Goal: Task Accomplishment & Management: Manage account settings

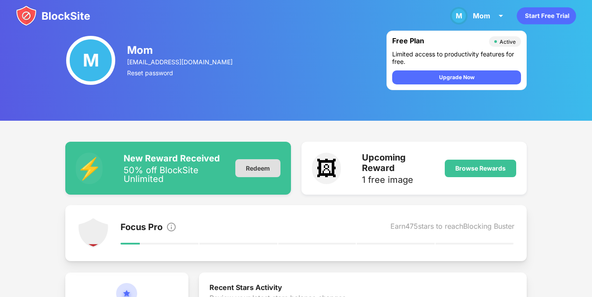
click at [242, 172] on div "Redeem" at bounding box center [257, 168] width 45 height 18
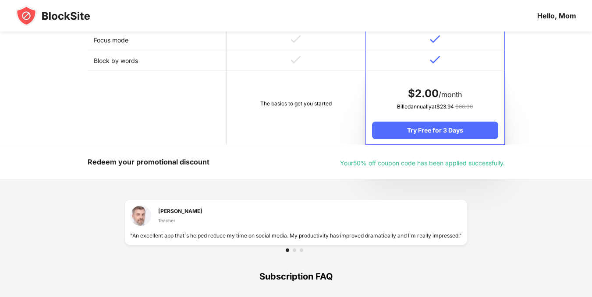
scroll to position [467, 0]
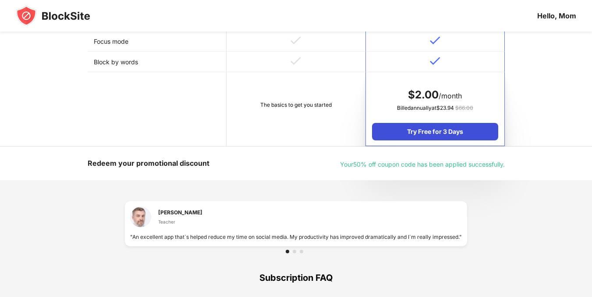
click at [451, 135] on div "Try Free for 3 Days" at bounding box center [435, 132] width 126 height 18
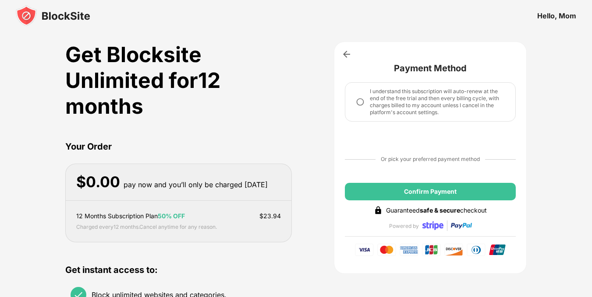
scroll to position [0, 0]
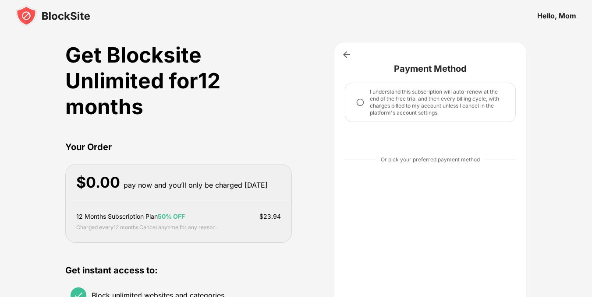
click at [360, 99] on img at bounding box center [360, 102] width 9 height 9
click at [361, 104] on img at bounding box center [360, 102] width 9 height 9
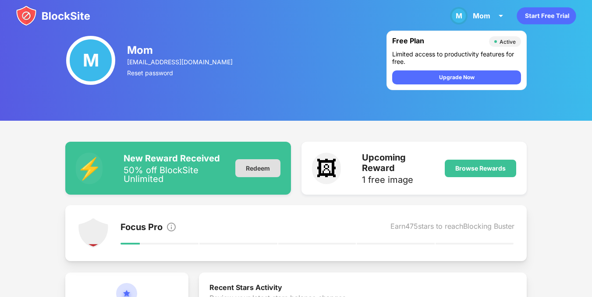
click at [262, 163] on div "Redeem" at bounding box center [257, 168] width 45 height 18
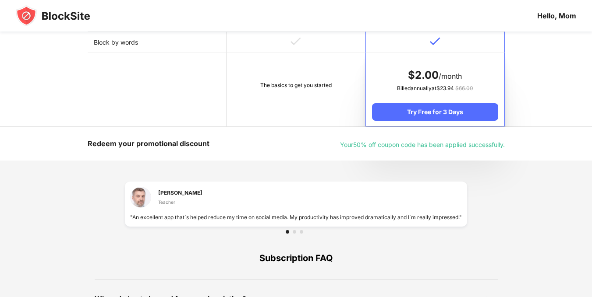
scroll to position [488, 0]
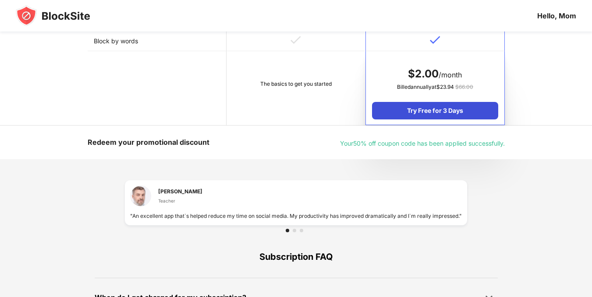
click at [402, 110] on div "Try Free for 3 Days" at bounding box center [435, 111] width 126 height 18
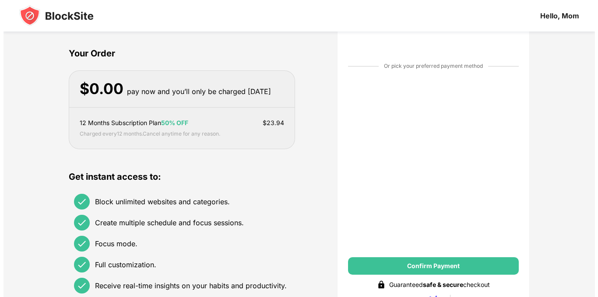
scroll to position [0, 0]
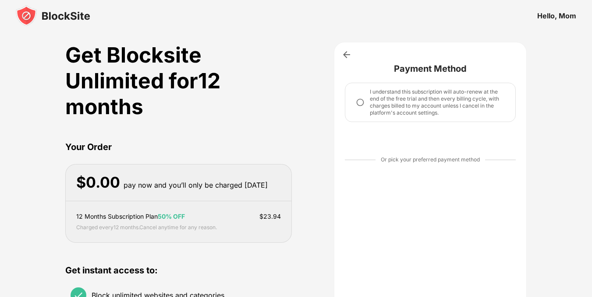
click at [361, 102] on img at bounding box center [360, 102] width 9 height 9
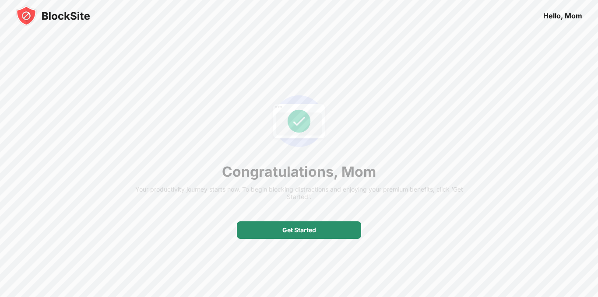
click at [279, 223] on div "Get Started" at bounding box center [299, 231] width 124 height 18
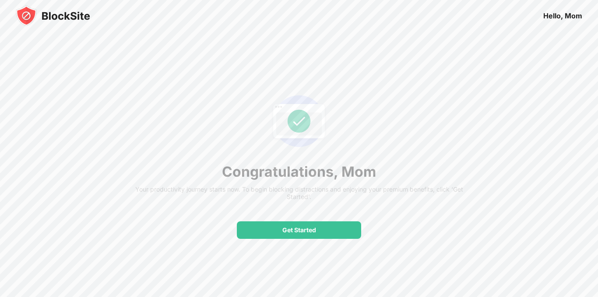
click at [279, 226] on div "Get Started" at bounding box center [299, 231] width 124 height 18
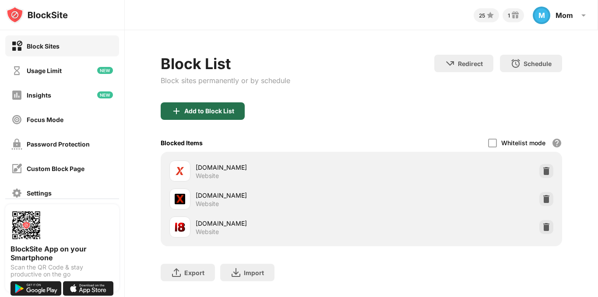
click at [180, 116] on img at bounding box center [176, 111] width 11 height 11
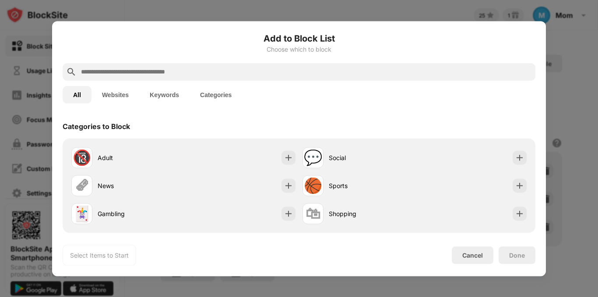
click at [180, 70] on input "text" at bounding box center [306, 72] width 452 height 11
paste input "**********"
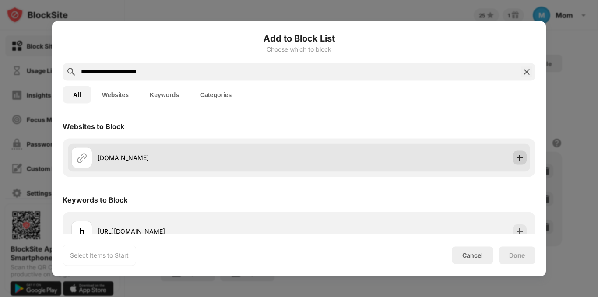
type input "**********"
click at [516, 158] on img at bounding box center [520, 157] width 9 height 9
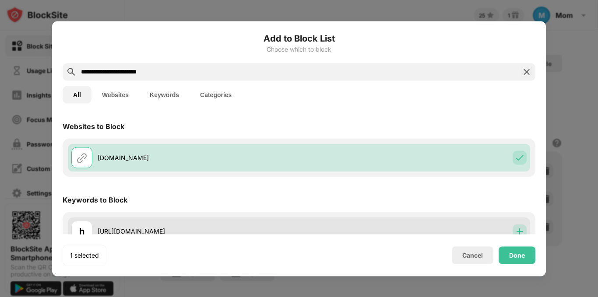
click at [515, 225] on div at bounding box center [520, 231] width 14 height 14
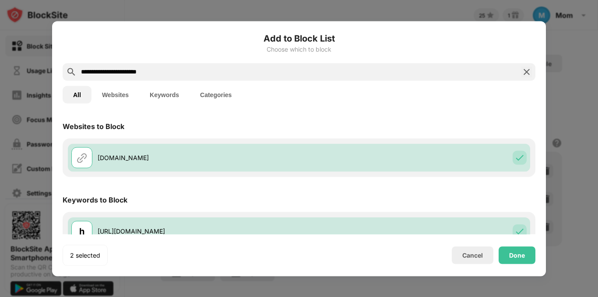
click at [473, 91] on div "All Websites Keywords Categories" at bounding box center [299, 95] width 473 height 28
click at [115, 91] on button "Websites" at bounding box center [116, 95] width 48 height 18
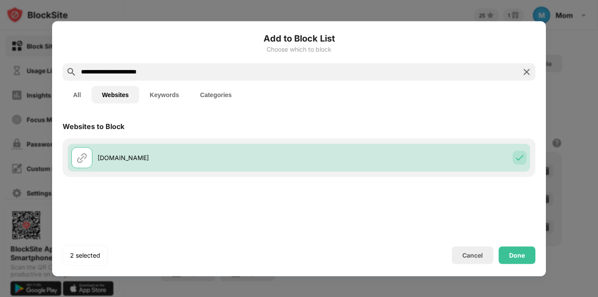
click at [159, 92] on button "Keywords" at bounding box center [164, 95] width 50 height 18
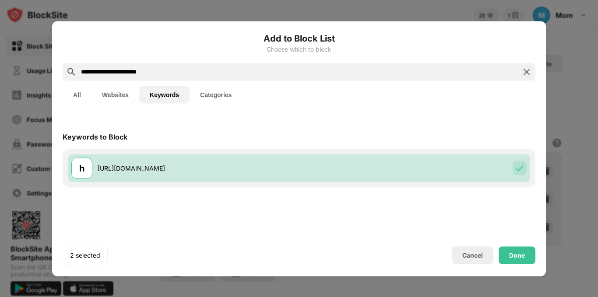
click at [216, 97] on button "Categories" at bounding box center [216, 95] width 53 height 18
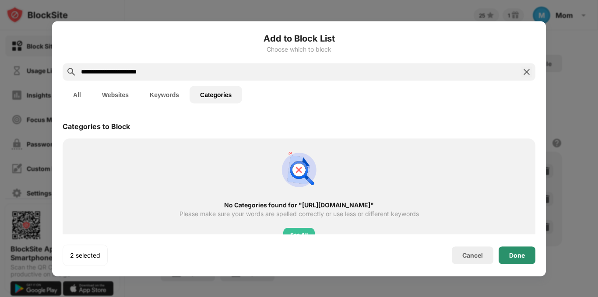
click at [529, 253] on div "Done" at bounding box center [517, 256] width 37 height 18
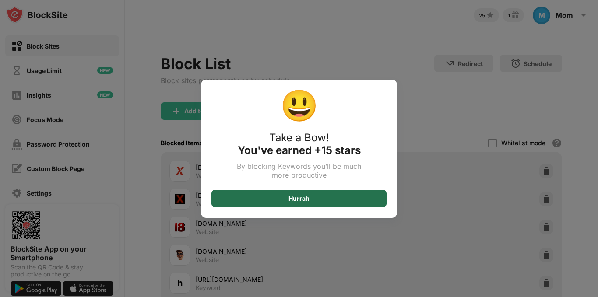
click at [265, 196] on div "Hurrah" at bounding box center [299, 199] width 175 height 18
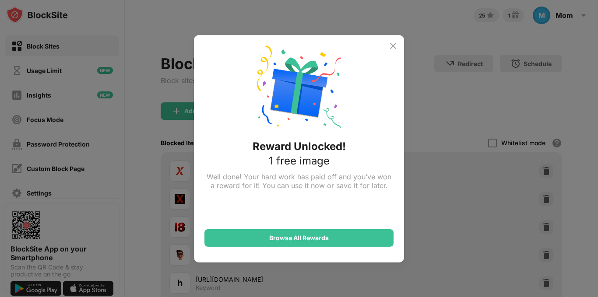
click at [390, 45] on img at bounding box center [393, 46] width 11 height 11
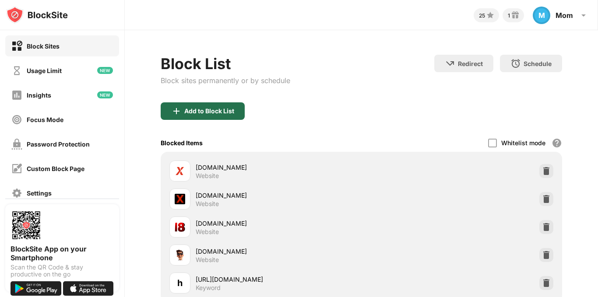
click at [219, 115] on div "Add to Block List" at bounding box center [203, 112] width 84 height 18
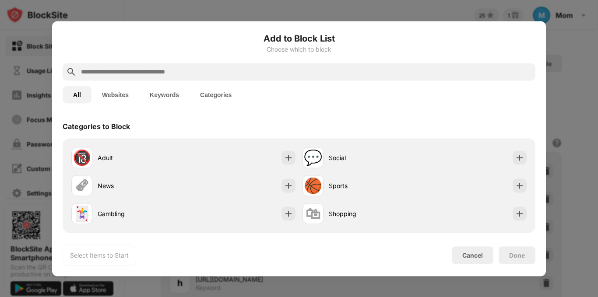
click at [217, 67] on input "text" at bounding box center [306, 72] width 452 height 11
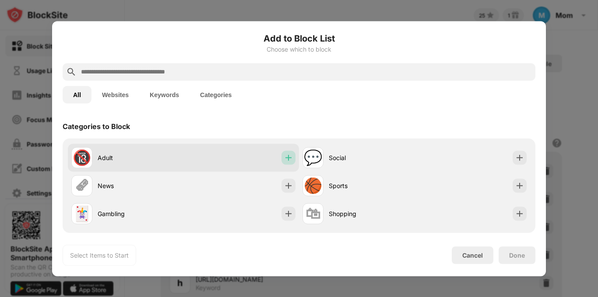
click at [286, 157] on img at bounding box center [288, 157] width 9 height 9
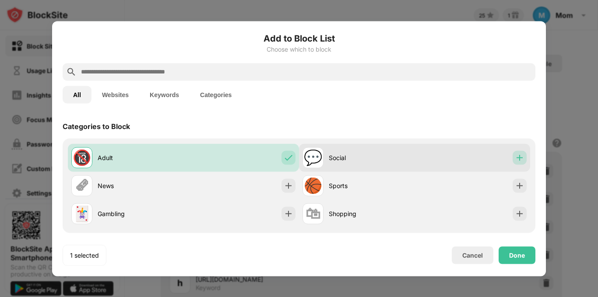
click at [518, 162] on div at bounding box center [520, 158] width 14 height 14
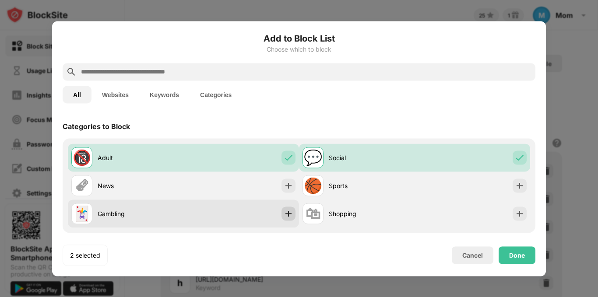
click at [284, 215] on img at bounding box center [288, 213] width 9 height 9
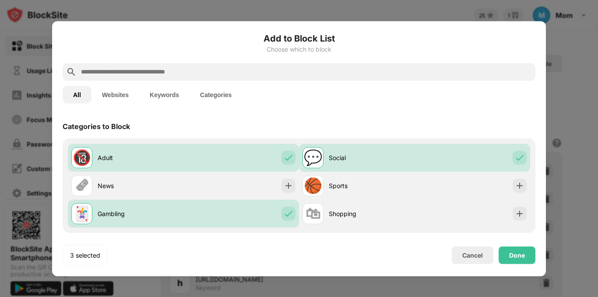
click at [208, 71] on input "text" at bounding box center [306, 72] width 452 height 11
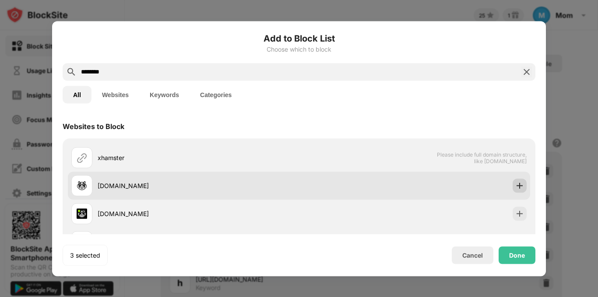
type input "********"
click at [516, 182] on img at bounding box center [520, 185] width 9 height 9
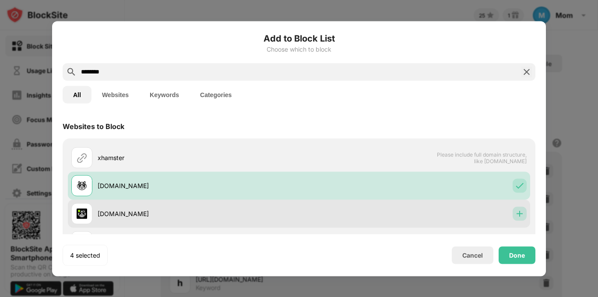
click at [516, 211] on img at bounding box center [520, 213] width 9 height 9
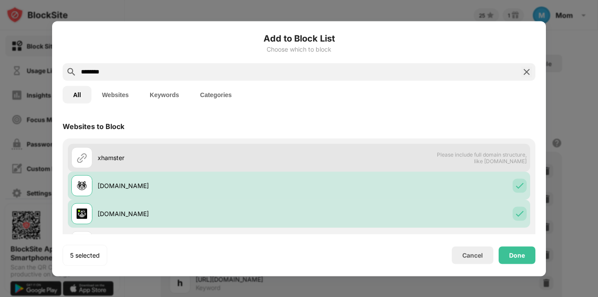
click at [488, 161] on span "Please include full domain structure, like [DOMAIN_NAME]" at bounding box center [482, 157] width 90 height 13
click at [85, 157] on img at bounding box center [82, 157] width 11 height 11
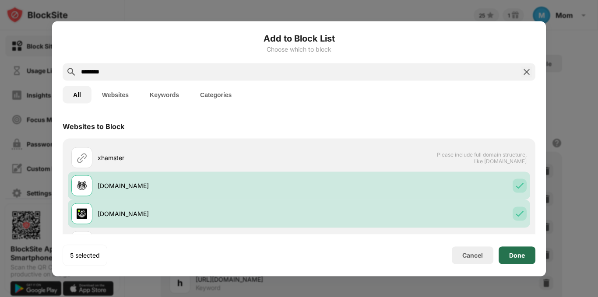
click at [527, 255] on div "Done" at bounding box center [517, 256] width 37 height 18
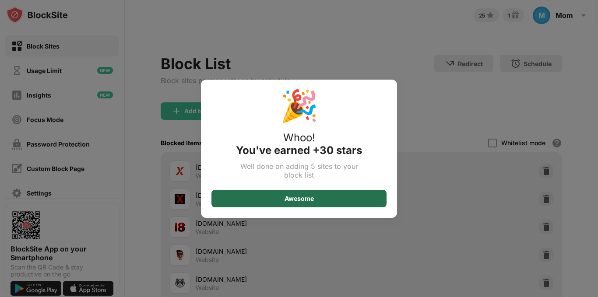
click at [262, 205] on div "Awesome" at bounding box center [299, 199] width 175 height 18
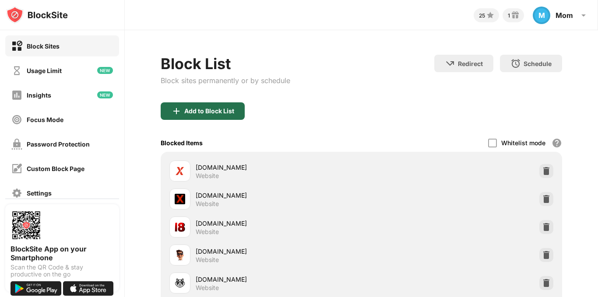
click at [226, 104] on div "Add to Block List" at bounding box center [203, 112] width 84 height 18
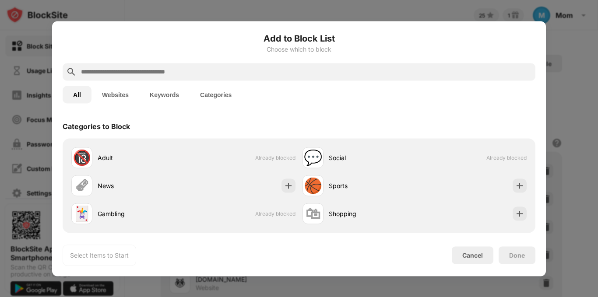
click at [236, 74] on input "text" at bounding box center [306, 72] width 452 height 11
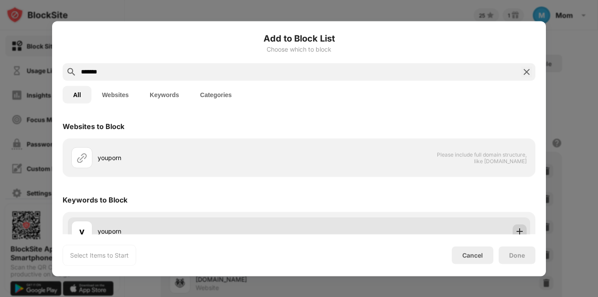
type input "*******"
click at [516, 227] on img at bounding box center [520, 231] width 9 height 9
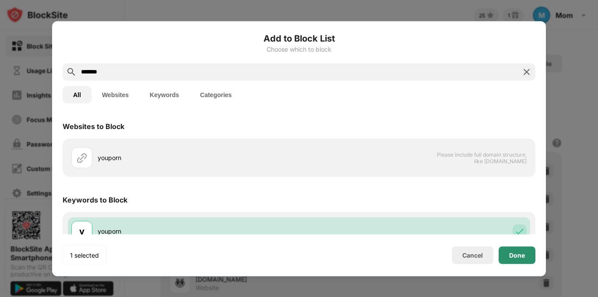
click at [520, 252] on div "Done" at bounding box center [517, 255] width 16 height 7
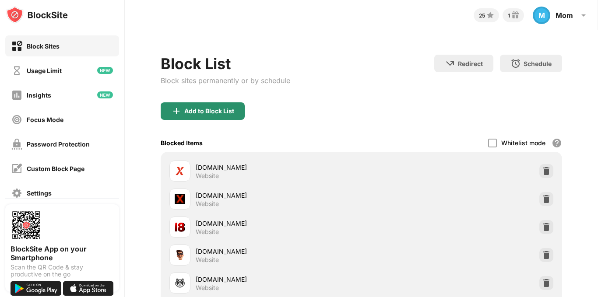
click at [199, 112] on div "Add to Block List" at bounding box center [209, 111] width 50 height 7
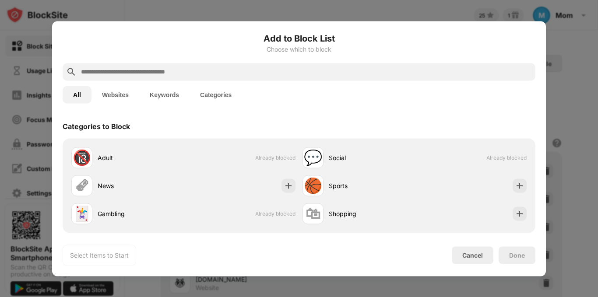
click at [223, 68] on input "text" at bounding box center [306, 72] width 452 height 11
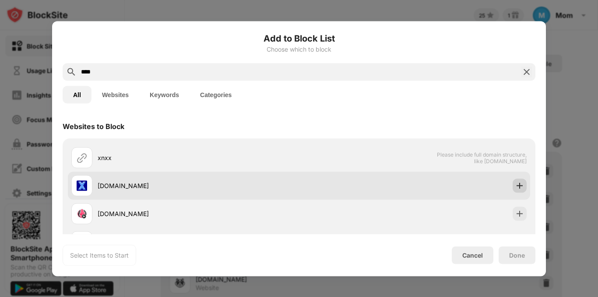
type input "****"
click at [513, 186] on div at bounding box center [520, 186] width 14 height 14
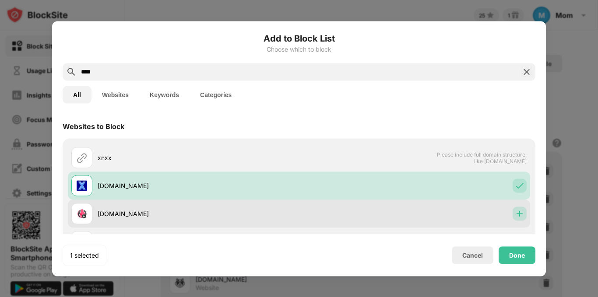
click at [516, 210] on img at bounding box center [520, 213] width 9 height 9
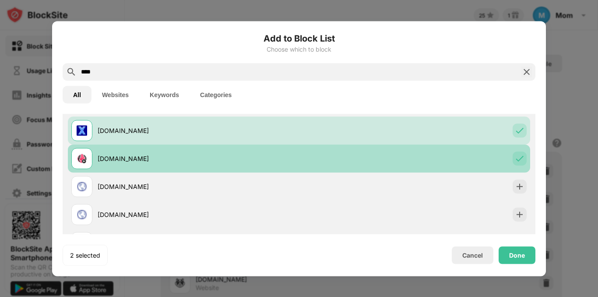
scroll to position [70, 0]
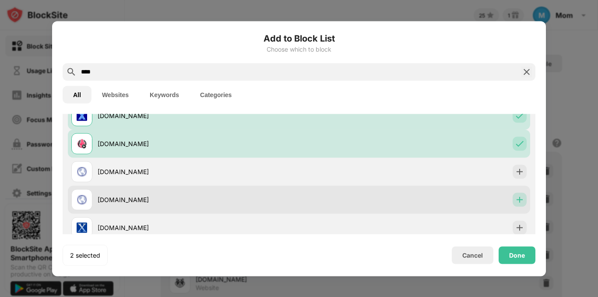
click at [516, 199] on img at bounding box center [520, 199] width 9 height 9
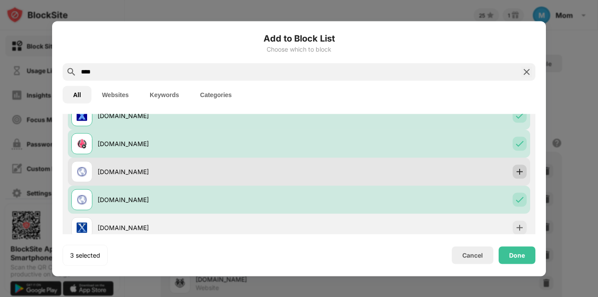
click at [516, 172] on img at bounding box center [520, 171] width 9 height 9
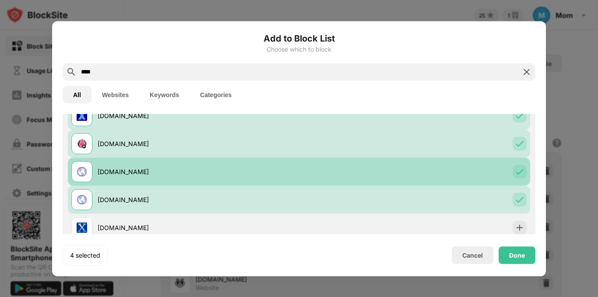
click at [516, 172] on img at bounding box center [520, 171] width 9 height 9
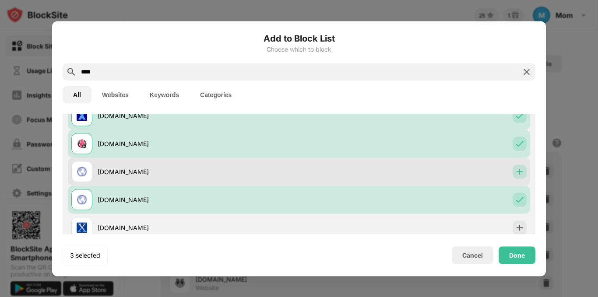
click at [516, 172] on img at bounding box center [520, 171] width 9 height 9
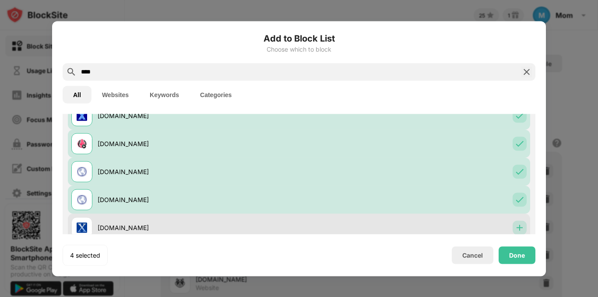
click at [517, 223] on div at bounding box center [520, 228] width 14 height 14
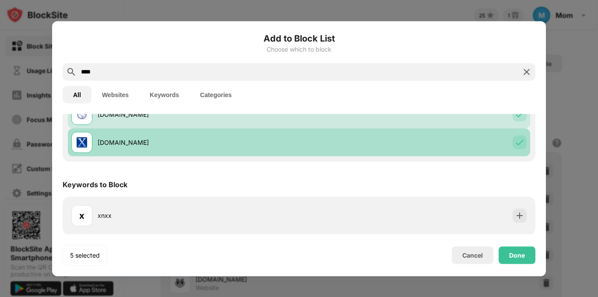
scroll to position [156, 0]
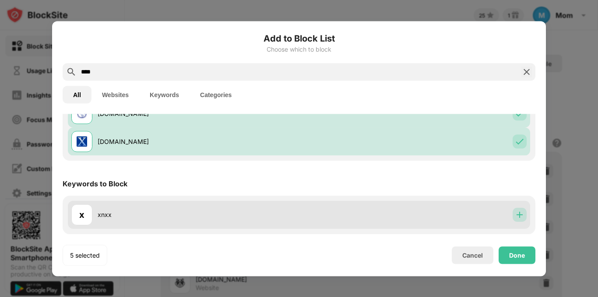
click at [516, 216] on img at bounding box center [520, 215] width 9 height 9
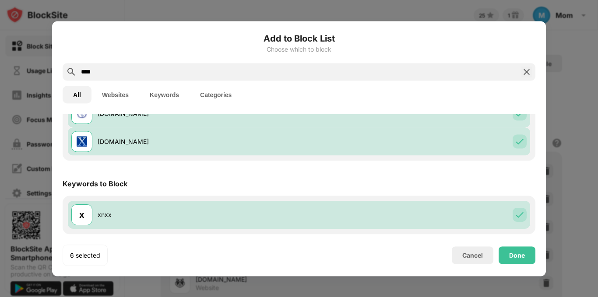
click at [501, 183] on div "Keywords to Block" at bounding box center [299, 183] width 473 height 25
click at [520, 255] on div "Done" at bounding box center [517, 255] width 16 height 7
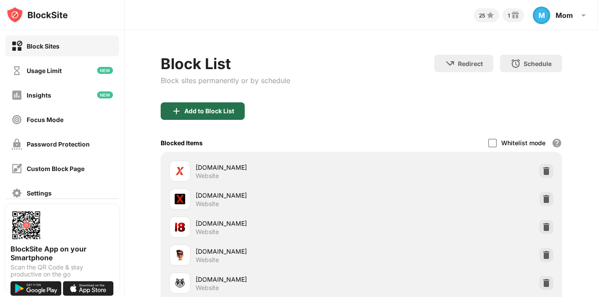
click at [213, 116] on div "Add to Block List" at bounding box center [203, 112] width 84 height 18
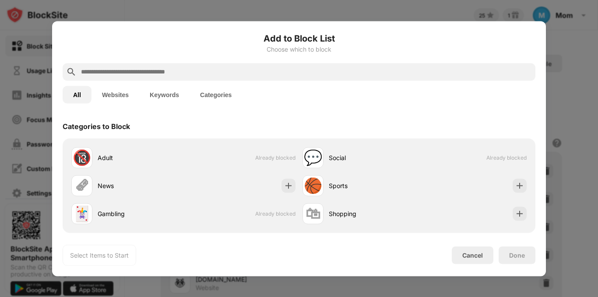
click at [255, 71] on input "text" at bounding box center [306, 72] width 452 height 11
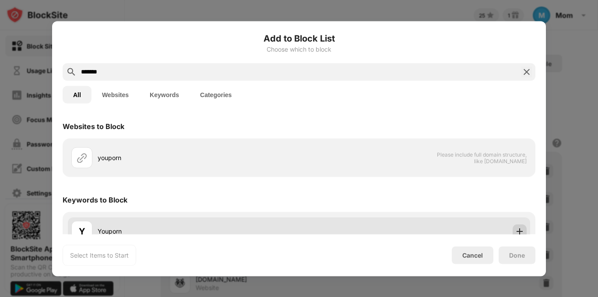
type input "*******"
click at [516, 229] on img at bounding box center [520, 231] width 9 height 9
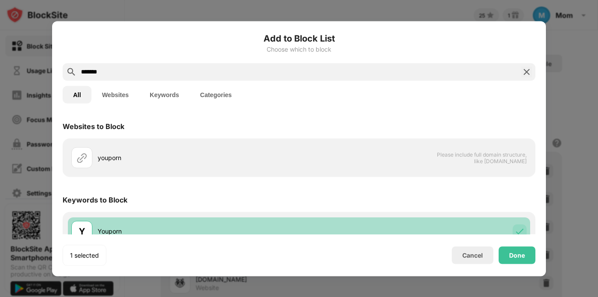
scroll to position [16, 0]
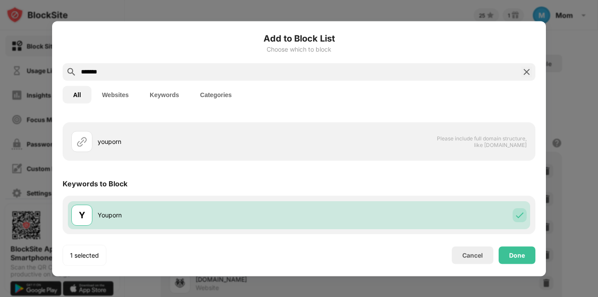
click at [529, 184] on div "Keywords to Block" at bounding box center [299, 183] width 473 height 25
click at [517, 254] on div "Done" at bounding box center [517, 255] width 16 height 7
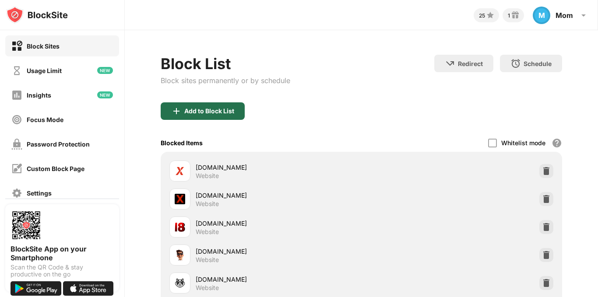
click at [224, 114] on div "Add to Block List" at bounding box center [209, 111] width 50 height 7
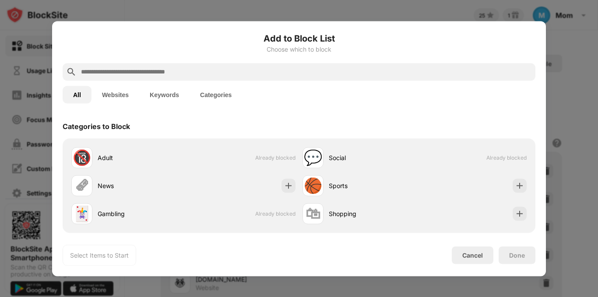
click at [230, 72] on input "text" at bounding box center [306, 72] width 452 height 11
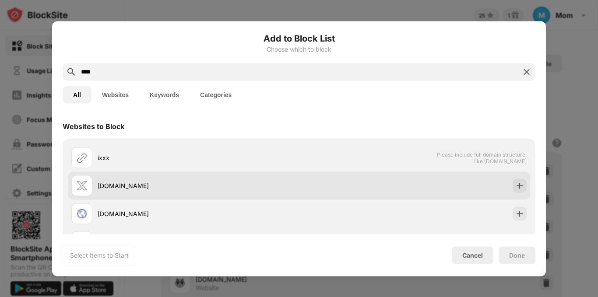
type input "****"
click at [521, 186] on div "[DOMAIN_NAME]" at bounding box center [299, 186] width 463 height 28
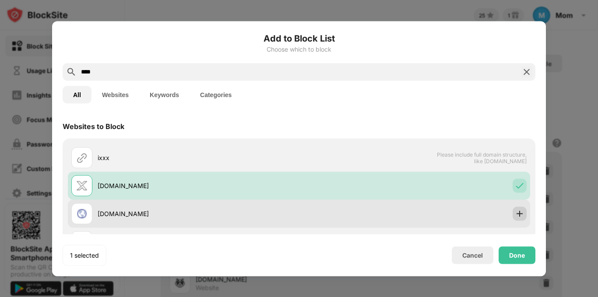
click at [516, 213] on img at bounding box center [520, 213] width 9 height 9
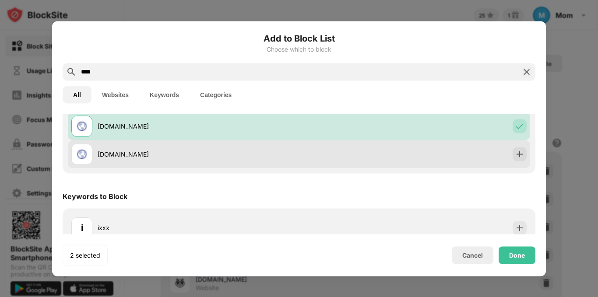
scroll to position [100, 0]
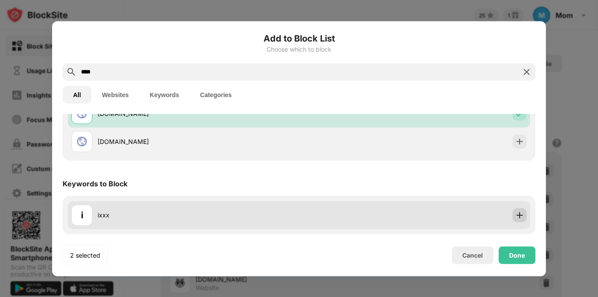
click at [515, 221] on div at bounding box center [520, 215] width 14 height 14
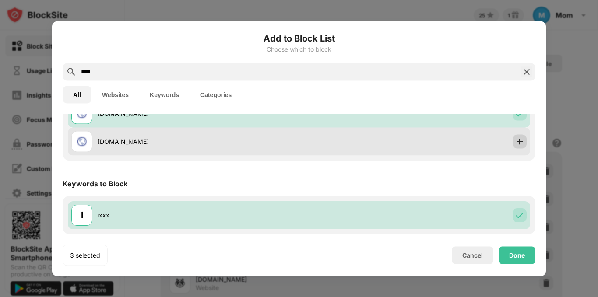
click at [516, 139] on img at bounding box center [520, 141] width 9 height 9
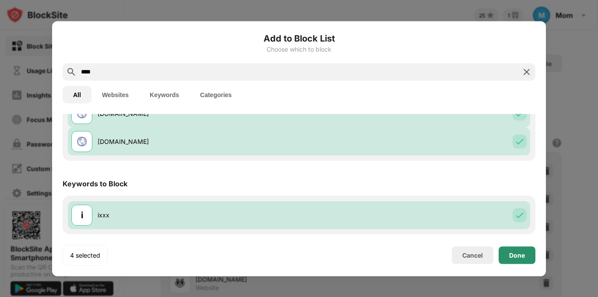
click at [524, 252] on div "Done" at bounding box center [517, 255] width 16 height 7
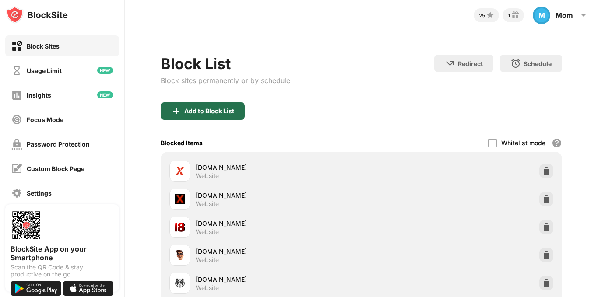
click at [228, 108] on div "Add to Block List" at bounding box center [209, 111] width 50 height 7
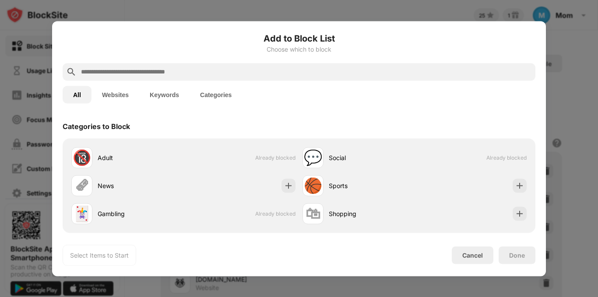
click at [221, 71] on input "text" at bounding box center [306, 72] width 452 height 11
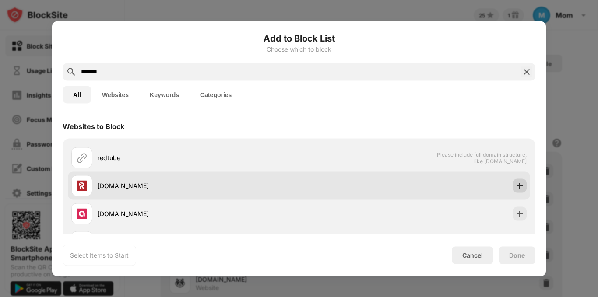
type input "*******"
click at [516, 188] on img at bounding box center [520, 185] width 9 height 9
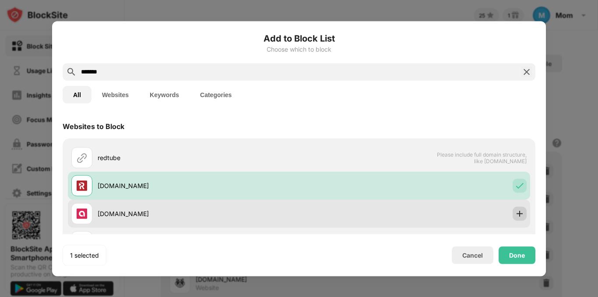
click at [516, 214] on img at bounding box center [520, 213] width 9 height 9
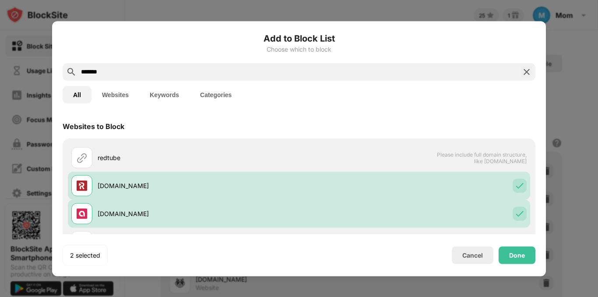
click at [516, 117] on div "Websites to Block" at bounding box center [299, 126] width 473 height 25
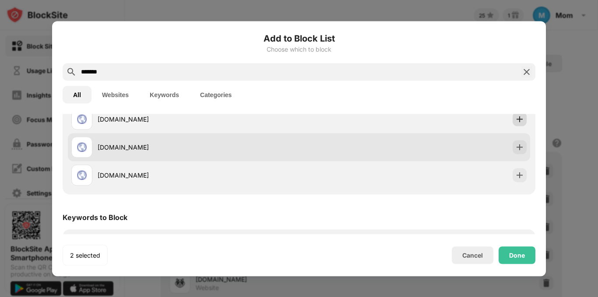
scroll to position [105, 0]
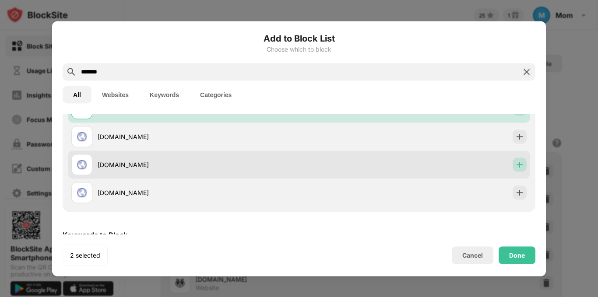
click at [517, 163] on img at bounding box center [520, 164] width 9 height 9
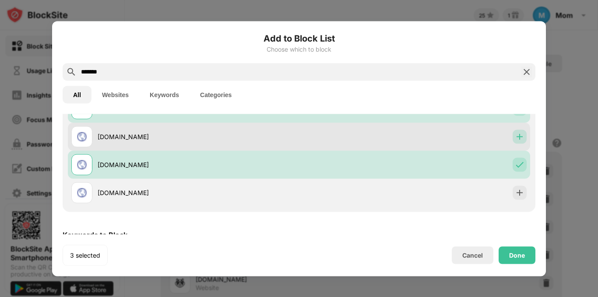
click at [515, 142] on div at bounding box center [520, 137] width 14 height 14
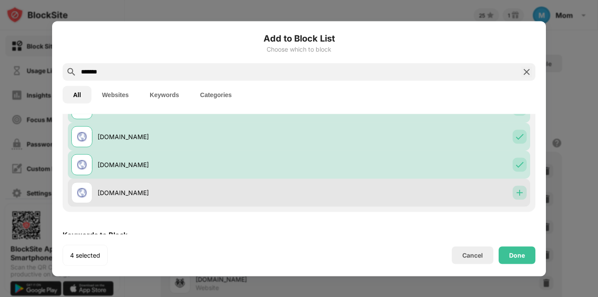
click at [516, 191] on img at bounding box center [520, 192] width 9 height 9
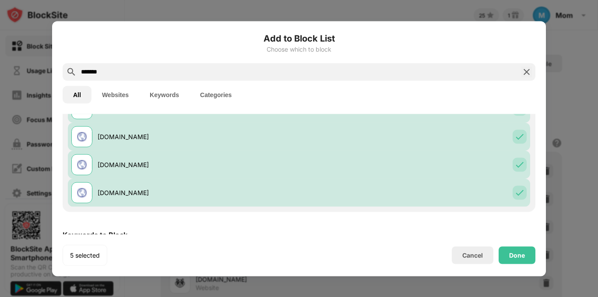
click at [381, 246] on div "5 selected Cancel Done" at bounding box center [299, 255] width 473 height 21
click at [394, 227] on div "Keywords to Block" at bounding box center [299, 235] width 473 height 25
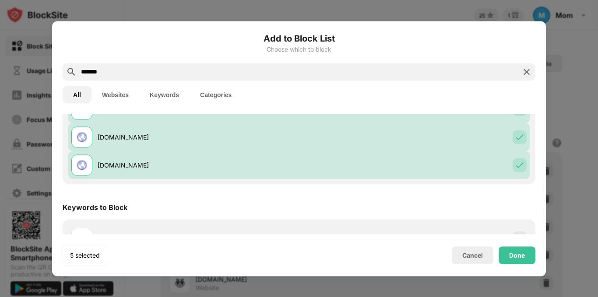
scroll to position [156, 0]
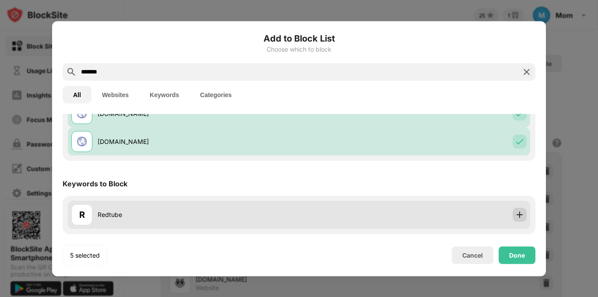
click at [513, 214] on div at bounding box center [520, 215] width 14 height 14
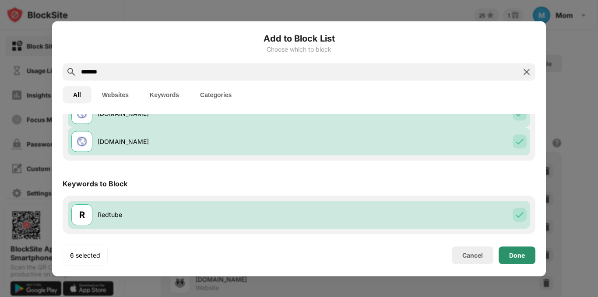
click at [507, 259] on div "Done" at bounding box center [517, 256] width 37 height 18
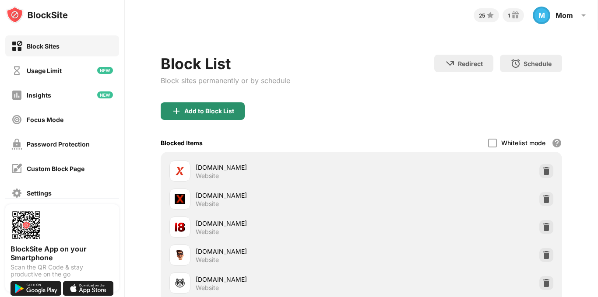
click at [190, 113] on div "Add to Block List" at bounding box center [209, 111] width 50 height 7
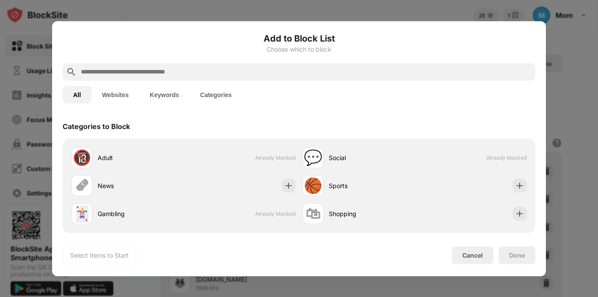
click at [242, 78] on div at bounding box center [299, 72] width 473 height 18
click at [242, 77] on input "text" at bounding box center [306, 72] width 452 height 11
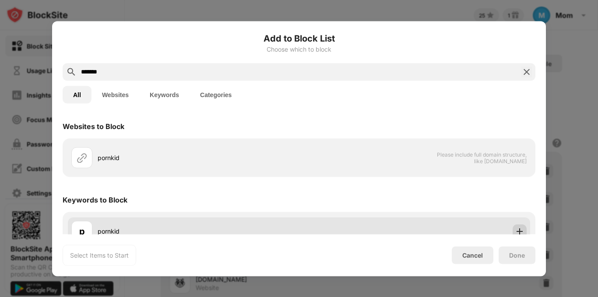
type input "*******"
click at [516, 228] on img at bounding box center [520, 231] width 9 height 9
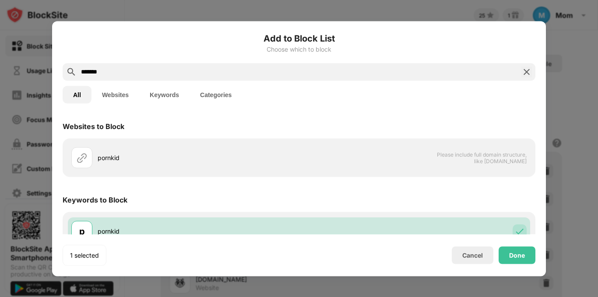
click at [452, 123] on div "Websites to Block" at bounding box center [299, 126] width 473 height 25
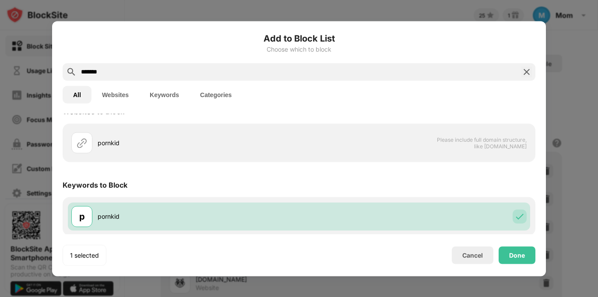
scroll to position [16, 0]
click at [519, 252] on div "Done" at bounding box center [517, 255] width 16 height 7
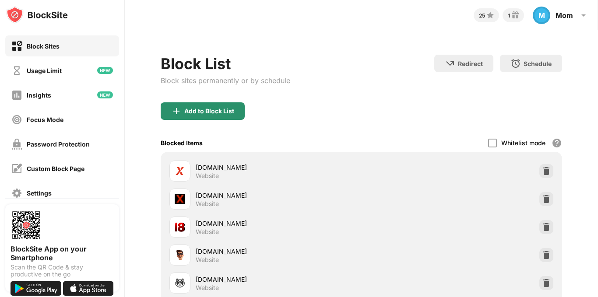
click at [172, 109] on img at bounding box center [176, 111] width 11 height 11
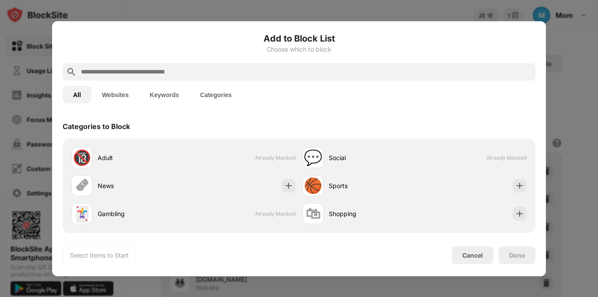
click at [188, 78] on div at bounding box center [299, 72] width 473 height 18
click at [188, 74] on input "text" at bounding box center [306, 72] width 452 height 11
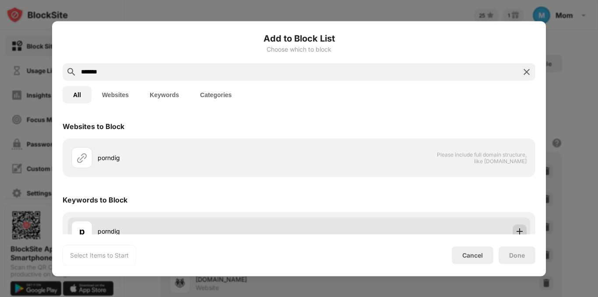
type input "*******"
click at [516, 229] on img at bounding box center [520, 231] width 9 height 9
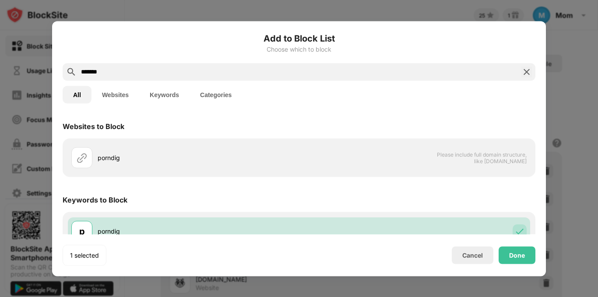
click at [432, 81] on div "All Websites Keywords Categories" at bounding box center [299, 95] width 473 height 28
click at [447, 113] on div "Add to Block List Choose which to block ******* All Websites Keywords Categorie…" at bounding box center [299, 149] width 473 height 234
click at [495, 201] on div "Keywords to Block" at bounding box center [299, 200] width 473 height 25
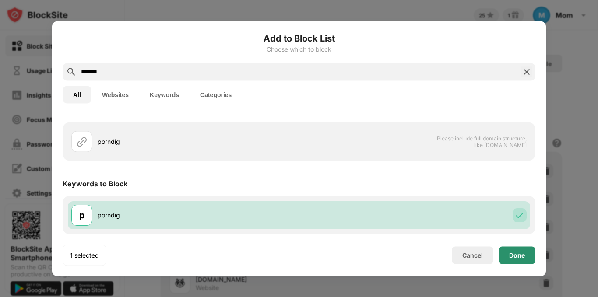
click at [514, 255] on div "Done" at bounding box center [517, 255] width 16 height 7
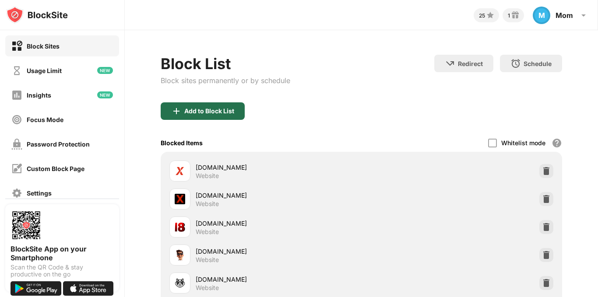
click at [214, 106] on div "Add to Block List" at bounding box center [203, 112] width 84 height 18
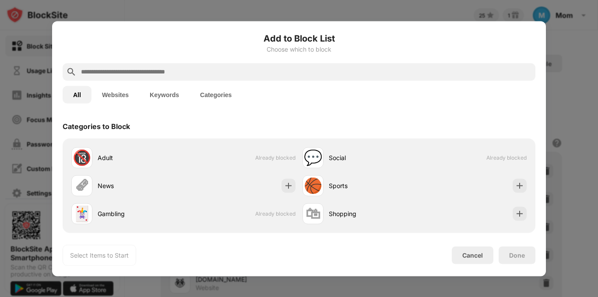
click at [273, 79] on div at bounding box center [299, 72] width 473 height 18
click at [271, 73] on input "text" at bounding box center [306, 72] width 452 height 11
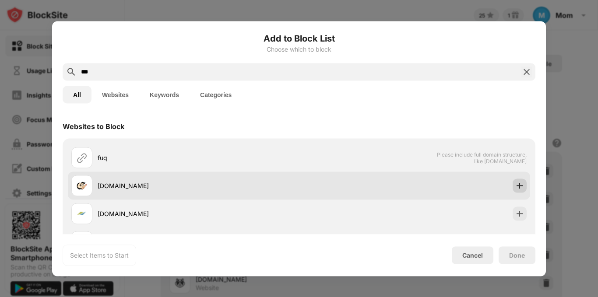
type input "***"
click at [516, 186] on img at bounding box center [520, 185] width 9 height 9
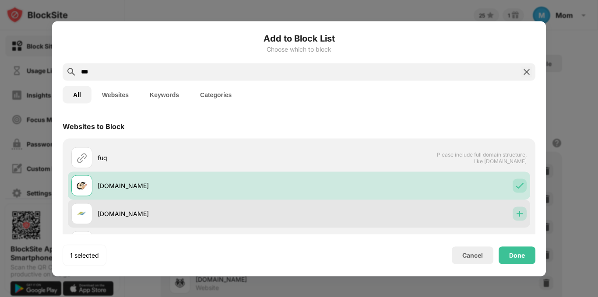
click at [516, 213] on img at bounding box center [520, 213] width 9 height 9
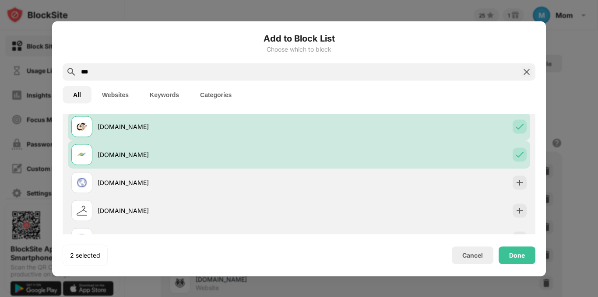
scroll to position [105, 0]
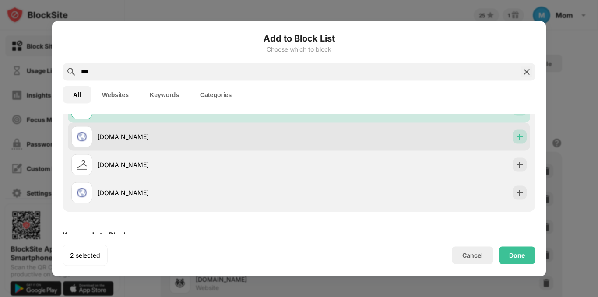
click at [513, 141] on div at bounding box center [520, 137] width 14 height 14
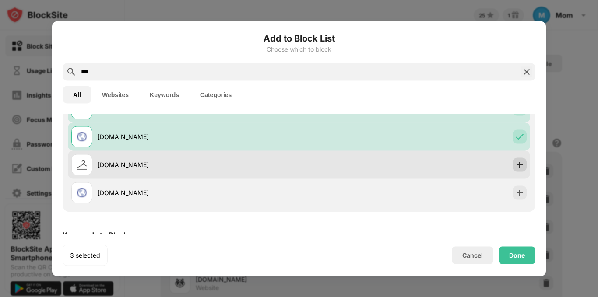
click at [513, 171] on div at bounding box center [520, 165] width 14 height 14
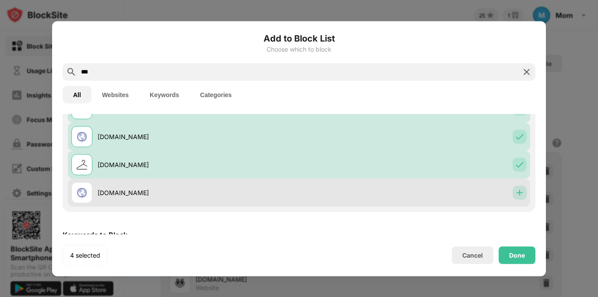
click at [516, 189] on img at bounding box center [520, 192] width 9 height 9
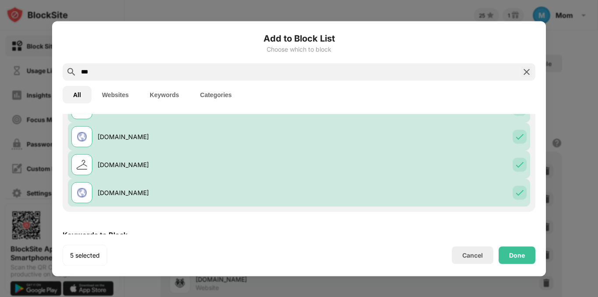
click at [471, 223] on div "Keywords to Block" at bounding box center [299, 235] width 473 height 25
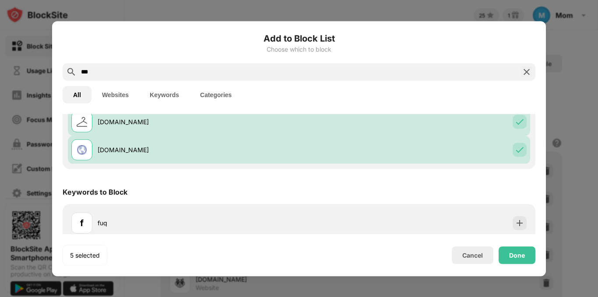
scroll to position [156, 0]
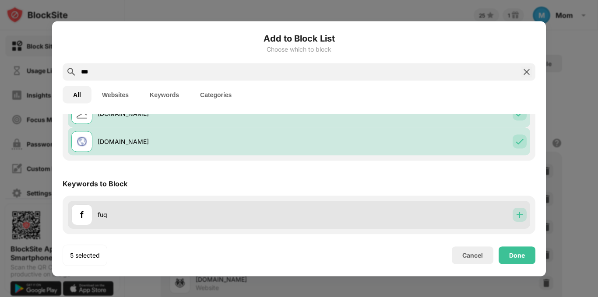
click at [516, 213] on img at bounding box center [520, 215] width 9 height 9
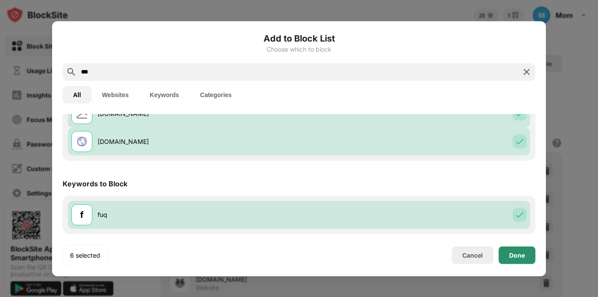
click at [514, 253] on div "Done" at bounding box center [517, 255] width 16 height 7
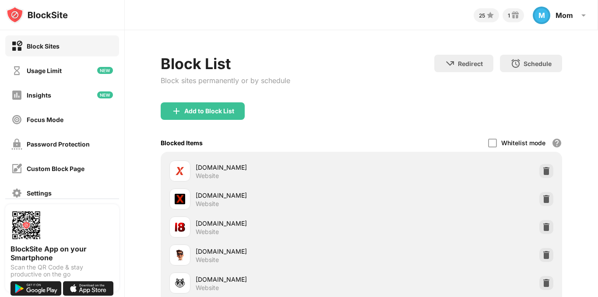
click at [202, 102] on div "Block List Block sites permanently or by schedule" at bounding box center [226, 79] width 130 height 48
click at [206, 109] on div "Add to Block List" at bounding box center [209, 111] width 50 height 7
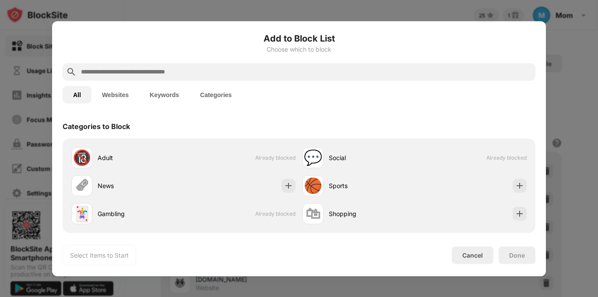
click at [219, 66] on div at bounding box center [299, 72] width 473 height 18
click at [219, 71] on input "text" at bounding box center [306, 72] width 452 height 11
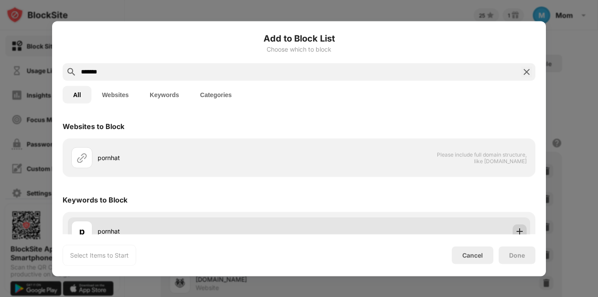
type input "*******"
click at [514, 226] on div at bounding box center [520, 231] width 14 height 14
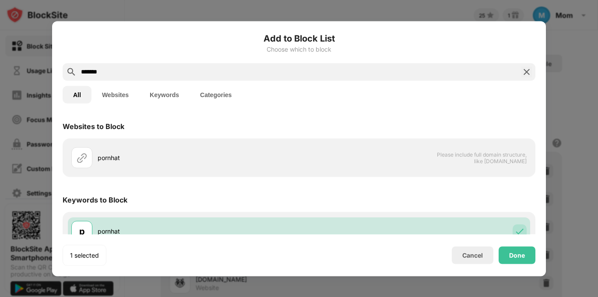
click at [416, 66] on div "*******" at bounding box center [299, 72] width 473 height 18
click at [484, 184] on div "Websites to Block pornhat Please include full domain structure, like domain.com…" at bounding box center [299, 182] width 473 height 137
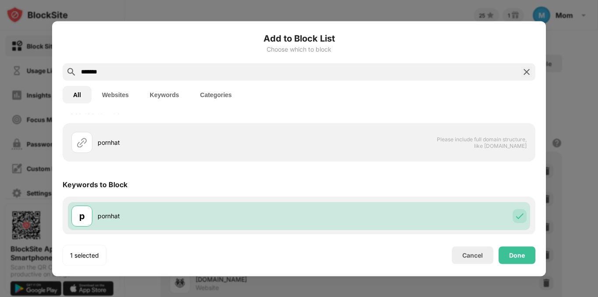
scroll to position [16, 0]
click at [518, 254] on div "Done" at bounding box center [517, 255] width 16 height 7
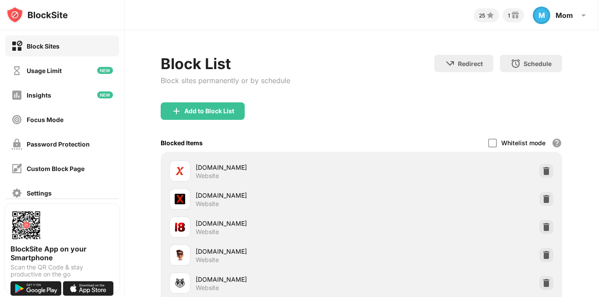
click at [206, 102] on div "Block List Block sites permanently or by schedule" at bounding box center [226, 79] width 130 height 48
click at [209, 110] on div "Add to Block List" at bounding box center [209, 111] width 50 height 7
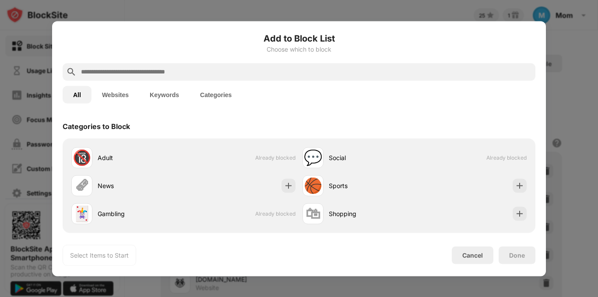
click at [128, 73] on input "text" at bounding box center [306, 72] width 452 height 11
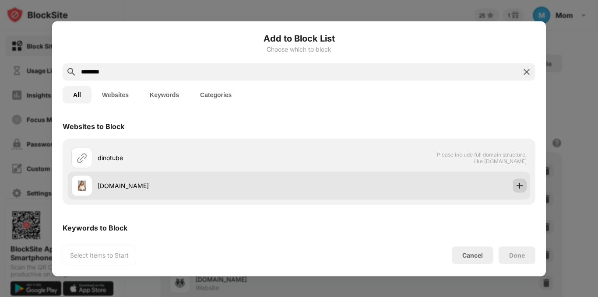
type input "********"
click at [516, 187] on img at bounding box center [520, 185] width 9 height 9
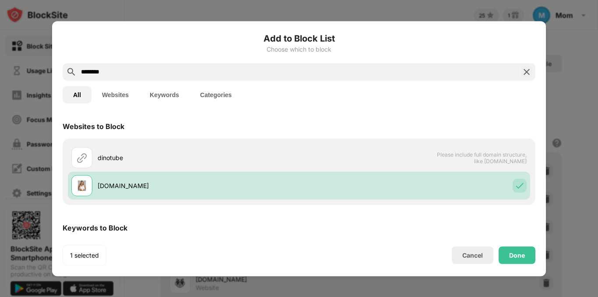
click at [447, 104] on div "All Websites Keywords Categories" at bounding box center [299, 95] width 473 height 28
click at [524, 258] on div "Done" at bounding box center [517, 255] width 16 height 7
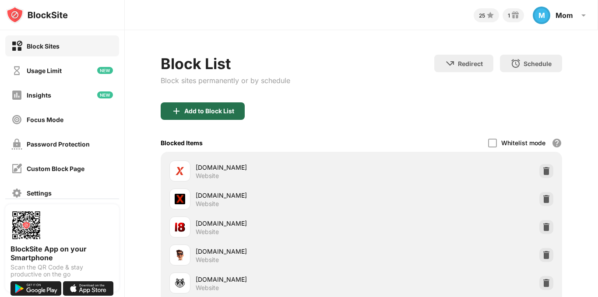
click at [231, 110] on div "Add to Block List" at bounding box center [209, 111] width 50 height 7
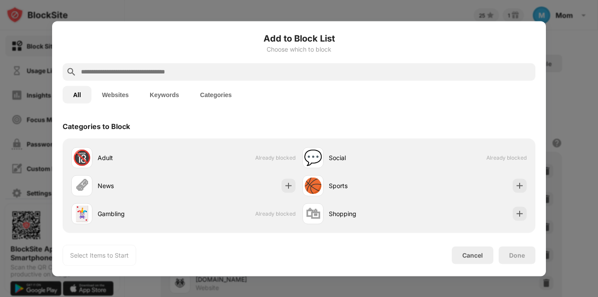
click at [271, 78] on div at bounding box center [299, 72] width 473 height 18
click at [269, 74] on input "text" at bounding box center [306, 72] width 452 height 11
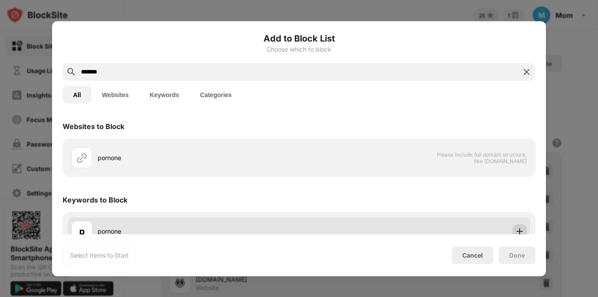
type input "*******"
click at [516, 231] on img at bounding box center [520, 231] width 9 height 9
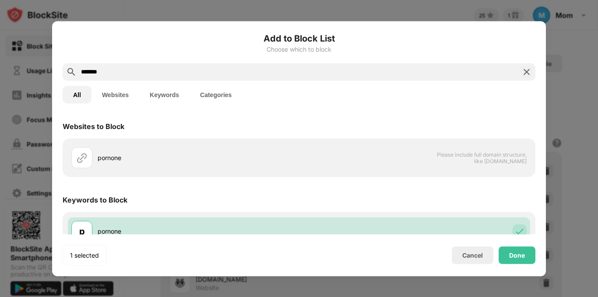
click at [470, 114] on div "Websites to Block" at bounding box center [299, 126] width 473 height 25
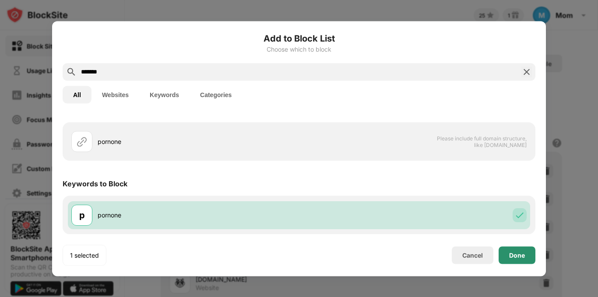
click at [522, 256] on div "Done" at bounding box center [517, 255] width 16 height 7
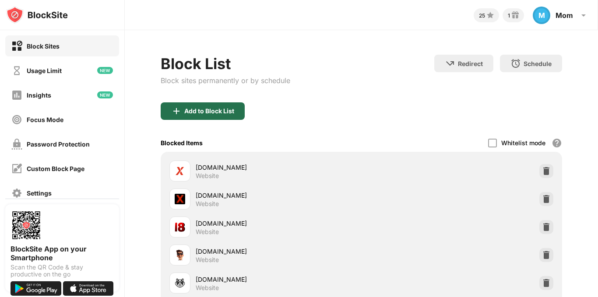
click at [209, 108] on div "Add to Block List" at bounding box center [209, 111] width 50 height 7
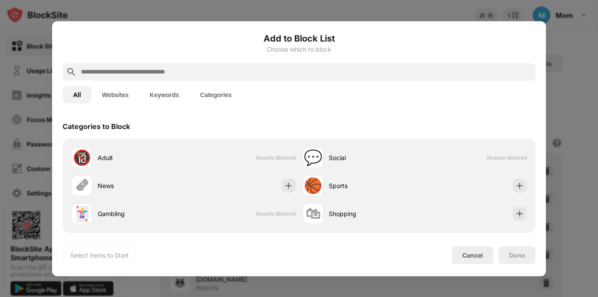
click at [122, 75] on input "text" at bounding box center [306, 72] width 452 height 11
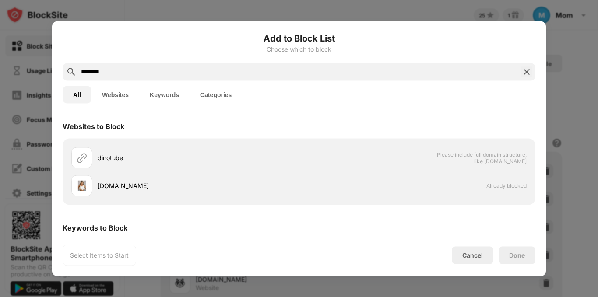
type input "********"
click at [525, 72] on img at bounding box center [527, 72] width 11 height 11
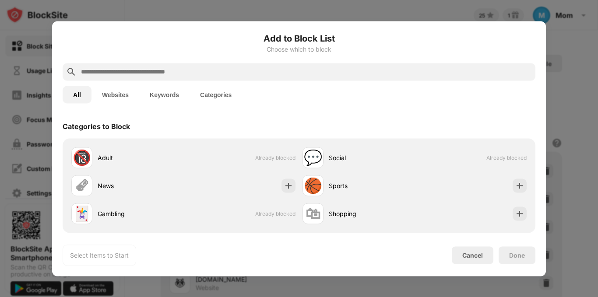
click at [445, 71] on input "text" at bounding box center [306, 72] width 452 height 11
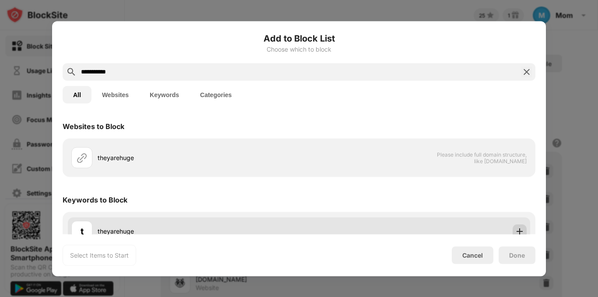
type input "**********"
click at [516, 229] on img at bounding box center [520, 231] width 9 height 9
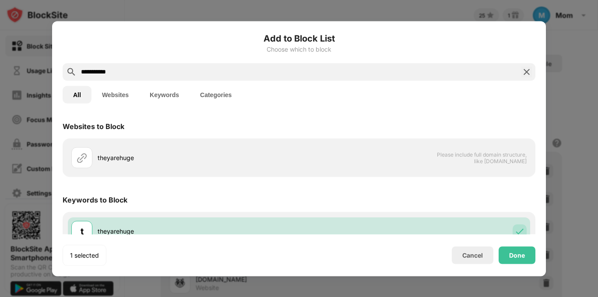
click at [462, 97] on div "All Websites Keywords Categories" at bounding box center [299, 95] width 473 height 28
click at [479, 207] on div "Keywords to Block" at bounding box center [299, 200] width 473 height 25
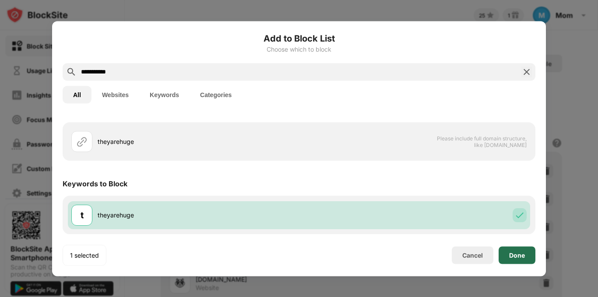
click at [514, 257] on div "Done" at bounding box center [517, 255] width 16 height 7
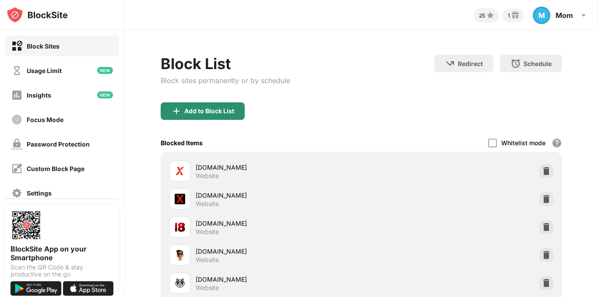
click at [176, 111] on img at bounding box center [176, 111] width 11 height 11
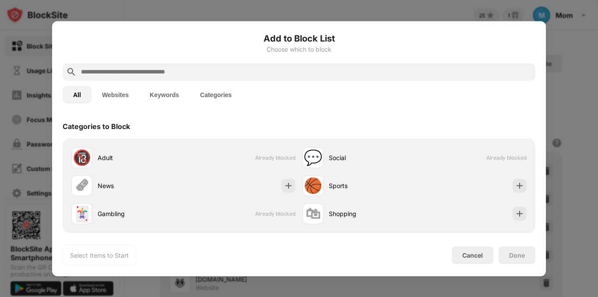
click at [166, 70] on input "text" at bounding box center [306, 72] width 452 height 11
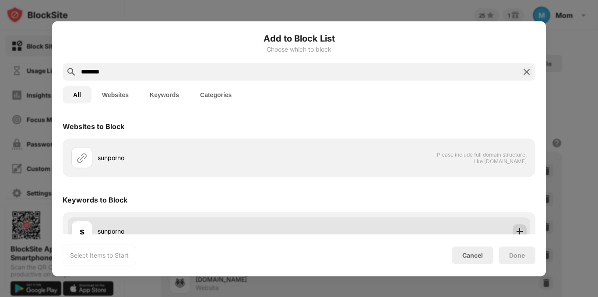
type input "********"
click at [516, 228] on img at bounding box center [520, 231] width 9 height 9
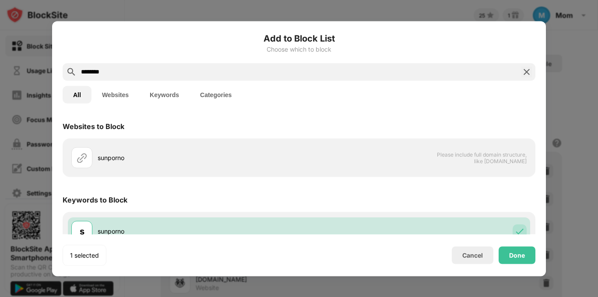
click at [485, 198] on div "Keywords to Block" at bounding box center [299, 200] width 473 height 25
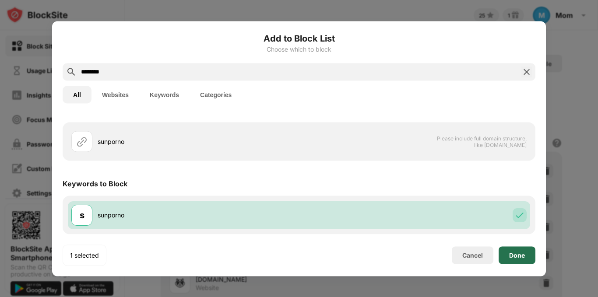
click at [516, 249] on div "Done" at bounding box center [517, 256] width 37 height 18
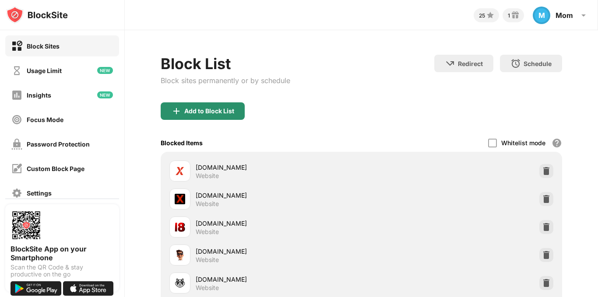
click at [216, 106] on div "Add to Block List" at bounding box center [203, 112] width 84 height 18
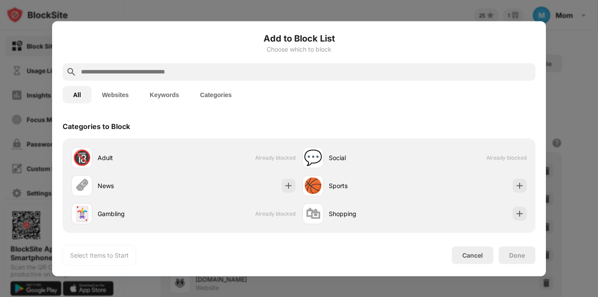
click at [200, 72] on input "text" at bounding box center [306, 72] width 452 height 11
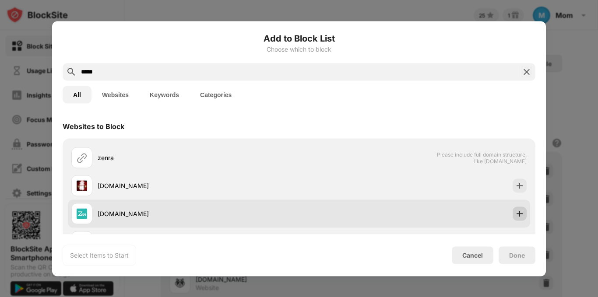
type input "*****"
click at [516, 210] on img at bounding box center [520, 213] width 9 height 9
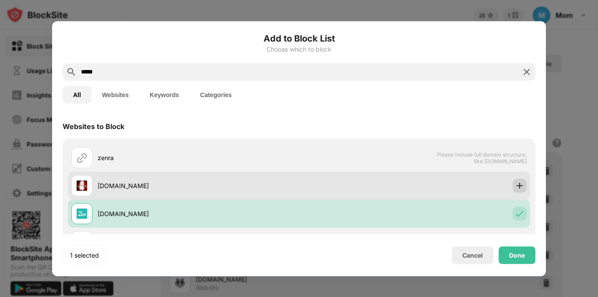
click at [516, 187] on img at bounding box center [520, 185] width 9 height 9
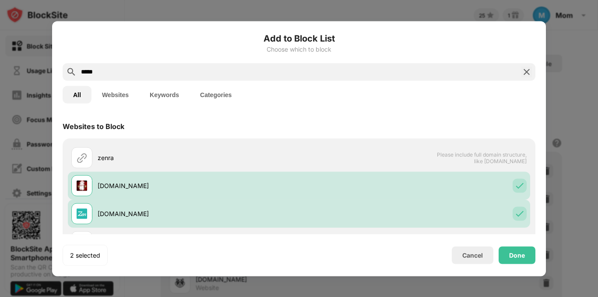
click at [449, 111] on div "Add to Block List Choose which to block ***** All Websites Keywords Categories …" at bounding box center [299, 149] width 473 height 234
click at [474, 117] on div "Websites to Block" at bounding box center [299, 126] width 473 height 25
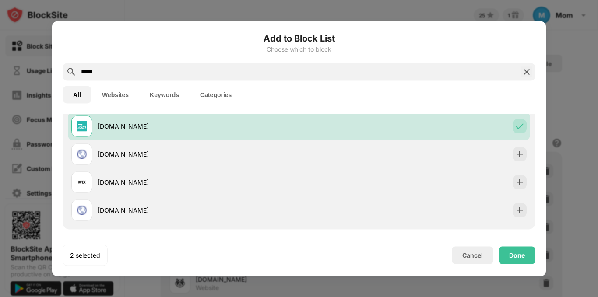
scroll to position [105, 0]
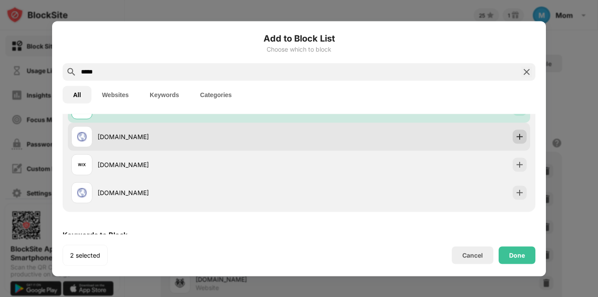
click at [518, 131] on div at bounding box center [520, 137] width 14 height 14
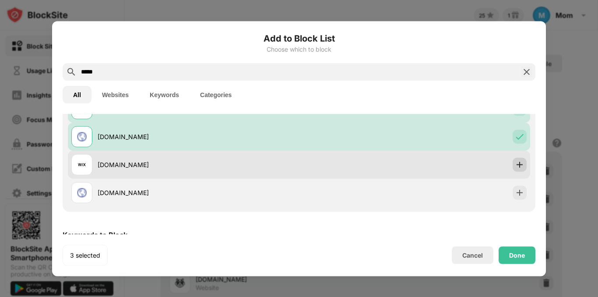
click at [516, 161] on img at bounding box center [520, 164] width 9 height 9
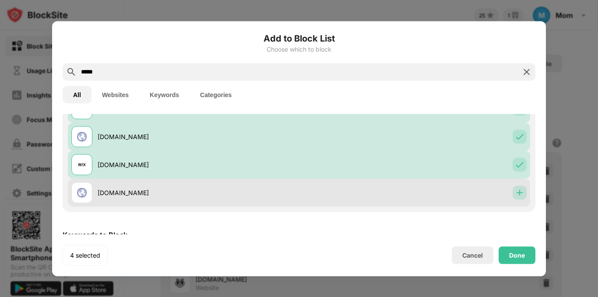
click at [516, 191] on img at bounding box center [520, 192] width 9 height 9
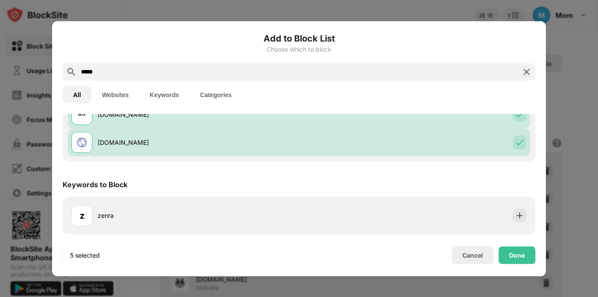
scroll to position [156, 0]
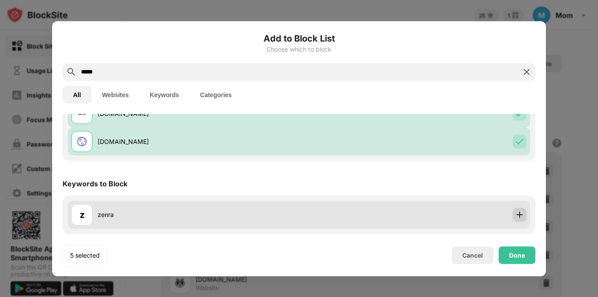
click at [516, 213] on img at bounding box center [520, 215] width 9 height 9
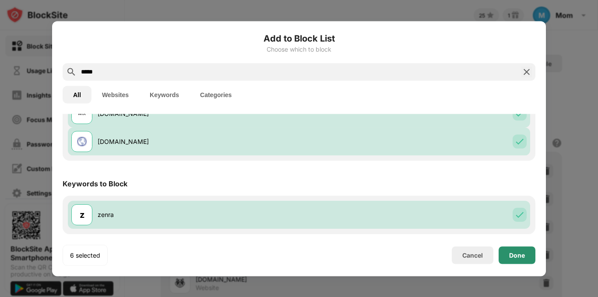
click at [515, 253] on div "Done" at bounding box center [517, 255] width 16 height 7
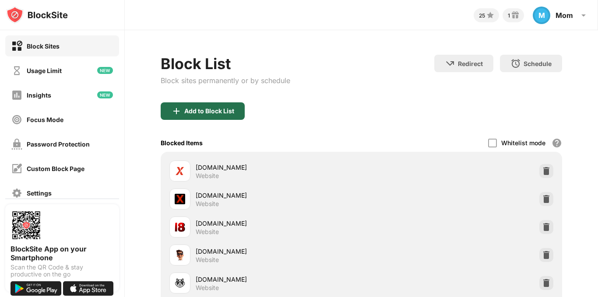
click at [228, 110] on div "Add to Block List" at bounding box center [209, 111] width 50 height 7
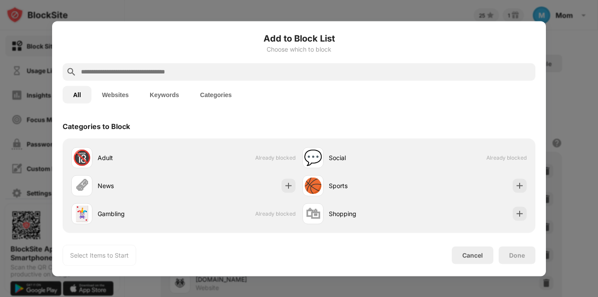
click at [208, 72] on input "text" at bounding box center [306, 72] width 452 height 11
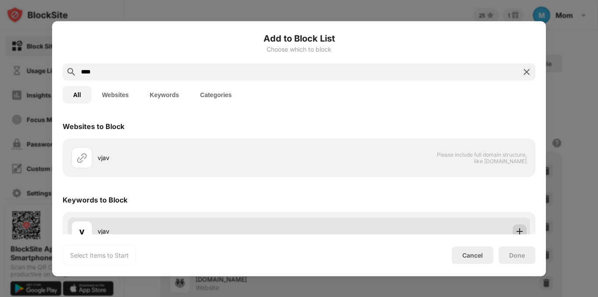
type input "****"
click at [516, 229] on img at bounding box center [520, 231] width 9 height 9
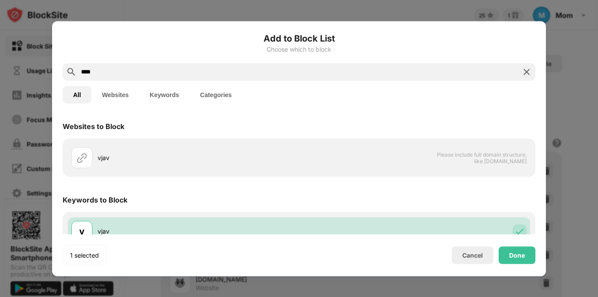
scroll to position [16, 0]
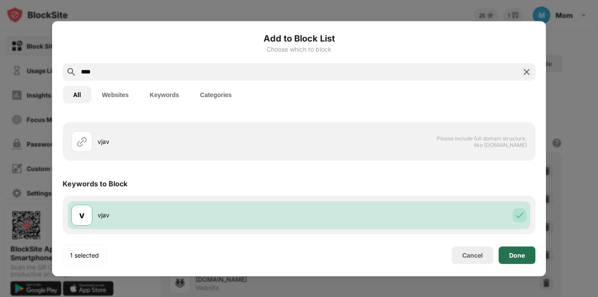
click at [517, 259] on div "Done" at bounding box center [517, 256] width 37 height 18
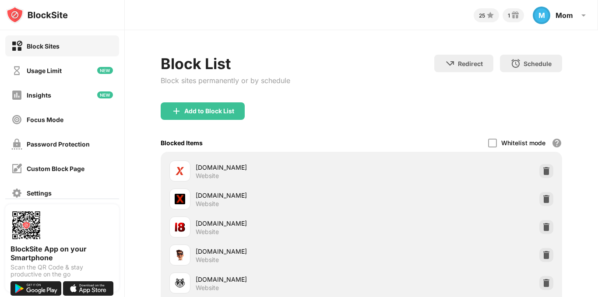
click at [226, 100] on div "Block List Block sites permanently or by schedule" at bounding box center [226, 79] width 130 height 48
click at [228, 112] on div "Add to Block List" at bounding box center [209, 111] width 50 height 7
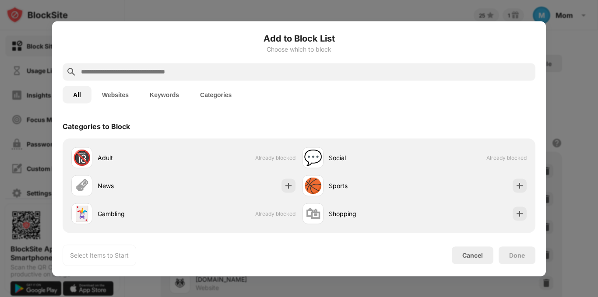
click at [217, 71] on input "text" at bounding box center [306, 72] width 452 height 11
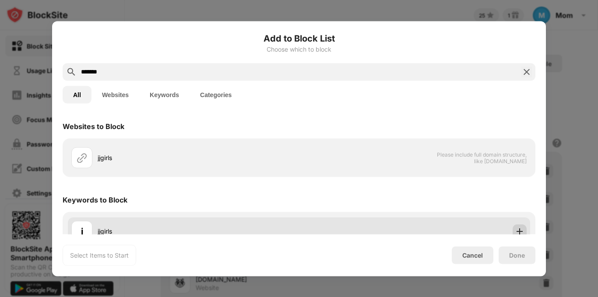
type input "*******"
click at [517, 228] on img at bounding box center [520, 231] width 9 height 9
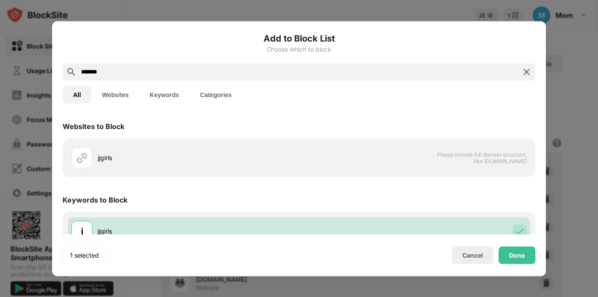
click at [494, 196] on div "Keywords to Block" at bounding box center [299, 200] width 473 height 25
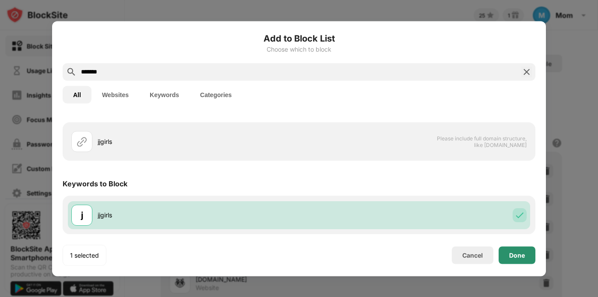
click at [517, 252] on div "Done" at bounding box center [517, 255] width 16 height 7
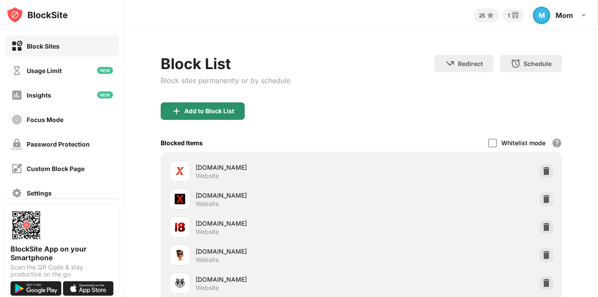
click at [207, 110] on div "Add to Block List" at bounding box center [209, 111] width 50 height 7
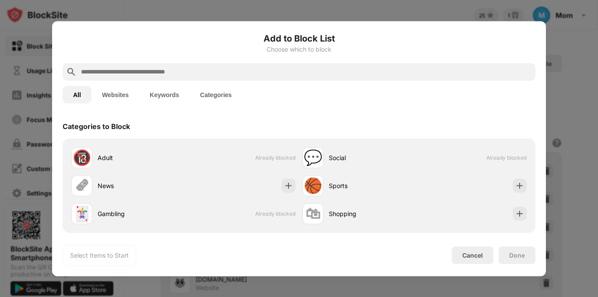
click at [216, 72] on input "text" at bounding box center [306, 72] width 452 height 11
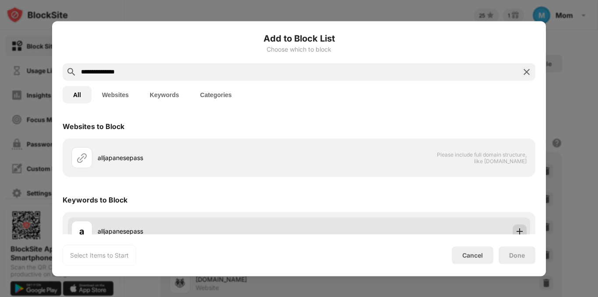
type input "**********"
click at [516, 224] on div at bounding box center [520, 231] width 14 height 14
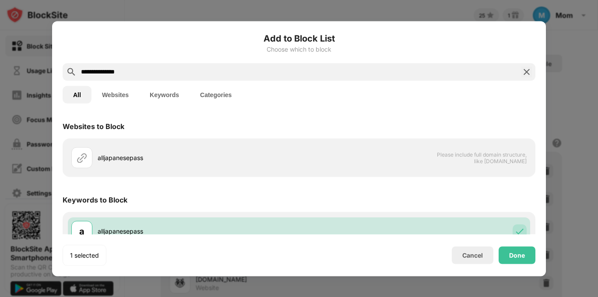
scroll to position [16, 0]
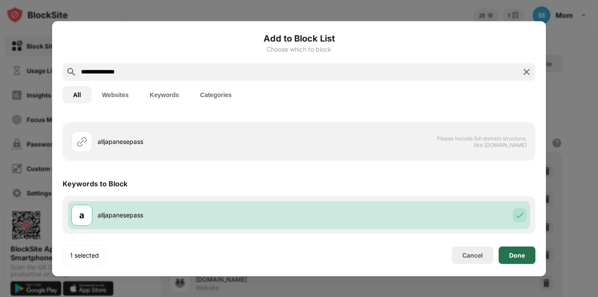
click at [527, 250] on div "Done" at bounding box center [517, 256] width 37 height 18
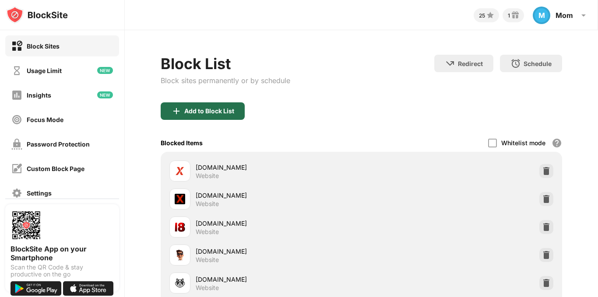
click at [223, 111] on div "Add to Block List" at bounding box center [209, 111] width 50 height 7
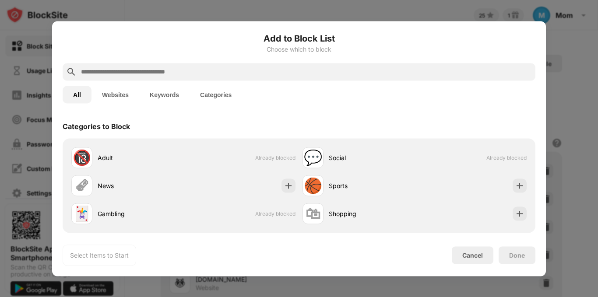
click at [184, 68] on input "text" at bounding box center [306, 72] width 452 height 11
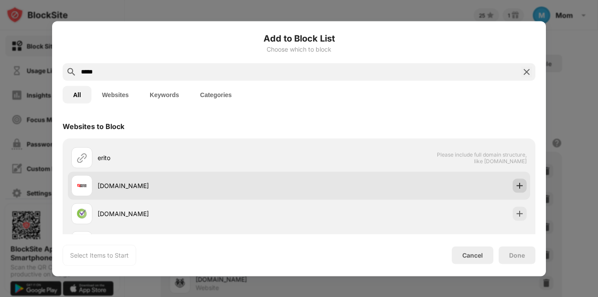
type input "*****"
click at [518, 184] on div at bounding box center [520, 186] width 14 height 14
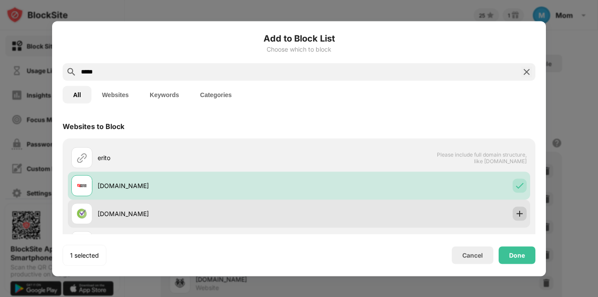
click at [516, 213] on img at bounding box center [520, 213] width 9 height 9
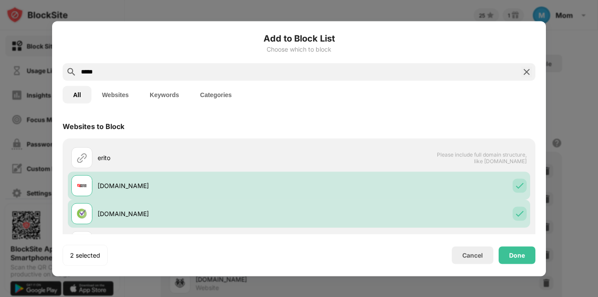
scroll to position [70, 0]
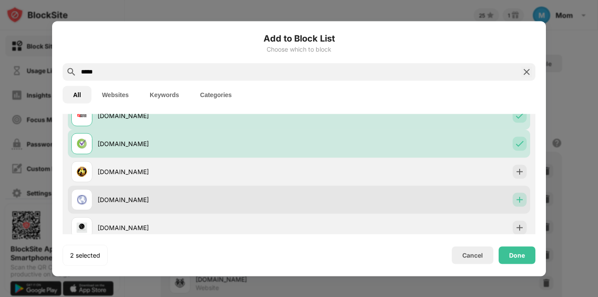
click at [517, 203] on img at bounding box center [520, 199] width 9 height 9
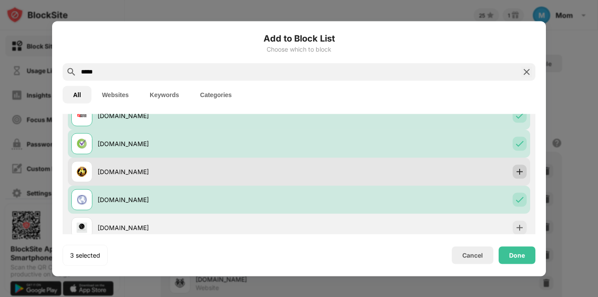
click at [516, 171] on img at bounding box center [520, 171] width 9 height 9
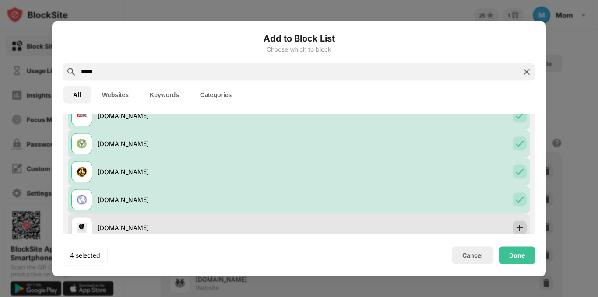
click at [516, 230] on img at bounding box center [520, 227] width 9 height 9
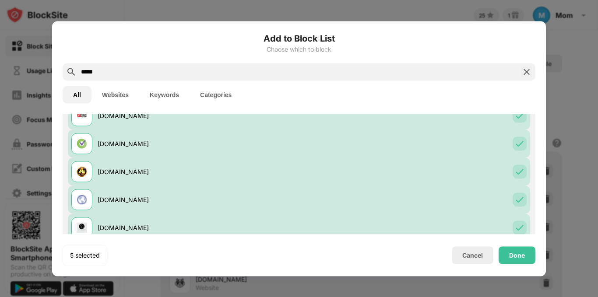
click at [478, 82] on div "All Websites Keywords Categories" at bounding box center [299, 95] width 473 height 28
click at [495, 71] on input "*****" at bounding box center [299, 72] width 438 height 11
click at [534, 134] on div "Websites to Block erito Please include full domain structure, like domain.com e…" at bounding box center [299, 174] width 494 height 120
click at [534, 144] on div "Websites to Block erito Please include full domain structure, like domain.com e…" at bounding box center [299, 174] width 494 height 120
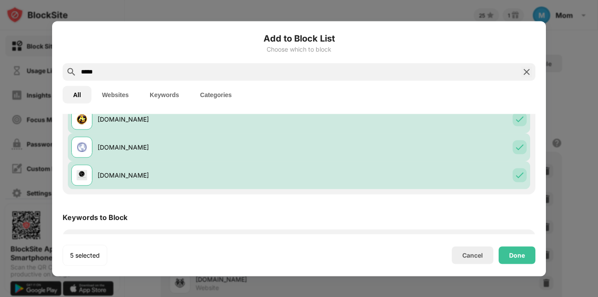
scroll to position [156, 0]
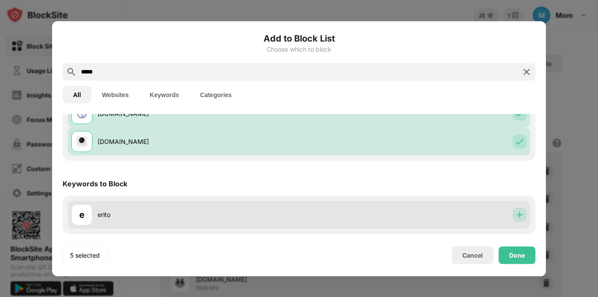
click at [516, 214] on img at bounding box center [520, 215] width 9 height 9
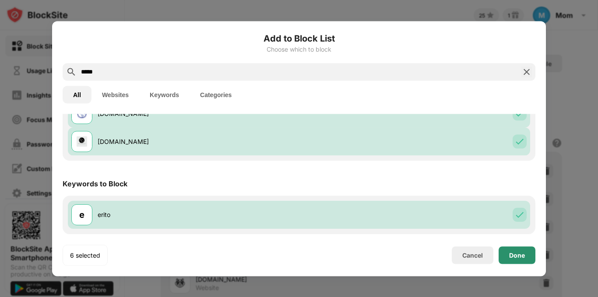
click at [521, 256] on div "Done" at bounding box center [517, 255] width 16 height 7
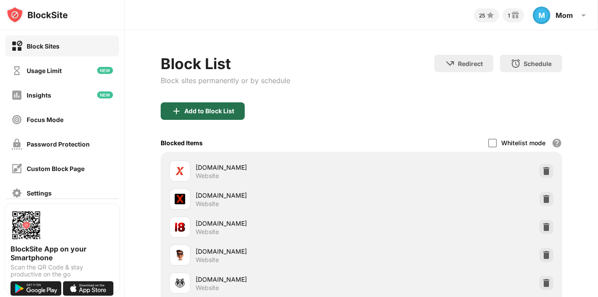
click at [207, 106] on div "Add to Block List" at bounding box center [203, 112] width 84 height 18
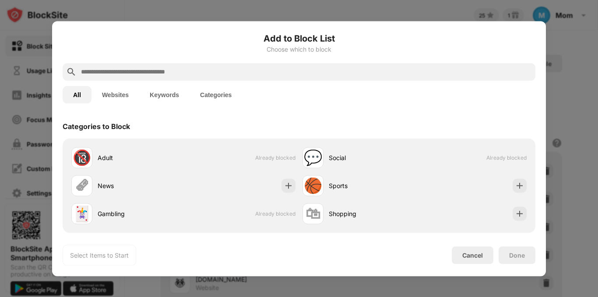
click at [202, 68] on input "text" at bounding box center [306, 72] width 452 height 11
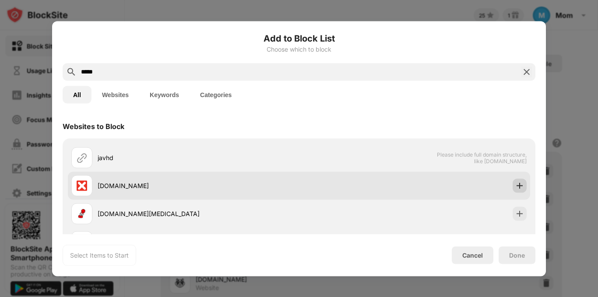
type input "*****"
click at [516, 181] on img at bounding box center [520, 185] width 9 height 9
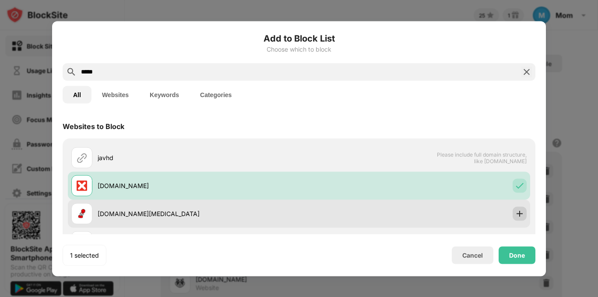
click at [516, 213] on img at bounding box center [520, 213] width 9 height 9
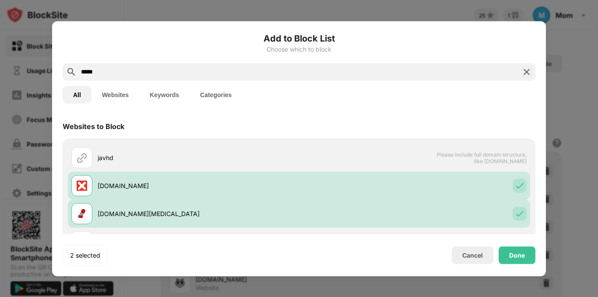
click at [533, 216] on div "Websites to Block javhd Please include full domain structure, like domain.com i…" at bounding box center [299, 174] width 494 height 120
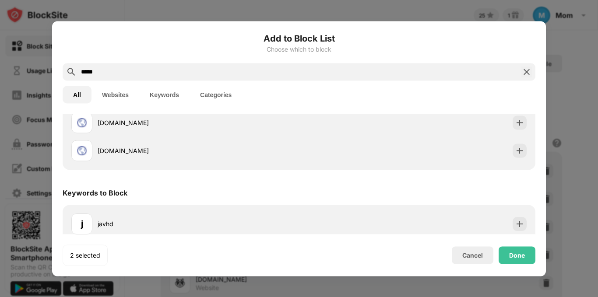
scroll to position [156, 0]
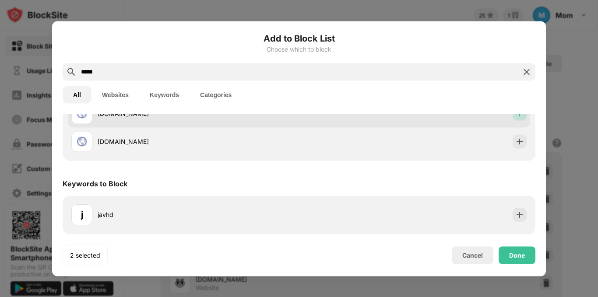
click at [517, 120] on div at bounding box center [520, 113] width 14 height 14
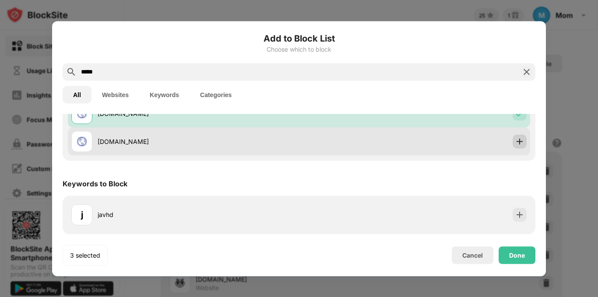
click at [515, 136] on div at bounding box center [520, 141] width 14 height 14
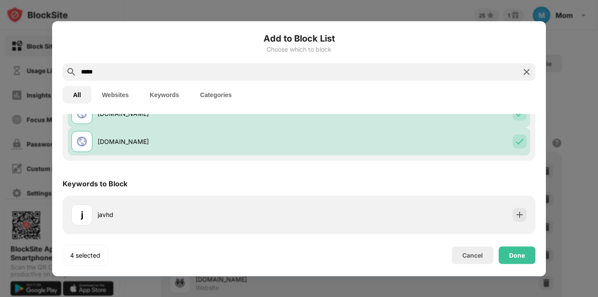
click at [537, 167] on div "Add to Block List Choose which to block ***** All Websites Keywords Categories …" at bounding box center [299, 148] width 494 height 255
click at [499, 166] on div "Websites to Block javhd Please include full domain structure, like domain.com i…" at bounding box center [299, 96] width 473 height 277
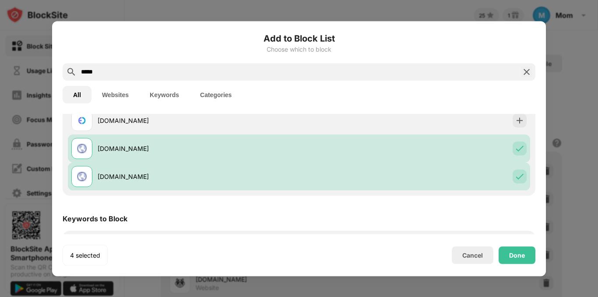
scroll to position [104, 0]
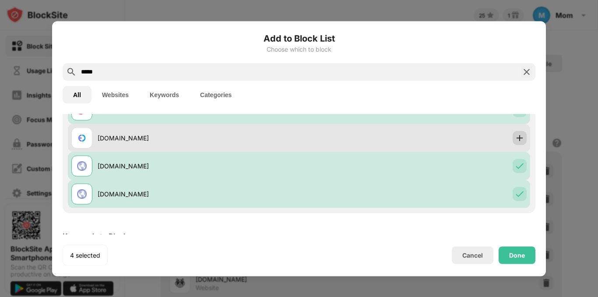
click at [516, 142] on img at bounding box center [520, 138] width 9 height 9
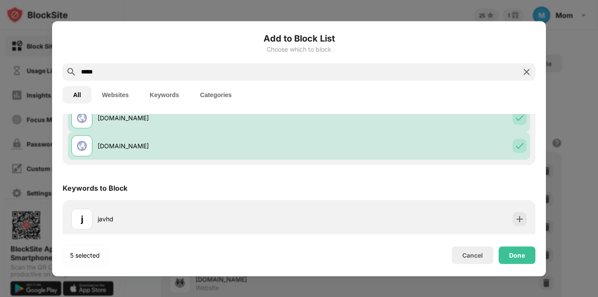
scroll to position [156, 0]
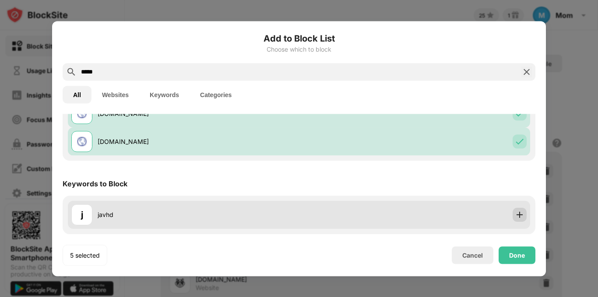
click at [516, 216] on img at bounding box center [520, 215] width 9 height 9
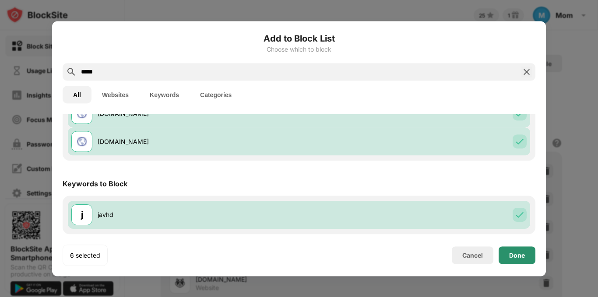
click at [511, 258] on div "Done" at bounding box center [517, 255] width 16 height 7
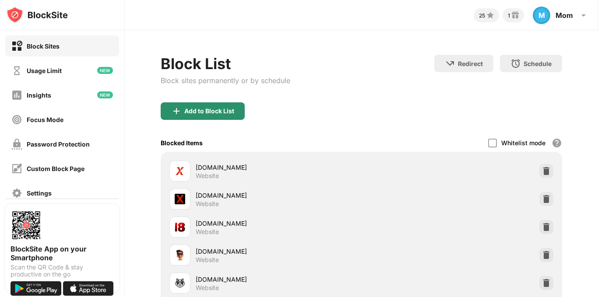
click at [217, 106] on div "Add to Block List" at bounding box center [203, 112] width 84 height 18
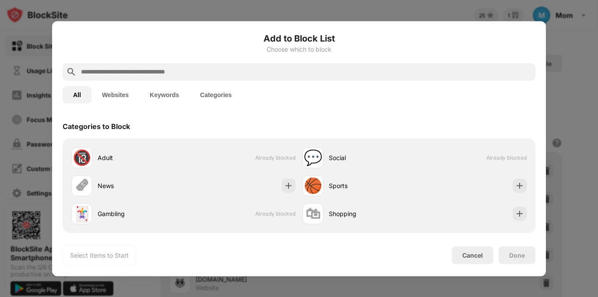
click at [244, 71] on input "text" at bounding box center [306, 72] width 452 height 11
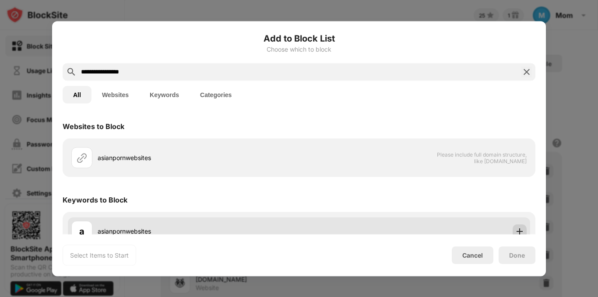
type input "**********"
click at [514, 225] on div at bounding box center [520, 231] width 14 height 14
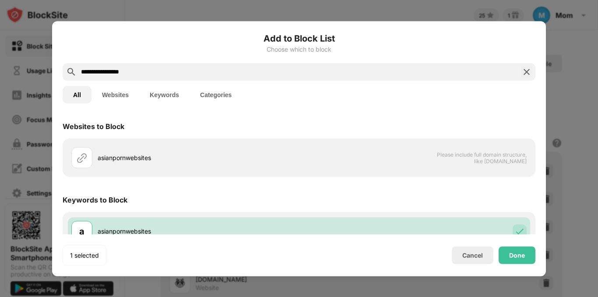
click at [510, 125] on div "Websites to Block" at bounding box center [299, 126] width 473 height 25
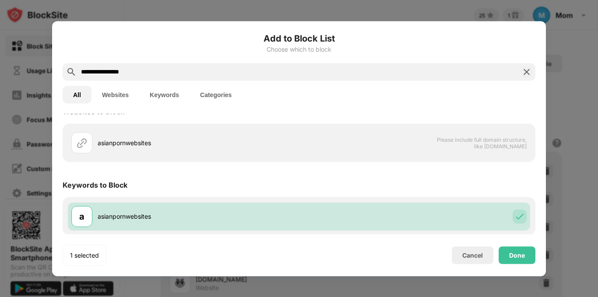
scroll to position [16, 0]
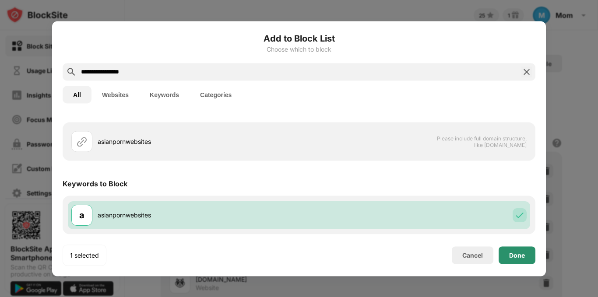
click at [517, 252] on div "Done" at bounding box center [517, 255] width 16 height 7
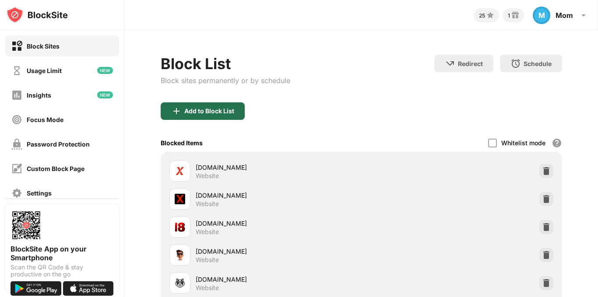
click at [230, 109] on div "Add to Block List" at bounding box center [209, 111] width 50 height 7
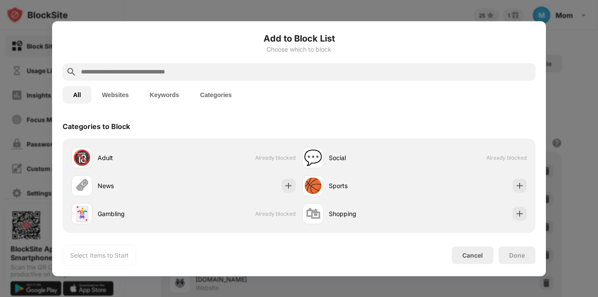
click at [287, 76] on input "text" at bounding box center [306, 72] width 452 height 11
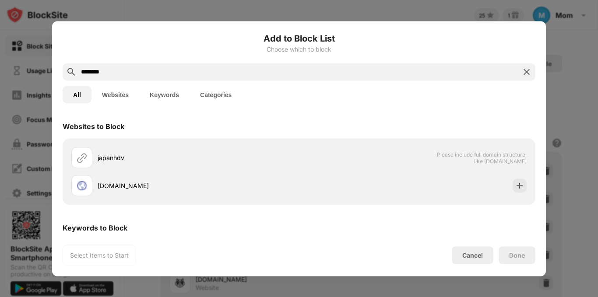
type input "********"
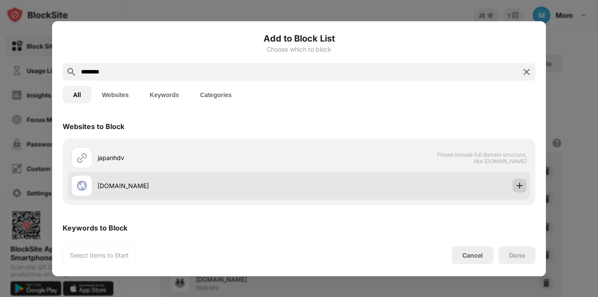
drag, startPoint x: 484, startPoint y: 214, endPoint x: 510, endPoint y: 189, distance: 36.3
click at [510, 189] on div "Websites to Block japanhdv Please include full domain structure, like domain.co…" at bounding box center [299, 196] width 473 height 165
click at [516, 189] on img at bounding box center [520, 185] width 9 height 9
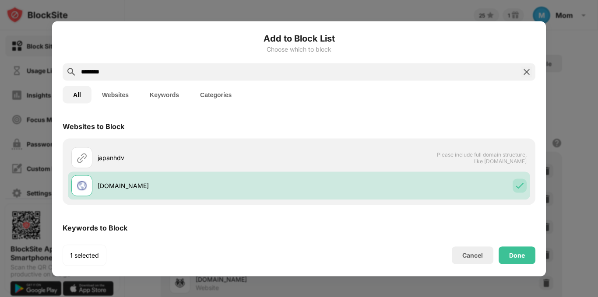
click at [495, 222] on div "Keywords to Block" at bounding box center [299, 228] width 473 height 25
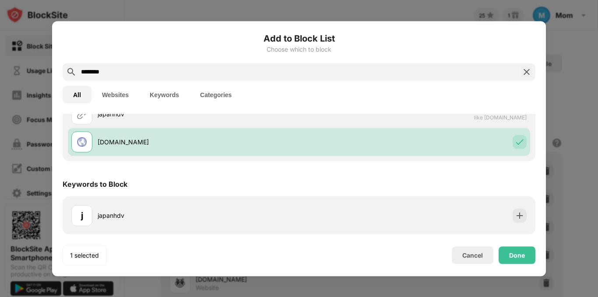
scroll to position [44, 0]
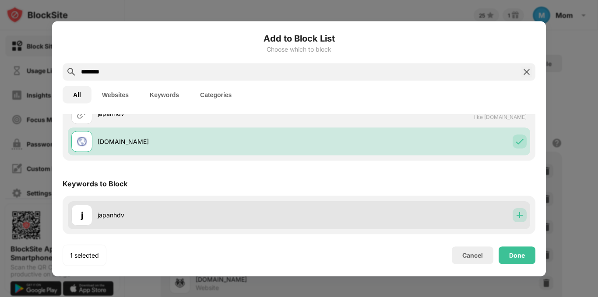
click at [516, 214] on img at bounding box center [520, 215] width 9 height 9
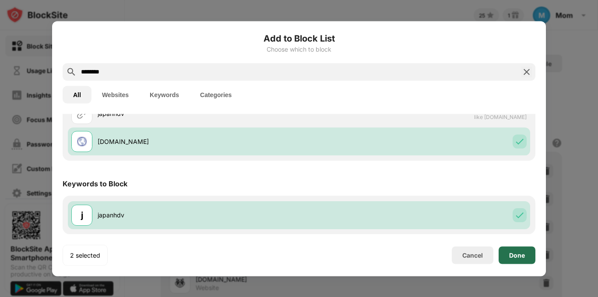
click at [516, 254] on div "Done" at bounding box center [517, 255] width 16 height 7
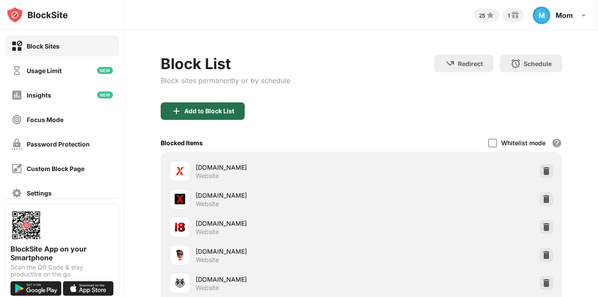
click at [203, 106] on div "Add to Block List" at bounding box center [203, 112] width 84 height 18
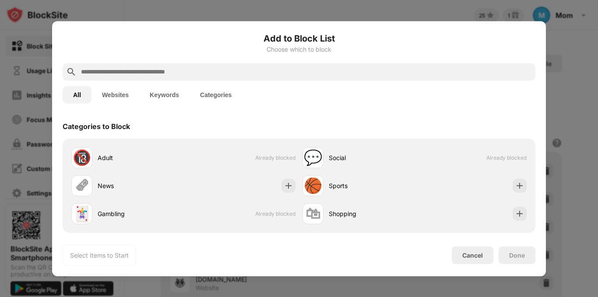
click at [217, 73] on input "text" at bounding box center [306, 72] width 452 height 11
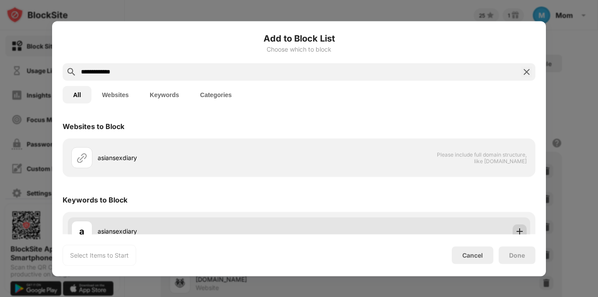
type input "**********"
click at [513, 226] on div at bounding box center [520, 231] width 14 height 14
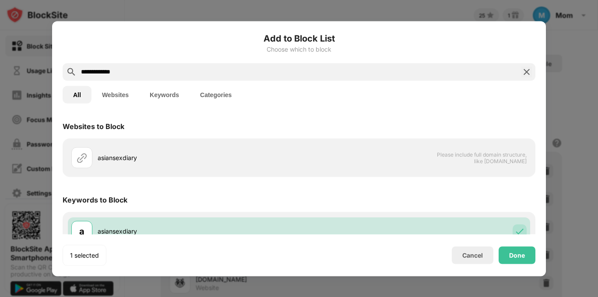
click at [468, 110] on div "**********" at bounding box center [299, 149] width 473 height 234
click at [485, 192] on div "Keywords to Block" at bounding box center [299, 200] width 473 height 25
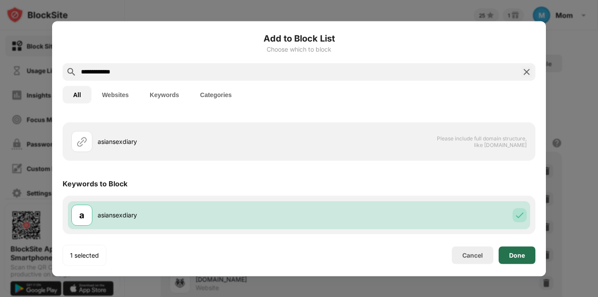
click at [523, 260] on div "Done" at bounding box center [517, 256] width 37 height 18
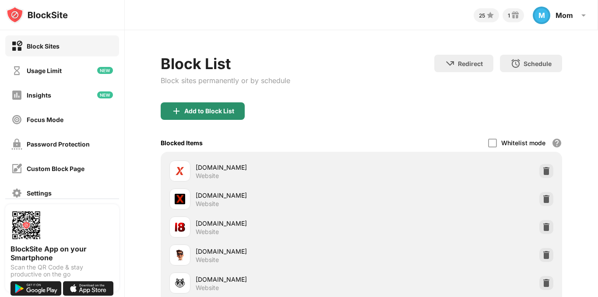
click at [206, 118] on div "Add to Block List" at bounding box center [203, 112] width 84 height 18
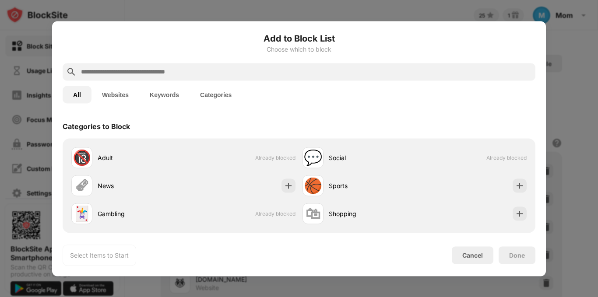
click at [215, 78] on div at bounding box center [299, 72] width 473 height 18
click at [214, 74] on input "text" at bounding box center [306, 72] width 452 height 11
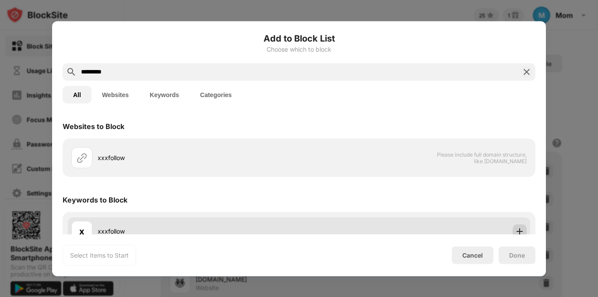
type input "*********"
click at [516, 230] on img at bounding box center [520, 231] width 9 height 9
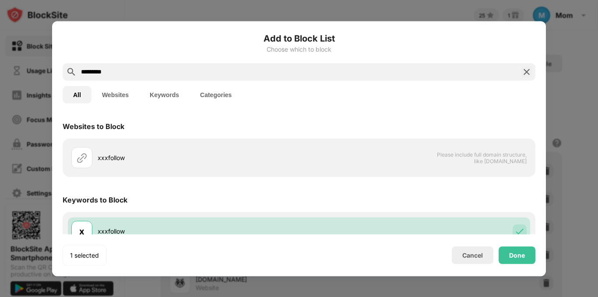
click at [447, 96] on div "All Websites Keywords Categories" at bounding box center [299, 95] width 473 height 28
click at [533, 213] on div "Websites to Block xxxfollow Please include full domain structure, like domain.c…" at bounding box center [299, 174] width 494 height 120
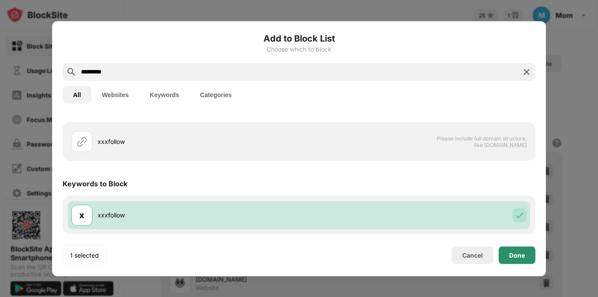
drag, startPoint x: 511, startPoint y: 261, endPoint x: 506, endPoint y: 257, distance: 6.6
click at [511, 261] on div "Done" at bounding box center [517, 256] width 37 height 18
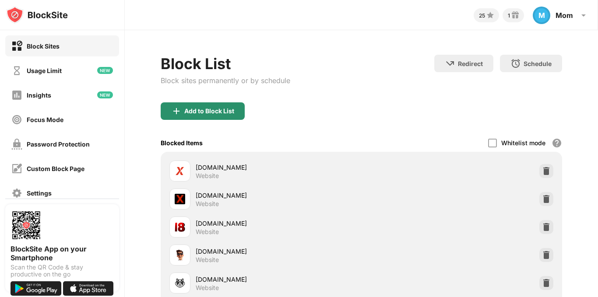
click at [203, 110] on div "Add to Block List" at bounding box center [209, 111] width 50 height 7
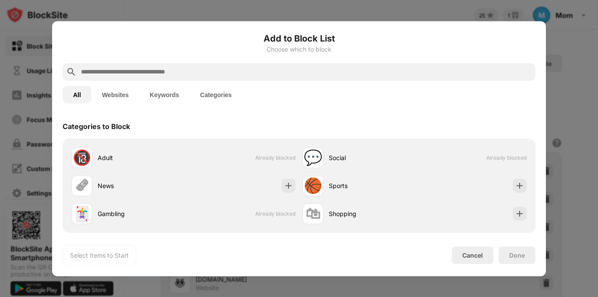
click at [256, 73] on input "text" at bounding box center [306, 72] width 452 height 11
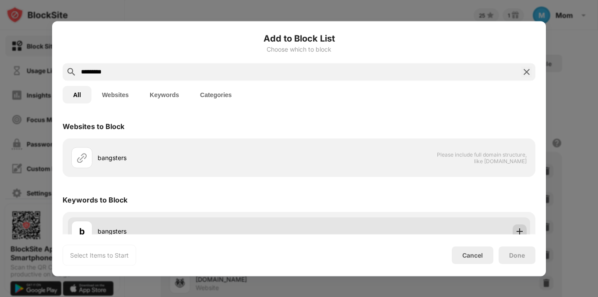
type input "*********"
click at [515, 226] on div at bounding box center [520, 231] width 14 height 14
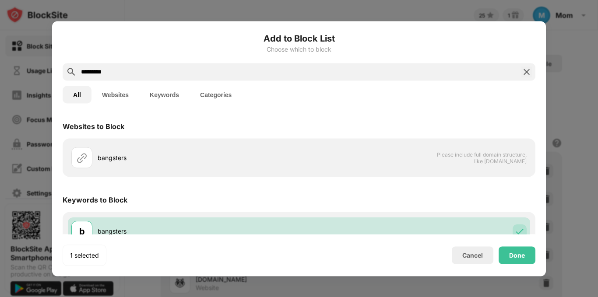
click at [524, 200] on div "Keywords to Block" at bounding box center [299, 200] width 473 height 25
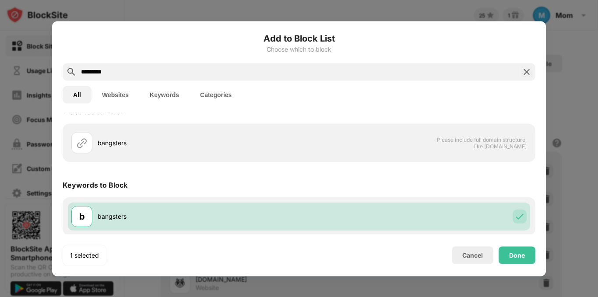
scroll to position [16, 0]
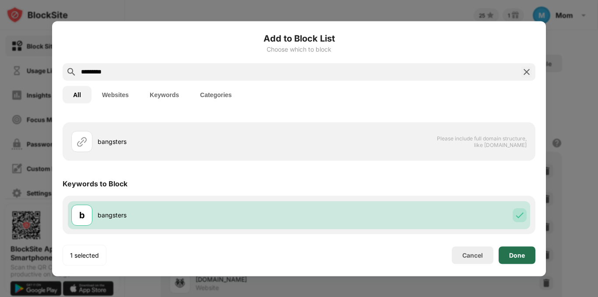
click at [522, 255] on div "Done" at bounding box center [517, 255] width 16 height 7
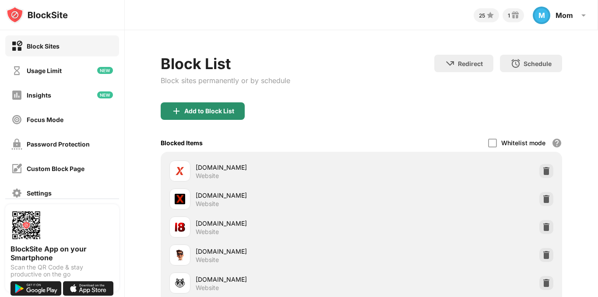
click at [223, 113] on div "Add to Block List" at bounding box center [209, 111] width 50 height 7
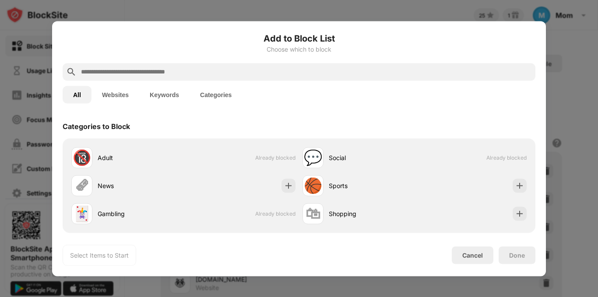
click at [196, 71] on input "text" at bounding box center [306, 72] width 452 height 11
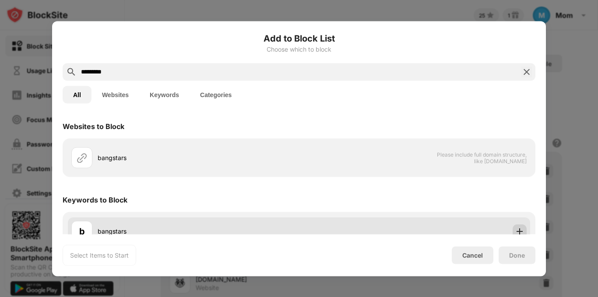
type input "*********"
click at [518, 226] on div at bounding box center [520, 231] width 14 height 14
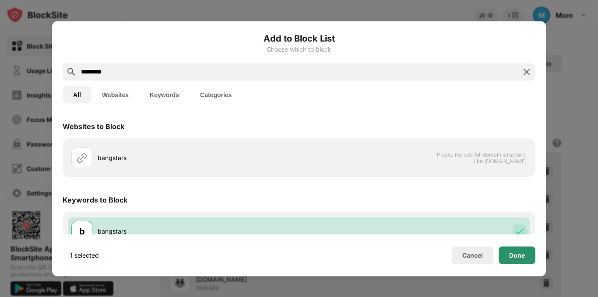
click at [518, 251] on div "Done" at bounding box center [517, 256] width 37 height 18
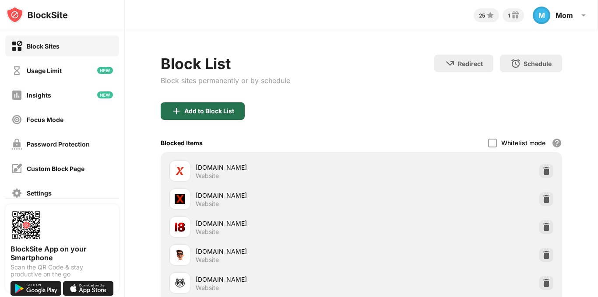
click at [232, 105] on div "Add to Block List" at bounding box center [203, 112] width 84 height 18
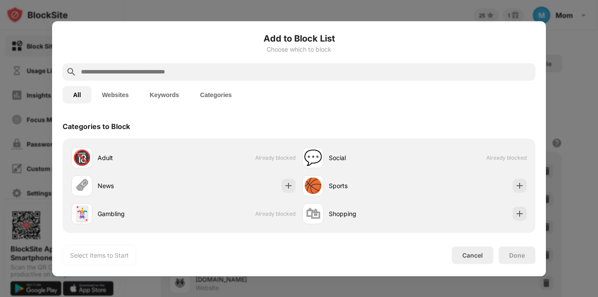
click at [178, 74] on input "text" at bounding box center [306, 72] width 452 height 11
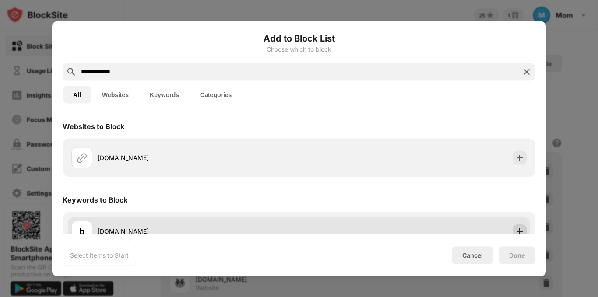
type input "**********"
click at [516, 227] on img at bounding box center [520, 231] width 9 height 9
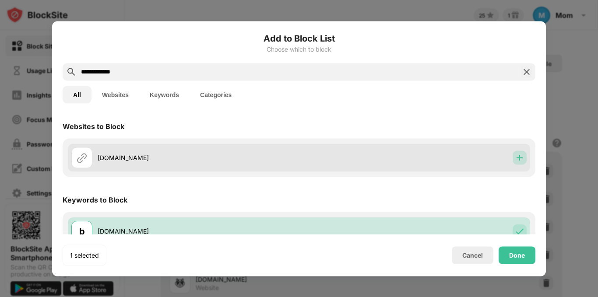
click at [517, 157] on img at bounding box center [520, 157] width 9 height 9
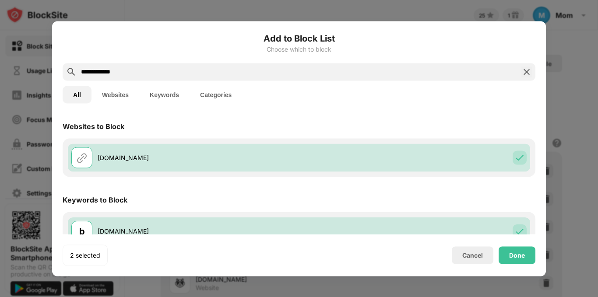
click at [523, 184] on div "Websites to Block bangstars.com Keywords to Block b bangstars.com" at bounding box center [299, 182] width 473 height 137
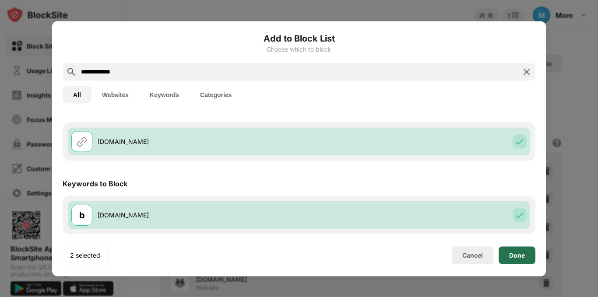
click at [520, 258] on div "Done" at bounding box center [517, 255] width 16 height 7
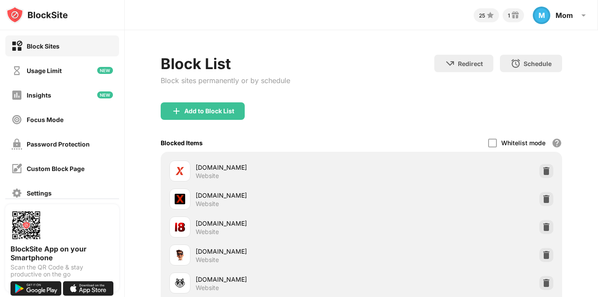
click at [237, 229] on div "xvideos18.com.br Website" at bounding box center [279, 227] width 166 height 17
click at [202, 108] on div "Add to Block List" at bounding box center [209, 111] width 50 height 7
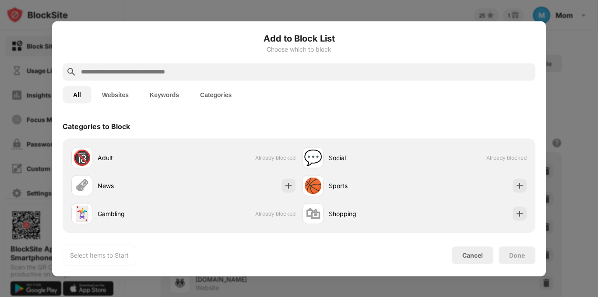
click at [217, 65] on div at bounding box center [299, 72] width 473 height 18
click at [219, 72] on input "text" at bounding box center [306, 72] width 452 height 11
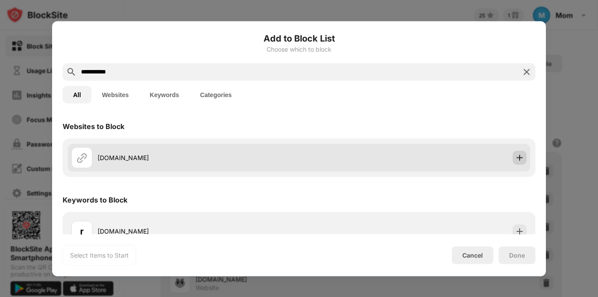
type input "**********"
click at [515, 162] on div at bounding box center [520, 158] width 14 height 14
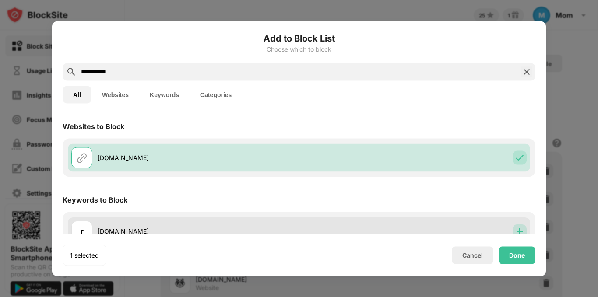
click at [516, 230] on img at bounding box center [520, 231] width 9 height 9
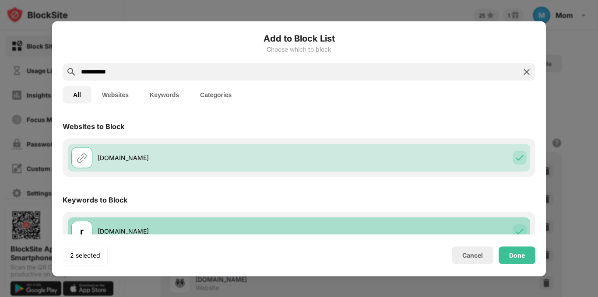
click at [516, 230] on img at bounding box center [520, 231] width 9 height 9
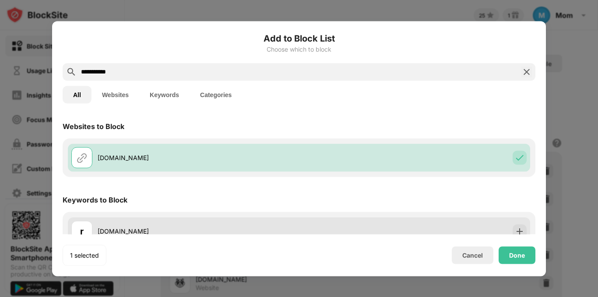
click at [516, 230] on img at bounding box center [520, 231] width 9 height 9
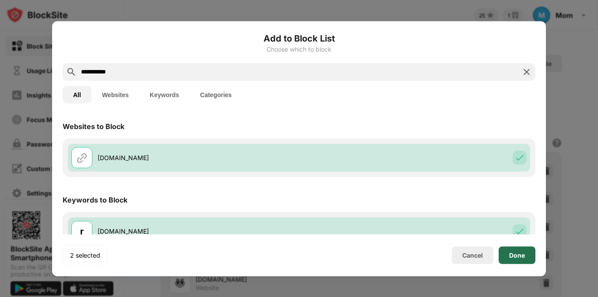
click at [520, 253] on div "Done" at bounding box center [517, 255] width 16 height 7
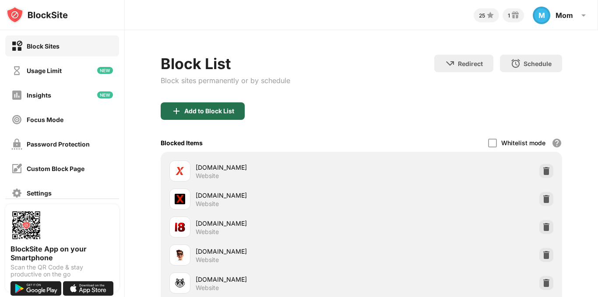
click at [218, 113] on div "Add to Block List" at bounding box center [209, 111] width 50 height 7
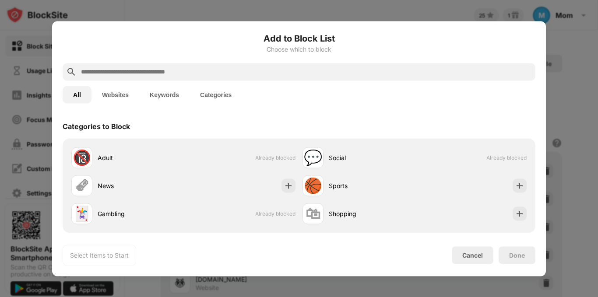
click at [199, 69] on input "text" at bounding box center [306, 72] width 452 height 11
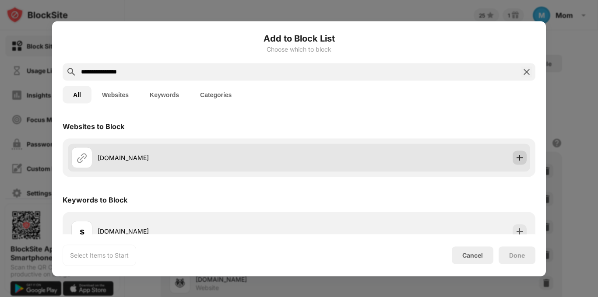
type input "**********"
click at [516, 156] on img at bounding box center [520, 157] width 9 height 9
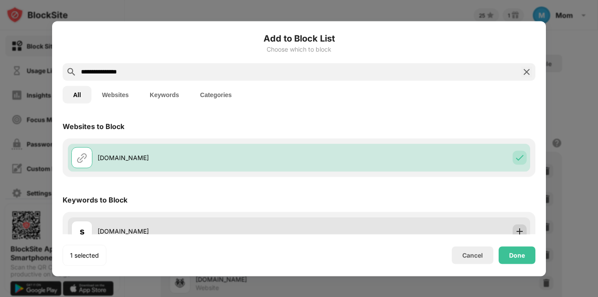
click at [516, 229] on img at bounding box center [520, 231] width 9 height 9
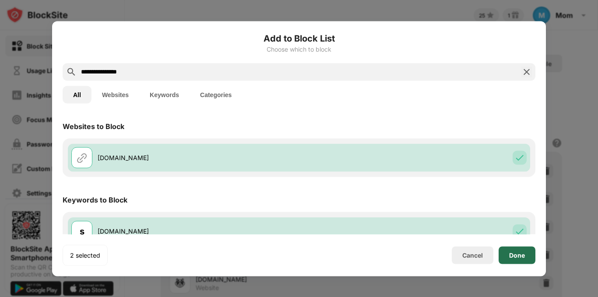
click at [520, 256] on div "Done" at bounding box center [517, 255] width 16 height 7
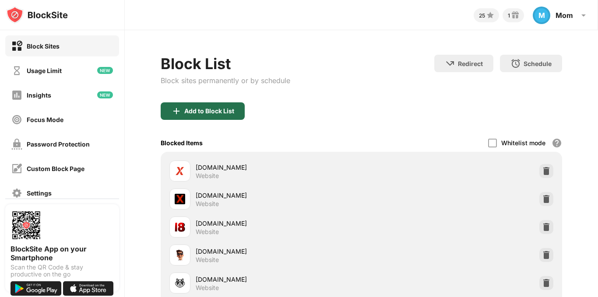
click at [219, 112] on div "Add to Block List" at bounding box center [209, 111] width 50 height 7
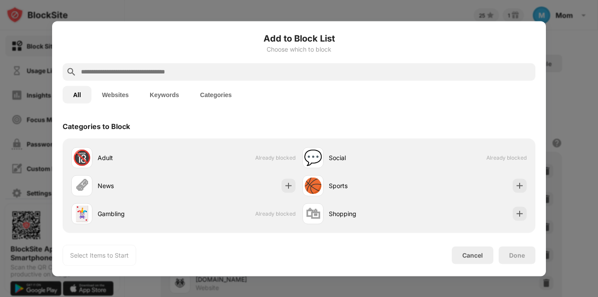
click at [199, 68] on input "text" at bounding box center [306, 72] width 452 height 11
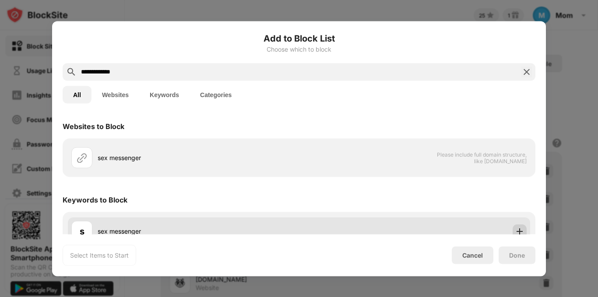
type input "**********"
click at [518, 231] on div at bounding box center [520, 231] width 14 height 14
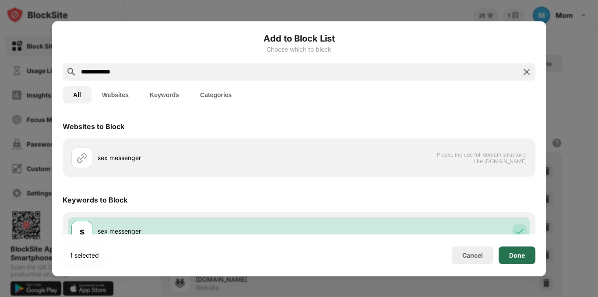
click at [520, 262] on div "Done" at bounding box center [517, 256] width 37 height 18
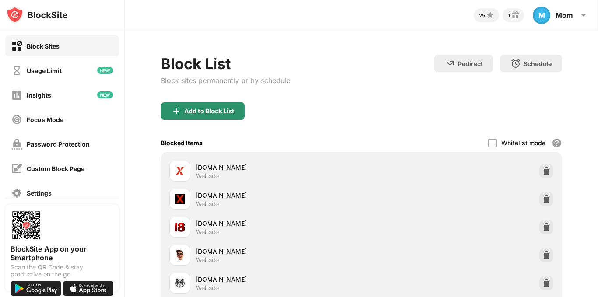
click at [204, 111] on div "Add to Block List" at bounding box center [209, 111] width 50 height 7
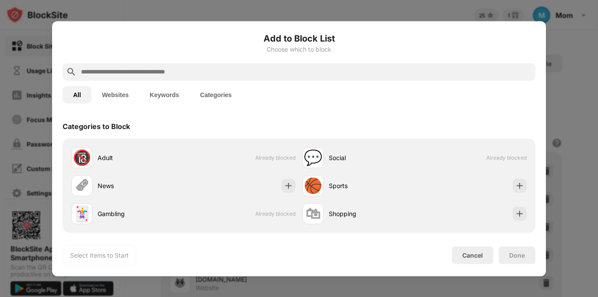
click at [230, 69] on input "text" at bounding box center [306, 72] width 452 height 11
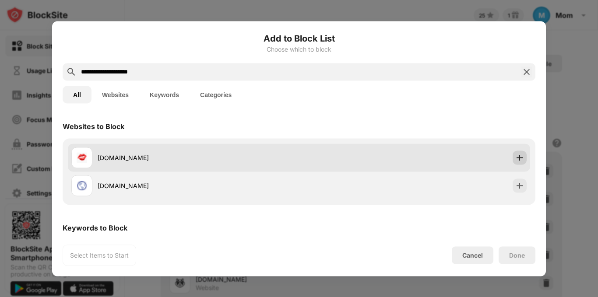
type input "**********"
click at [516, 154] on img at bounding box center [520, 157] width 9 height 9
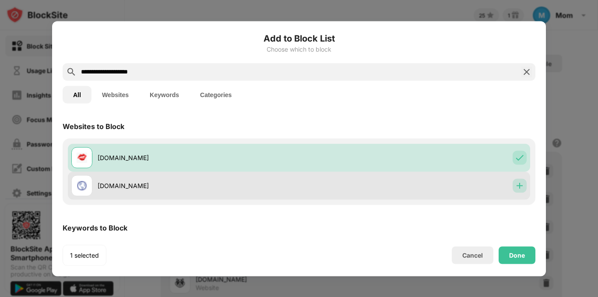
click at [518, 187] on div at bounding box center [520, 186] width 14 height 14
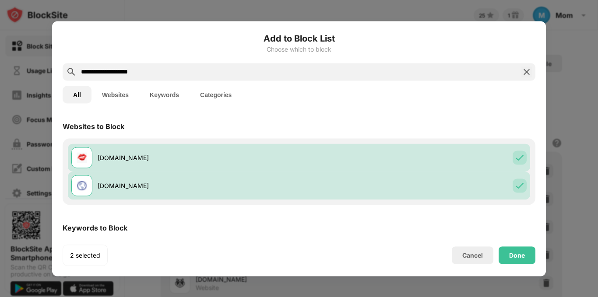
click at [486, 217] on div "Keywords to Block" at bounding box center [299, 228] width 473 height 25
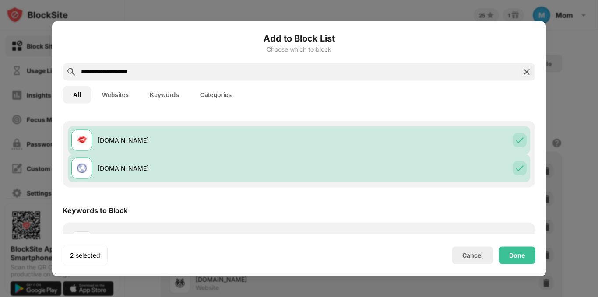
scroll to position [44, 0]
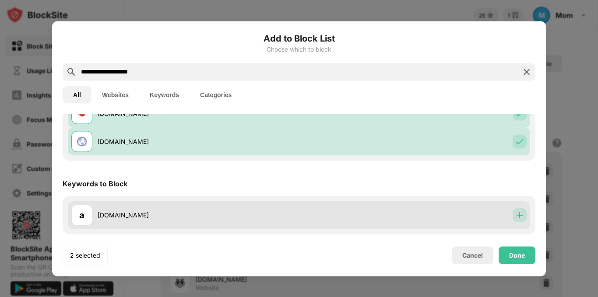
click at [516, 215] on img at bounding box center [520, 215] width 9 height 9
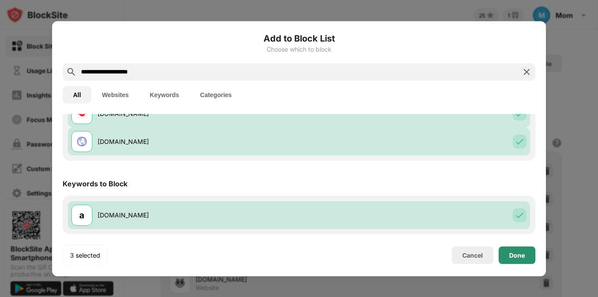
click at [517, 253] on div "Done" at bounding box center [517, 255] width 16 height 7
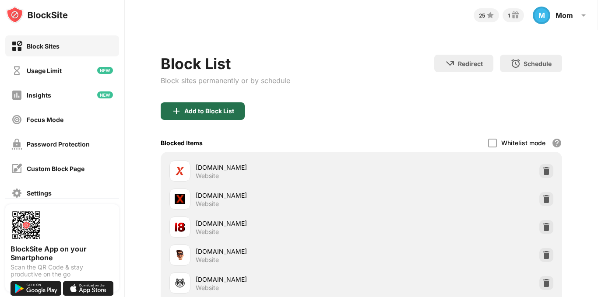
click at [207, 111] on div "Add to Block List" at bounding box center [209, 111] width 50 height 7
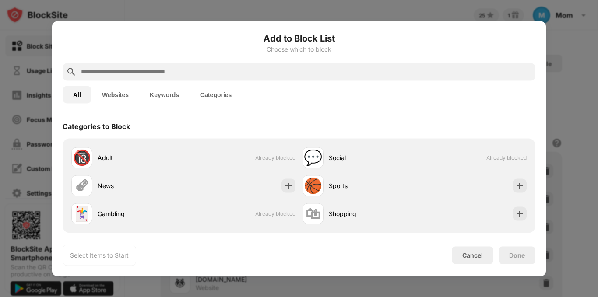
click at [190, 67] on input "text" at bounding box center [306, 72] width 452 height 11
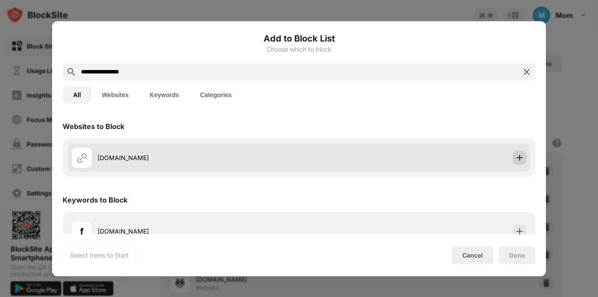
type input "**********"
click at [516, 159] on img at bounding box center [520, 157] width 9 height 9
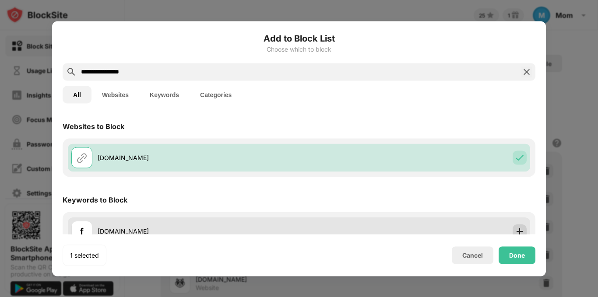
click at [518, 228] on div at bounding box center [520, 231] width 14 height 14
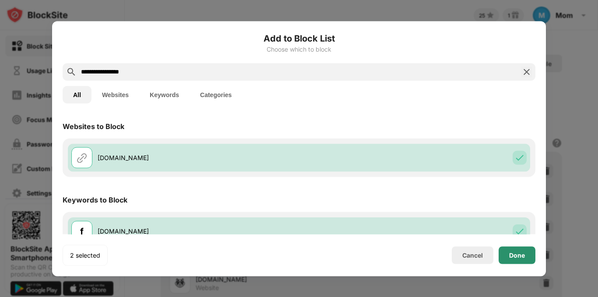
click at [521, 253] on div "Done" at bounding box center [517, 255] width 16 height 7
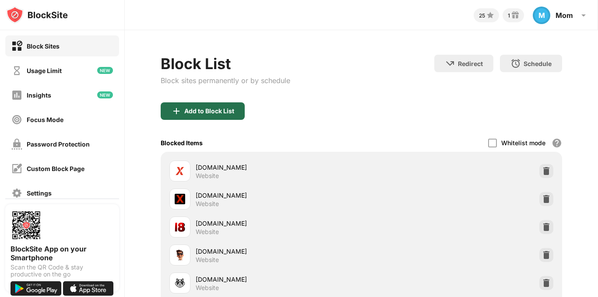
click at [172, 116] on img at bounding box center [176, 111] width 11 height 11
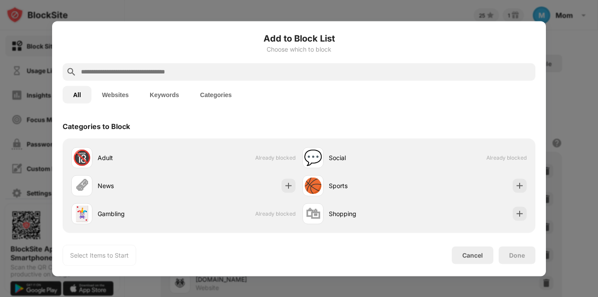
click at [156, 67] on input "text" at bounding box center [306, 72] width 452 height 11
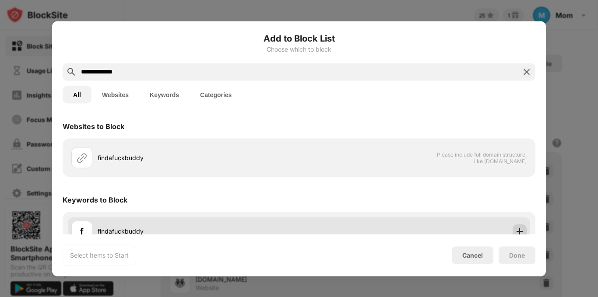
type input "**********"
click at [516, 228] on img at bounding box center [520, 231] width 9 height 9
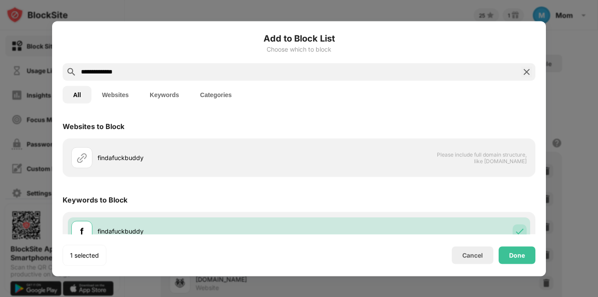
click at [472, 197] on div "Keywords to Block" at bounding box center [299, 200] width 473 height 25
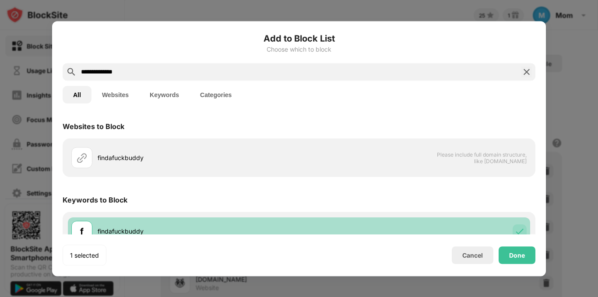
click at [471, 226] on div "f findafuckbuddy" at bounding box center [299, 231] width 463 height 28
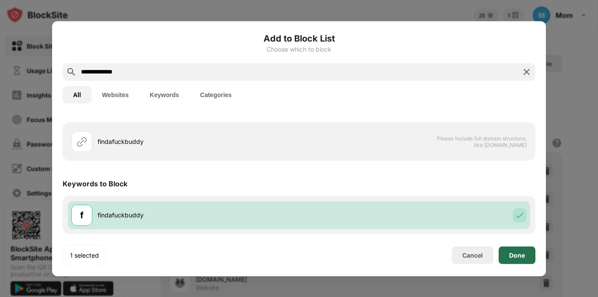
click at [518, 252] on div "Done" at bounding box center [517, 255] width 16 height 7
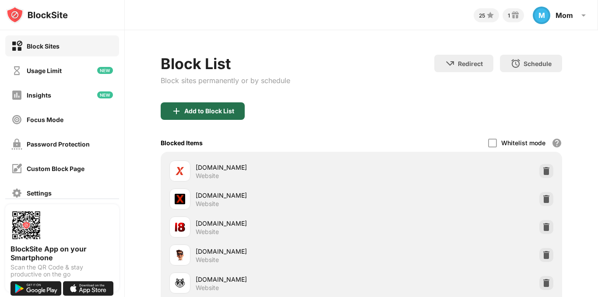
click at [228, 104] on div "Add to Block List" at bounding box center [203, 112] width 84 height 18
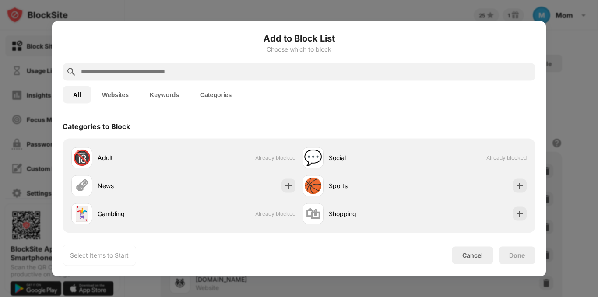
click at [182, 75] on input "text" at bounding box center [306, 72] width 452 height 11
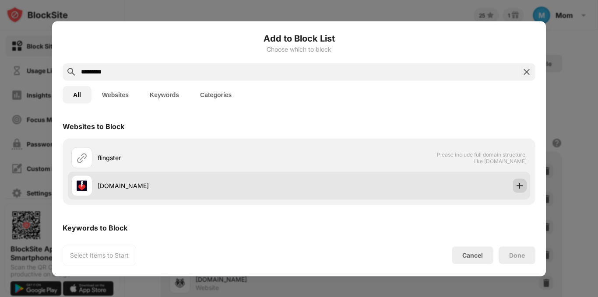
type input "*********"
click at [517, 188] on img at bounding box center [520, 185] width 9 height 9
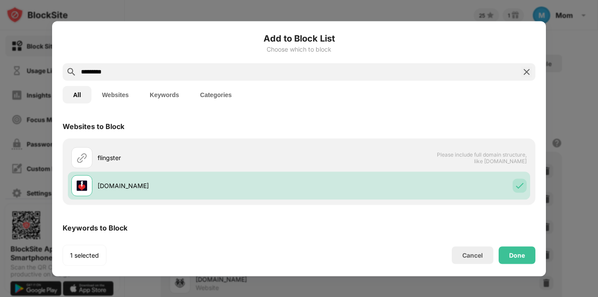
click at [501, 217] on div "Keywords to Block" at bounding box center [299, 228] width 473 height 25
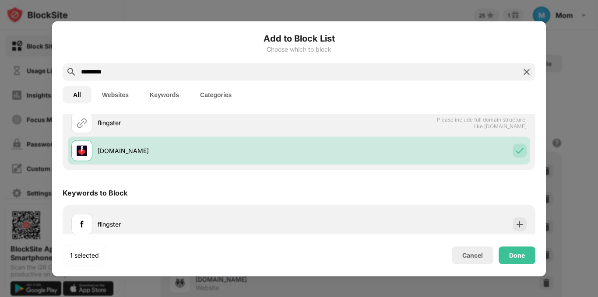
scroll to position [44, 0]
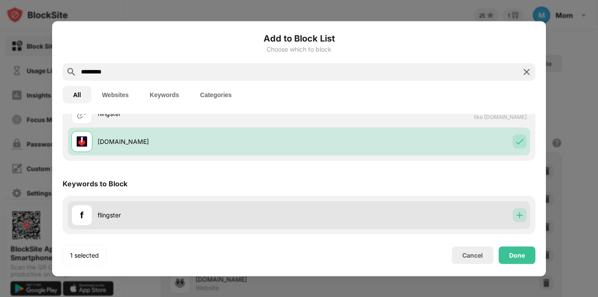
click at [516, 216] on img at bounding box center [520, 215] width 9 height 9
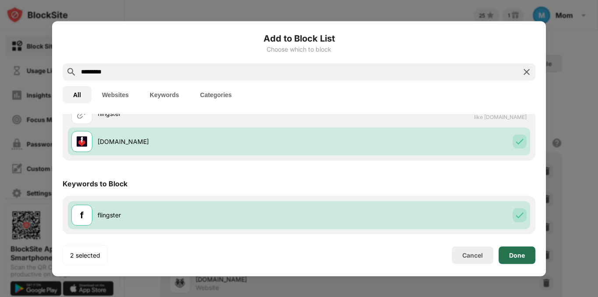
click at [523, 251] on div "Done" at bounding box center [517, 256] width 37 height 18
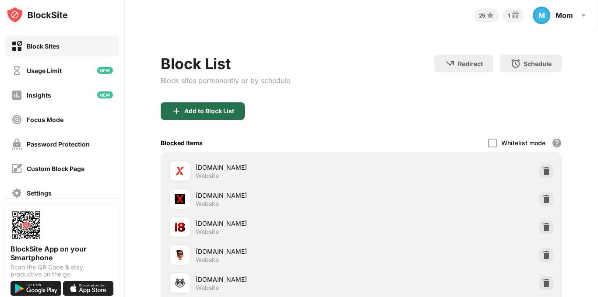
click at [205, 106] on div "Add to Block List" at bounding box center [203, 112] width 84 height 18
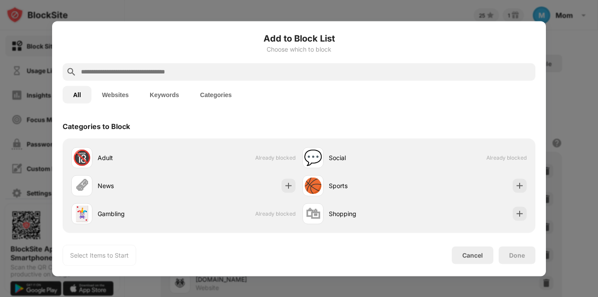
click at [234, 67] on input "text" at bounding box center [306, 72] width 452 height 11
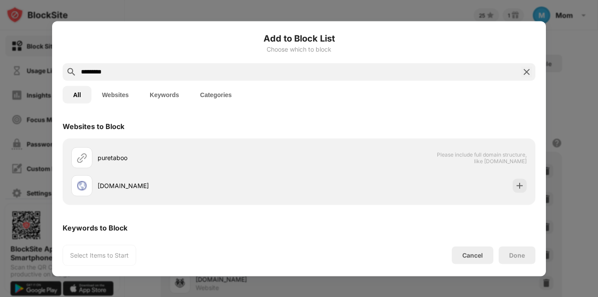
type input "*********"
click at [466, 222] on div "Keywords to Block" at bounding box center [299, 228] width 473 height 25
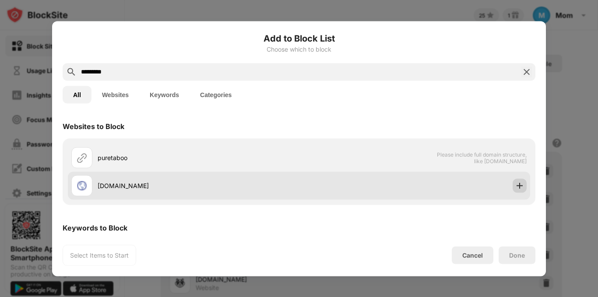
click at [516, 184] on img at bounding box center [520, 185] width 9 height 9
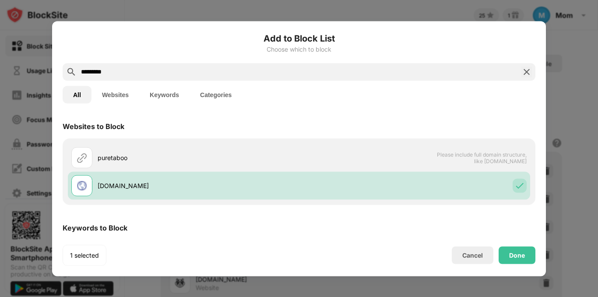
click at [444, 234] on div "Add to Block List Choose which to block ********* All Websites Keywords Categor…" at bounding box center [299, 149] width 473 height 234
click at [393, 229] on div "Keywords to Block" at bounding box center [299, 228] width 473 height 25
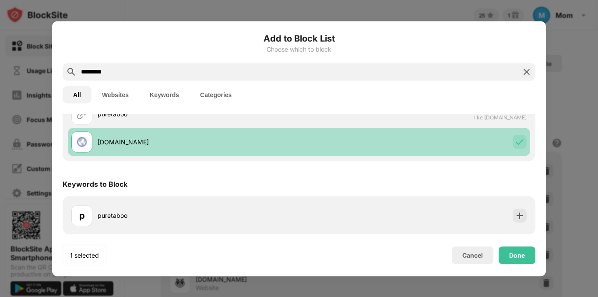
scroll to position [44, 0]
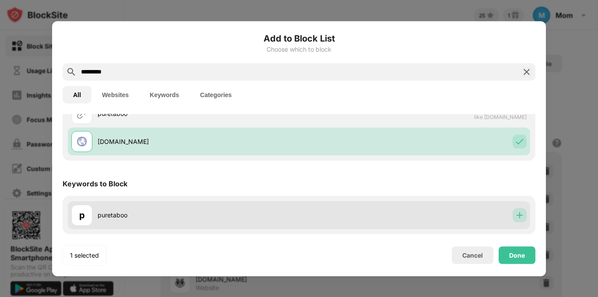
click at [515, 209] on div at bounding box center [520, 215] width 14 height 14
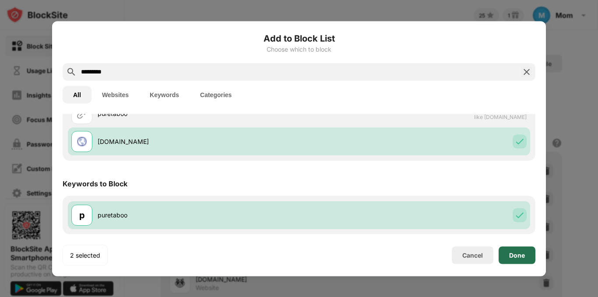
click at [517, 254] on div "Done" at bounding box center [517, 255] width 16 height 7
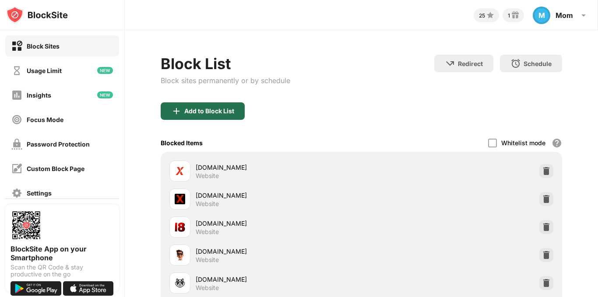
click at [181, 112] on img at bounding box center [176, 111] width 11 height 11
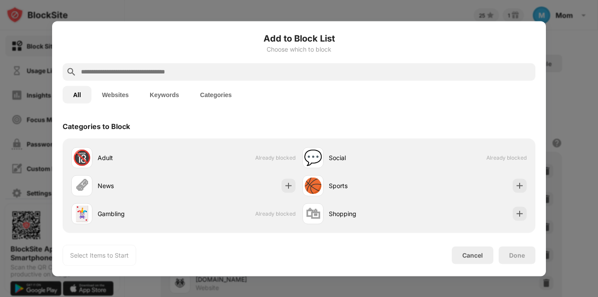
click at [204, 75] on input "text" at bounding box center [306, 72] width 452 height 11
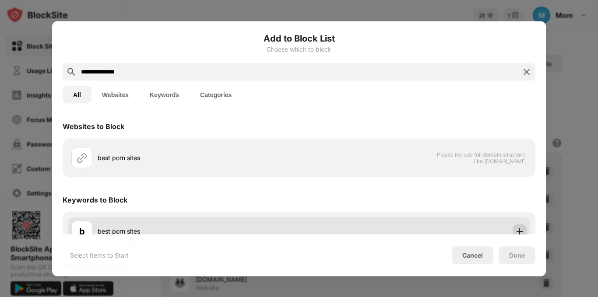
type input "**********"
click at [518, 230] on div at bounding box center [520, 231] width 14 height 14
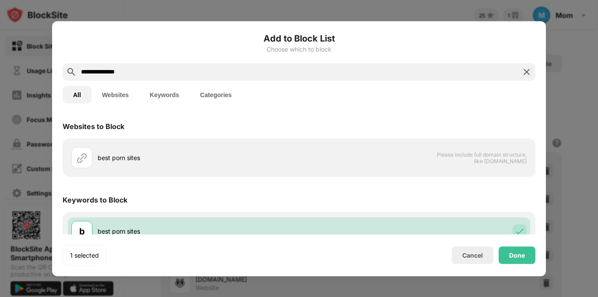
click at [478, 203] on div "Keywords to Block" at bounding box center [299, 200] width 473 height 25
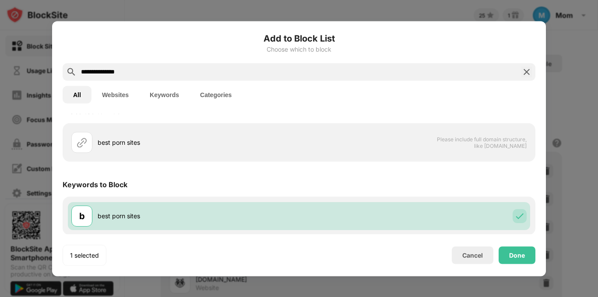
scroll to position [16, 0]
click at [516, 252] on div "Done" at bounding box center [517, 255] width 16 height 7
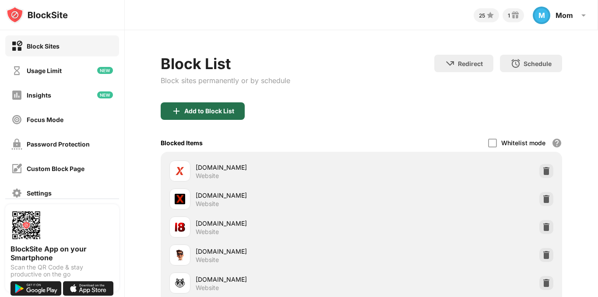
click at [181, 112] on img at bounding box center [176, 111] width 11 height 11
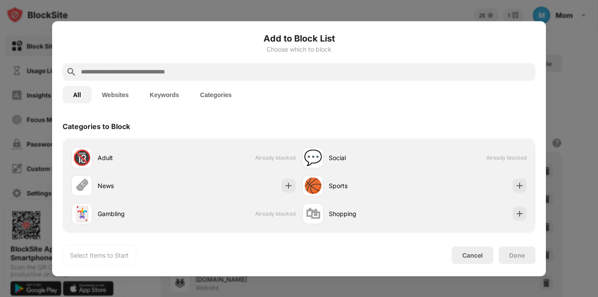
click at [182, 78] on div at bounding box center [299, 72] width 473 height 18
click at [180, 74] on input "text" at bounding box center [306, 72] width 452 height 11
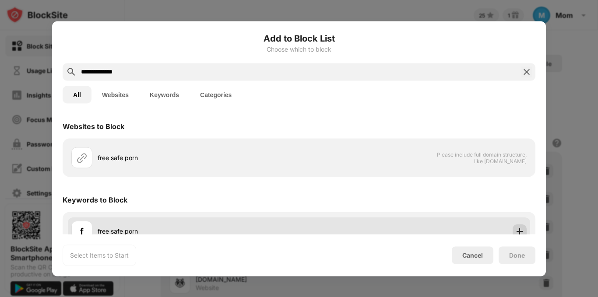
type input "**********"
click at [515, 226] on div at bounding box center [520, 231] width 14 height 14
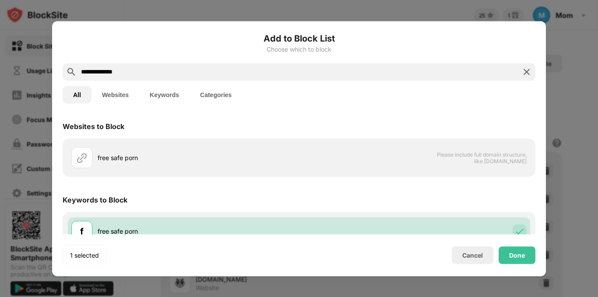
click at [463, 191] on div "Keywords to Block" at bounding box center [299, 200] width 473 height 25
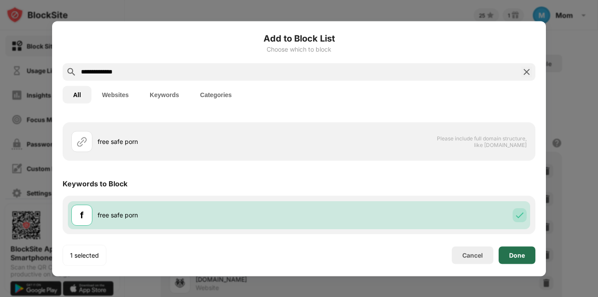
click at [508, 258] on div "Done" at bounding box center [517, 256] width 37 height 18
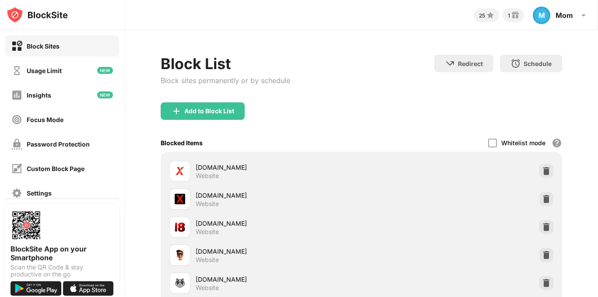
click at [220, 102] on div "Block List Block sites permanently or by schedule" at bounding box center [226, 79] width 130 height 48
click at [220, 114] on div "Add to Block List" at bounding box center [209, 111] width 50 height 7
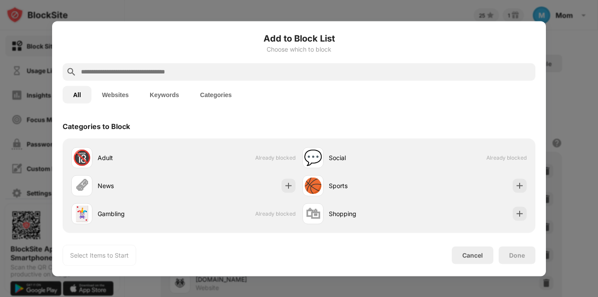
click at [250, 74] on input "text" at bounding box center [306, 72] width 452 height 11
paste input "**********"
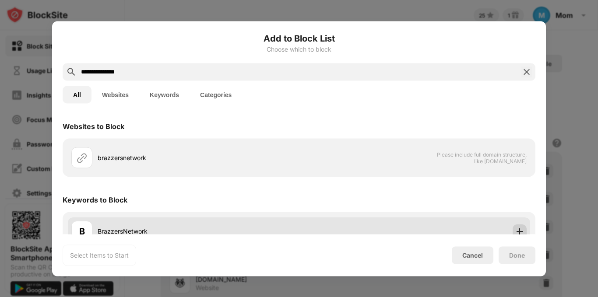
type input "**********"
click at [516, 228] on img at bounding box center [520, 231] width 9 height 9
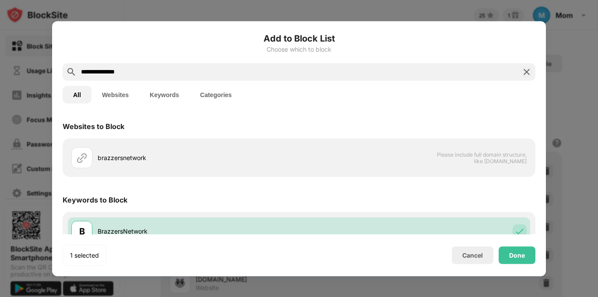
click at [480, 208] on div "Keywords to Block" at bounding box center [299, 200] width 473 height 25
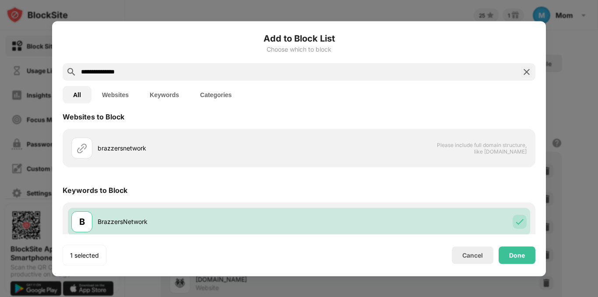
scroll to position [16, 0]
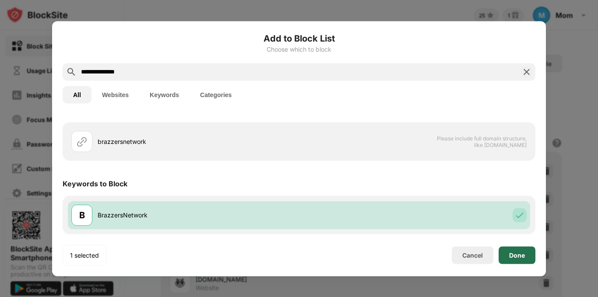
click at [523, 248] on div "Done" at bounding box center [517, 256] width 37 height 18
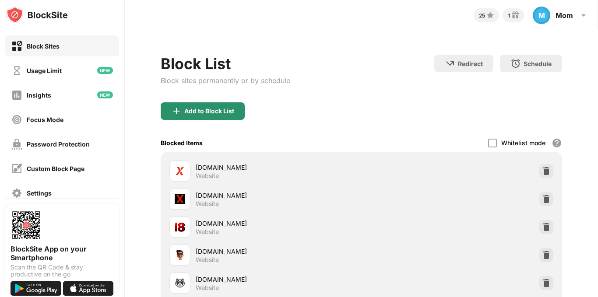
click at [200, 108] on div "Add to Block List" at bounding box center [209, 111] width 50 height 7
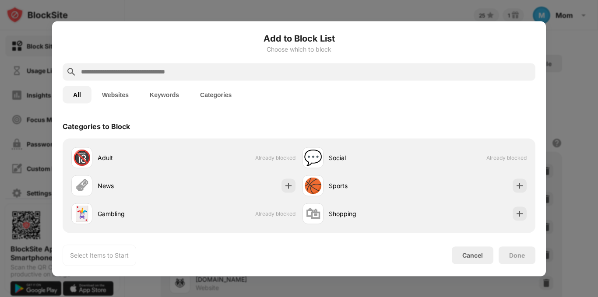
click at [317, 72] on input "text" at bounding box center [306, 72] width 452 height 11
paste input "**********"
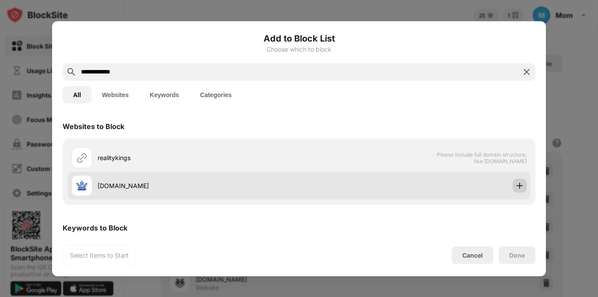
type input "**********"
click at [516, 188] on img at bounding box center [520, 185] width 9 height 9
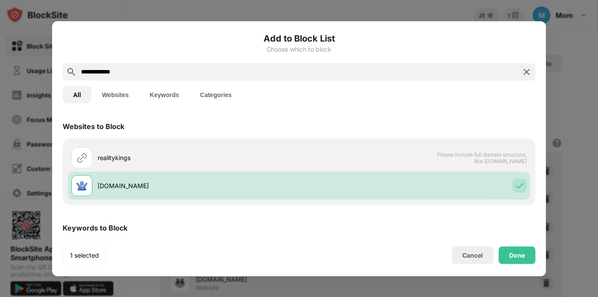
click at [464, 217] on div "Keywords to Block" at bounding box center [299, 228] width 473 height 25
click at [377, 223] on div "Keywords to Block" at bounding box center [299, 228] width 473 height 25
click at [410, 220] on div "Keywords to Block" at bounding box center [299, 228] width 473 height 25
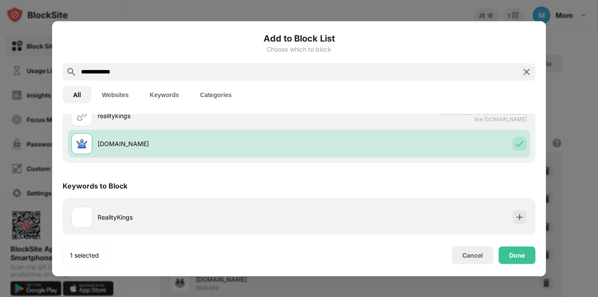
scroll to position [44, 0]
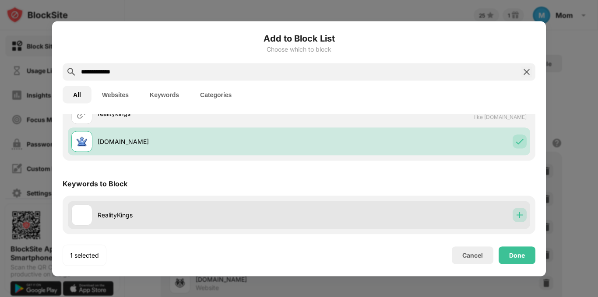
click at [516, 213] on img at bounding box center [520, 215] width 9 height 9
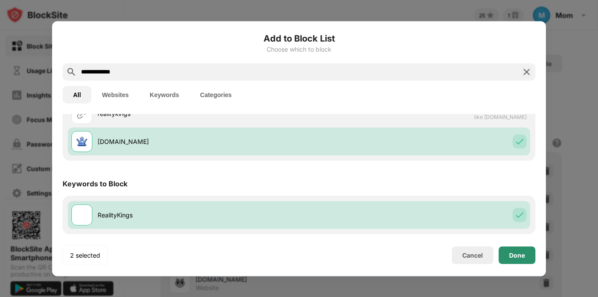
click at [513, 251] on div "Done" at bounding box center [517, 256] width 37 height 18
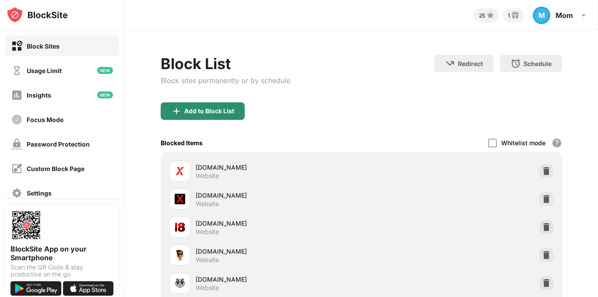
click at [236, 111] on div "Add to Block List" at bounding box center [203, 112] width 84 height 18
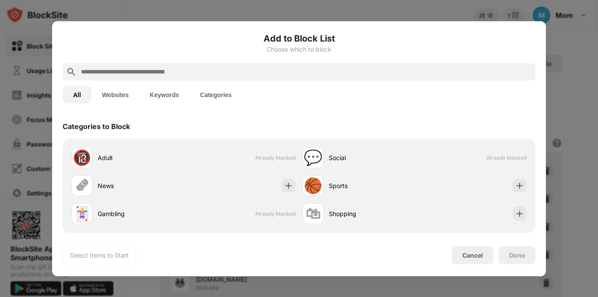
click at [373, 65] on div at bounding box center [299, 72] width 473 height 18
click at [373, 70] on input "text" at bounding box center [306, 72] width 452 height 11
paste input "**********"
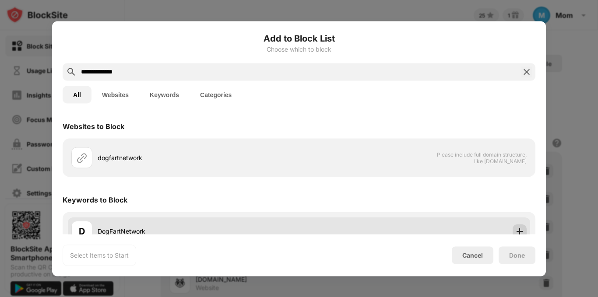
type input "**********"
click at [514, 226] on div at bounding box center [520, 231] width 14 height 14
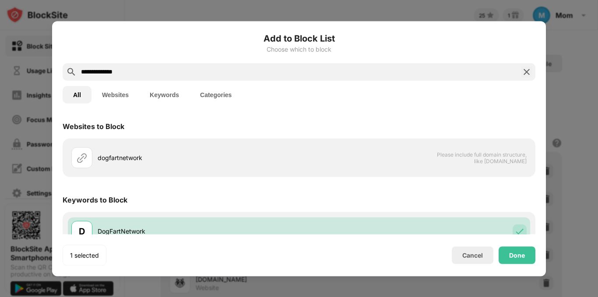
scroll to position [16, 0]
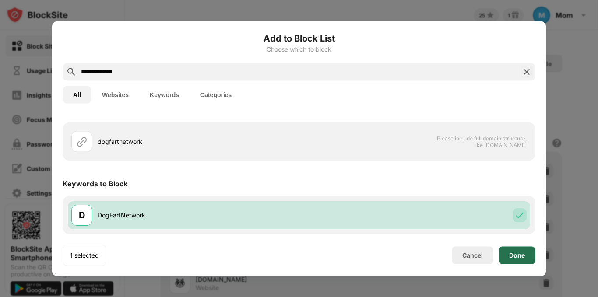
click at [518, 252] on div "Done" at bounding box center [517, 255] width 16 height 7
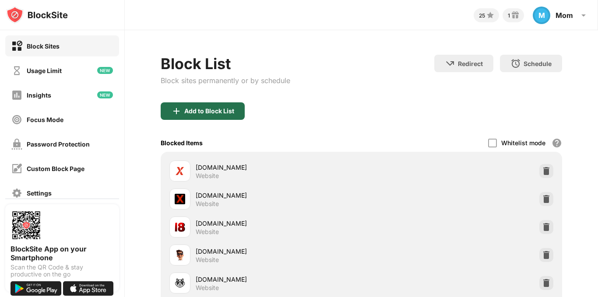
click at [209, 110] on div "Add to Block List" at bounding box center [209, 111] width 50 height 7
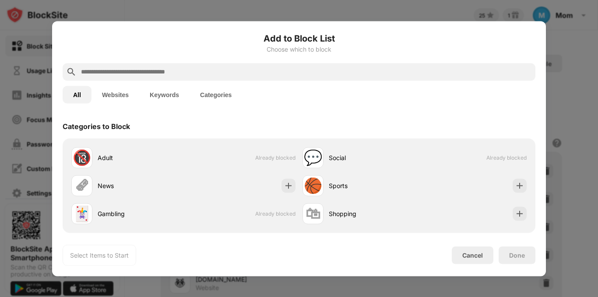
click at [256, 68] on input "text" at bounding box center [306, 72] width 452 height 11
paste input "*******"
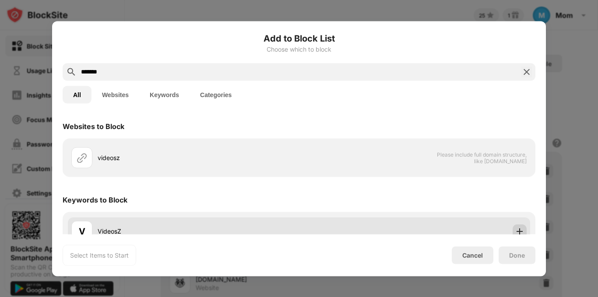
type input "*******"
click at [517, 234] on img at bounding box center [520, 231] width 9 height 9
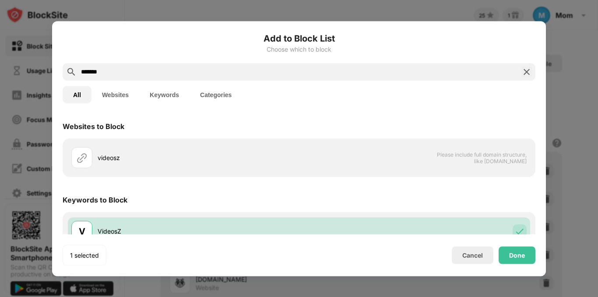
click at [475, 185] on div "Websites to Block videosz Please include full domain structure, like domain.com…" at bounding box center [299, 182] width 473 height 137
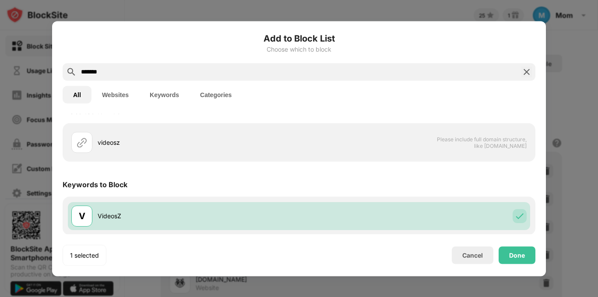
scroll to position [16, 0]
click at [511, 248] on div "Done" at bounding box center [517, 256] width 37 height 18
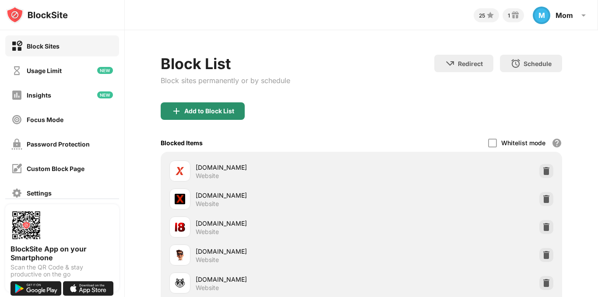
click at [188, 116] on div "Add to Block List" at bounding box center [203, 112] width 84 height 18
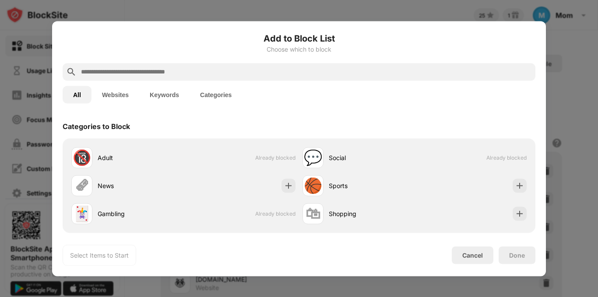
click at [455, 69] on input "text" at bounding box center [306, 72] width 452 height 11
paste input "********"
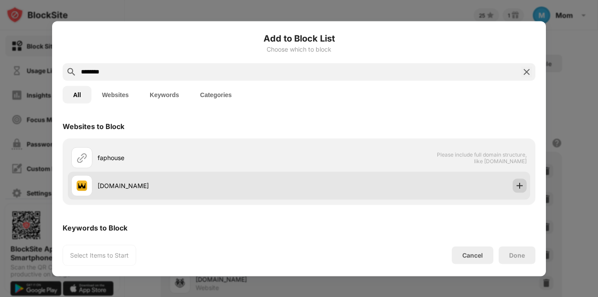
type input "********"
click at [516, 188] on img at bounding box center [520, 185] width 9 height 9
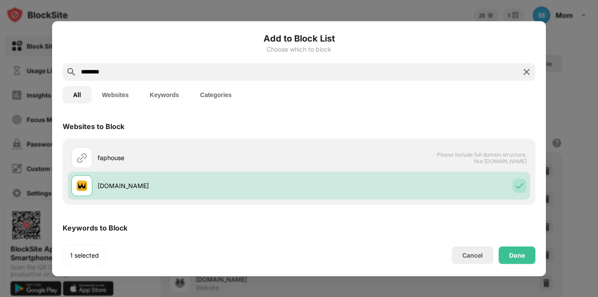
click at [494, 211] on div "Websites to Block faphouse Please include full domain structure, like domain.co…" at bounding box center [299, 196] width 473 height 165
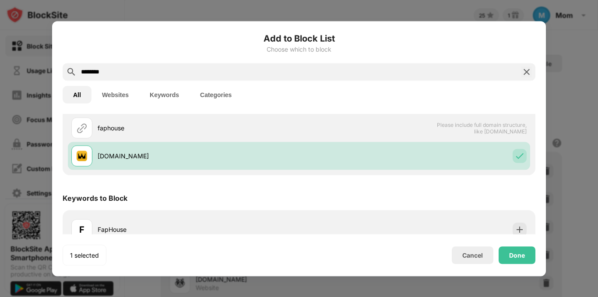
scroll to position [44, 0]
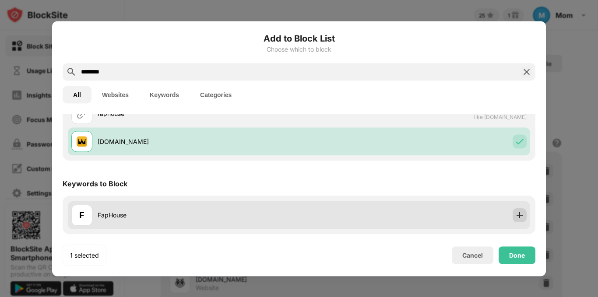
click at [516, 217] on img at bounding box center [520, 215] width 9 height 9
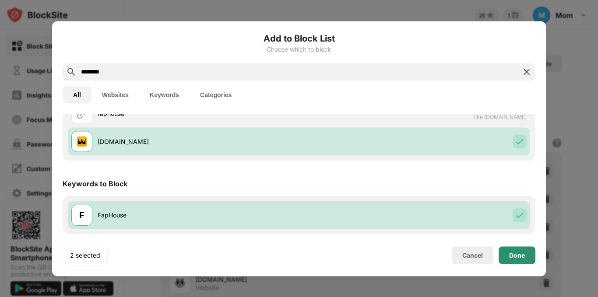
click at [520, 259] on div "Done" at bounding box center [517, 256] width 37 height 18
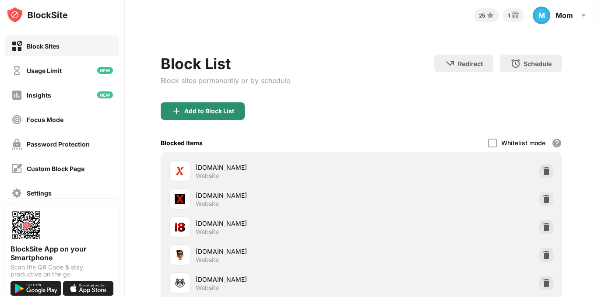
click at [225, 107] on div "Add to Block List" at bounding box center [203, 112] width 84 height 18
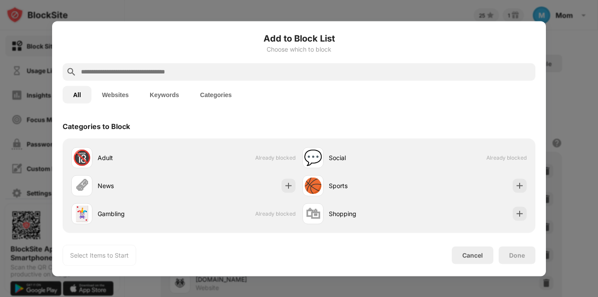
click at [175, 72] on input "text" at bounding box center [306, 72] width 452 height 11
paste input "*********"
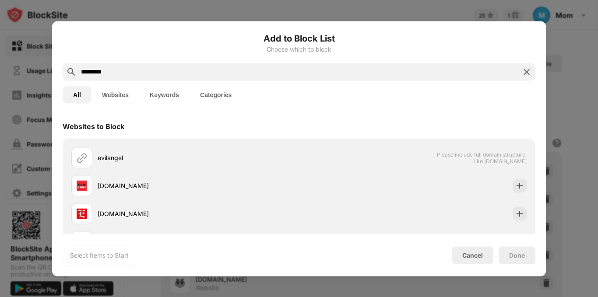
type input "*********"
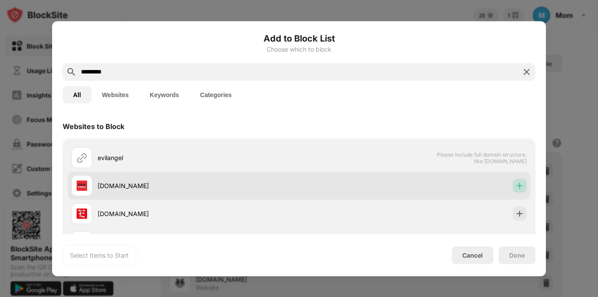
click at [516, 184] on img at bounding box center [520, 185] width 9 height 9
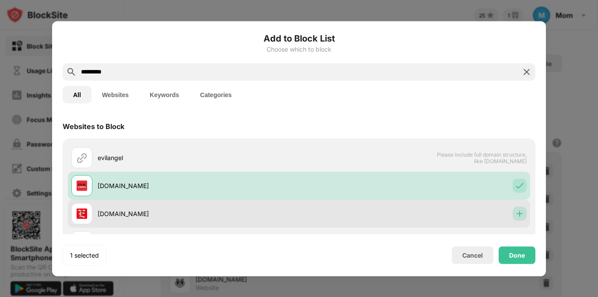
click at [517, 214] on img at bounding box center [520, 213] width 9 height 9
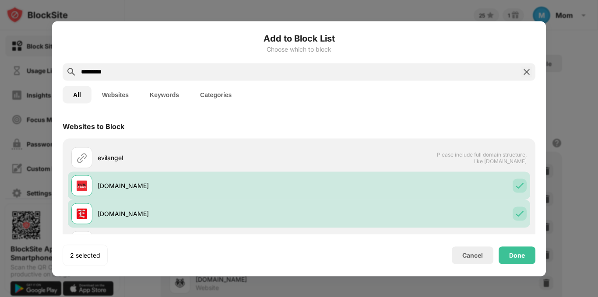
click at [453, 119] on div "Websites to Block" at bounding box center [299, 126] width 473 height 25
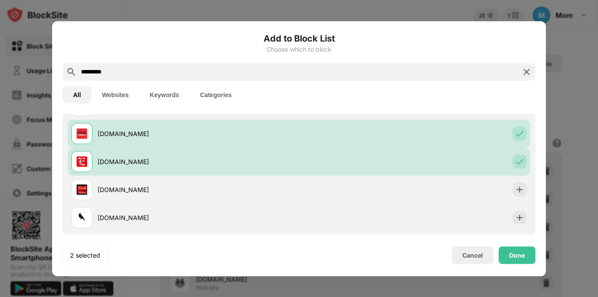
scroll to position [70, 0]
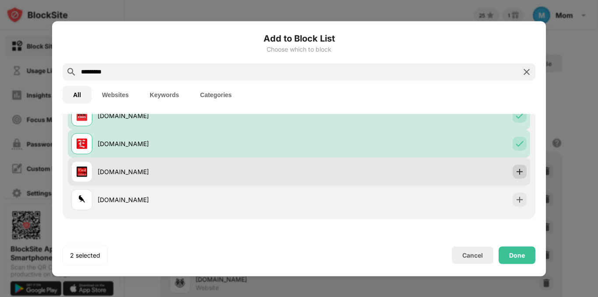
click at [516, 170] on img at bounding box center [520, 171] width 9 height 9
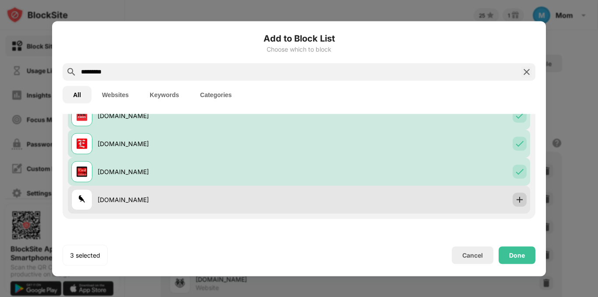
click at [516, 199] on img at bounding box center [520, 199] width 9 height 9
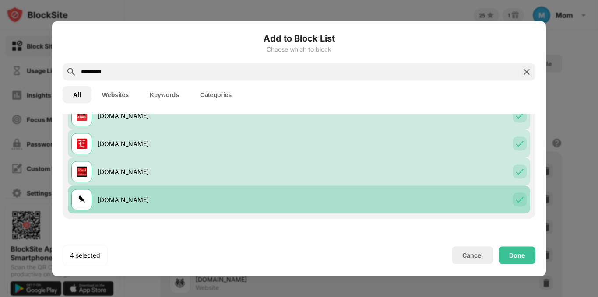
scroll to position [128, 0]
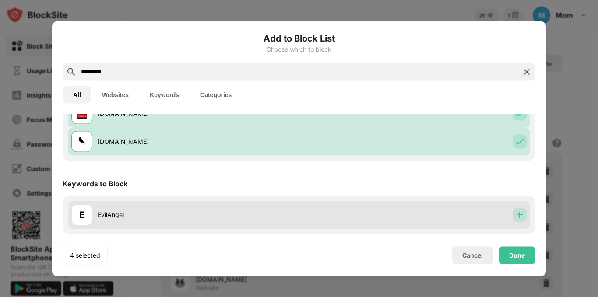
click at [516, 212] on img at bounding box center [520, 215] width 9 height 9
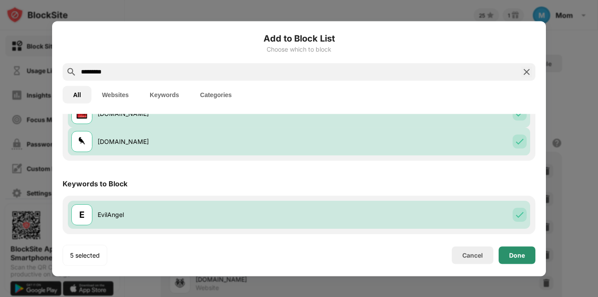
click at [530, 251] on div "Done" at bounding box center [517, 256] width 37 height 18
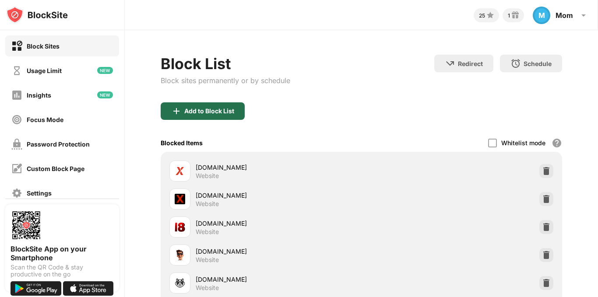
click at [186, 114] on div "Add to Block List" at bounding box center [209, 111] width 50 height 7
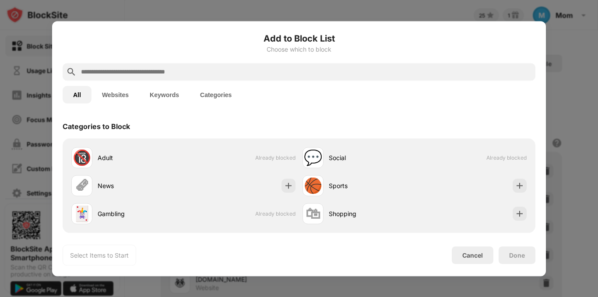
click at [202, 71] on input "text" at bounding box center [306, 72] width 452 height 11
paste input "**********"
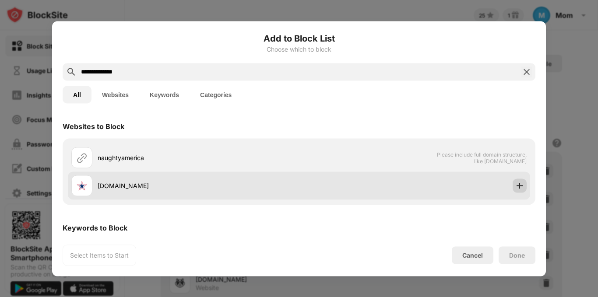
type input "**********"
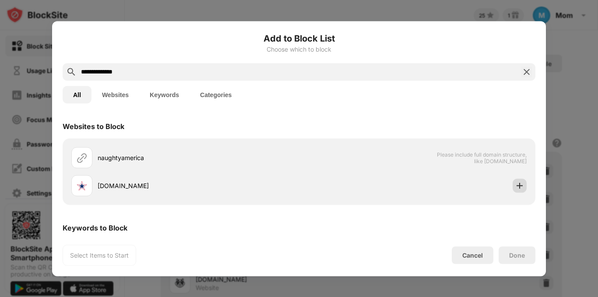
drag, startPoint x: 509, startPoint y: 187, endPoint x: 470, endPoint y: 209, distance: 44.7
click at [513, 187] on div at bounding box center [520, 186] width 14 height 14
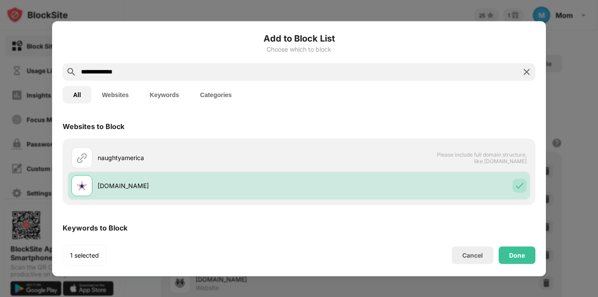
click at [437, 224] on div "Keywords to Block" at bounding box center [299, 228] width 473 height 25
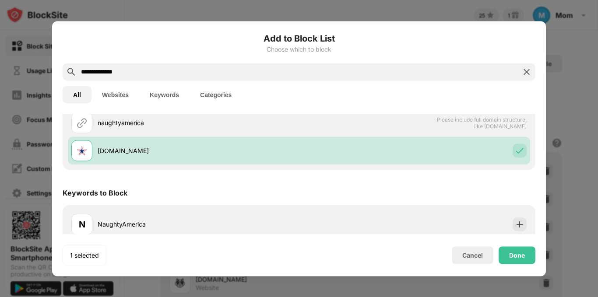
scroll to position [44, 0]
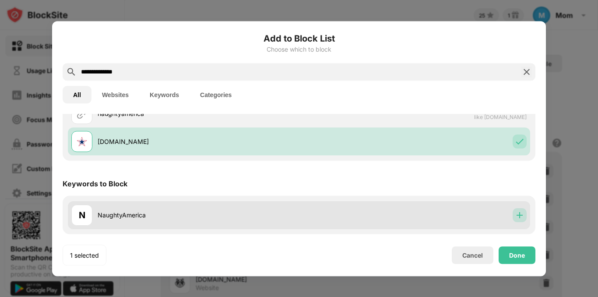
click at [516, 217] on img at bounding box center [520, 215] width 9 height 9
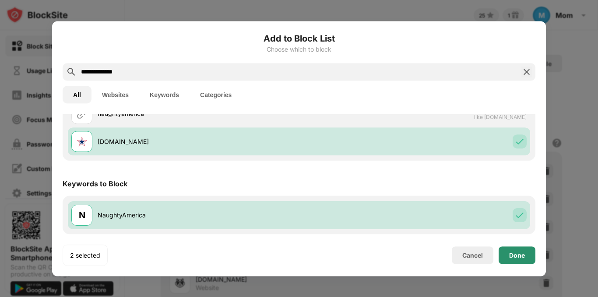
click at [521, 254] on div "Done" at bounding box center [517, 255] width 16 height 7
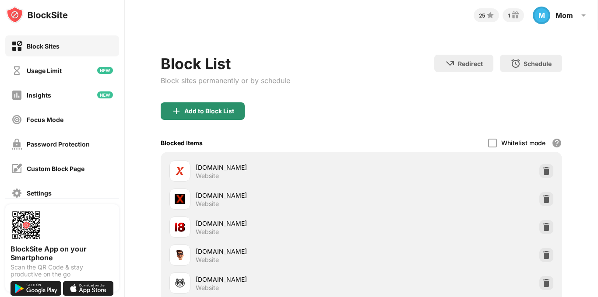
click at [210, 115] on div "Add to Block List" at bounding box center [203, 112] width 84 height 18
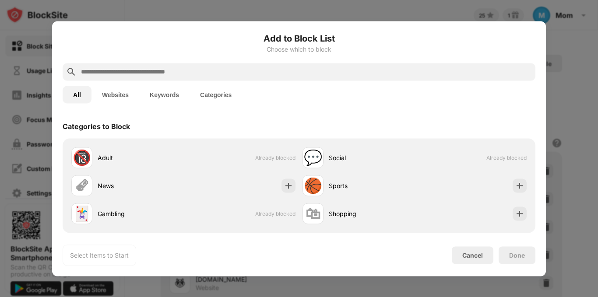
click at [140, 75] on input "text" at bounding box center [306, 72] width 452 height 11
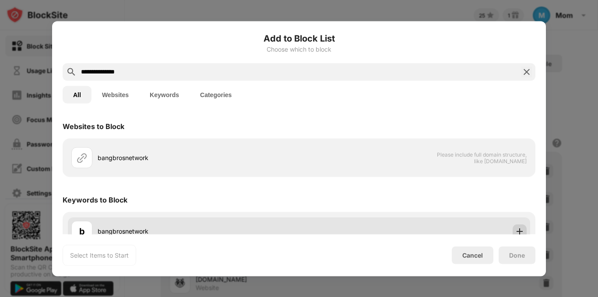
type input "**********"
click at [516, 230] on img at bounding box center [520, 231] width 9 height 9
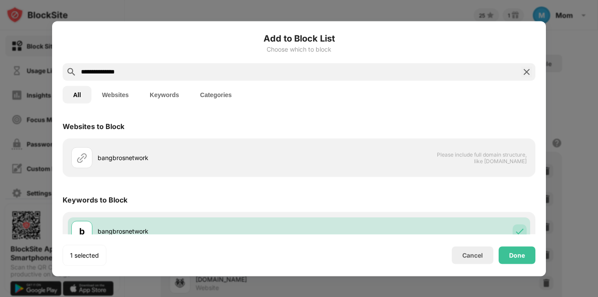
click at [501, 203] on div "Keywords to Block" at bounding box center [299, 200] width 473 height 25
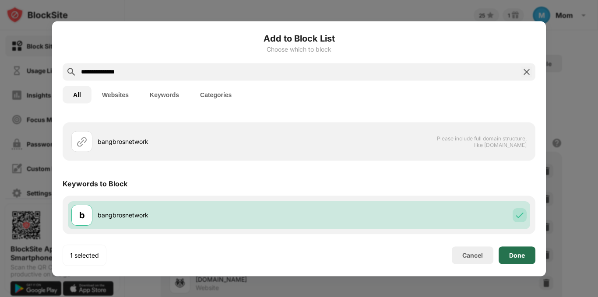
click at [523, 262] on div "Done" at bounding box center [517, 256] width 37 height 18
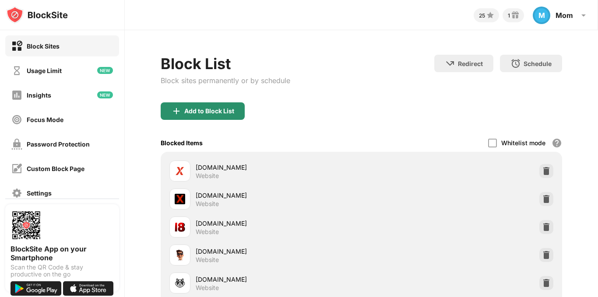
click at [221, 109] on div "Add to Block List" at bounding box center [209, 111] width 50 height 7
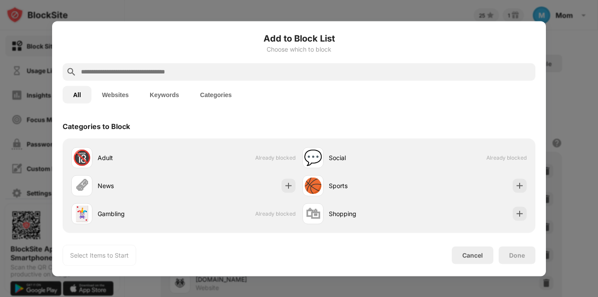
click at [208, 70] on input "text" at bounding box center [306, 72] width 452 height 11
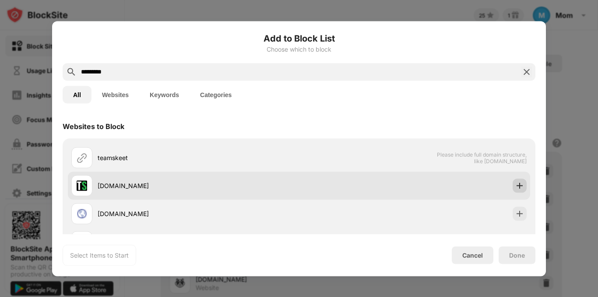
type input "*********"
click at [516, 184] on img at bounding box center [520, 185] width 9 height 9
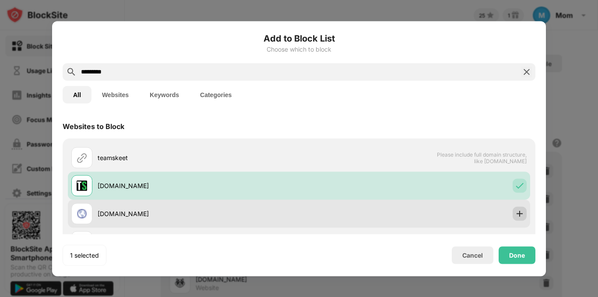
click at [516, 215] on img at bounding box center [520, 213] width 9 height 9
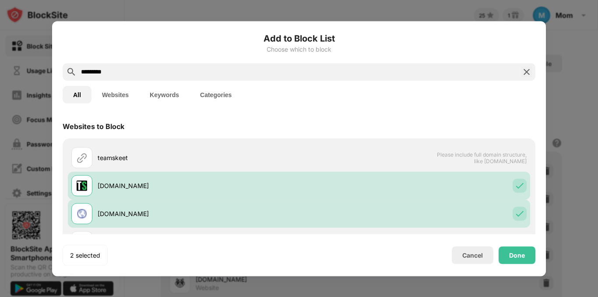
click at [479, 117] on div "Websites to Block" at bounding box center [299, 126] width 473 height 25
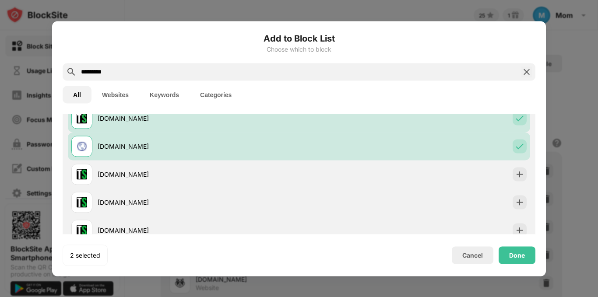
scroll to position [123, 0]
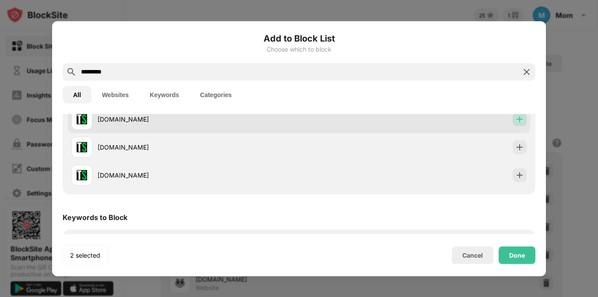
click at [514, 126] on div at bounding box center [520, 119] width 14 height 14
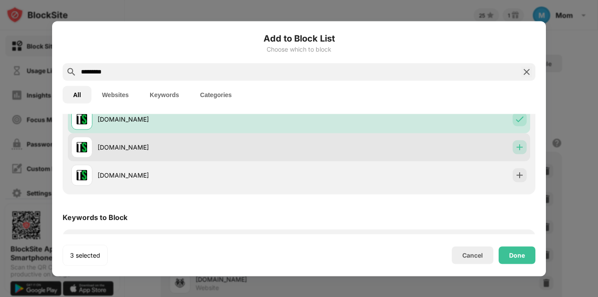
click at [516, 145] on img at bounding box center [520, 147] width 9 height 9
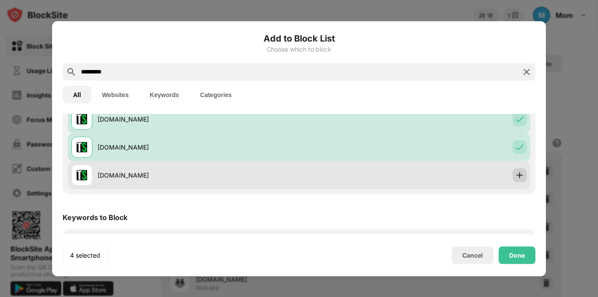
click at [517, 176] on img at bounding box center [520, 175] width 9 height 9
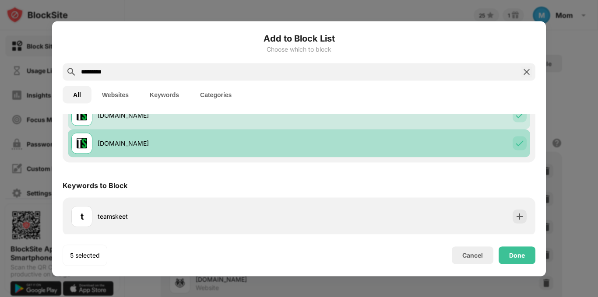
scroll to position [156, 0]
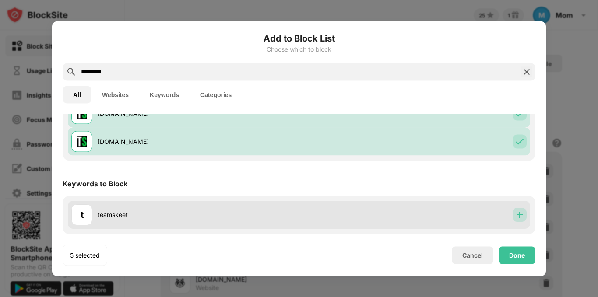
click at [516, 212] on img at bounding box center [520, 215] width 9 height 9
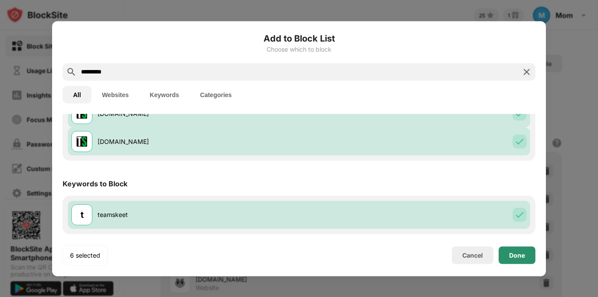
click at [523, 253] on div "Done" at bounding box center [517, 255] width 16 height 7
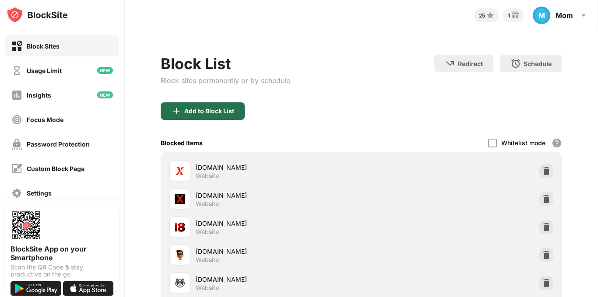
click at [216, 112] on div "Add to Block List" at bounding box center [209, 111] width 50 height 7
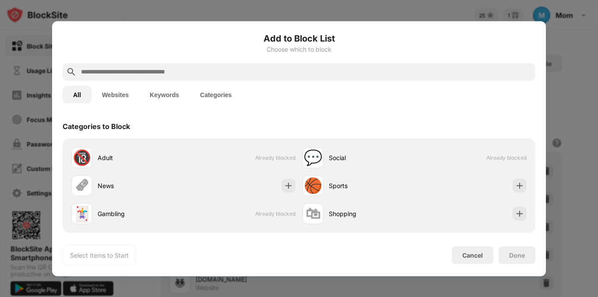
click at [207, 68] on input "text" at bounding box center [306, 72] width 452 height 11
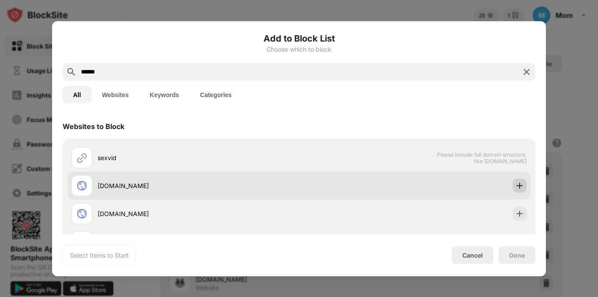
type input "******"
click at [516, 184] on img at bounding box center [520, 185] width 9 height 9
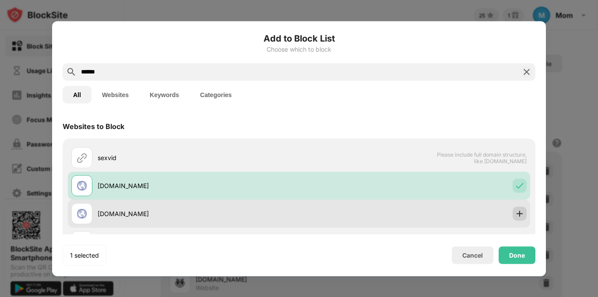
click at [516, 213] on img at bounding box center [520, 213] width 9 height 9
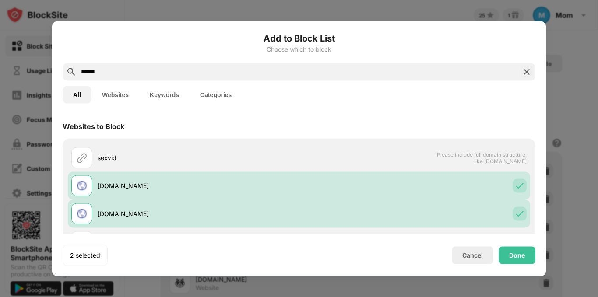
click at [422, 107] on div "All Websites Keywords Categories" at bounding box center [299, 95] width 473 height 28
click at [463, 114] on div "Websites to Block" at bounding box center [299, 126] width 473 height 25
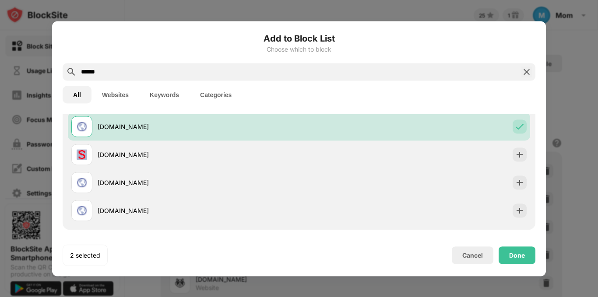
scroll to position [105, 0]
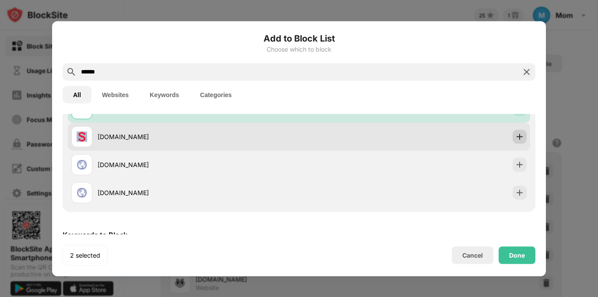
click at [519, 139] on div at bounding box center [520, 137] width 14 height 14
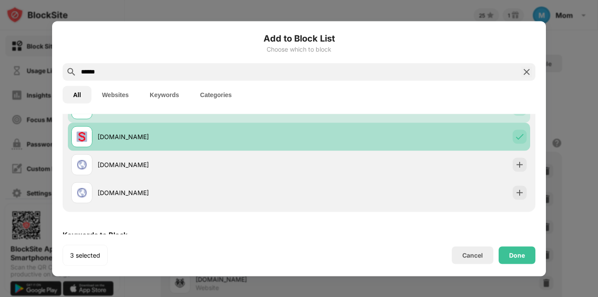
click at [519, 139] on div at bounding box center [520, 137] width 14 height 14
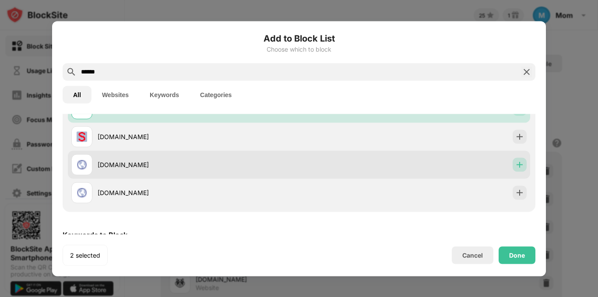
click at [516, 161] on img at bounding box center [520, 164] width 9 height 9
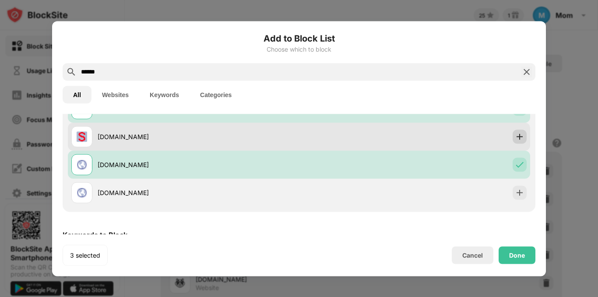
click at [516, 140] on img at bounding box center [520, 136] width 9 height 9
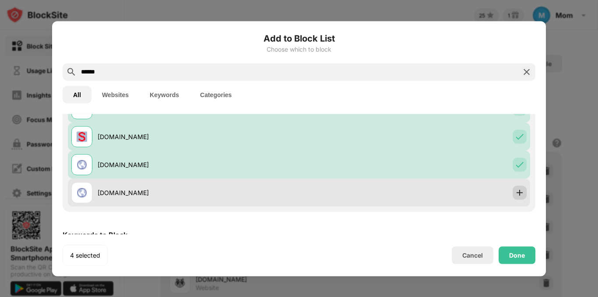
click at [516, 199] on div at bounding box center [520, 193] width 14 height 14
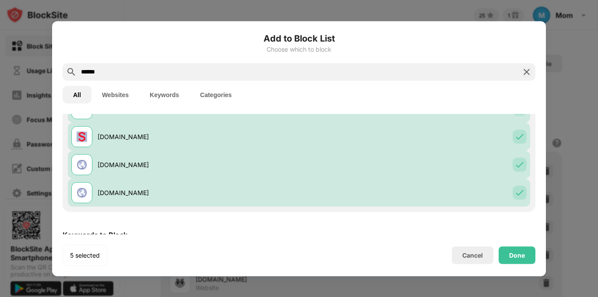
click at [474, 228] on div "Keywords to Block" at bounding box center [299, 235] width 473 height 25
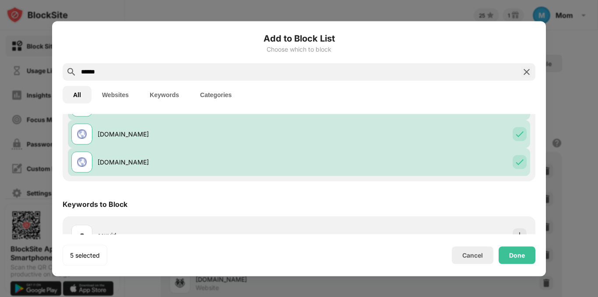
scroll to position [156, 0]
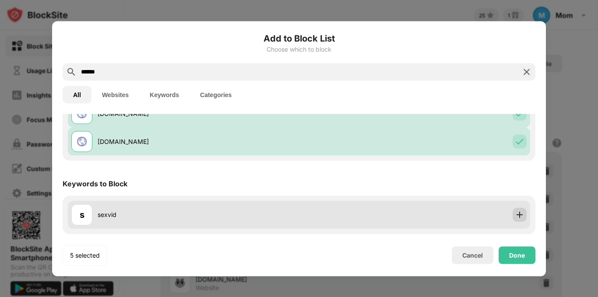
click at [516, 216] on img at bounding box center [520, 215] width 9 height 9
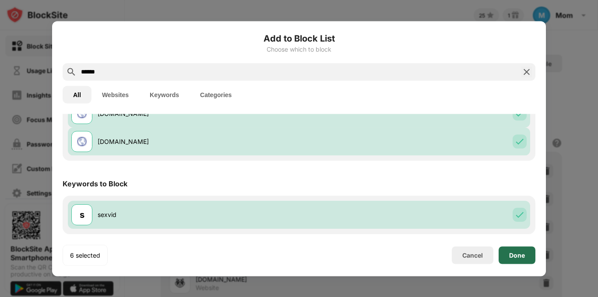
click at [518, 255] on div "Done" at bounding box center [517, 255] width 16 height 7
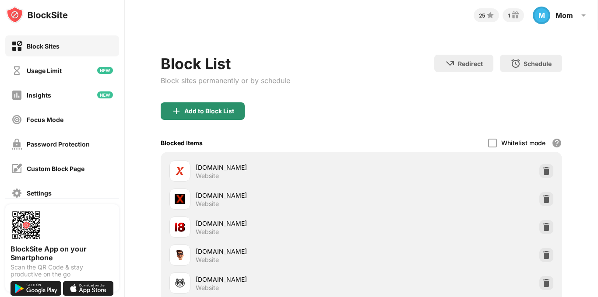
click at [196, 109] on div "Add to Block List" at bounding box center [209, 111] width 50 height 7
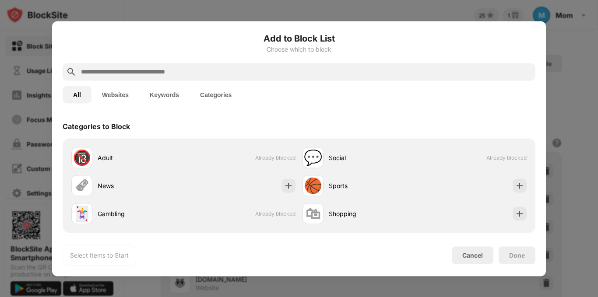
click at [203, 73] on input "text" at bounding box center [306, 72] width 452 height 11
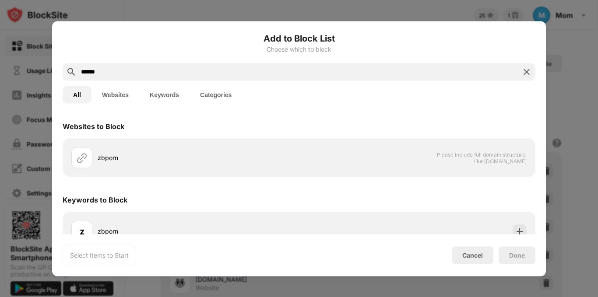
type input "******"
click at [474, 199] on div "Keywords to Block" at bounding box center [299, 200] width 473 height 25
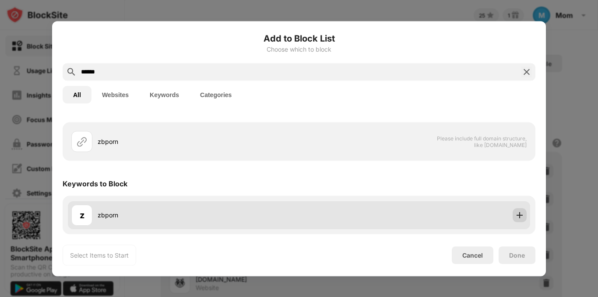
click at [516, 216] on img at bounding box center [520, 215] width 9 height 9
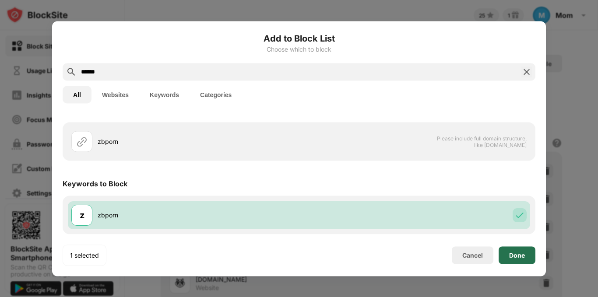
click at [521, 251] on div "Done" at bounding box center [517, 256] width 37 height 18
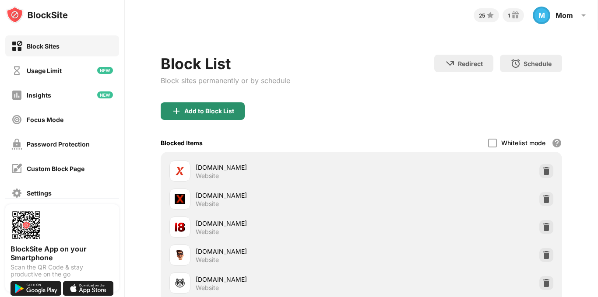
click at [181, 111] on img at bounding box center [176, 111] width 11 height 11
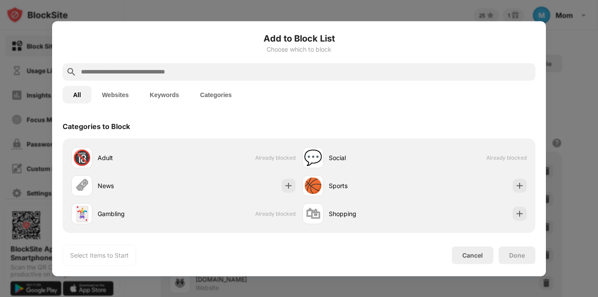
click at [218, 75] on input "text" at bounding box center [306, 72] width 452 height 11
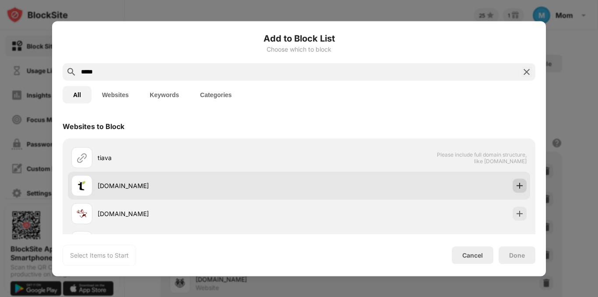
type input "*****"
click at [516, 187] on img at bounding box center [520, 185] width 9 height 9
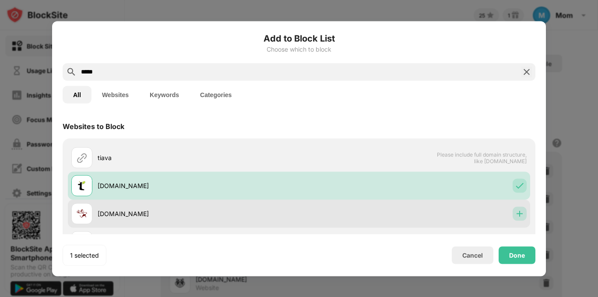
click at [516, 209] on img at bounding box center [520, 213] width 9 height 9
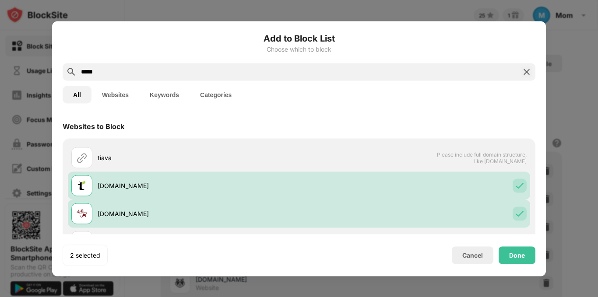
click at [478, 110] on div "Add to Block List Choose which to block ***** All Websites Keywords Categories …" at bounding box center [299, 149] width 473 height 234
click at [502, 111] on div "Add to Block List Choose which to block ***** All Websites Keywords Categories …" at bounding box center [299, 149] width 473 height 234
click at [415, 234] on div "Add to Block List Choose which to block ***** All Websites Keywords Categories …" at bounding box center [299, 149] width 473 height 234
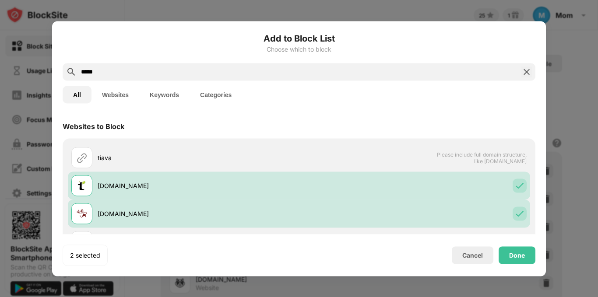
click at [415, 234] on div "Add to Block List Choose which to block ***** All Websites Keywords Categories …" at bounding box center [299, 149] width 473 height 234
drag, startPoint x: 426, startPoint y: 127, endPoint x: 363, endPoint y: 110, distance: 65.5
click at [363, 110] on div "Add to Block List Choose which to block ***** All Websites Keywords Categories …" at bounding box center [299, 149] width 473 height 234
click at [541, 158] on div "Add to Block List Choose which to block ***** All Websites Keywords Categories …" at bounding box center [299, 148] width 494 height 255
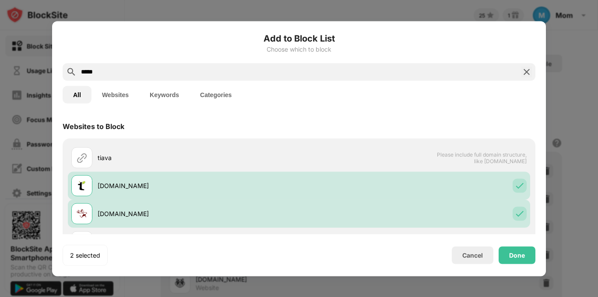
click at [522, 226] on div "tiava Please include full domain structure, like domain.com tiavar.ir tiavaleri…" at bounding box center [299, 228] width 463 height 168
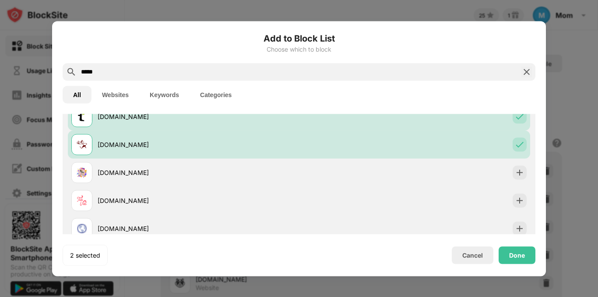
scroll to position [70, 0]
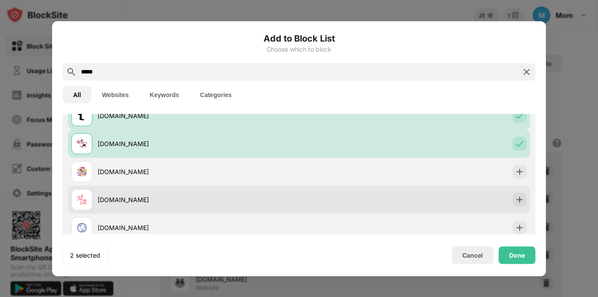
click at [509, 207] on div "[DOMAIN_NAME]" at bounding box center [299, 200] width 463 height 28
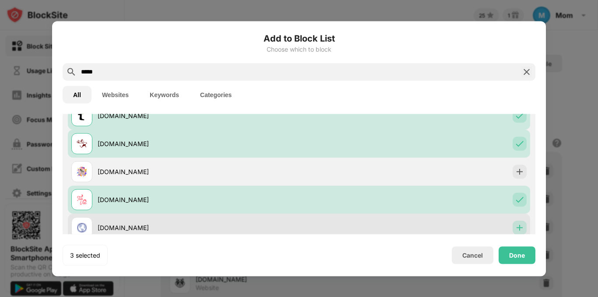
click at [516, 223] on img at bounding box center [520, 227] width 9 height 9
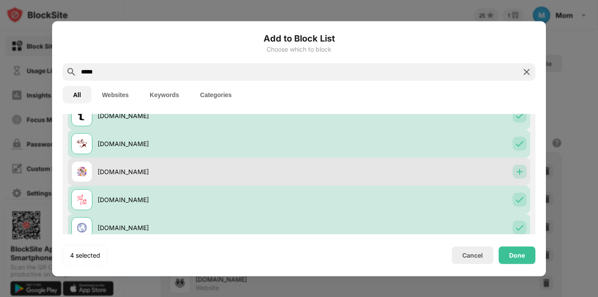
click at [516, 169] on img at bounding box center [520, 171] width 9 height 9
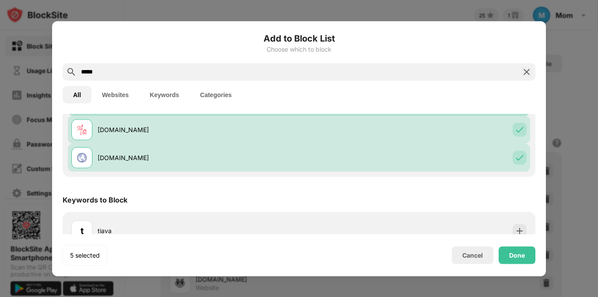
scroll to position [156, 0]
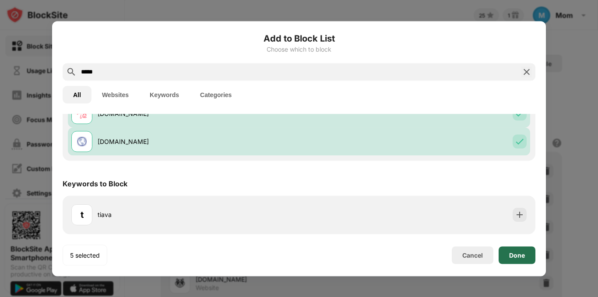
click at [515, 254] on div "Done" at bounding box center [517, 255] width 16 height 7
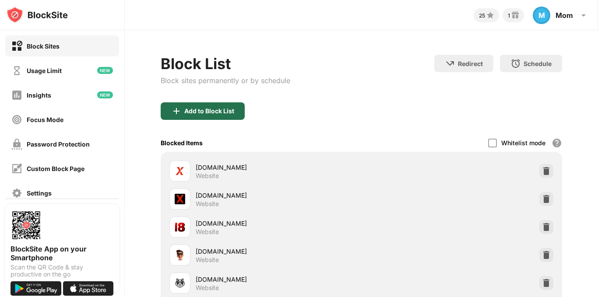
click at [216, 110] on div "Add to Block List" at bounding box center [209, 111] width 50 height 7
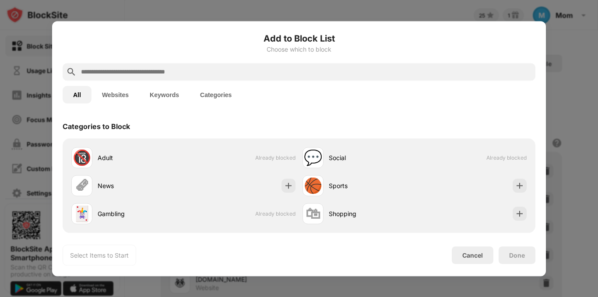
click at [217, 73] on input "text" at bounding box center [306, 72] width 452 height 11
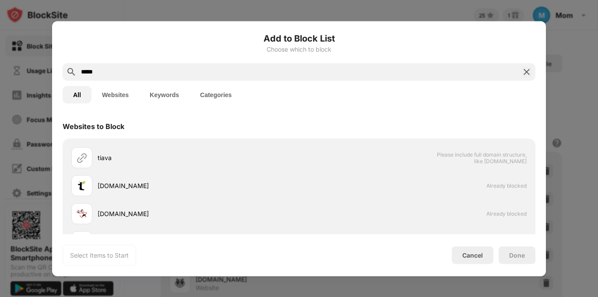
type input "*****"
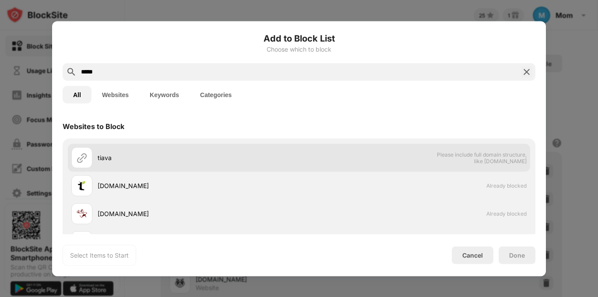
click at [370, 149] on div "tiava Please include full domain structure, like domain.com" at bounding box center [299, 158] width 463 height 28
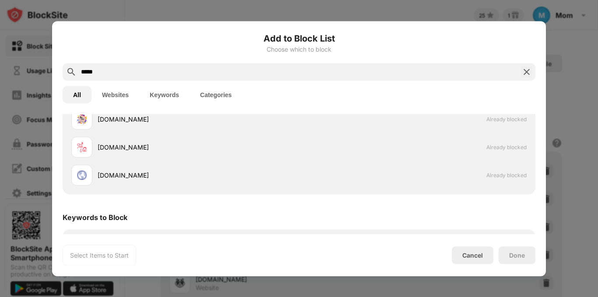
scroll to position [156, 0]
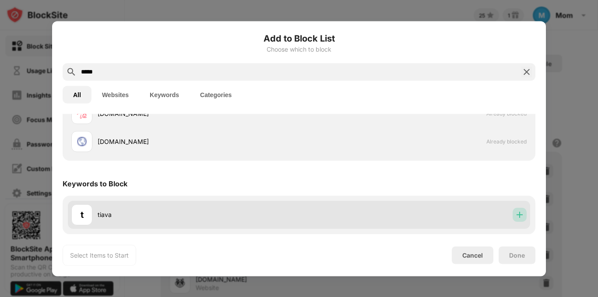
click at [516, 213] on img at bounding box center [520, 215] width 9 height 9
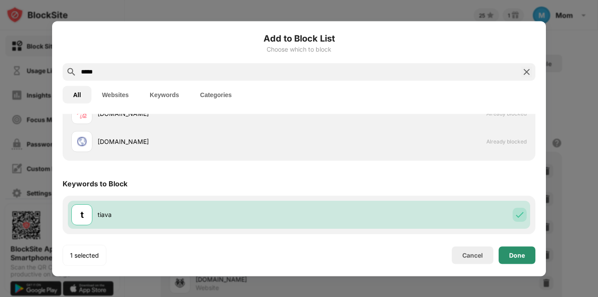
click at [518, 254] on div "Done" at bounding box center [517, 255] width 16 height 7
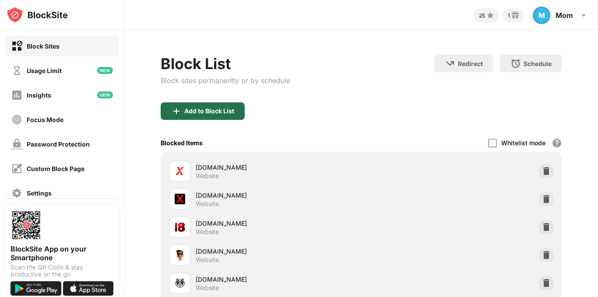
click at [231, 111] on div "Add to Block List" at bounding box center [209, 111] width 50 height 7
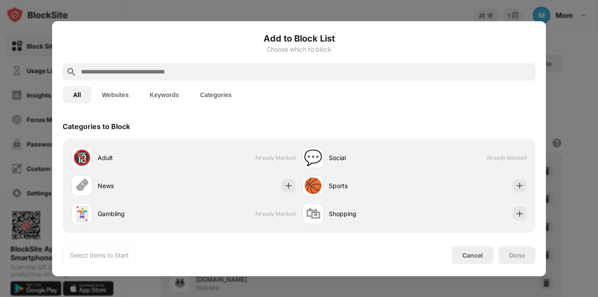
click at [215, 75] on input "text" at bounding box center [306, 72] width 452 height 11
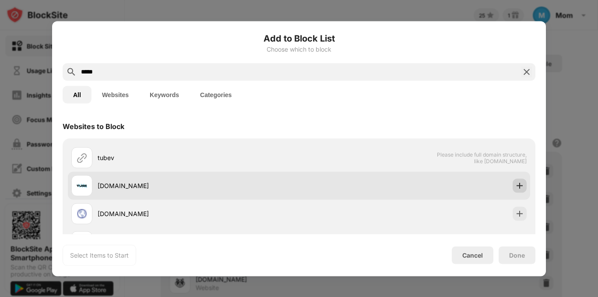
type input "*****"
click at [516, 184] on img at bounding box center [520, 185] width 9 height 9
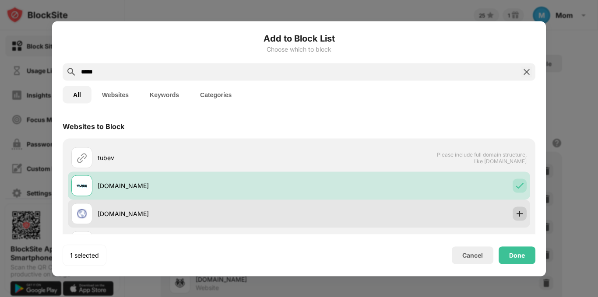
click at [516, 213] on img at bounding box center [520, 213] width 9 height 9
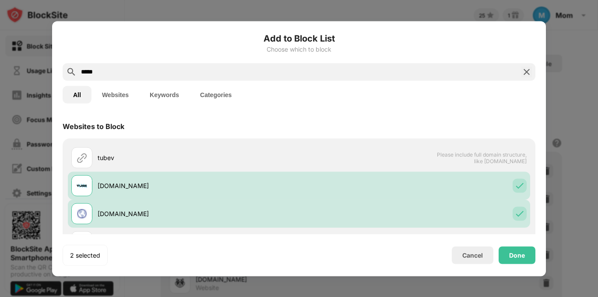
click at [460, 97] on div "All Websites Keywords Categories" at bounding box center [299, 95] width 473 height 28
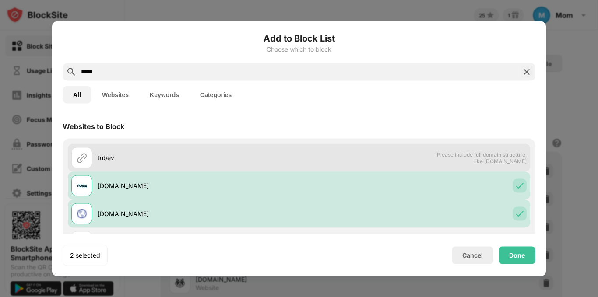
click at [437, 154] on span "Please include full domain structure, like [DOMAIN_NAME]" at bounding box center [482, 157] width 90 height 13
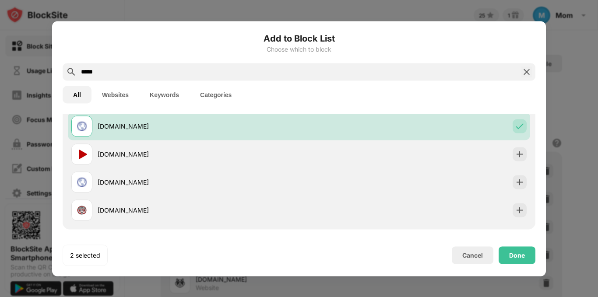
scroll to position [105, 0]
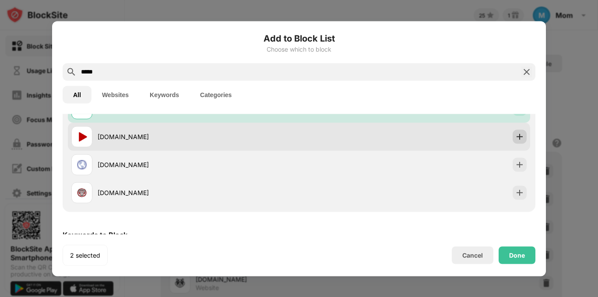
click at [516, 136] on img at bounding box center [520, 136] width 9 height 9
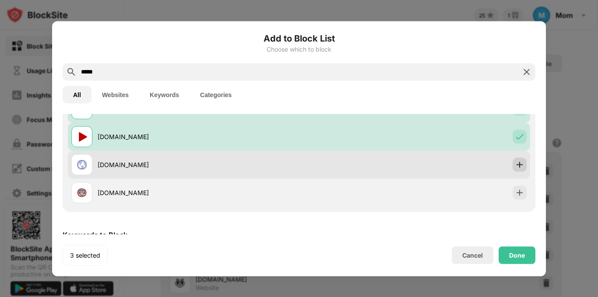
click at [516, 161] on img at bounding box center [520, 164] width 9 height 9
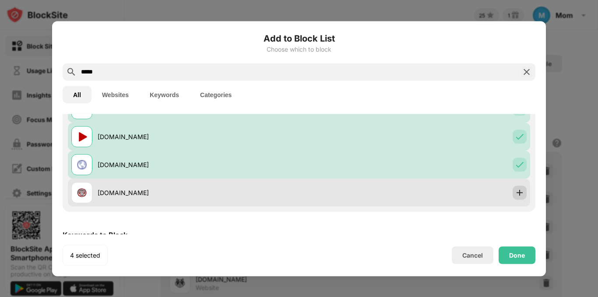
click at [516, 194] on img at bounding box center [520, 192] width 9 height 9
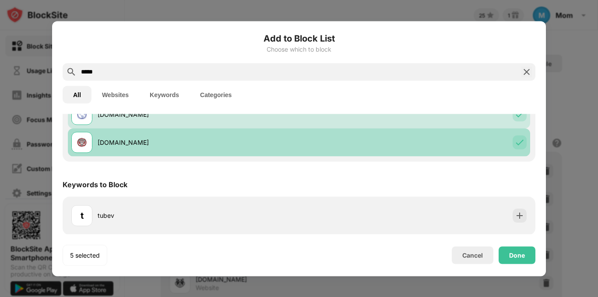
scroll to position [156, 0]
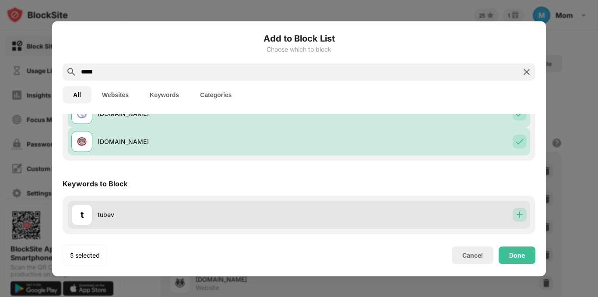
click at [516, 215] on img at bounding box center [520, 215] width 9 height 9
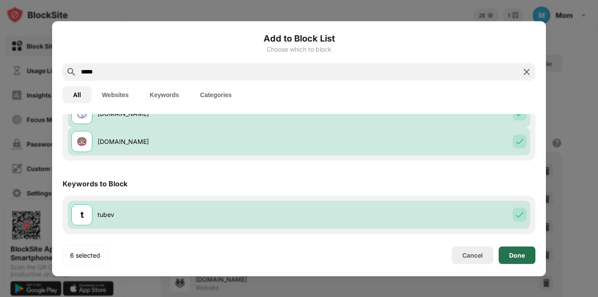
click at [517, 253] on div "Done" at bounding box center [517, 255] width 16 height 7
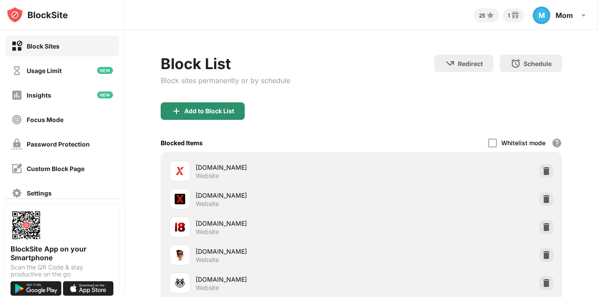
click at [226, 114] on div "Add to Block List" at bounding box center [209, 111] width 50 height 7
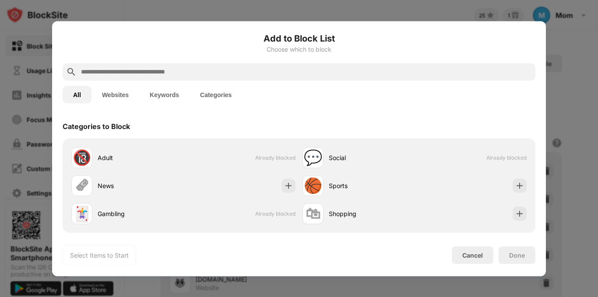
click at [262, 73] on input "text" at bounding box center [306, 72] width 452 height 11
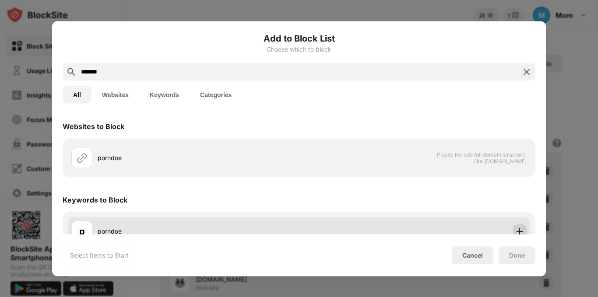
type input "*******"
click at [517, 232] on img at bounding box center [520, 231] width 9 height 9
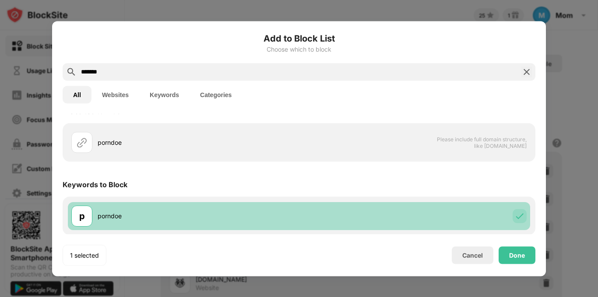
scroll to position [16, 0]
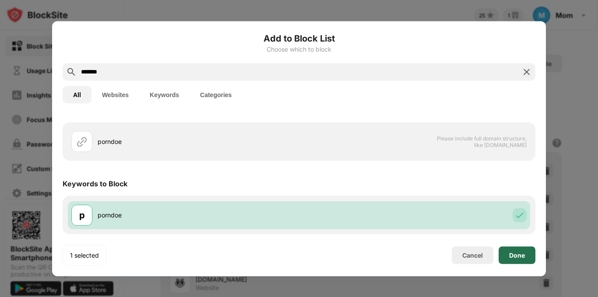
click at [520, 252] on div "Done" at bounding box center [517, 255] width 16 height 7
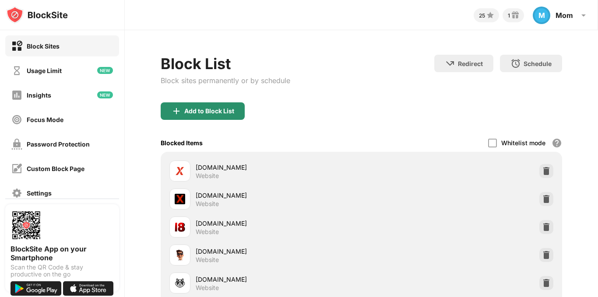
click at [176, 110] on img at bounding box center [176, 111] width 11 height 11
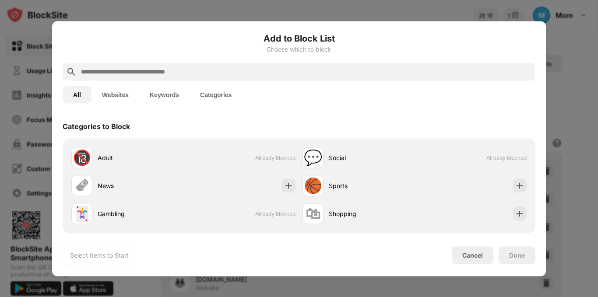
click at [184, 67] on input "text" at bounding box center [306, 72] width 452 height 11
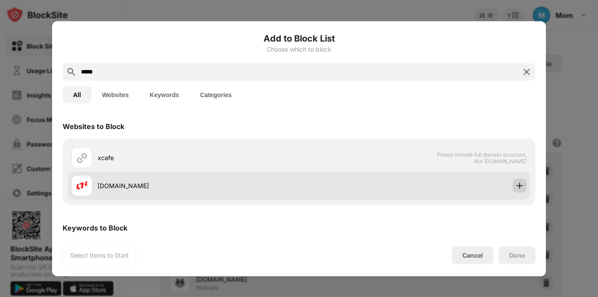
type input "*****"
click at [518, 183] on div at bounding box center [520, 186] width 14 height 14
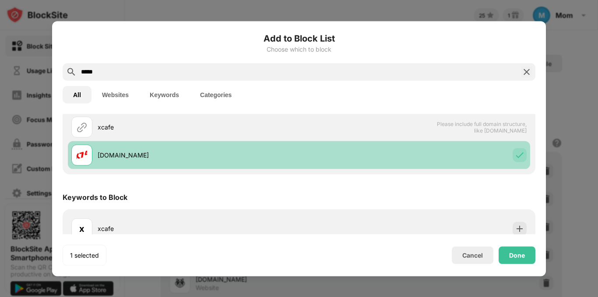
scroll to position [44, 0]
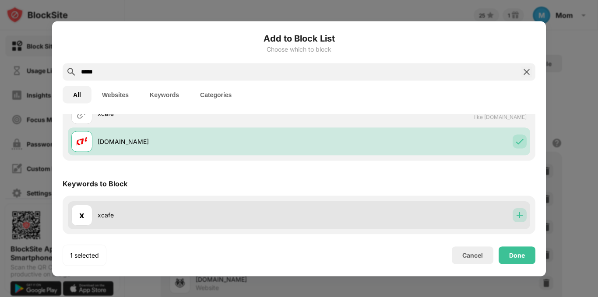
click at [517, 213] on img at bounding box center [520, 215] width 9 height 9
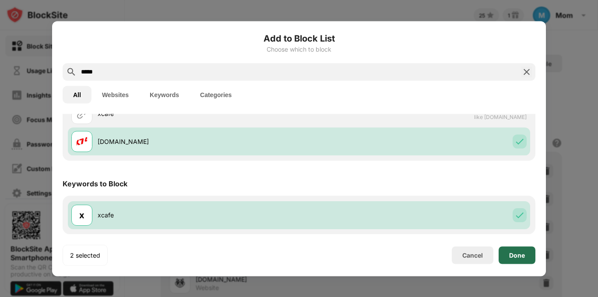
click at [524, 258] on div "Done" at bounding box center [517, 255] width 16 height 7
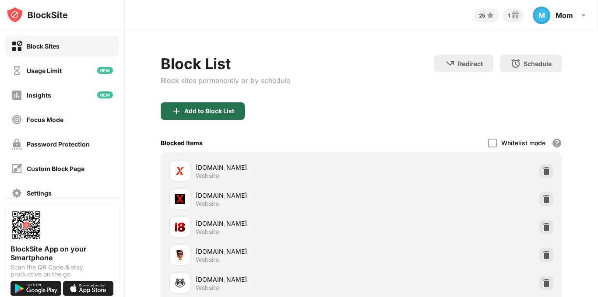
click at [189, 111] on div "Add to Block List" at bounding box center [209, 111] width 50 height 7
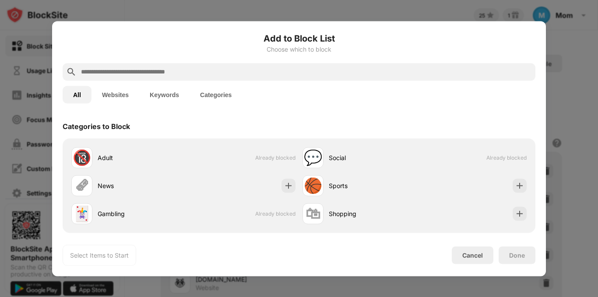
click at [189, 75] on input "text" at bounding box center [306, 72] width 452 height 11
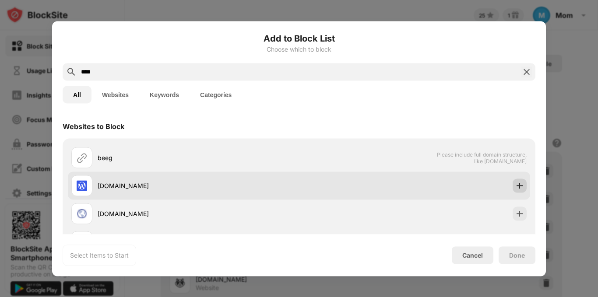
type input "****"
click at [516, 186] on img at bounding box center [520, 185] width 9 height 9
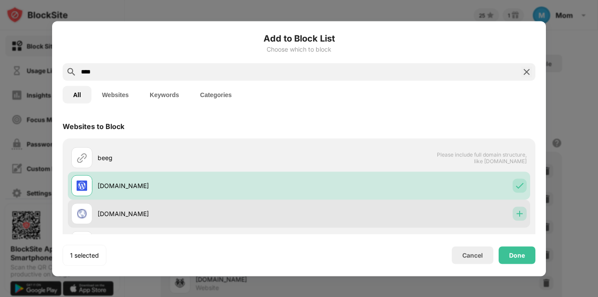
click at [516, 212] on img at bounding box center [520, 213] width 9 height 9
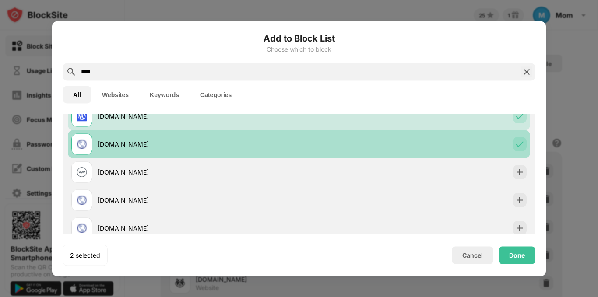
scroll to position [88, 0]
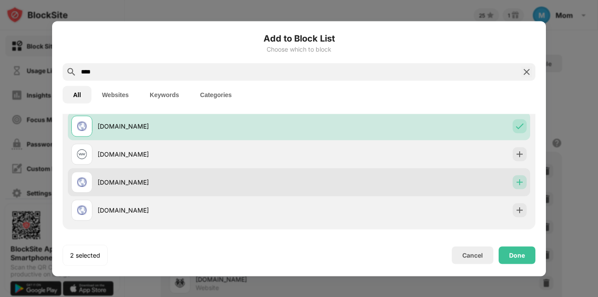
click at [514, 176] on div at bounding box center [520, 182] width 14 height 14
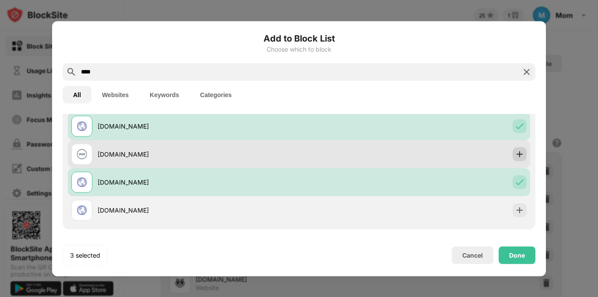
click at [516, 157] on img at bounding box center [520, 154] width 9 height 9
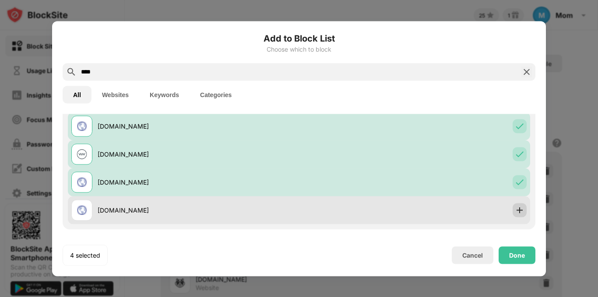
click at [516, 210] on img at bounding box center [520, 210] width 9 height 9
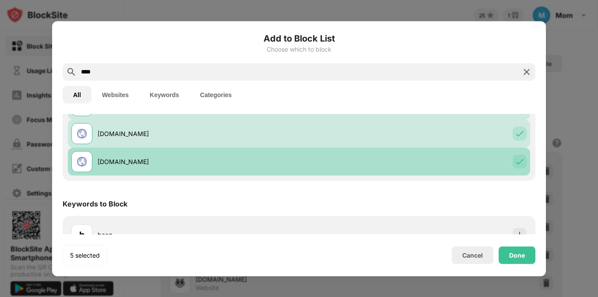
scroll to position [156, 0]
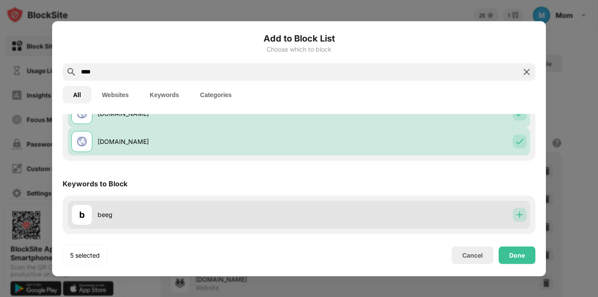
click at [516, 217] on img at bounding box center [520, 215] width 9 height 9
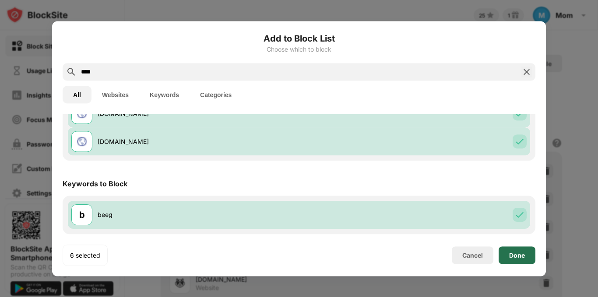
click at [520, 253] on div "Done" at bounding box center [517, 255] width 16 height 7
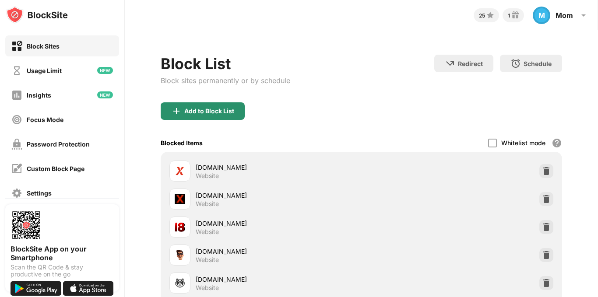
click at [205, 108] on div "Add to Block List" at bounding box center [209, 111] width 50 height 7
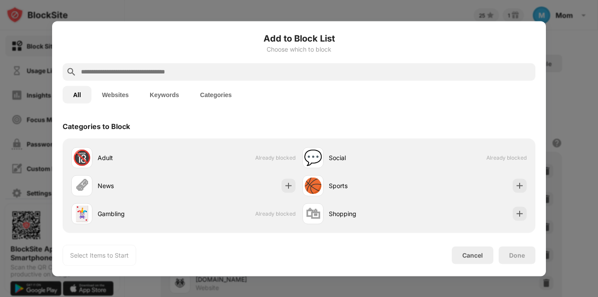
click at [234, 75] on input "text" at bounding box center [306, 72] width 452 height 11
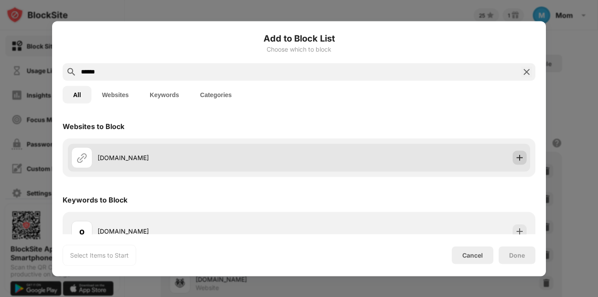
type input "******"
click at [517, 157] on img at bounding box center [520, 157] width 9 height 9
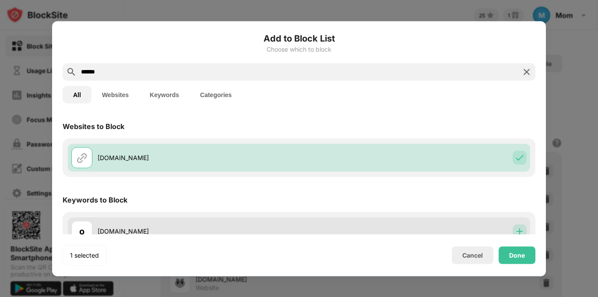
click at [516, 229] on img at bounding box center [520, 231] width 9 height 9
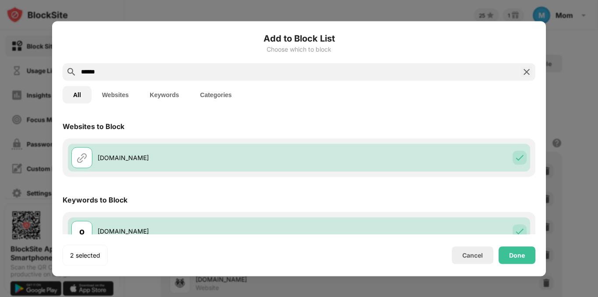
click at [494, 202] on div "Keywords to Block" at bounding box center [299, 200] width 473 height 25
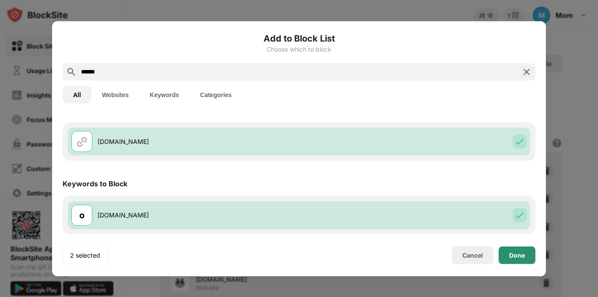
click at [517, 253] on div "Done" at bounding box center [517, 255] width 16 height 7
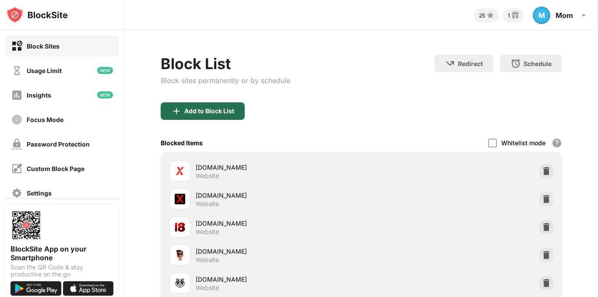
click at [216, 113] on div "Add to Block List" at bounding box center [209, 111] width 50 height 7
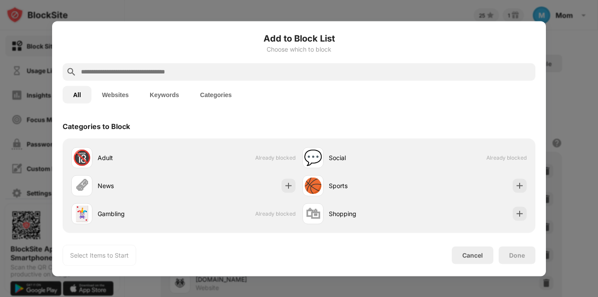
click at [322, 66] on div at bounding box center [299, 72] width 473 height 18
click at [324, 73] on input "text" at bounding box center [306, 72] width 452 height 11
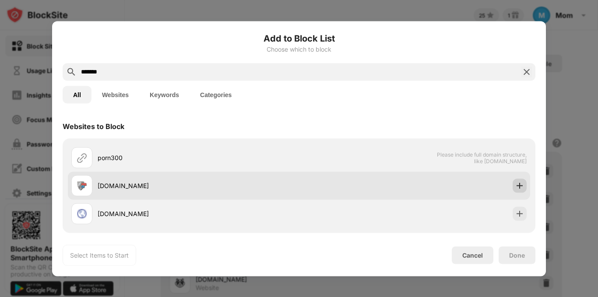
type input "*******"
click at [516, 181] on img at bounding box center [520, 185] width 9 height 9
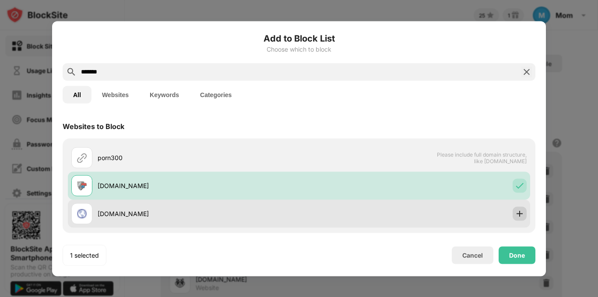
click at [516, 215] on img at bounding box center [520, 213] width 9 height 9
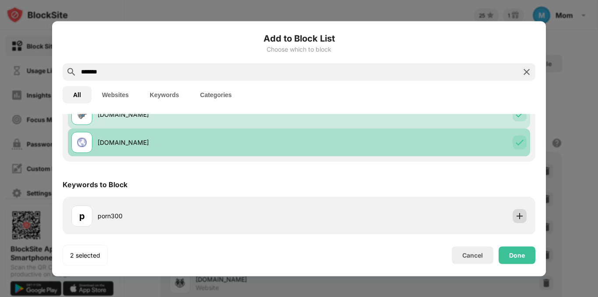
scroll to position [72, 0]
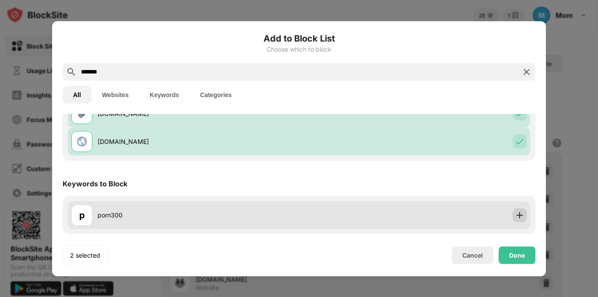
click at [516, 216] on img at bounding box center [520, 215] width 9 height 9
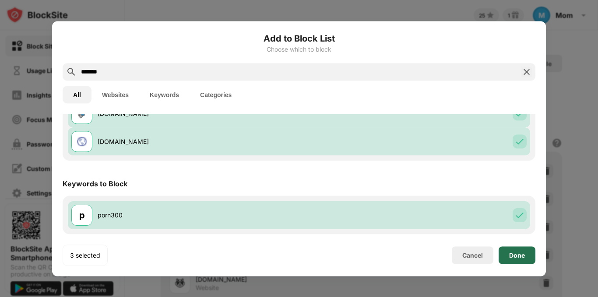
click at [525, 255] on div "Done" at bounding box center [517, 256] width 37 height 18
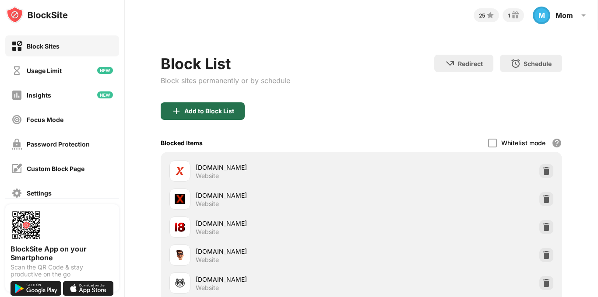
click at [230, 114] on div "Add to Block List" at bounding box center [209, 111] width 50 height 7
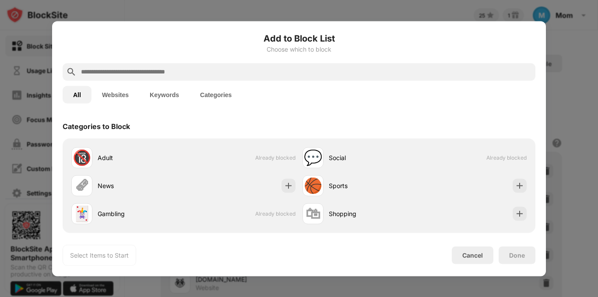
click at [216, 71] on input "text" at bounding box center [306, 72] width 452 height 11
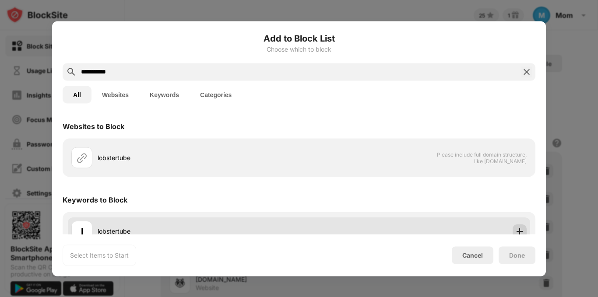
type input "**********"
click at [516, 228] on img at bounding box center [520, 231] width 9 height 9
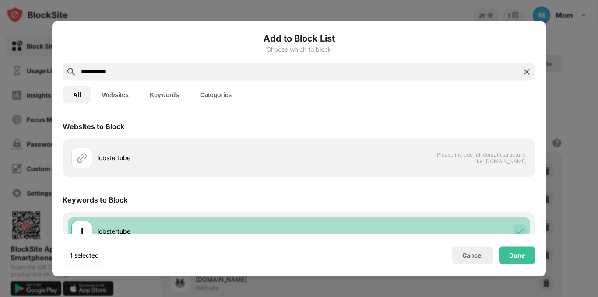
scroll to position [16, 0]
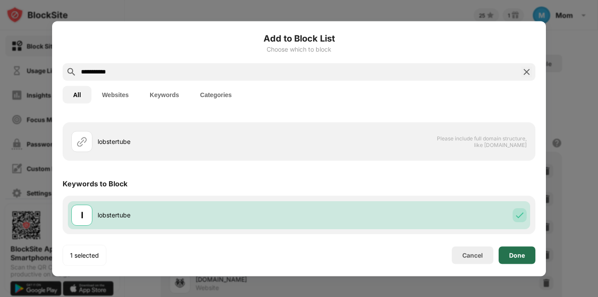
click at [518, 255] on div "Done" at bounding box center [517, 255] width 16 height 7
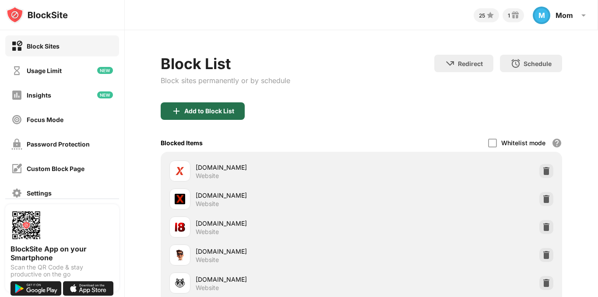
click at [230, 104] on div "Add to Block List" at bounding box center [203, 112] width 84 height 18
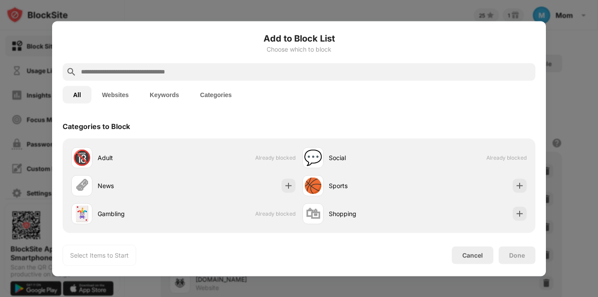
click at [221, 72] on input "text" at bounding box center [306, 72] width 452 height 11
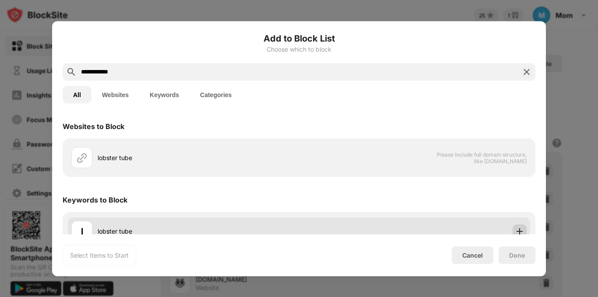
type input "**********"
click at [516, 227] on img at bounding box center [520, 231] width 9 height 9
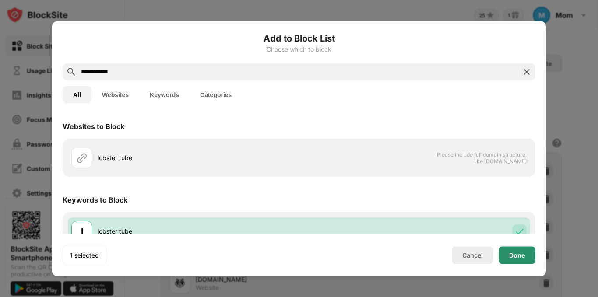
click at [519, 253] on div "Done" at bounding box center [517, 255] width 16 height 7
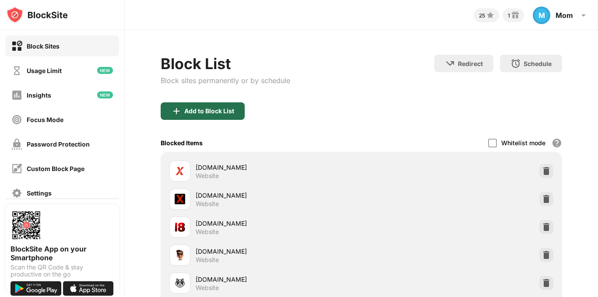
click at [185, 106] on div "Add to Block List" at bounding box center [203, 112] width 84 height 18
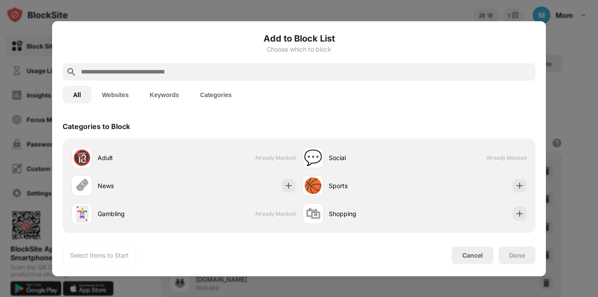
click at [213, 72] on input "text" at bounding box center [306, 72] width 452 height 11
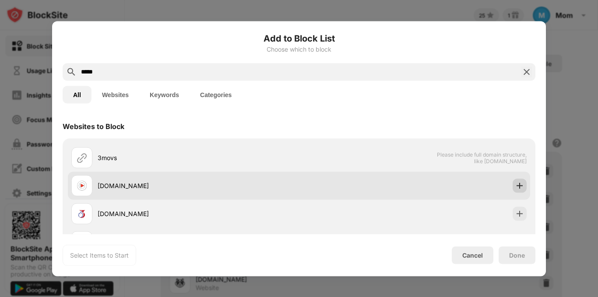
type input "*****"
click at [516, 186] on img at bounding box center [520, 185] width 9 height 9
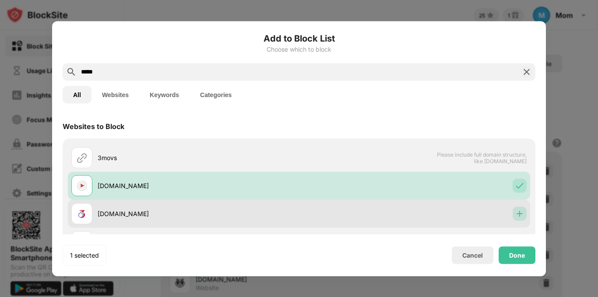
click at [516, 209] on img at bounding box center [520, 213] width 9 height 9
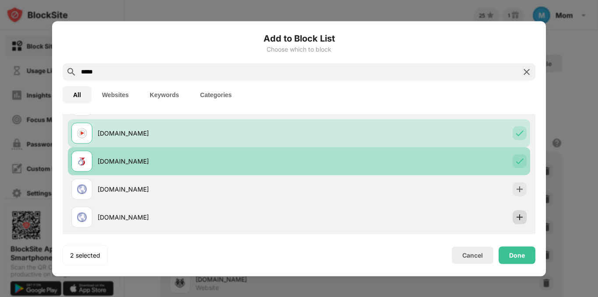
scroll to position [88, 0]
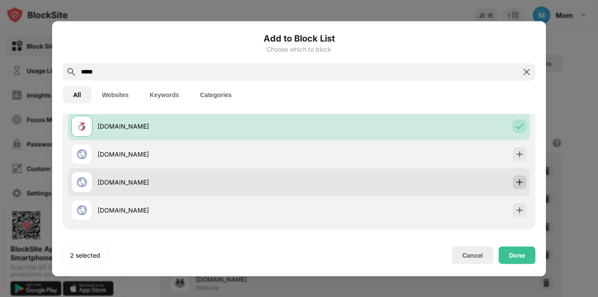
click at [516, 180] on img at bounding box center [520, 182] width 9 height 9
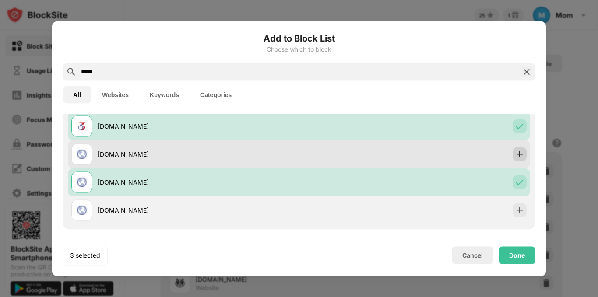
click at [516, 156] on img at bounding box center [520, 154] width 9 height 9
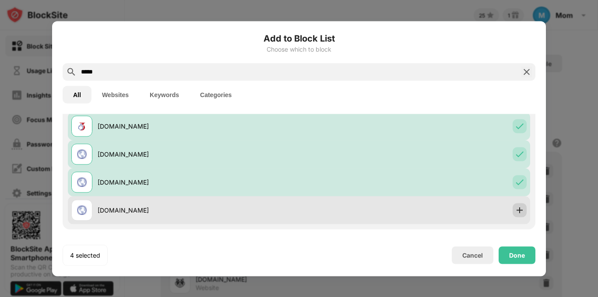
click at [516, 211] on img at bounding box center [520, 210] width 9 height 9
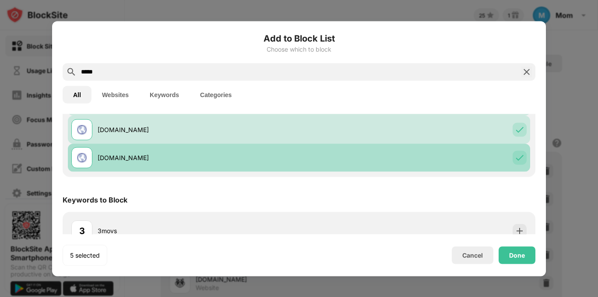
scroll to position [156, 0]
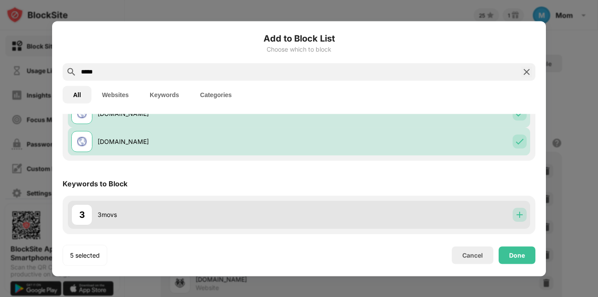
click at [516, 218] on img at bounding box center [520, 215] width 9 height 9
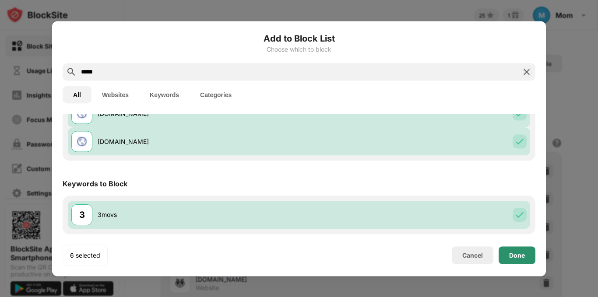
click at [513, 253] on div "Done" at bounding box center [517, 255] width 16 height 7
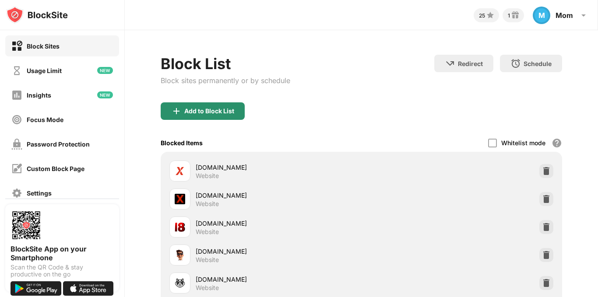
click at [203, 110] on div "Add to Block List" at bounding box center [209, 111] width 50 height 7
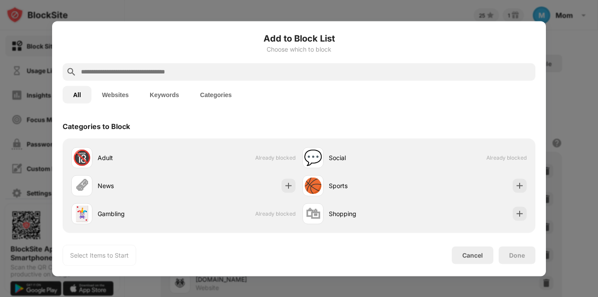
click at [252, 70] on input "text" at bounding box center [306, 72] width 452 height 11
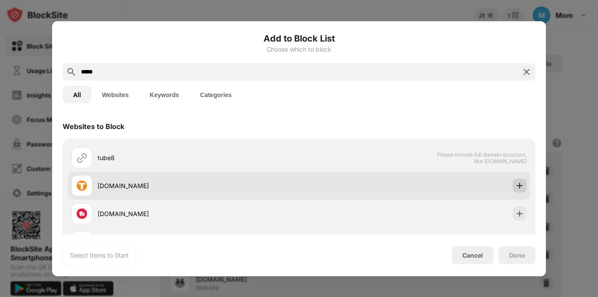
type input "*****"
click at [516, 184] on img at bounding box center [520, 185] width 9 height 9
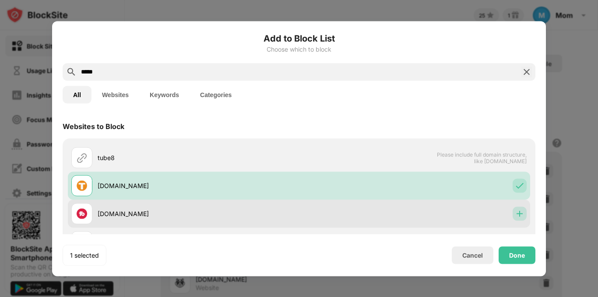
click at [516, 211] on img at bounding box center [520, 213] width 9 height 9
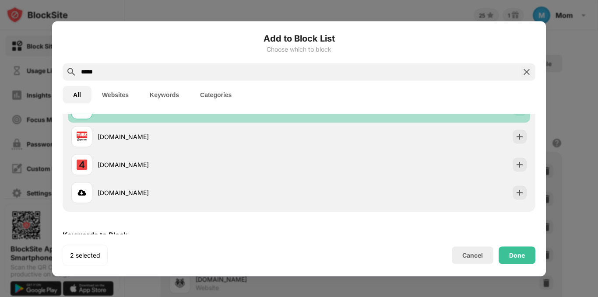
scroll to position [123, 0]
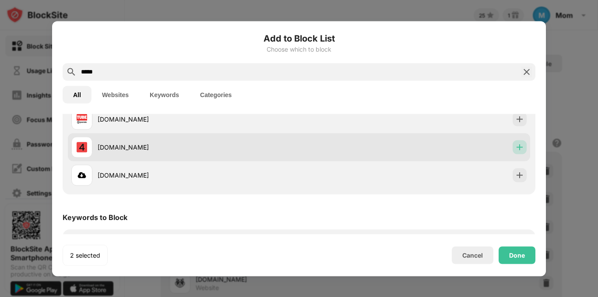
click at [516, 146] on img at bounding box center [520, 147] width 9 height 9
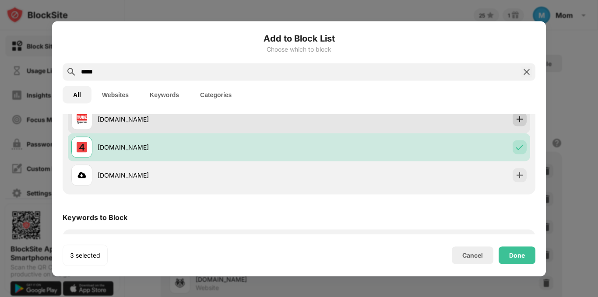
click at [516, 123] on img at bounding box center [520, 119] width 9 height 9
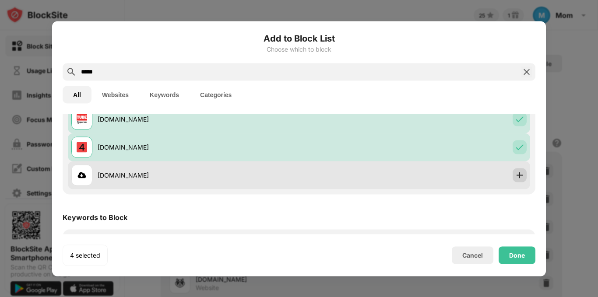
drag, startPoint x: 509, startPoint y: 198, endPoint x: 513, endPoint y: 180, distance: 18.3
click at [513, 180] on div "Websites to Block tube8 Please include full domain structure, like domain.com t…" at bounding box center [299, 129] width 473 height 277
click at [513, 180] on div at bounding box center [520, 175] width 14 height 14
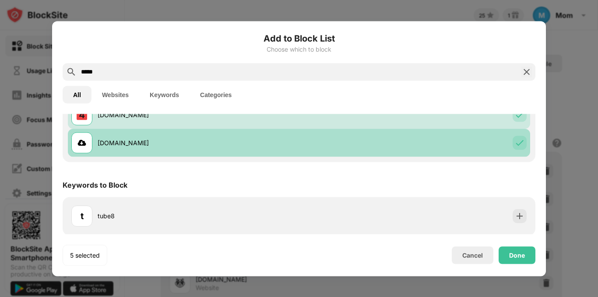
scroll to position [156, 0]
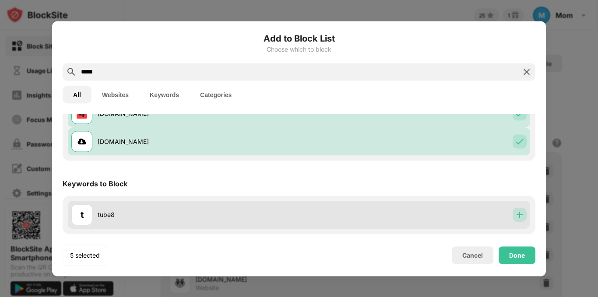
click at [516, 217] on img at bounding box center [520, 215] width 9 height 9
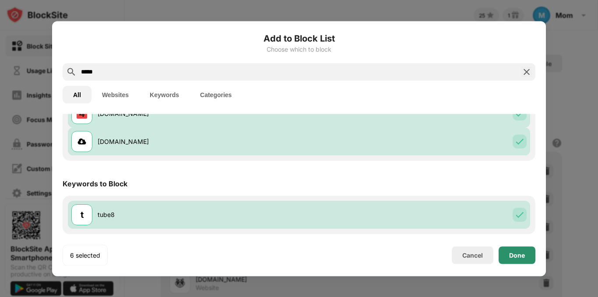
click at [519, 252] on div "Done" at bounding box center [517, 255] width 16 height 7
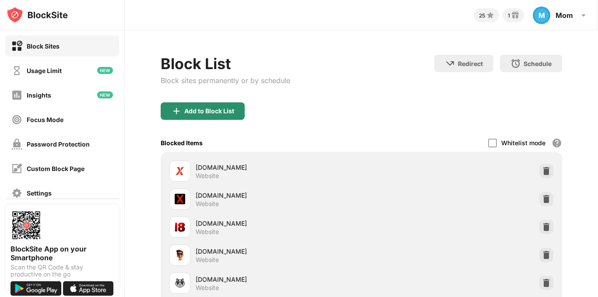
click at [220, 119] on div "Add to Block List" at bounding box center [203, 112] width 84 height 18
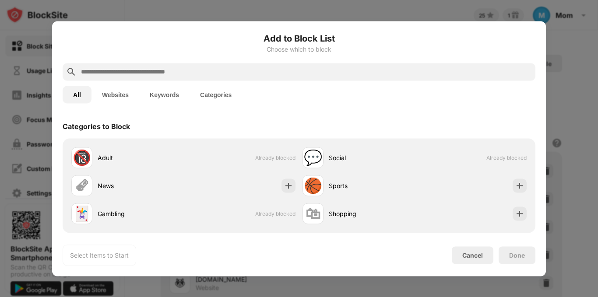
click at [215, 68] on input "text" at bounding box center [306, 72] width 452 height 11
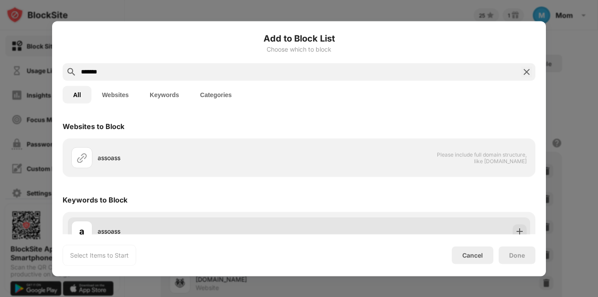
type input "*******"
click at [517, 224] on div "a assoass" at bounding box center [299, 231] width 463 height 28
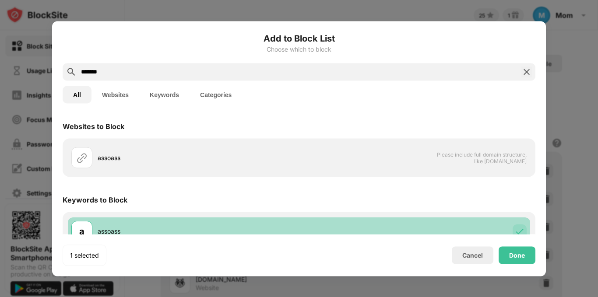
scroll to position [16, 0]
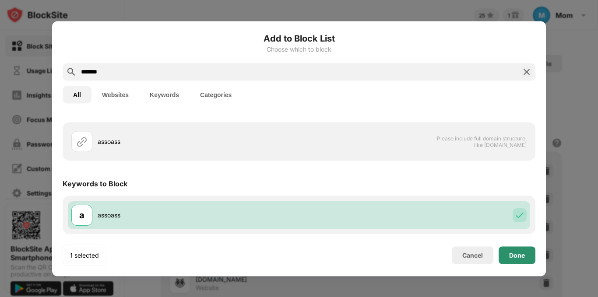
click at [528, 259] on div "Done" at bounding box center [517, 256] width 37 height 18
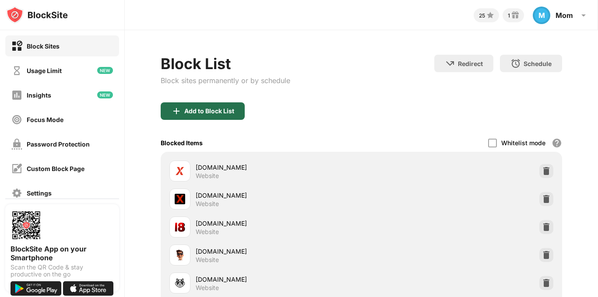
click at [202, 112] on div "Add to Block List" at bounding box center [209, 111] width 50 height 7
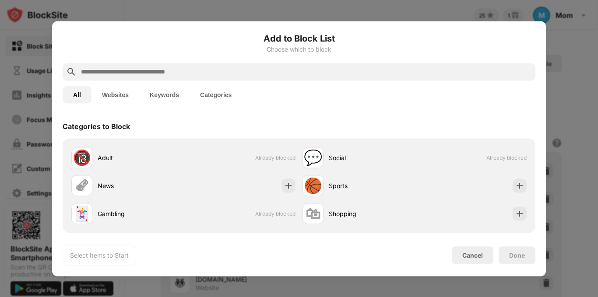
click at [194, 73] on input "text" at bounding box center [306, 72] width 452 height 11
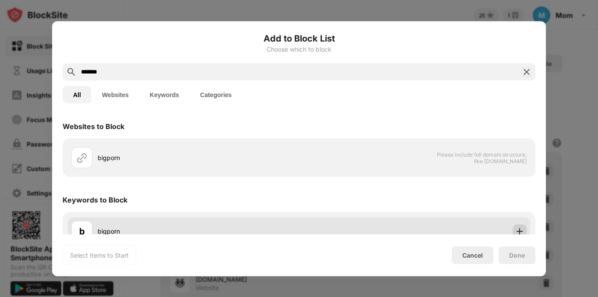
type input "*******"
click at [516, 229] on img at bounding box center [520, 231] width 9 height 9
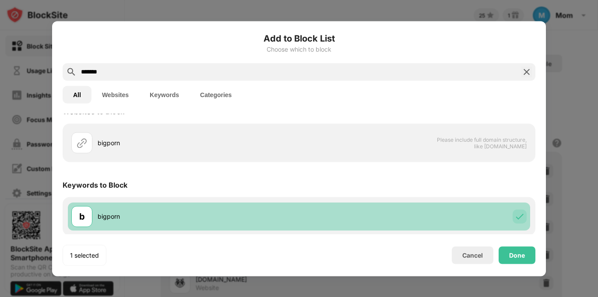
scroll to position [16, 0]
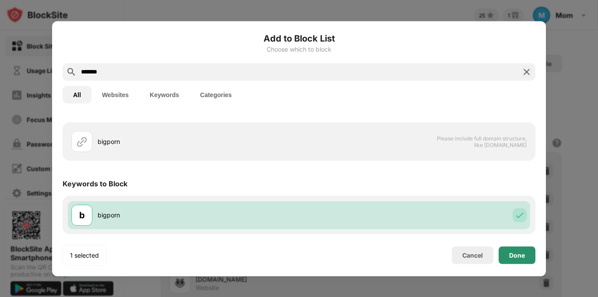
click at [524, 256] on div "Done" at bounding box center [517, 255] width 16 height 7
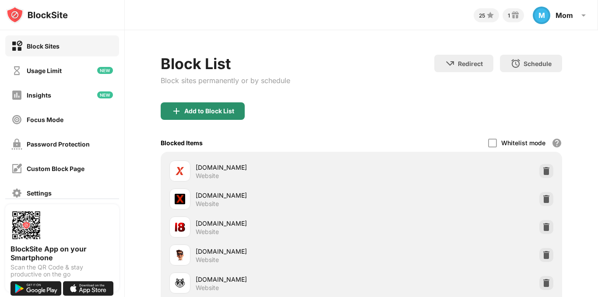
click at [197, 110] on div "Add to Block List" at bounding box center [209, 111] width 50 height 7
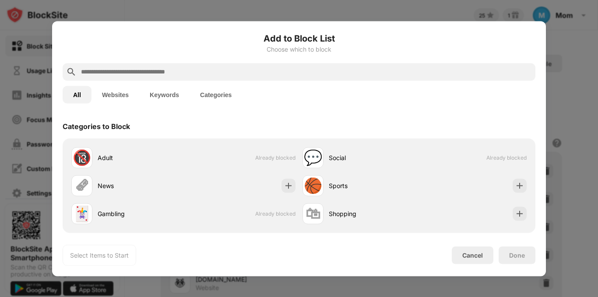
scroll to position [255, 0]
click at [165, 75] on input "text" at bounding box center [306, 72] width 452 height 11
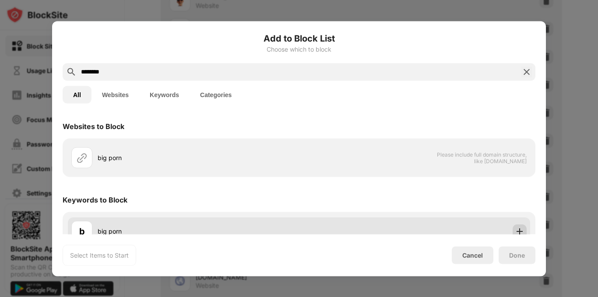
type input "********"
click at [516, 230] on img at bounding box center [520, 231] width 9 height 9
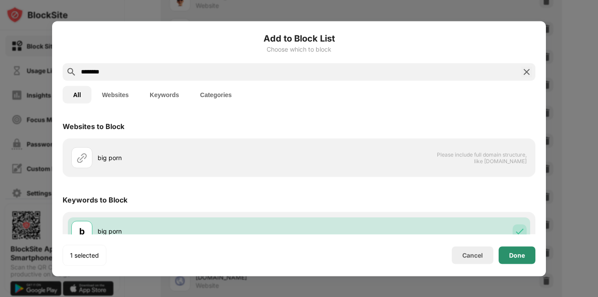
click at [514, 253] on div "Done" at bounding box center [517, 255] width 16 height 7
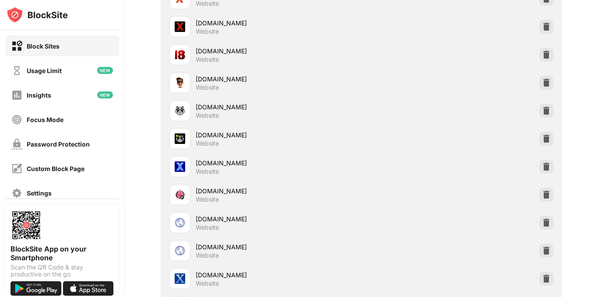
scroll to position [0, 0]
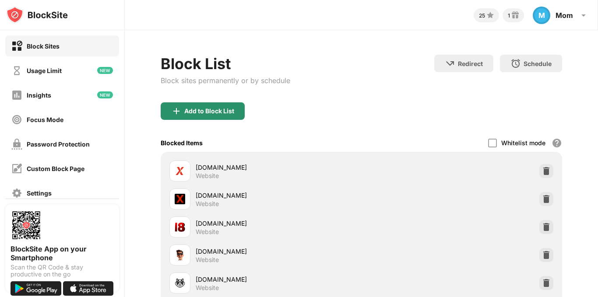
click at [186, 108] on div "Add to Block List" at bounding box center [209, 111] width 50 height 7
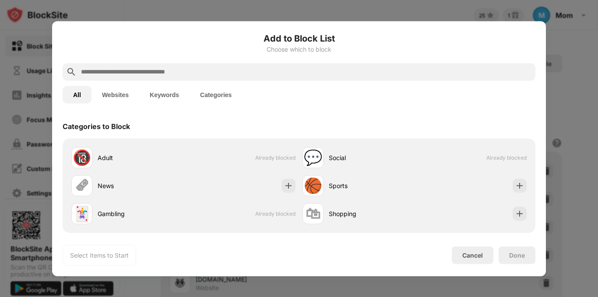
click at [189, 75] on input "text" at bounding box center [306, 72] width 452 height 11
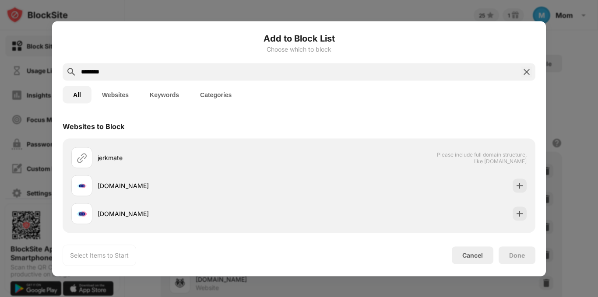
click at [90, 75] on input "********" at bounding box center [299, 72] width 438 height 11
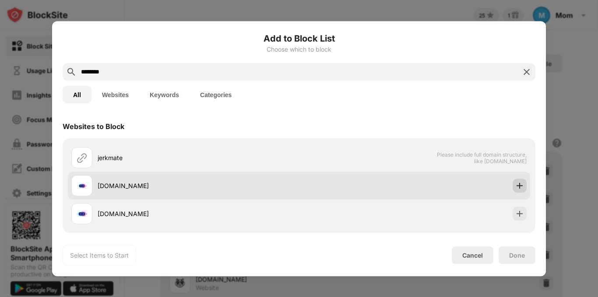
type input "********"
click at [516, 182] on img at bounding box center [520, 185] width 9 height 9
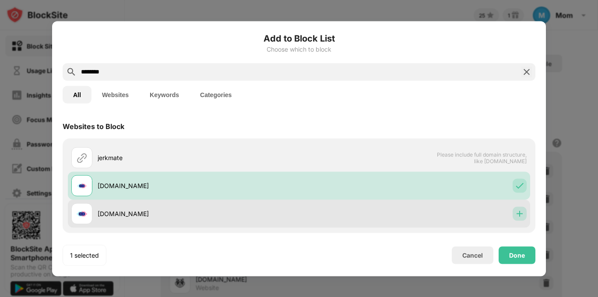
click at [516, 212] on img at bounding box center [520, 213] width 9 height 9
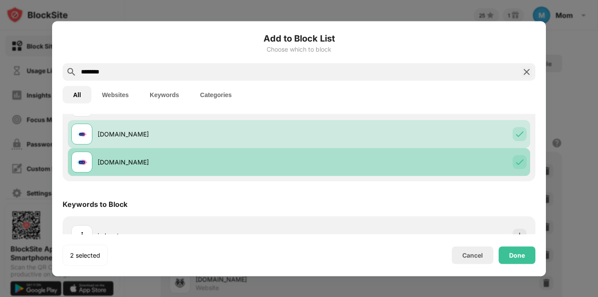
scroll to position [72, 0]
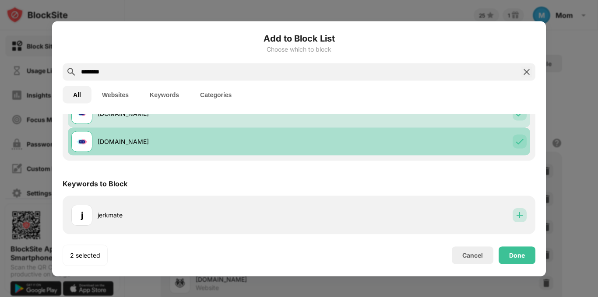
click at [516, 212] on img at bounding box center [520, 215] width 9 height 9
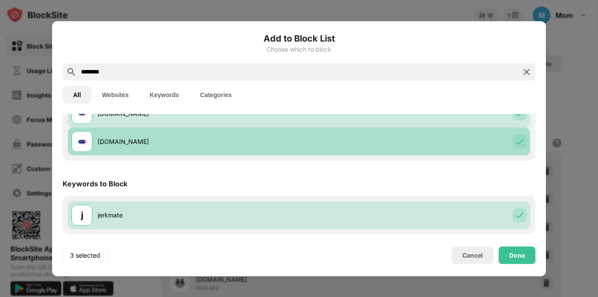
click at [516, 212] on img at bounding box center [520, 215] width 9 height 9
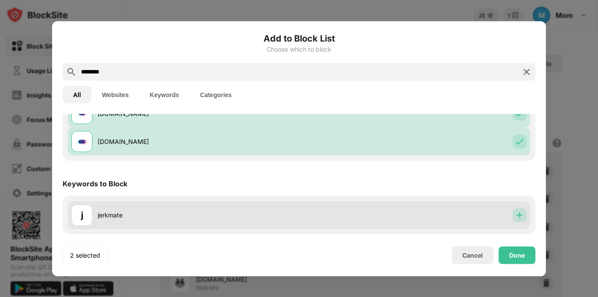
click at [514, 220] on div at bounding box center [520, 215] width 14 height 14
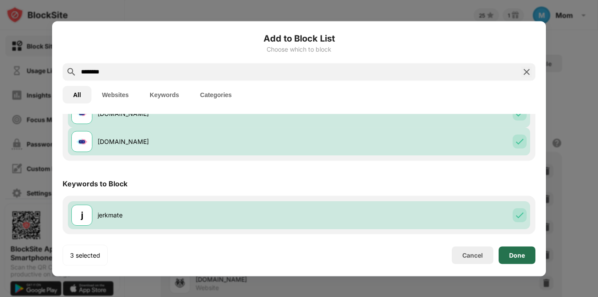
click at [517, 252] on div "Done" at bounding box center [517, 255] width 16 height 7
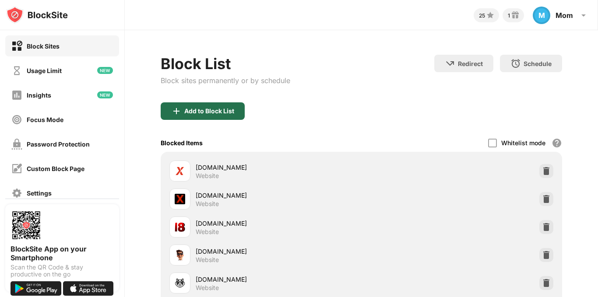
click at [207, 110] on div "Add to Block List" at bounding box center [209, 111] width 50 height 7
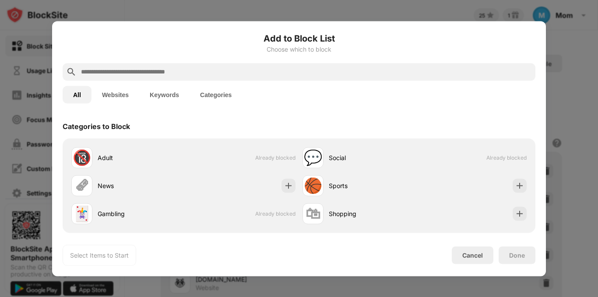
click at [193, 72] on input "text" at bounding box center [306, 72] width 452 height 11
paste input "********"
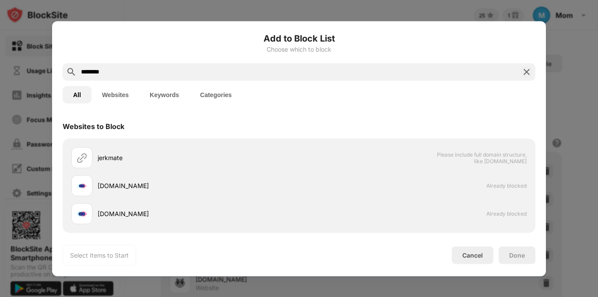
click at [92, 71] on input "********" at bounding box center [299, 72] width 438 height 11
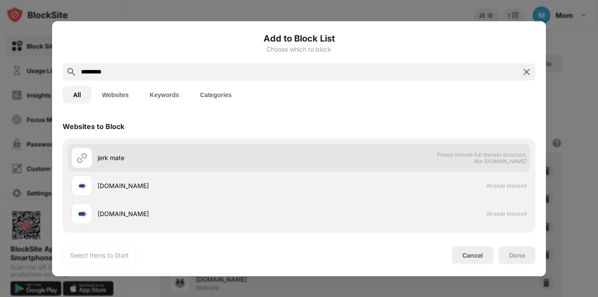
type input "*********"
click at [473, 153] on span "Please include full domain structure, like [DOMAIN_NAME]" at bounding box center [482, 157] width 90 height 13
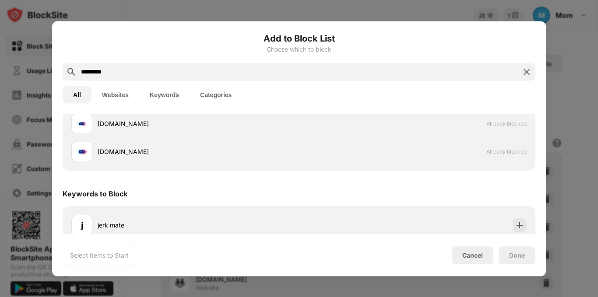
scroll to position [72, 0]
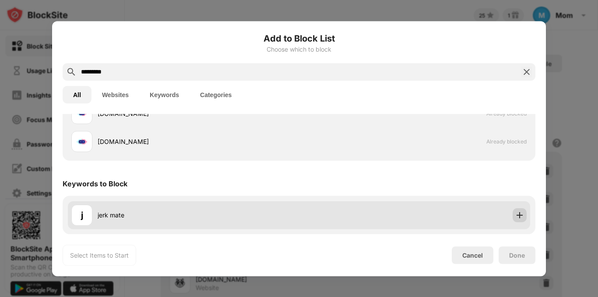
click at [516, 216] on img at bounding box center [520, 215] width 9 height 9
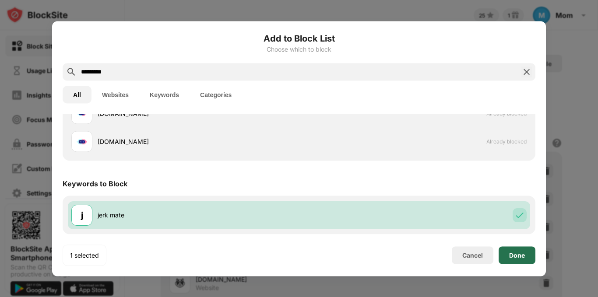
click at [517, 252] on div "Done" at bounding box center [517, 255] width 16 height 7
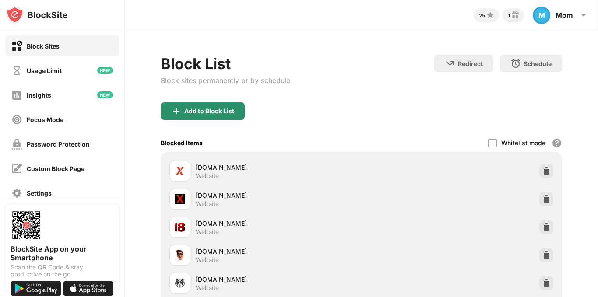
click at [213, 110] on div "Add to Block List" at bounding box center [209, 111] width 50 height 7
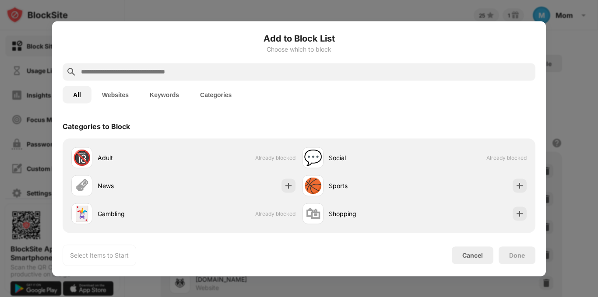
click at [201, 74] on input "text" at bounding box center [306, 72] width 452 height 11
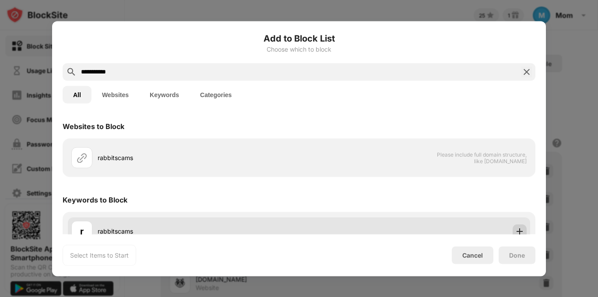
type input "**********"
click at [517, 224] on div at bounding box center [520, 231] width 14 height 14
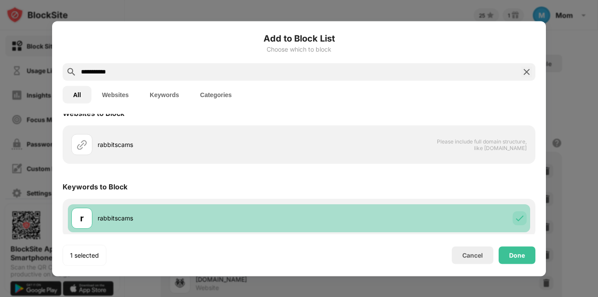
scroll to position [16, 0]
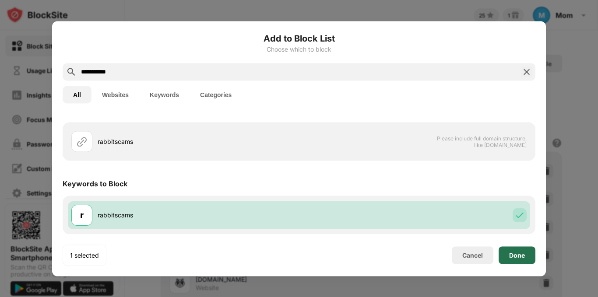
click at [513, 253] on div "Done" at bounding box center [517, 255] width 16 height 7
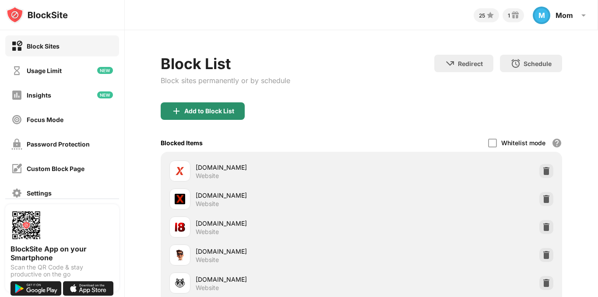
click at [223, 109] on div "Add to Block List" at bounding box center [209, 111] width 50 height 7
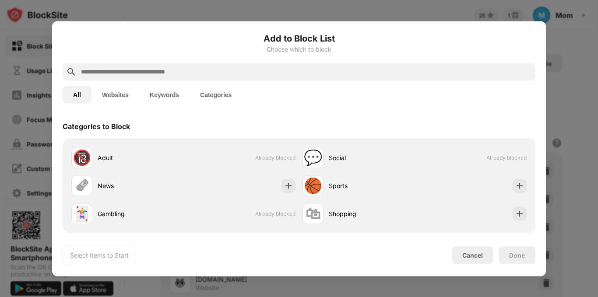
click at [113, 67] on input "text" at bounding box center [306, 72] width 452 height 11
paste input "********"
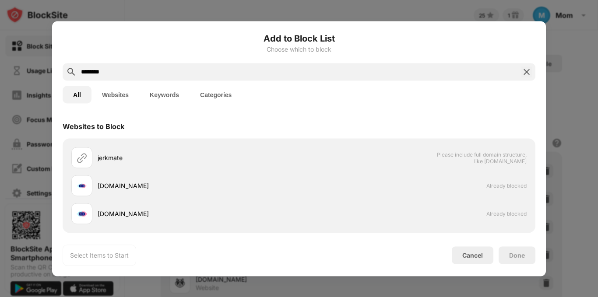
drag, startPoint x: 113, startPoint y: 71, endPoint x: 63, endPoint y: 71, distance: 49.9
click at [63, 71] on div "********" at bounding box center [299, 72] width 473 height 18
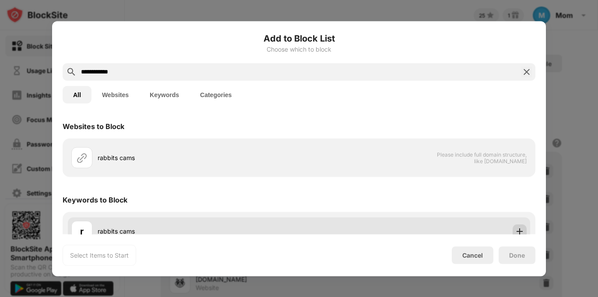
type input "**********"
click at [516, 231] on img at bounding box center [520, 231] width 9 height 9
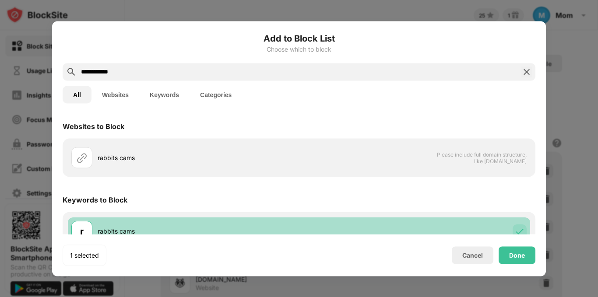
scroll to position [16, 0]
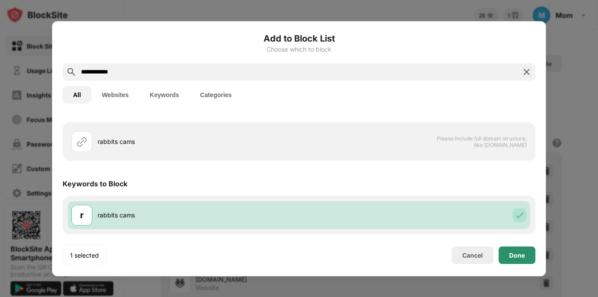
click at [522, 258] on div "Done" at bounding box center [517, 255] width 16 height 7
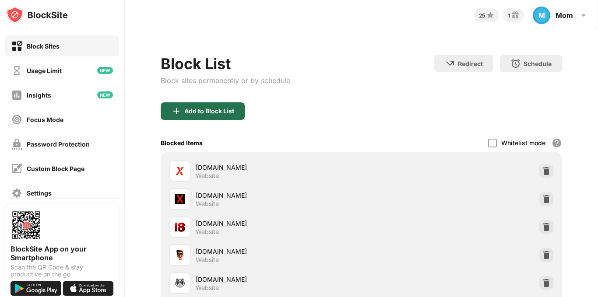
click at [216, 108] on div "Add to Block List" at bounding box center [209, 111] width 50 height 7
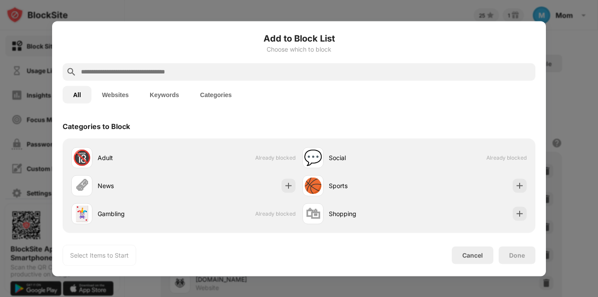
click at [191, 67] on input "text" at bounding box center [306, 72] width 452 height 11
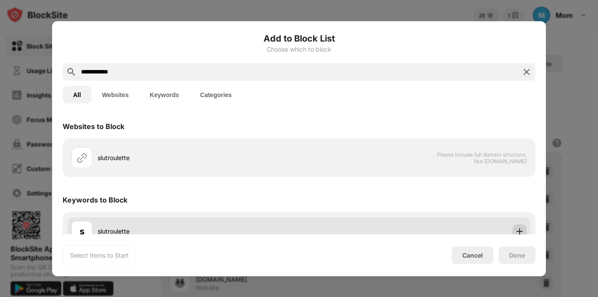
type input "**********"
click at [517, 230] on img at bounding box center [520, 231] width 9 height 9
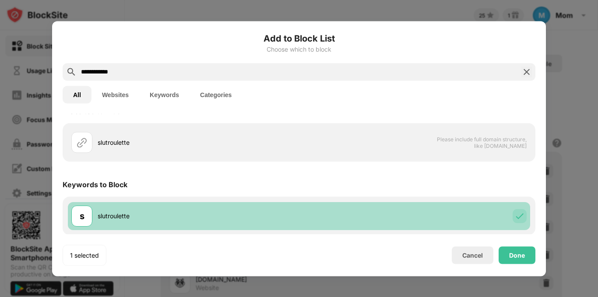
scroll to position [16, 0]
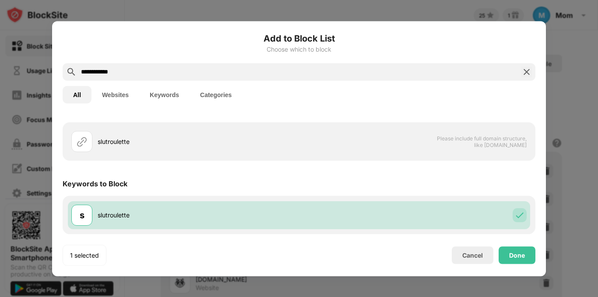
click at [90, 73] on input "**********" at bounding box center [299, 72] width 438 height 11
click at [517, 252] on div "Done" at bounding box center [517, 255] width 16 height 7
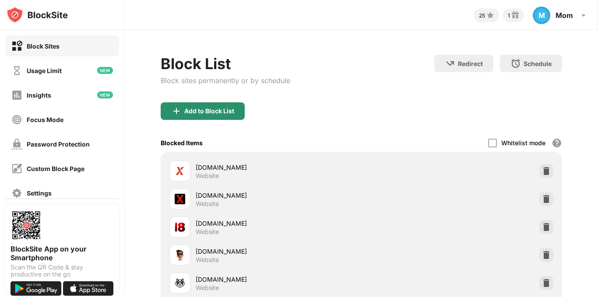
click at [193, 108] on div "Add to Block List" at bounding box center [209, 111] width 50 height 7
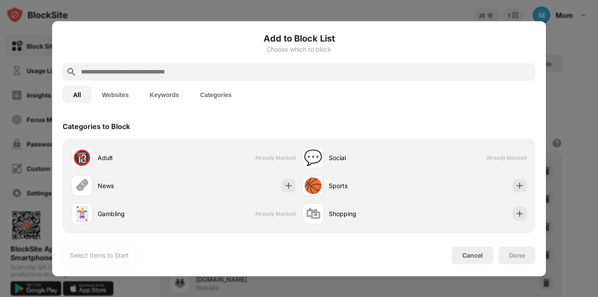
click at [181, 70] on input "text" at bounding box center [306, 72] width 452 height 11
paste input "**********"
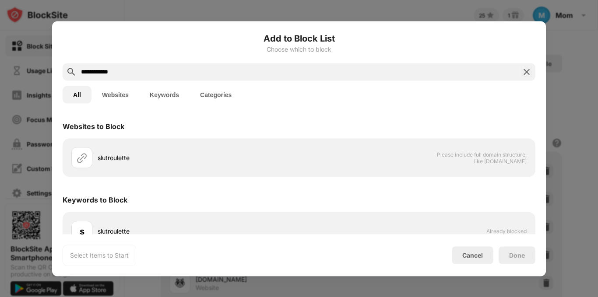
click at [90, 71] on input "**********" at bounding box center [299, 72] width 438 height 11
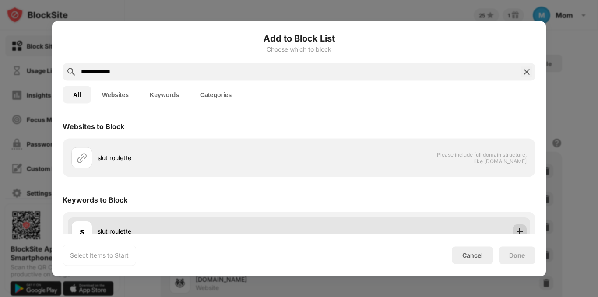
type input "**********"
click at [516, 230] on img at bounding box center [520, 231] width 9 height 9
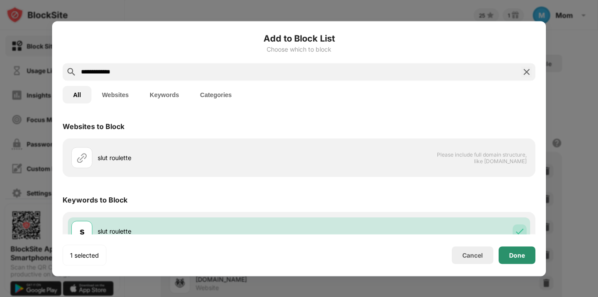
click at [520, 252] on div "Done" at bounding box center [517, 255] width 16 height 7
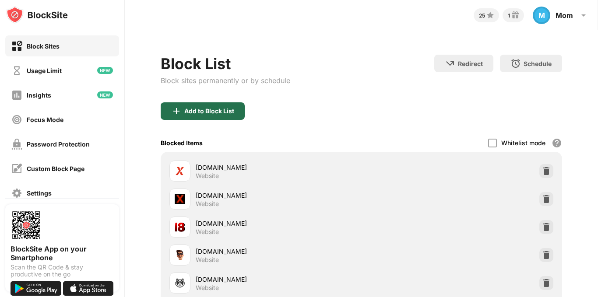
click at [196, 108] on div "Add to Block List" at bounding box center [209, 111] width 50 height 7
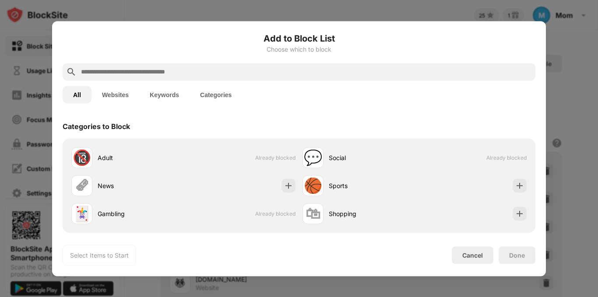
click at [190, 72] on input "text" at bounding box center [306, 72] width 452 height 11
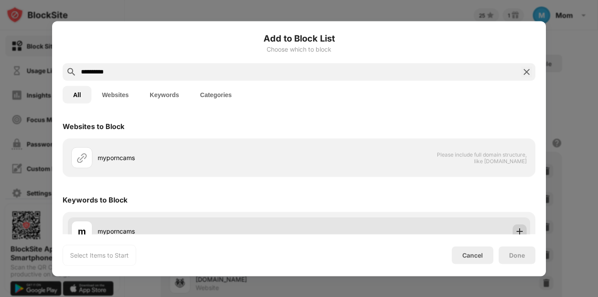
type input "**********"
click at [513, 226] on div at bounding box center [520, 231] width 14 height 14
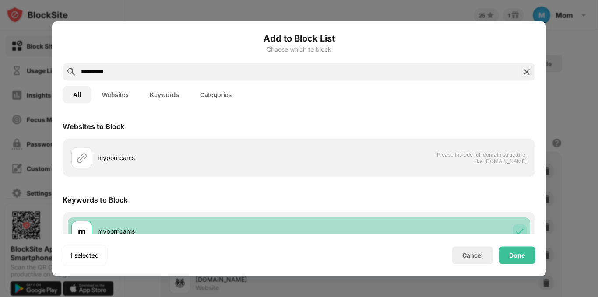
scroll to position [16, 0]
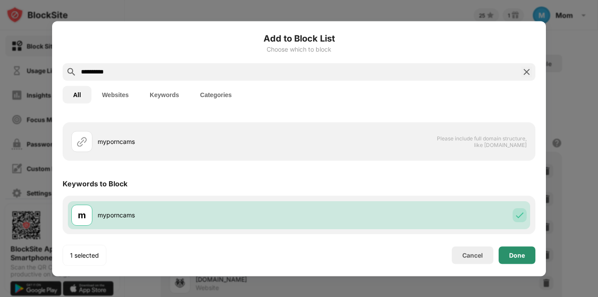
click at [520, 255] on div "Done" at bounding box center [517, 255] width 16 height 7
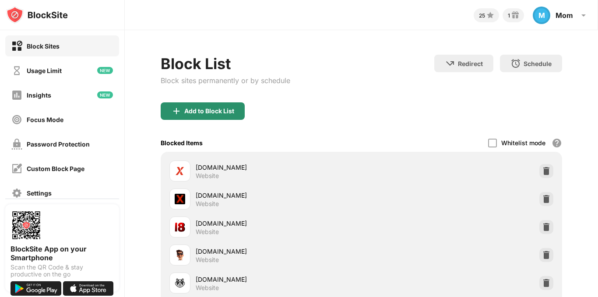
click at [218, 117] on div "Add to Block List" at bounding box center [203, 112] width 84 height 18
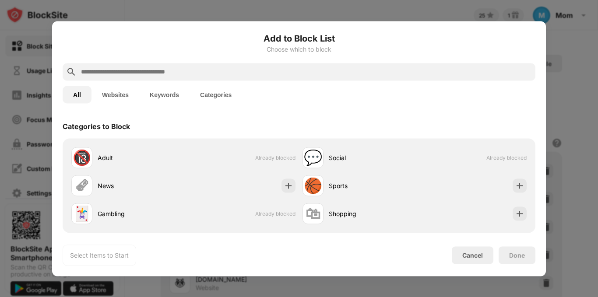
click at [195, 73] on input "text" at bounding box center [306, 72] width 452 height 11
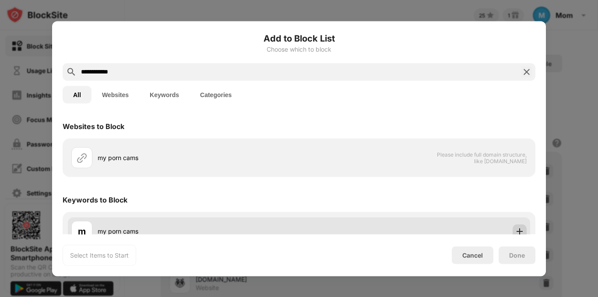
type input "**********"
click at [517, 231] on img at bounding box center [520, 231] width 9 height 9
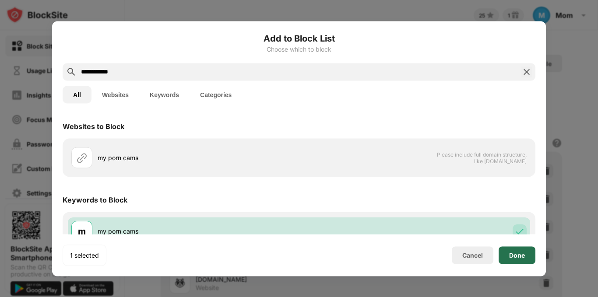
click at [518, 255] on div "Done" at bounding box center [517, 255] width 16 height 7
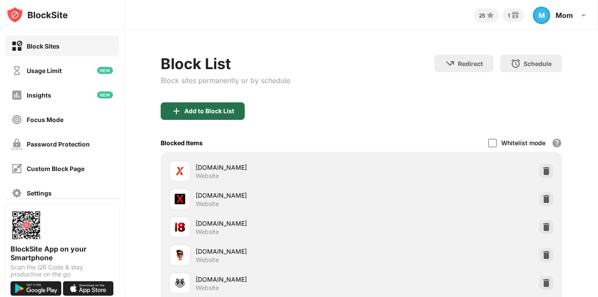
click at [195, 111] on div "Add to Block List" at bounding box center [209, 111] width 50 height 7
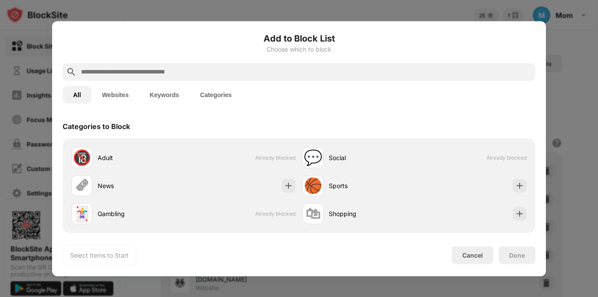
click at [180, 71] on input "text" at bounding box center [306, 72] width 452 height 11
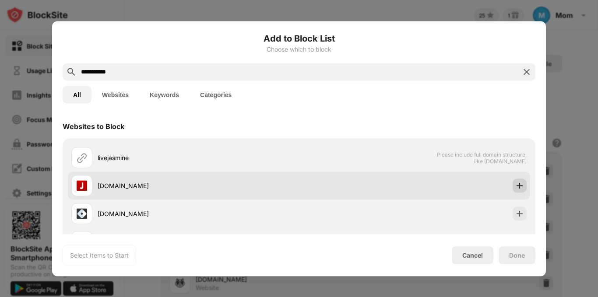
type input "**********"
click at [516, 189] on img at bounding box center [520, 185] width 9 height 9
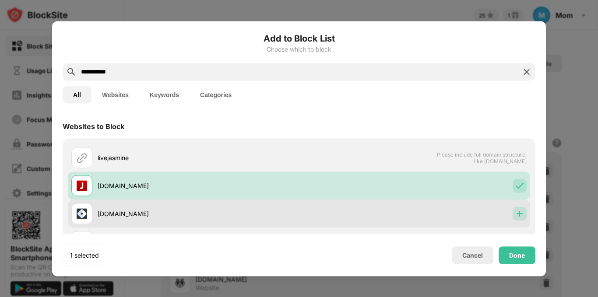
click at [516, 216] on img at bounding box center [520, 213] width 9 height 9
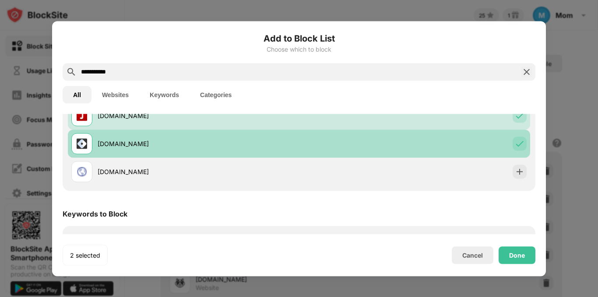
scroll to position [88, 0]
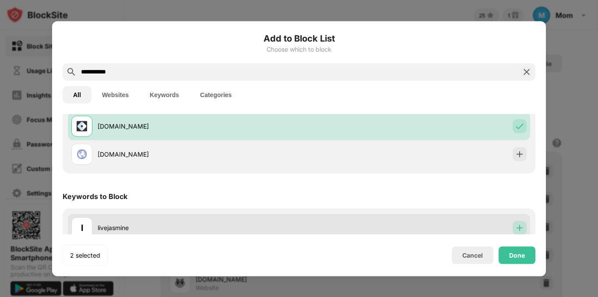
click at [516, 225] on img at bounding box center [520, 227] width 9 height 9
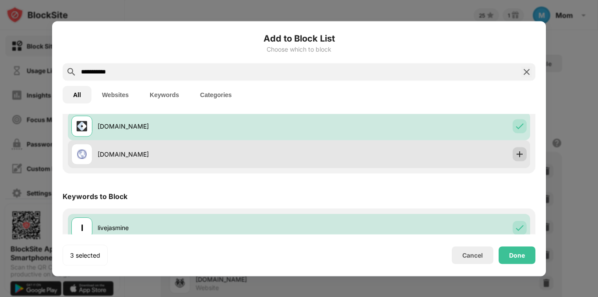
click at [516, 152] on img at bounding box center [520, 154] width 9 height 9
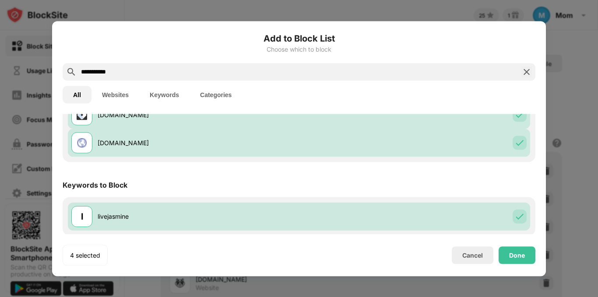
scroll to position [100, 0]
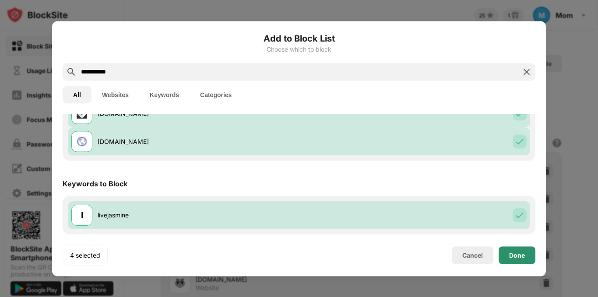
click at [515, 258] on div "Done" at bounding box center [517, 255] width 16 height 7
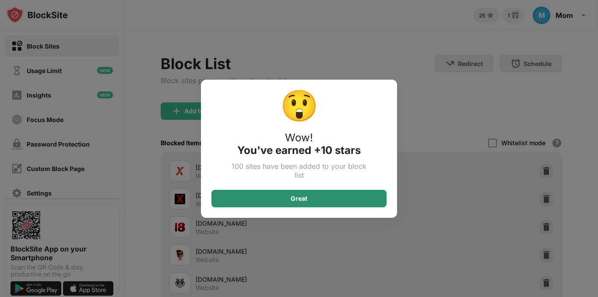
click at [354, 201] on div "Great" at bounding box center [299, 199] width 175 height 18
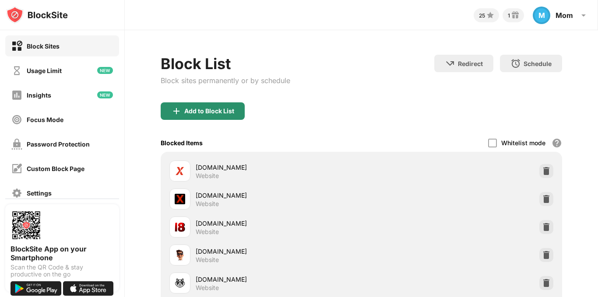
click at [184, 106] on div "Add to Block List" at bounding box center [203, 112] width 84 height 18
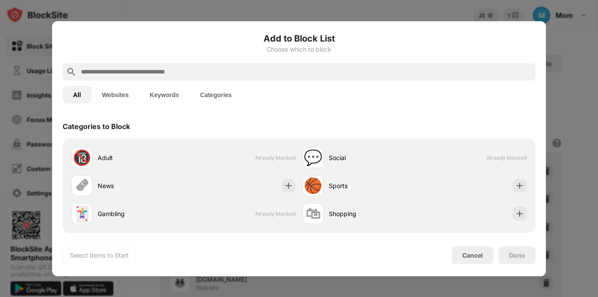
click at [180, 68] on input "text" at bounding box center [306, 72] width 452 height 11
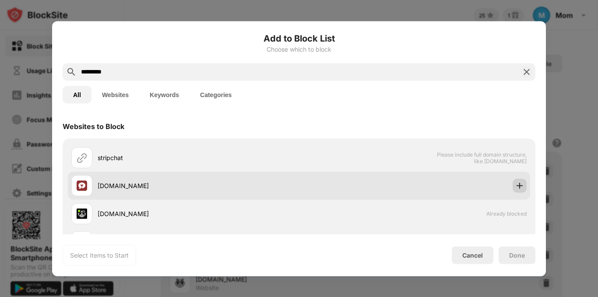
type input "*********"
click at [517, 188] on img at bounding box center [520, 185] width 9 height 9
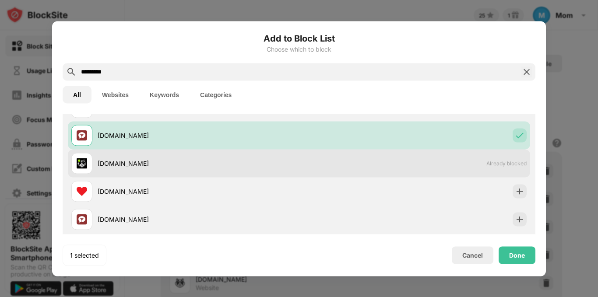
scroll to position [70, 0]
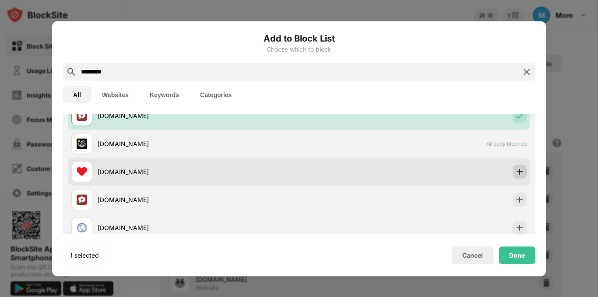
click at [516, 174] on img at bounding box center [520, 171] width 9 height 9
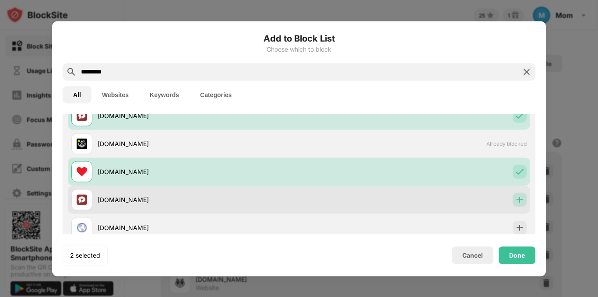
click at [513, 206] on div at bounding box center [520, 200] width 14 height 14
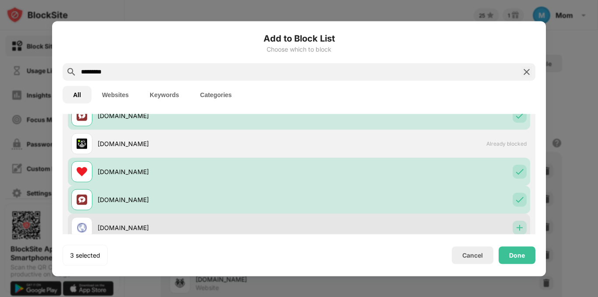
click at [514, 223] on div at bounding box center [520, 228] width 14 height 14
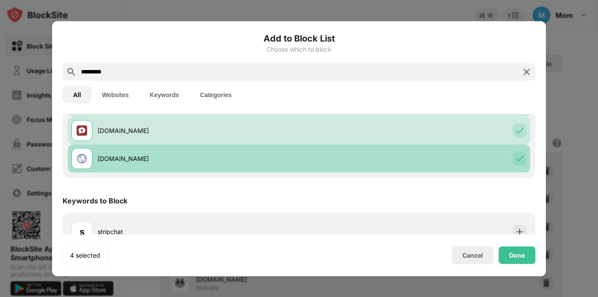
scroll to position [156, 0]
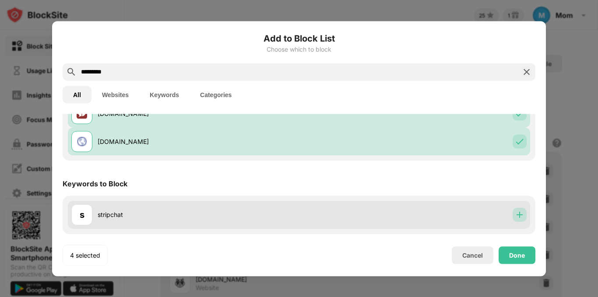
click at [517, 216] on img at bounding box center [520, 215] width 9 height 9
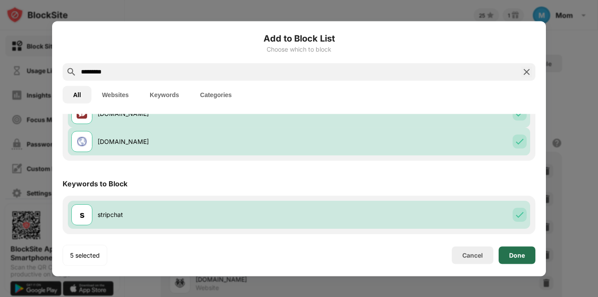
click at [521, 251] on div "Done" at bounding box center [517, 256] width 37 height 18
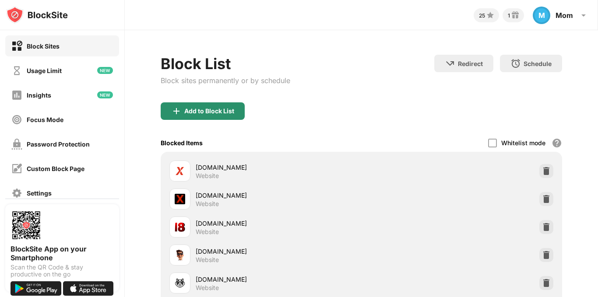
click at [223, 112] on div "Add to Block List" at bounding box center [209, 111] width 50 height 7
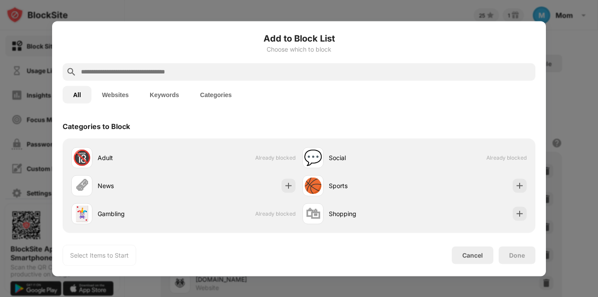
click at [213, 74] on input "text" at bounding box center [306, 72] width 452 height 11
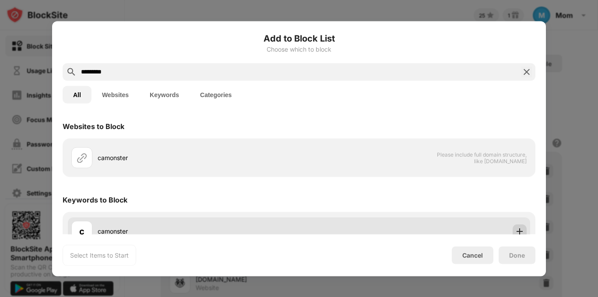
type input "*********"
click at [516, 227] on img at bounding box center [520, 231] width 9 height 9
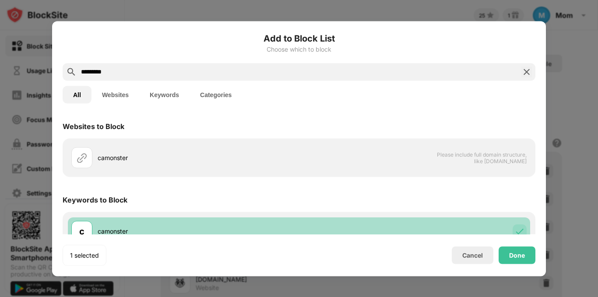
scroll to position [16, 0]
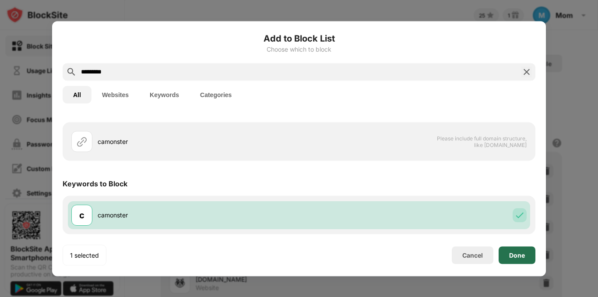
click at [522, 253] on div "Done" at bounding box center [517, 255] width 16 height 7
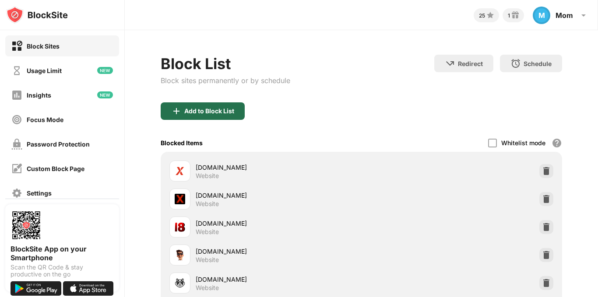
click at [214, 108] on div "Add to Block List" at bounding box center [209, 111] width 50 height 7
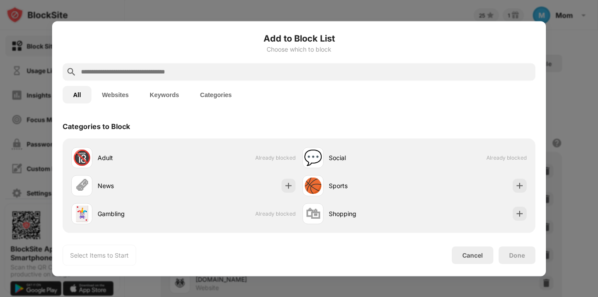
click at [178, 71] on input "text" at bounding box center [306, 72] width 452 height 11
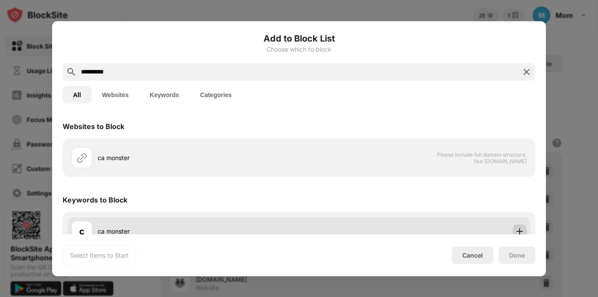
type input "**********"
click at [515, 226] on div at bounding box center [520, 231] width 14 height 14
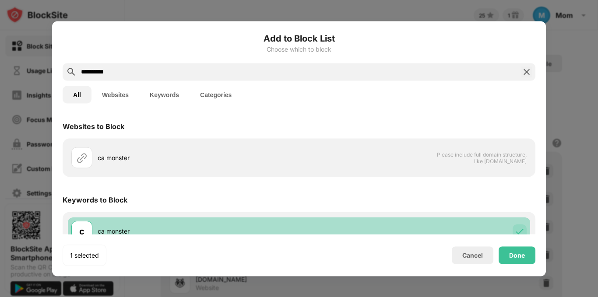
scroll to position [16, 0]
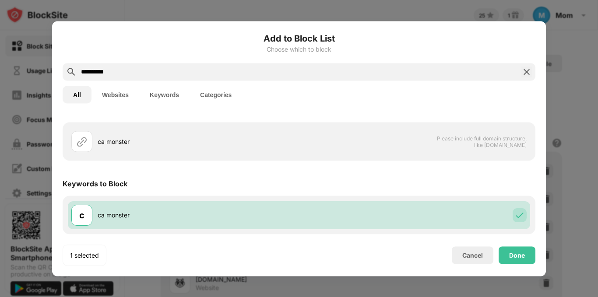
drag, startPoint x: 515, startPoint y: 246, endPoint x: 516, endPoint y: 253, distance: 6.7
click at [516, 253] on div "1 selected Cancel Done" at bounding box center [299, 255] width 473 height 21
click at [516, 253] on div "Done" at bounding box center [517, 255] width 16 height 7
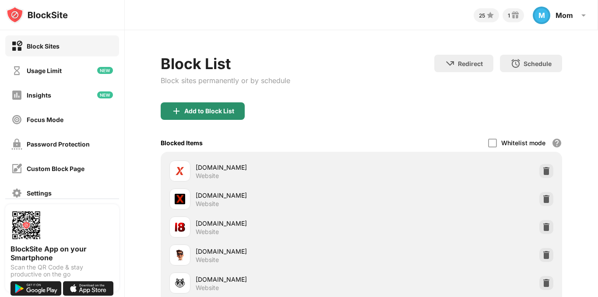
click at [215, 109] on div "Add to Block List" at bounding box center [209, 111] width 50 height 7
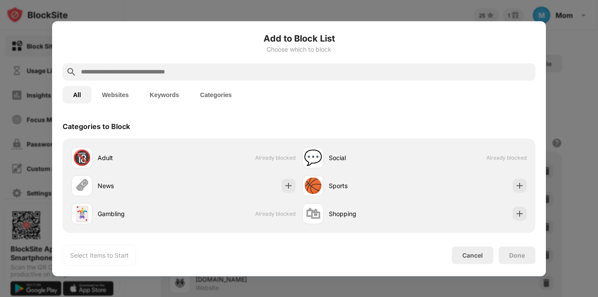
click at [206, 75] on input "text" at bounding box center [306, 72] width 452 height 11
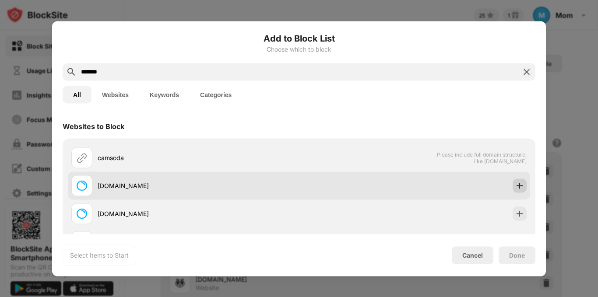
type input "*******"
click at [516, 182] on img at bounding box center [520, 185] width 9 height 9
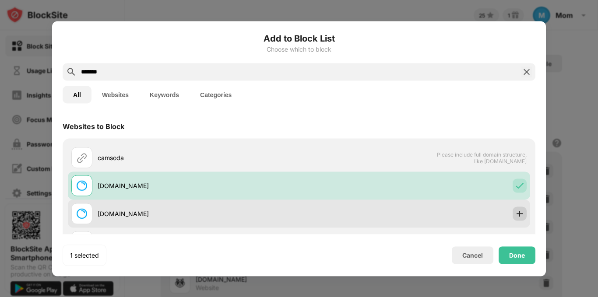
click at [516, 207] on div at bounding box center [520, 214] width 14 height 14
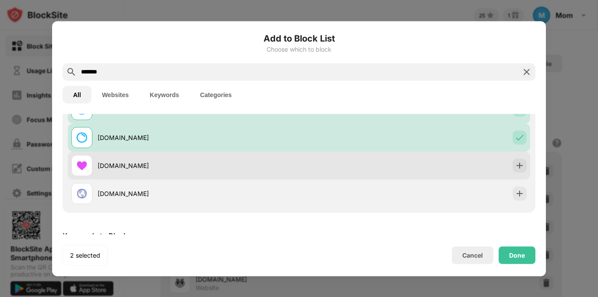
scroll to position [105, 0]
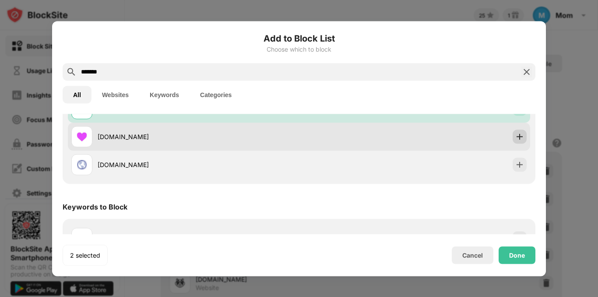
click at [516, 138] on img at bounding box center [520, 136] width 9 height 9
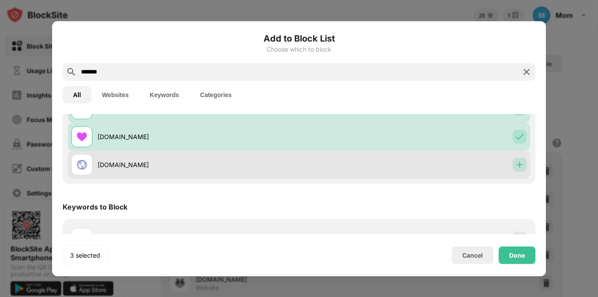
click at [516, 162] on img at bounding box center [520, 164] width 9 height 9
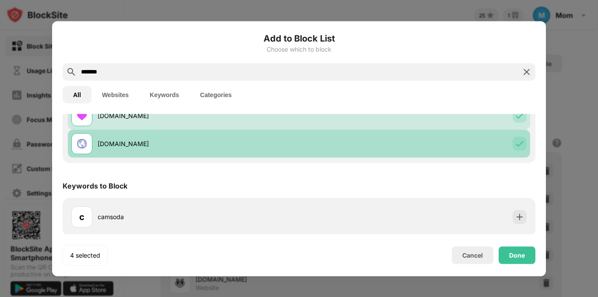
scroll to position [128, 0]
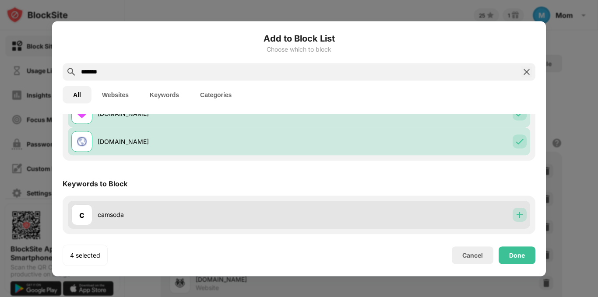
click at [517, 217] on img at bounding box center [520, 215] width 9 height 9
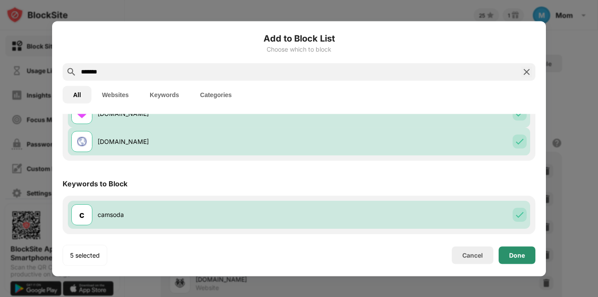
click at [521, 254] on div "Done" at bounding box center [517, 255] width 16 height 7
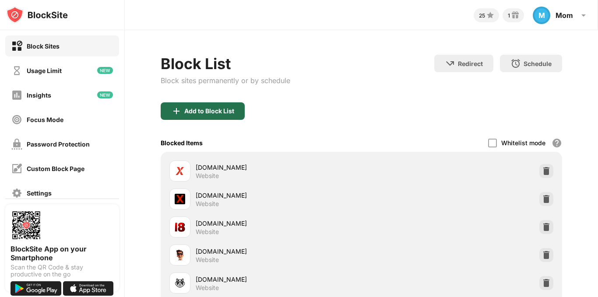
click at [235, 111] on div "Add to Block List" at bounding box center [203, 112] width 84 height 18
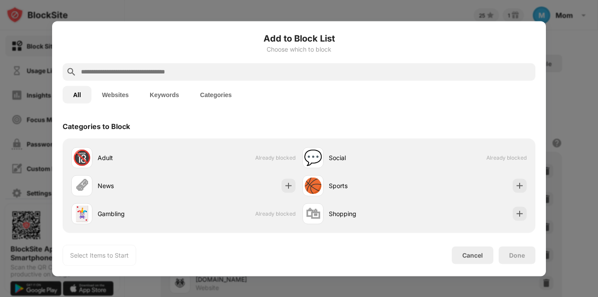
click at [219, 70] on input "text" at bounding box center [306, 72] width 452 height 11
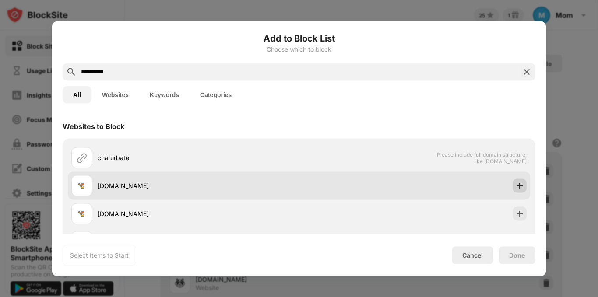
type input "**********"
click at [516, 186] on img at bounding box center [520, 185] width 9 height 9
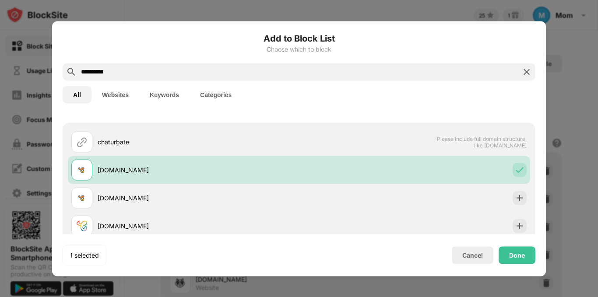
scroll to position [18, 0]
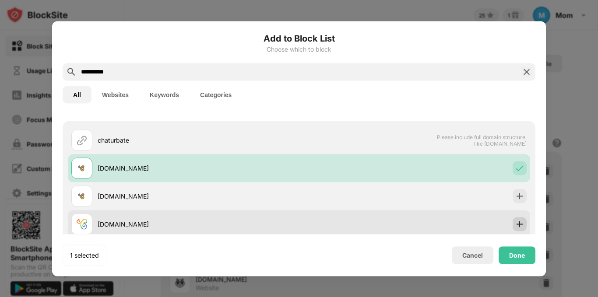
click at [516, 224] on img at bounding box center [520, 224] width 9 height 9
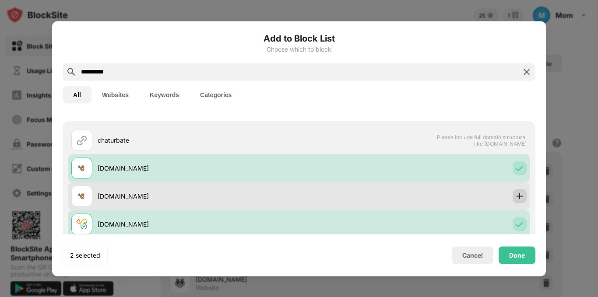
click at [516, 193] on img at bounding box center [520, 196] width 9 height 9
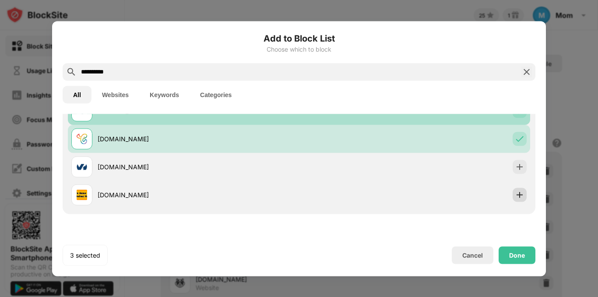
scroll to position [123, 0]
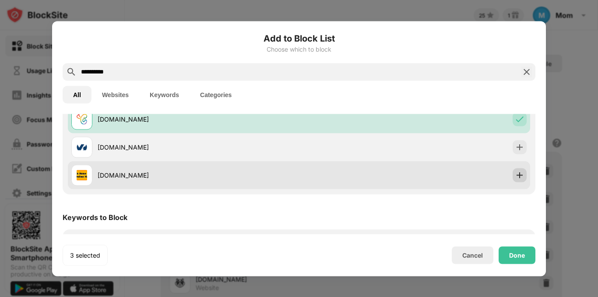
click at [516, 173] on img at bounding box center [520, 175] width 9 height 9
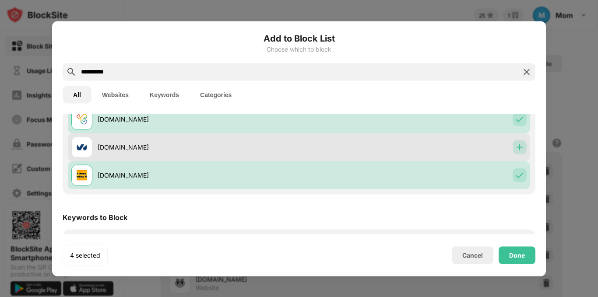
click at [516, 147] on img at bounding box center [520, 147] width 9 height 9
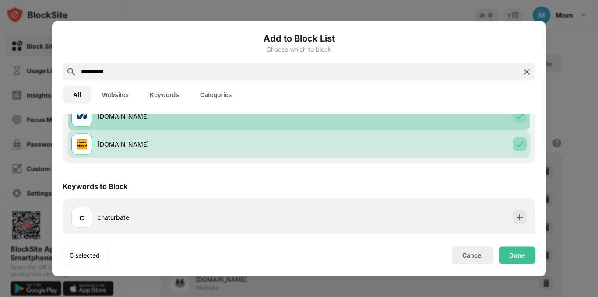
scroll to position [156, 0]
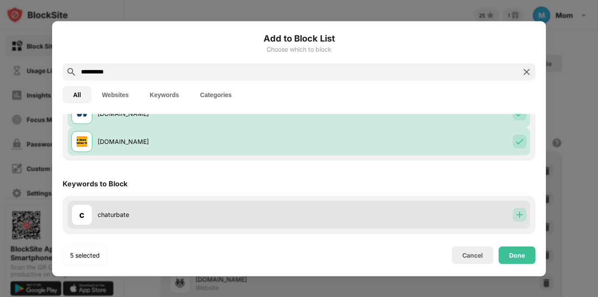
click at [516, 214] on img at bounding box center [520, 215] width 9 height 9
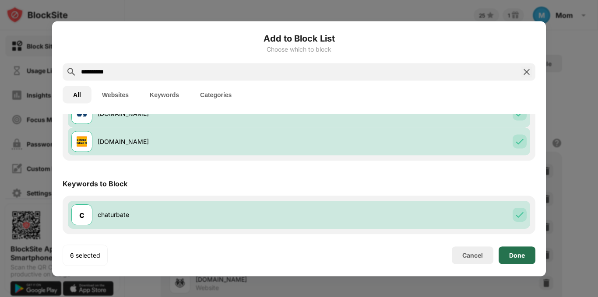
click at [527, 258] on div "Done" at bounding box center [517, 256] width 37 height 18
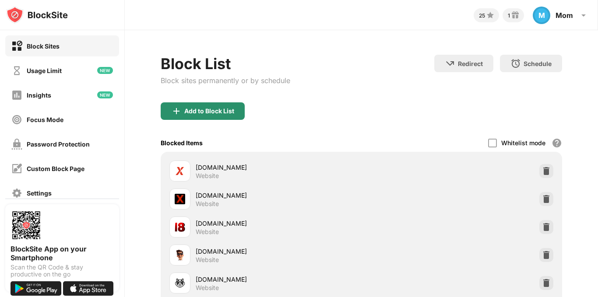
click at [197, 113] on div "Add to Block List" at bounding box center [209, 111] width 50 height 7
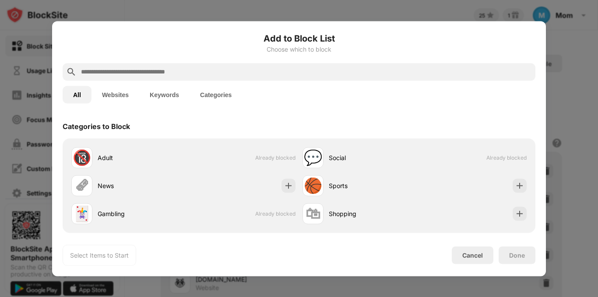
click at [225, 77] on input "text" at bounding box center [306, 72] width 452 height 11
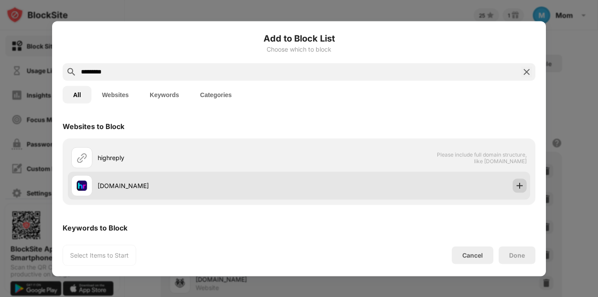
type input "*********"
click at [515, 190] on div at bounding box center [520, 186] width 14 height 14
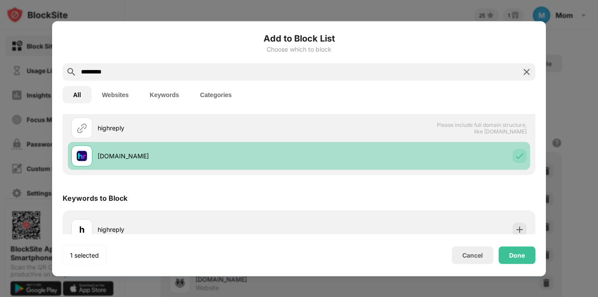
scroll to position [44, 0]
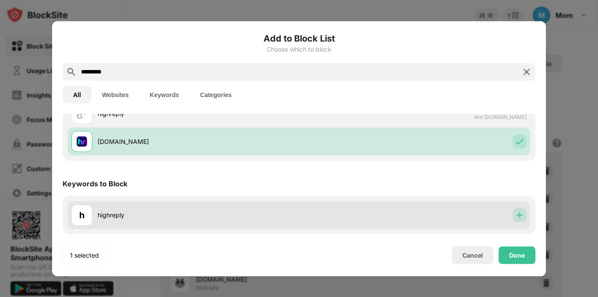
click at [516, 218] on img at bounding box center [520, 215] width 9 height 9
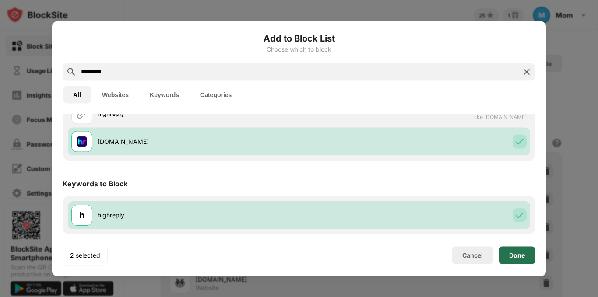
click at [519, 253] on div "Done" at bounding box center [517, 255] width 16 height 7
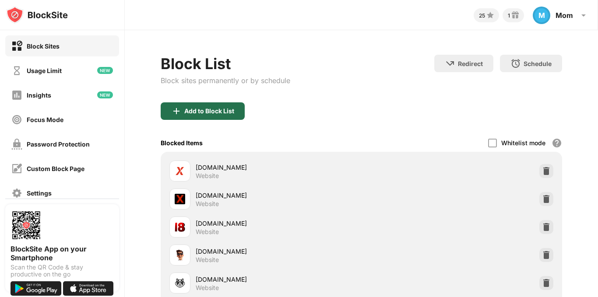
click at [224, 111] on div "Add to Block List" at bounding box center [209, 111] width 50 height 7
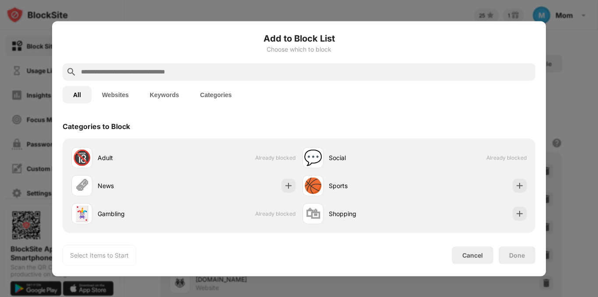
click at [237, 73] on input "text" at bounding box center [306, 72] width 452 height 11
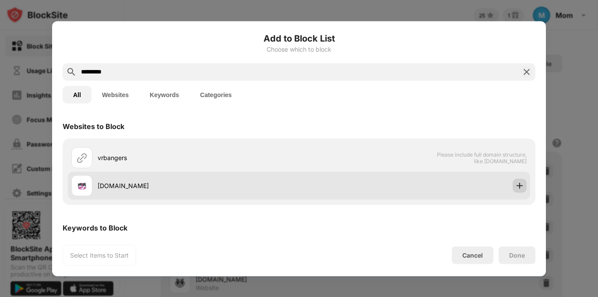
type input "*********"
click at [516, 188] on img at bounding box center [520, 185] width 9 height 9
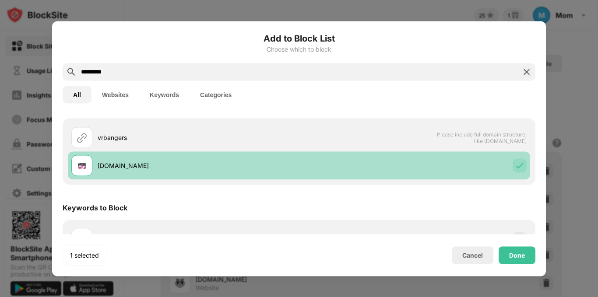
scroll to position [44, 0]
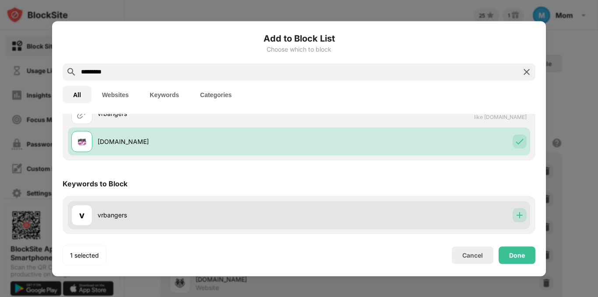
click at [516, 216] on img at bounding box center [520, 215] width 9 height 9
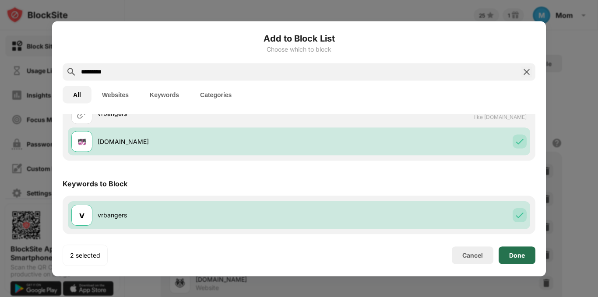
click at [520, 255] on div "Done" at bounding box center [517, 255] width 16 height 7
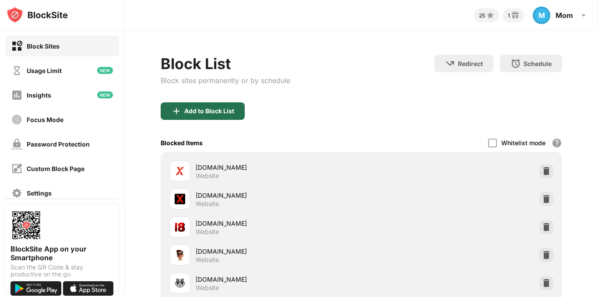
click at [223, 111] on div "Add to Block List" at bounding box center [209, 111] width 50 height 7
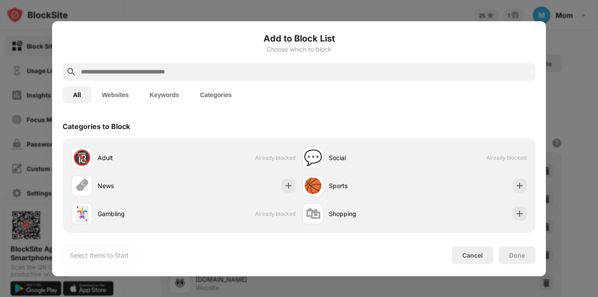
click at [212, 72] on input "text" at bounding box center [306, 72] width 452 height 11
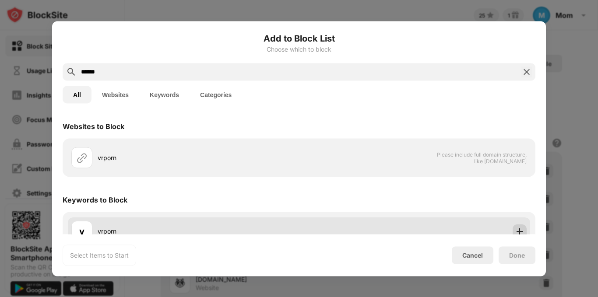
type input "******"
click at [516, 230] on img at bounding box center [520, 231] width 9 height 9
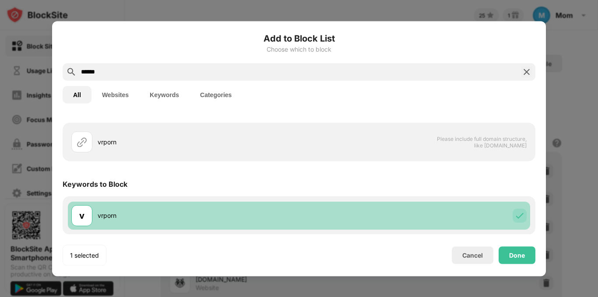
scroll to position [16, 0]
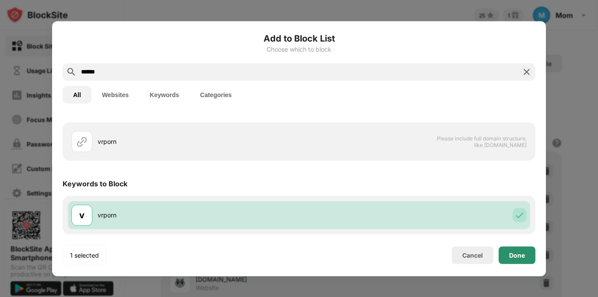
click at [517, 253] on div "Done" at bounding box center [517, 255] width 16 height 7
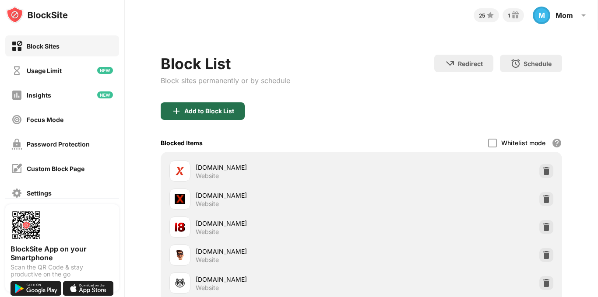
click at [224, 113] on div "Add to Block List" at bounding box center [209, 111] width 50 height 7
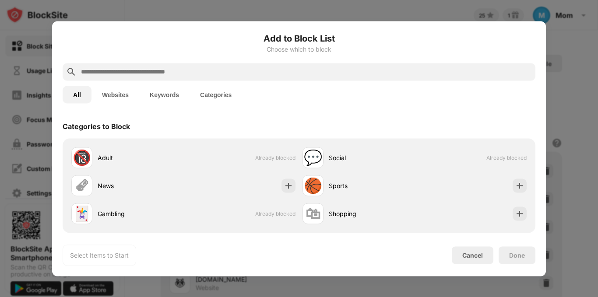
click at [218, 74] on input "text" at bounding box center [306, 72] width 452 height 11
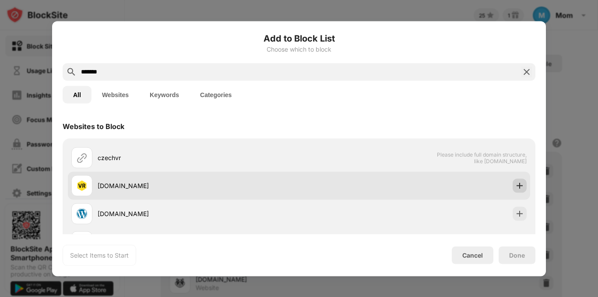
type input "*******"
click at [516, 185] on img at bounding box center [520, 185] width 9 height 9
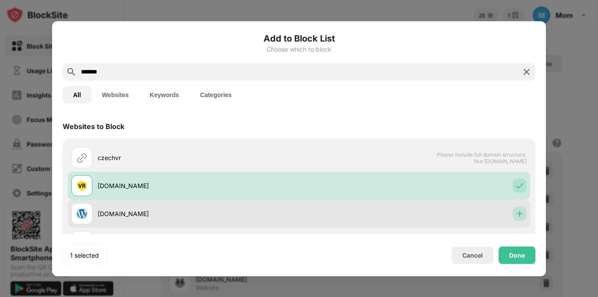
click at [516, 215] on img at bounding box center [520, 213] width 9 height 9
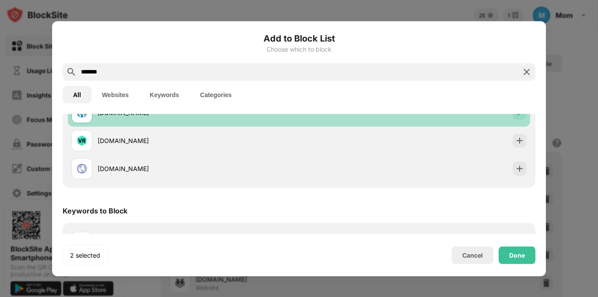
scroll to position [105, 0]
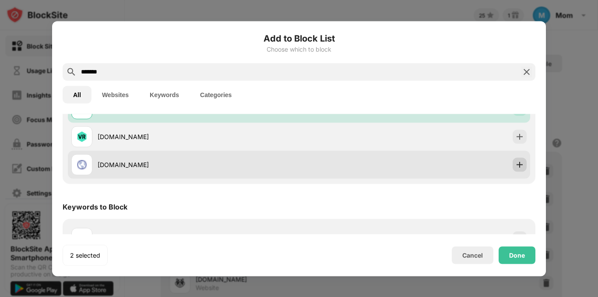
click at [517, 166] on img at bounding box center [520, 164] width 9 height 9
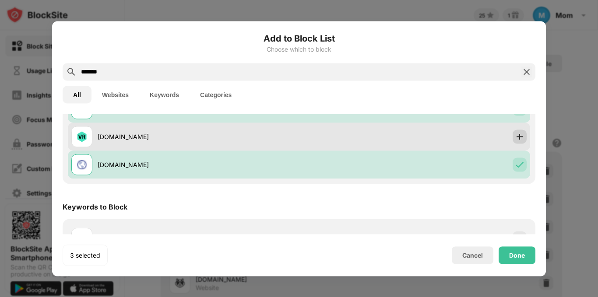
click at [516, 136] on img at bounding box center [520, 136] width 9 height 9
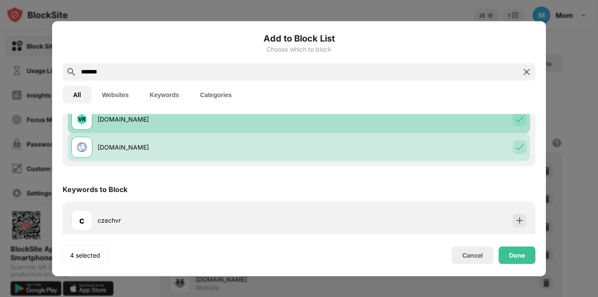
scroll to position [128, 0]
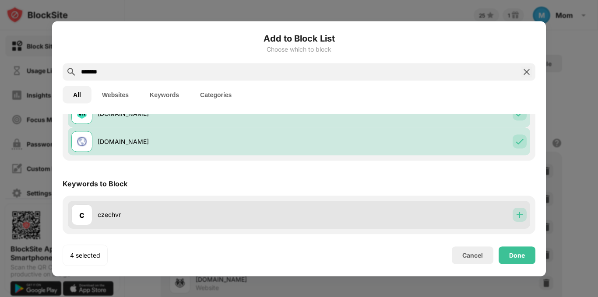
click at [513, 219] on div at bounding box center [520, 215] width 14 height 14
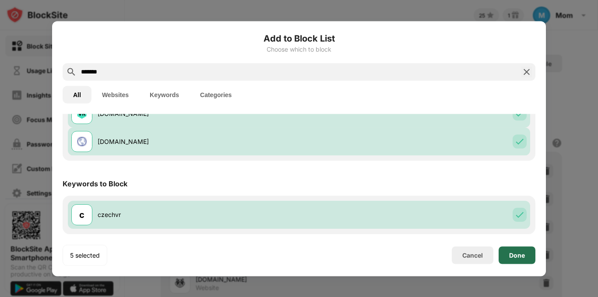
click at [523, 253] on div "Done" at bounding box center [517, 255] width 16 height 7
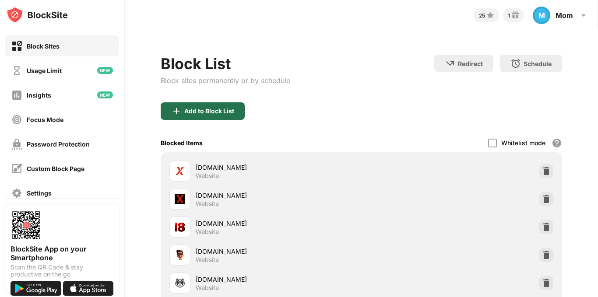
click at [232, 107] on div "Add to Block List" at bounding box center [203, 112] width 84 height 18
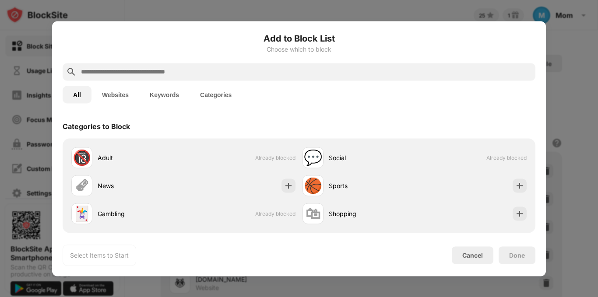
click at [219, 74] on input "text" at bounding box center [306, 72] width 452 height 11
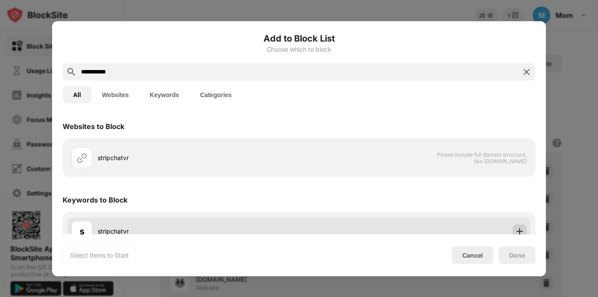
type input "**********"
click at [516, 231] on img at bounding box center [520, 231] width 9 height 9
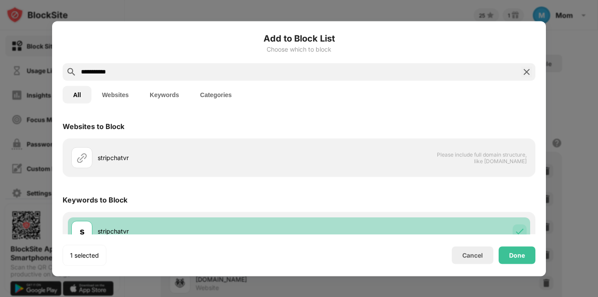
scroll to position [16, 0]
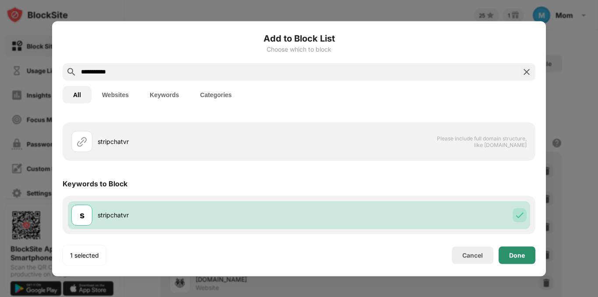
click at [517, 254] on div "Done" at bounding box center [517, 255] width 16 height 7
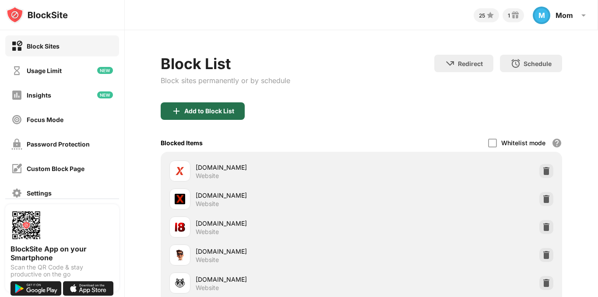
click at [203, 113] on div "Add to Block List" at bounding box center [209, 111] width 50 height 7
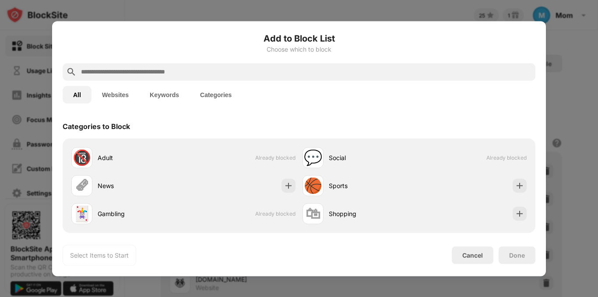
click at [219, 74] on input "text" at bounding box center [306, 72] width 452 height 11
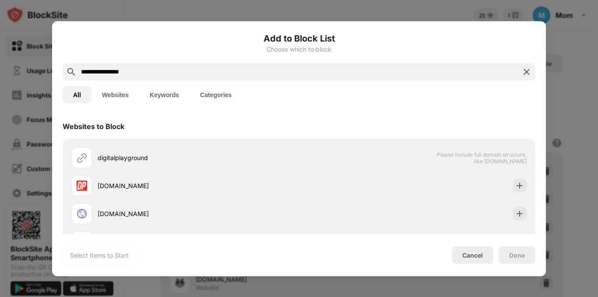
click at [124, 73] on input "**********" at bounding box center [299, 72] width 438 height 11
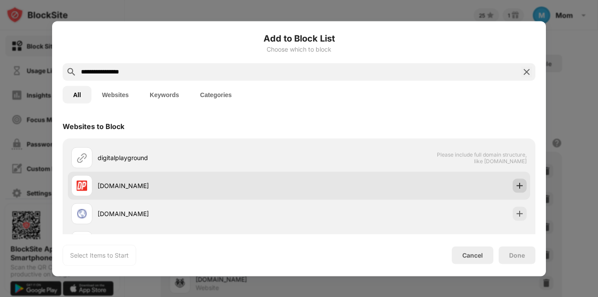
type input "**********"
click at [516, 188] on img at bounding box center [520, 185] width 9 height 9
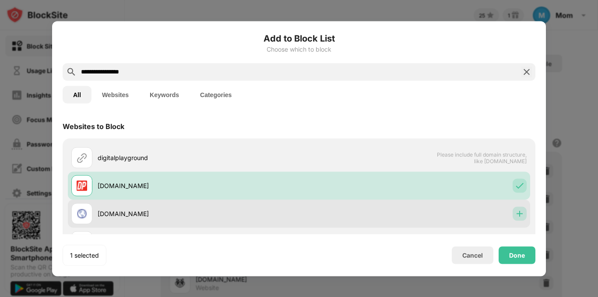
click at [516, 212] on img at bounding box center [520, 213] width 9 height 9
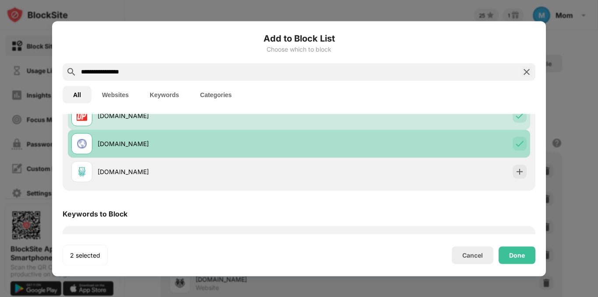
scroll to position [88, 0]
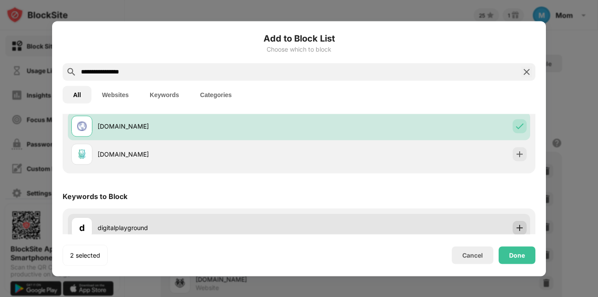
click at [516, 228] on img at bounding box center [520, 227] width 9 height 9
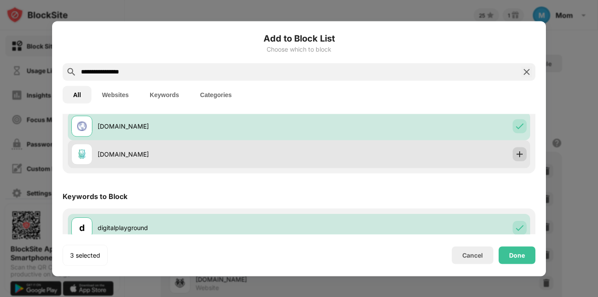
click at [516, 156] on img at bounding box center [520, 154] width 9 height 9
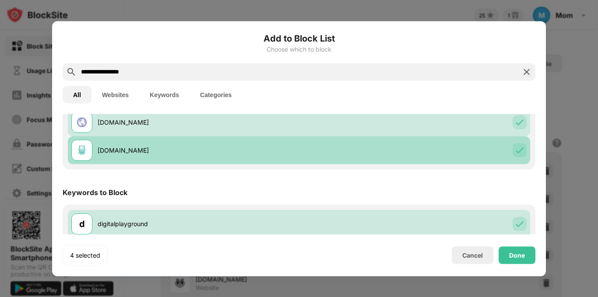
scroll to position [100, 0]
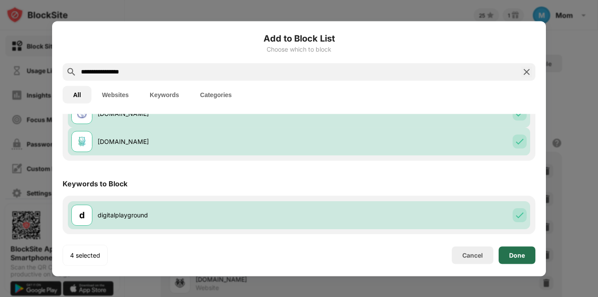
click at [517, 255] on div "Done" at bounding box center [517, 255] width 16 height 7
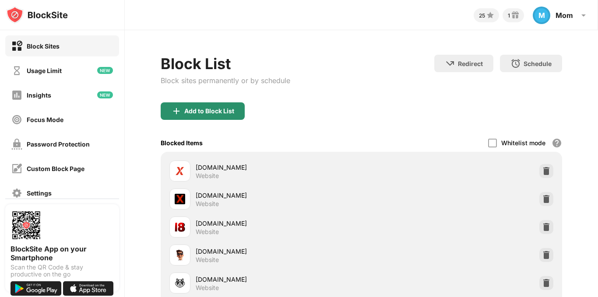
click at [210, 106] on div "Add to Block List" at bounding box center [203, 112] width 84 height 18
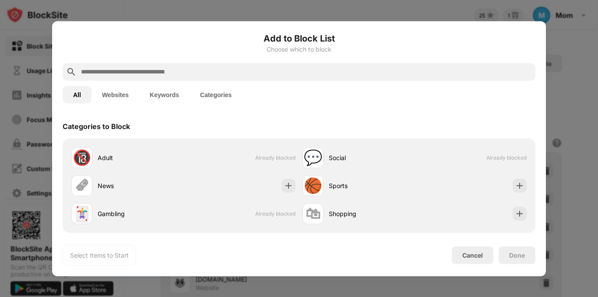
click at [266, 74] on input "text" at bounding box center [306, 72] width 452 height 11
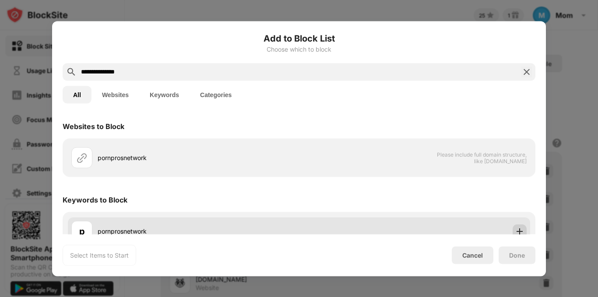
type input "**********"
click at [516, 225] on div at bounding box center [520, 231] width 14 height 14
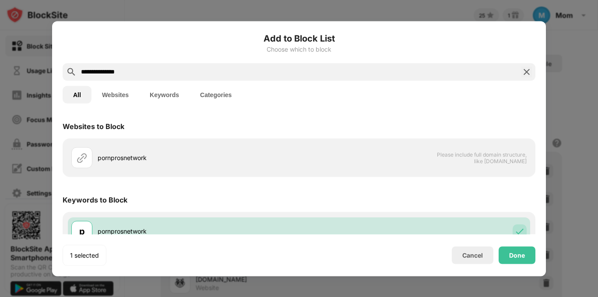
click at [512, 200] on div "Keywords to Block" at bounding box center [299, 200] width 473 height 25
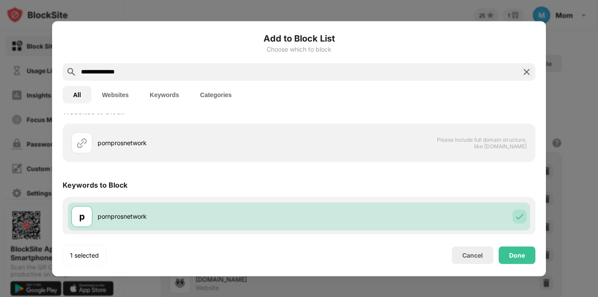
scroll to position [16, 0]
click at [103, 72] on input "**********" at bounding box center [299, 72] width 438 height 11
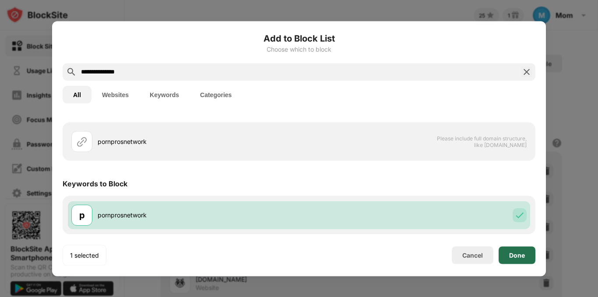
click at [514, 259] on div "Done" at bounding box center [517, 256] width 37 height 18
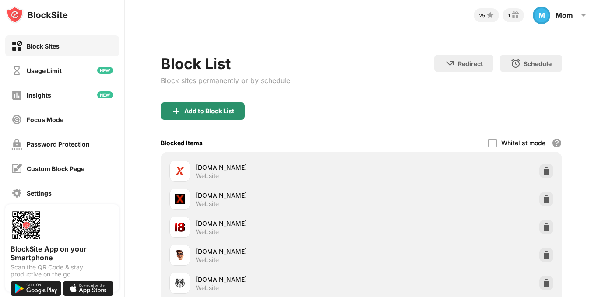
click at [187, 110] on div "Add to Block List" at bounding box center [209, 111] width 50 height 7
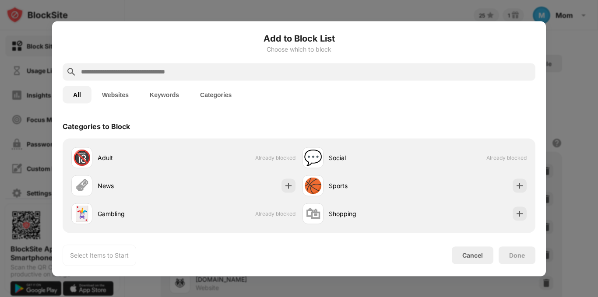
click at [123, 67] on input "text" at bounding box center [306, 72] width 452 height 11
paste input "**********"
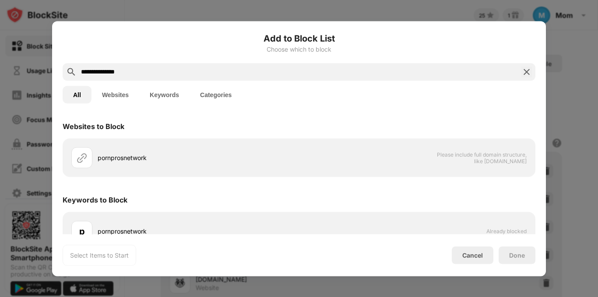
click at [95, 71] on input "**********" at bounding box center [299, 72] width 438 height 11
click at [107, 73] on input "**********" at bounding box center [299, 72] width 438 height 11
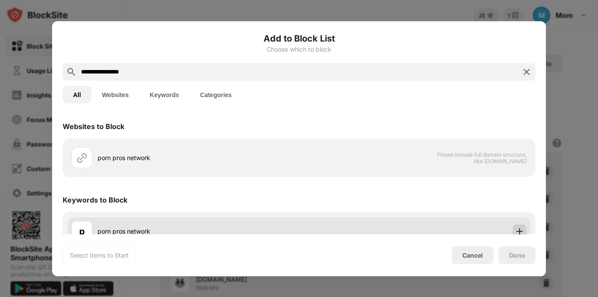
type input "**********"
click at [517, 229] on img at bounding box center [520, 231] width 9 height 9
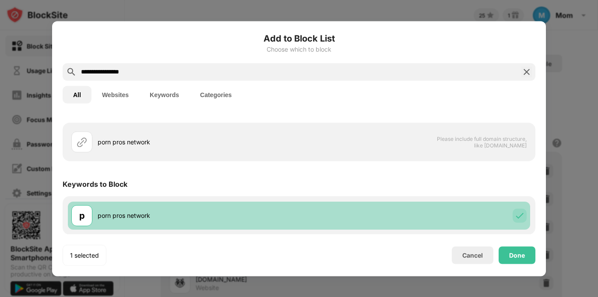
scroll to position [16, 0]
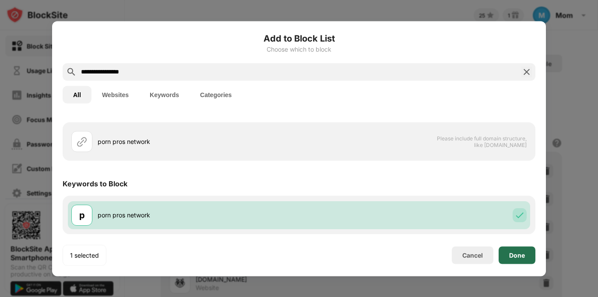
click at [517, 259] on div "Done" at bounding box center [517, 256] width 37 height 18
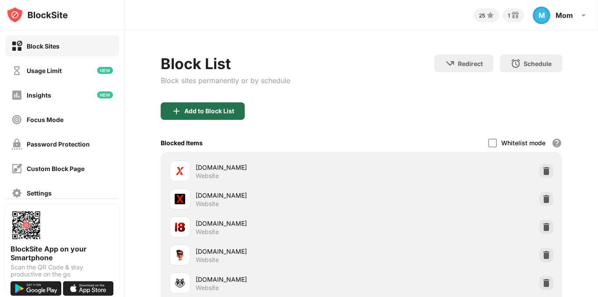
click at [195, 108] on div "Add to Block List" at bounding box center [209, 111] width 50 height 7
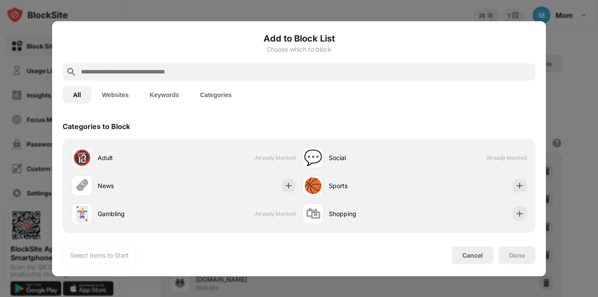
click at [179, 71] on input "text" at bounding box center [306, 72] width 452 height 11
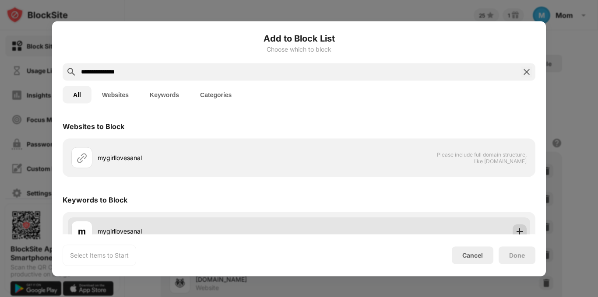
type input "**********"
click at [516, 230] on img at bounding box center [520, 231] width 9 height 9
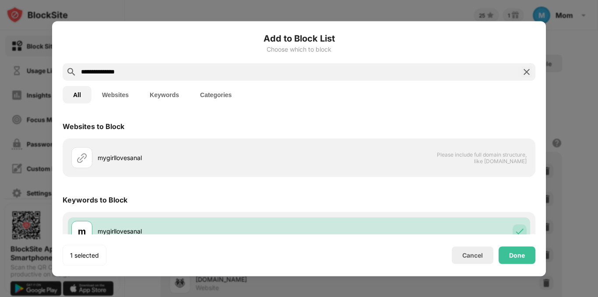
click at [120, 71] on input "**********" at bounding box center [299, 72] width 438 height 11
click at [468, 196] on div "Keywords to Block" at bounding box center [299, 200] width 473 height 25
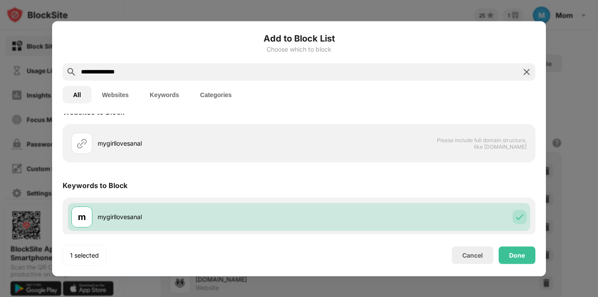
scroll to position [16, 0]
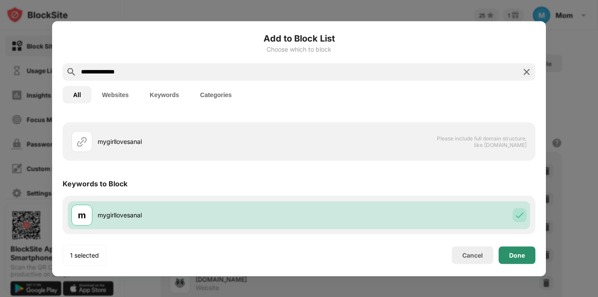
click at [511, 251] on div "Done" at bounding box center [517, 256] width 37 height 18
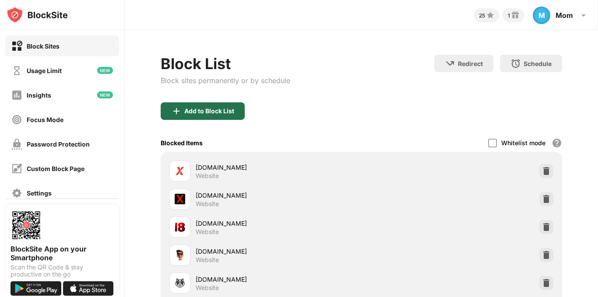
click at [226, 108] on div "Add to Block List" at bounding box center [209, 111] width 50 height 7
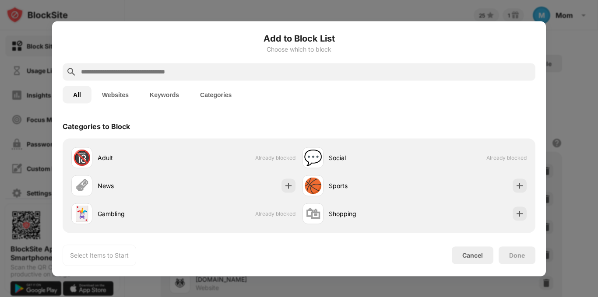
click at [174, 71] on input "text" at bounding box center [306, 72] width 452 height 11
paste input "**********"
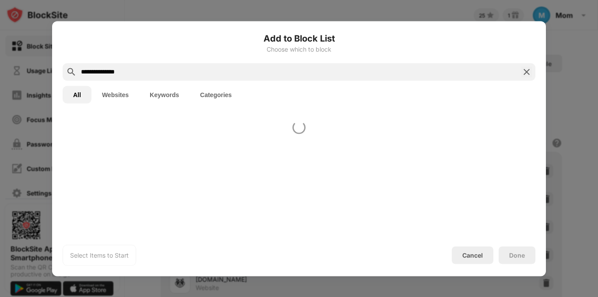
click at [89, 70] on input "**********" at bounding box center [299, 72] width 438 height 11
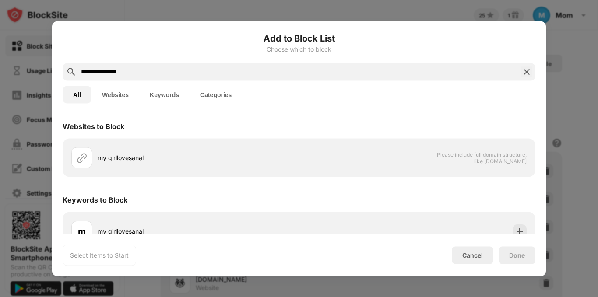
click at [101, 73] on input "**********" at bounding box center [299, 72] width 438 height 11
click at [115, 71] on input "**********" at bounding box center [299, 72] width 438 height 11
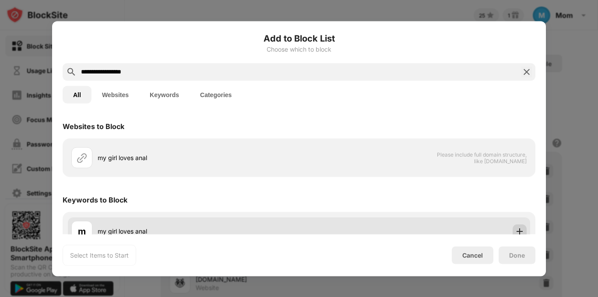
type input "**********"
click at [517, 228] on img at bounding box center [520, 231] width 9 height 9
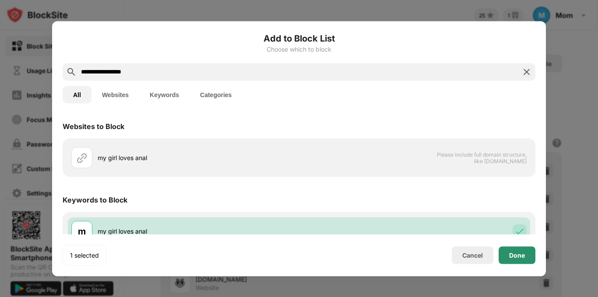
click at [519, 251] on div "Done" at bounding box center [517, 256] width 37 height 18
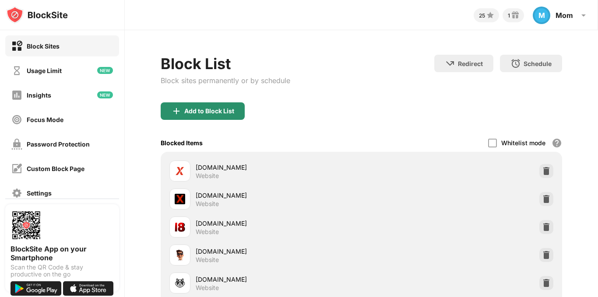
click at [202, 109] on div "Add to Block List" at bounding box center [209, 111] width 50 height 7
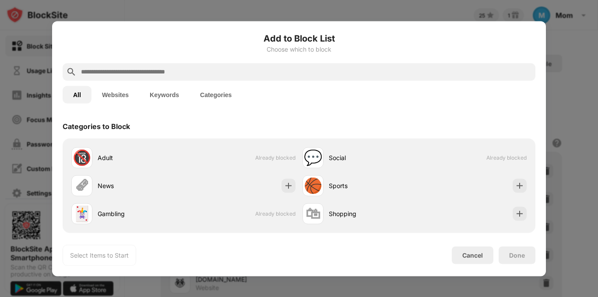
click at [198, 72] on input "text" at bounding box center [306, 72] width 452 height 11
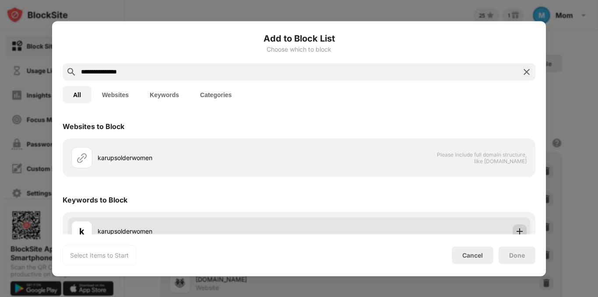
type input "**********"
click at [516, 233] on img at bounding box center [520, 231] width 9 height 9
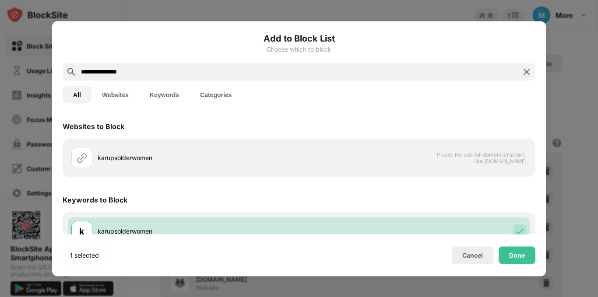
click at [491, 204] on div "Keywords to Block" at bounding box center [299, 200] width 473 height 25
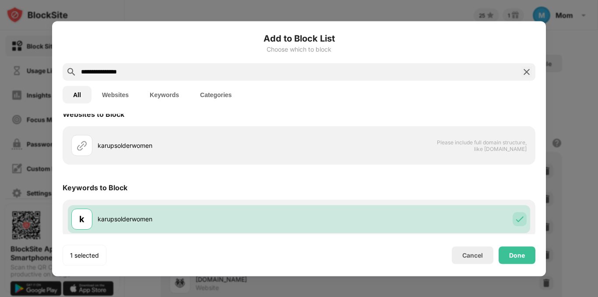
scroll to position [16, 0]
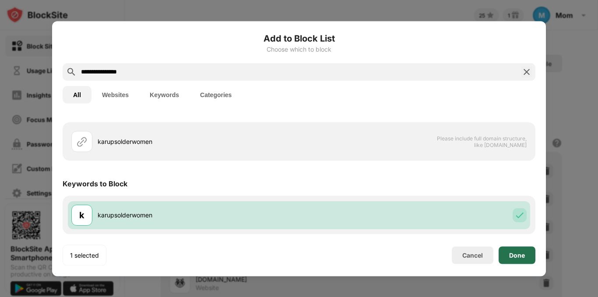
click at [513, 253] on div "Done" at bounding box center [517, 255] width 16 height 7
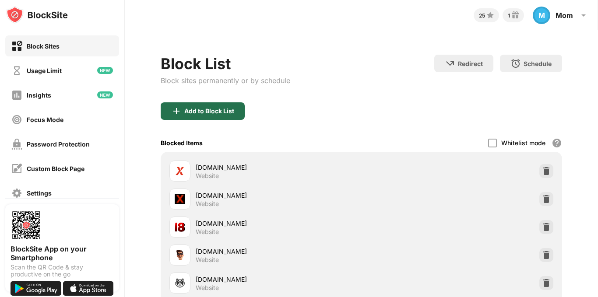
click at [210, 107] on div "Add to Block List" at bounding box center [203, 112] width 84 height 18
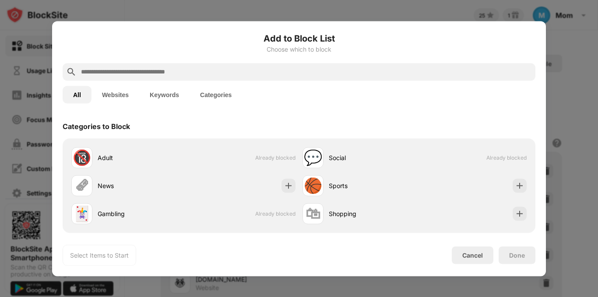
click at [193, 71] on input "text" at bounding box center [306, 72] width 452 height 11
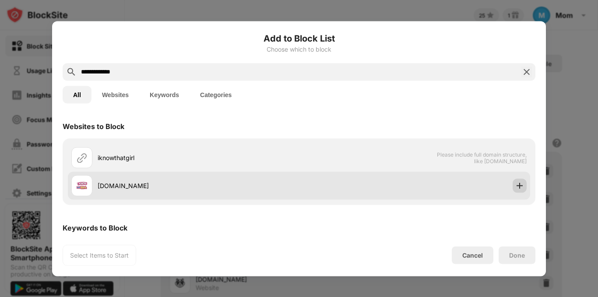
type input "**********"
click at [518, 187] on div at bounding box center [520, 186] width 14 height 14
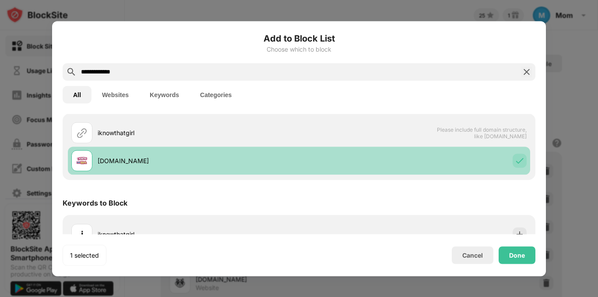
scroll to position [44, 0]
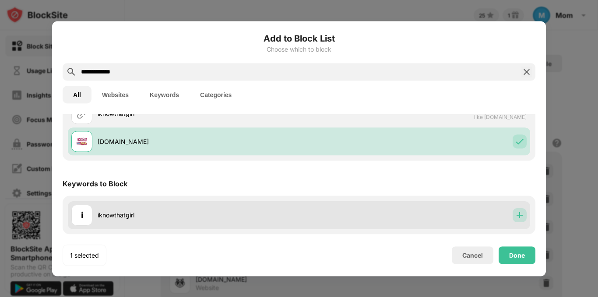
click at [517, 215] on img at bounding box center [520, 215] width 9 height 9
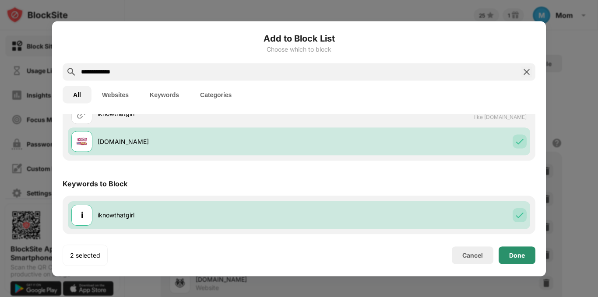
click at [525, 253] on div "Done" at bounding box center [517, 255] width 16 height 7
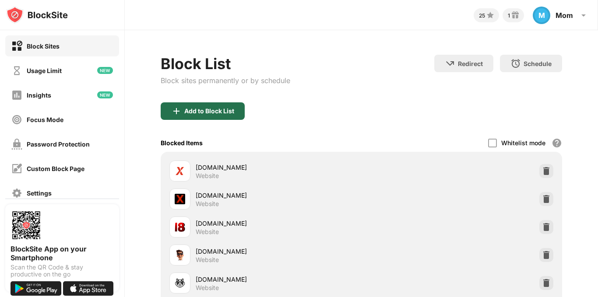
click at [237, 106] on div "Add to Block List" at bounding box center [203, 112] width 84 height 18
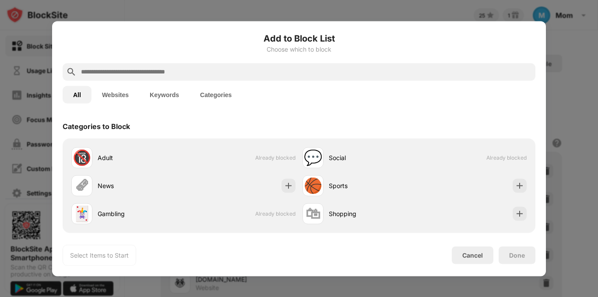
click at [229, 75] on input "text" at bounding box center [306, 72] width 452 height 11
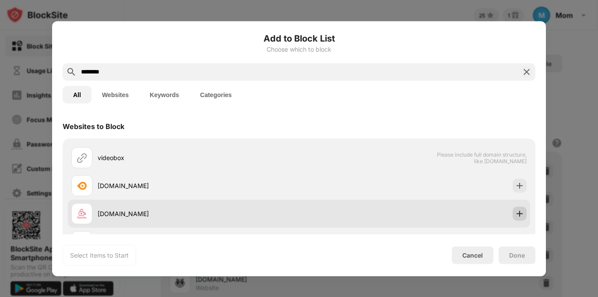
type input "********"
click at [517, 216] on img at bounding box center [520, 213] width 9 height 9
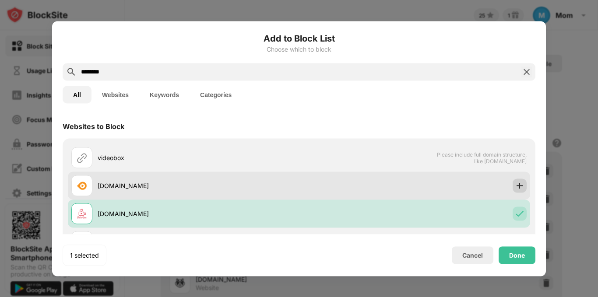
click at [516, 188] on img at bounding box center [520, 185] width 9 height 9
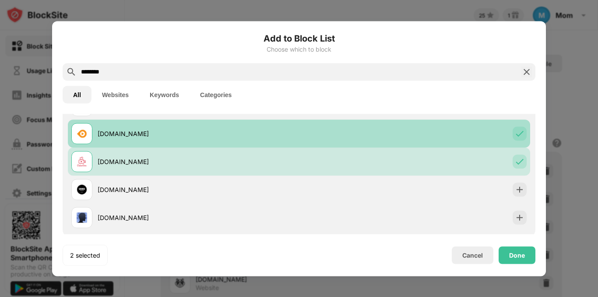
scroll to position [70, 0]
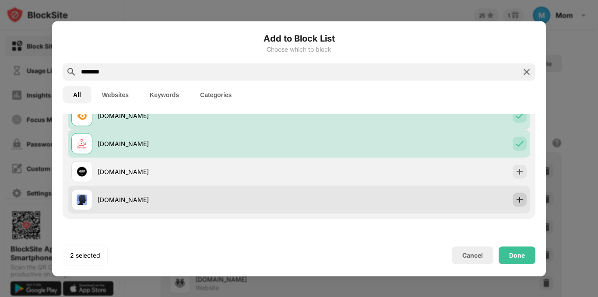
click at [517, 198] on img at bounding box center [520, 199] width 9 height 9
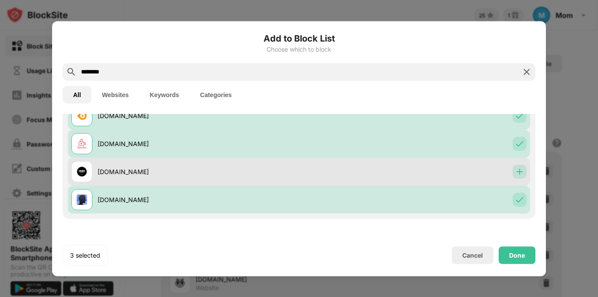
click at [516, 173] on img at bounding box center [520, 171] width 9 height 9
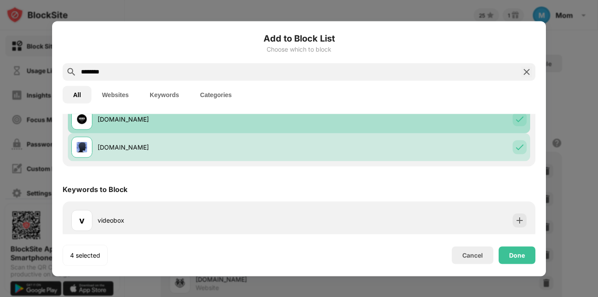
scroll to position [128, 0]
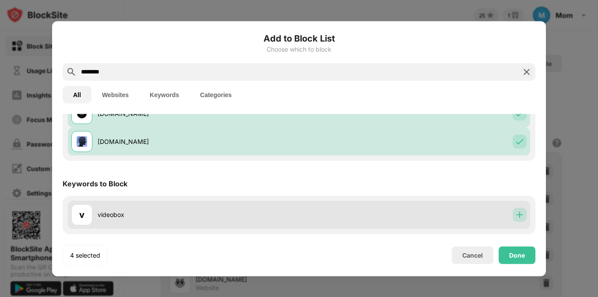
click at [516, 215] on img at bounding box center [520, 215] width 9 height 9
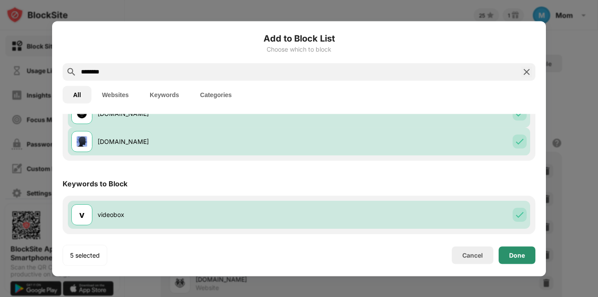
click at [520, 252] on div "Done" at bounding box center [517, 255] width 16 height 7
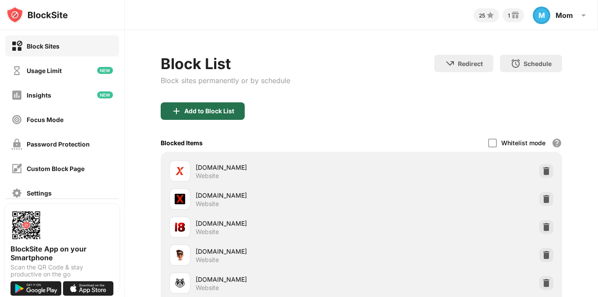
click at [213, 112] on div "Add to Block List" at bounding box center [209, 111] width 50 height 7
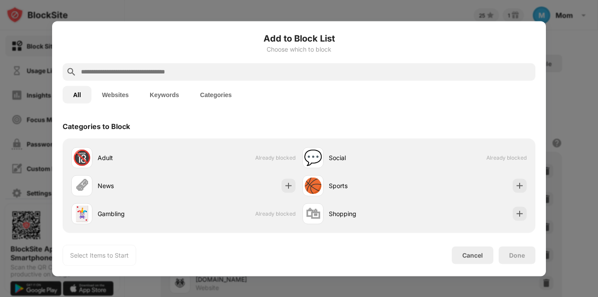
click at [179, 67] on input "text" at bounding box center [306, 72] width 452 height 11
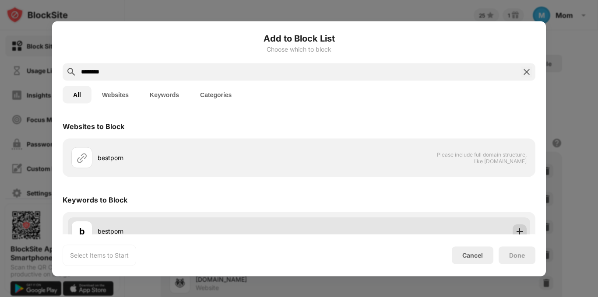
type input "********"
click at [516, 230] on img at bounding box center [520, 231] width 9 height 9
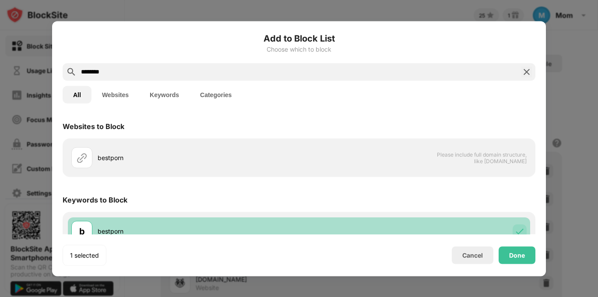
scroll to position [16, 0]
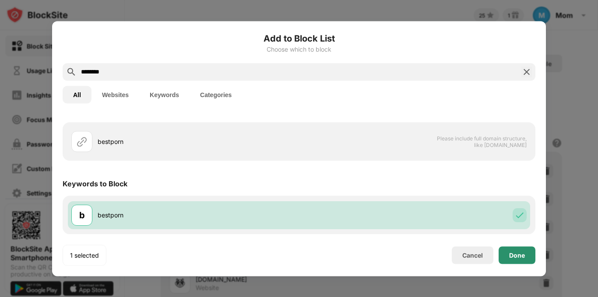
click at [525, 252] on div "Done" at bounding box center [517, 256] width 37 height 18
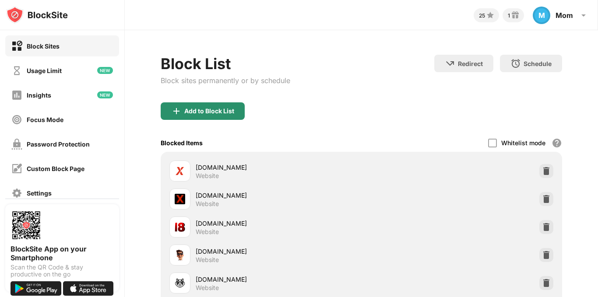
click at [173, 110] on img at bounding box center [176, 111] width 11 height 11
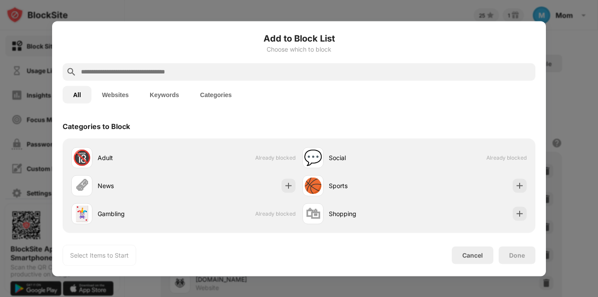
click at [174, 72] on input "text" at bounding box center [306, 72] width 452 height 11
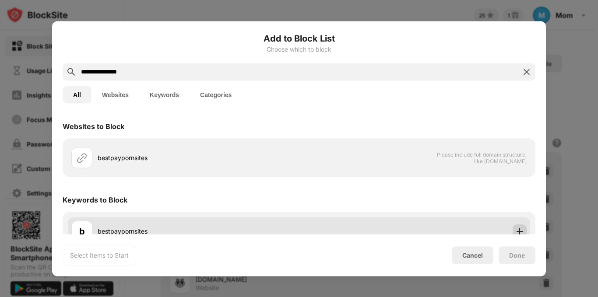
type input "**********"
click at [516, 229] on img at bounding box center [520, 231] width 9 height 9
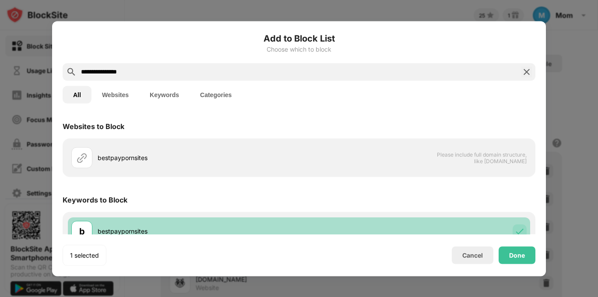
scroll to position [16, 0]
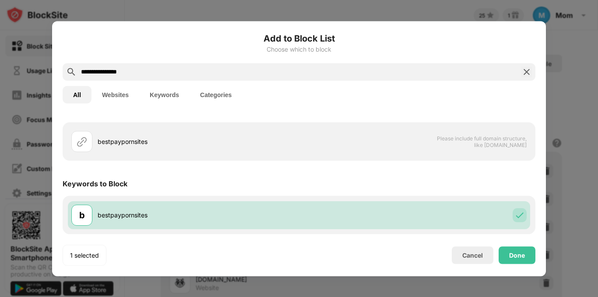
click at [99, 75] on input "**********" at bounding box center [299, 72] width 438 height 11
click at [513, 259] on div "Done" at bounding box center [517, 256] width 37 height 18
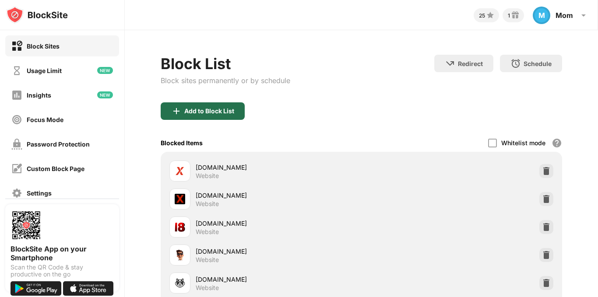
click at [180, 108] on img at bounding box center [176, 111] width 11 height 11
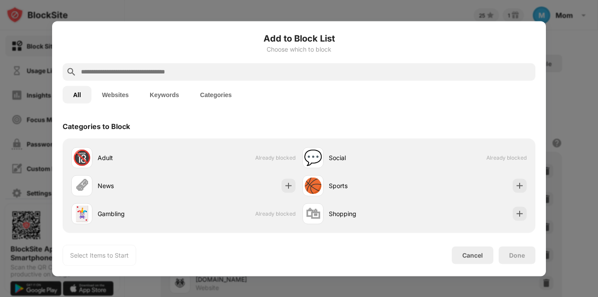
click at [168, 74] on input "text" at bounding box center [306, 72] width 452 height 11
paste input "**********"
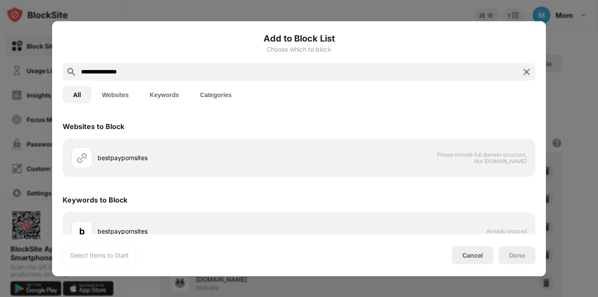
click at [94, 70] on input "**********" at bounding box center [299, 72] width 438 height 11
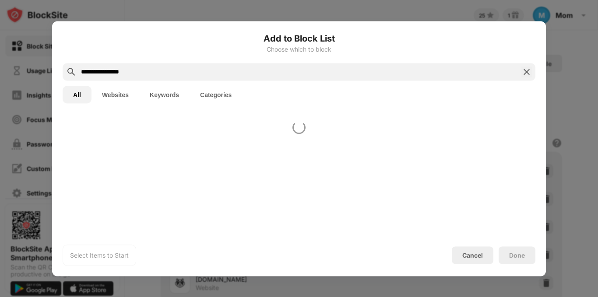
click at [104, 74] on input "**********" at bounding box center [299, 72] width 438 height 11
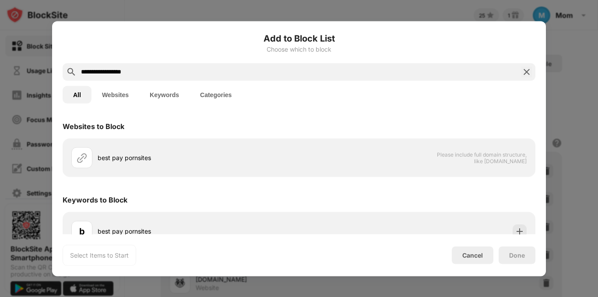
click at [119, 71] on input "**********" at bounding box center [299, 72] width 438 height 11
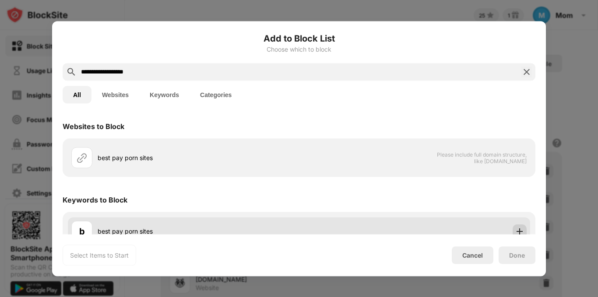
type input "**********"
click at [516, 227] on img at bounding box center [520, 231] width 9 height 9
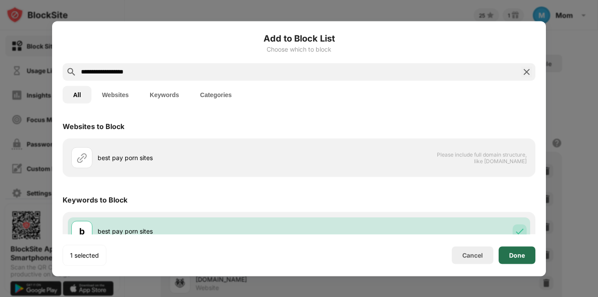
click at [518, 254] on div "Done" at bounding box center [517, 255] width 16 height 7
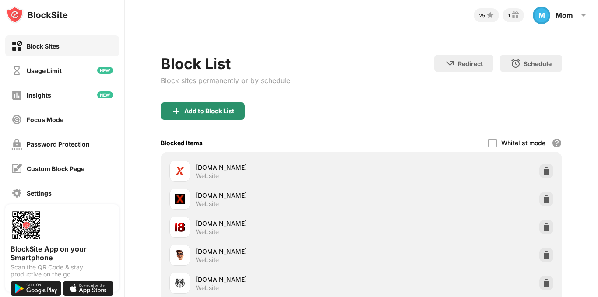
click at [226, 117] on div "Add to Block List" at bounding box center [203, 112] width 84 height 18
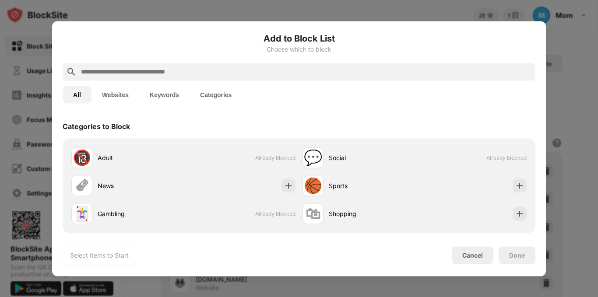
click at [217, 71] on input "text" at bounding box center [306, 72] width 452 height 11
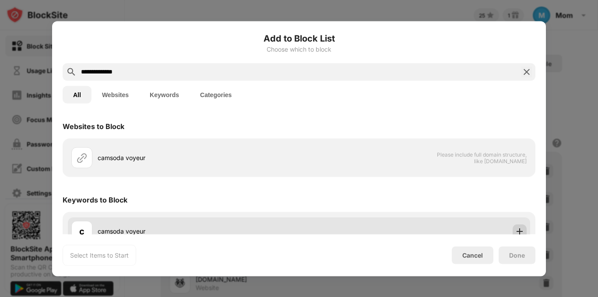
type input "**********"
click at [516, 230] on img at bounding box center [520, 231] width 9 height 9
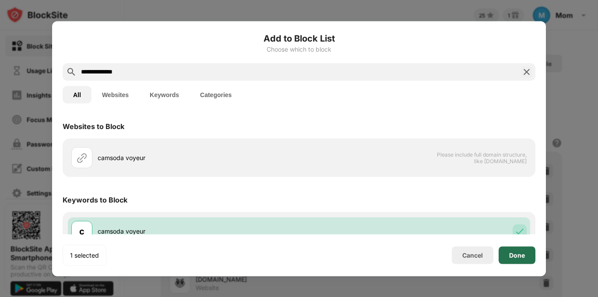
click at [517, 252] on div "Done" at bounding box center [517, 255] width 16 height 7
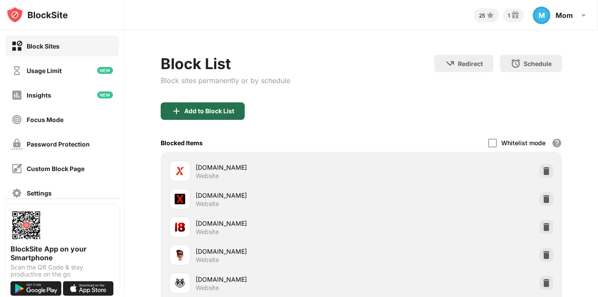
click at [228, 109] on div "Add to Block List" at bounding box center [209, 111] width 50 height 7
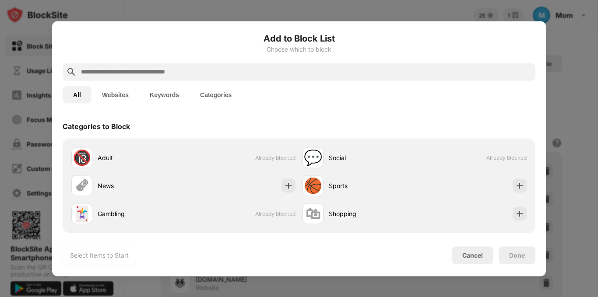
click at [250, 69] on input "text" at bounding box center [306, 72] width 452 height 11
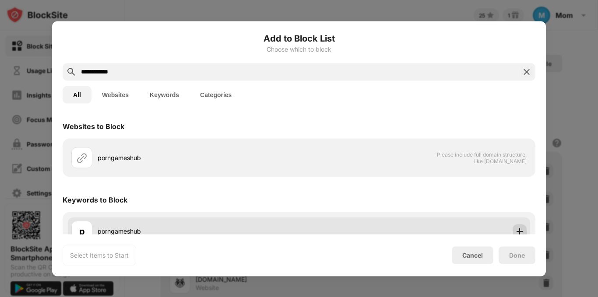
type input "**********"
click at [513, 226] on div at bounding box center [520, 231] width 14 height 14
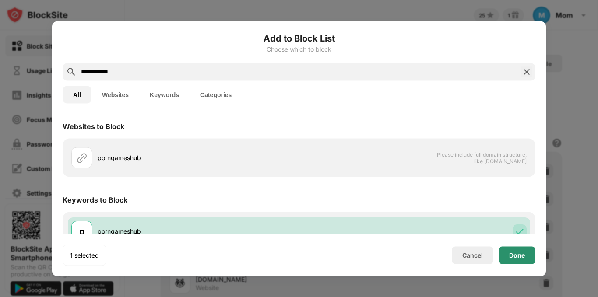
click at [517, 257] on div "Done" at bounding box center [517, 255] width 16 height 7
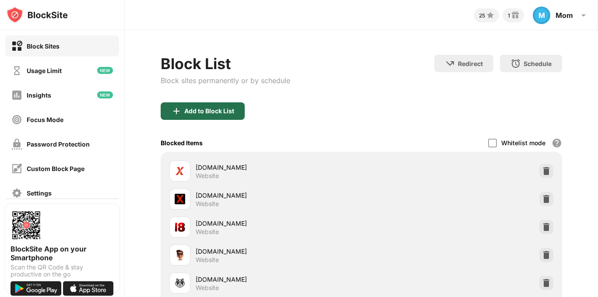
click at [231, 105] on div "Add to Block List" at bounding box center [203, 112] width 84 height 18
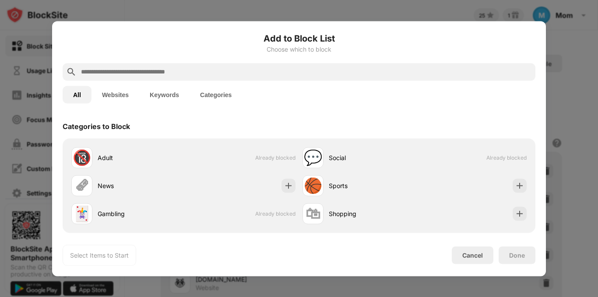
click at [214, 70] on input "text" at bounding box center [306, 72] width 452 height 11
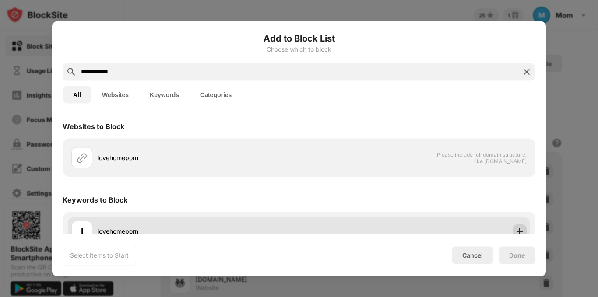
type input "**********"
click at [516, 230] on img at bounding box center [520, 231] width 9 height 9
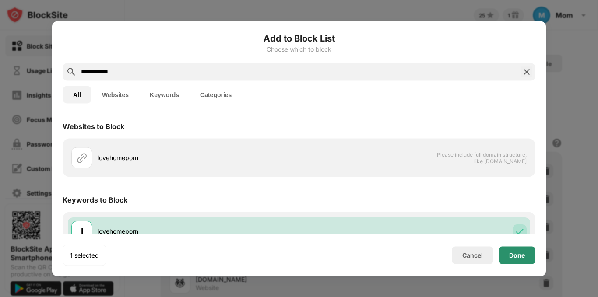
click at [514, 257] on div "Done" at bounding box center [517, 255] width 16 height 7
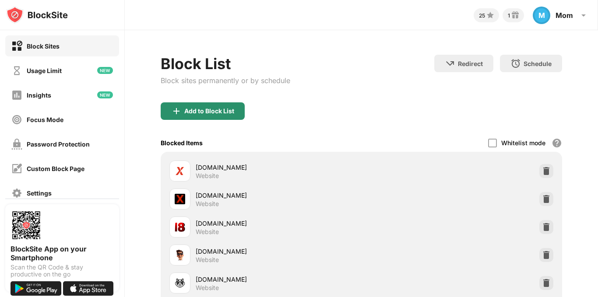
click at [221, 109] on div "Add to Block List" at bounding box center [209, 111] width 50 height 7
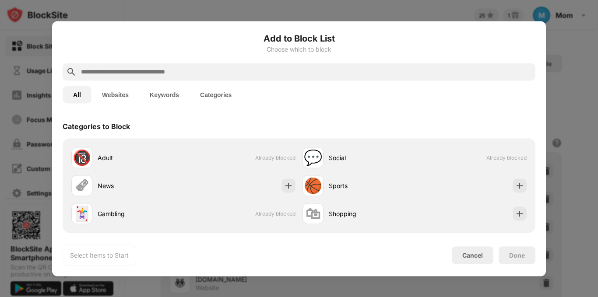
click at [248, 70] on input "text" at bounding box center [306, 72] width 452 height 11
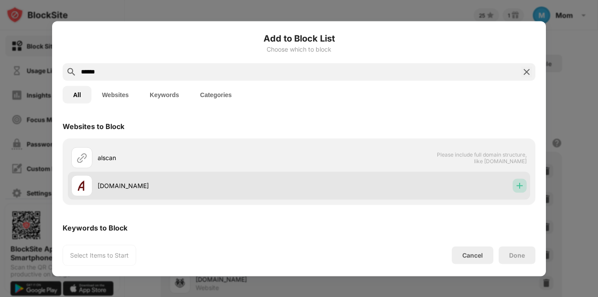
click at [516, 186] on img at bounding box center [520, 185] width 9 height 9
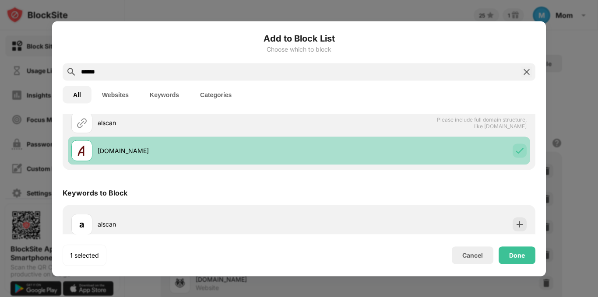
scroll to position [44, 0]
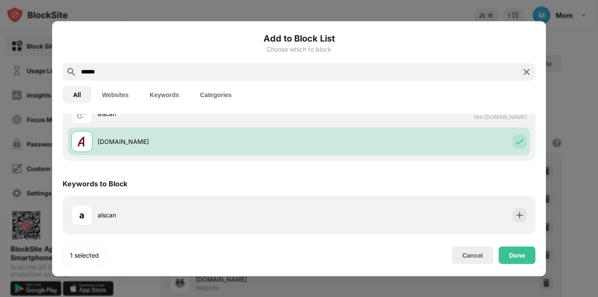
click at [86, 72] on input "******" at bounding box center [299, 72] width 438 height 11
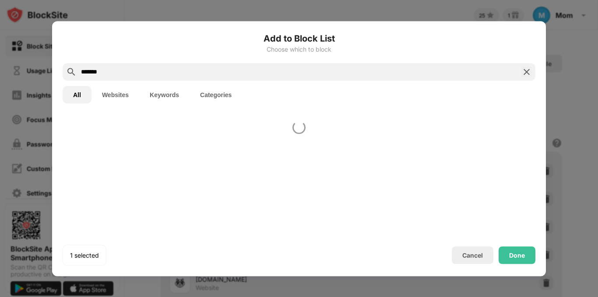
scroll to position [0, 0]
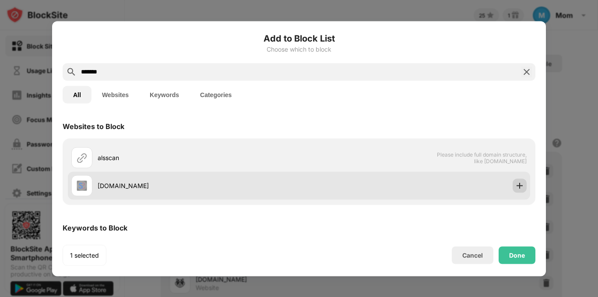
type input "*******"
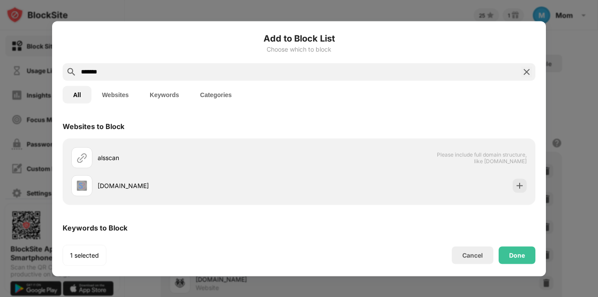
drag, startPoint x: 519, startPoint y: 190, endPoint x: 488, endPoint y: 217, distance: 41.6
click at [488, 217] on div "Websites to Block alsscan Please include full domain structure, like domain.com…" at bounding box center [299, 196] width 473 height 165
click at [488, 217] on div "Keywords to Block" at bounding box center [299, 228] width 473 height 25
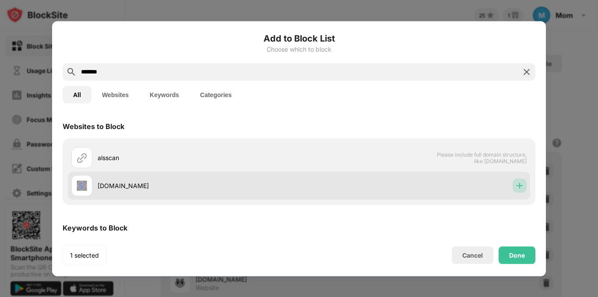
click at [513, 190] on div at bounding box center [520, 186] width 14 height 14
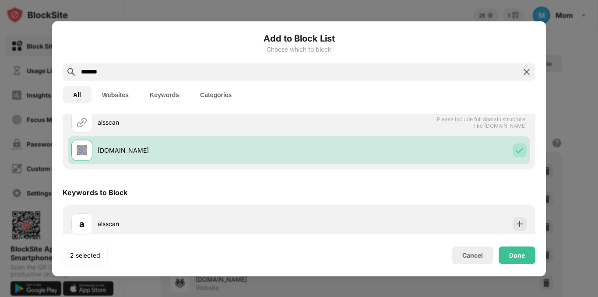
scroll to position [44, 0]
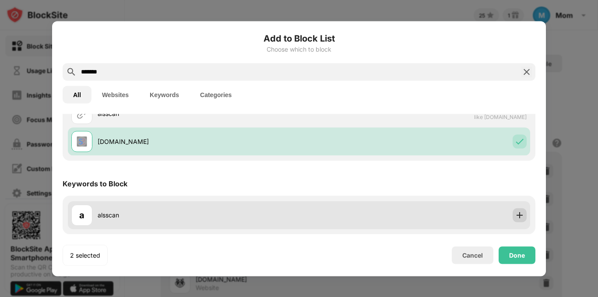
click at [516, 213] on img at bounding box center [520, 215] width 9 height 9
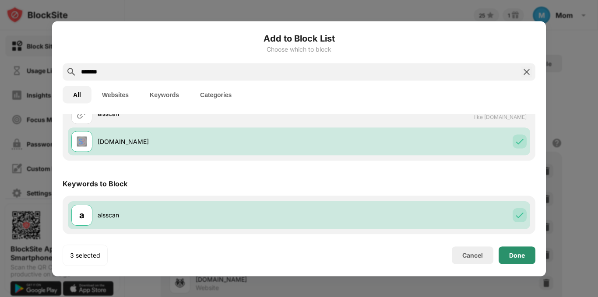
click at [517, 257] on div "Done" at bounding box center [517, 255] width 16 height 7
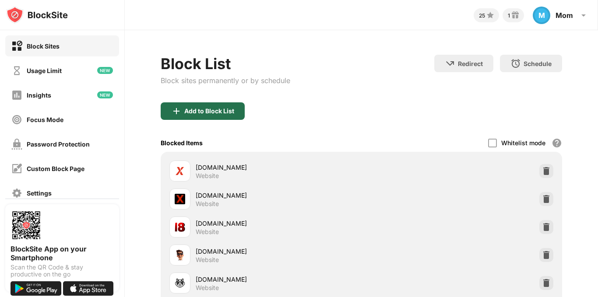
click at [226, 107] on div "Add to Block List" at bounding box center [203, 112] width 84 height 18
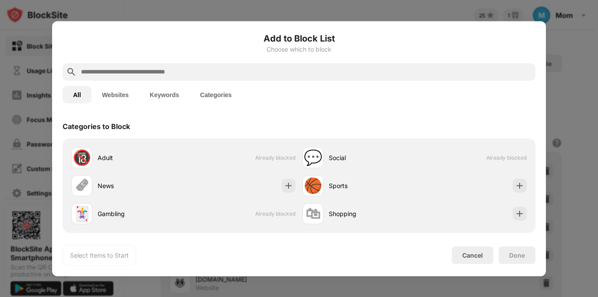
click at [265, 73] on input "text" at bounding box center [306, 72] width 452 height 11
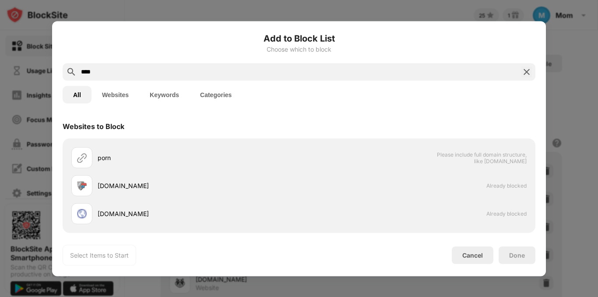
click at [367, 239] on div "Add to Block List Choose which to block **** All Websites Keywords Categories W…" at bounding box center [299, 149] width 473 height 234
click at [215, 69] on input "****" at bounding box center [299, 72] width 438 height 11
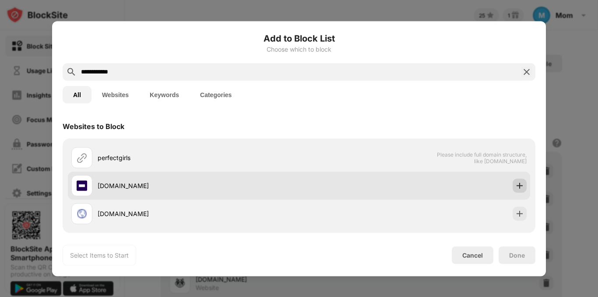
type input "**********"
click at [516, 186] on img at bounding box center [520, 185] width 9 height 9
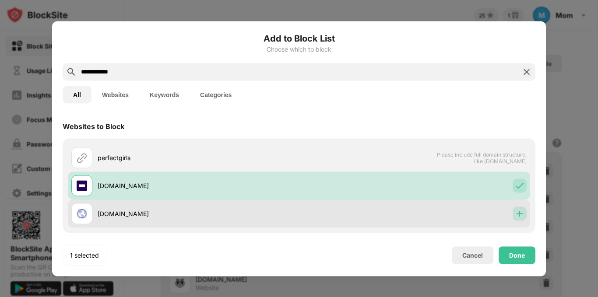
click at [516, 212] on img at bounding box center [520, 213] width 9 height 9
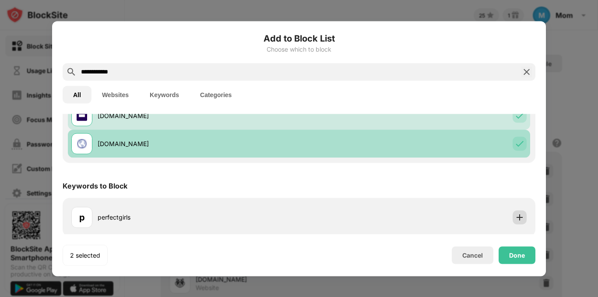
scroll to position [72, 0]
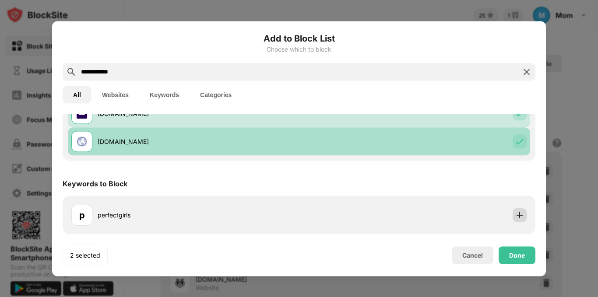
click at [516, 212] on img at bounding box center [520, 215] width 9 height 9
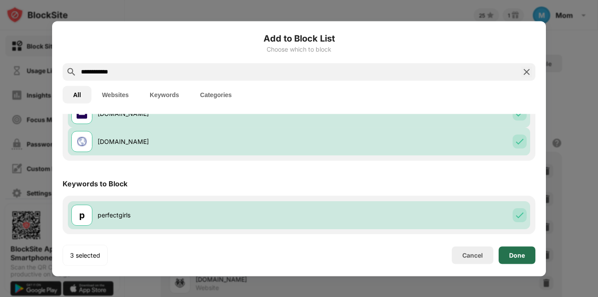
click at [524, 256] on div "Done" at bounding box center [517, 255] width 16 height 7
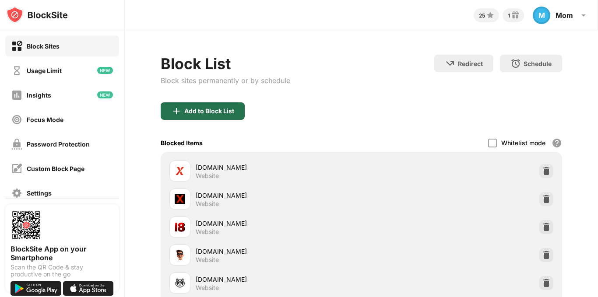
click at [215, 110] on div "Add to Block List" at bounding box center [209, 111] width 50 height 7
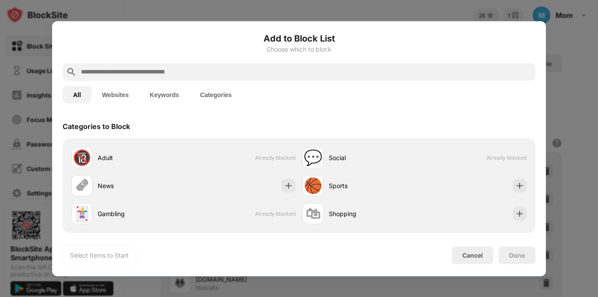
click at [221, 74] on input "text" at bounding box center [306, 72] width 452 height 11
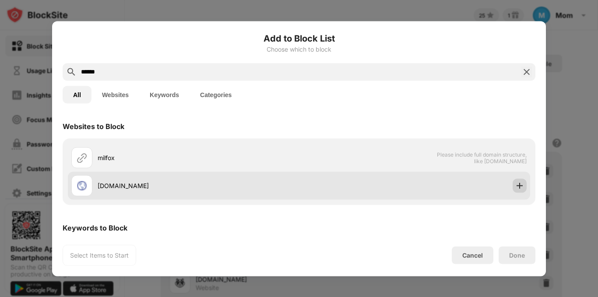
type input "******"
click at [516, 184] on img at bounding box center [520, 185] width 9 height 9
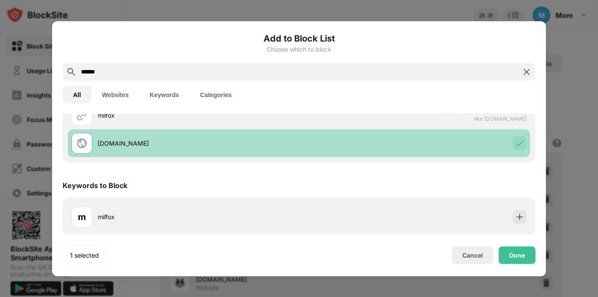
scroll to position [44, 0]
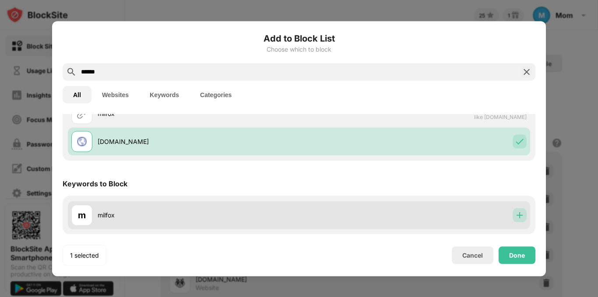
click at [516, 212] on img at bounding box center [520, 215] width 9 height 9
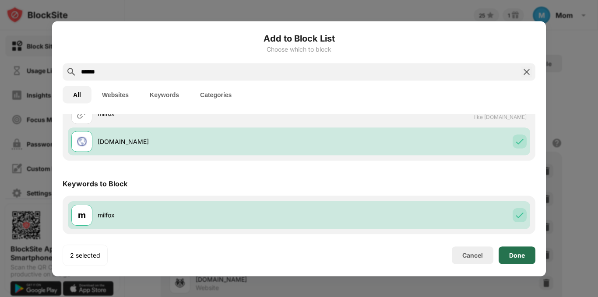
click at [513, 255] on div "Done" at bounding box center [517, 255] width 16 height 7
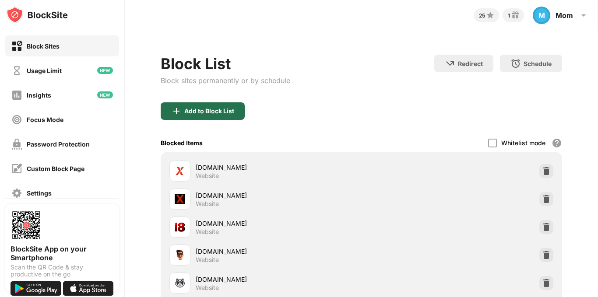
click at [188, 110] on div "Add to Block List" at bounding box center [209, 111] width 50 height 7
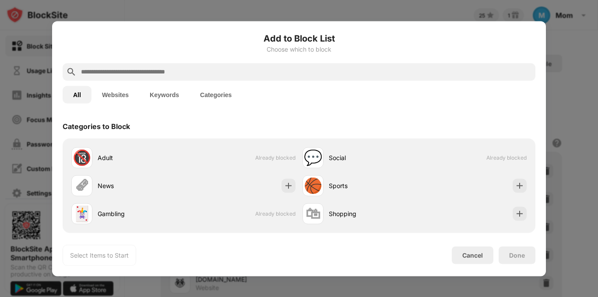
click at [139, 70] on input "text" at bounding box center [306, 72] width 452 height 11
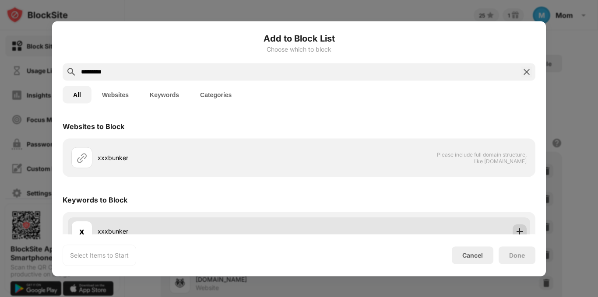
type input "*********"
click at [518, 228] on div at bounding box center [520, 231] width 14 height 14
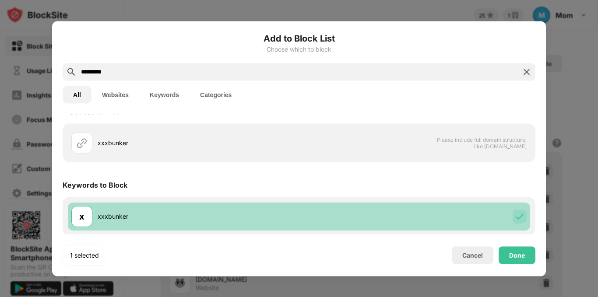
scroll to position [16, 0]
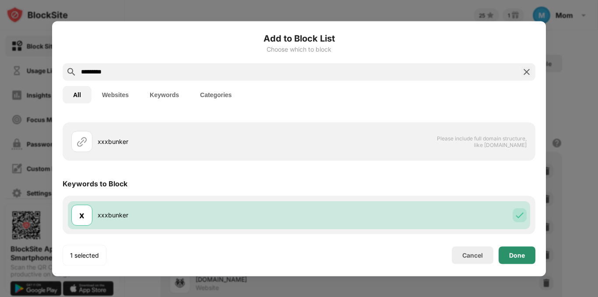
click at [520, 251] on div "Done" at bounding box center [517, 256] width 37 height 18
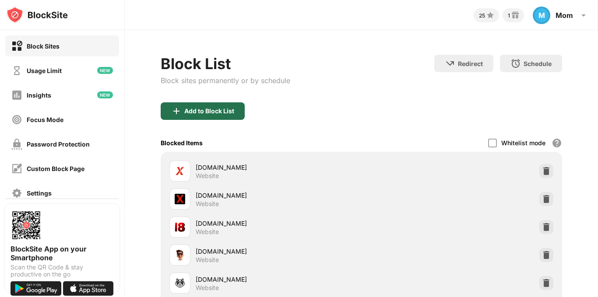
click at [210, 110] on div "Add to Block List" at bounding box center [209, 111] width 50 height 7
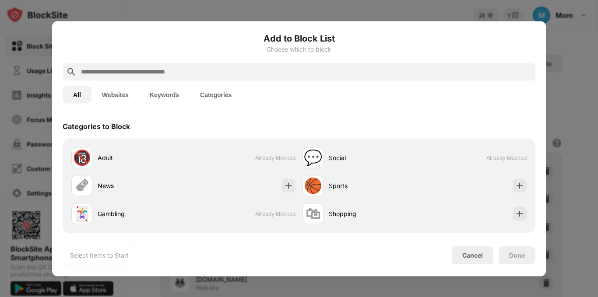
click at [226, 73] on input "text" at bounding box center [306, 72] width 452 height 11
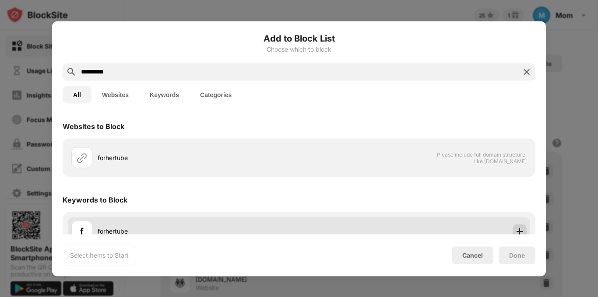
type input "**********"
click at [516, 230] on img at bounding box center [520, 231] width 9 height 9
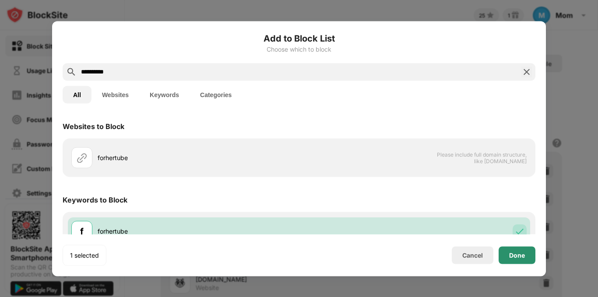
click at [517, 256] on div "Done" at bounding box center [517, 255] width 16 height 7
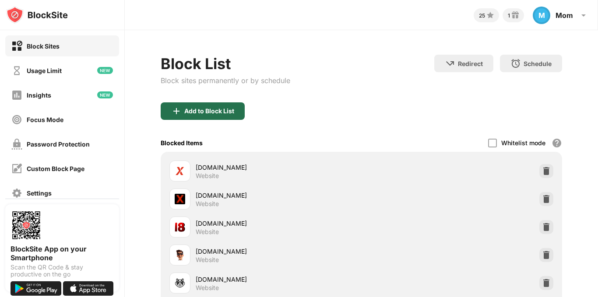
click at [194, 118] on div "Add to Block List" at bounding box center [203, 112] width 84 height 18
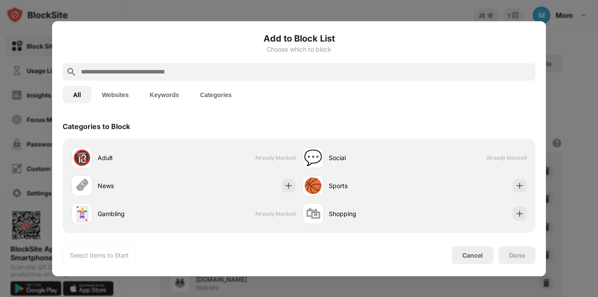
click at [198, 77] on input "text" at bounding box center [306, 72] width 452 height 11
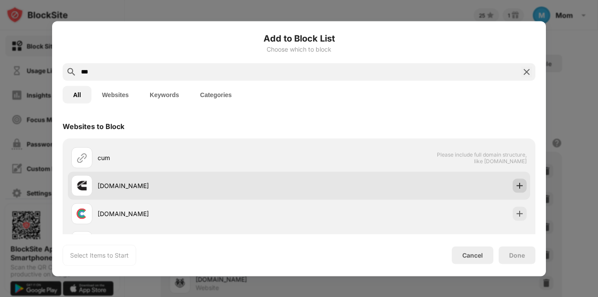
click at [516, 189] on img at bounding box center [520, 185] width 9 height 9
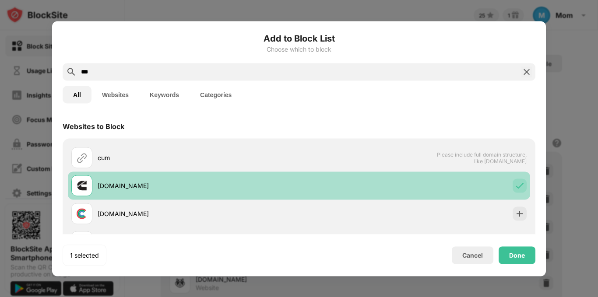
click at [513, 185] on div at bounding box center [520, 186] width 14 height 14
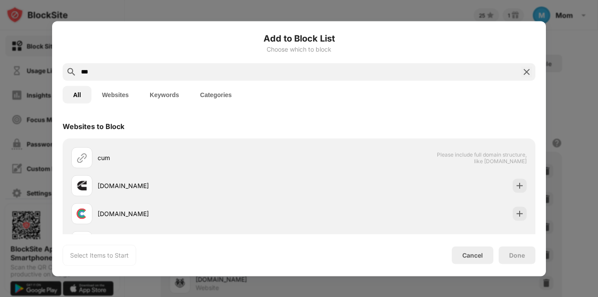
click at [101, 74] on input "***" at bounding box center [299, 72] width 438 height 11
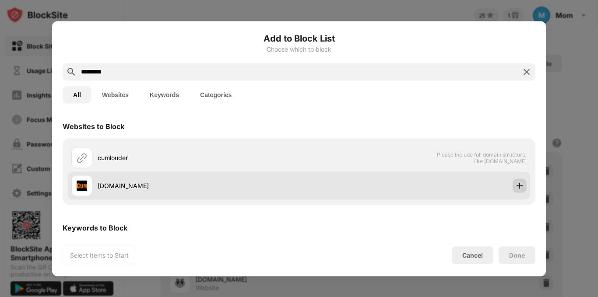
type input "*********"
click at [517, 190] on img at bounding box center [520, 185] width 9 height 9
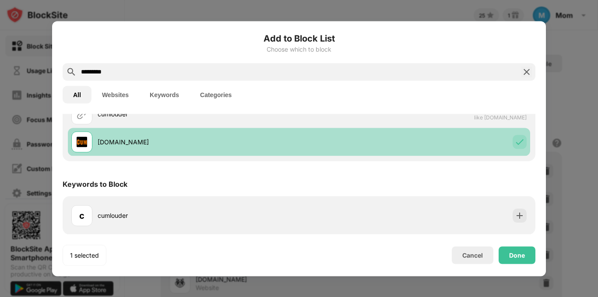
scroll to position [44, 0]
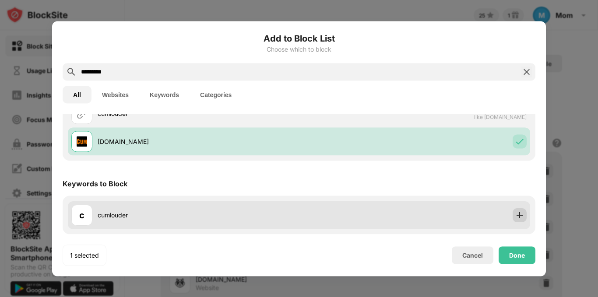
click at [516, 218] on img at bounding box center [520, 215] width 9 height 9
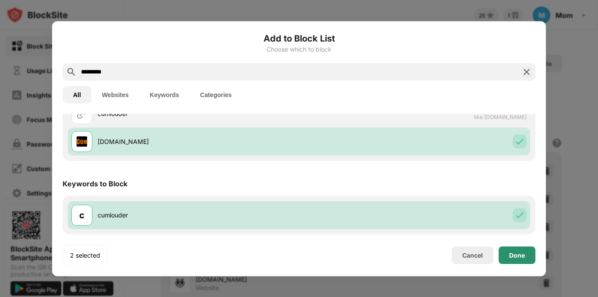
click at [522, 255] on div "Done" at bounding box center [517, 255] width 16 height 7
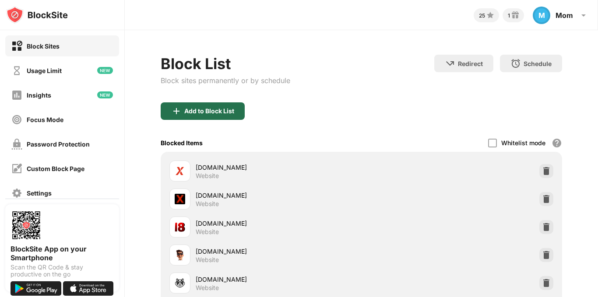
click at [196, 111] on div "Add to Block List" at bounding box center [209, 111] width 50 height 7
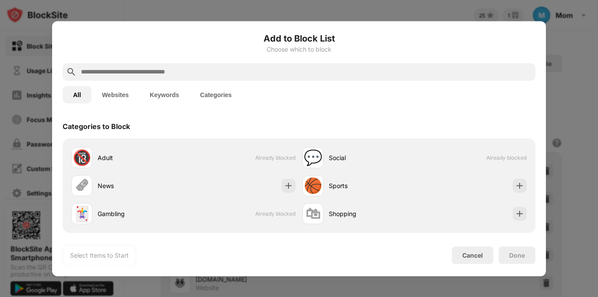
click at [212, 74] on input "text" at bounding box center [306, 72] width 452 height 11
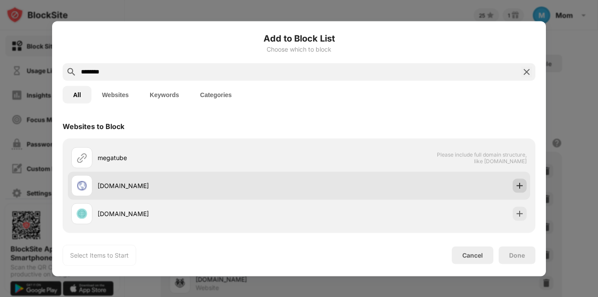
type input "********"
click at [513, 179] on div at bounding box center [520, 186] width 14 height 14
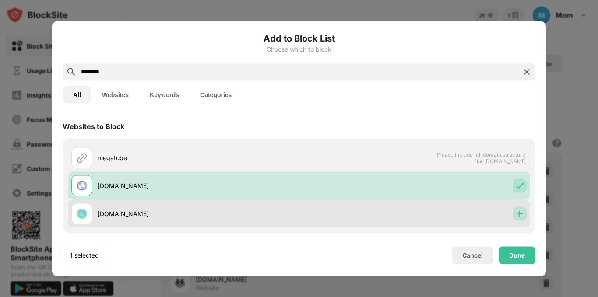
click at [513, 208] on div at bounding box center [520, 214] width 14 height 14
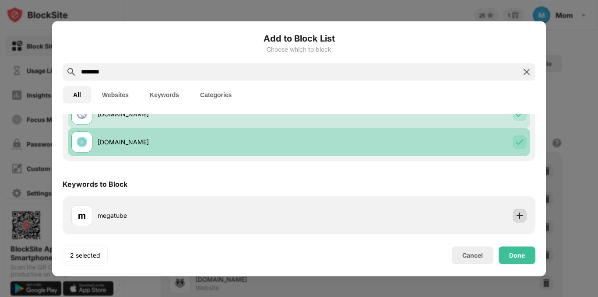
scroll to position [72, 0]
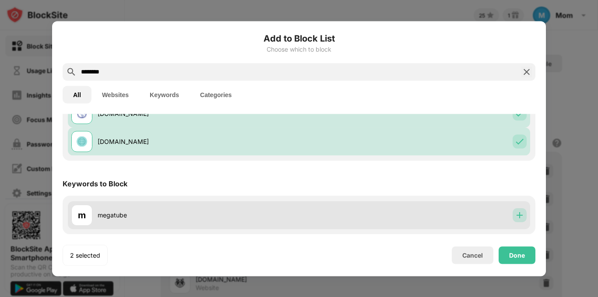
click at [516, 216] on img at bounding box center [520, 215] width 9 height 9
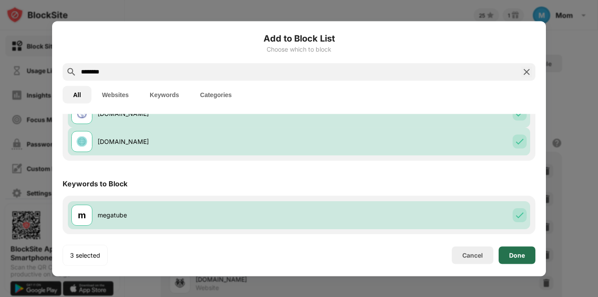
click at [520, 254] on div "Done" at bounding box center [517, 255] width 16 height 7
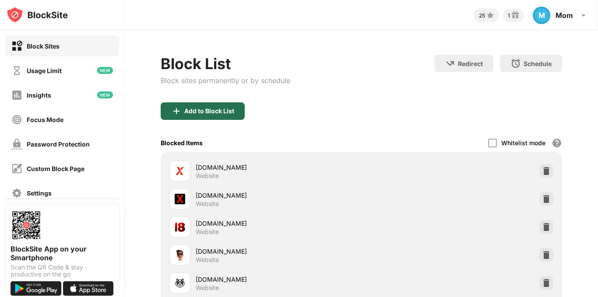
click at [191, 110] on div "Add to Block List" at bounding box center [209, 111] width 50 height 7
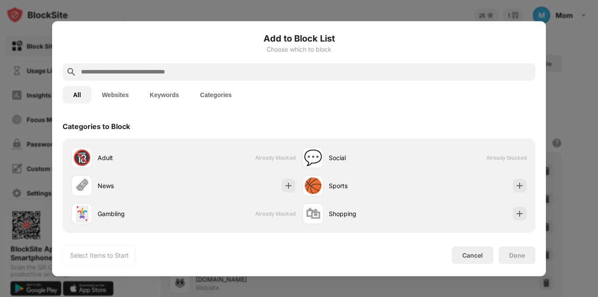
click at [251, 73] on input "text" at bounding box center [306, 72] width 452 height 11
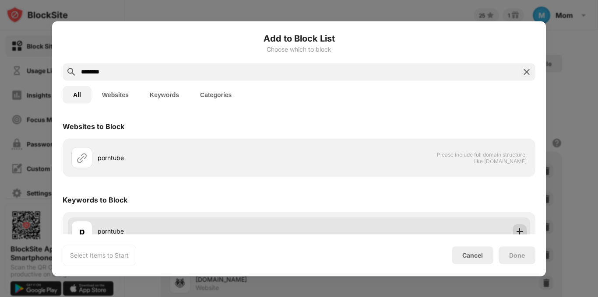
type input "********"
click at [516, 230] on img at bounding box center [520, 231] width 9 height 9
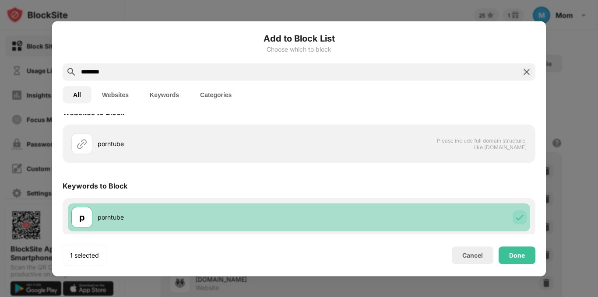
scroll to position [16, 0]
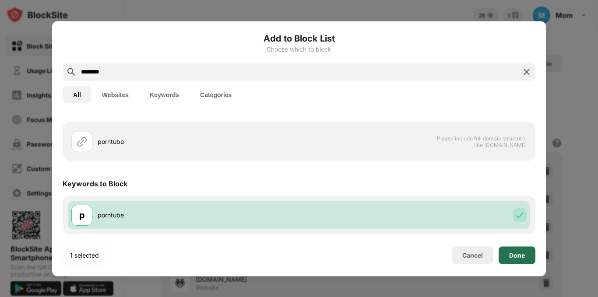
click at [521, 256] on div "Done" at bounding box center [517, 255] width 16 height 7
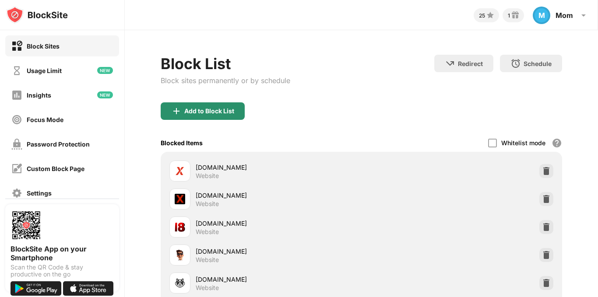
click at [222, 109] on div "Add to Block List" at bounding box center [209, 111] width 50 height 7
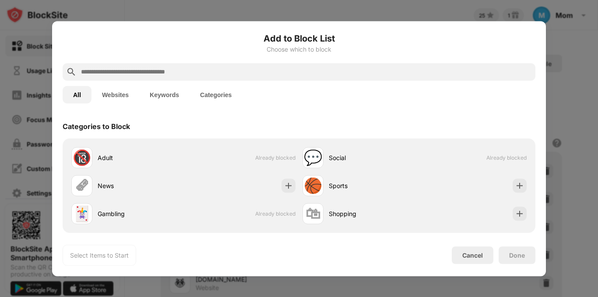
click at [210, 74] on input "text" at bounding box center [306, 72] width 452 height 11
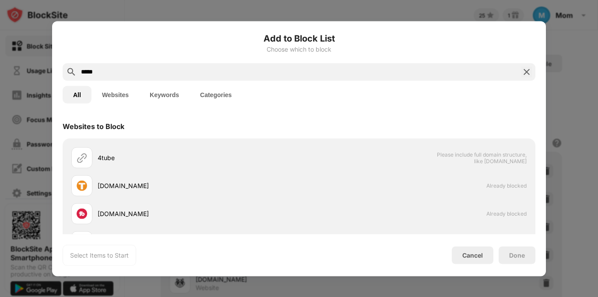
type input "*****"
click at [434, 126] on div "Websites to Block" at bounding box center [299, 126] width 473 height 25
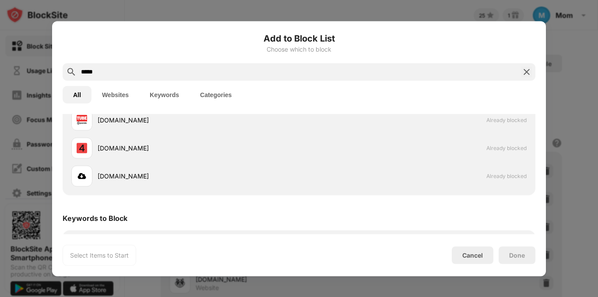
scroll to position [156, 0]
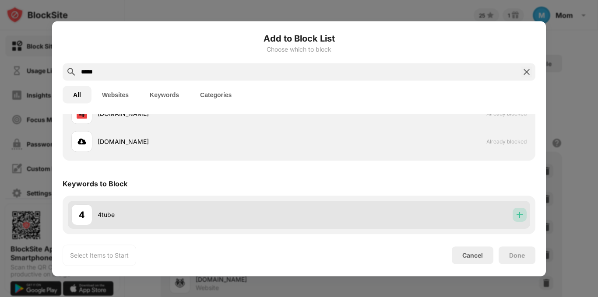
click at [516, 212] on img at bounding box center [520, 215] width 9 height 9
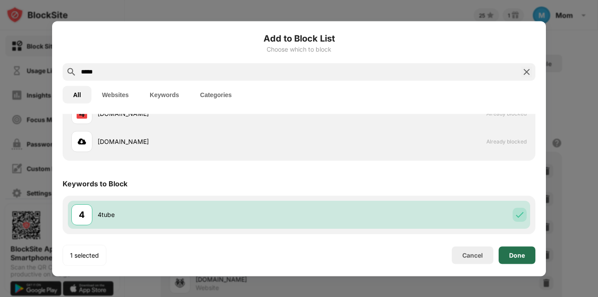
click at [517, 259] on div "Done" at bounding box center [517, 256] width 37 height 18
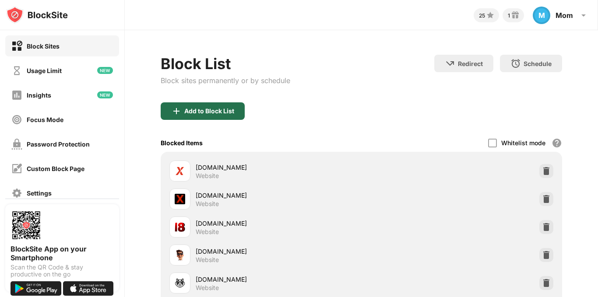
click at [232, 108] on div "Add to Block List" at bounding box center [209, 111] width 50 height 7
click at [232, 108] on body "Block Sites Usage Limit Insights Focus Mode Password Protection Custom Block Pa…" at bounding box center [299, 148] width 598 height 297
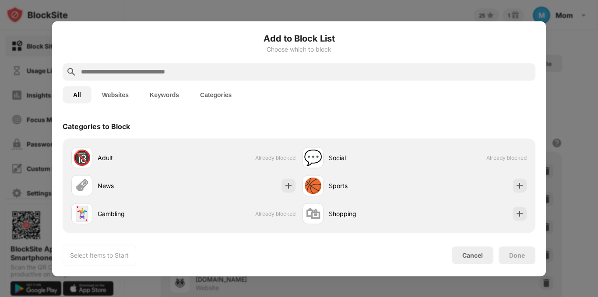
click at [230, 73] on input "text" at bounding box center [306, 72] width 452 height 11
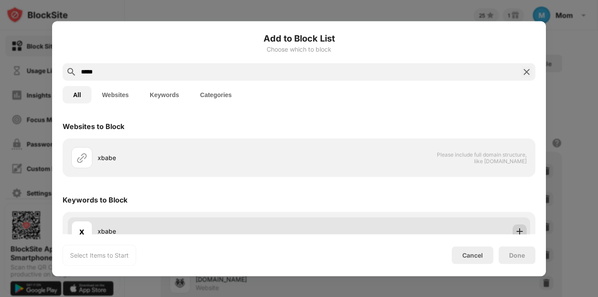
type input "*****"
click at [516, 227] on img at bounding box center [520, 231] width 9 height 9
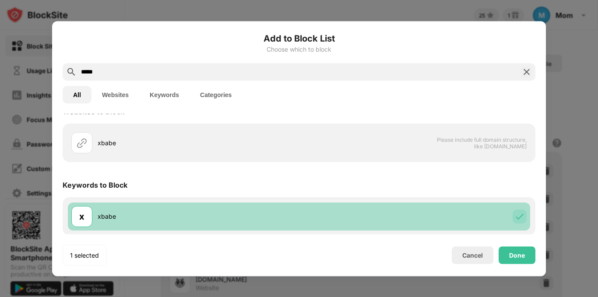
scroll to position [16, 0]
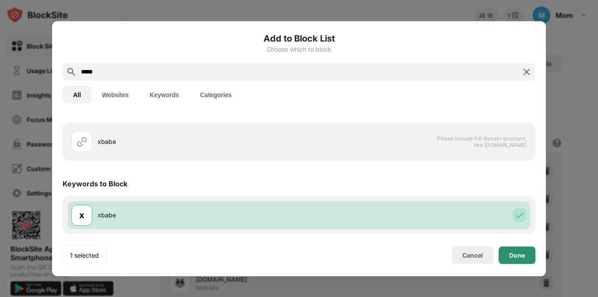
click at [518, 255] on div "Done" at bounding box center [517, 255] width 16 height 7
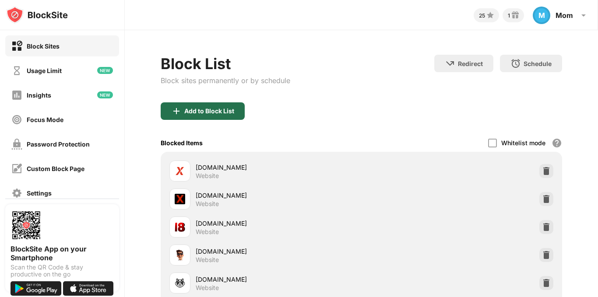
click at [185, 109] on div "Add to Block List" at bounding box center [209, 111] width 50 height 7
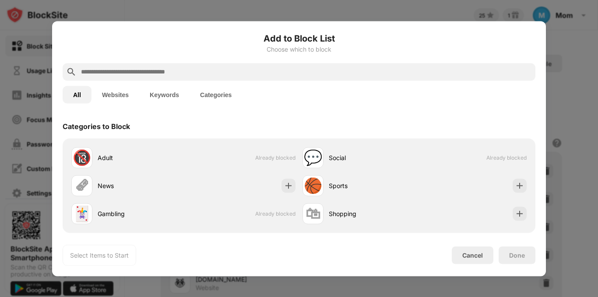
click at [193, 73] on input "text" at bounding box center [306, 72] width 452 height 11
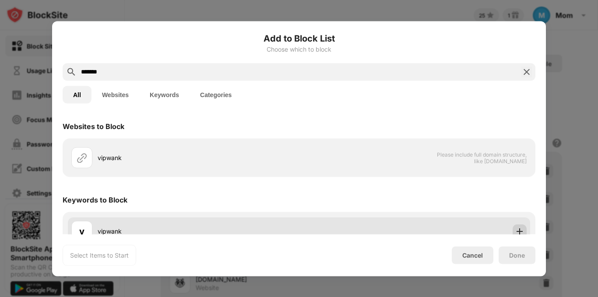
type input "*******"
click at [516, 231] on img at bounding box center [520, 231] width 9 height 9
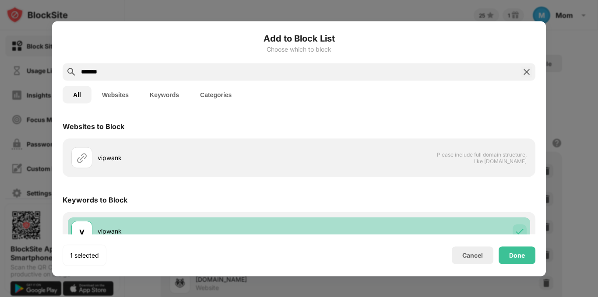
scroll to position [16, 0]
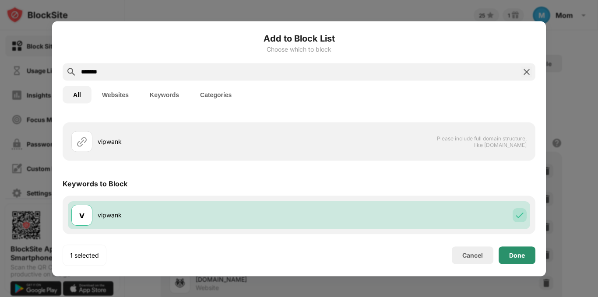
click at [518, 256] on div "Done" at bounding box center [517, 255] width 16 height 7
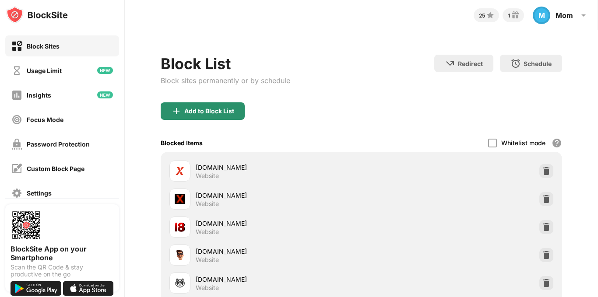
click at [210, 110] on div "Add to Block List" at bounding box center [209, 111] width 50 height 7
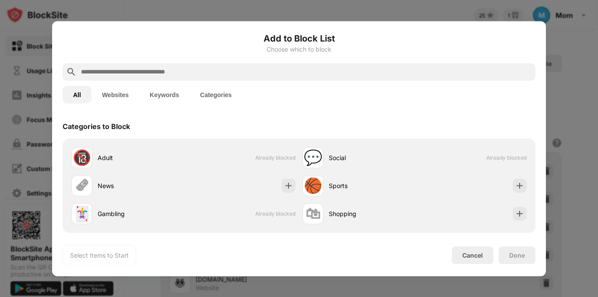
click at [208, 73] on input "text" at bounding box center [306, 72] width 452 height 11
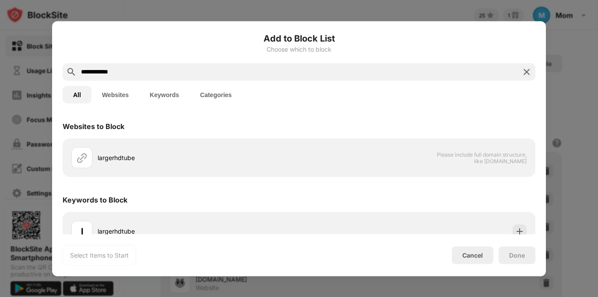
click at [97, 69] on input "**********" at bounding box center [299, 72] width 438 height 11
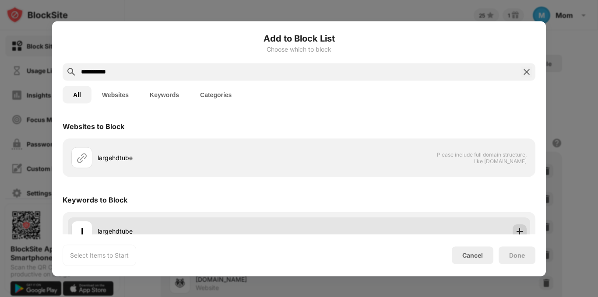
type input "**********"
click at [517, 226] on div at bounding box center [520, 231] width 14 height 14
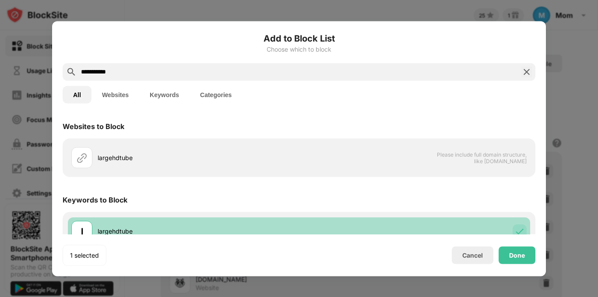
scroll to position [16, 0]
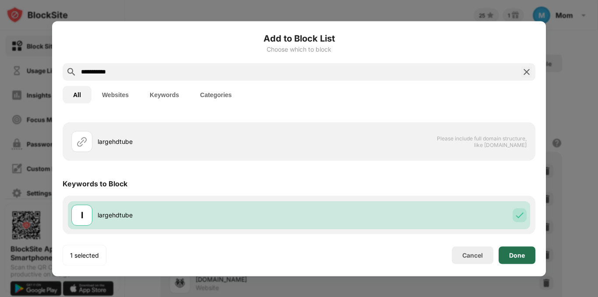
click at [522, 255] on div "Done" at bounding box center [517, 255] width 16 height 7
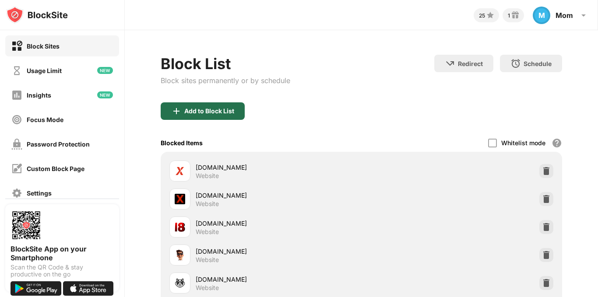
click at [216, 111] on div "Add to Block List" at bounding box center [209, 111] width 50 height 7
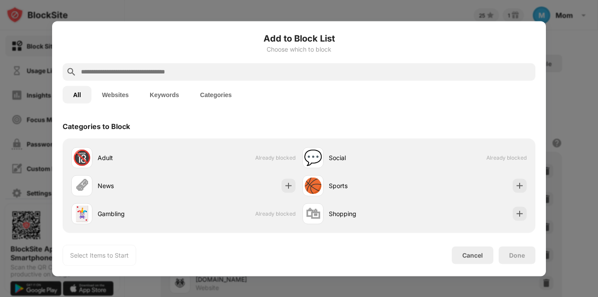
click at [195, 70] on input "text" at bounding box center [306, 72] width 452 height 11
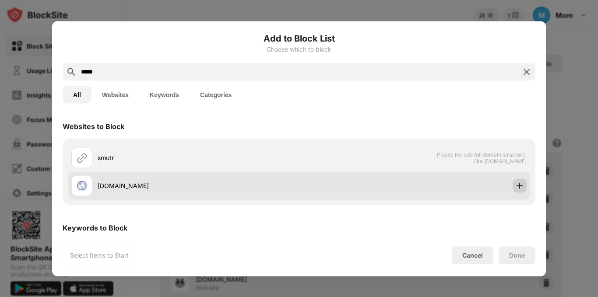
type input "*****"
click at [516, 188] on img at bounding box center [520, 185] width 9 height 9
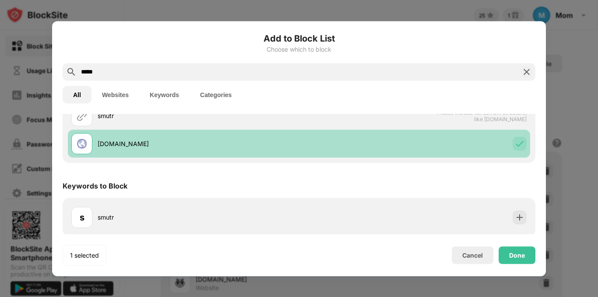
scroll to position [44, 0]
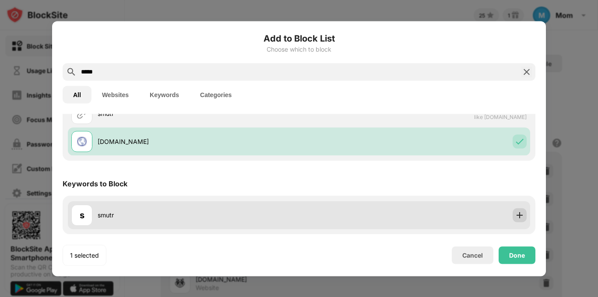
click at [516, 213] on img at bounding box center [520, 215] width 9 height 9
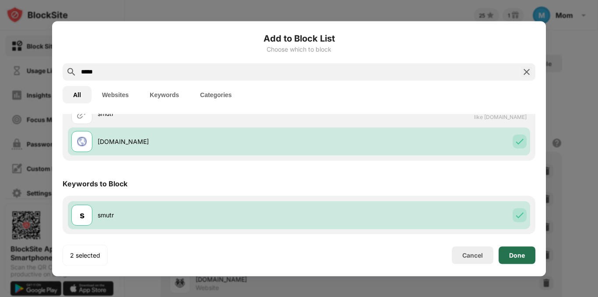
click at [520, 254] on div "Done" at bounding box center [517, 255] width 16 height 7
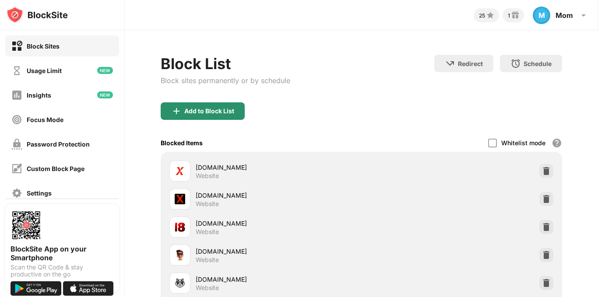
click at [202, 113] on div "Add to Block List" at bounding box center [209, 111] width 50 height 7
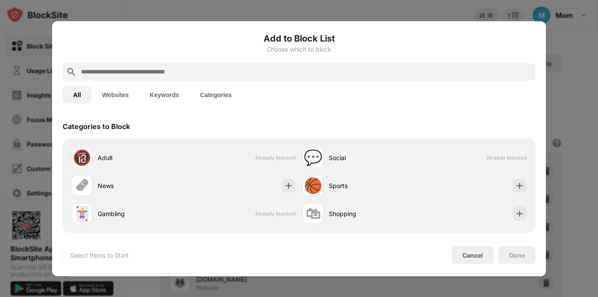
click at [256, 67] on input "text" at bounding box center [306, 72] width 452 height 11
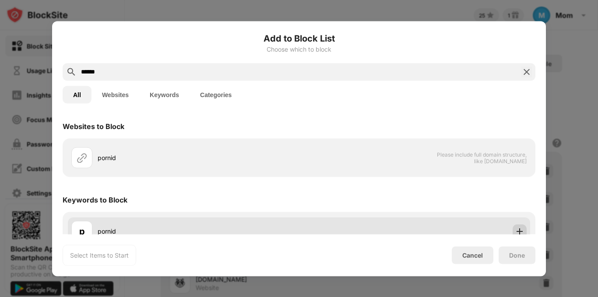
type input "******"
click at [516, 232] on img at bounding box center [520, 231] width 9 height 9
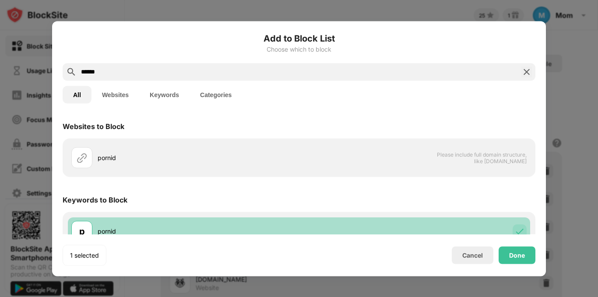
scroll to position [16, 0]
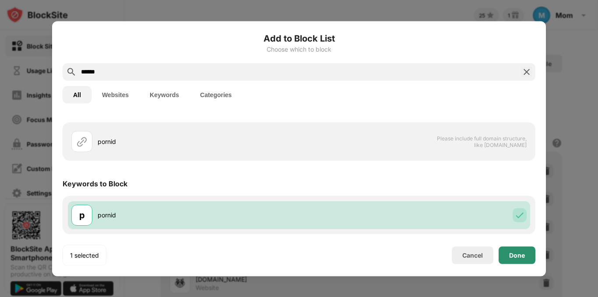
click at [523, 255] on div "Done" at bounding box center [517, 255] width 16 height 7
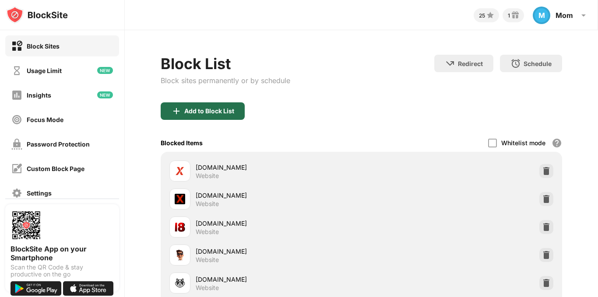
click at [218, 112] on div "Add to Block List" at bounding box center [209, 111] width 50 height 7
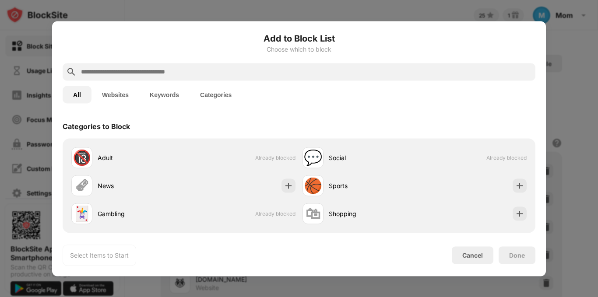
click at [261, 75] on input "text" at bounding box center [306, 72] width 452 height 11
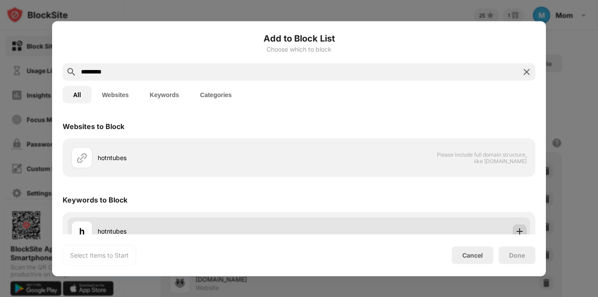
type input "*********"
click at [516, 232] on img at bounding box center [520, 231] width 9 height 9
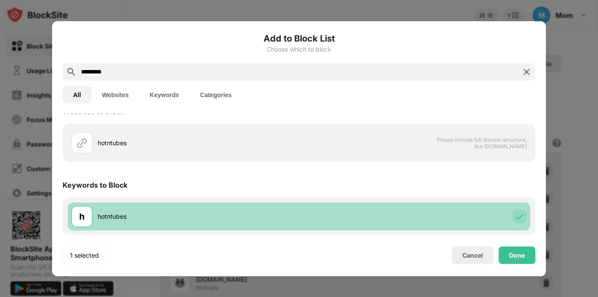
scroll to position [16, 0]
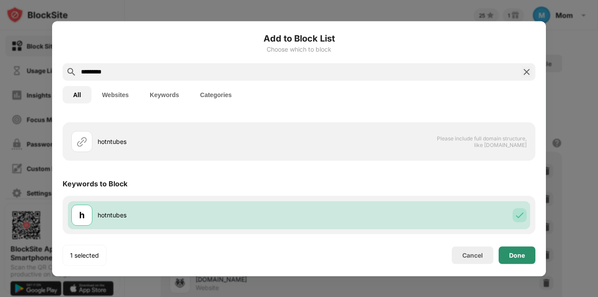
click at [520, 254] on div "Done" at bounding box center [517, 255] width 16 height 7
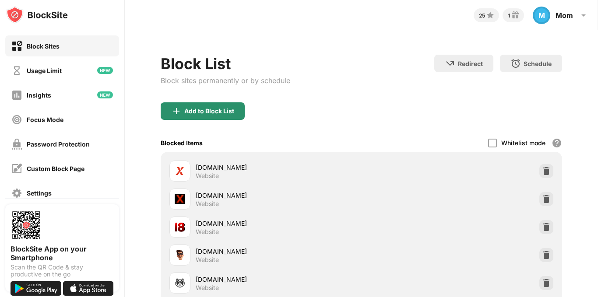
click at [198, 108] on div "Add to Block List" at bounding box center [209, 111] width 50 height 7
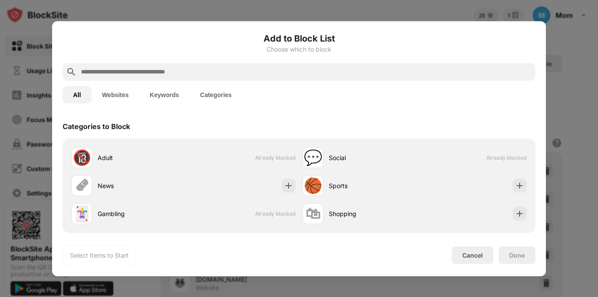
click at [192, 71] on input "text" at bounding box center [306, 72] width 452 height 11
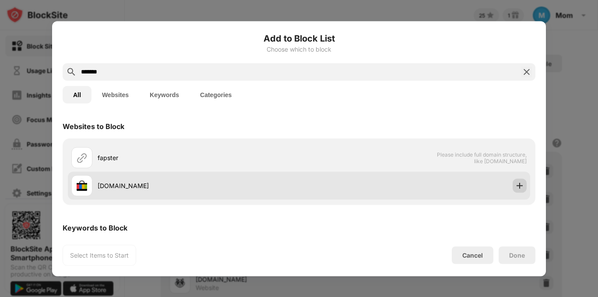
type input "*******"
click at [516, 186] on img at bounding box center [520, 185] width 9 height 9
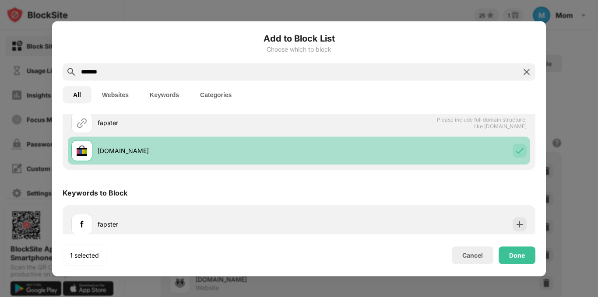
scroll to position [44, 0]
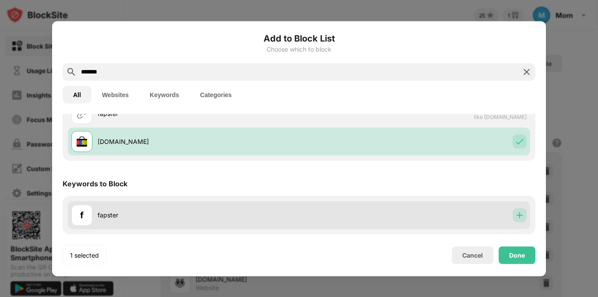
click at [516, 216] on img at bounding box center [520, 215] width 9 height 9
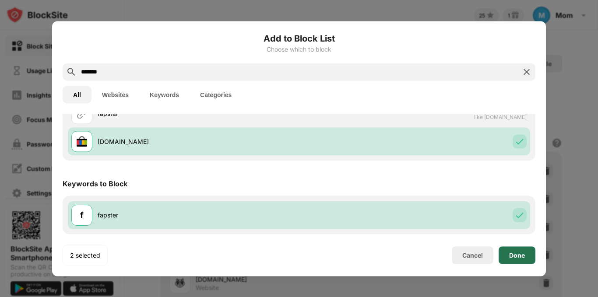
click at [518, 254] on div "Done" at bounding box center [517, 255] width 16 height 7
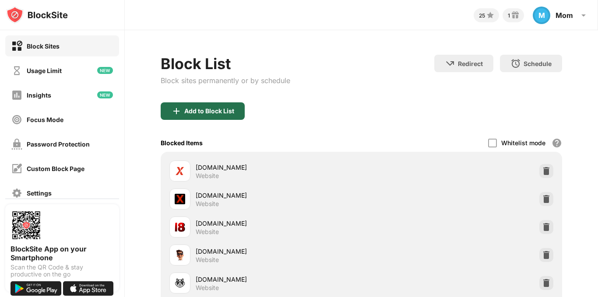
click at [195, 109] on div "Add to Block List" at bounding box center [209, 111] width 50 height 7
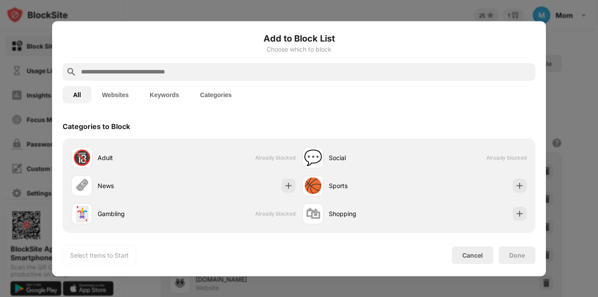
click at [193, 71] on input "text" at bounding box center [306, 72] width 452 height 11
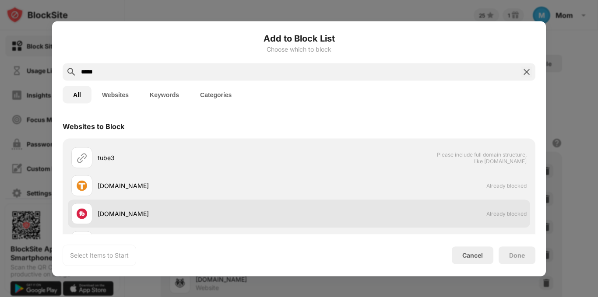
type input "*****"
click at [442, 219] on div "tubebuddy.com Already blocked" at bounding box center [299, 214] width 463 height 28
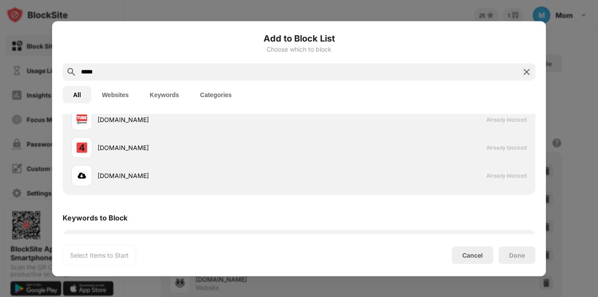
scroll to position [156, 0]
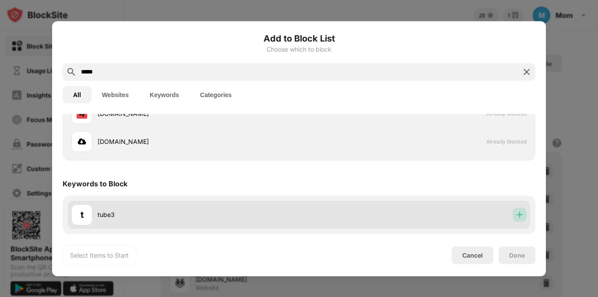
click at [516, 213] on img at bounding box center [520, 215] width 9 height 9
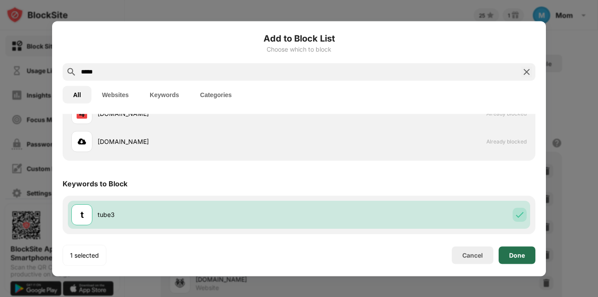
click at [517, 254] on div "Done" at bounding box center [517, 255] width 16 height 7
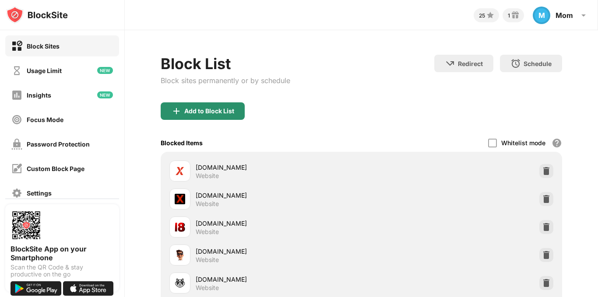
click at [193, 112] on div "Add to Block List" at bounding box center [209, 111] width 50 height 7
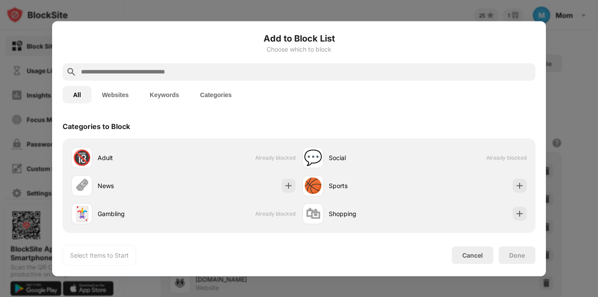
click at [279, 70] on input "text" at bounding box center [306, 72] width 452 height 11
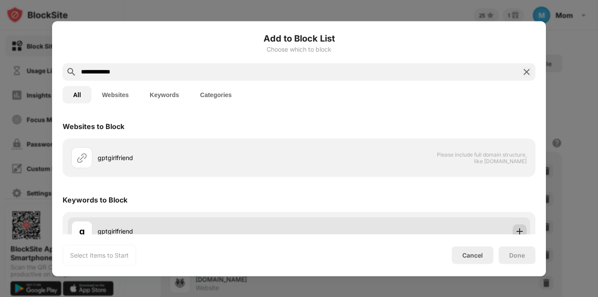
type input "**********"
click at [518, 229] on div at bounding box center [520, 231] width 14 height 14
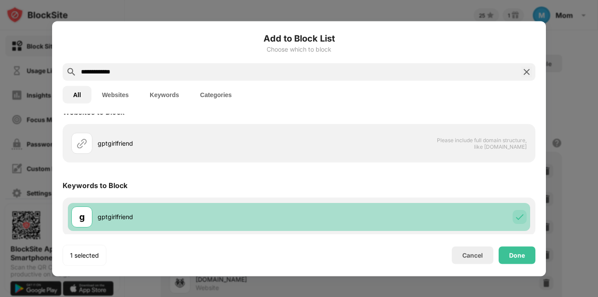
scroll to position [16, 0]
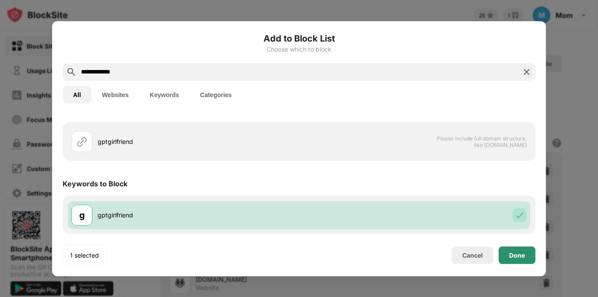
click at [519, 254] on div "Done" at bounding box center [517, 255] width 16 height 7
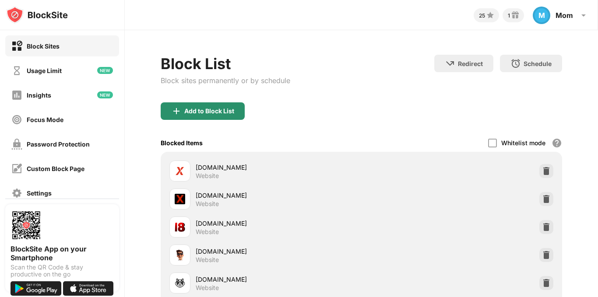
click at [188, 112] on div "Add to Block List" at bounding box center [209, 111] width 50 height 7
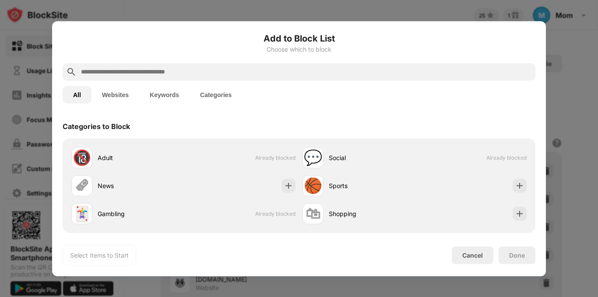
click at [220, 73] on input "text" at bounding box center [306, 72] width 452 height 11
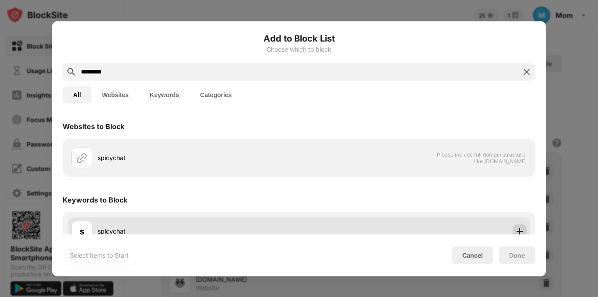
type input "*********"
click at [516, 231] on img at bounding box center [520, 231] width 9 height 9
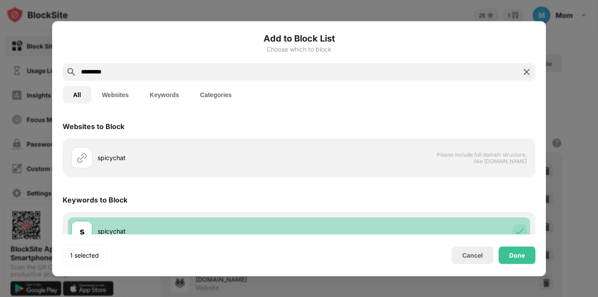
scroll to position [16, 0]
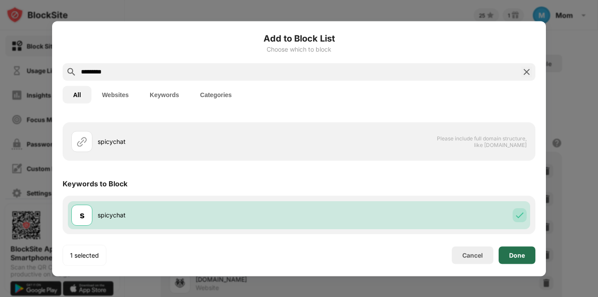
click at [519, 256] on div "Done" at bounding box center [517, 255] width 16 height 7
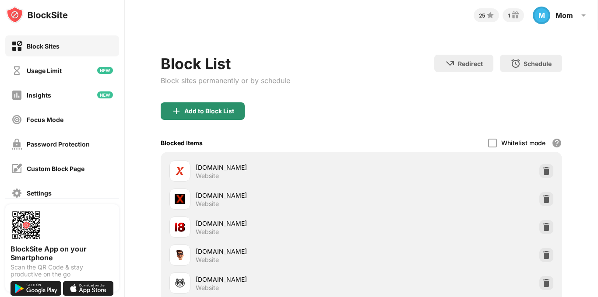
click at [219, 108] on div "Add to Block List" at bounding box center [209, 111] width 50 height 7
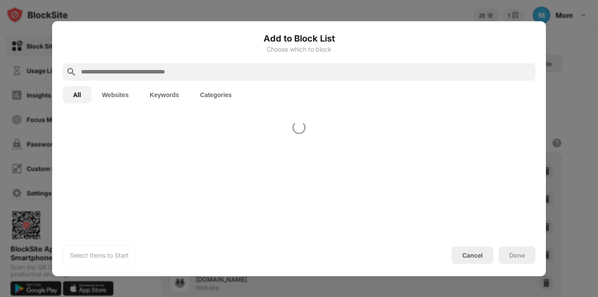
click at [191, 109] on div "Add to Block List Choose which to block All Websites Keywords Categories Select…" at bounding box center [299, 149] width 473 height 234
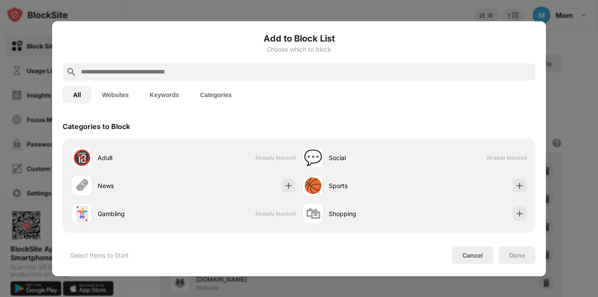
click at [193, 71] on input "text" at bounding box center [306, 72] width 452 height 11
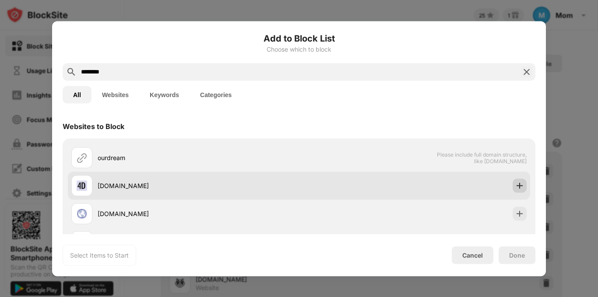
type input "********"
click at [516, 184] on img at bounding box center [520, 185] width 9 height 9
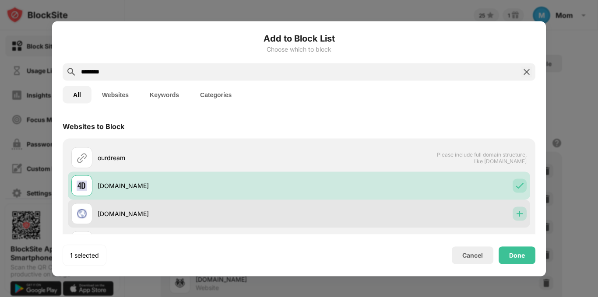
click at [516, 209] on div at bounding box center [520, 214] width 14 height 14
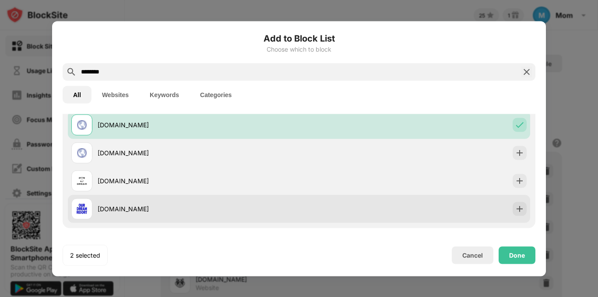
scroll to position [105, 0]
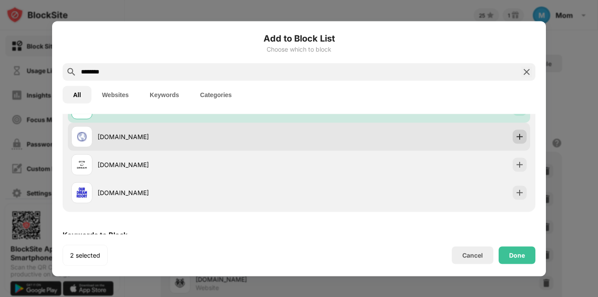
click at [516, 134] on img at bounding box center [520, 136] width 9 height 9
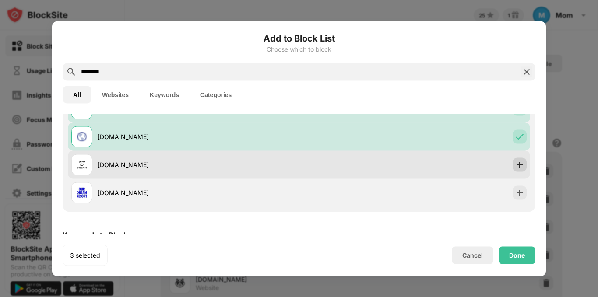
click at [516, 161] on img at bounding box center [520, 164] width 9 height 9
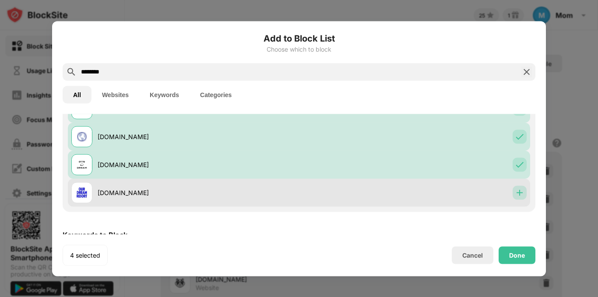
click at [516, 189] on img at bounding box center [520, 192] width 9 height 9
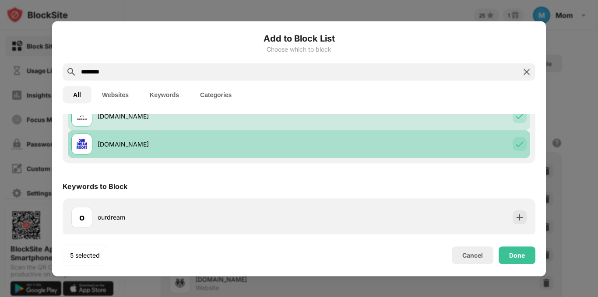
scroll to position [156, 0]
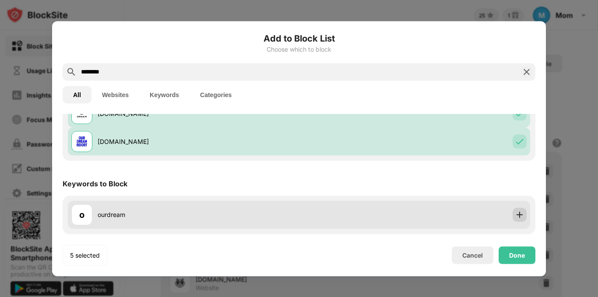
click at [516, 217] on img at bounding box center [520, 215] width 9 height 9
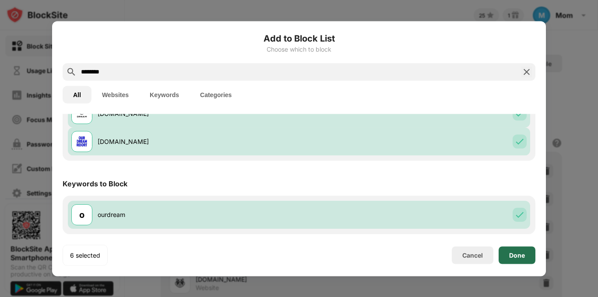
click at [518, 254] on div "Done" at bounding box center [517, 255] width 16 height 7
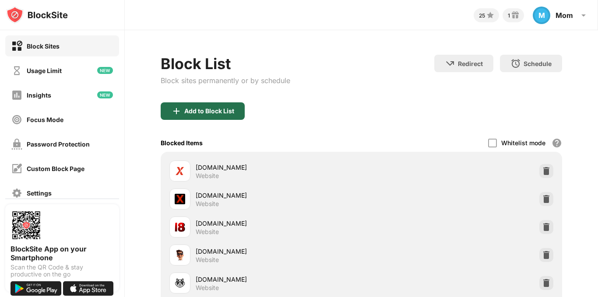
click at [226, 111] on div "Add to Block List" at bounding box center [209, 111] width 50 height 7
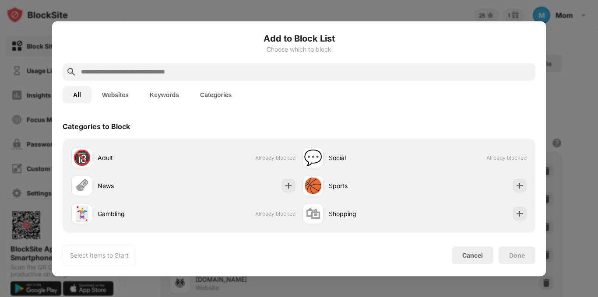
click at [227, 74] on input "text" at bounding box center [306, 72] width 452 height 11
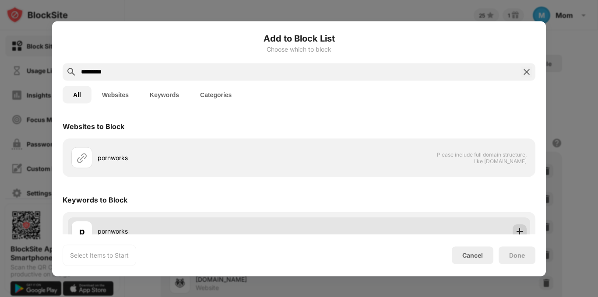
type input "*********"
click at [516, 233] on img at bounding box center [520, 231] width 9 height 9
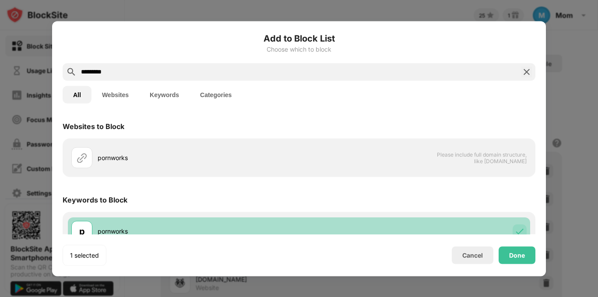
scroll to position [16, 0]
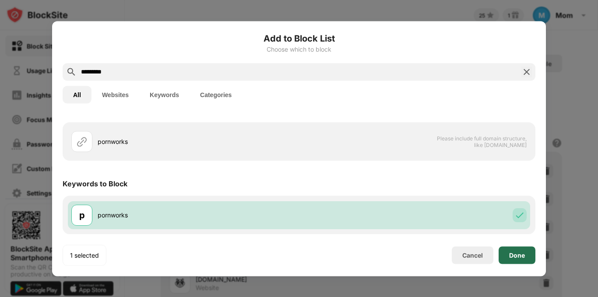
click at [517, 252] on div "Done" at bounding box center [517, 255] width 16 height 7
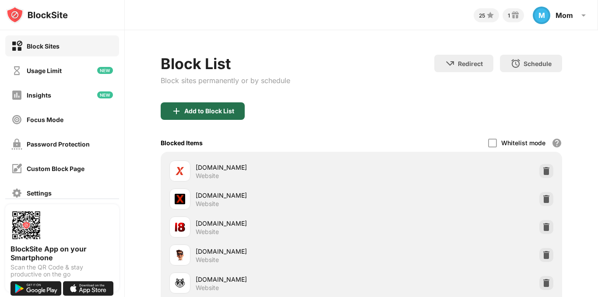
click at [225, 108] on div "Add to Block List" at bounding box center [209, 111] width 50 height 7
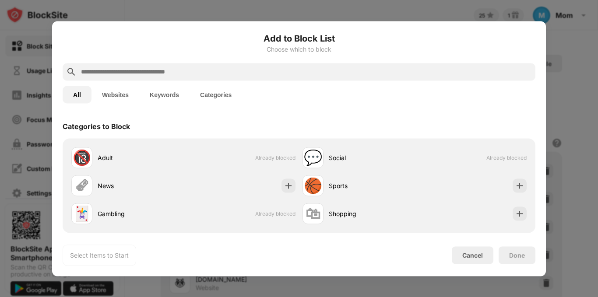
click at [154, 74] on input "text" at bounding box center [306, 72] width 452 height 11
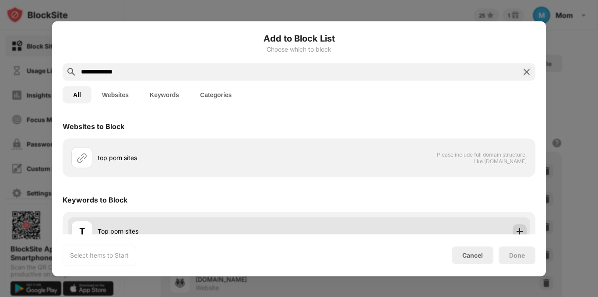
type input "**********"
click at [513, 226] on div at bounding box center [520, 231] width 14 height 14
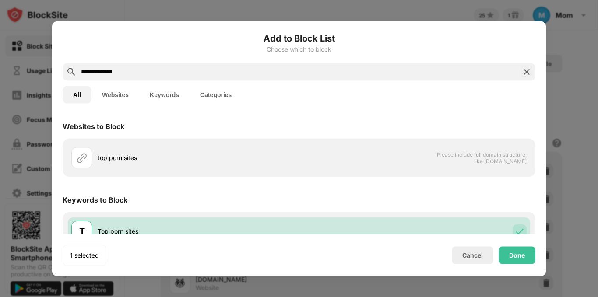
click at [478, 198] on div "Keywords to Block" at bounding box center [299, 200] width 473 height 25
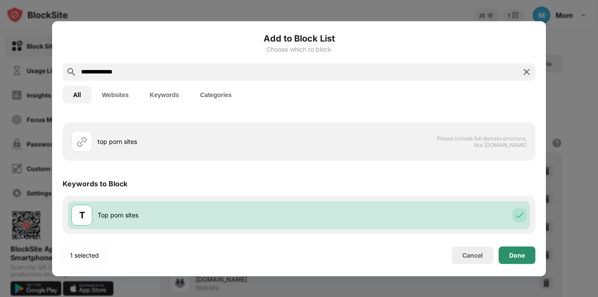
click at [525, 257] on div "Done" at bounding box center [517, 255] width 16 height 7
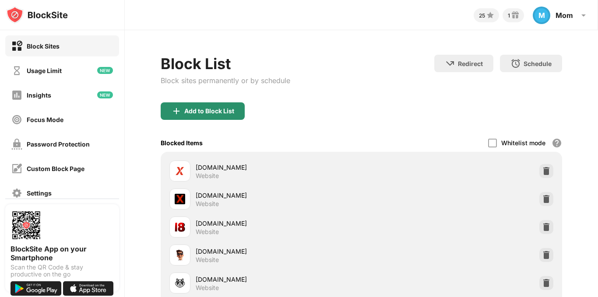
click at [216, 115] on div "Add to Block List" at bounding box center [203, 112] width 84 height 18
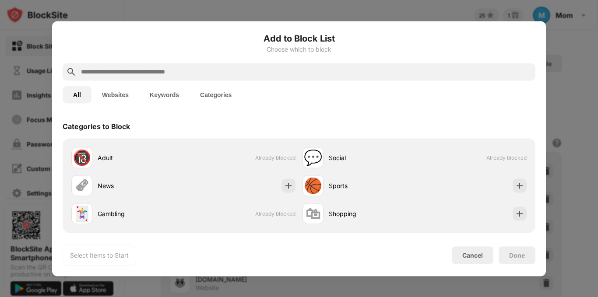
click at [207, 72] on input "text" at bounding box center [306, 72] width 452 height 11
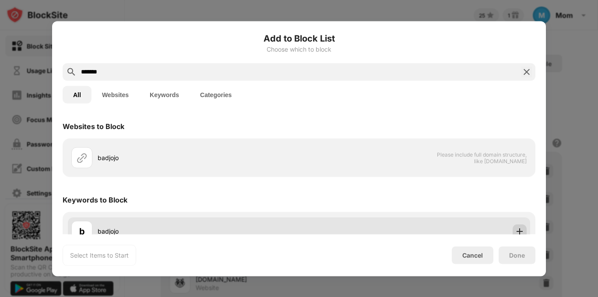
type input "*******"
click at [516, 228] on img at bounding box center [520, 231] width 9 height 9
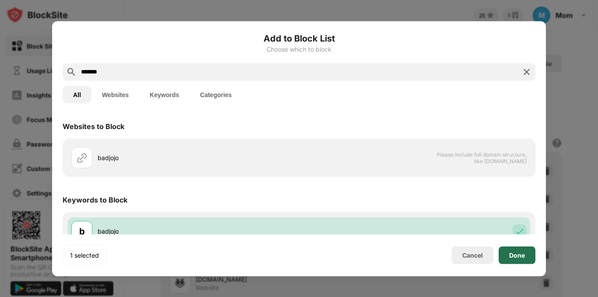
click at [520, 251] on div "Done" at bounding box center [517, 256] width 37 height 18
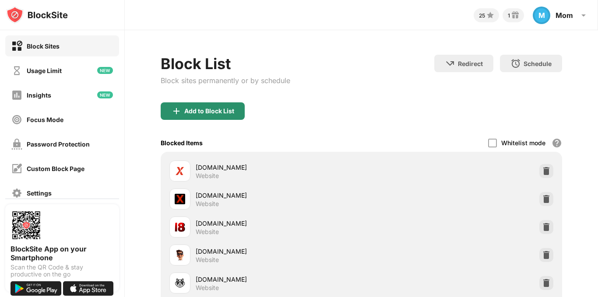
click at [220, 111] on div "Add to Block List" at bounding box center [209, 111] width 50 height 7
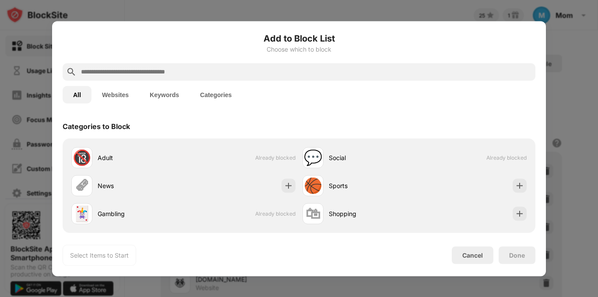
click at [253, 69] on input "text" at bounding box center [306, 72] width 452 height 11
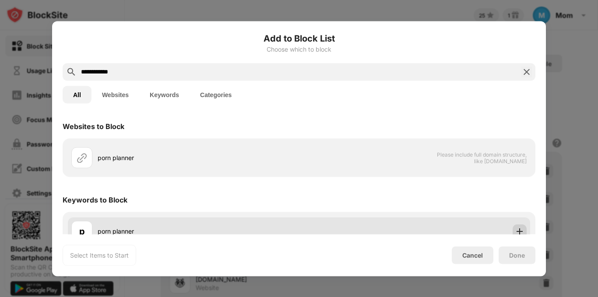
type input "**********"
click at [516, 231] on img at bounding box center [520, 231] width 9 height 9
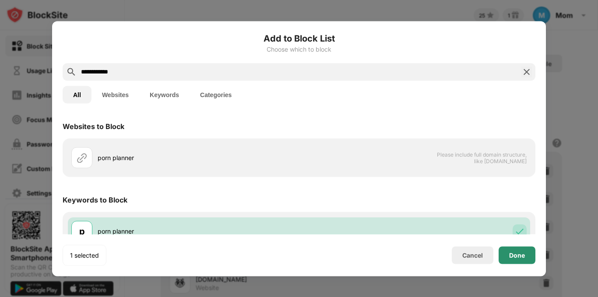
click at [515, 255] on div "Done" at bounding box center [517, 255] width 16 height 7
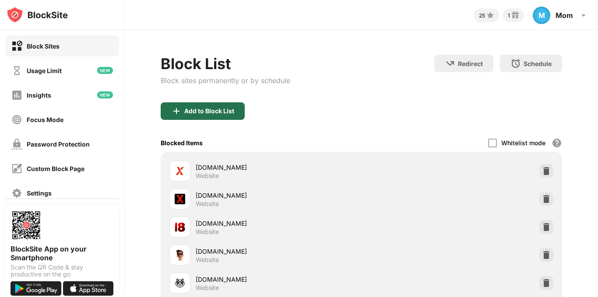
click at [210, 114] on div "Add to Block List" at bounding box center [209, 111] width 50 height 7
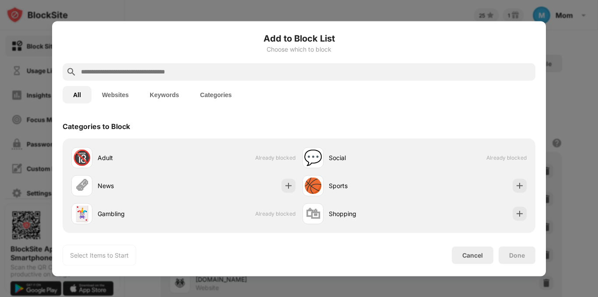
click at [174, 72] on input "text" at bounding box center [306, 72] width 452 height 11
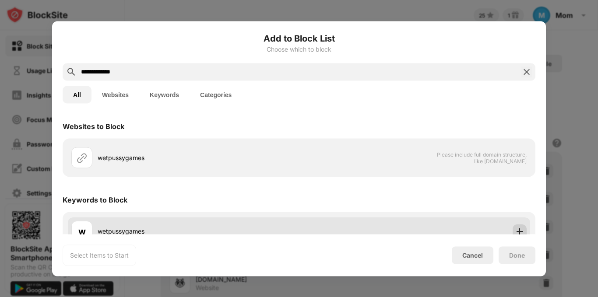
type input "**********"
click at [516, 231] on img at bounding box center [520, 231] width 9 height 9
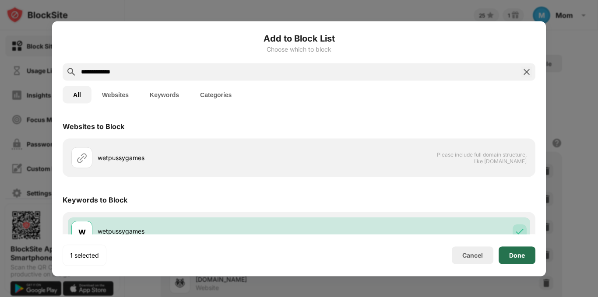
click at [518, 252] on div "Done" at bounding box center [517, 255] width 16 height 7
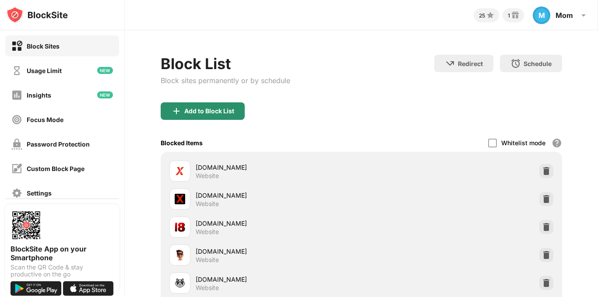
click at [228, 110] on div "Add to Block List" at bounding box center [209, 111] width 50 height 7
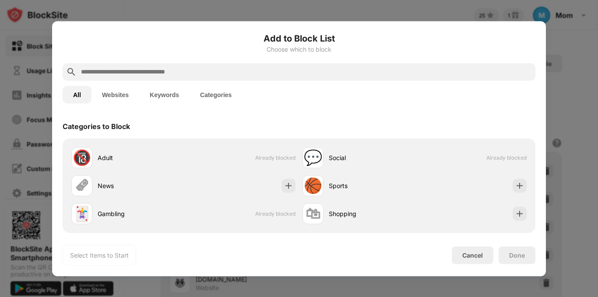
click at [216, 71] on input "text" at bounding box center [306, 72] width 452 height 11
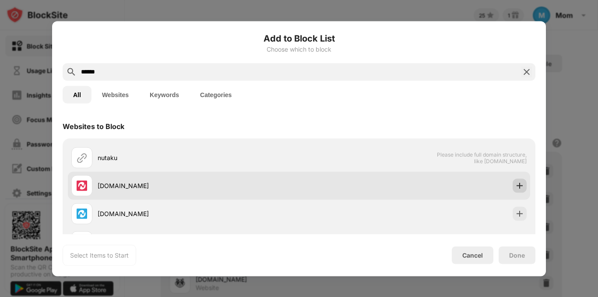
type input "******"
click at [516, 183] on img at bounding box center [520, 185] width 9 height 9
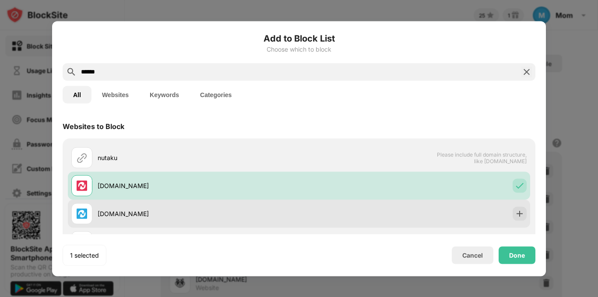
click at [513, 206] on div "[DOMAIN_NAME]" at bounding box center [299, 214] width 463 height 28
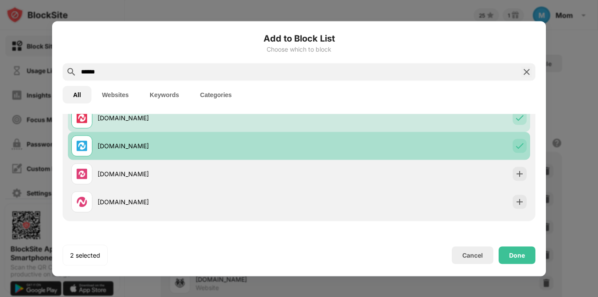
scroll to position [105, 0]
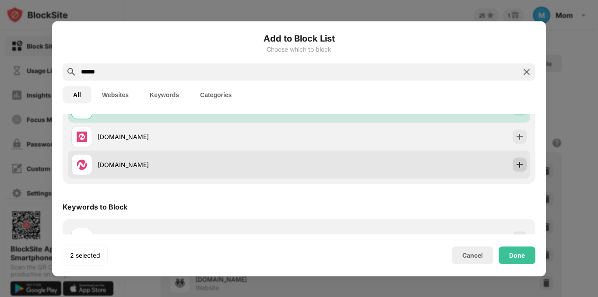
click at [516, 163] on img at bounding box center [520, 164] width 9 height 9
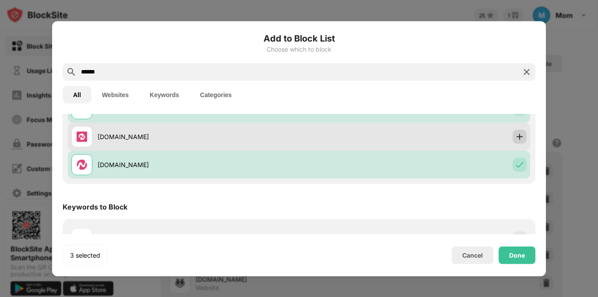
click at [516, 138] on img at bounding box center [520, 136] width 9 height 9
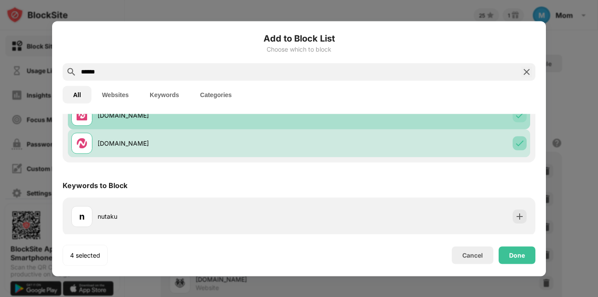
scroll to position [128, 0]
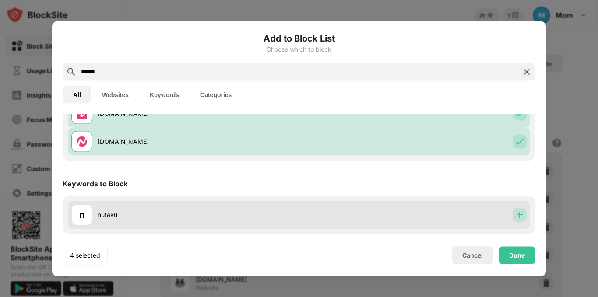
click at [516, 215] on img at bounding box center [520, 215] width 9 height 9
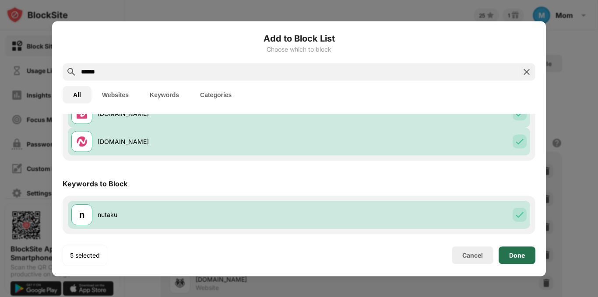
click at [521, 256] on div "Done" at bounding box center [517, 255] width 16 height 7
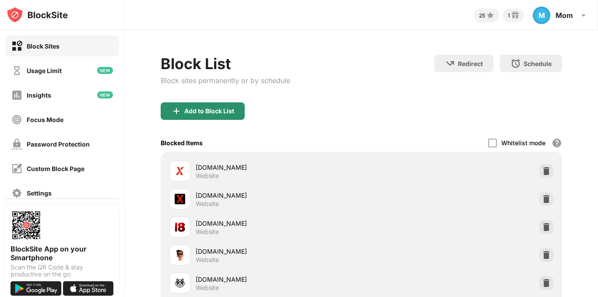
click at [225, 116] on div "Add to Block List" at bounding box center [203, 112] width 84 height 18
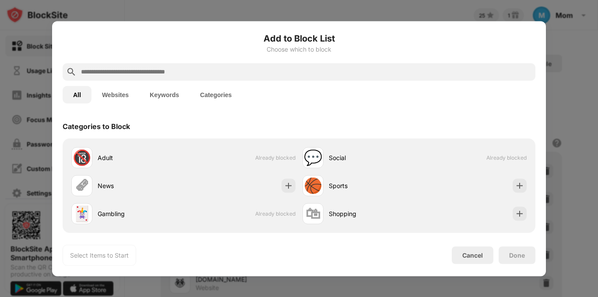
click at [185, 76] on input "text" at bounding box center [306, 72] width 452 height 11
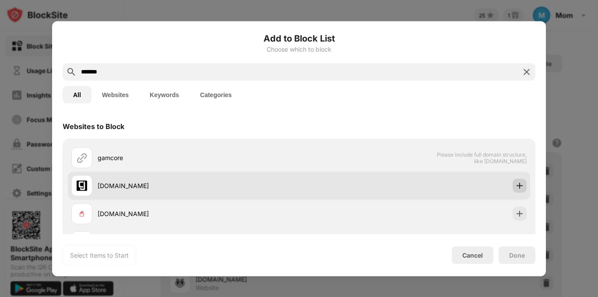
type input "*******"
click at [516, 187] on img at bounding box center [520, 185] width 9 height 9
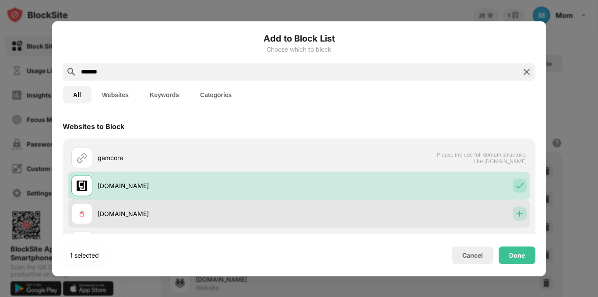
click at [515, 208] on div at bounding box center [520, 214] width 14 height 14
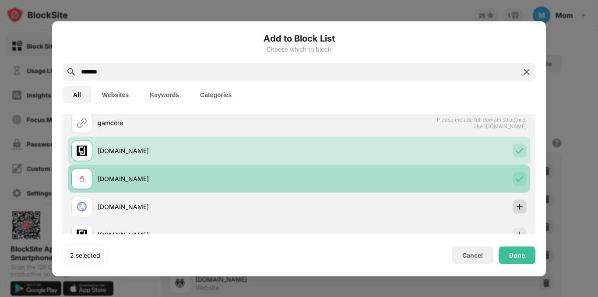
scroll to position [53, 0]
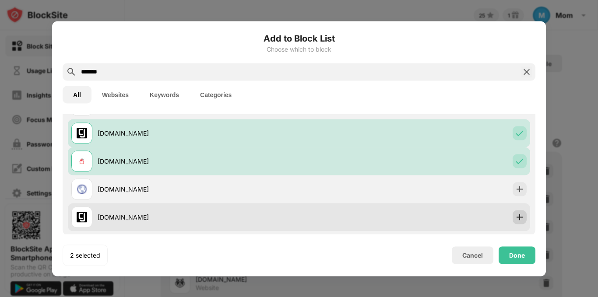
click at [516, 221] on img at bounding box center [520, 217] width 9 height 9
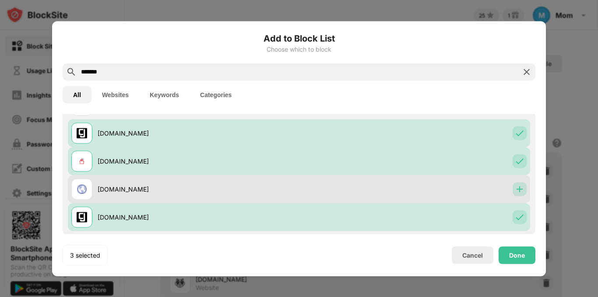
click at [516, 191] on img at bounding box center [520, 189] width 9 height 9
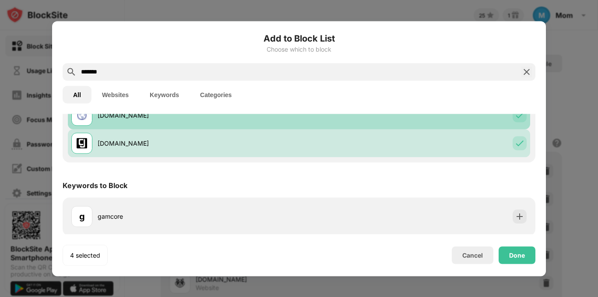
scroll to position [128, 0]
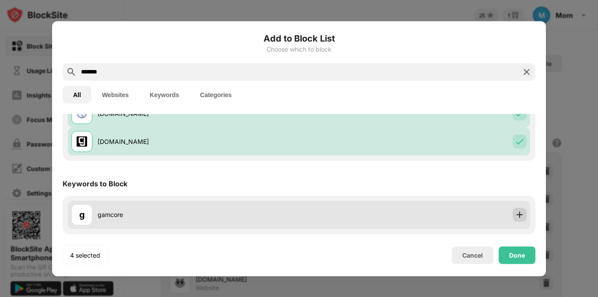
click at [516, 214] on img at bounding box center [520, 215] width 9 height 9
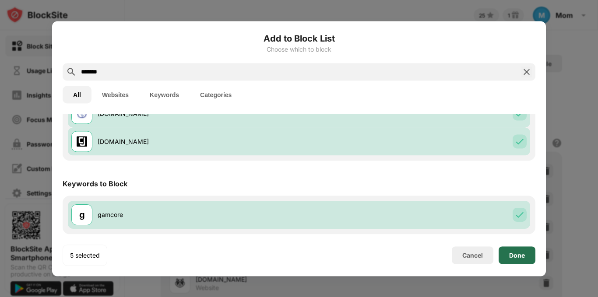
click at [516, 256] on div "Done" at bounding box center [517, 255] width 16 height 7
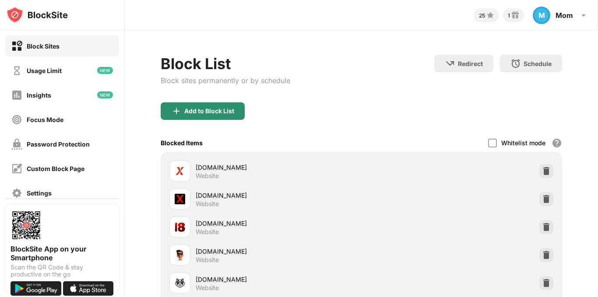
click at [217, 108] on div "Add to Block List" at bounding box center [209, 111] width 50 height 7
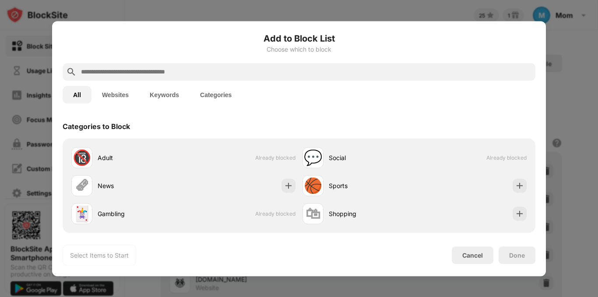
click at [219, 74] on input "text" at bounding box center [306, 72] width 452 height 11
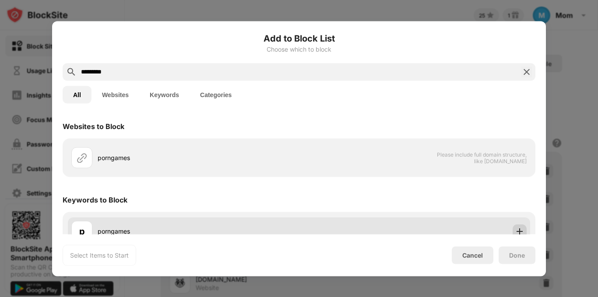
type input "*********"
click at [516, 230] on img at bounding box center [520, 231] width 9 height 9
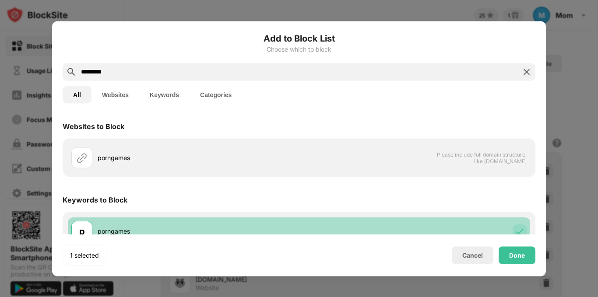
scroll to position [16, 0]
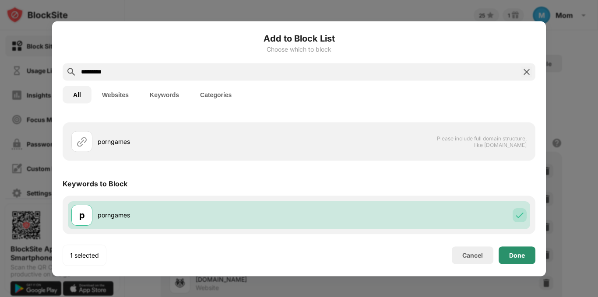
click at [523, 256] on div "Done" at bounding box center [517, 255] width 16 height 7
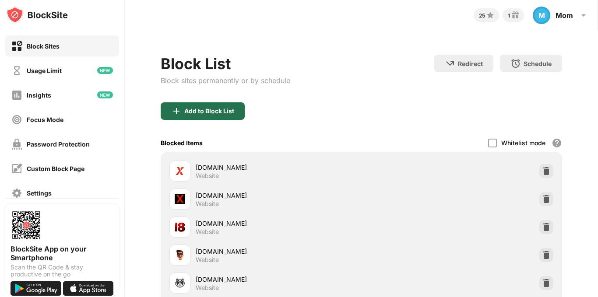
click at [210, 109] on div "Add to Block List" at bounding box center [209, 111] width 50 height 7
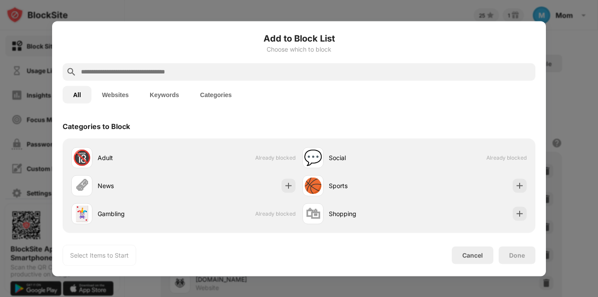
click at [183, 73] on input "text" at bounding box center [306, 72] width 452 height 11
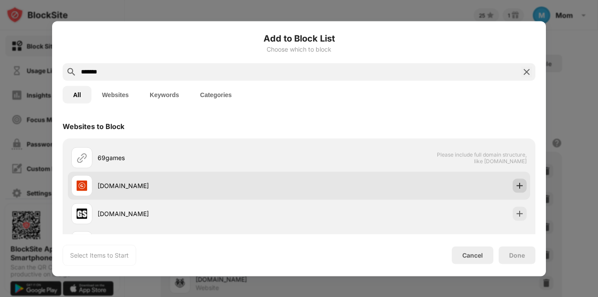
type input "*******"
click at [516, 187] on img at bounding box center [520, 185] width 9 height 9
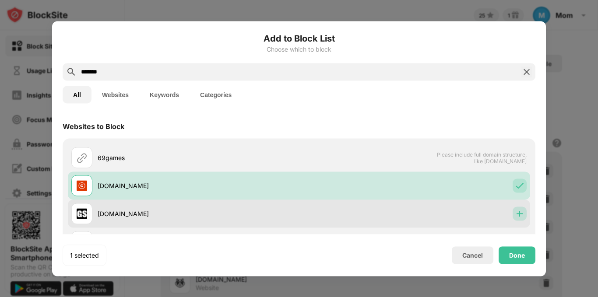
click at [516, 212] on img at bounding box center [520, 213] width 9 height 9
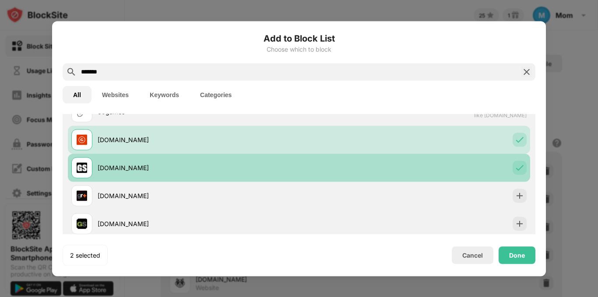
scroll to position [88, 0]
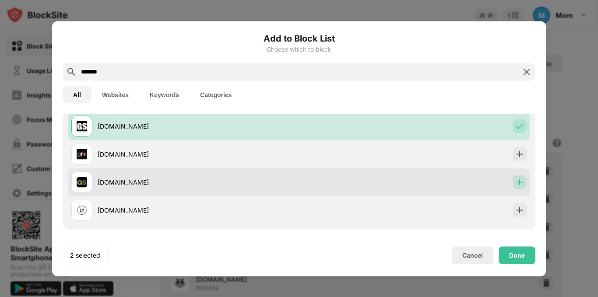
click at [516, 180] on img at bounding box center [520, 182] width 9 height 9
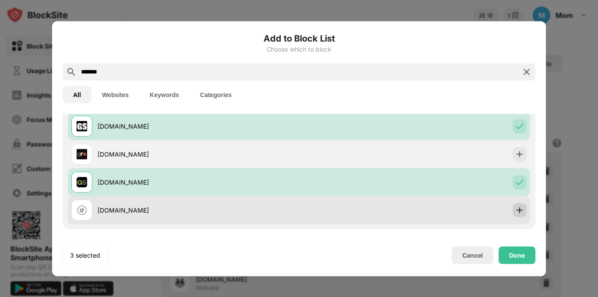
drag, startPoint x: 514, startPoint y: 160, endPoint x: 515, endPoint y: 212, distance: 51.7
click at [515, 212] on div "69games Please include full domain structure, like domain.com gamespot.com game…" at bounding box center [299, 140] width 463 height 168
click at [516, 212] on img at bounding box center [520, 210] width 9 height 9
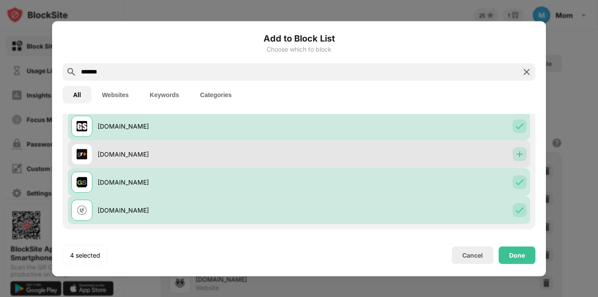
click at [516, 158] on img at bounding box center [520, 154] width 9 height 9
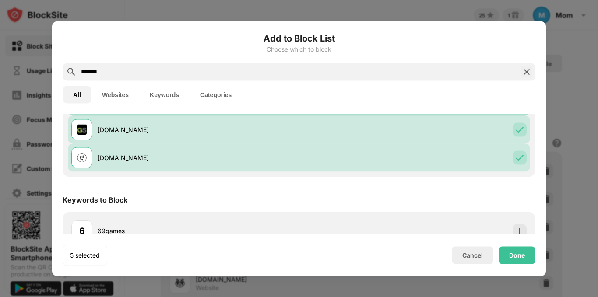
scroll to position [156, 0]
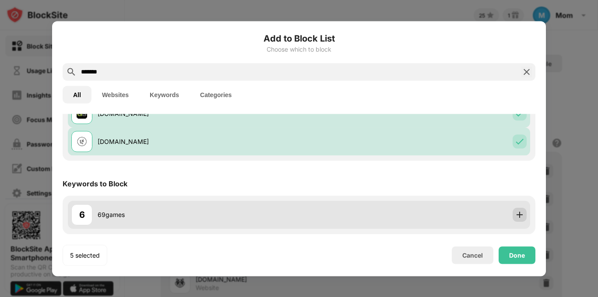
click at [516, 215] on img at bounding box center [520, 215] width 9 height 9
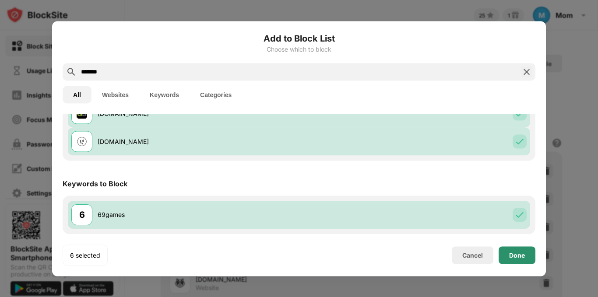
click at [521, 251] on div "Done" at bounding box center [517, 256] width 37 height 18
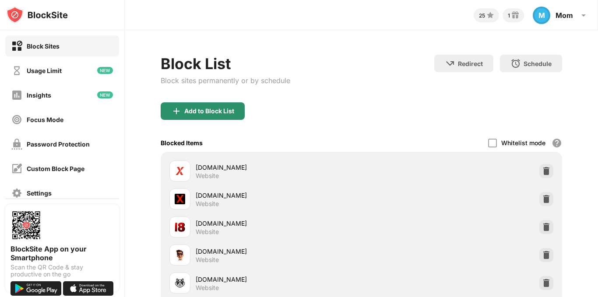
click at [192, 114] on div "Add to Block List" at bounding box center [209, 111] width 50 height 7
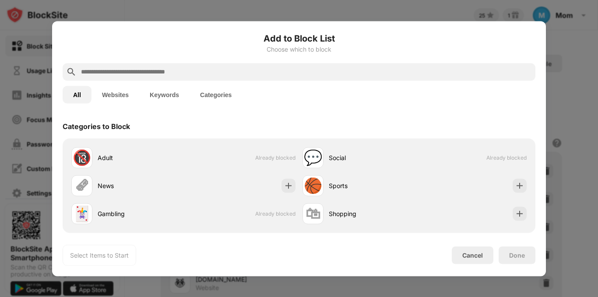
click at [194, 70] on input "text" at bounding box center [306, 72] width 452 height 11
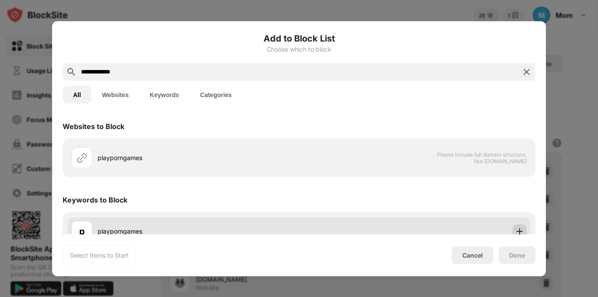
type input "**********"
click at [516, 228] on img at bounding box center [520, 231] width 9 height 9
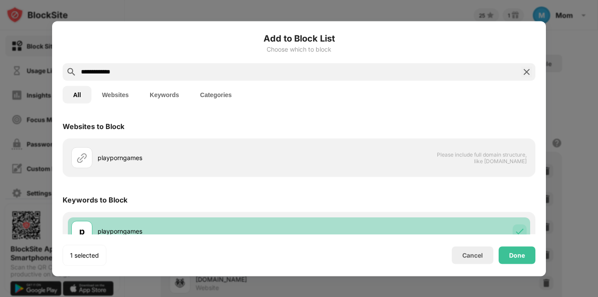
scroll to position [16, 0]
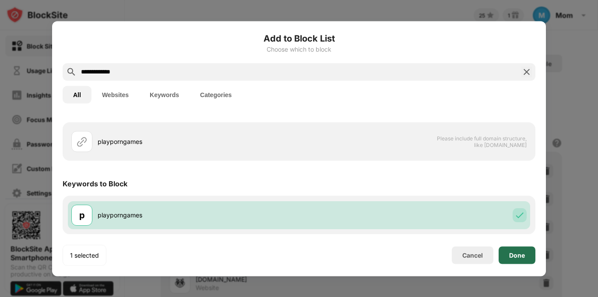
click at [518, 253] on div "Done" at bounding box center [517, 255] width 16 height 7
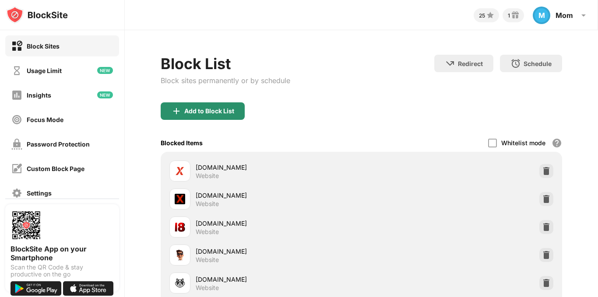
click at [219, 110] on div "Add to Block List" at bounding box center [209, 111] width 50 height 7
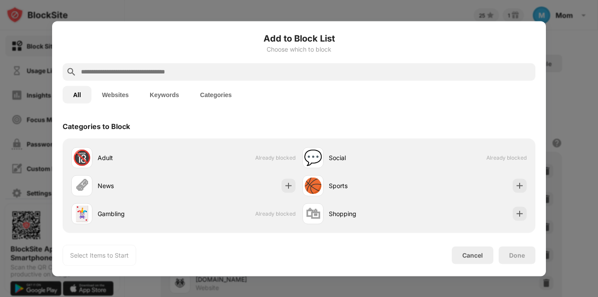
click at [208, 74] on input "text" at bounding box center [306, 72] width 452 height 11
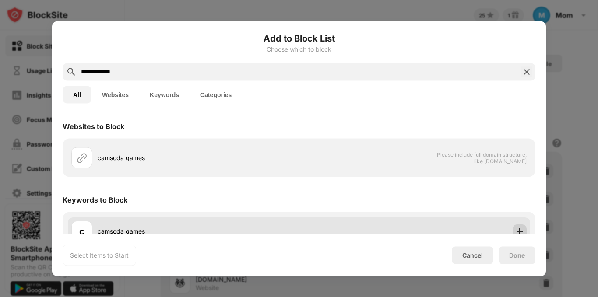
type input "**********"
click at [516, 230] on img at bounding box center [520, 231] width 9 height 9
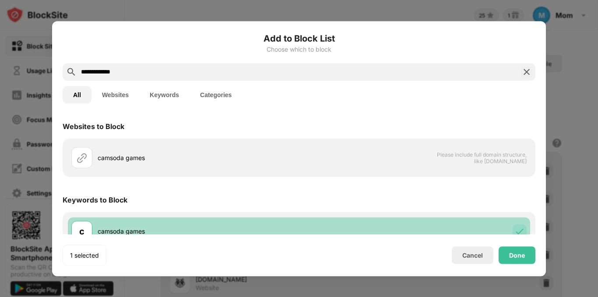
scroll to position [16, 0]
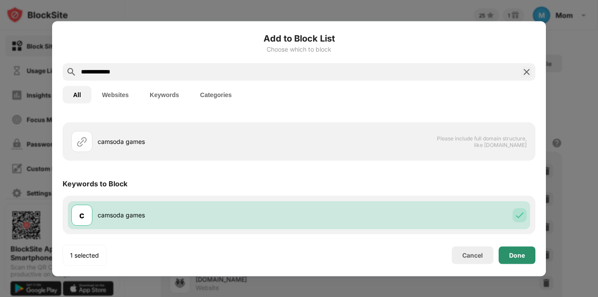
click at [517, 255] on div "Done" at bounding box center [517, 255] width 16 height 7
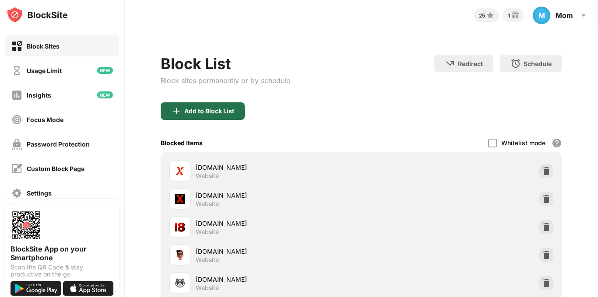
click at [190, 106] on div "Add to Block List" at bounding box center [203, 112] width 84 height 18
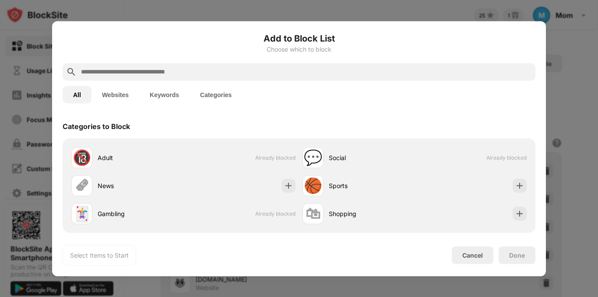
click at [188, 67] on input "text" at bounding box center [306, 72] width 452 height 11
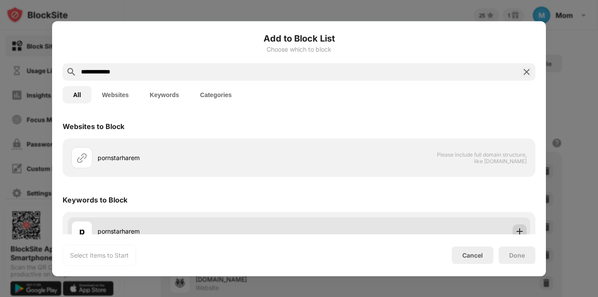
type input "**********"
click at [516, 230] on img at bounding box center [520, 231] width 9 height 9
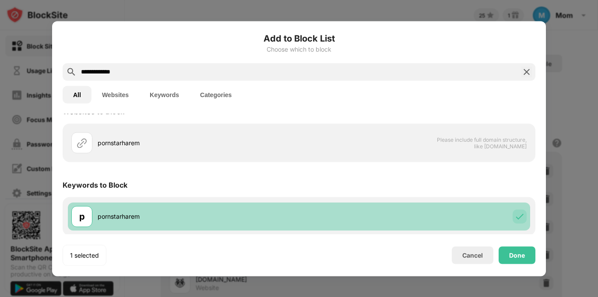
scroll to position [16, 0]
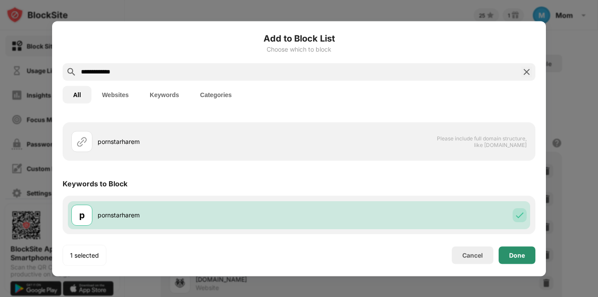
click at [520, 256] on div "Done" at bounding box center [517, 255] width 16 height 7
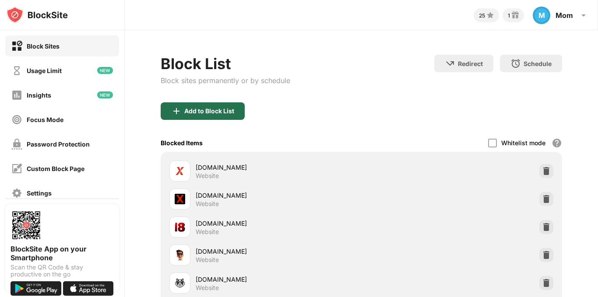
click at [188, 111] on div "Add to Block List" at bounding box center [209, 111] width 50 height 7
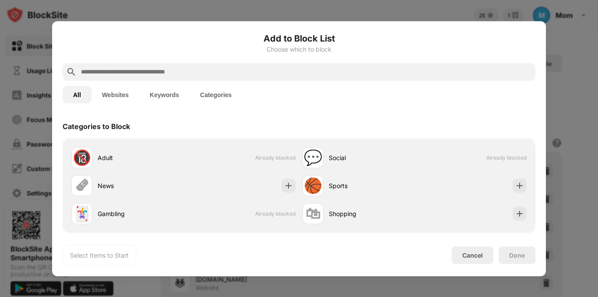
click at [203, 74] on input "text" at bounding box center [306, 72] width 452 height 11
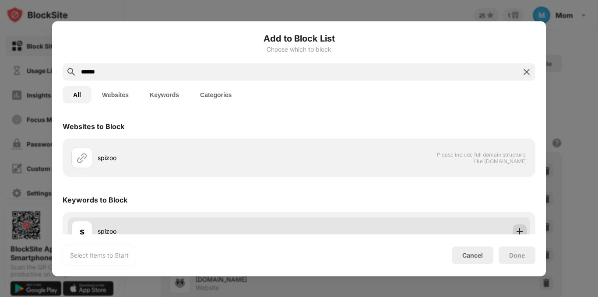
type input "******"
click at [516, 227] on img at bounding box center [520, 231] width 9 height 9
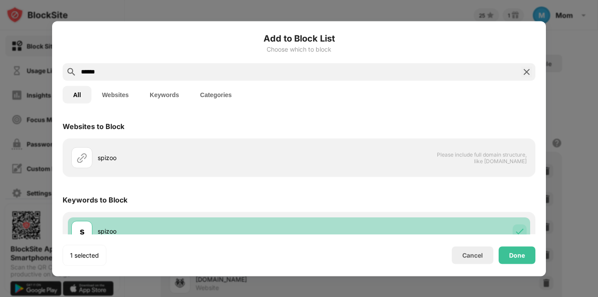
scroll to position [16, 0]
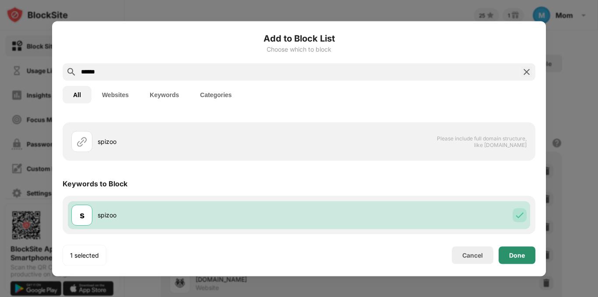
click at [522, 254] on div "Done" at bounding box center [517, 255] width 16 height 7
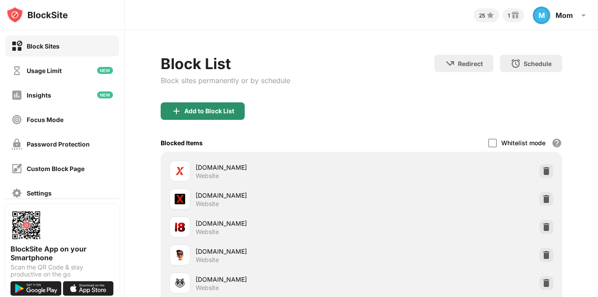
click at [180, 110] on img at bounding box center [176, 111] width 11 height 11
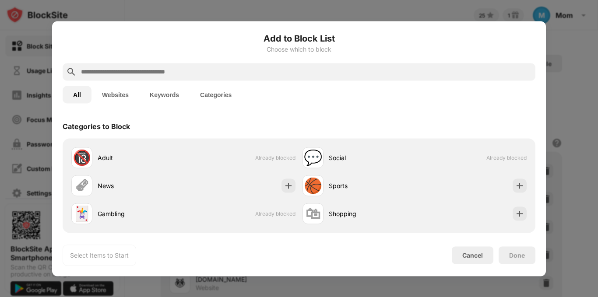
click at [199, 71] on input "text" at bounding box center [306, 72] width 452 height 11
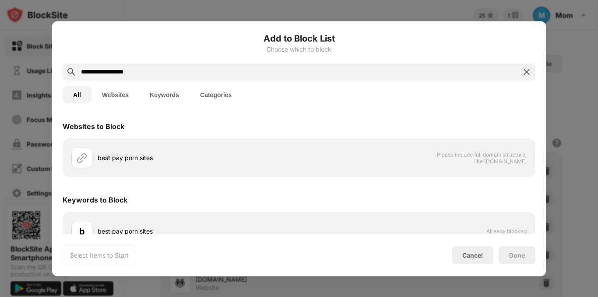
click at [488, 209] on div "Keywords to Block" at bounding box center [299, 200] width 473 height 25
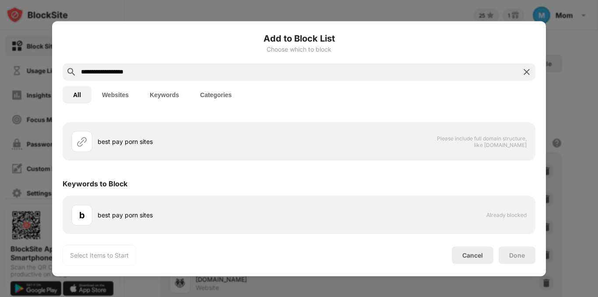
click at [126, 74] on input "**********" at bounding box center [299, 72] width 438 height 11
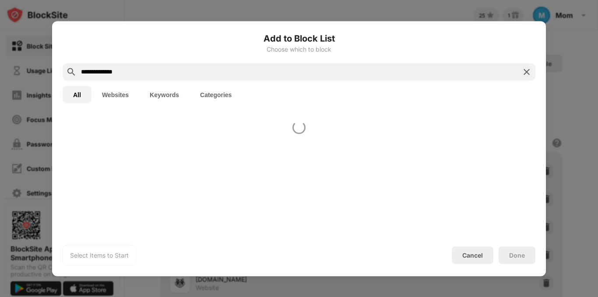
scroll to position [0, 0]
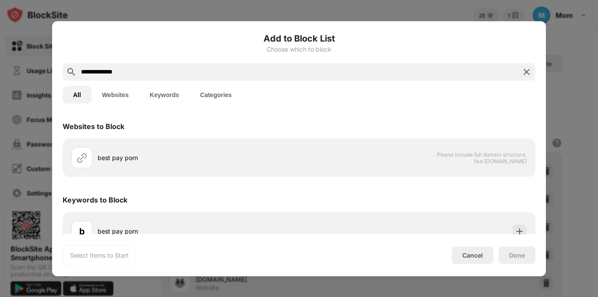
click at [99, 69] on input "**********" at bounding box center [299, 72] width 438 height 11
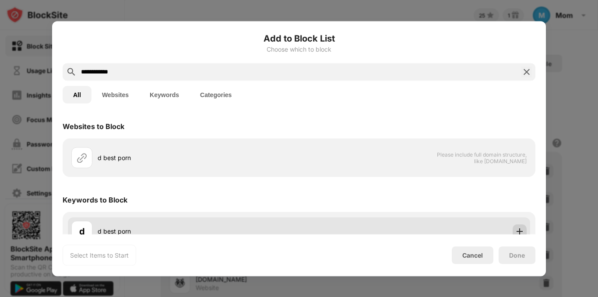
type input "**********"
click at [516, 227] on img at bounding box center [520, 231] width 9 height 9
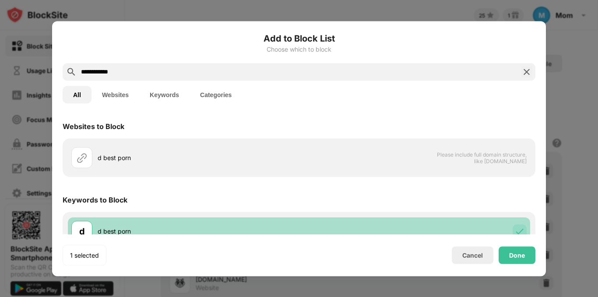
scroll to position [16, 0]
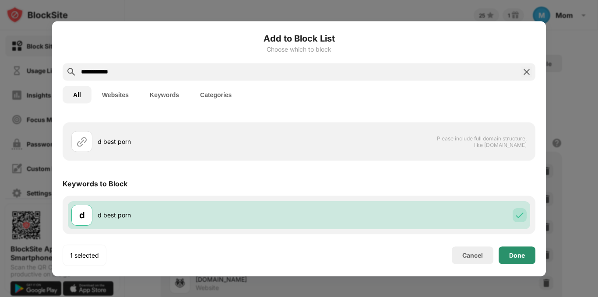
click at [512, 251] on div "Done" at bounding box center [517, 256] width 37 height 18
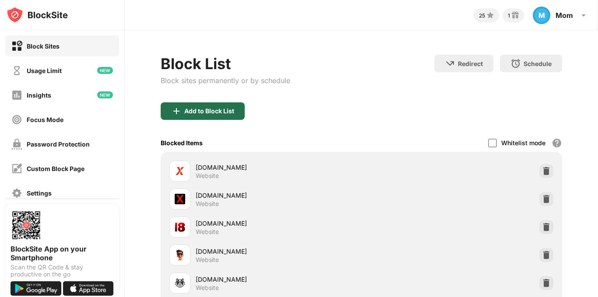
click at [234, 112] on div "Add to Block List" at bounding box center [209, 111] width 50 height 7
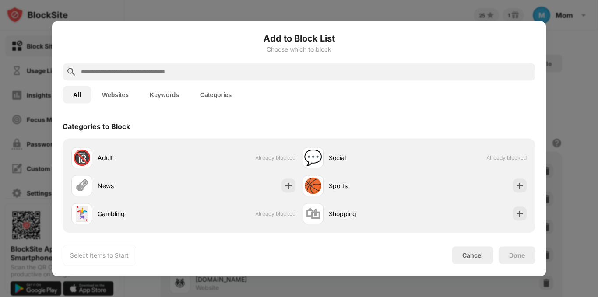
click at [210, 68] on input "text" at bounding box center [306, 72] width 452 height 11
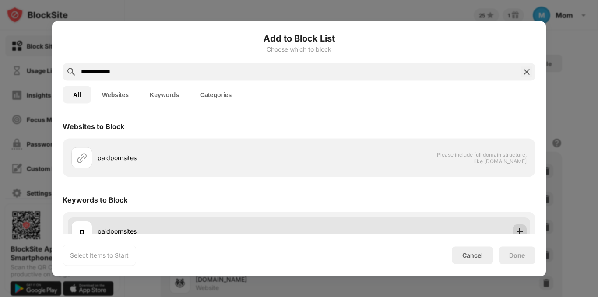
type input "**********"
click at [516, 230] on img at bounding box center [520, 231] width 9 height 9
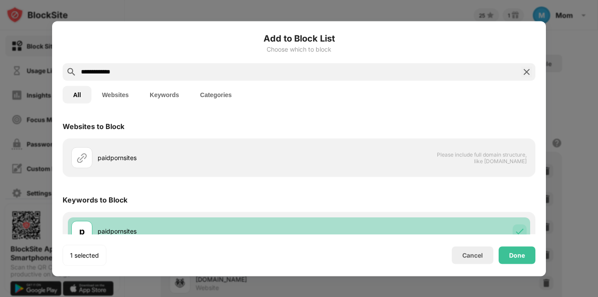
scroll to position [16, 0]
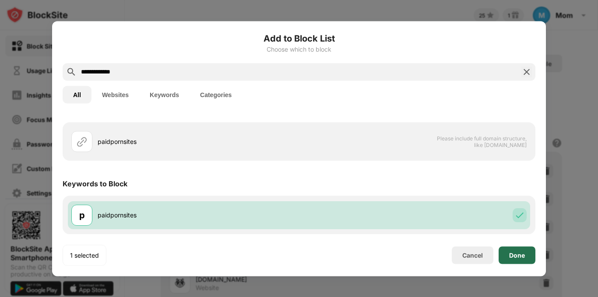
click at [527, 256] on div "Done" at bounding box center [517, 256] width 37 height 18
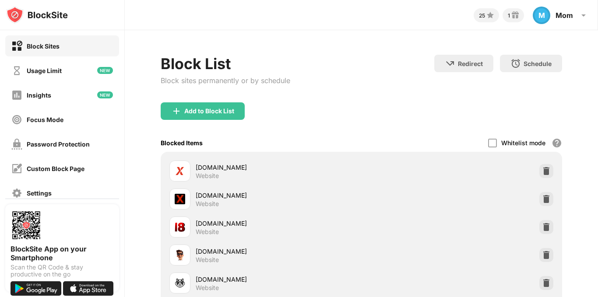
click at [226, 102] on div "Block List Block sites permanently or by schedule" at bounding box center [226, 79] width 130 height 48
click at [213, 109] on div "Add to Block List" at bounding box center [209, 111] width 50 height 7
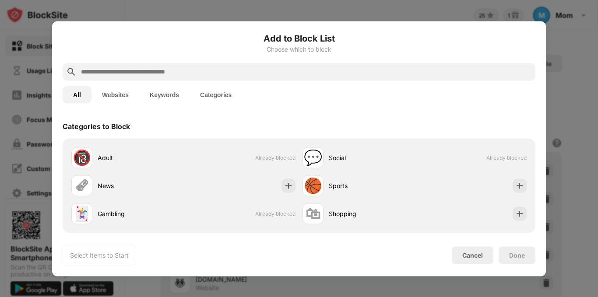
click at [193, 69] on input "text" at bounding box center [306, 72] width 452 height 11
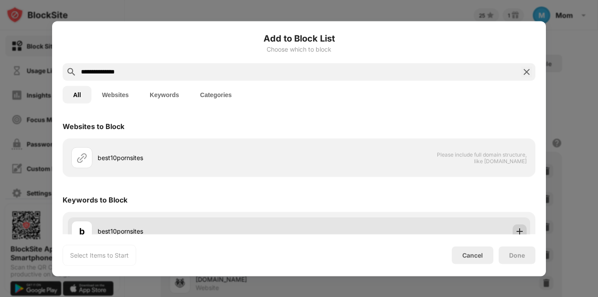
type input "**********"
click at [516, 231] on img at bounding box center [520, 231] width 9 height 9
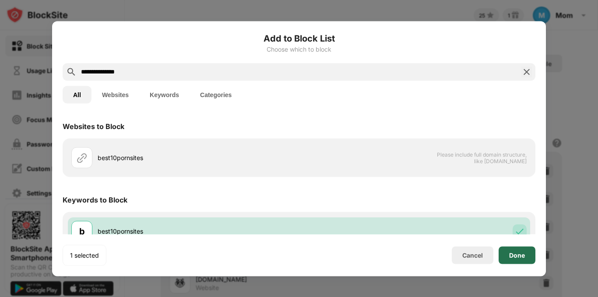
click at [514, 251] on div "Done" at bounding box center [517, 256] width 37 height 18
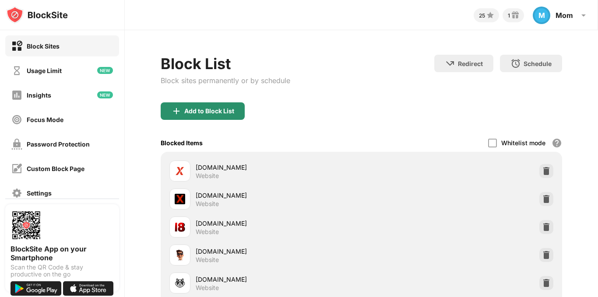
click at [210, 108] on div "Add to Block List" at bounding box center [209, 111] width 50 height 7
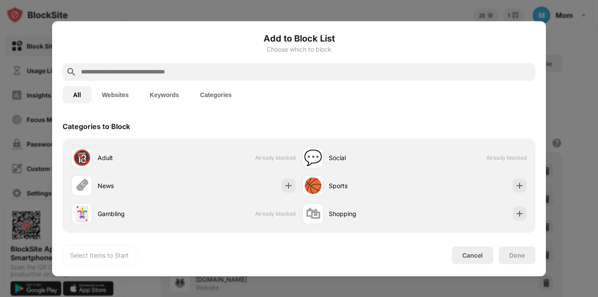
click at [209, 74] on input "text" at bounding box center [306, 72] width 452 height 11
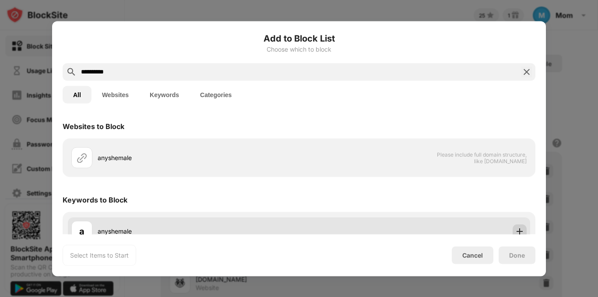
type input "**********"
click at [516, 227] on img at bounding box center [520, 231] width 9 height 9
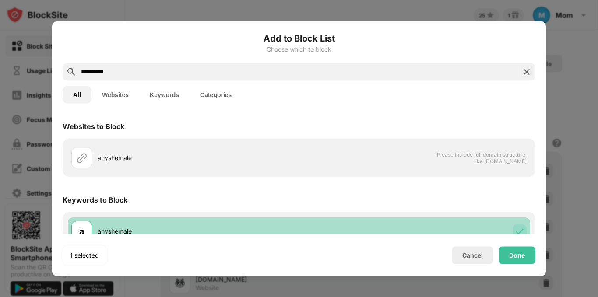
scroll to position [16, 0]
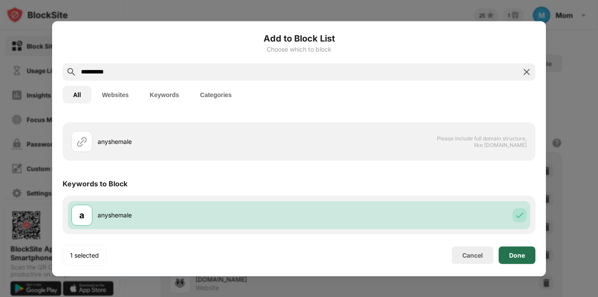
click at [520, 251] on div "Done" at bounding box center [517, 256] width 37 height 18
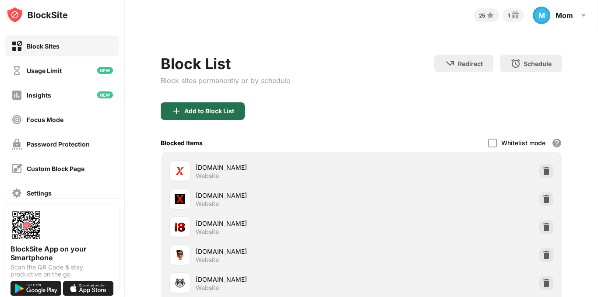
click at [216, 111] on div "Add to Block List" at bounding box center [209, 111] width 50 height 7
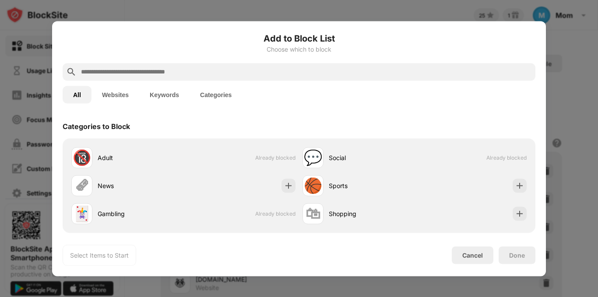
click at [213, 73] on input "text" at bounding box center [306, 72] width 452 height 11
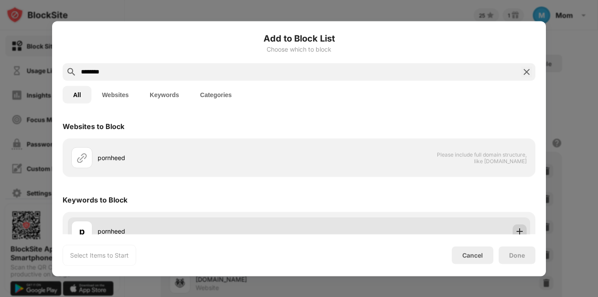
type input "********"
click at [516, 227] on img at bounding box center [520, 231] width 9 height 9
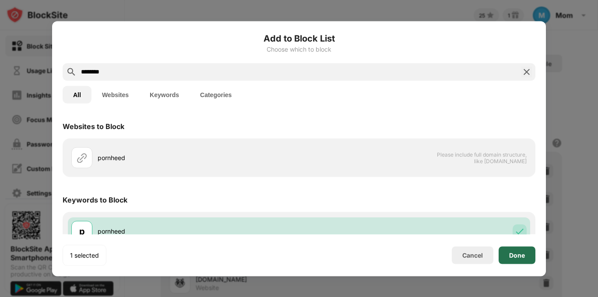
click at [515, 255] on div "Done" at bounding box center [517, 255] width 16 height 7
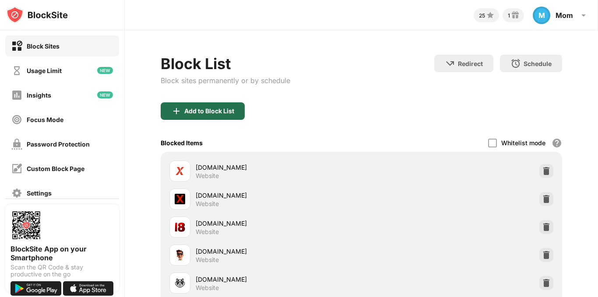
click at [219, 117] on div "Add to Block List" at bounding box center [203, 112] width 84 height 18
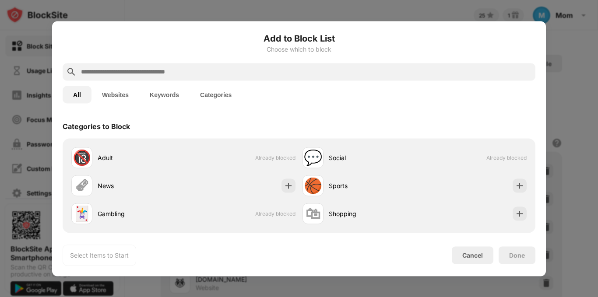
click at [154, 72] on input "text" at bounding box center [306, 72] width 452 height 11
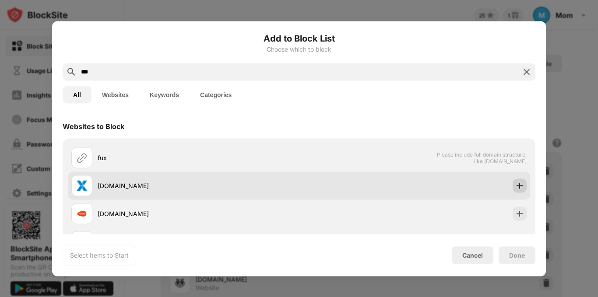
type input "***"
click at [516, 190] on img at bounding box center [520, 185] width 9 height 9
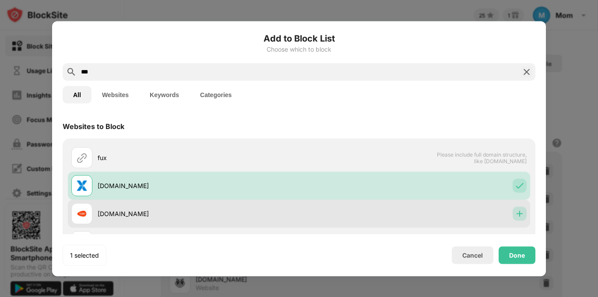
click at [517, 214] on img at bounding box center [520, 213] width 9 height 9
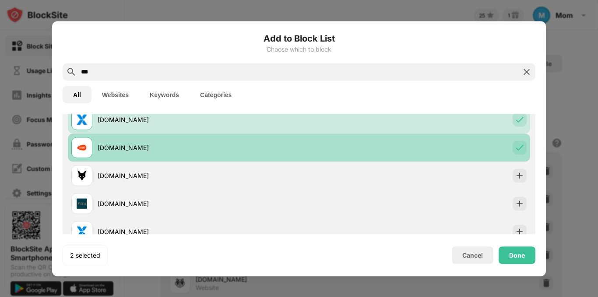
scroll to position [88, 0]
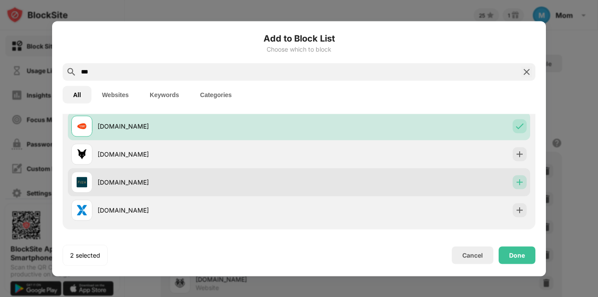
click at [516, 182] on img at bounding box center [520, 182] width 9 height 9
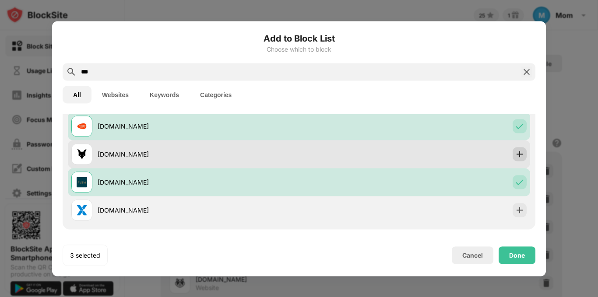
click at [516, 153] on img at bounding box center [520, 154] width 9 height 9
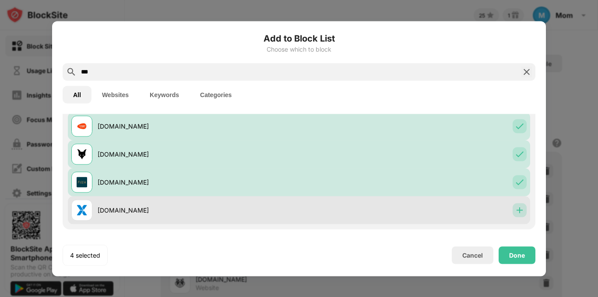
click at [516, 213] on img at bounding box center [520, 210] width 9 height 9
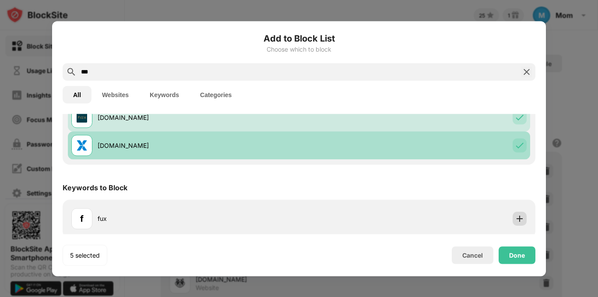
scroll to position [156, 0]
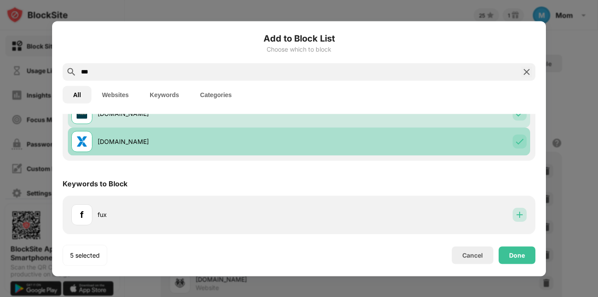
click at [516, 213] on img at bounding box center [520, 215] width 9 height 9
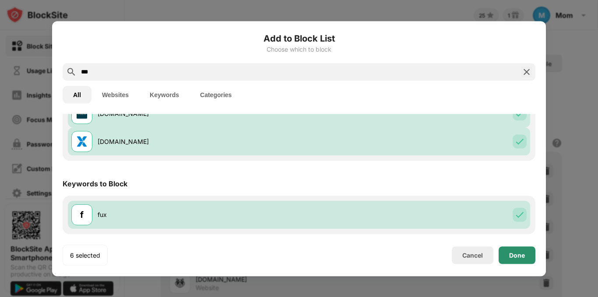
click at [519, 257] on div "Done" at bounding box center [517, 255] width 16 height 7
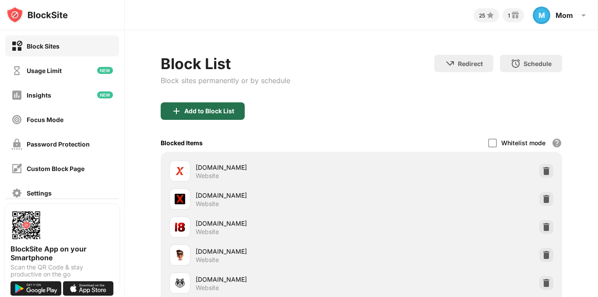
click at [190, 109] on div "Add to Block List" at bounding box center [209, 111] width 50 height 7
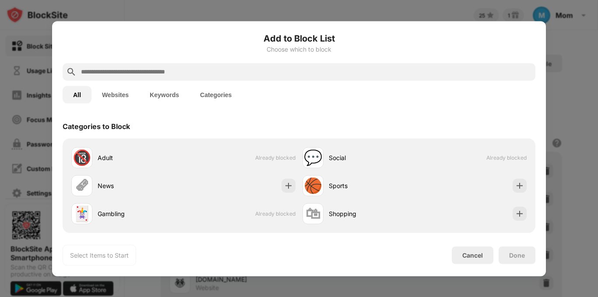
click at [201, 70] on input "text" at bounding box center [306, 72] width 452 height 11
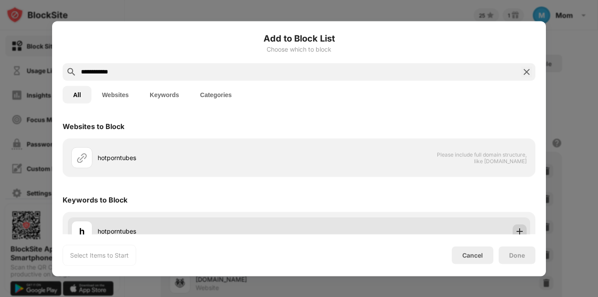
type input "**********"
click at [513, 225] on div at bounding box center [520, 231] width 14 height 14
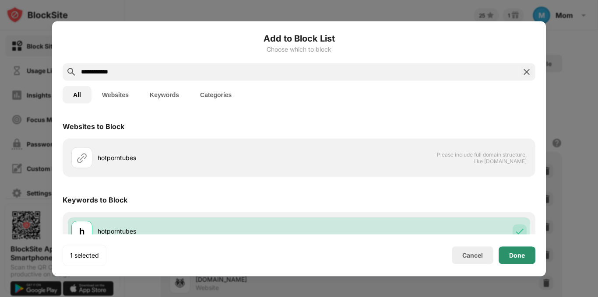
click at [520, 253] on div "Done" at bounding box center [517, 255] width 16 height 7
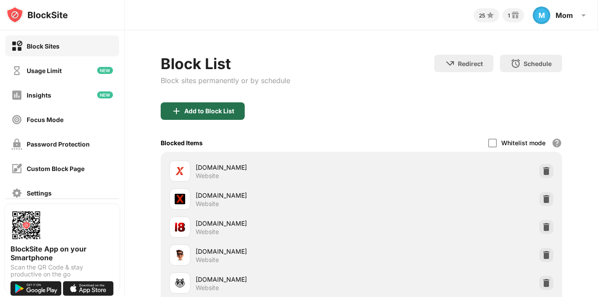
click at [220, 112] on div "Add to Block List" at bounding box center [209, 111] width 50 height 7
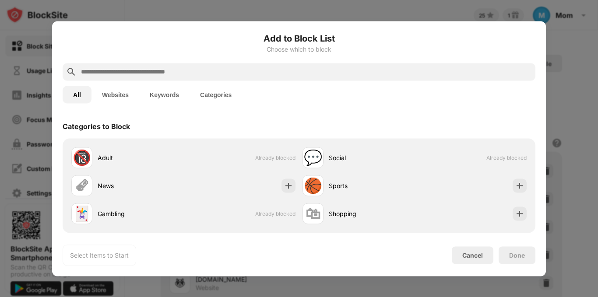
click at [196, 72] on input "text" at bounding box center [306, 72] width 452 height 11
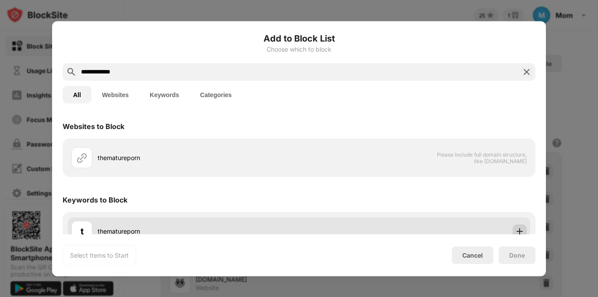
type input "**********"
click at [516, 232] on img at bounding box center [520, 231] width 9 height 9
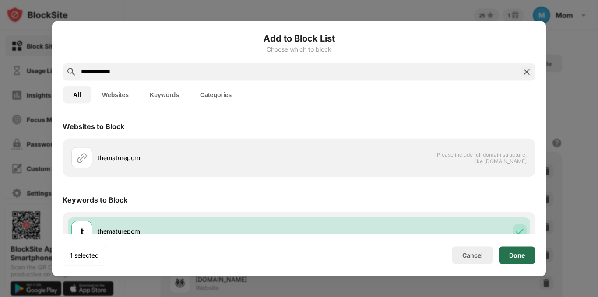
click at [520, 253] on div "Done" at bounding box center [517, 255] width 16 height 7
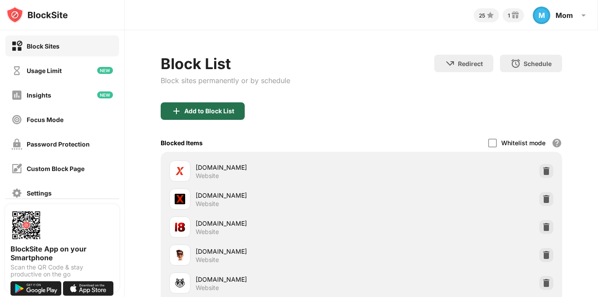
click at [225, 111] on div "Add to Block List" at bounding box center [209, 111] width 50 height 7
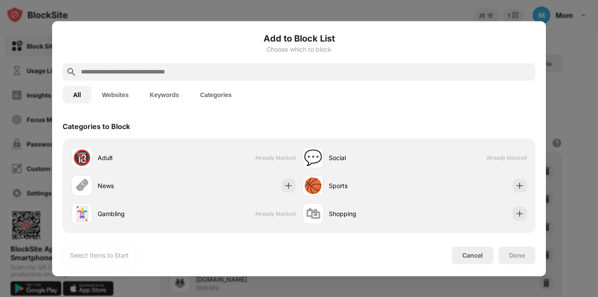
click at [354, 71] on input "text" at bounding box center [306, 72] width 452 height 11
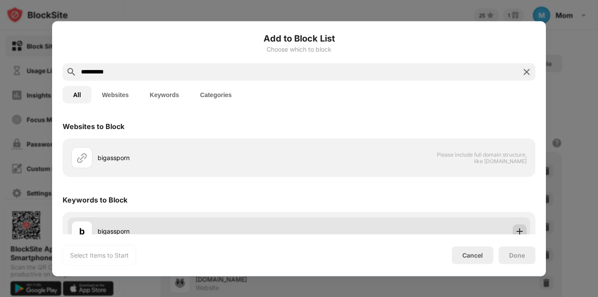
type input "**********"
click at [516, 230] on img at bounding box center [520, 231] width 9 height 9
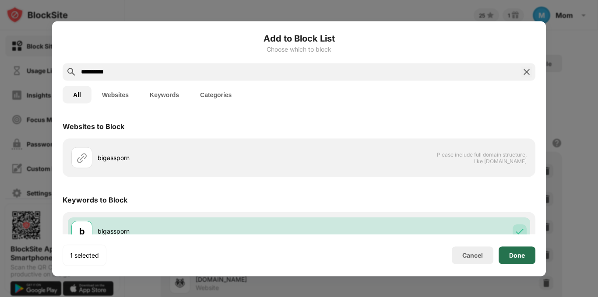
click at [517, 253] on div "Done" at bounding box center [517, 255] width 16 height 7
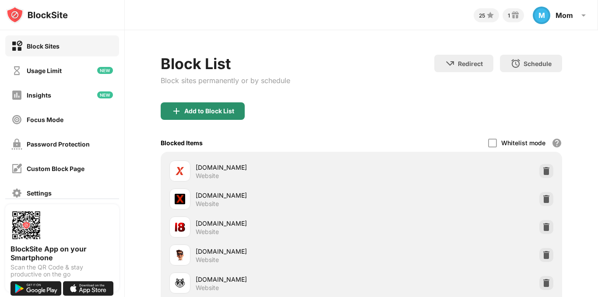
click at [188, 108] on div "Add to Block List" at bounding box center [209, 111] width 50 height 7
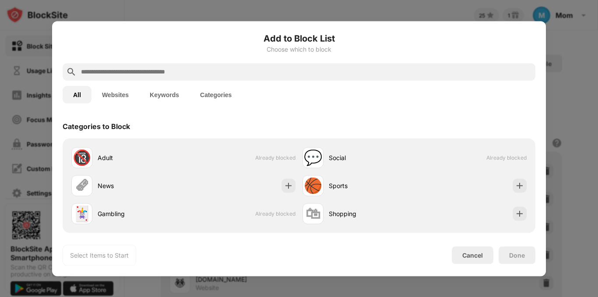
click at [324, 73] on input "text" at bounding box center [306, 72] width 452 height 11
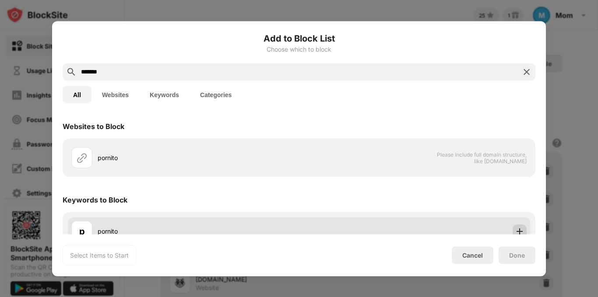
type input "*******"
click at [516, 227] on img at bounding box center [520, 231] width 9 height 9
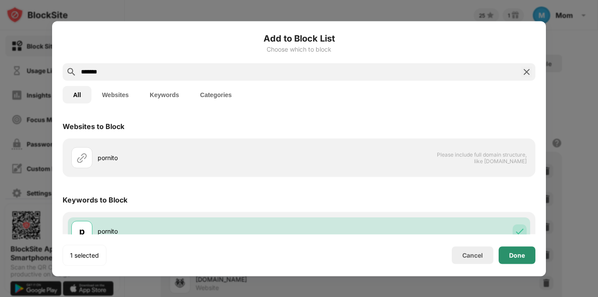
click at [522, 252] on div "Done" at bounding box center [517, 255] width 16 height 7
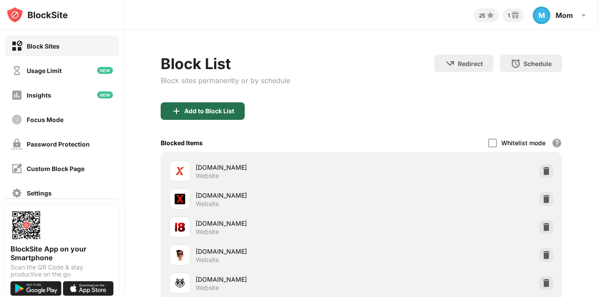
click at [182, 108] on div "Add to Block List" at bounding box center [203, 112] width 84 height 18
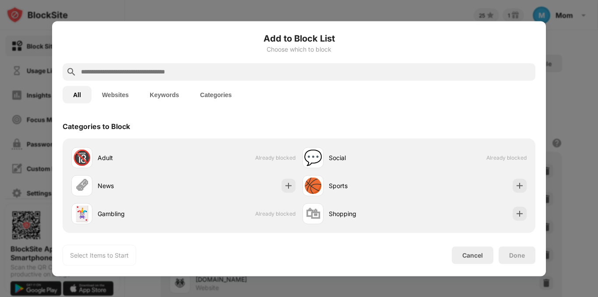
click at [164, 74] on input "text" at bounding box center [306, 72] width 452 height 11
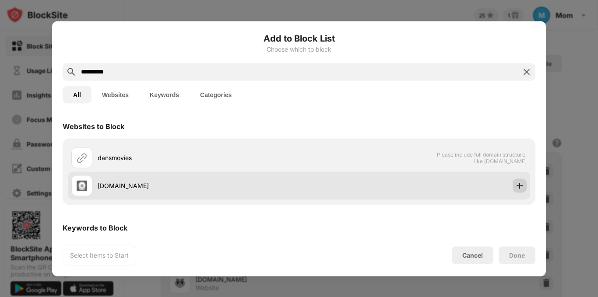
type input "**********"
click at [516, 188] on img at bounding box center [520, 185] width 9 height 9
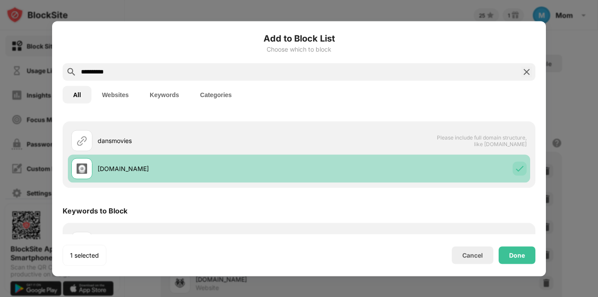
scroll to position [44, 0]
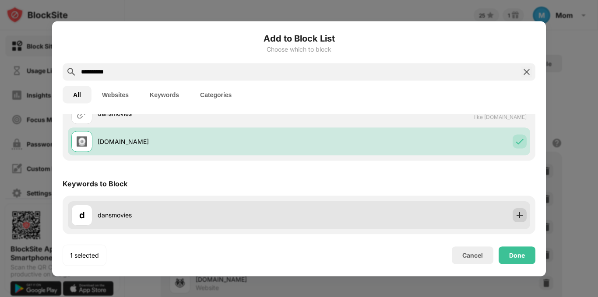
click at [516, 217] on img at bounding box center [520, 215] width 9 height 9
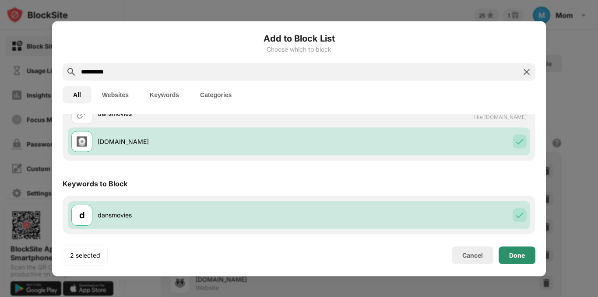
click at [517, 253] on div "Done" at bounding box center [517, 255] width 16 height 7
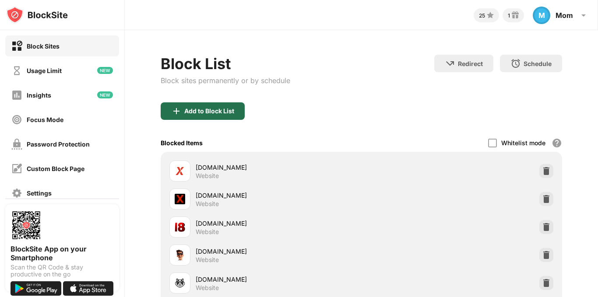
click at [205, 112] on div "Add to Block List" at bounding box center [209, 111] width 50 height 7
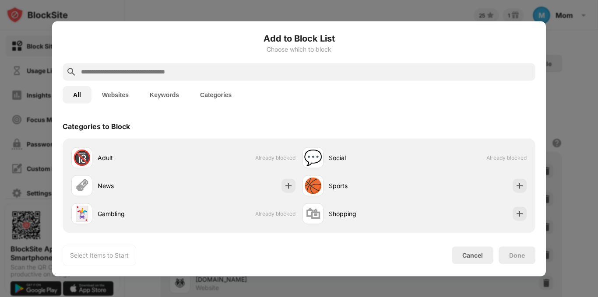
click at [189, 73] on input "text" at bounding box center [306, 72] width 452 height 11
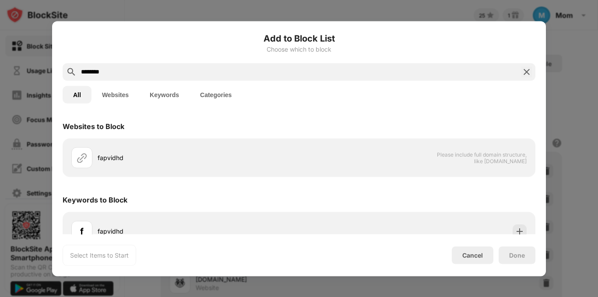
type input "********"
click at [515, 234] on div "Add to Block List Choose which to block ******** All Websites Keywords Categori…" at bounding box center [299, 149] width 473 height 234
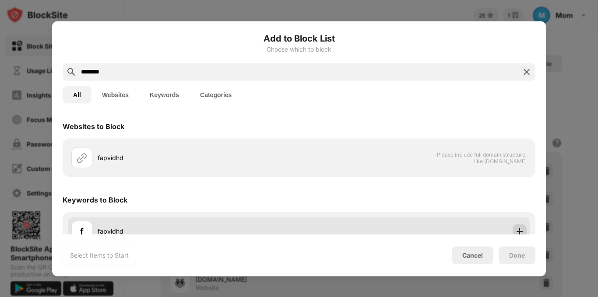
click at [516, 230] on img at bounding box center [520, 231] width 9 height 9
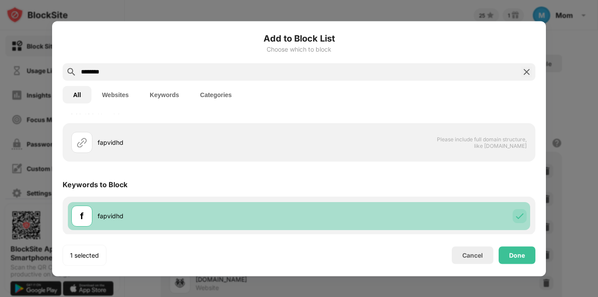
scroll to position [16, 0]
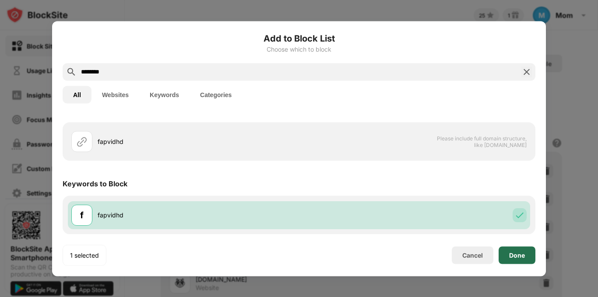
click at [518, 253] on div "Done" at bounding box center [517, 255] width 16 height 7
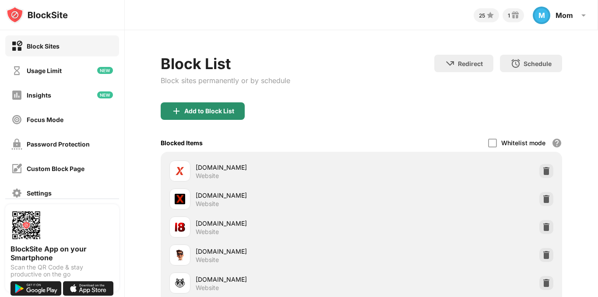
click at [216, 106] on div "Add to Block List" at bounding box center [203, 112] width 84 height 18
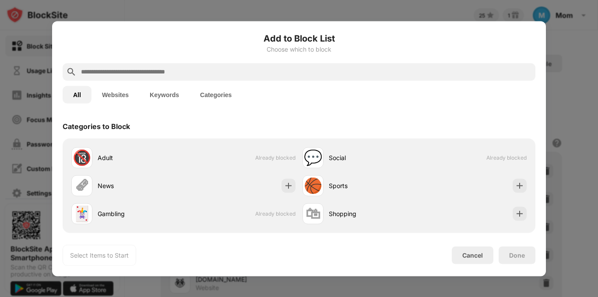
click at [166, 70] on input "text" at bounding box center [306, 72] width 452 height 11
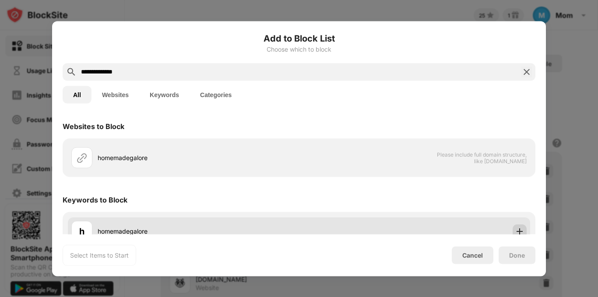
type input "**********"
click at [516, 227] on img at bounding box center [520, 231] width 9 height 9
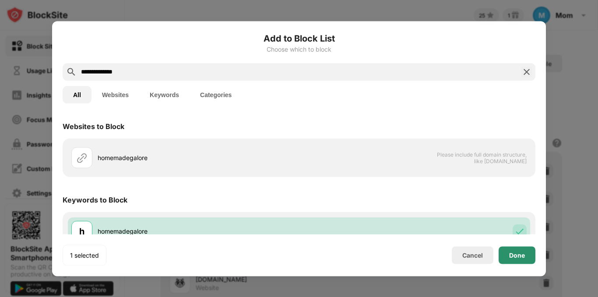
click at [507, 251] on div "Done" at bounding box center [517, 256] width 37 height 18
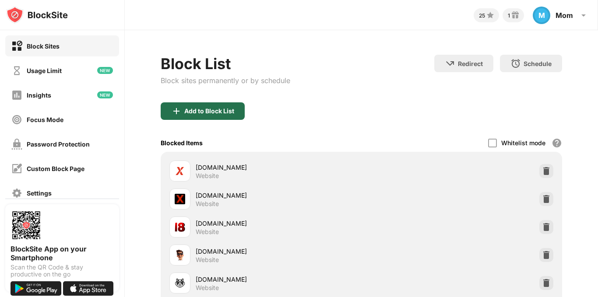
click at [219, 109] on div "Add to Block List" at bounding box center [209, 111] width 50 height 7
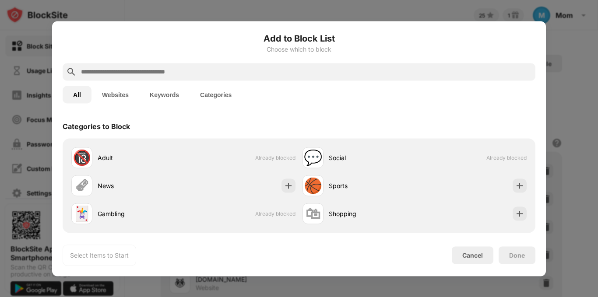
click at [214, 71] on input "text" at bounding box center [306, 72] width 452 height 11
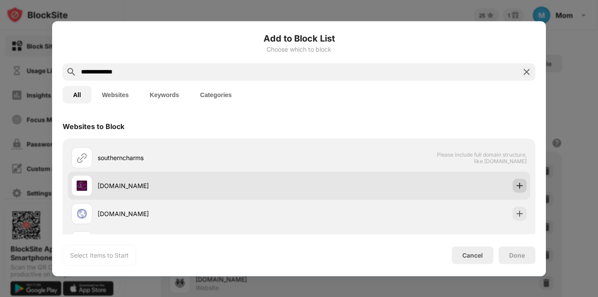
type input "**********"
click at [516, 189] on img at bounding box center [520, 185] width 9 height 9
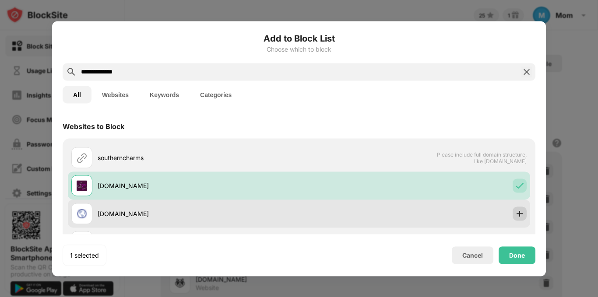
click at [516, 212] on img at bounding box center [520, 213] width 9 height 9
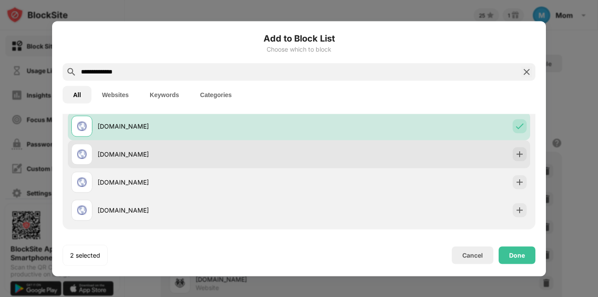
scroll to position [105, 0]
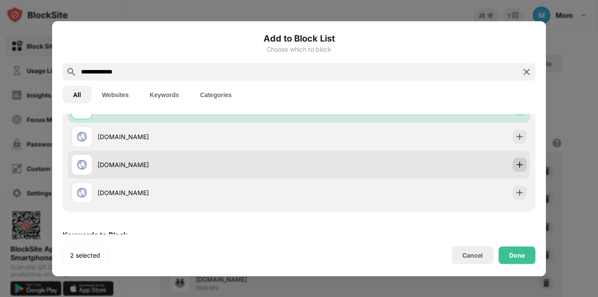
click at [516, 161] on img at bounding box center [520, 164] width 9 height 9
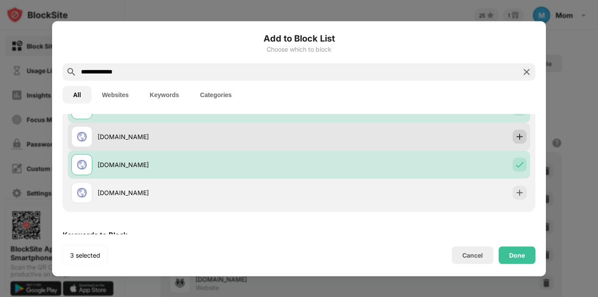
click at [516, 141] on img at bounding box center [520, 136] width 9 height 9
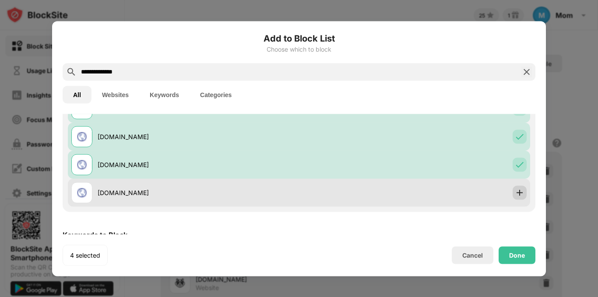
click at [513, 199] on div at bounding box center [520, 193] width 14 height 14
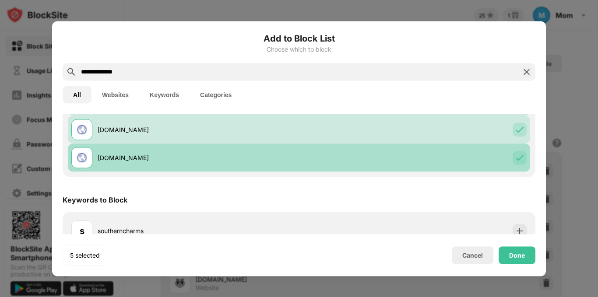
scroll to position [156, 0]
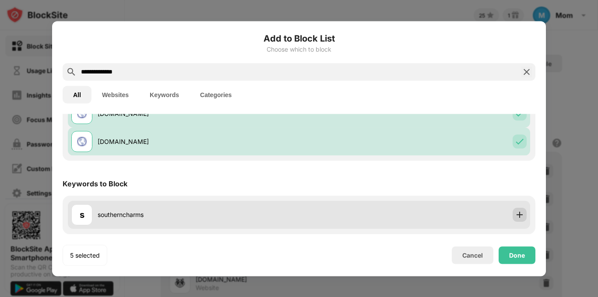
click at [516, 218] on img at bounding box center [520, 215] width 9 height 9
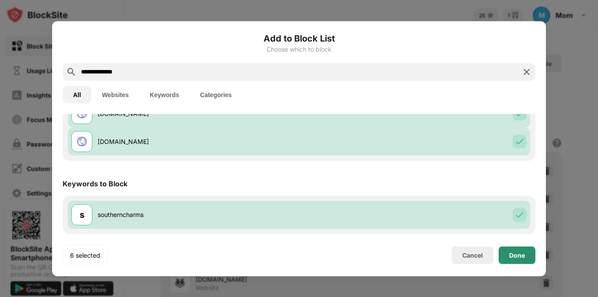
click at [517, 256] on div "Done" at bounding box center [517, 255] width 16 height 7
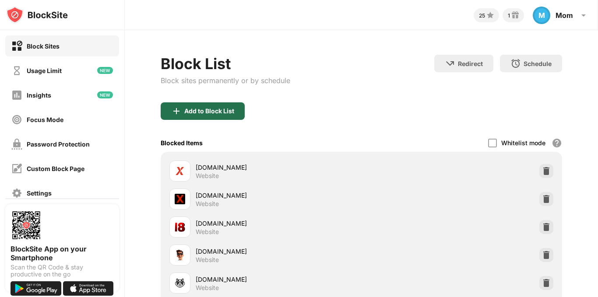
click at [212, 108] on div "Add to Block List" at bounding box center [209, 111] width 50 height 7
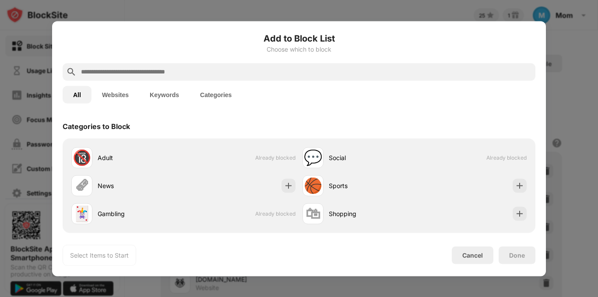
click at [199, 77] on input "text" at bounding box center [306, 72] width 452 height 11
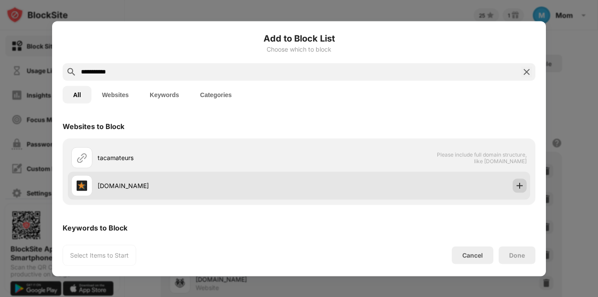
type input "**********"
click at [516, 186] on img at bounding box center [520, 185] width 9 height 9
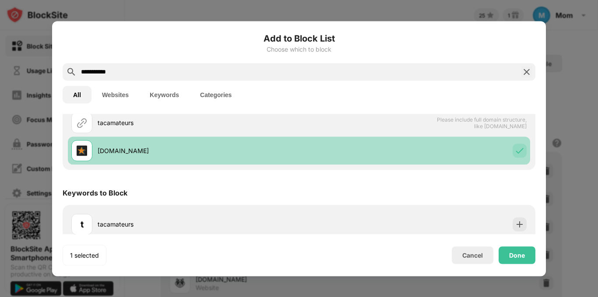
scroll to position [44, 0]
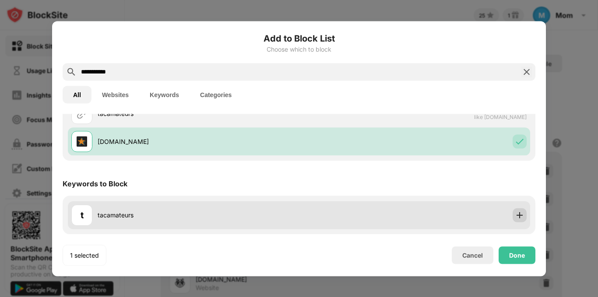
click at [516, 212] on img at bounding box center [520, 215] width 9 height 9
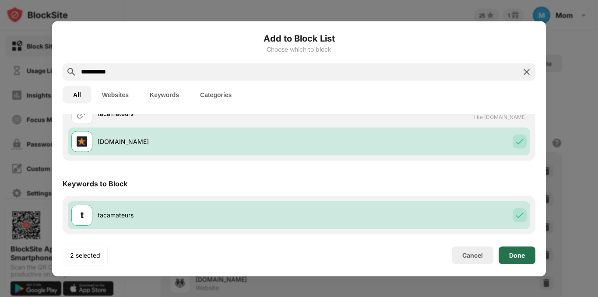
click at [517, 254] on div "Done" at bounding box center [517, 255] width 16 height 7
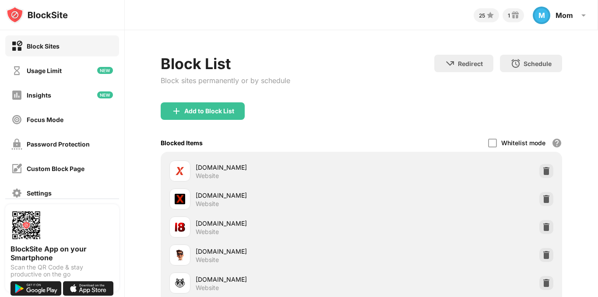
click at [215, 102] on div "Block List Block sites permanently or by schedule" at bounding box center [226, 79] width 130 height 48
click at [215, 113] on div "Add to Block List" at bounding box center [209, 111] width 50 height 7
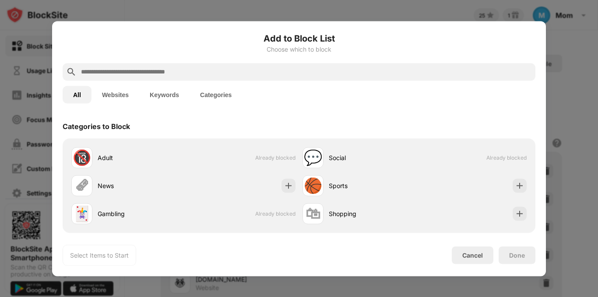
click at [203, 75] on input "text" at bounding box center [306, 72] width 452 height 11
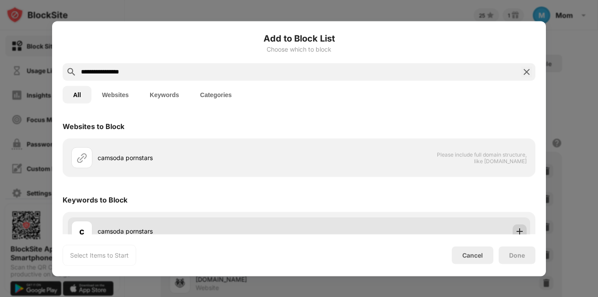
type input "**********"
click at [516, 229] on img at bounding box center [520, 231] width 9 height 9
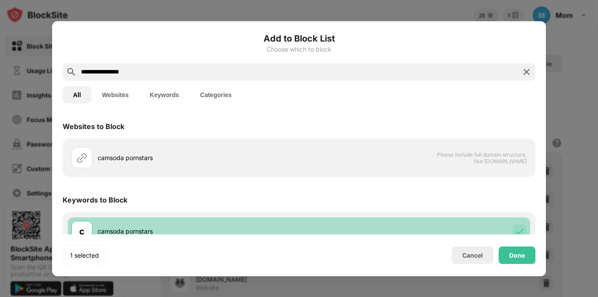
scroll to position [16, 0]
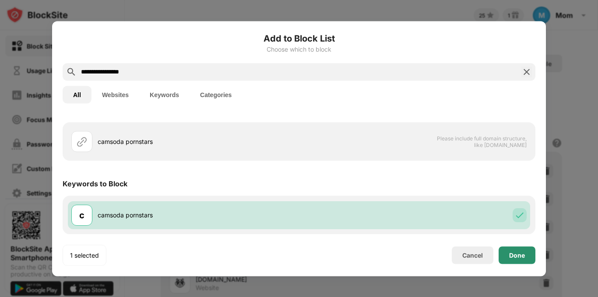
click at [517, 252] on div "Done" at bounding box center [517, 255] width 16 height 7
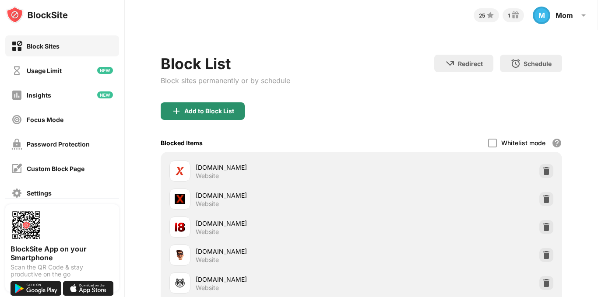
click at [221, 110] on div "Add to Block List" at bounding box center [209, 111] width 50 height 7
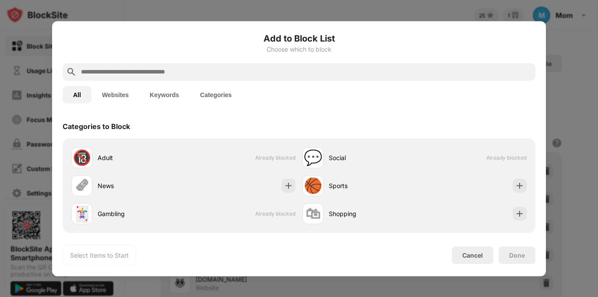
click at [185, 70] on input "text" at bounding box center [306, 72] width 452 height 11
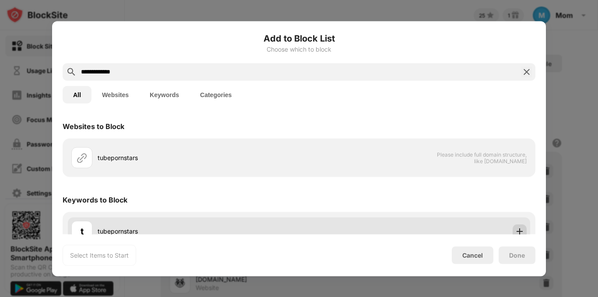
type input "**********"
click at [516, 228] on img at bounding box center [520, 231] width 9 height 9
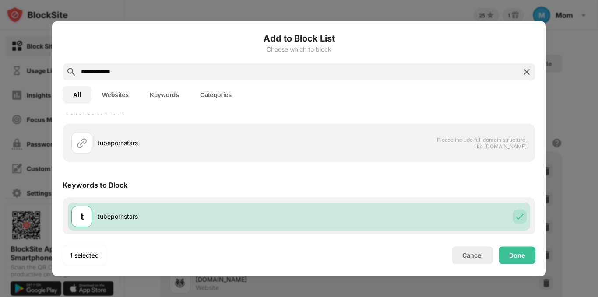
scroll to position [16, 0]
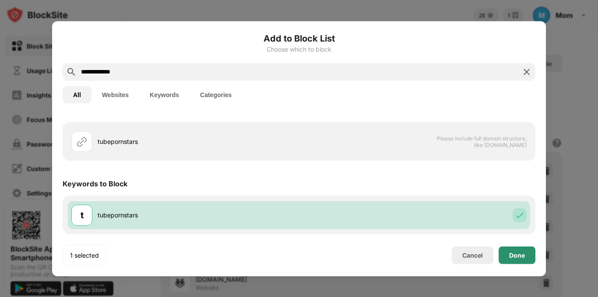
click at [515, 254] on div "Done" at bounding box center [517, 255] width 16 height 7
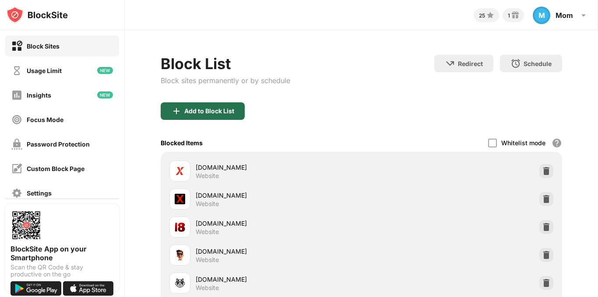
click at [231, 112] on div "Add to Block List" at bounding box center [209, 111] width 50 height 7
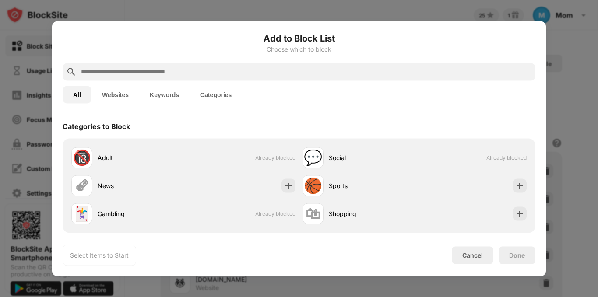
click at [231, 75] on input "text" at bounding box center [306, 72] width 452 height 11
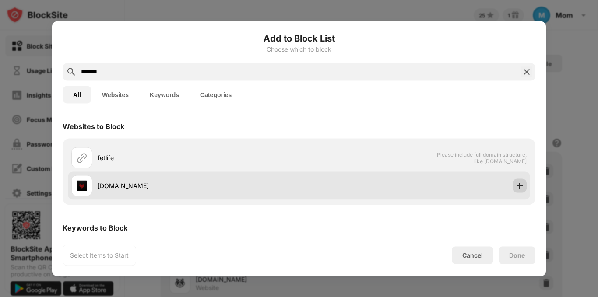
type input "*******"
click at [516, 184] on img at bounding box center [520, 185] width 9 height 9
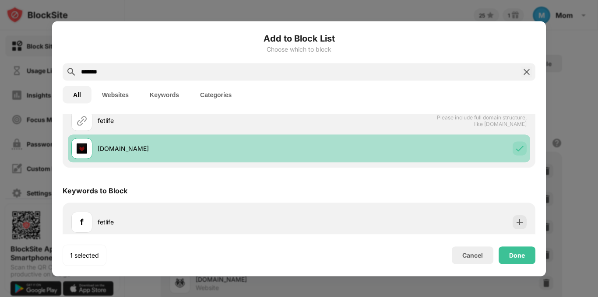
scroll to position [44, 0]
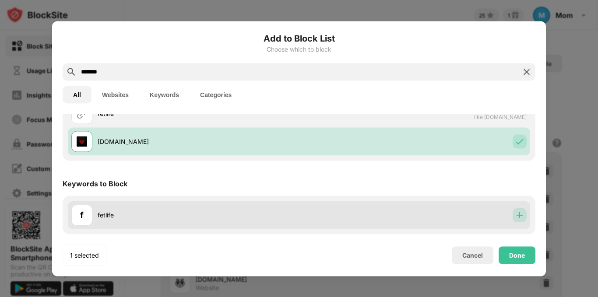
click at [516, 217] on img at bounding box center [520, 215] width 9 height 9
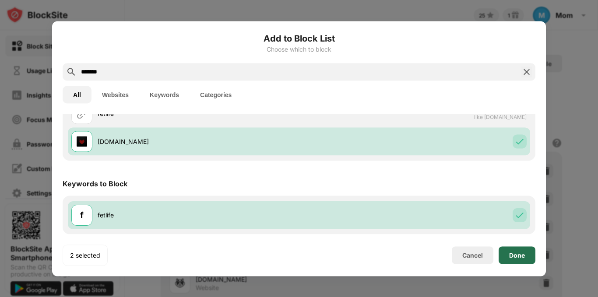
click at [520, 259] on div "Done" at bounding box center [517, 256] width 37 height 18
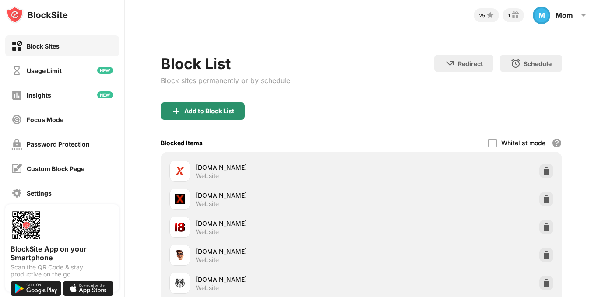
click at [189, 106] on div "Add to Block List" at bounding box center [203, 112] width 84 height 18
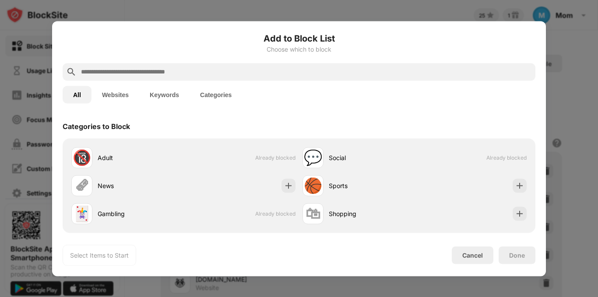
click at [184, 76] on input "text" at bounding box center [306, 72] width 452 height 11
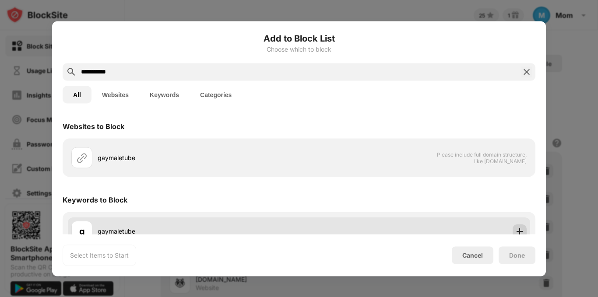
type input "**********"
click at [516, 229] on img at bounding box center [520, 231] width 9 height 9
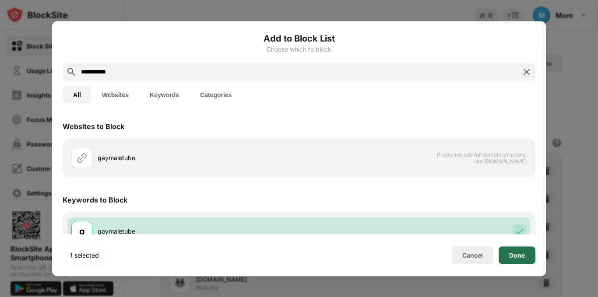
click at [517, 253] on div "Done" at bounding box center [517, 255] width 16 height 7
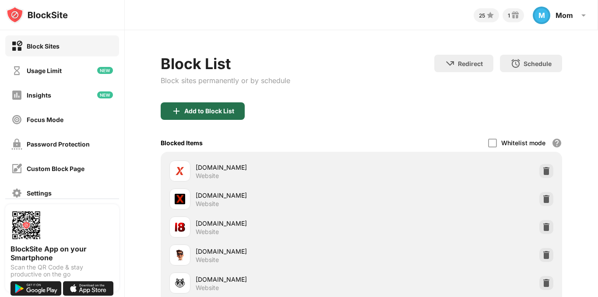
click at [214, 106] on div "Add to Block List" at bounding box center [203, 112] width 84 height 18
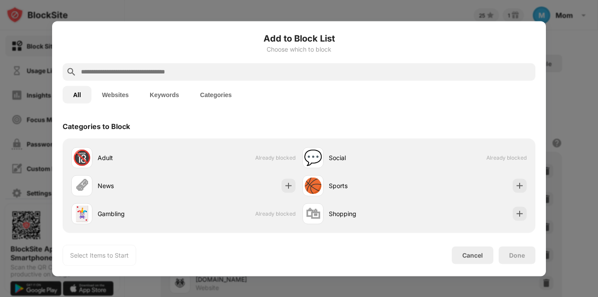
click at [207, 71] on input "text" at bounding box center [306, 72] width 452 height 11
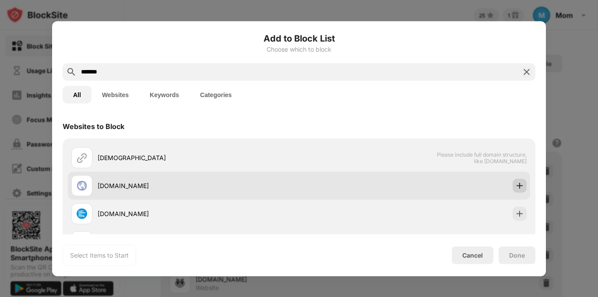
type input "*******"
click at [519, 182] on div at bounding box center [520, 186] width 14 height 14
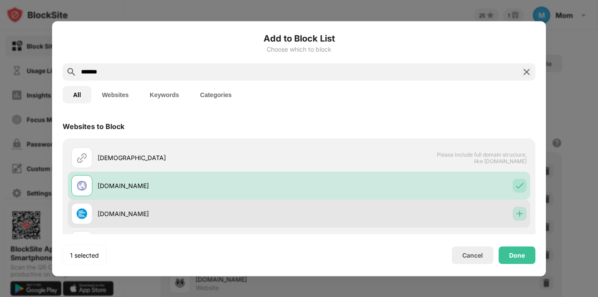
click at [518, 213] on div at bounding box center [520, 214] width 14 height 14
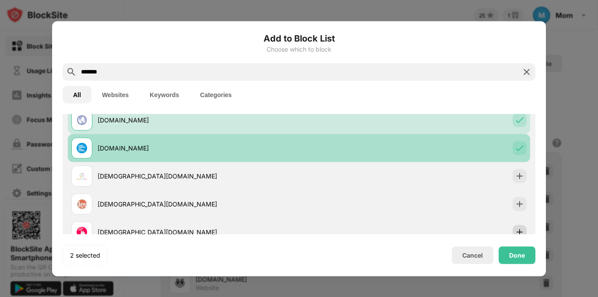
scroll to position [88, 0]
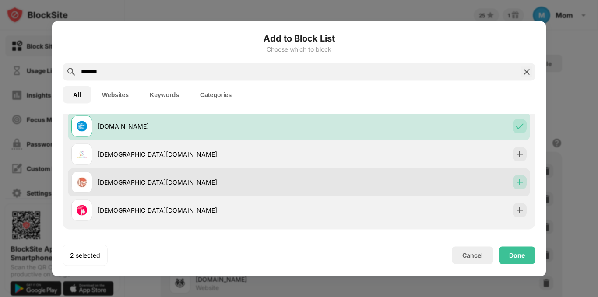
click at [518, 187] on div at bounding box center [520, 182] width 14 height 14
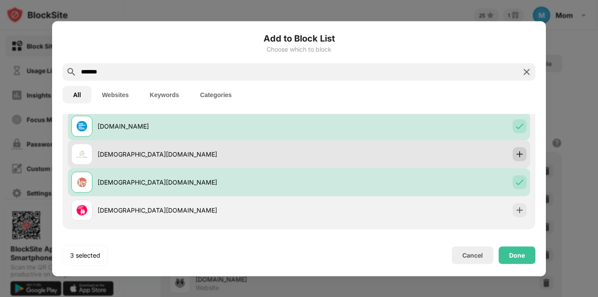
click at [516, 155] on img at bounding box center [520, 154] width 9 height 9
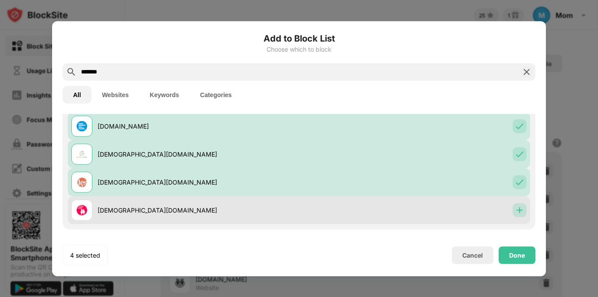
click at [516, 211] on img at bounding box center [520, 210] width 9 height 9
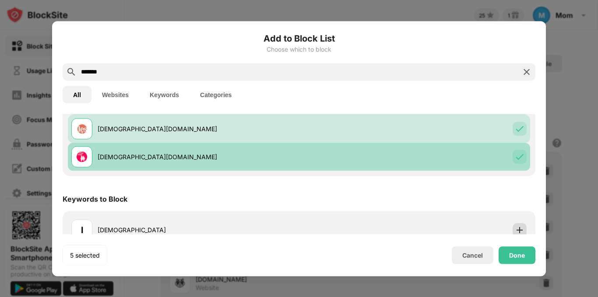
scroll to position [156, 0]
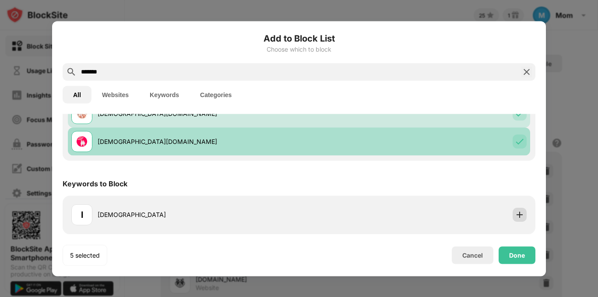
click at [516, 211] on img at bounding box center [520, 215] width 9 height 9
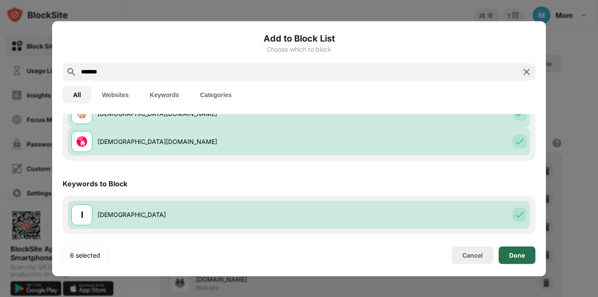
click at [520, 252] on div "Done" at bounding box center [517, 255] width 16 height 7
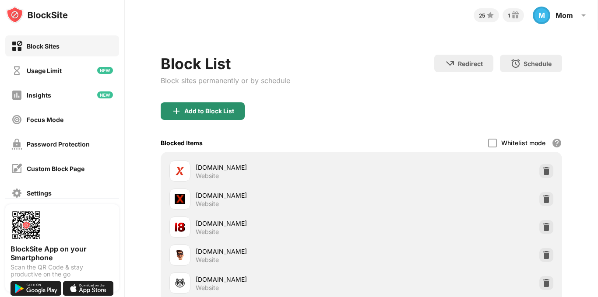
click at [225, 109] on div "Add to Block List" at bounding box center [209, 111] width 50 height 7
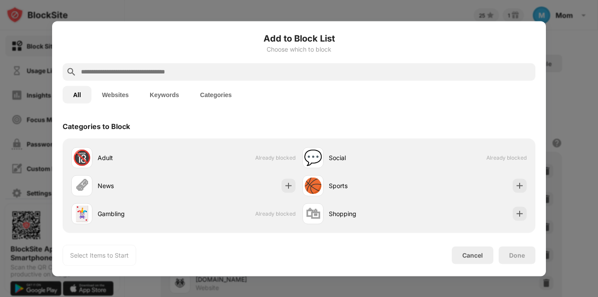
click at [192, 73] on input "text" at bounding box center [306, 72] width 452 height 11
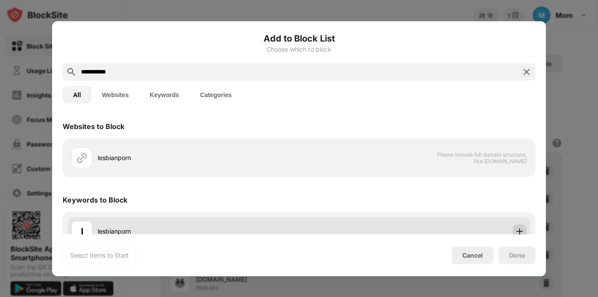
type input "**********"
click at [517, 234] on img at bounding box center [520, 231] width 9 height 9
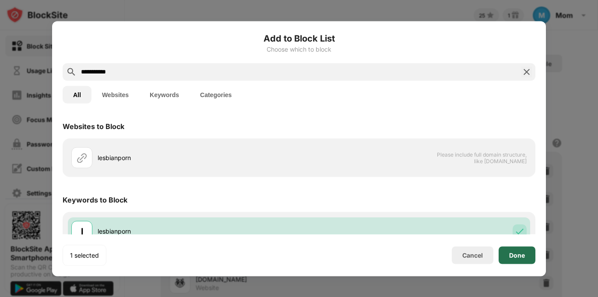
click at [519, 253] on div "Done" at bounding box center [517, 255] width 16 height 7
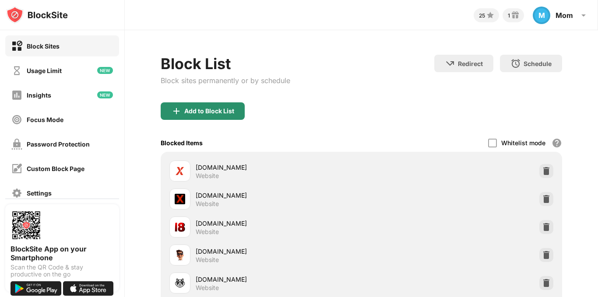
click at [219, 108] on div "Add to Block List" at bounding box center [209, 111] width 50 height 7
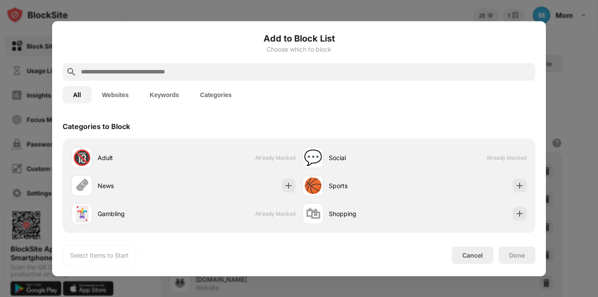
click at [182, 70] on input "text" at bounding box center [306, 72] width 452 height 11
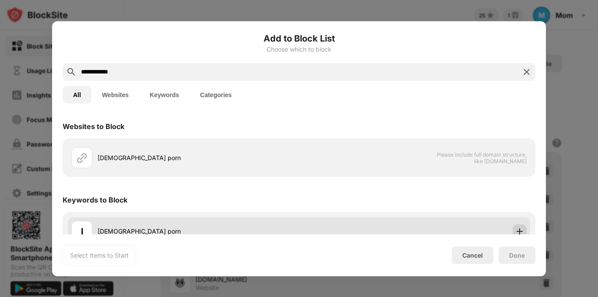
type input "**********"
click at [516, 226] on div at bounding box center [520, 231] width 14 height 14
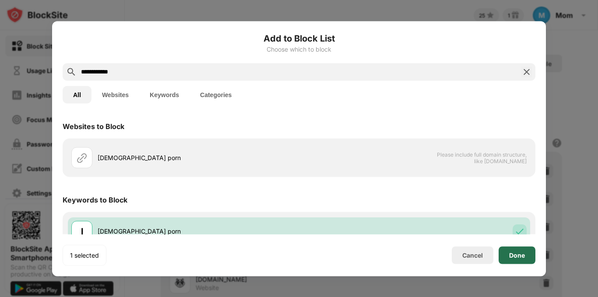
click at [519, 255] on div "Done" at bounding box center [517, 255] width 16 height 7
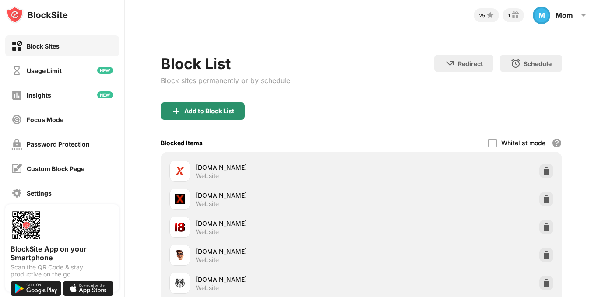
click at [204, 112] on div "Add to Block List" at bounding box center [209, 111] width 50 height 7
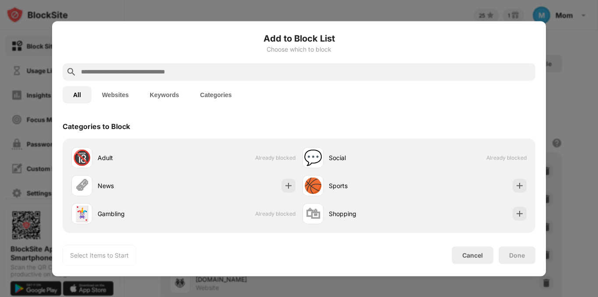
click at [186, 73] on input "text" at bounding box center [306, 72] width 452 height 11
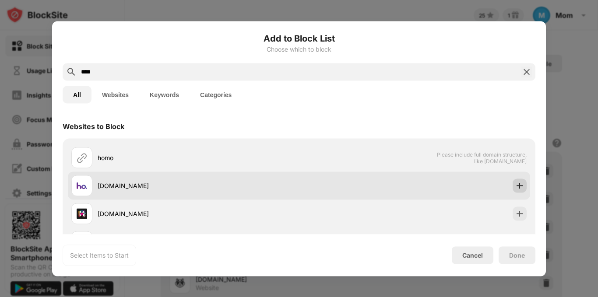
type input "****"
click at [516, 187] on img at bounding box center [520, 185] width 9 height 9
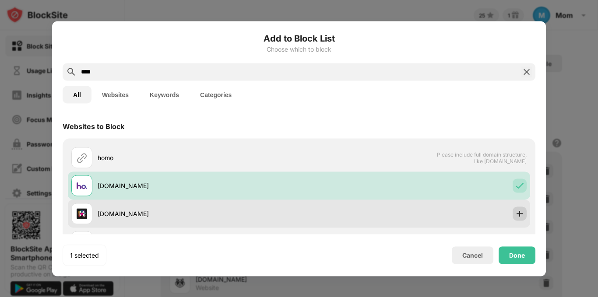
click at [514, 207] on div at bounding box center [520, 214] width 14 height 14
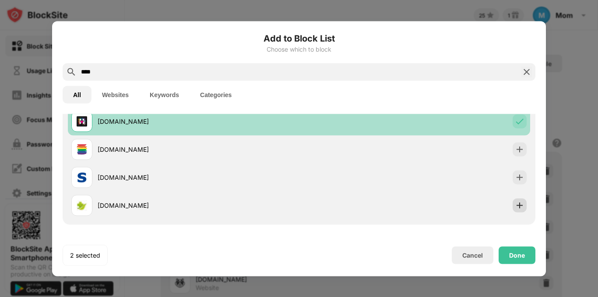
scroll to position [105, 0]
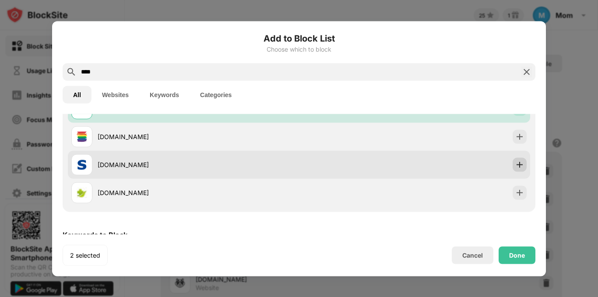
click at [516, 164] on img at bounding box center [520, 164] width 9 height 9
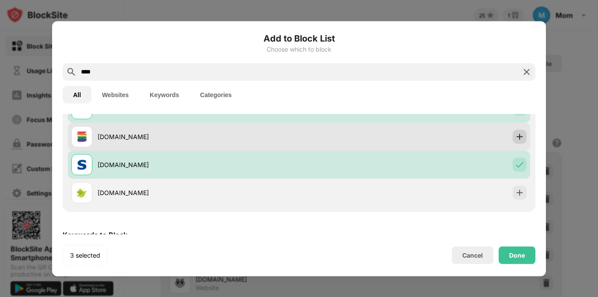
click at [516, 135] on img at bounding box center [520, 136] width 9 height 9
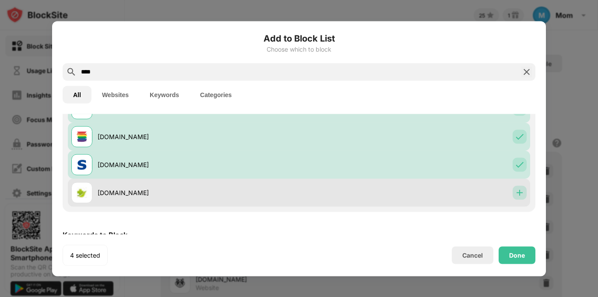
click at [516, 192] on img at bounding box center [520, 192] width 9 height 9
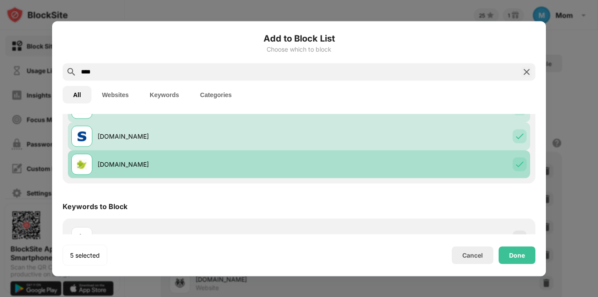
scroll to position [156, 0]
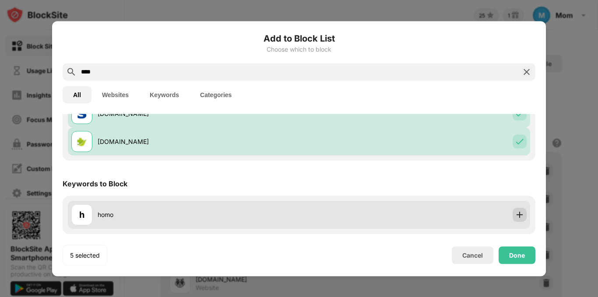
click at [516, 215] on img at bounding box center [520, 215] width 9 height 9
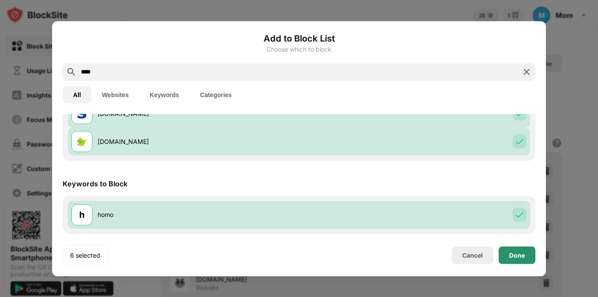
click at [515, 254] on div "Done" at bounding box center [517, 255] width 16 height 7
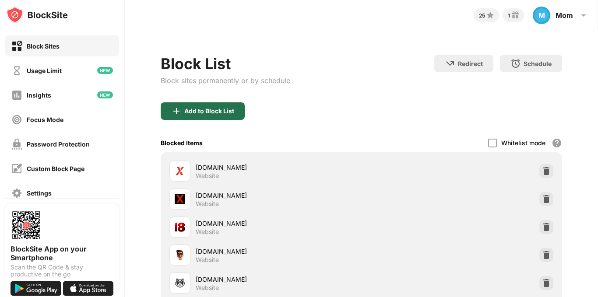
click at [219, 109] on div "Add to Block List" at bounding box center [209, 111] width 50 height 7
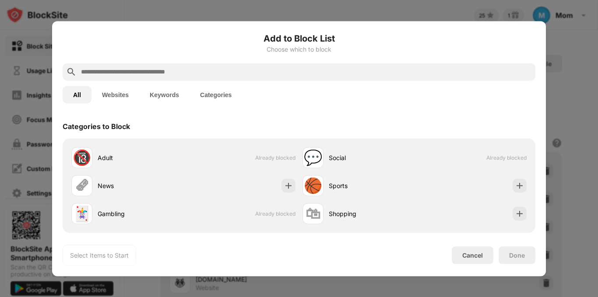
click at [209, 73] on input "text" at bounding box center [306, 72] width 452 height 11
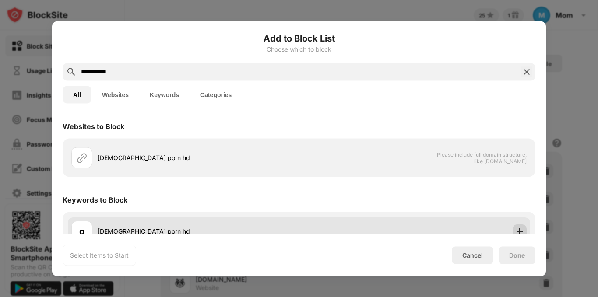
type input "**********"
click at [516, 230] on img at bounding box center [520, 231] width 9 height 9
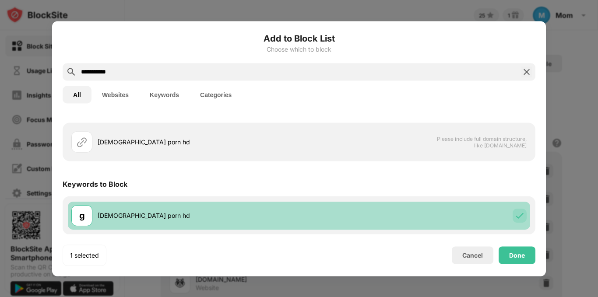
scroll to position [16, 0]
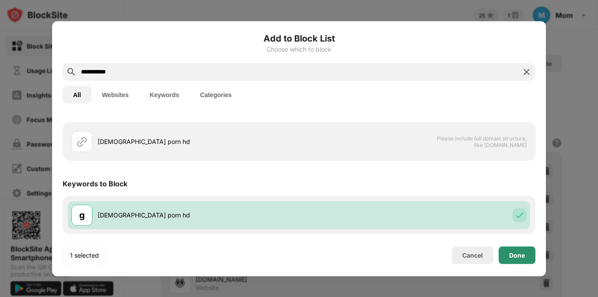
click at [521, 256] on div "Done" at bounding box center [517, 255] width 16 height 7
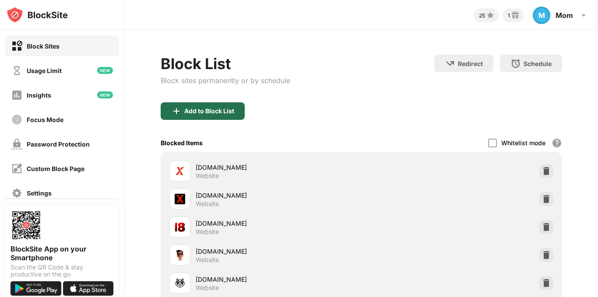
click at [202, 114] on div "Add to Block List" at bounding box center [209, 111] width 50 height 7
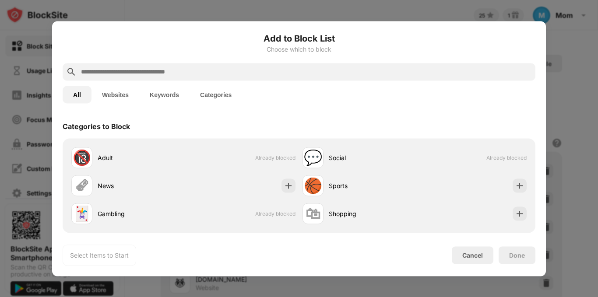
click at [184, 74] on input "text" at bounding box center [306, 72] width 452 height 11
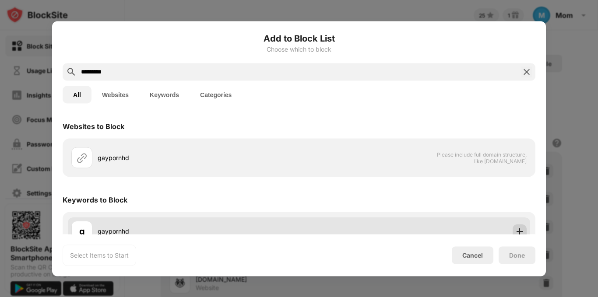
type input "*********"
click at [513, 226] on div at bounding box center [520, 231] width 14 height 14
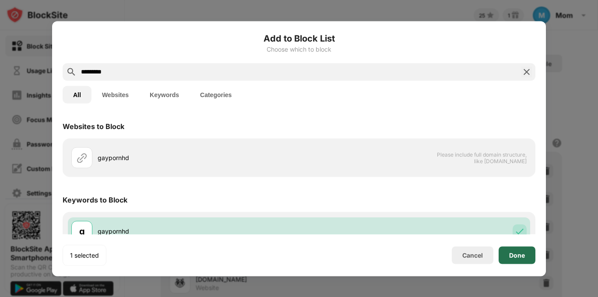
click at [516, 252] on div "Done" at bounding box center [517, 255] width 16 height 7
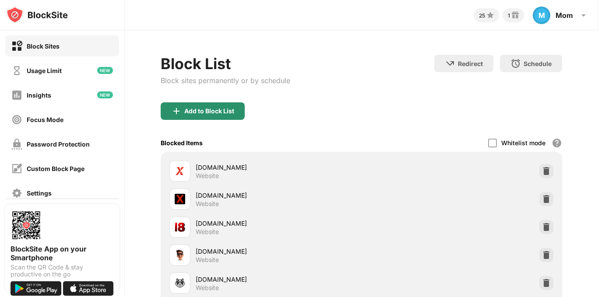
click at [216, 109] on div "Add to Block List" at bounding box center [209, 111] width 50 height 7
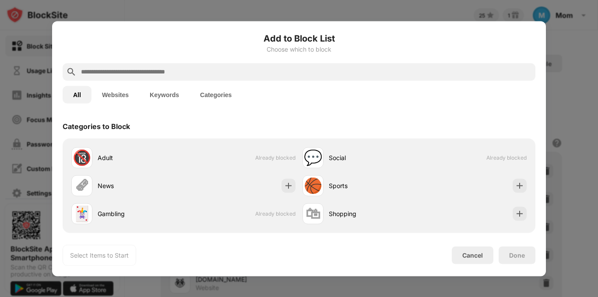
click at [189, 67] on input "text" at bounding box center [306, 72] width 452 height 11
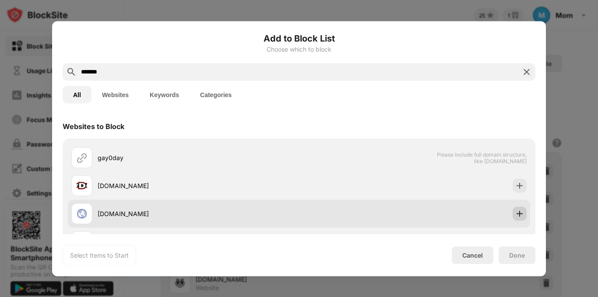
type input "*******"
click at [516, 215] on img at bounding box center [520, 213] width 9 height 9
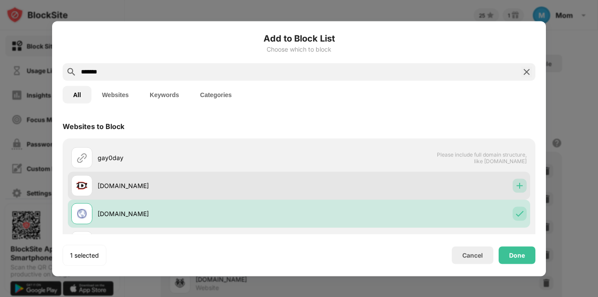
click at [516, 188] on img at bounding box center [520, 185] width 9 height 9
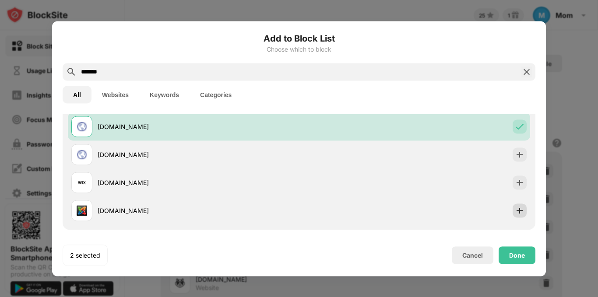
scroll to position [105, 0]
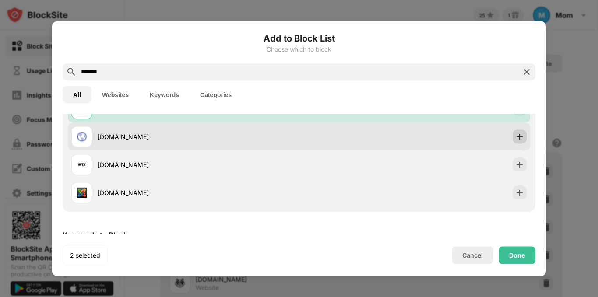
click at [516, 141] on img at bounding box center [520, 136] width 9 height 9
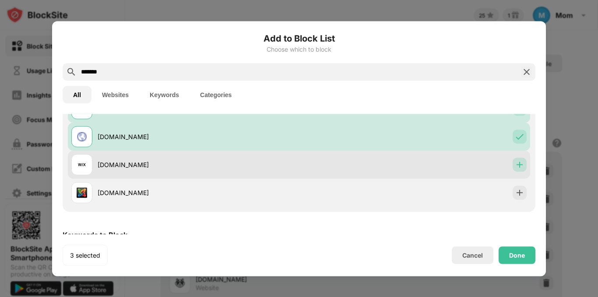
click at [516, 161] on img at bounding box center [520, 164] width 9 height 9
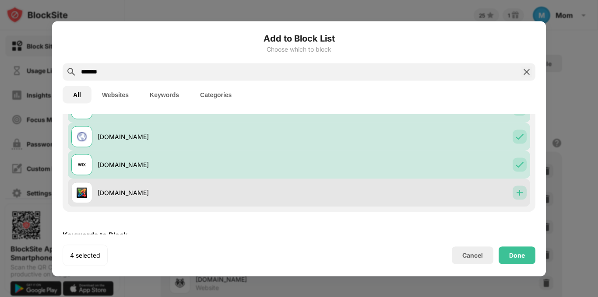
click at [514, 187] on div at bounding box center [520, 193] width 14 height 14
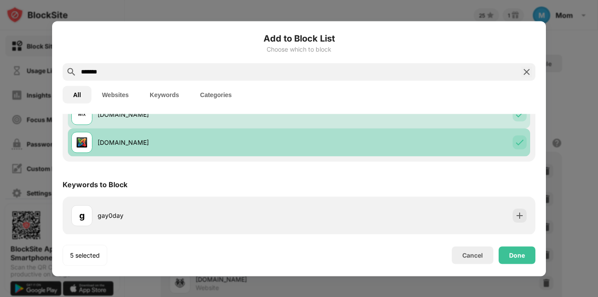
scroll to position [156, 0]
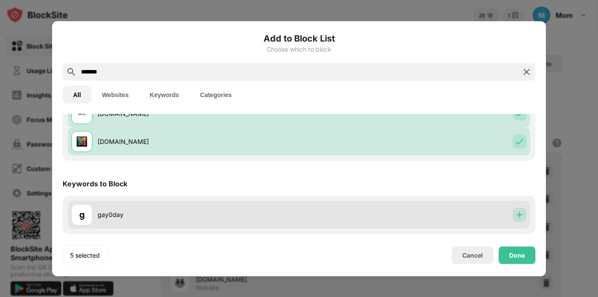
click at [516, 219] on img at bounding box center [520, 215] width 9 height 9
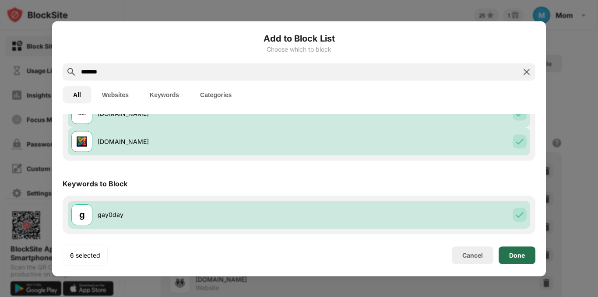
click at [517, 255] on div "Done" at bounding box center [517, 255] width 16 height 7
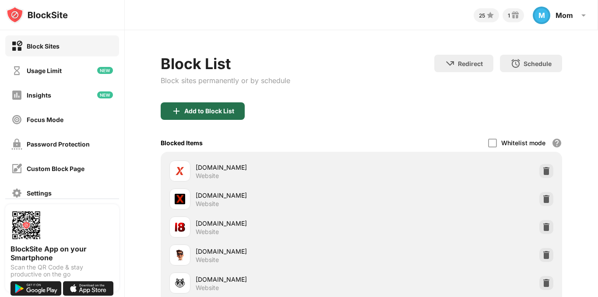
click at [216, 106] on div "Add to Block List" at bounding box center [203, 112] width 84 height 18
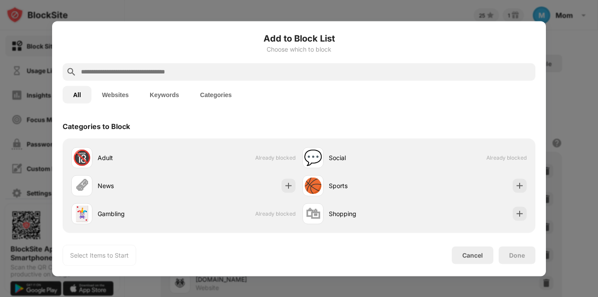
click at [173, 74] on input "text" at bounding box center [306, 72] width 452 height 11
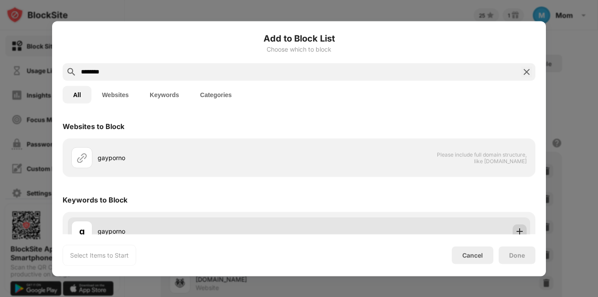
type input "********"
click at [516, 228] on img at bounding box center [520, 231] width 9 height 9
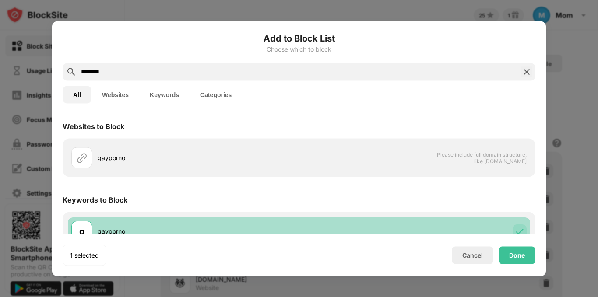
scroll to position [16, 0]
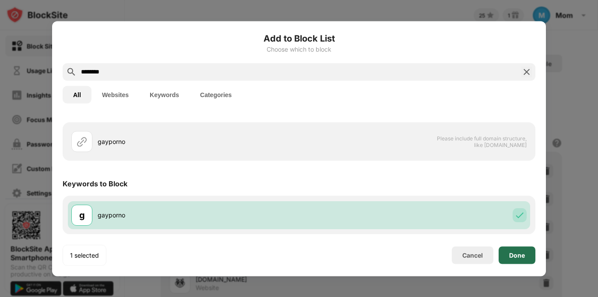
click at [522, 254] on div "Done" at bounding box center [517, 255] width 16 height 7
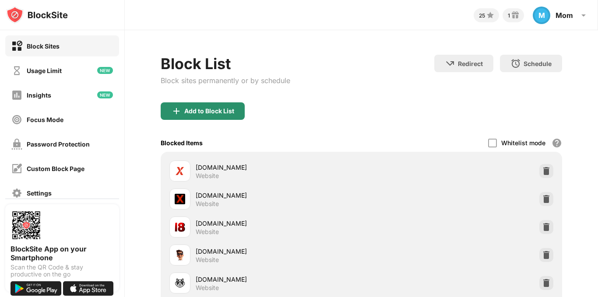
click at [208, 112] on div "Add to Block List" at bounding box center [209, 111] width 50 height 7
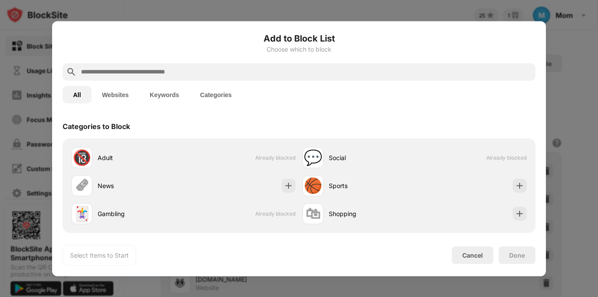
click at [174, 72] on input "text" at bounding box center [306, 72] width 452 height 11
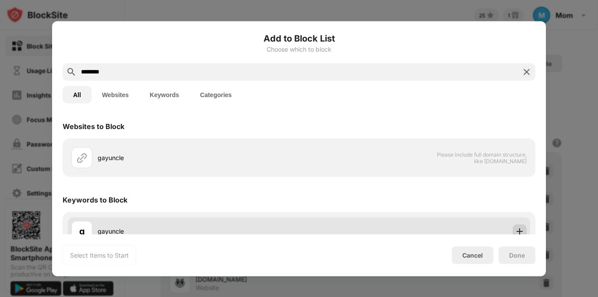
type input "********"
click at [517, 226] on div at bounding box center [520, 231] width 14 height 14
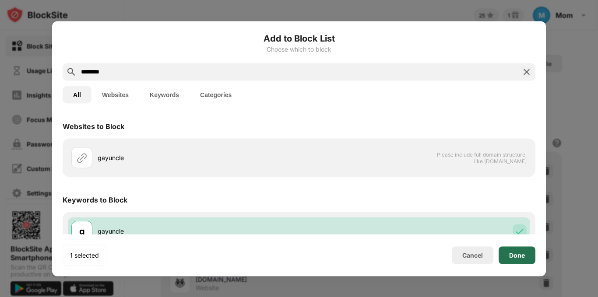
click at [517, 255] on div "Done" at bounding box center [517, 255] width 16 height 7
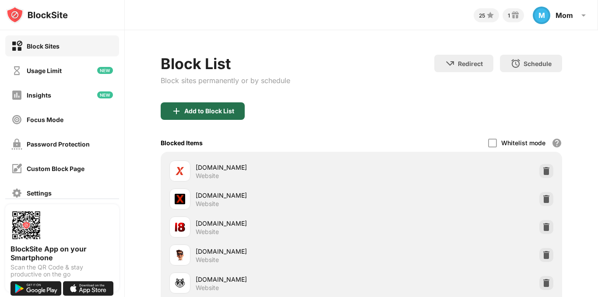
click at [201, 103] on div "Add to Block List" at bounding box center [203, 112] width 84 height 18
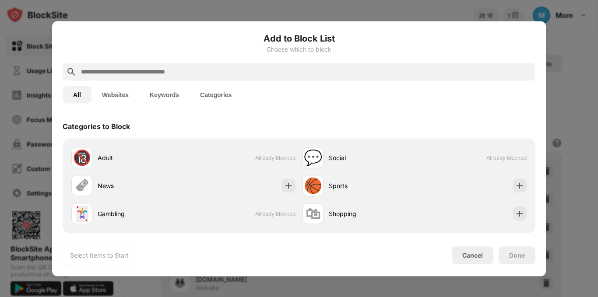
click at [183, 67] on input "text" at bounding box center [306, 72] width 452 height 11
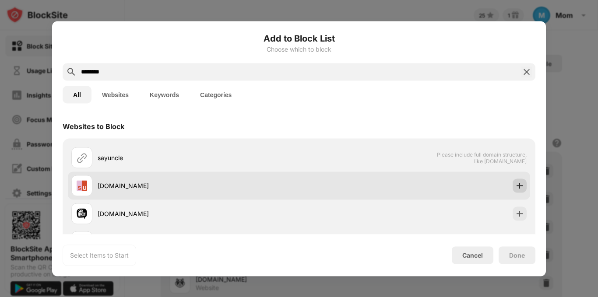
type input "********"
click at [517, 188] on img at bounding box center [520, 185] width 9 height 9
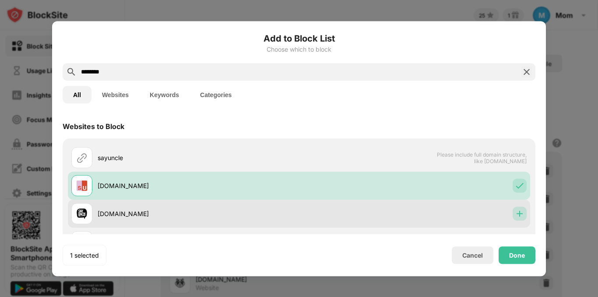
click at [516, 212] on img at bounding box center [520, 213] width 9 height 9
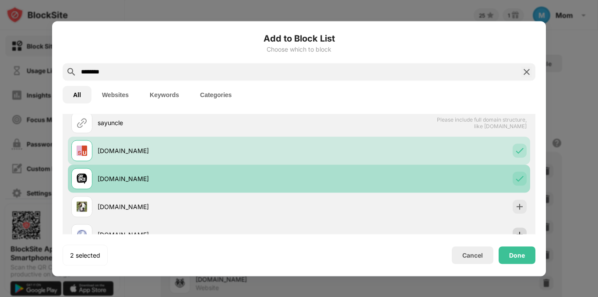
scroll to position [70, 0]
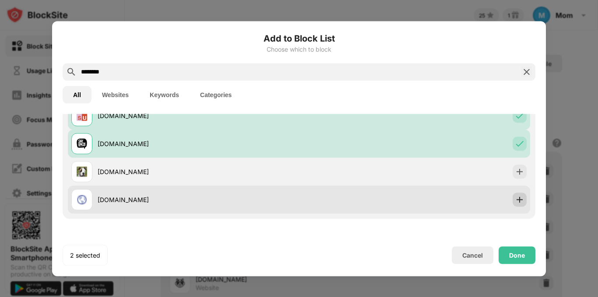
click at [516, 198] on img at bounding box center [520, 199] width 9 height 9
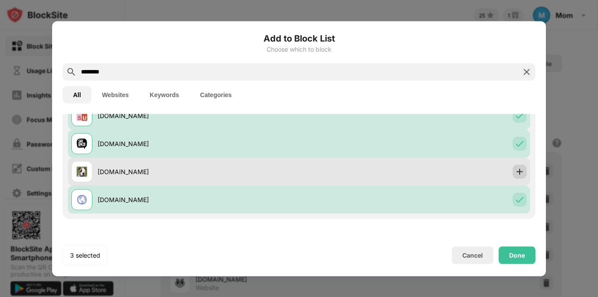
click at [516, 173] on img at bounding box center [520, 171] width 9 height 9
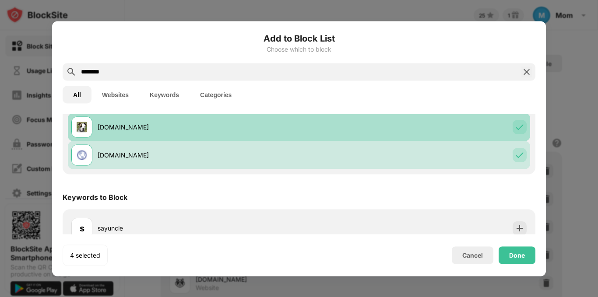
scroll to position [128, 0]
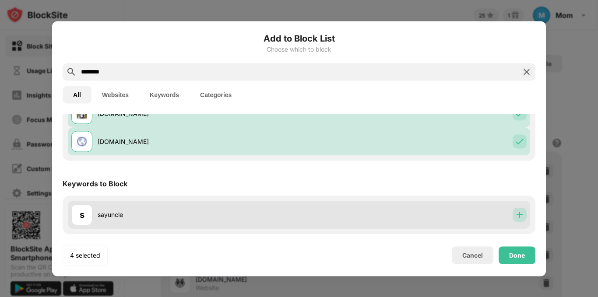
click at [513, 210] on div at bounding box center [520, 215] width 14 height 14
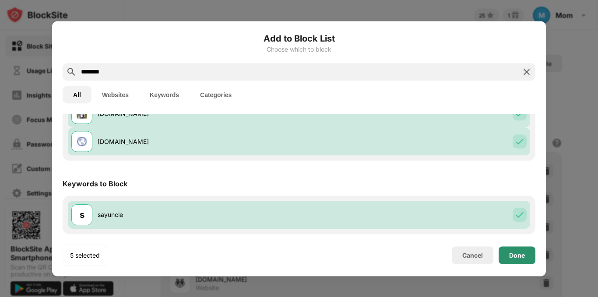
click at [511, 256] on div "Done" at bounding box center [517, 255] width 16 height 7
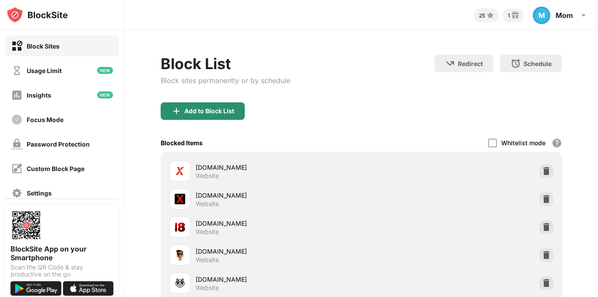
click at [217, 111] on div "Add to Block List" at bounding box center [209, 111] width 50 height 7
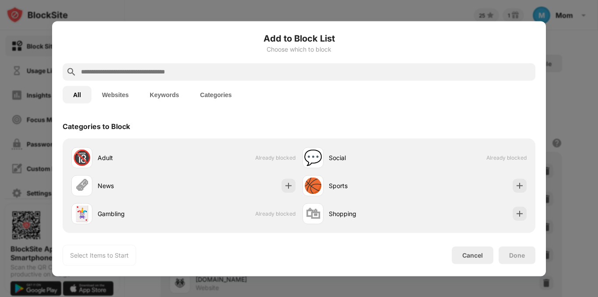
click at [166, 73] on input "text" at bounding box center [306, 72] width 452 height 11
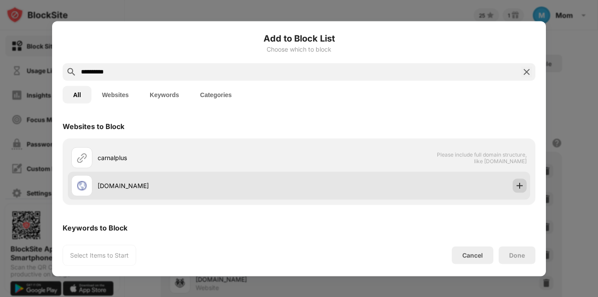
type input "**********"
click at [518, 188] on div at bounding box center [520, 186] width 14 height 14
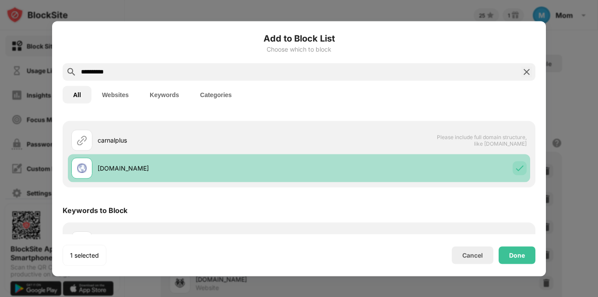
scroll to position [44, 0]
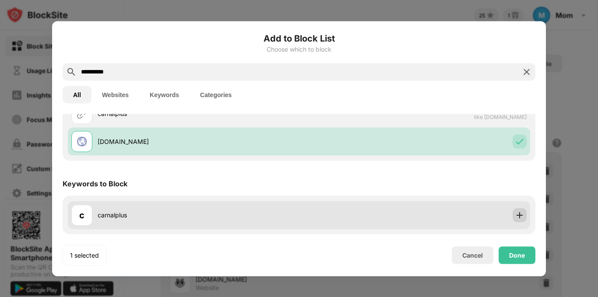
click at [516, 219] on img at bounding box center [520, 215] width 9 height 9
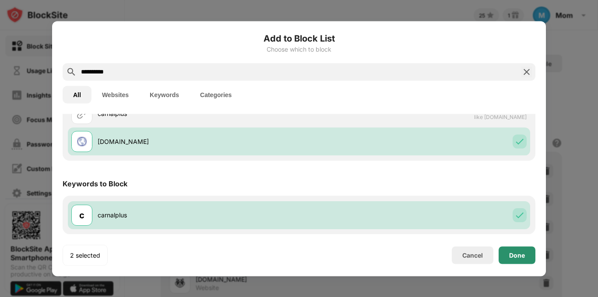
click at [519, 253] on div "Done" at bounding box center [517, 255] width 16 height 7
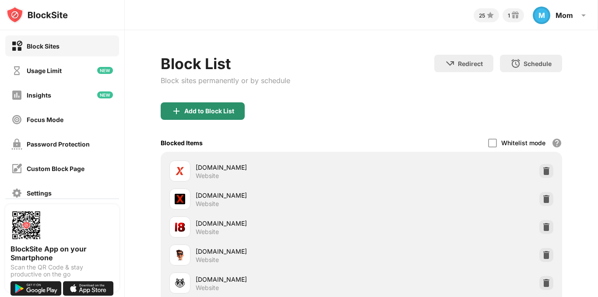
click at [221, 109] on div "Add to Block List" at bounding box center [209, 111] width 50 height 7
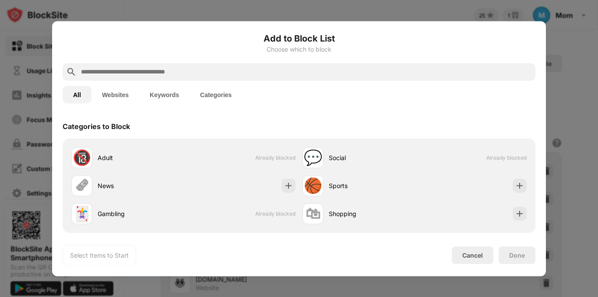
click at [217, 75] on input "text" at bounding box center [306, 72] width 452 height 11
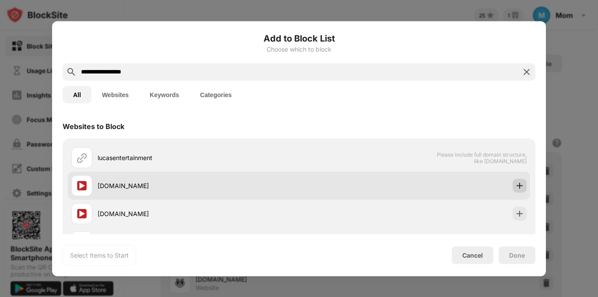
type input "**********"
click at [516, 184] on img at bounding box center [520, 185] width 9 height 9
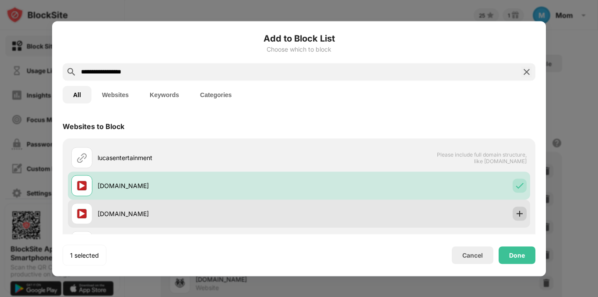
click at [516, 210] on img at bounding box center [520, 213] width 9 height 9
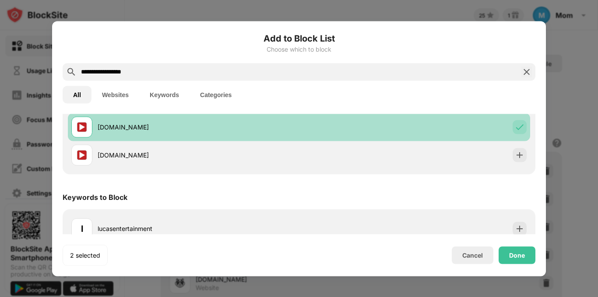
scroll to position [88, 0]
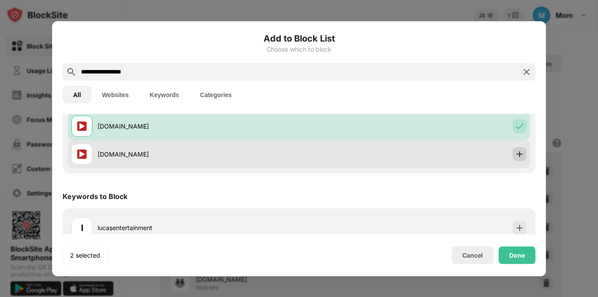
click at [516, 157] on img at bounding box center [520, 154] width 9 height 9
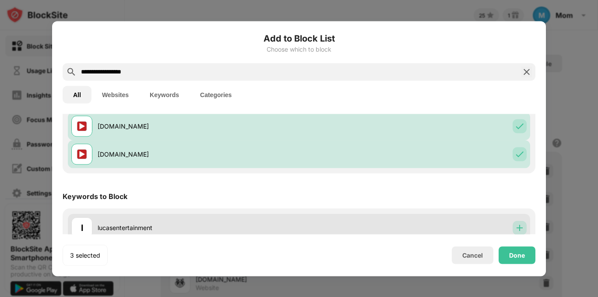
click at [516, 230] on img at bounding box center [520, 227] width 9 height 9
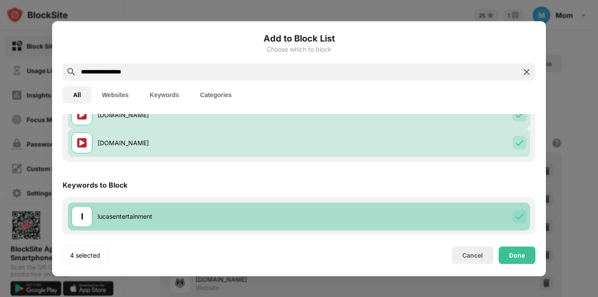
scroll to position [100, 0]
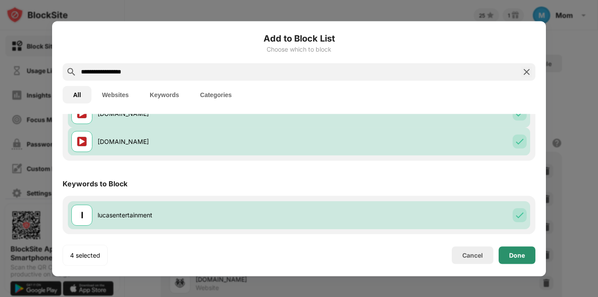
click at [518, 252] on div "Done" at bounding box center [517, 255] width 16 height 7
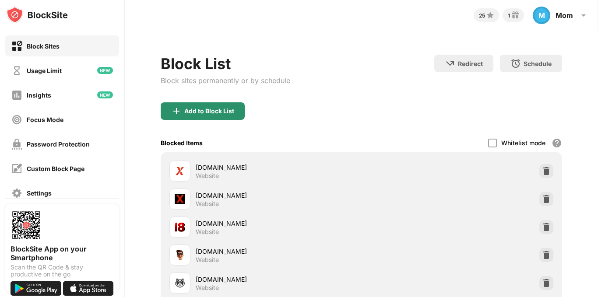
click at [211, 105] on div "Add to Block List" at bounding box center [203, 112] width 84 height 18
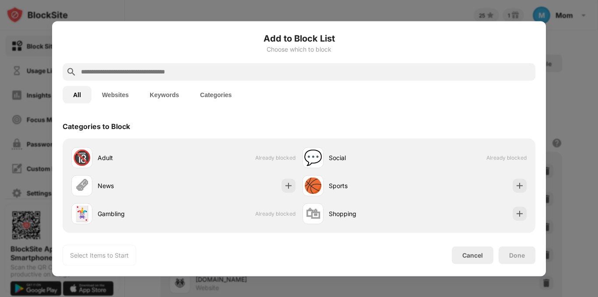
click at [200, 70] on input "text" at bounding box center [306, 72] width 452 height 11
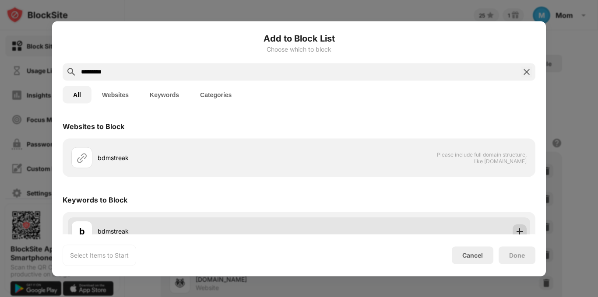
type input "*********"
click at [517, 229] on img at bounding box center [520, 231] width 9 height 9
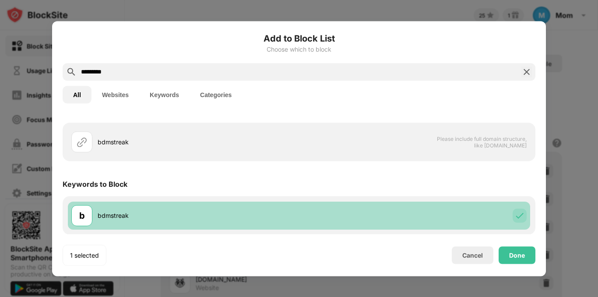
scroll to position [16, 0]
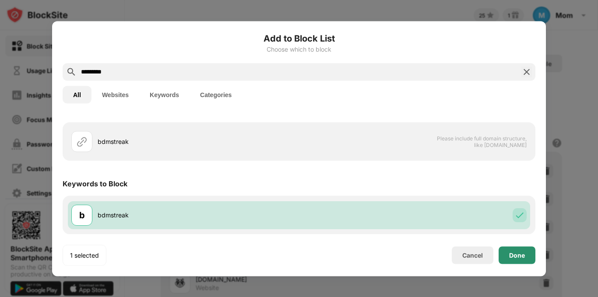
click at [517, 257] on div "Done" at bounding box center [517, 255] width 16 height 7
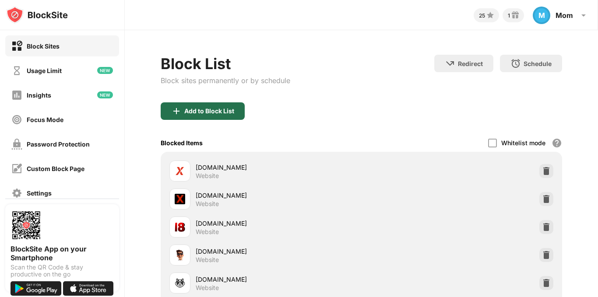
click at [182, 112] on div "Add to Block List" at bounding box center [203, 112] width 84 height 18
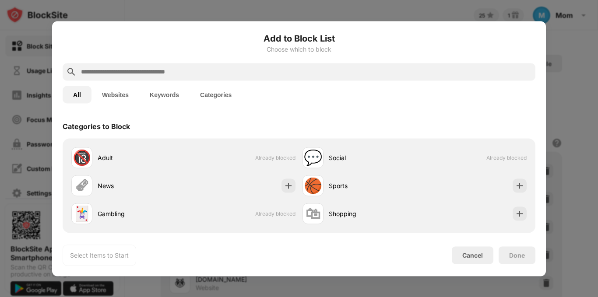
click at [173, 72] on input "text" at bounding box center [306, 72] width 452 height 11
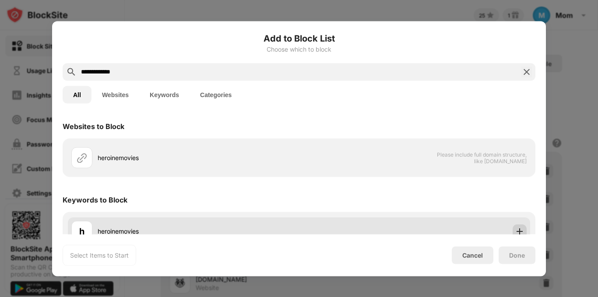
type input "**********"
click at [517, 231] on img at bounding box center [520, 231] width 9 height 9
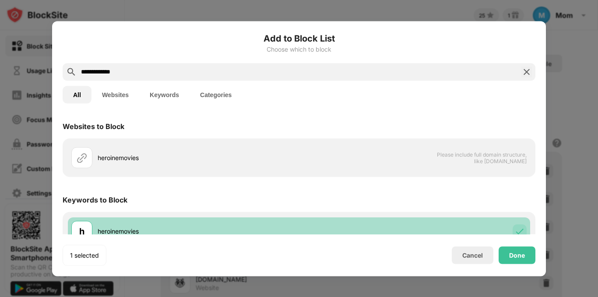
scroll to position [16, 0]
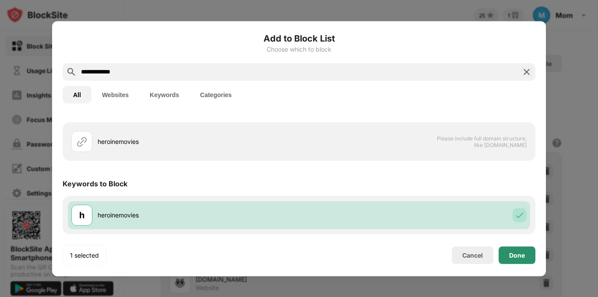
click at [519, 256] on div "Done" at bounding box center [517, 255] width 16 height 7
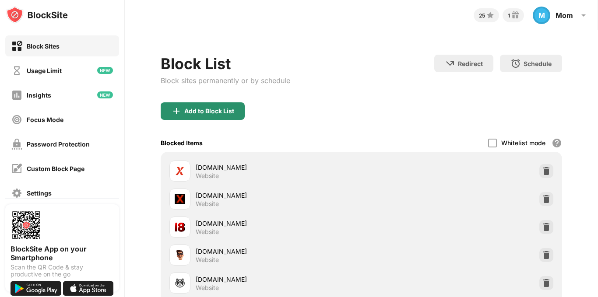
click at [188, 110] on div "Add to Block List" at bounding box center [209, 111] width 50 height 7
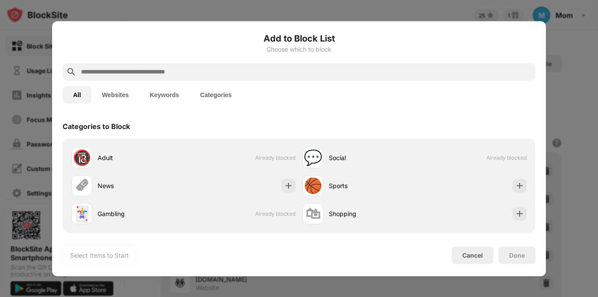
click at [185, 76] on input "text" at bounding box center [306, 72] width 452 height 11
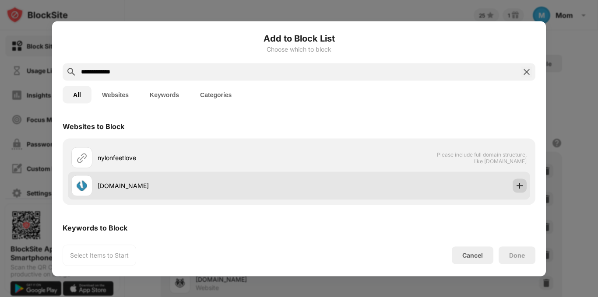
type input "**********"
click at [516, 187] on img at bounding box center [520, 185] width 9 height 9
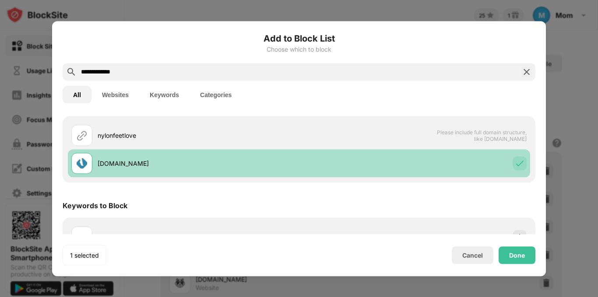
scroll to position [44, 0]
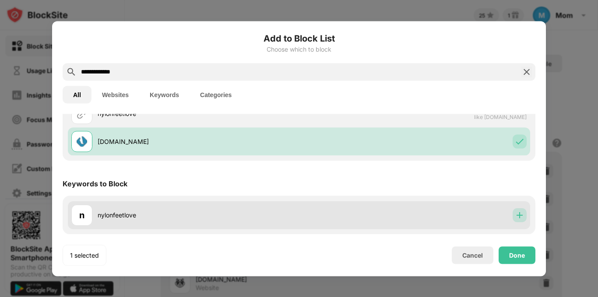
click at [516, 216] on img at bounding box center [520, 215] width 9 height 9
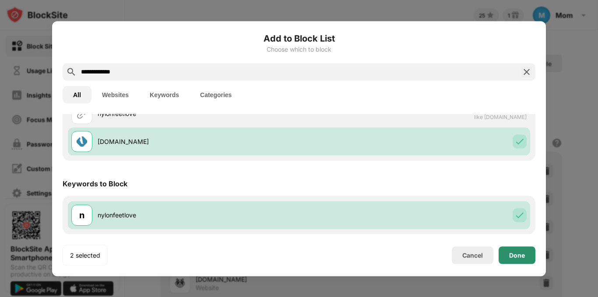
click at [520, 252] on div "Done" at bounding box center [517, 255] width 16 height 7
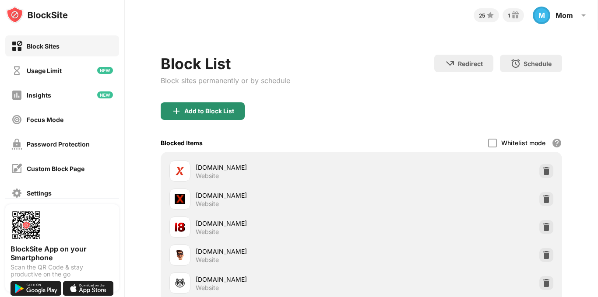
click at [202, 109] on div "Add to Block List" at bounding box center [209, 111] width 50 height 7
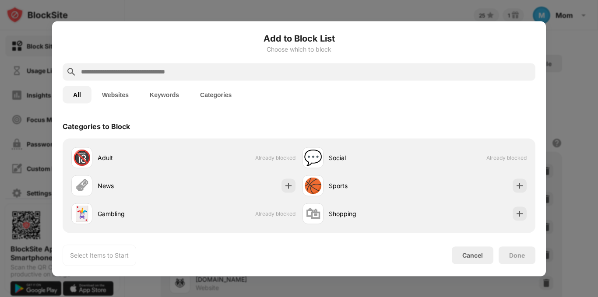
click at [202, 75] on input "text" at bounding box center [306, 72] width 452 height 11
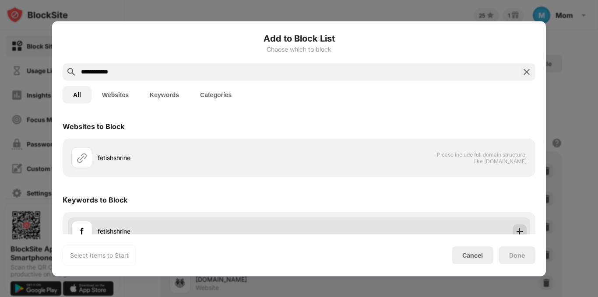
type input "**********"
click at [516, 228] on img at bounding box center [520, 231] width 9 height 9
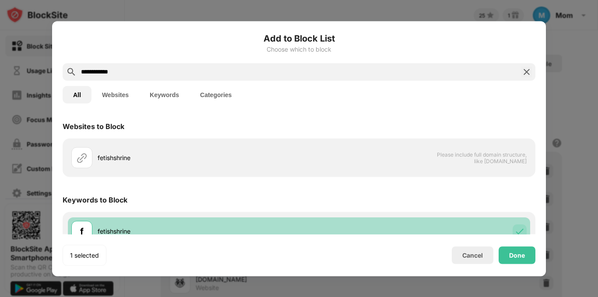
scroll to position [16, 0]
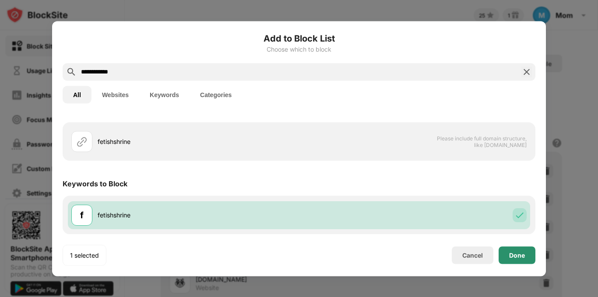
click at [523, 252] on div "Done" at bounding box center [517, 255] width 16 height 7
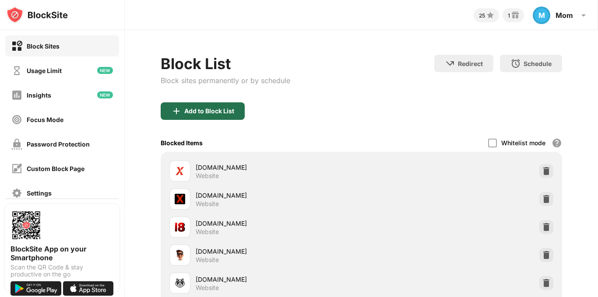
click at [218, 114] on div "Add to Block List" at bounding box center [209, 111] width 50 height 7
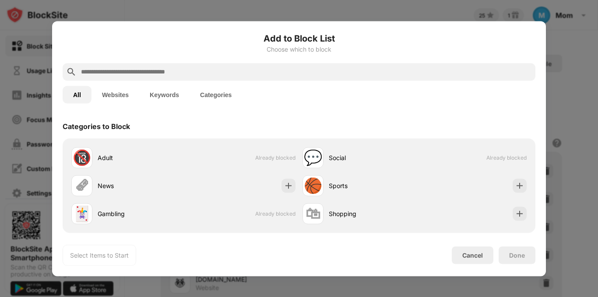
click at [204, 73] on input "text" at bounding box center [306, 72] width 452 height 11
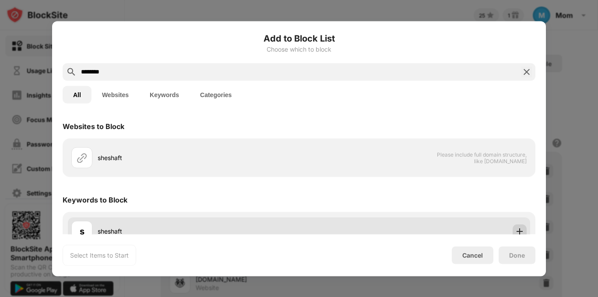
type input "********"
click at [519, 229] on div at bounding box center [520, 231] width 14 height 14
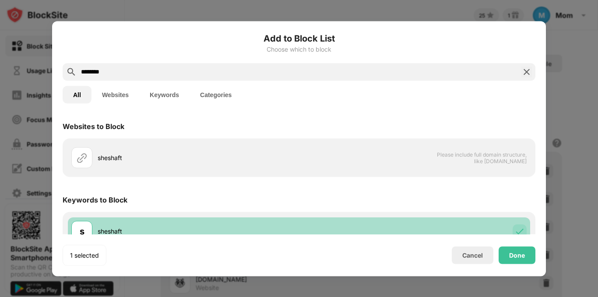
scroll to position [16, 0]
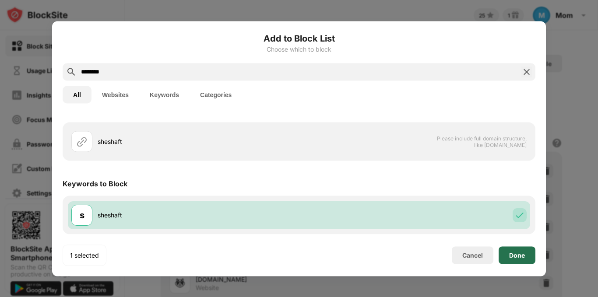
click at [520, 256] on div "Done" at bounding box center [517, 255] width 16 height 7
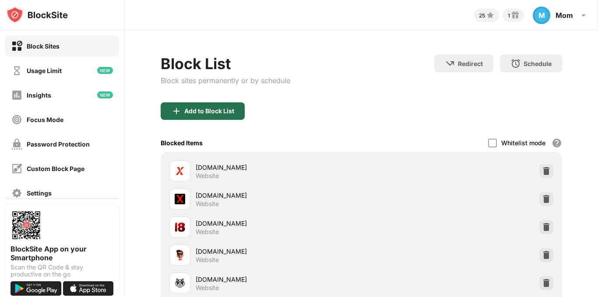
click at [197, 111] on div "Add to Block List" at bounding box center [209, 111] width 50 height 7
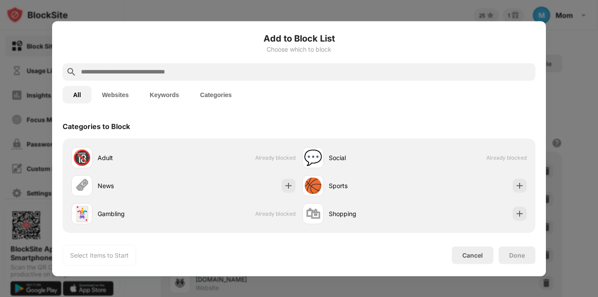
click at [175, 75] on input "text" at bounding box center [306, 72] width 452 height 11
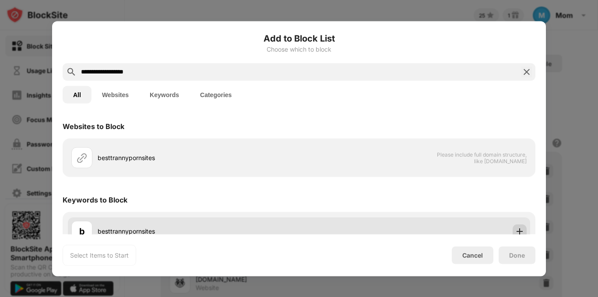
type input "**********"
click at [516, 227] on img at bounding box center [520, 231] width 9 height 9
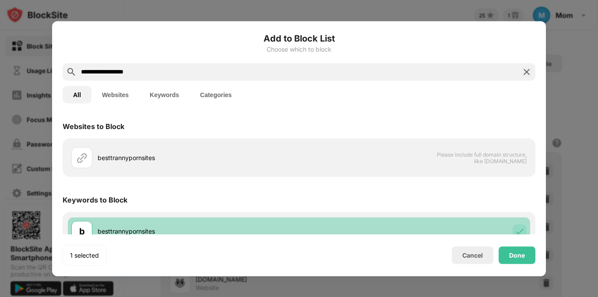
scroll to position [16, 0]
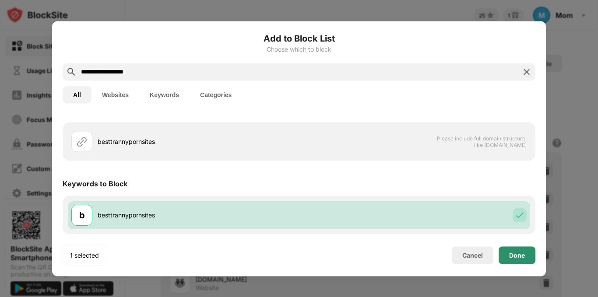
click at [515, 252] on div "Done" at bounding box center [517, 255] width 16 height 7
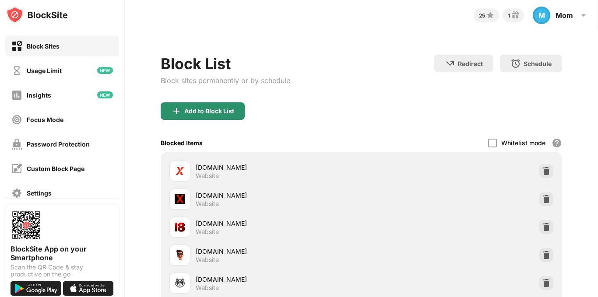
click at [183, 112] on div "Add to Block List" at bounding box center [203, 112] width 84 height 18
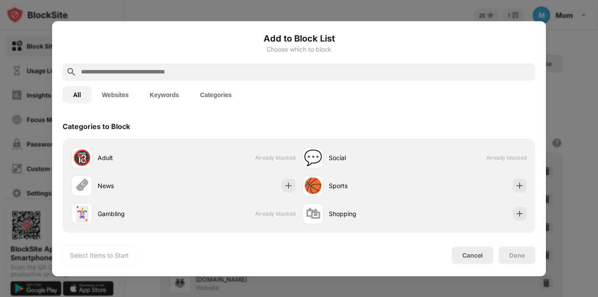
click at [169, 72] on input "text" at bounding box center [306, 72] width 452 height 11
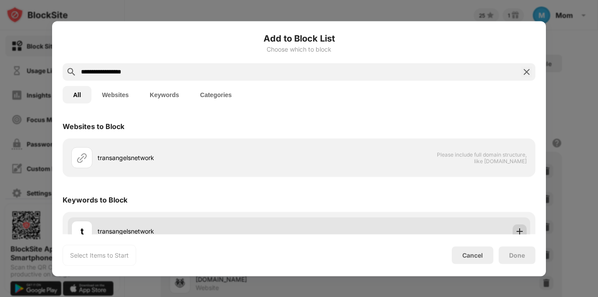
type input "**********"
click at [516, 231] on img at bounding box center [520, 231] width 9 height 9
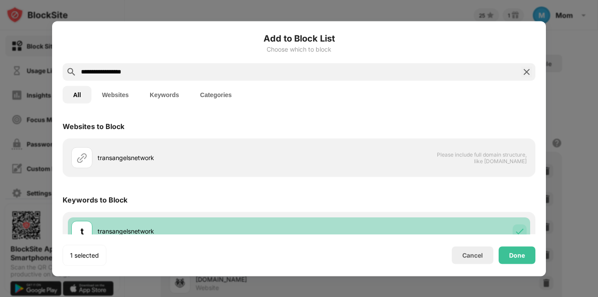
scroll to position [16, 0]
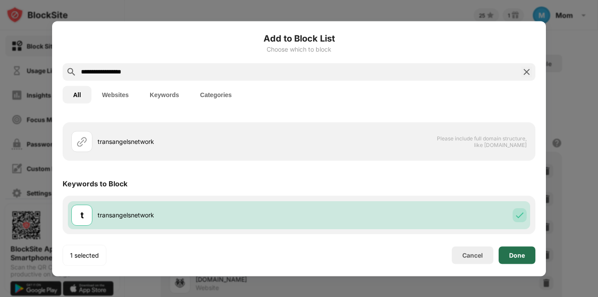
click at [516, 255] on div "Done" at bounding box center [517, 255] width 16 height 7
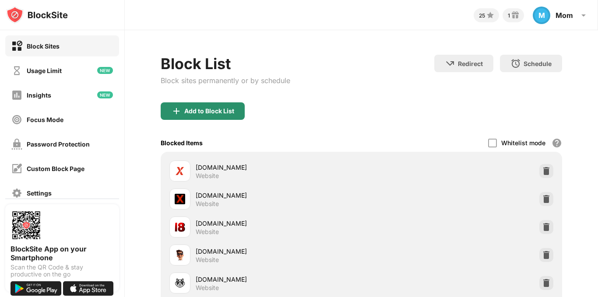
click at [210, 108] on div "Add to Block List" at bounding box center [209, 111] width 50 height 7
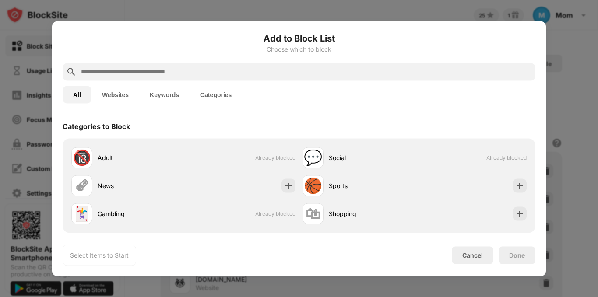
click at [163, 69] on input "text" at bounding box center [306, 72] width 452 height 11
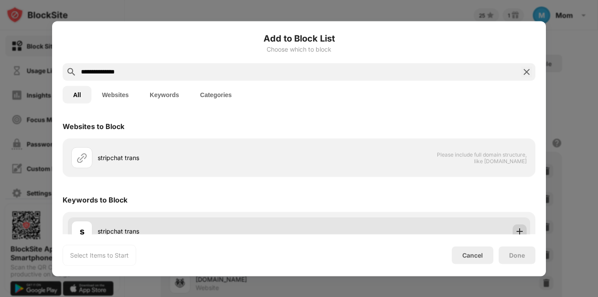
type input "**********"
click at [518, 226] on div at bounding box center [520, 231] width 14 height 14
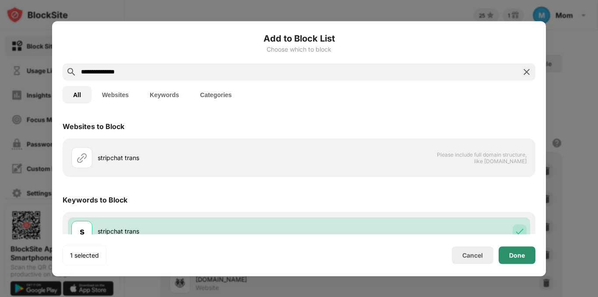
click at [519, 256] on div "Done" at bounding box center [517, 255] width 16 height 7
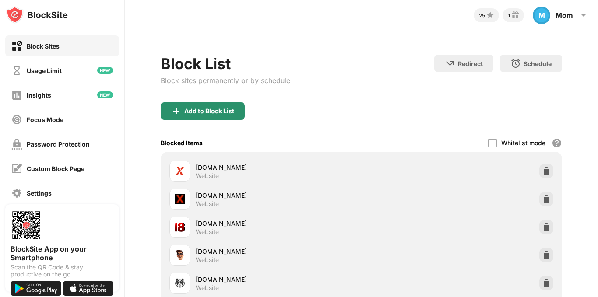
click at [188, 110] on div "Add to Block List" at bounding box center [209, 111] width 50 height 7
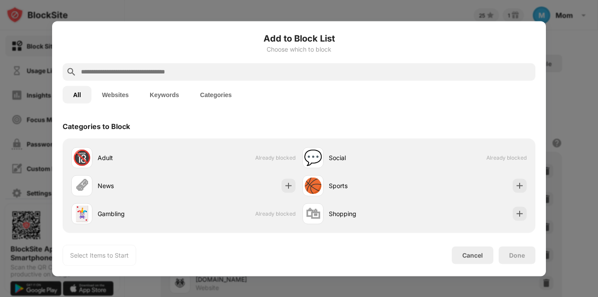
click at [188, 75] on input "text" at bounding box center [306, 72] width 452 height 11
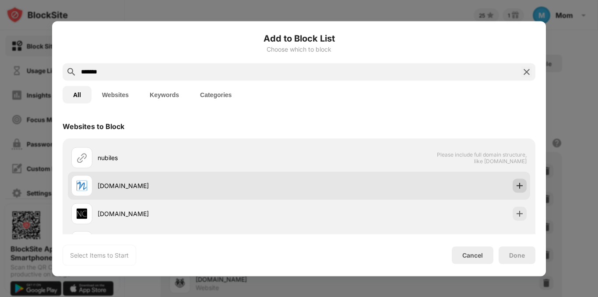
type input "*******"
click at [516, 188] on img at bounding box center [520, 185] width 9 height 9
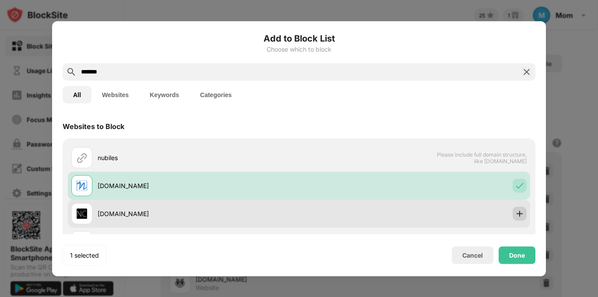
click at [516, 212] on img at bounding box center [520, 213] width 9 height 9
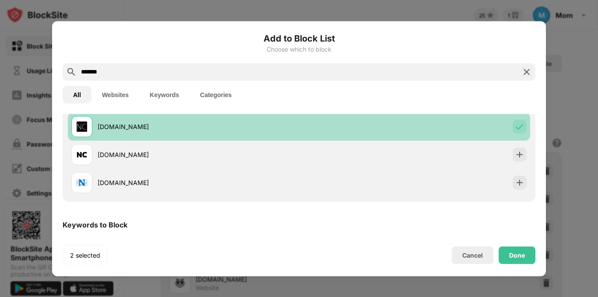
scroll to position [88, 0]
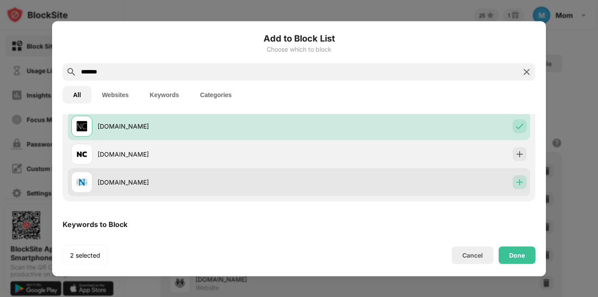
click at [516, 181] on img at bounding box center [520, 182] width 9 height 9
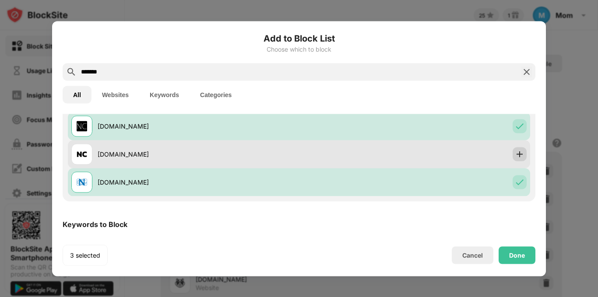
click at [516, 153] on img at bounding box center [520, 154] width 9 height 9
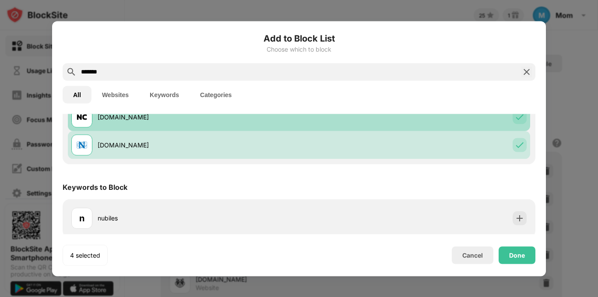
scroll to position [128, 0]
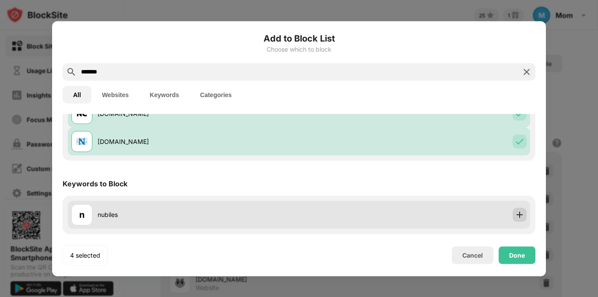
click at [516, 212] on img at bounding box center [520, 215] width 9 height 9
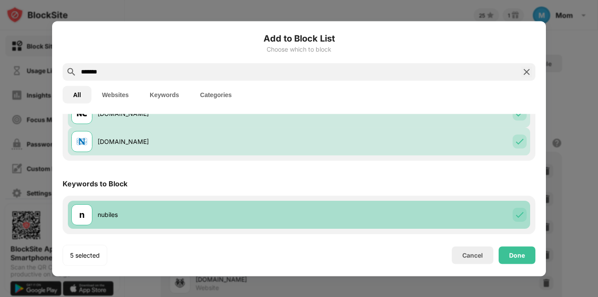
click at [516, 212] on img at bounding box center [520, 215] width 9 height 9
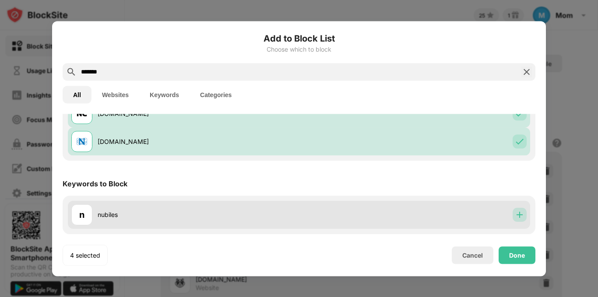
click at [516, 219] on img at bounding box center [520, 215] width 9 height 9
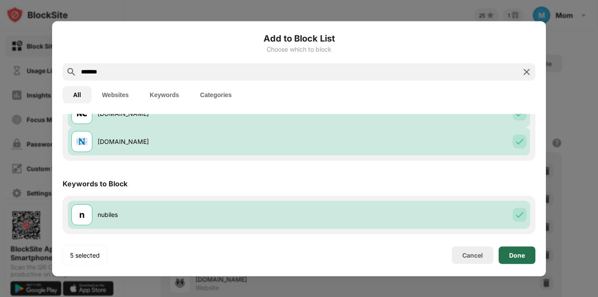
click at [515, 251] on div "Done" at bounding box center [517, 256] width 37 height 18
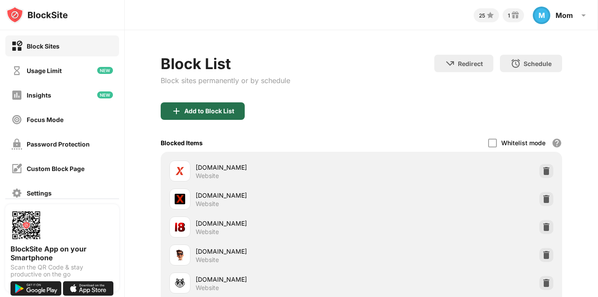
click at [225, 113] on div "Add to Block List" at bounding box center [209, 111] width 50 height 7
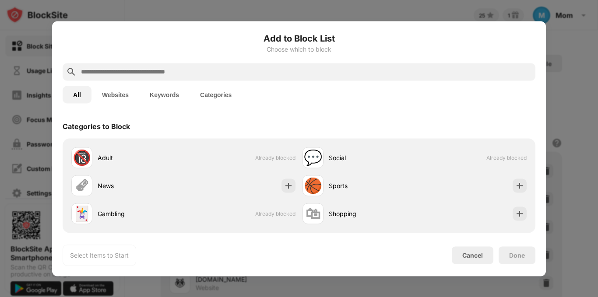
click at [159, 69] on input "text" at bounding box center [306, 72] width 452 height 11
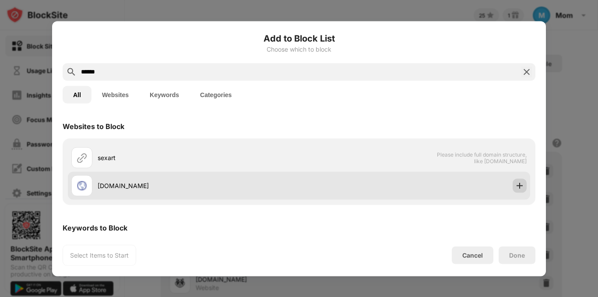
type input "******"
click at [518, 188] on div at bounding box center [520, 186] width 14 height 14
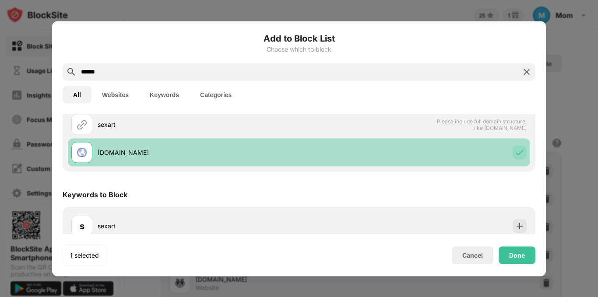
scroll to position [44, 0]
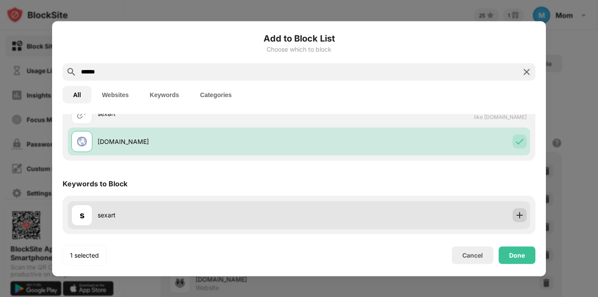
click at [516, 217] on img at bounding box center [520, 215] width 9 height 9
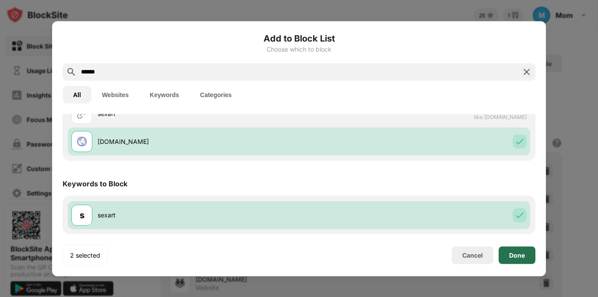
click at [513, 251] on div "Done" at bounding box center [517, 256] width 37 height 18
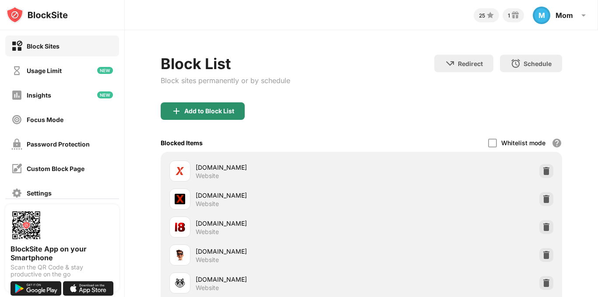
click at [230, 106] on div "Add to Block List" at bounding box center [203, 112] width 84 height 18
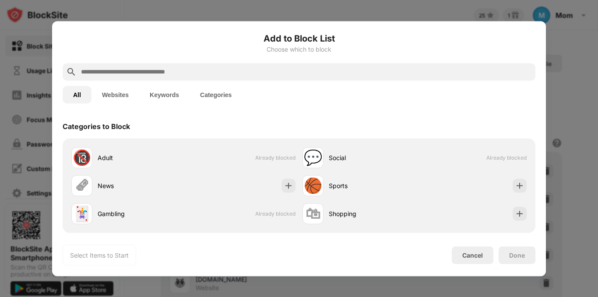
click at [199, 72] on input "text" at bounding box center [306, 72] width 452 height 11
click at [149, 73] on input "text" at bounding box center [306, 72] width 452 height 11
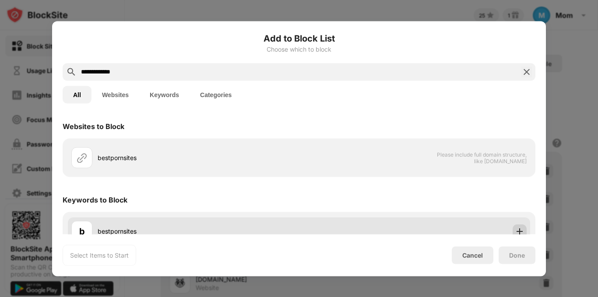
type input "**********"
click at [516, 227] on img at bounding box center [520, 231] width 9 height 9
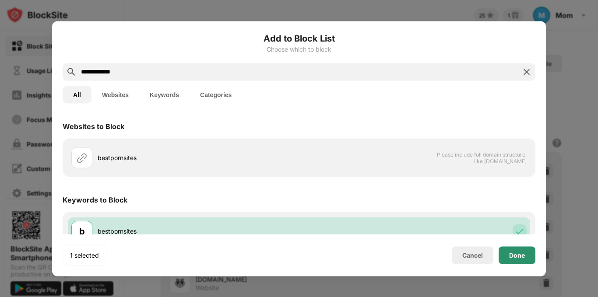
click at [514, 253] on div "Done" at bounding box center [517, 255] width 16 height 7
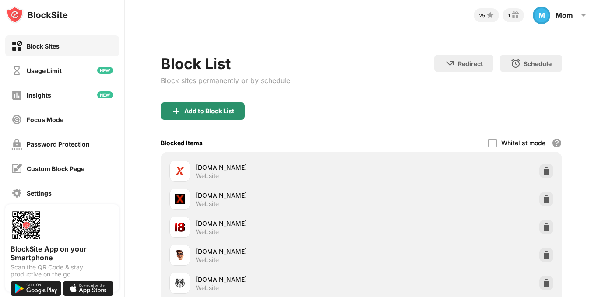
click at [209, 109] on div "Add to Block List" at bounding box center [209, 111] width 50 height 7
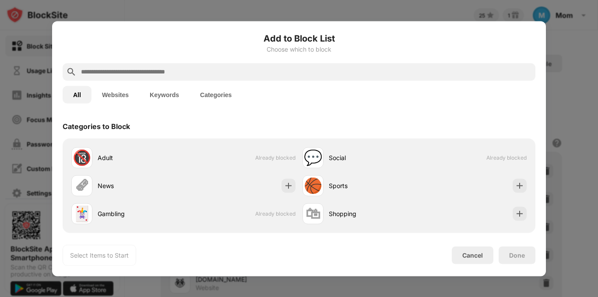
click at [199, 75] on input "text" at bounding box center [306, 72] width 452 height 11
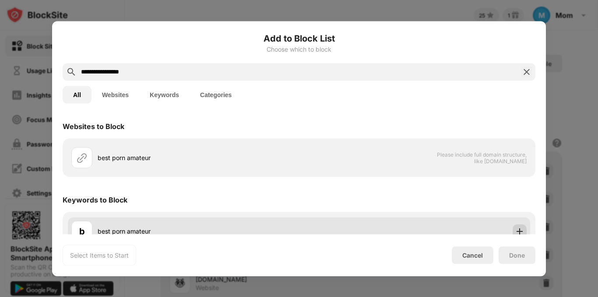
type input "**********"
click at [516, 229] on img at bounding box center [520, 231] width 9 height 9
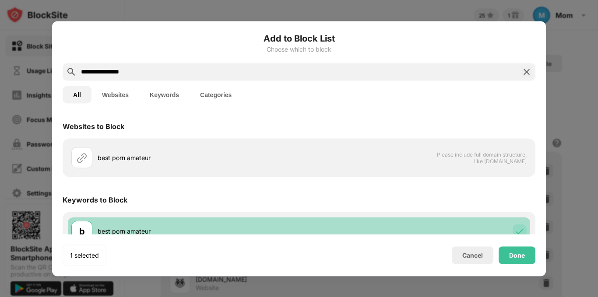
scroll to position [16, 0]
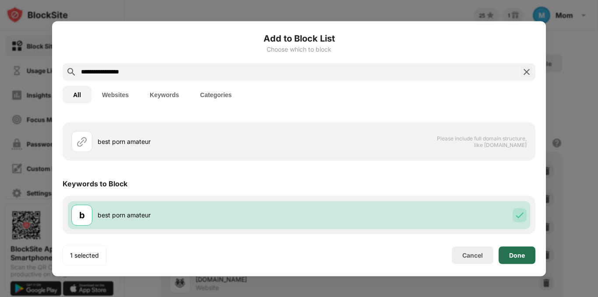
click at [517, 251] on div "Done" at bounding box center [517, 256] width 37 height 18
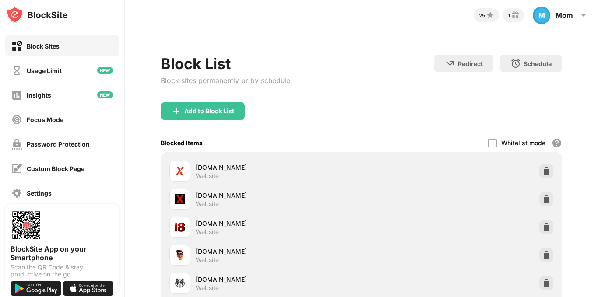
click at [210, 109] on div "Add to Block List" at bounding box center [209, 111] width 50 height 7
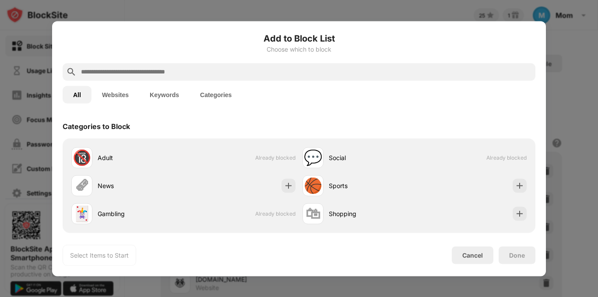
click at [182, 73] on input "text" at bounding box center [306, 72] width 452 height 11
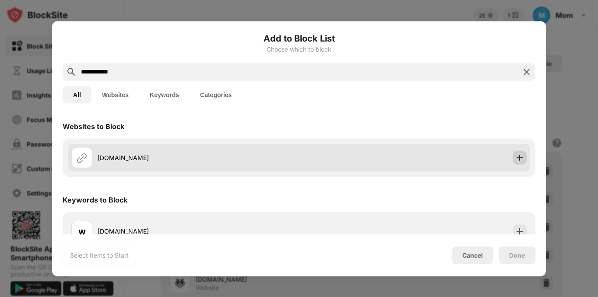
type input "**********"
click at [516, 155] on img at bounding box center [520, 157] width 9 height 9
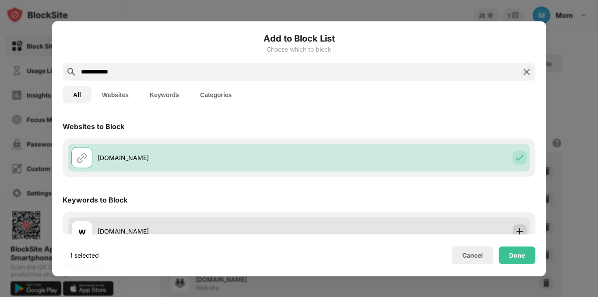
click at [516, 228] on img at bounding box center [520, 231] width 9 height 9
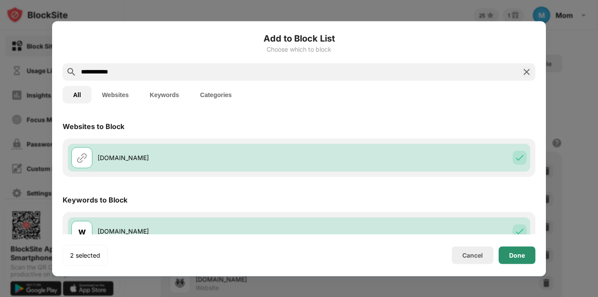
click at [518, 255] on div "Done" at bounding box center [517, 255] width 16 height 7
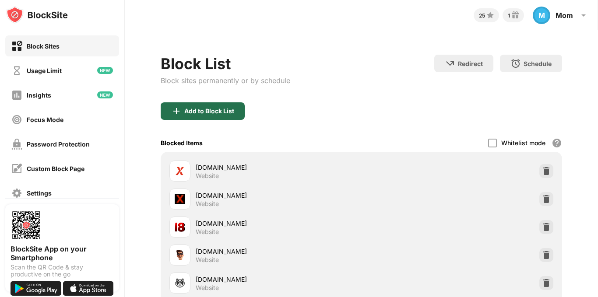
click at [204, 117] on div "Add to Block List" at bounding box center [203, 112] width 84 height 18
click at [201, 111] on div "Add to Block List Choose which to block All Websites Keywords Categories Select…" at bounding box center [299, 149] width 473 height 234
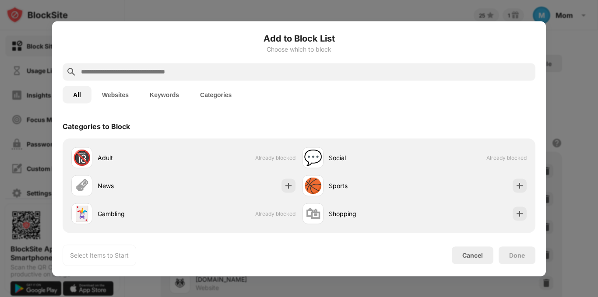
click at [195, 71] on input "text" at bounding box center [306, 72] width 452 height 11
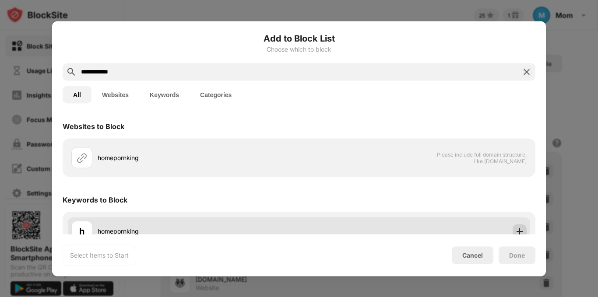
type input "**********"
click at [516, 228] on img at bounding box center [520, 231] width 9 height 9
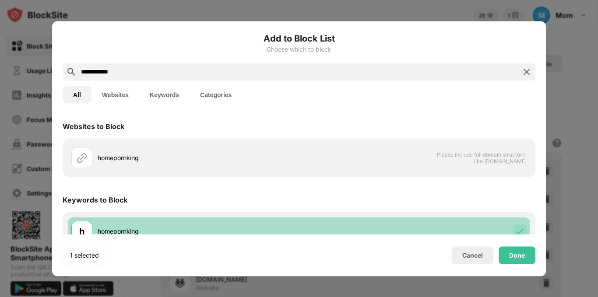
scroll to position [16, 0]
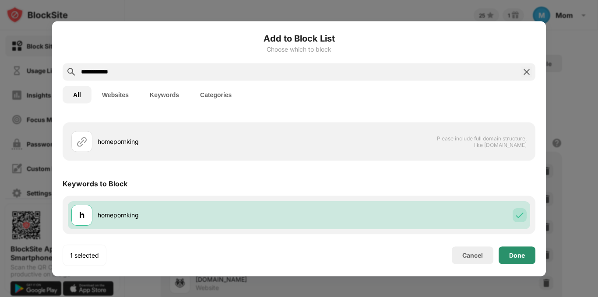
click at [522, 251] on div "Done" at bounding box center [517, 256] width 37 height 18
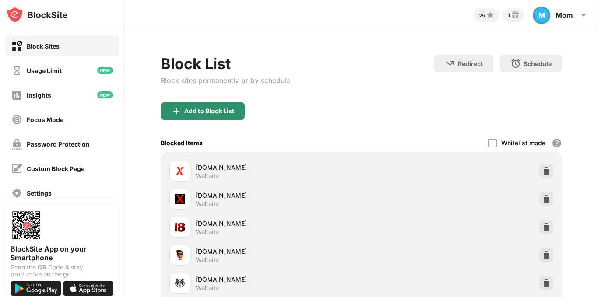
click at [201, 108] on div "Add to Block List" at bounding box center [209, 111] width 50 height 7
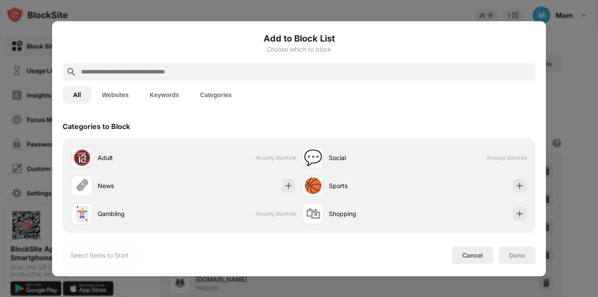
click at [209, 71] on input "text" at bounding box center [306, 72] width 452 height 11
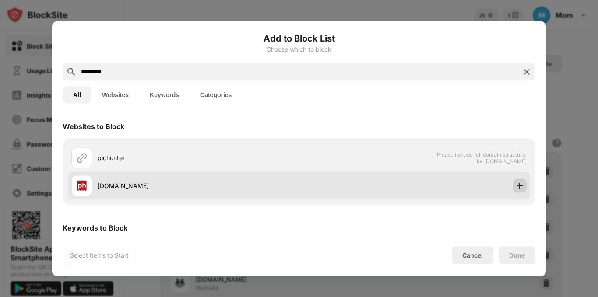
type input "*********"
click at [516, 189] on img at bounding box center [520, 185] width 9 height 9
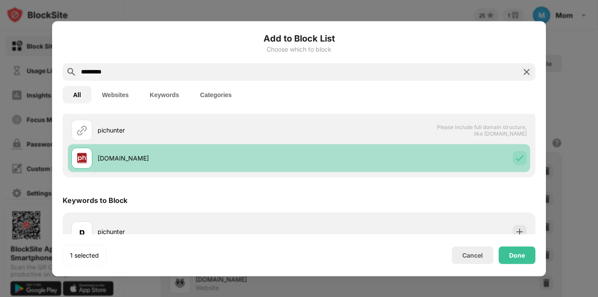
scroll to position [44, 0]
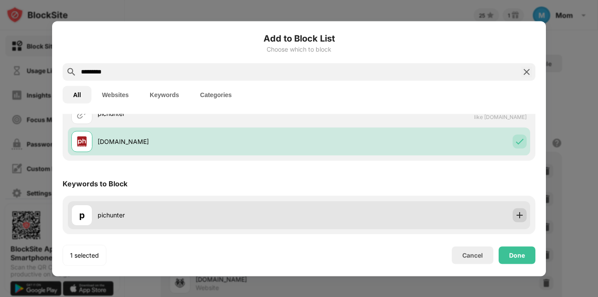
click at [516, 213] on img at bounding box center [520, 215] width 9 height 9
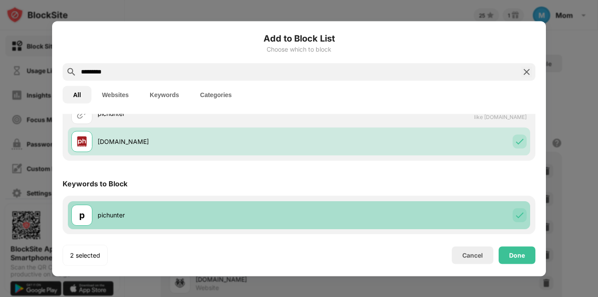
click at [516, 213] on img at bounding box center [520, 215] width 9 height 9
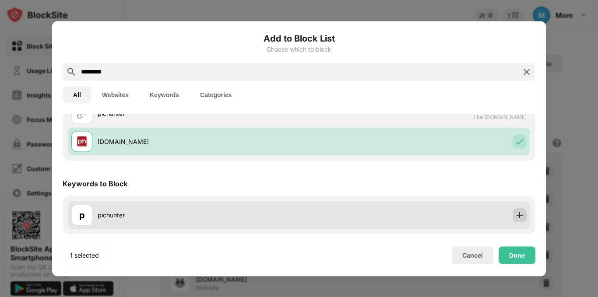
click at [516, 216] on img at bounding box center [520, 215] width 9 height 9
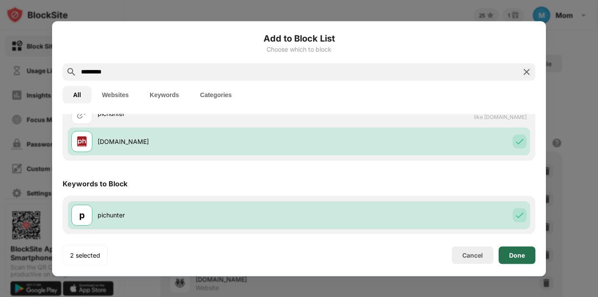
click at [515, 255] on div "Done" at bounding box center [517, 255] width 16 height 7
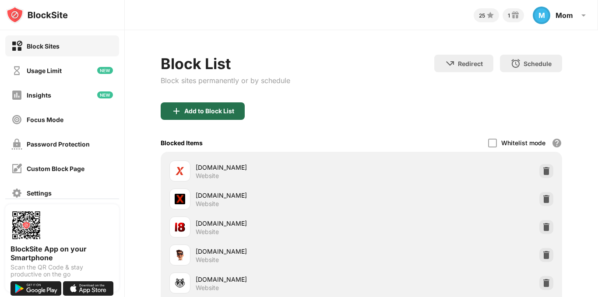
click at [224, 115] on div "Add to Block List" at bounding box center [203, 112] width 84 height 18
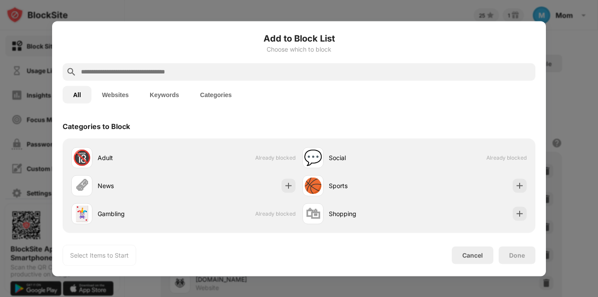
click at [198, 75] on input "text" at bounding box center [306, 72] width 452 height 11
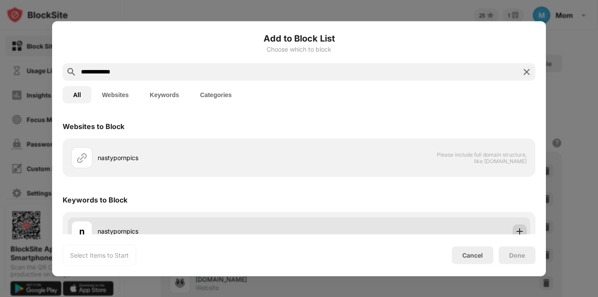
type input "**********"
click at [516, 229] on img at bounding box center [520, 231] width 9 height 9
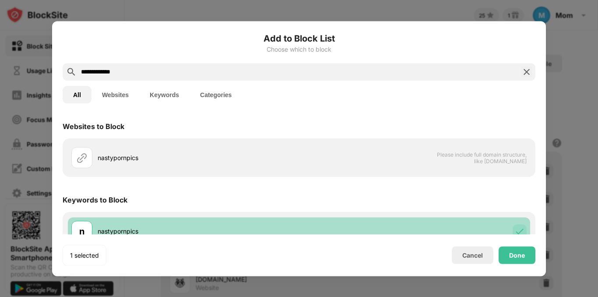
scroll to position [16, 0]
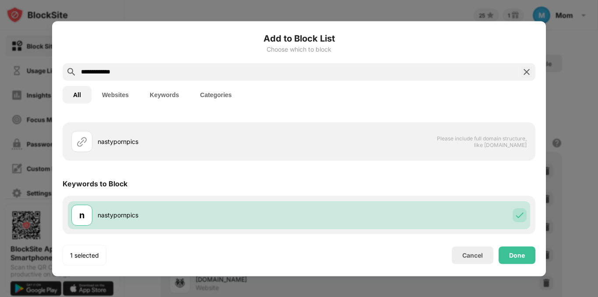
click at [524, 264] on div "1 selected Cancel Done" at bounding box center [299, 255] width 473 height 21
click at [524, 263] on div "1 selected Cancel Done" at bounding box center [299, 255] width 473 height 21
click at [524, 263] on div "Done" at bounding box center [517, 256] width 37 height 18
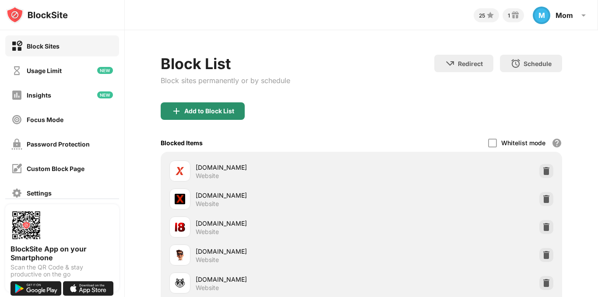
click at [181, 107] on img at bounding box center [176, 111] width 11 height 11
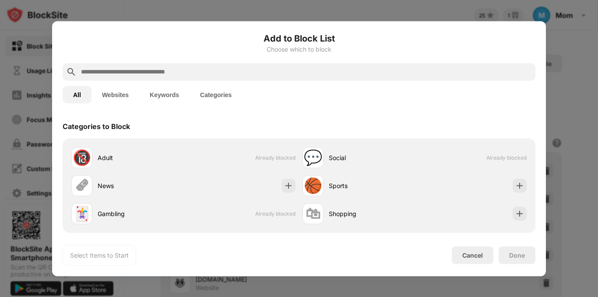
click at [156, 77] on input "text" at bounding box center [306, 72] width 452 height 11
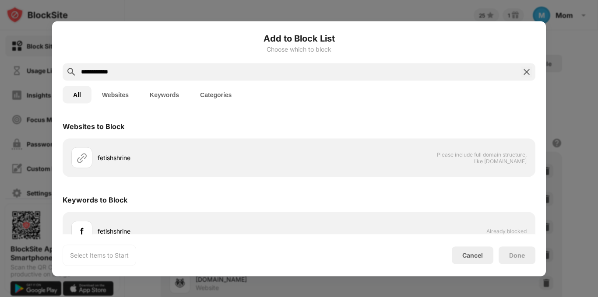
type input "**********"
click at [493, 202] on div "Keywords to Block" at bounding box center [299, 200] width 473 height 25
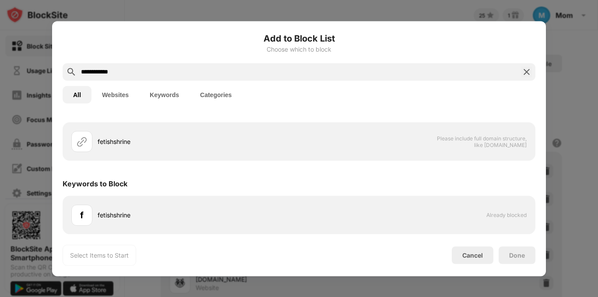
click at [525, 73] on img at bounding box center [527, 72] width 11 height 11
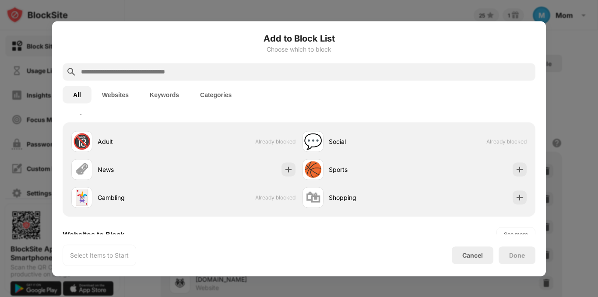
scroll to position [0, 0]
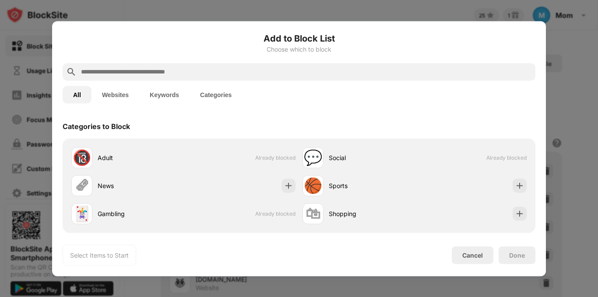
click at [526, 72] on input "text" at bounding box center [306, 72] width 452 height 11
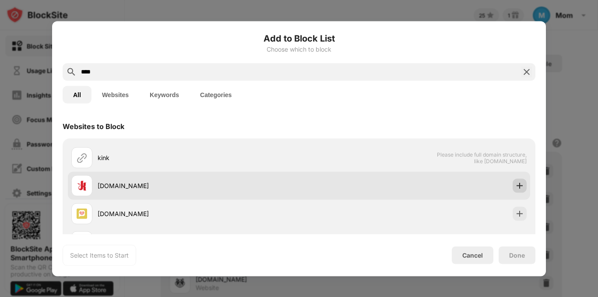
type input "****"
click at [516, 189] on img at bounding box center [520, 185] width 9 height 9
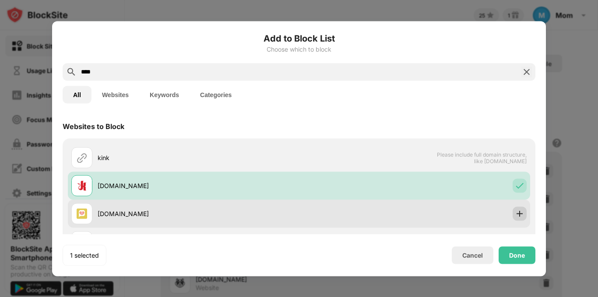
click at [516, 210] on img at bounding box center [520, 213] width 9 height 9
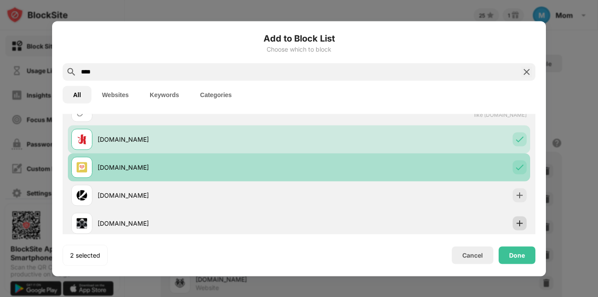
scroll to position [53, 0]
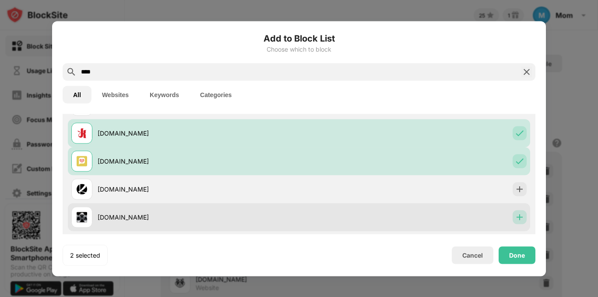
click at [516, 217] on img at bounding box center [520, 217] width 9 height 9
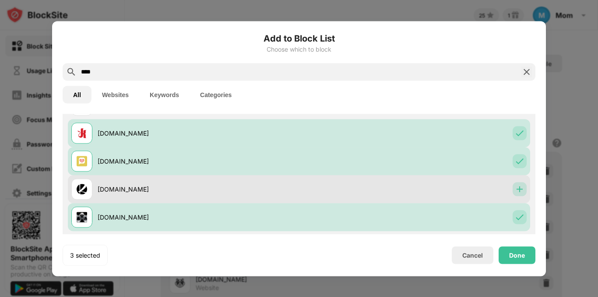
click at [516, 189] on img at bounding box center [520, 189] width 9 height 9
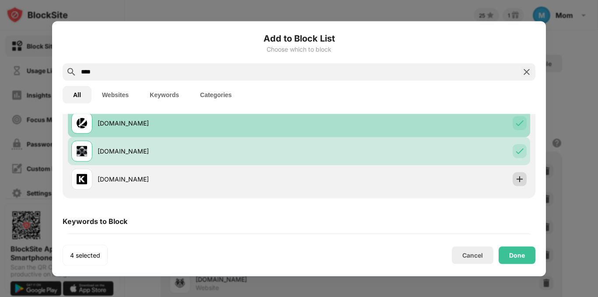
scroll to position [123, 0]
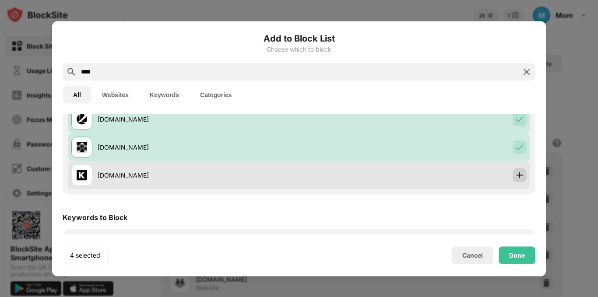
click at [517, 177] on img at bounding box center [520, 175] width 9 height 9
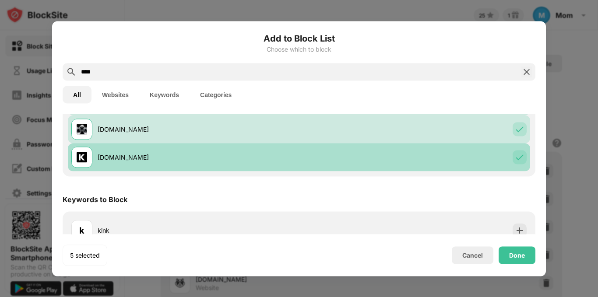
scroll to position [156, 0]
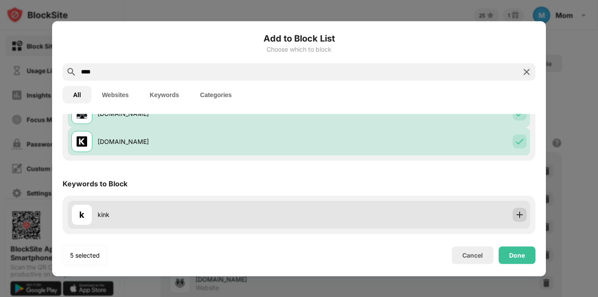
click at [516, 213] on img at bounding box center [520, 215] width 9 height 9
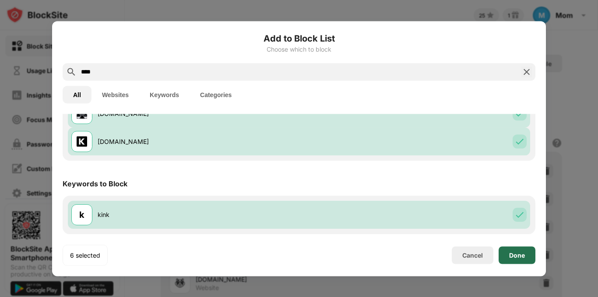
click at [519, 254] on div "Done" at bounding box center [517, 255] width 16 height 7
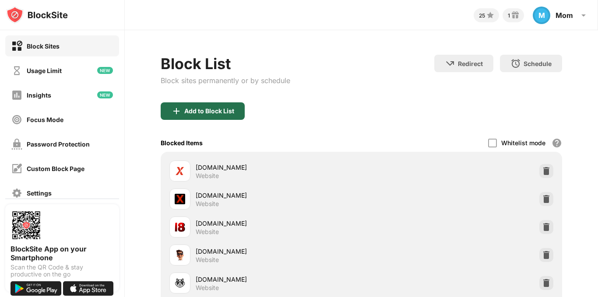
click at [180, 114] on img at bounding box center [176, 111] width 11 height 11
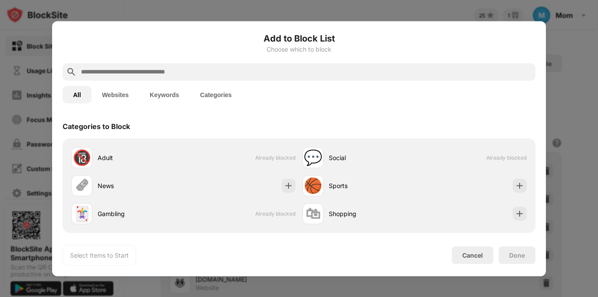
click at [181, 74] on input "text" at bounding box center [306, 72] width 452 height 11
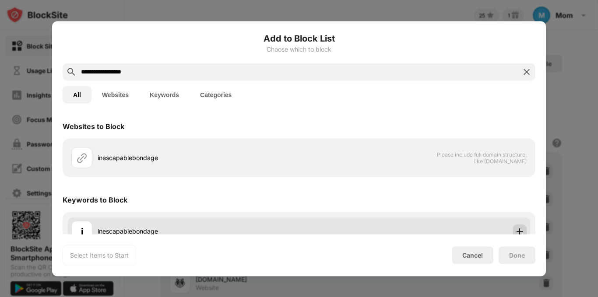
type input "**********"
click at [516, 230] on img at bounding box center [520, 231] width 9 height 9
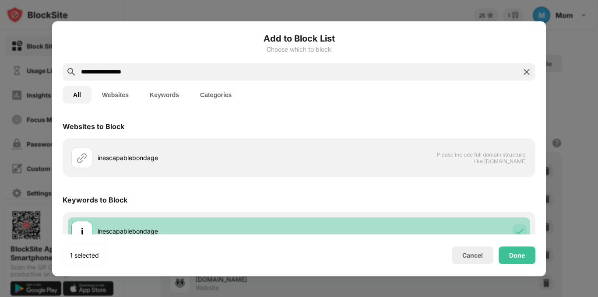
scroll to position [16, 0]
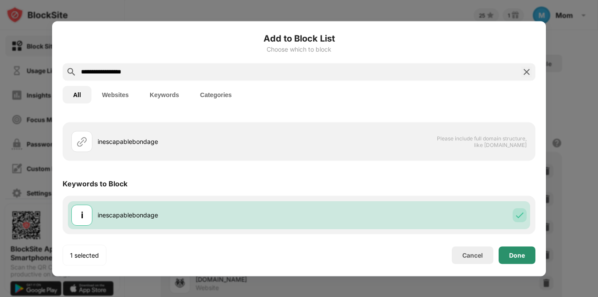
click at [517, 251] on div "Done" at bounding box center [517, 256] width 37 height 18
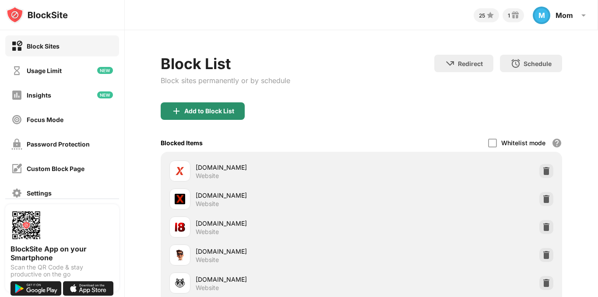
click at [212, 112] on div "Add to Block List" at bounding box center [209, 111] width 50 height 7
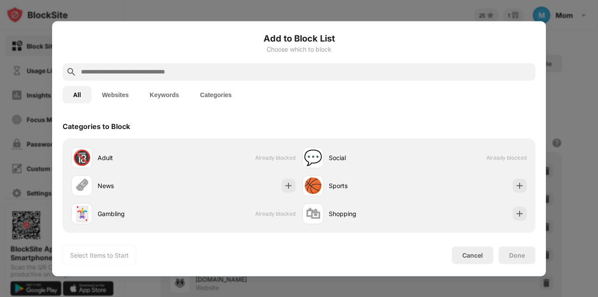
click at [201, 70] on input "text" at bounding box center [306, 72] width 452 height 11
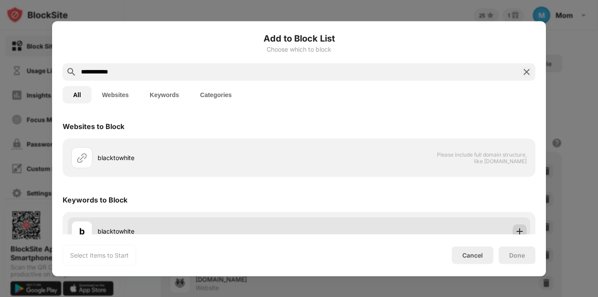
type input "**********"
click at [516, 228] on img at bounding box center [520, 231] width 9 height 9
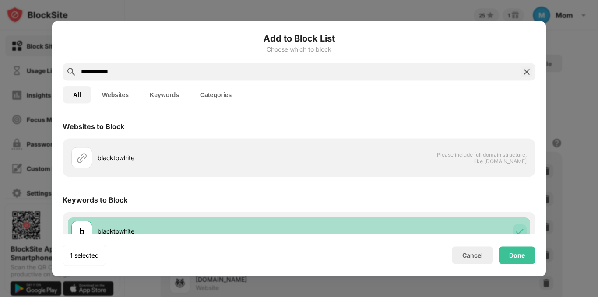
scroll to position [16, 0]
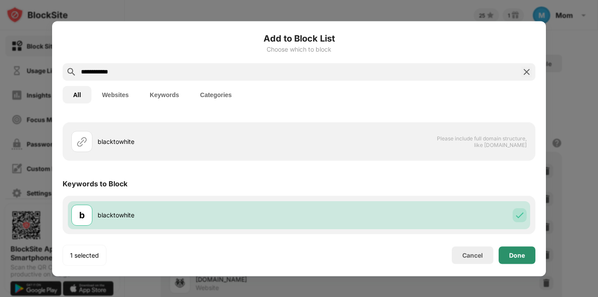
click at [521, 253] on div "Done" at bounding box center [517, 255] width 16 height 7
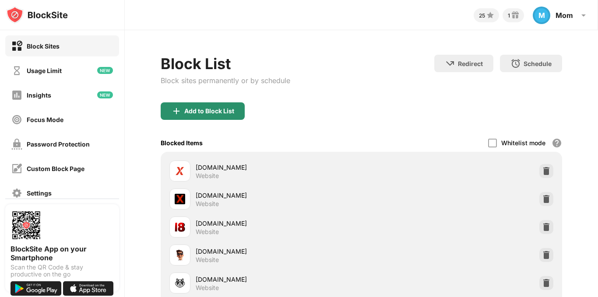
click at [230, 112] on div "Add to Block List" at bounding box center [209, 111] width 50 height 7
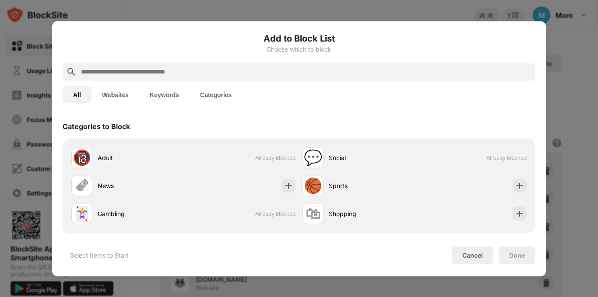
click at [197, 77] on input "text" at bounding box center [306, 72] width 452 height 11
click at [195, 75] on input "text" at bounding box center [306, 72] width 452 height 11
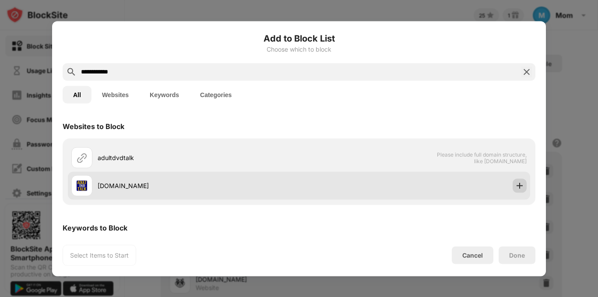
type input "**********"
click at [513, 183] on div at bounding box center [520, 186] width 14 height 14
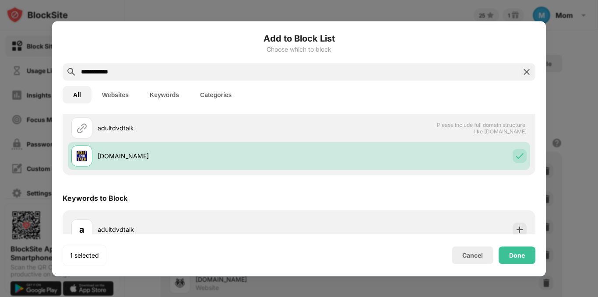
scroll to position [44, 0]
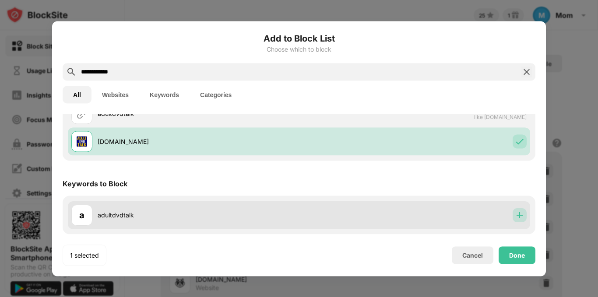
click at [516, 221] on div at bounding box center [520, 215] width 14 height 14
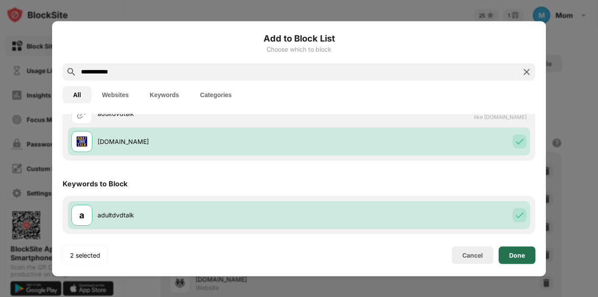
click at [521, 255] on div "Done" at bounding box center [517, 255] width 16 height 7
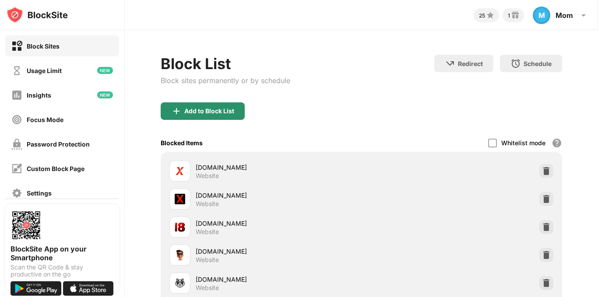
click at [199, 109] on div "Add to Block List" at bounding box center [209, 111] width 50 height 7
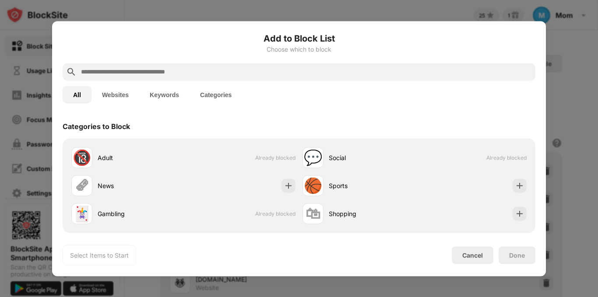
click at [186, 74] on input "text" at bounding box center [306, 72] width 452 height 11
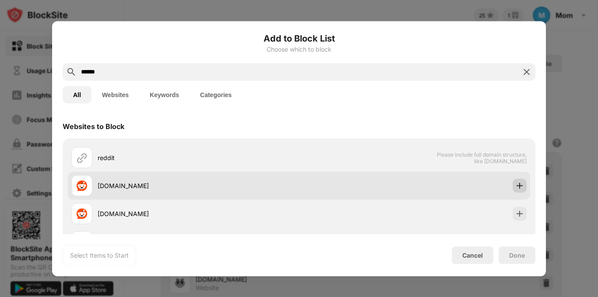
type input "******"
click at [516, 184] on img at bounding box center [520, 185] width 9 height 9
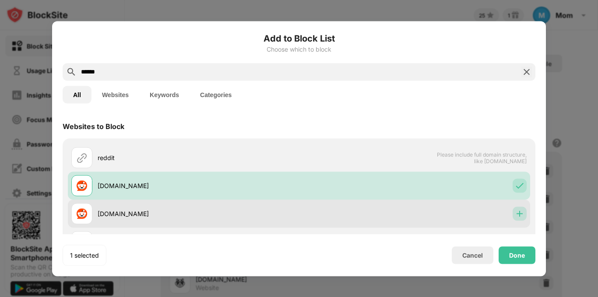
click at [516, 213] on img at bounding box center [520, 213] width 9 height 9
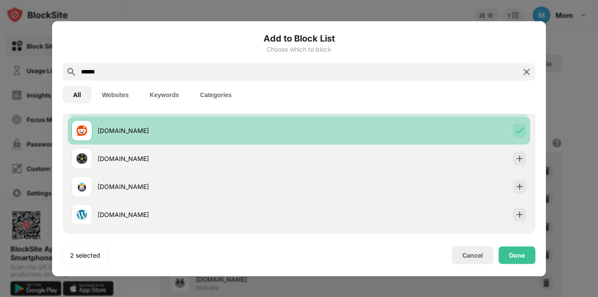
scroll to position [88, 0]
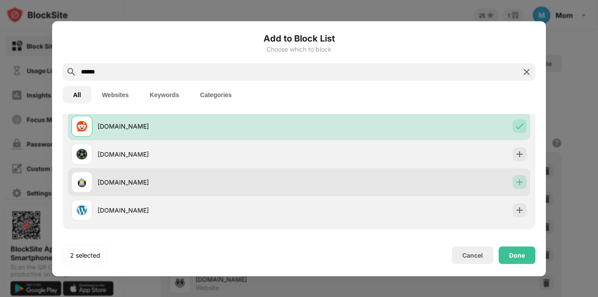
click at [516, 180] on img at bounding box center [520, 182] width 9 height 9
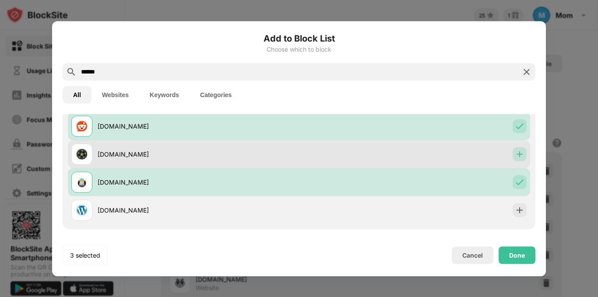
click at [516, 157] on img at bounding box center [520, 154] width 9 height 9
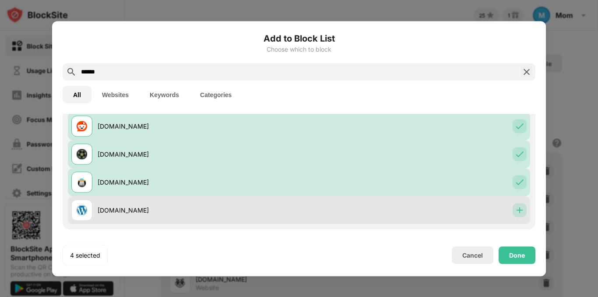
click at [516, 212] on img at bounding box center [520, 210] width 9 height 9
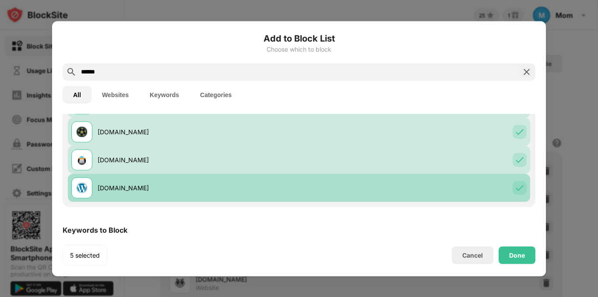
scroll to position [156, 0]
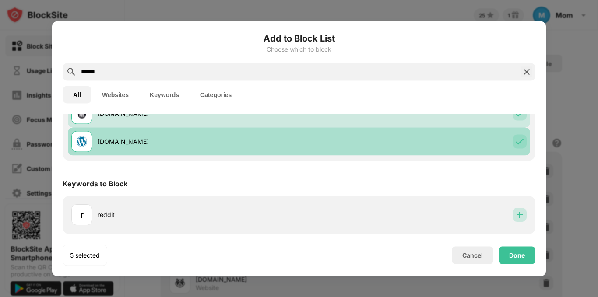
click at [516, 212] on img at bounding box center [520, 215] width 9 height 9
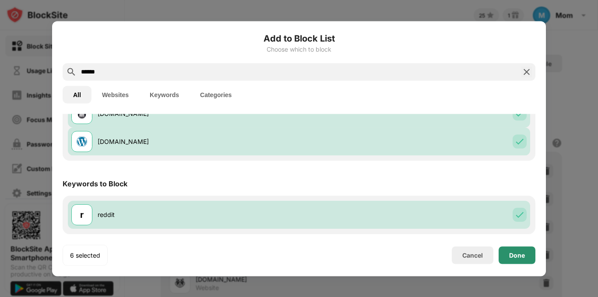
click at [522, 250] on div "Done" at bounding box center [517, 256] width 37 height 18
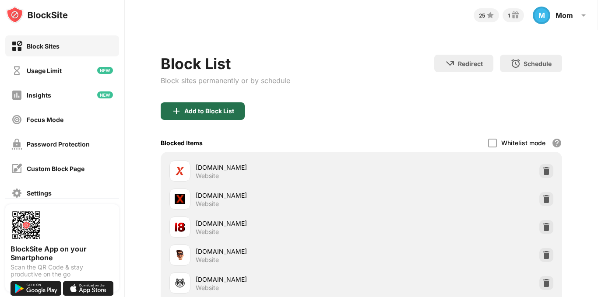
click at [212, 104] on div "Add to Block List" at bounding box center [203, 112] width 84 height 18
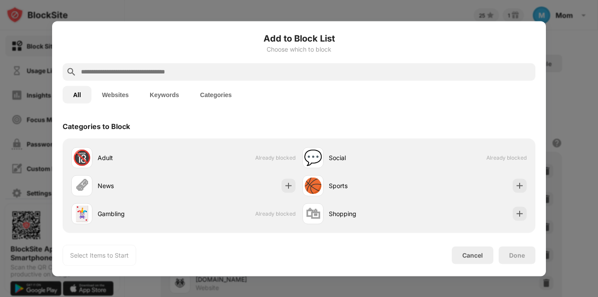
click at [307, 78] on div at bounding box center [299, 72] width 473 height 18
click at [301, 71] on input "text" at bounding box center [306, 72] width 452 height 11
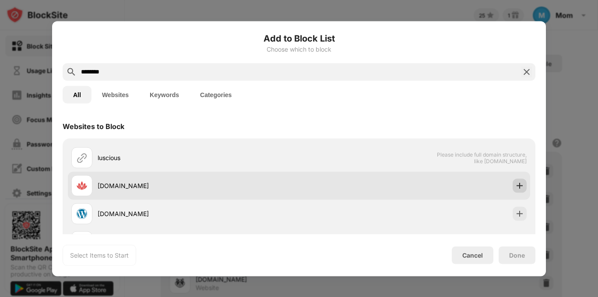
type input "********"
click at [516, 184] on img at bounding box center [520, 185] width 9 height 9
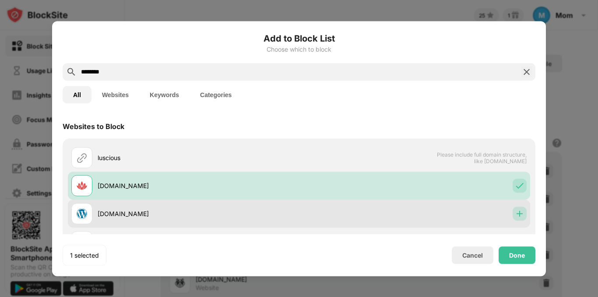
click at [516, 214] on img at bounding box center [520, 213] width 9 height 9
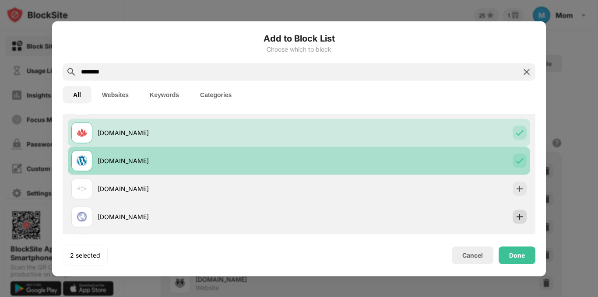
scroll to position [70, 0]
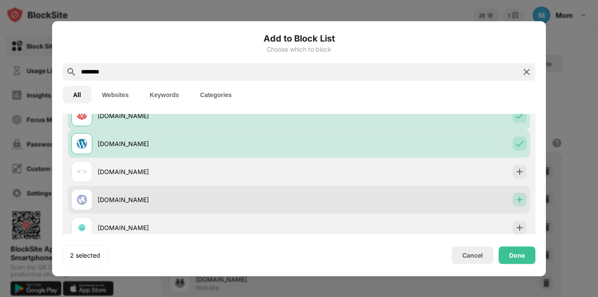
click at [516, 198] on img at bounding box center [520, 199] width 9 height 9
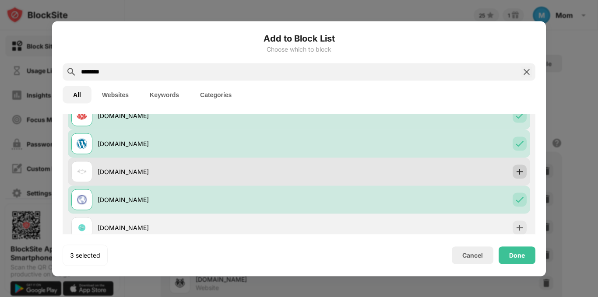
click at [516, 173] on img at bounding box center [520, 171] width 9 height 9
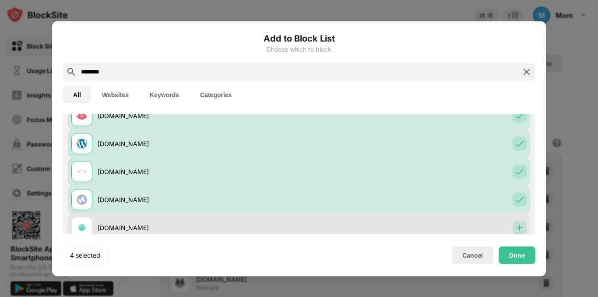
click at [517, 228] on img at bounding box center [520, 227] width 9 height 9
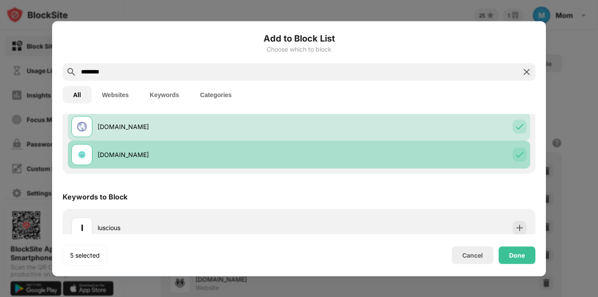
scroll to position [156, 0]
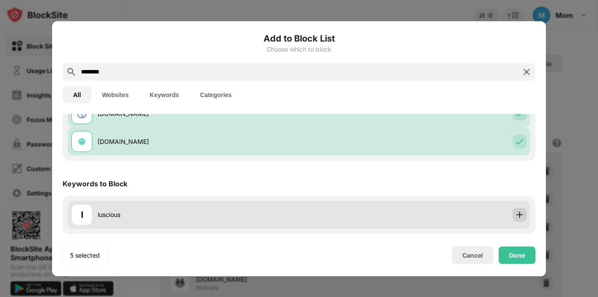
click at [516, 217] on img at bounding box center [520, 215] width 9 height 9
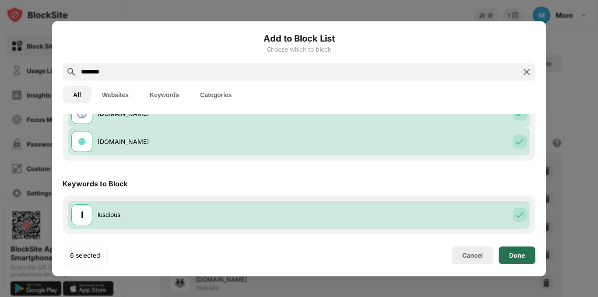
click at [519, 254] on div "Done" at bounding box center [517, 255] width 16 height 7
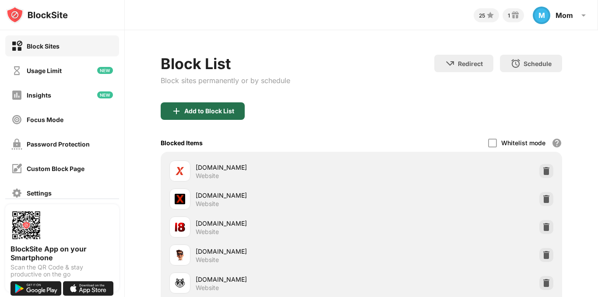
click at [191, 110] on div "Add to Block List" at bounding box center [209, 111] width 50 height 7
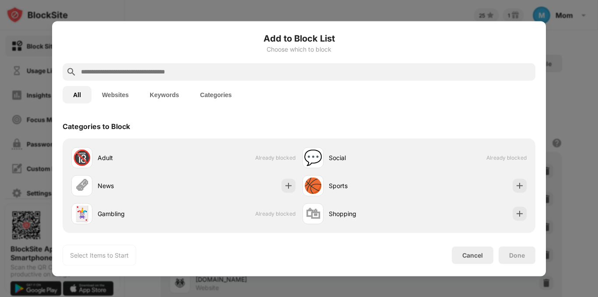
click at [87, 71] on input "text" at bounding box center [306, 72] width 452 height 11
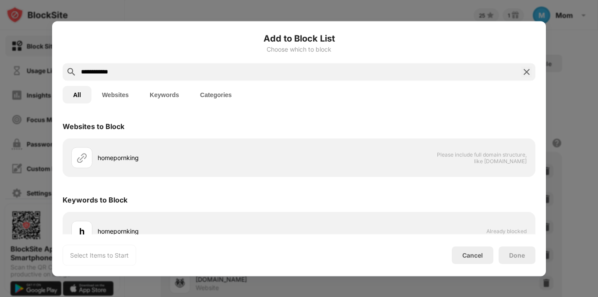
type input "**********"
click at [481, 203] on div "Keywords to Block" at bounding box center [299, 200] width 473 height 25
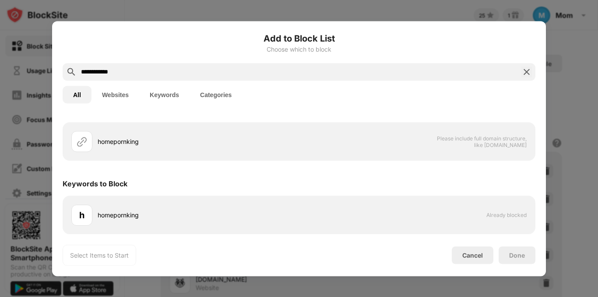
click at [439, 73] on input "**********" at bounding box center [299, 72] width 438 height 11
click at [527, 71] on img at bounding box center [527, 72] width 11 height 11
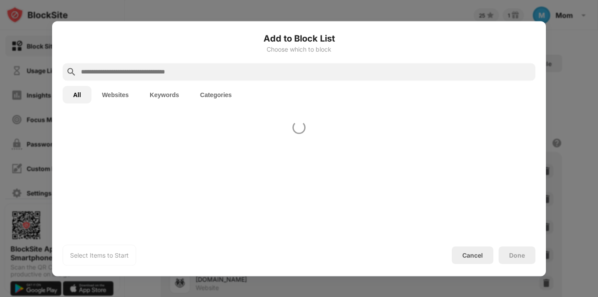
scroll to position [0, 0]
click at [527, 71] on input "text" at bounding box center [306, 72] width 452 height 11
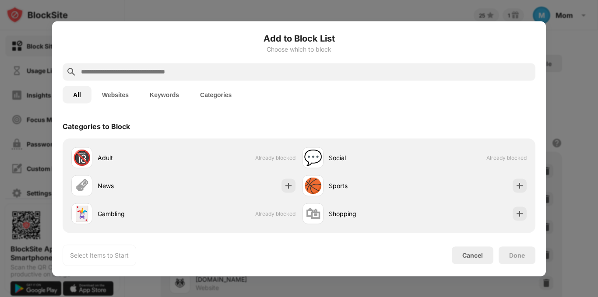
click at [496, 73] on input "text" at bounding box center [306, 72] width 452 height 11
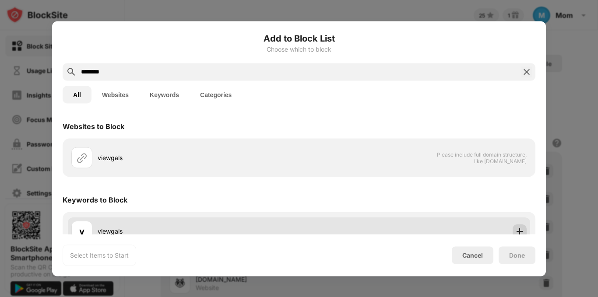
type input "********"
click at [517, 227] on img at bounding box center [520, 231] width 9 height 9
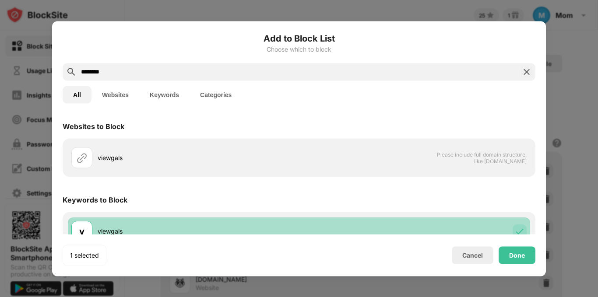
scroll to position [16, 0]
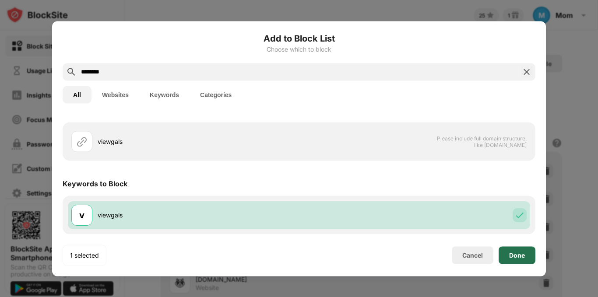
click at [522, 257] on div "Done" at bounding box center [517, 255] width 16 height 7
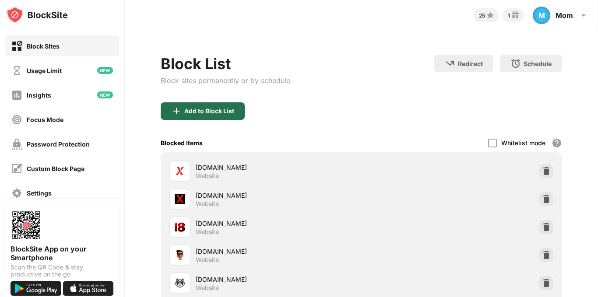
click at [223, 118] on div "Add to Block List" at bounding box center [203, 112] width 84 height 18
click at [223, 118] on body "Block Sites Usage Limit Insights Focus Mode Password Protection Custom Block Pa…" at bounding box center [299, 148] width 598 height 297
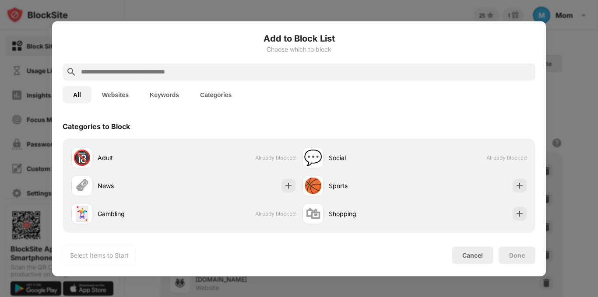
click at [191, 70] on input "text" at bounding box center [306, 72] width 452 height 11
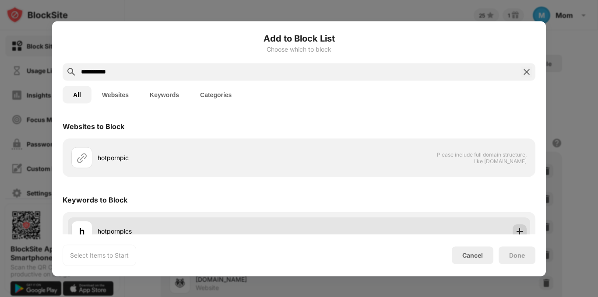
type input "**********"
click at [516, 228] on img at bounding box center [520, 231] width 9 height 9
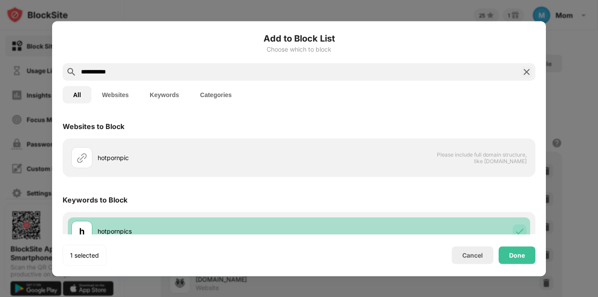
scroll to position [16, 0]
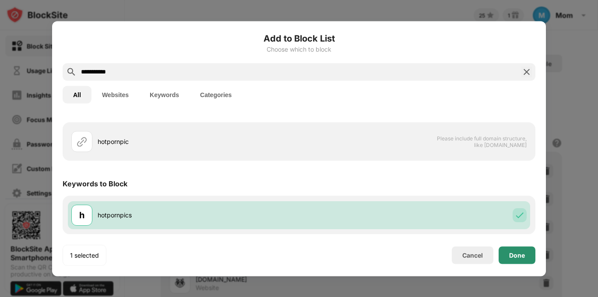
click at [519, 253] on div "Done" at bounding box center [517, 255] width 16 height 7
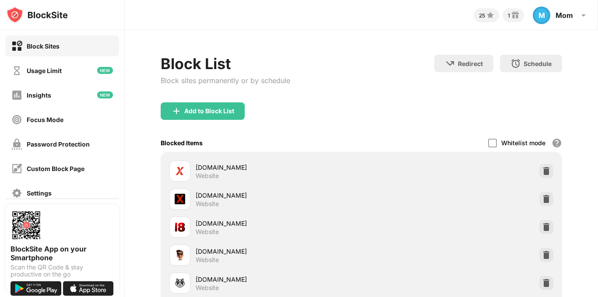
click at [193, 108] on div "Add to Block List" at bounding box center [209, 111] width 50 height 7
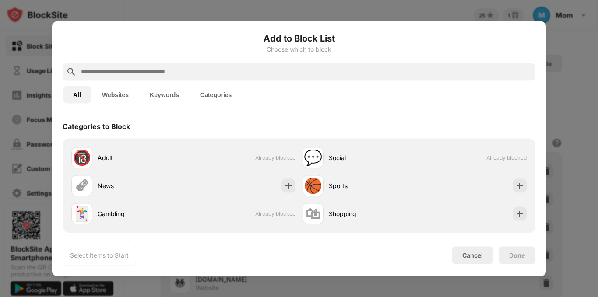
click at [189, 67] on input "text" at bounding box center [306, 72] width 452 height 11
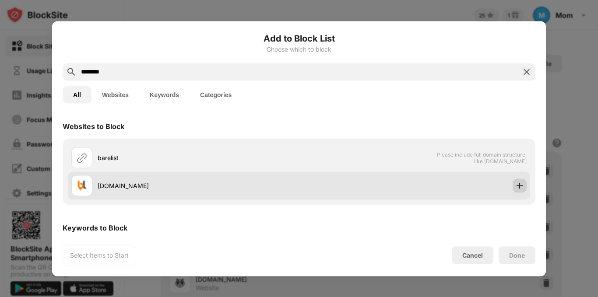
type input "********"
click at [518, 191] on div at bounding box center [520, 186] width 14 height 14
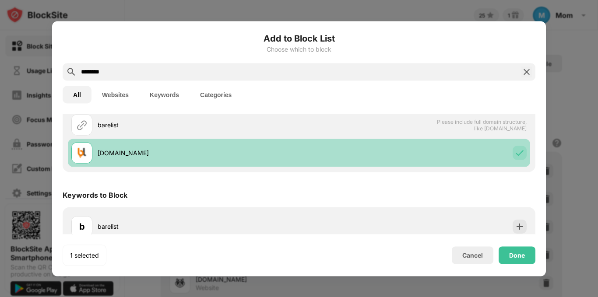
scroll to position [44, 0]
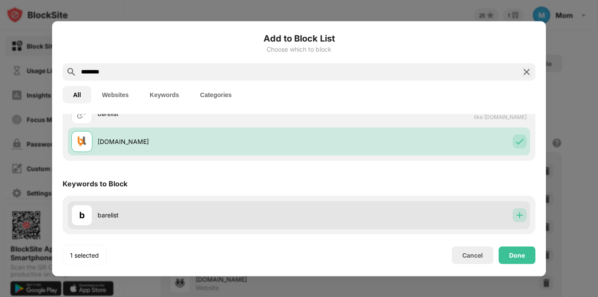
click at [516, 215] on img at bounding box center [520, 215] width 9 height 9
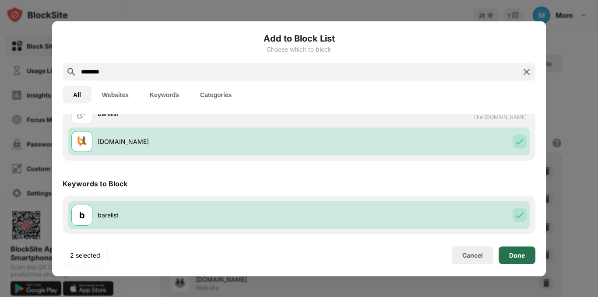
click at [520, 251] on div "Done" at bounding box center [517, 256] width 37 height 18
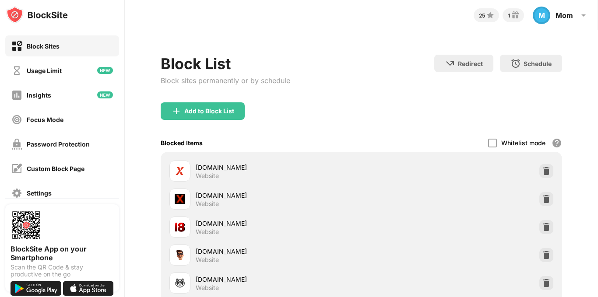
click at [230, 102] on div "Block List Block sites permanently or by schedule" at bounding box center [226, 79] width 130 height 48
click at [228, 114] on div "Add to Block List" at bounding box center [209, 111] width 50 height 7
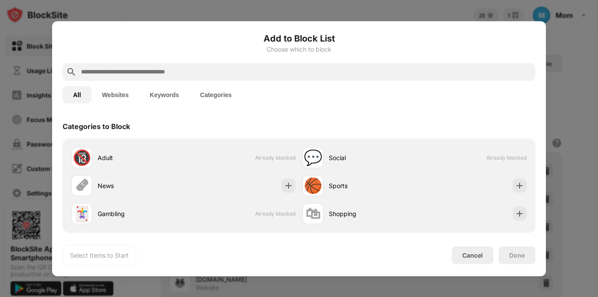
click at [225, 77] on div at bounding box center [299, 72] width 473 height 18
click at [225, 77] on input "text" at bounding box center [306, 72] width 452 height 11
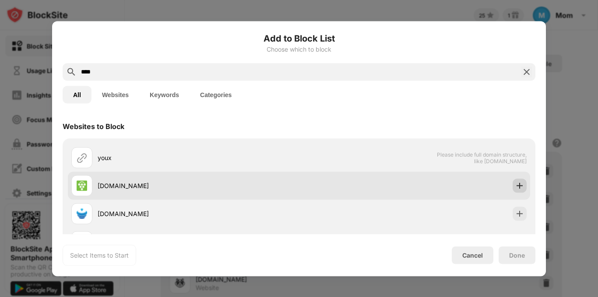
type input "****"
click at [516, 185] on img at bounding box center [520, 185] width 9 height 9
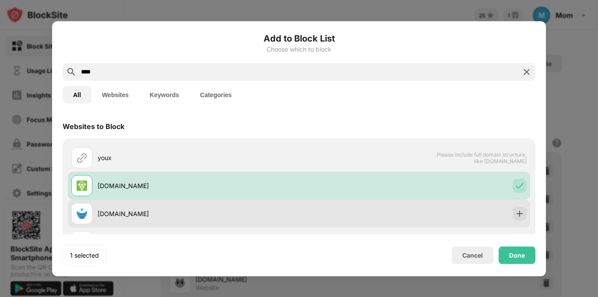
click at [514, 221] on div "[DOMAIN_NAME]" at bounding box center [299, 214] width 463 height 28
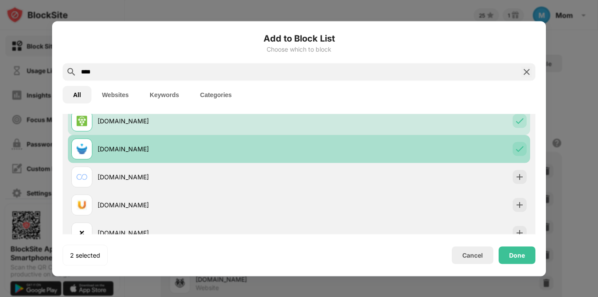
scroll to position [70, 0]
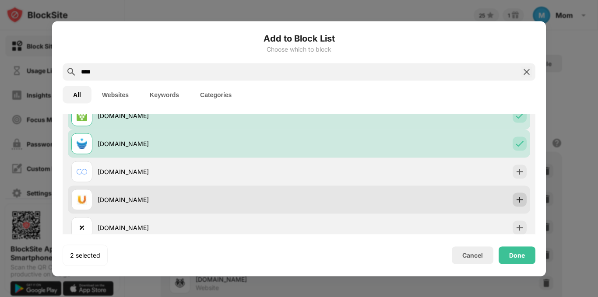
click at [516, 196] on img at bounding box center [520, 199] width 9 height 9
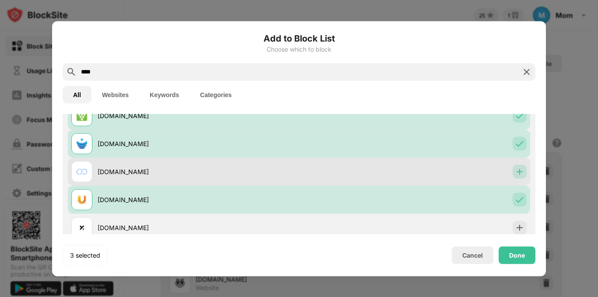
click at [516, 175] on img at bounding box center [520, 171] width 9 height 9
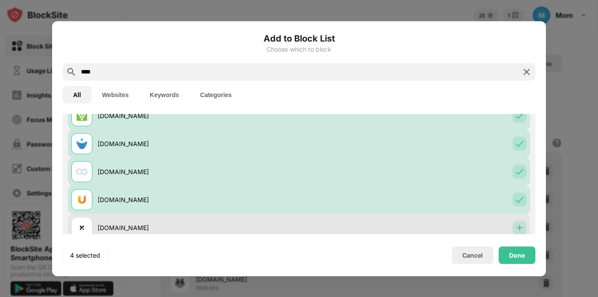
click at [518, 229] on div at bounding box center [520, 228] width 14 height 14
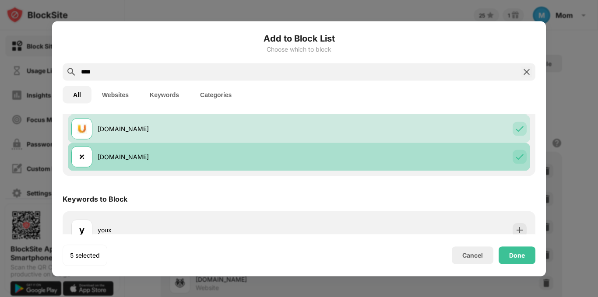
scroll to position [156, 0]
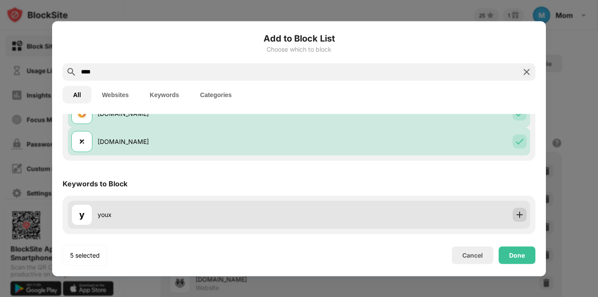
click at [516, 219] on img at bounding box center [520, 215] width 9 height 9
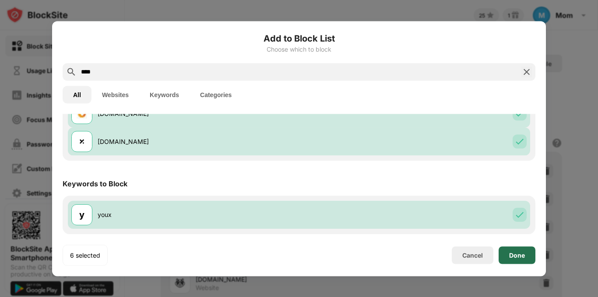
click at [519, 249] on div "Done" at bounding box center [517, 256] width 37 height 18
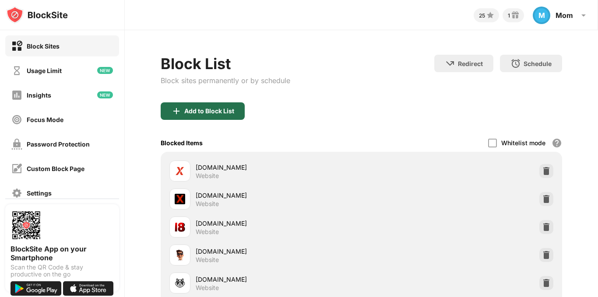
click at [200, 113] on div "Add to Block List" at bounding box center [209, 111] width 50 height 7
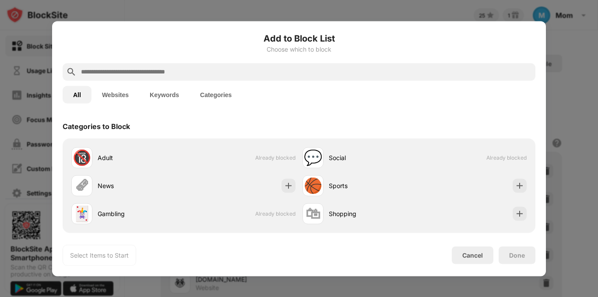
click at [181, 71] on input "text" at bounding box center [306, 72] width 452 height 11
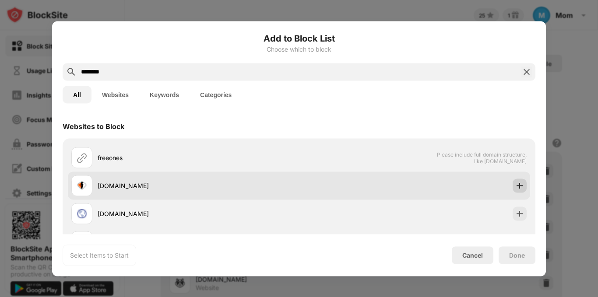
type input "********"
click at [518, 188] on div at bounding box center [520, 186] width 14 height 14
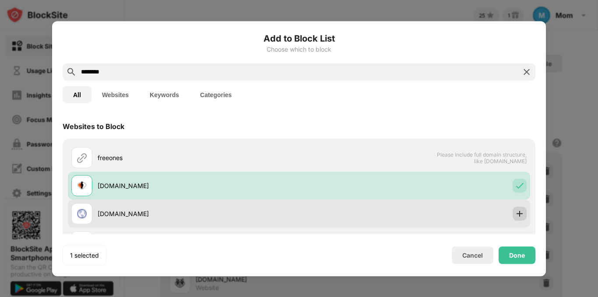
click at [516, 213] on img at bounding box center [520, 213] width 9 height 9
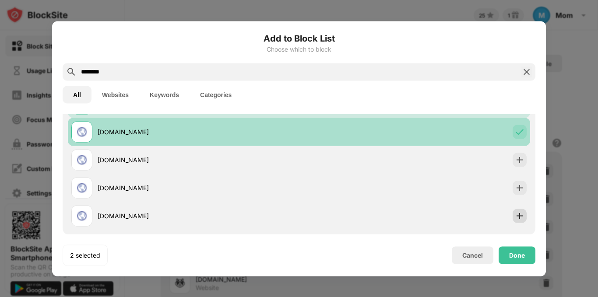
scroll to position [88, 0]
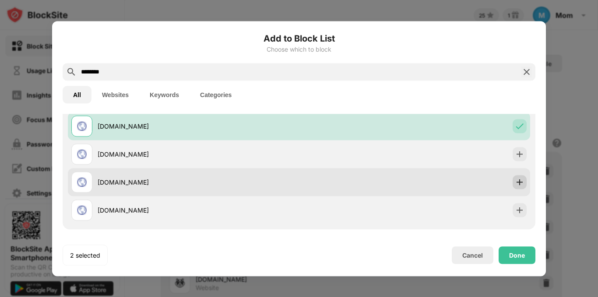
click at [514, 177] on div at bounding box center [520, 182] width 14 height 14
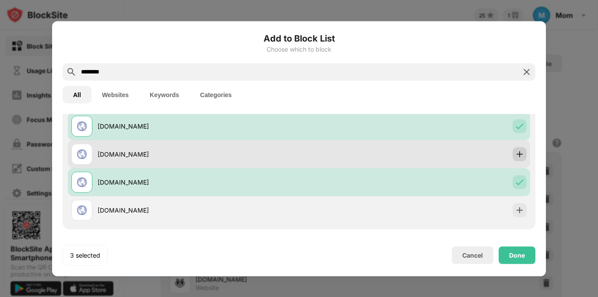
click at [516, 155] on img at bounding box center [520, 154] width 9 height 9
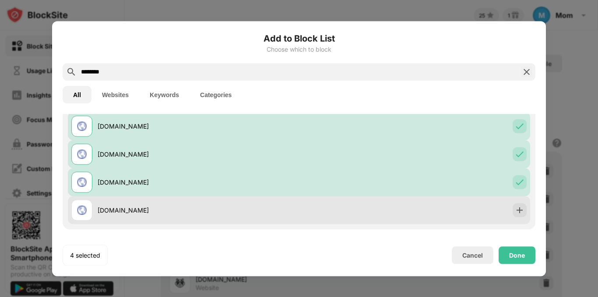
click at [513, 219] on div "[DOMAIN_NAME]" at bounding box center [299, 210] width 463 height 28
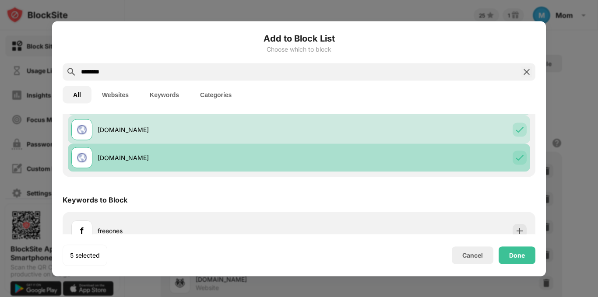
scroll to position [156, 0]
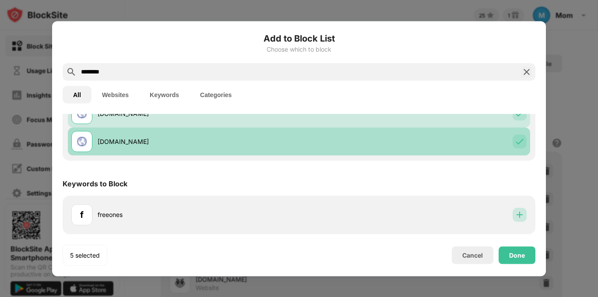
click at [516, 219] on img at bounding box center [520, 215] width 9 height 9
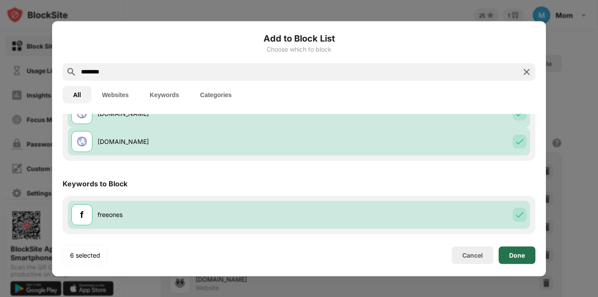
click at [522, 259] on div "Done" at bounding box center [517, 256] width 37 height 18
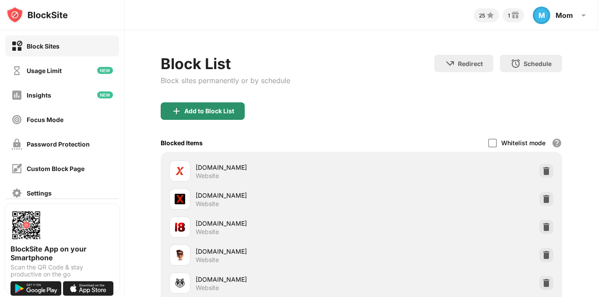
click at [213, 117] on div "Add to Block List" at bounding box center [203, 112] width 84 height 18
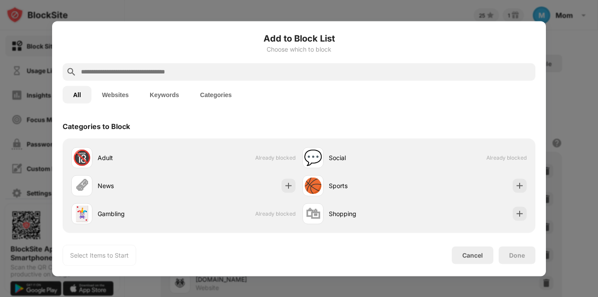
click at [213, 77] on input "text" at bounding box center [306, 72] width 452 height 11
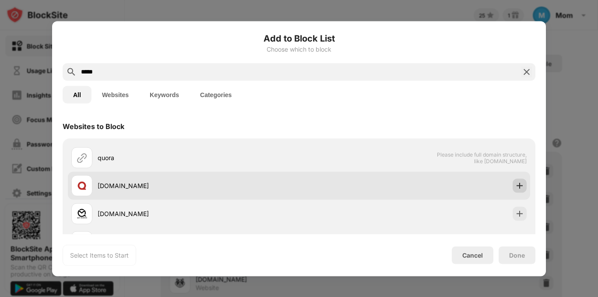
type input "*****"
click at [514, 191] on div at bounding box center [520, 186] width 14 height 14
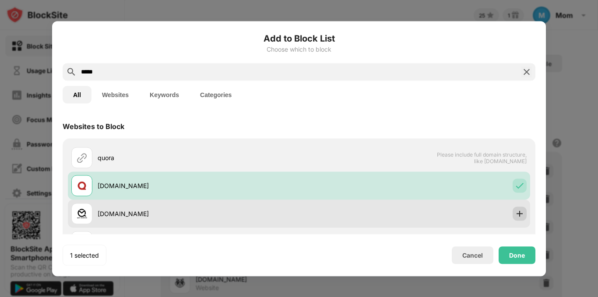
click at [516, 219] on div at bounding box center [520, 214] width 14 height 14
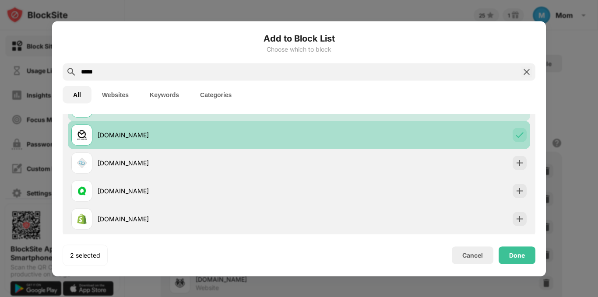
scroll to position [88, 0]
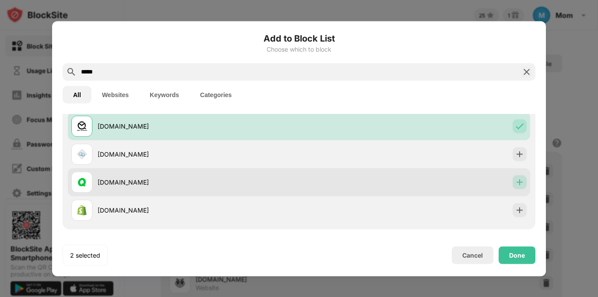
click at [513, 177] on div at bounding box center [520, 182] width 14 height 14
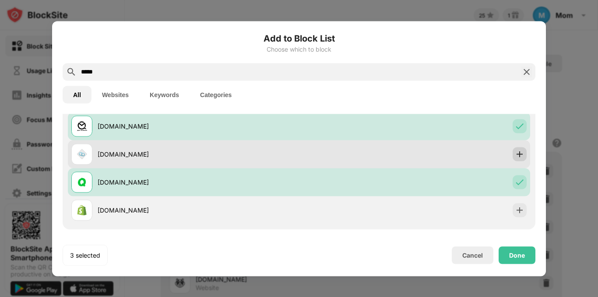
click at [516, 156] on img at bounding box center [520, 154] width 9 height 9
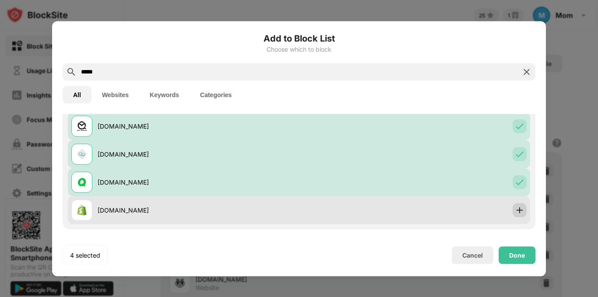
click at [516, 212] on img at bounding box center [520, 210] width 9 height 9
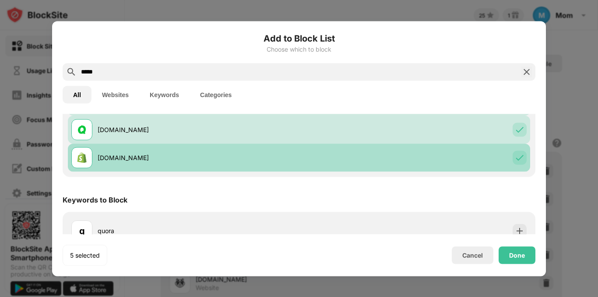
scroll to position [156, 0]
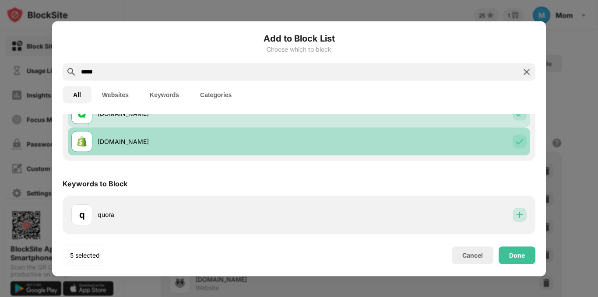
click at [516, 212] on img at bounding box center [520, 215] width 9 height 9
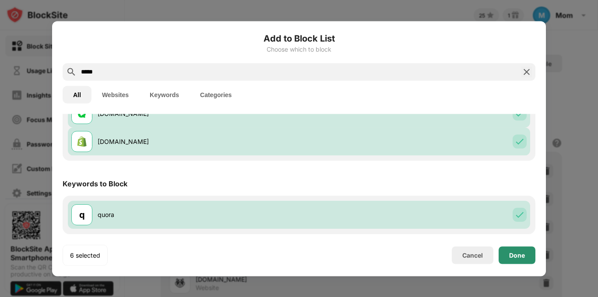
click at [517, 251] on div "Done" at bounding box center [517, 256] width 37 height 18
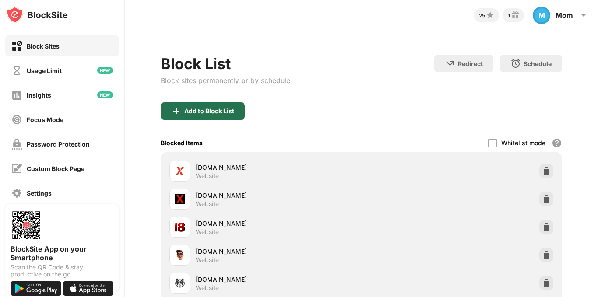
click at [205, 109] on div "Add to Block List" at bounding box center [209, 111] width 50 height 7
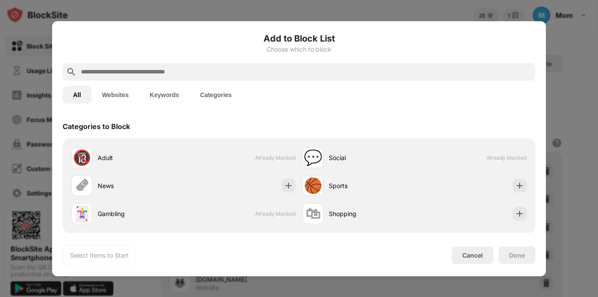
click at [223, 69] on input "text" at bounding box center [306, 72] width 452 height 11
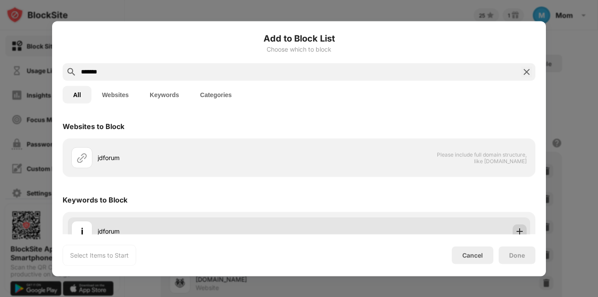
type input "*******"
click at [516, 227] on img at bounding box center [520, 231] width 9 height 9
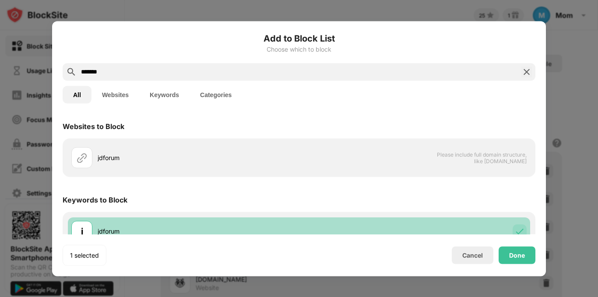
scroll to position [16, 0]
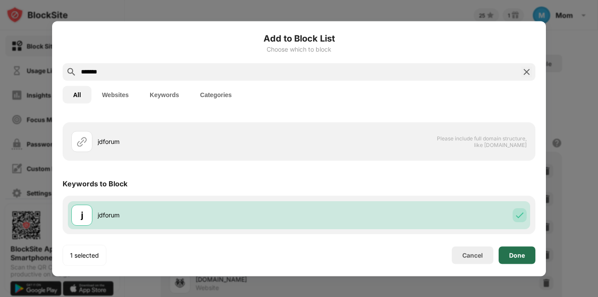
click at [518, 253] on div "Done" at bounding box center [517, 255] width 16 height 7
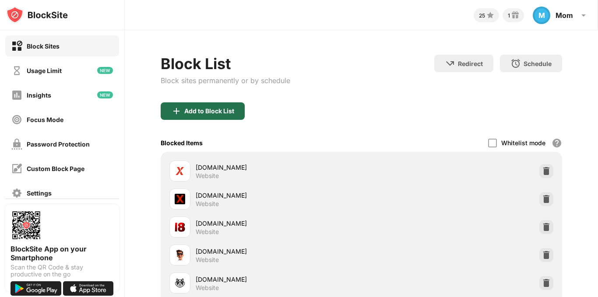
click at [196, 111] on div "Add to Block List" at bounding box center [209, 111] width 50 height 7
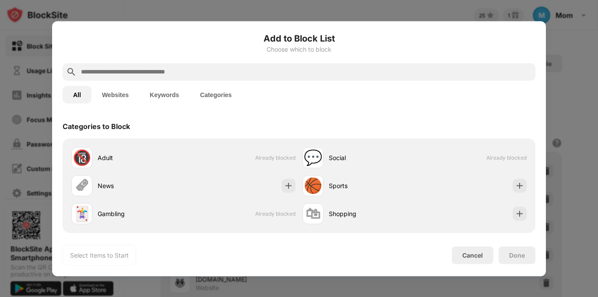
click at [194, 74] on input "text" at bounding box center [306, 72] width 452 height 11
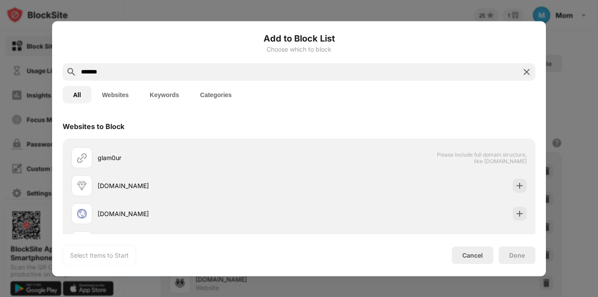
type input "*******"
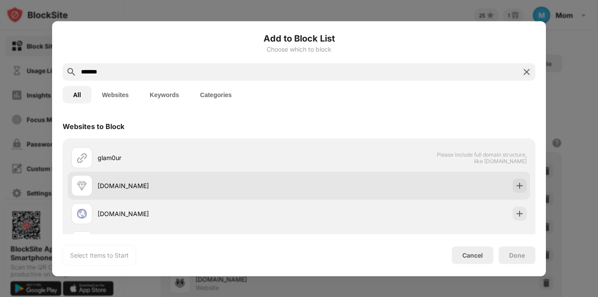
drag, startPoint x: 536, startPoint y: 185, endPoint x: 516, endPoint y: 186, distance: 20.2
click at [516, 186] on div "Add to Block List Choose which to block ******* All Websites Keywords Categorie…" at bounding box center [299, 148] width 494 height 255
click at [516, 186] on img at bounding box center [520, 185] width 9 height 9
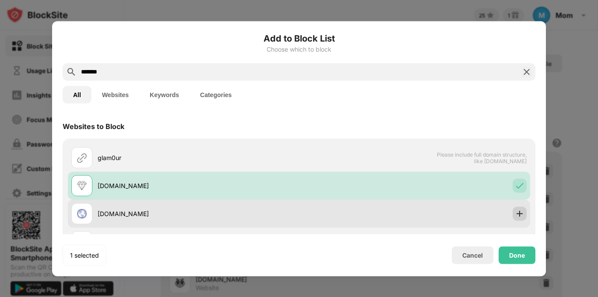
click at [516, 211] on img at bounding box center [520, 213] width 9 height 9
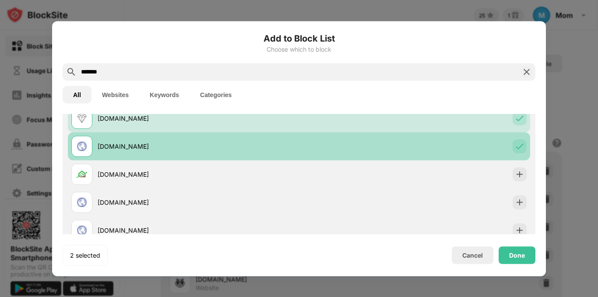
scroll to position [88, 0]
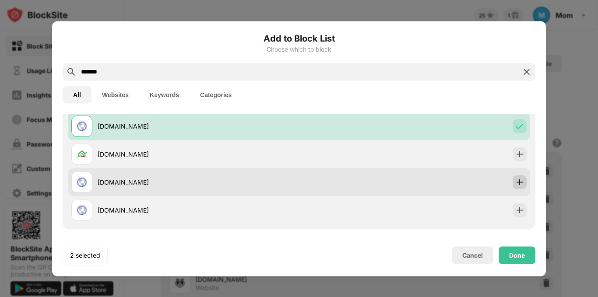
click at [516, 180] on img at bounding box center [520, 182] width 9 height 9
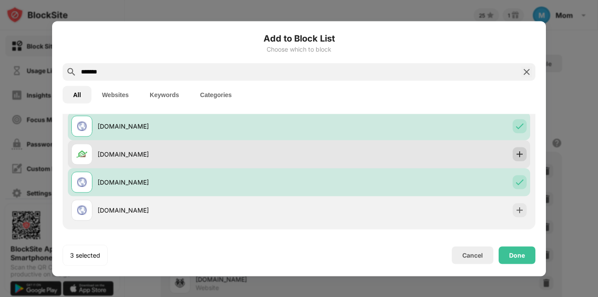
click at [516, 154] on img at bounding box center [520, 154] width 9 height 9
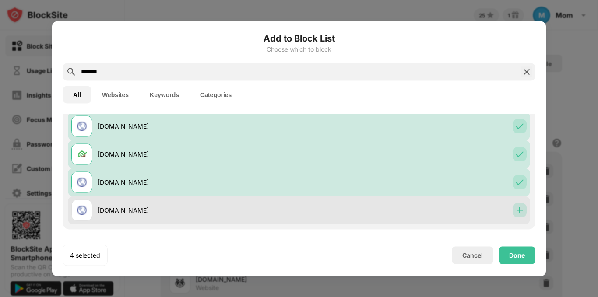
click at [518, 209] on div at bounding box center [520, 210] width 14 height 14
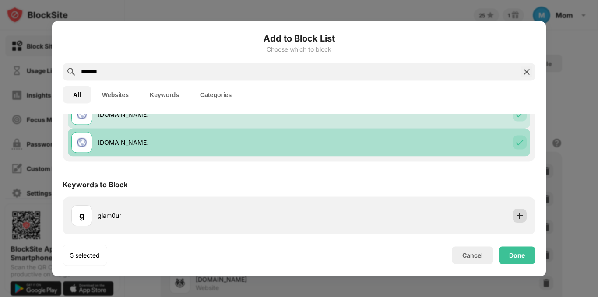
scroll to position [156, 0]
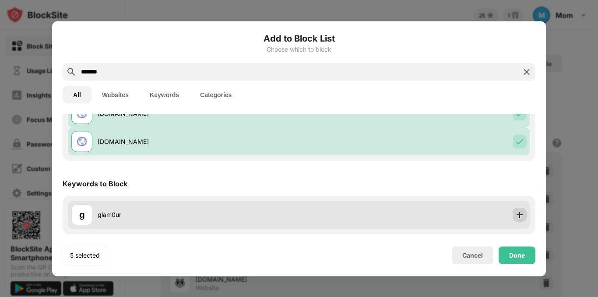
click at [516, 212] on img at bounding box center [520, 215] width 9 height 9
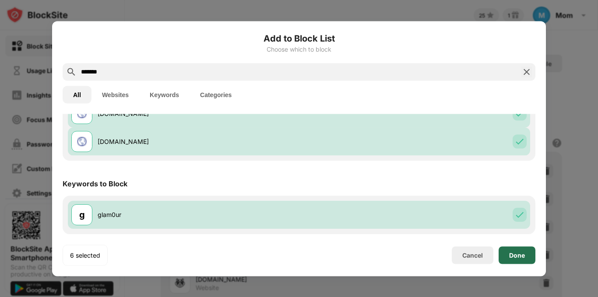
click at [515, 255] on div "Done" at bounding box center [517, 255] width 16 height 7
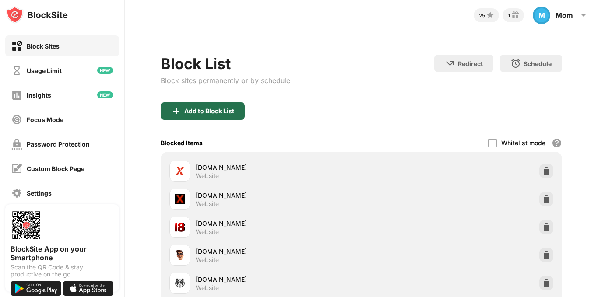
click at [217, 109] on div "Add to Block List" at bounding box center [209, 111] width 50 height 7
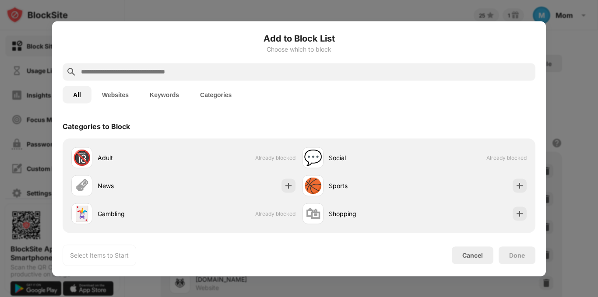
click at [225, 72] on input "text" at bounding box center [306, 72] width 452 height 11
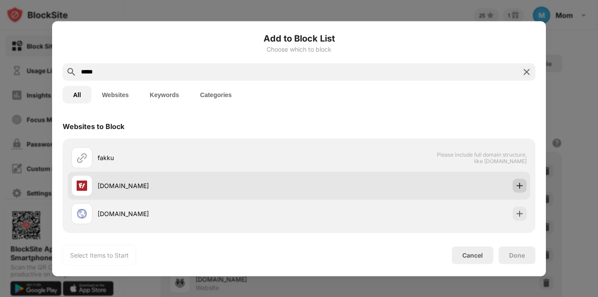
type input "*****"
click at [518, 185] on div at bounding box center [520, 186] width 14 height 14
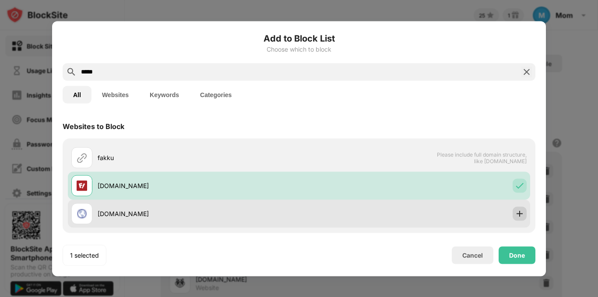
click at [517, 216] on img at bounding box center [520, 213] width 9 height 9
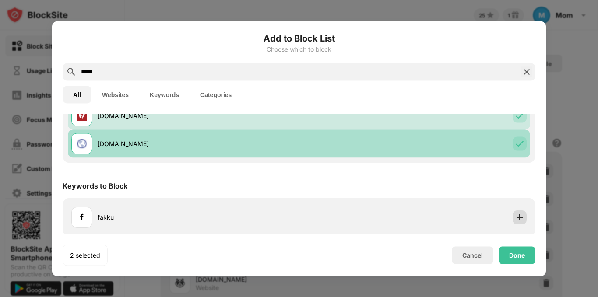
scroll to position [72, 0]
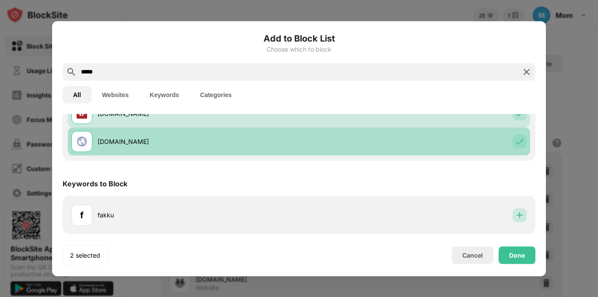
click at [517, 216] on img at bounding box center [520, 215] width 9 height 9
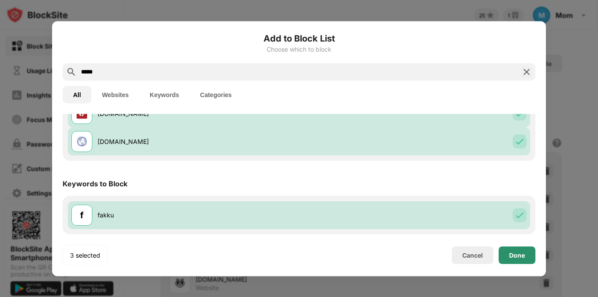
click at [520, 250] on div "Done" at bounding box center [517, 256] width 37 height 18
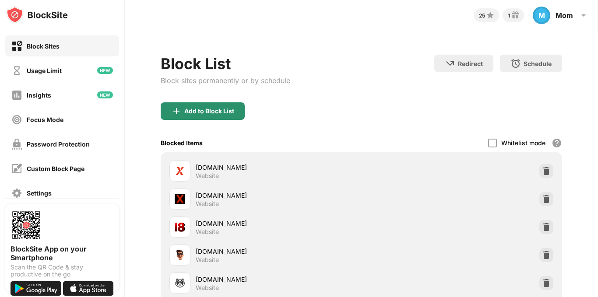
click at [214, 111] on div "Add to Block List" at bounding box center [209, 111] width 50 height 7
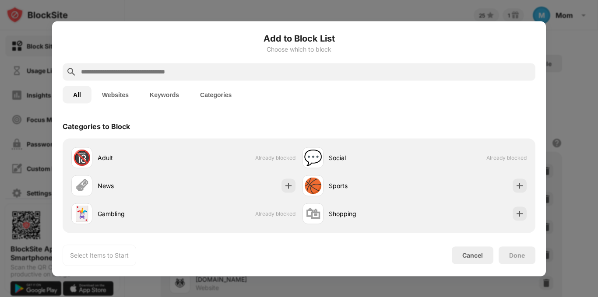
click at [222, 75] on input "text" at bounding box center [306, 72] width 452 height 11
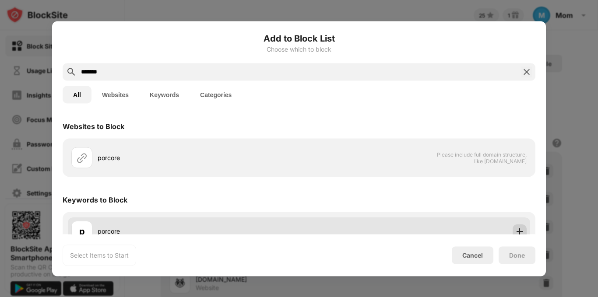
type input "*******"
click at [516, 234] on img at bounding box center [520, 231] width 9 height 9
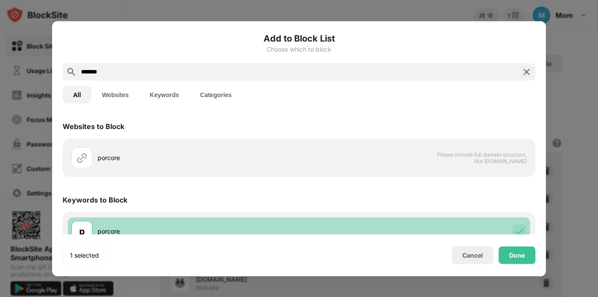
scroll to position [16, 0]
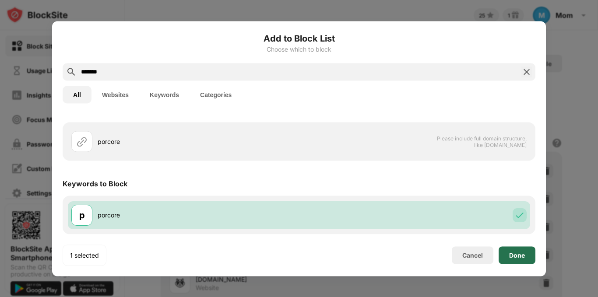
click at [521, 256] on div "Done" at bounding box center [517, 255] width 16 height 7
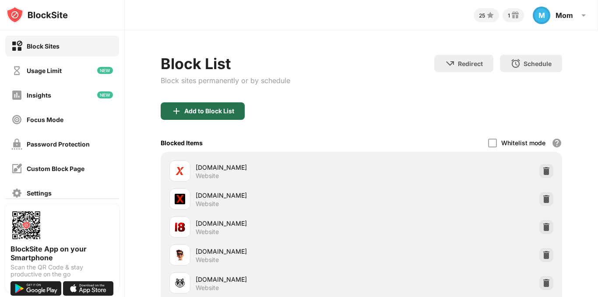
click at [193, 115] on div "Add to Block List" at bounding box center [203, 112] width 84 height 18
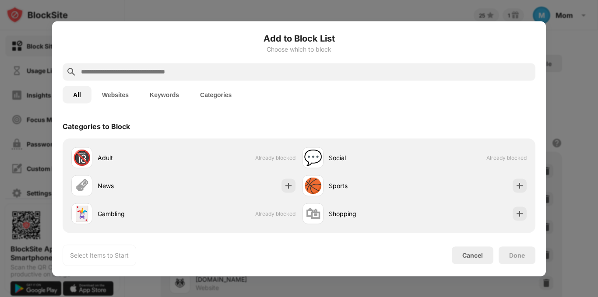
click at [206, 74] on div at bounding box center [299, 72] width 473 height 18
click at [206, 74] on input "text" at bounding box center [306, 72] width 452 height 11
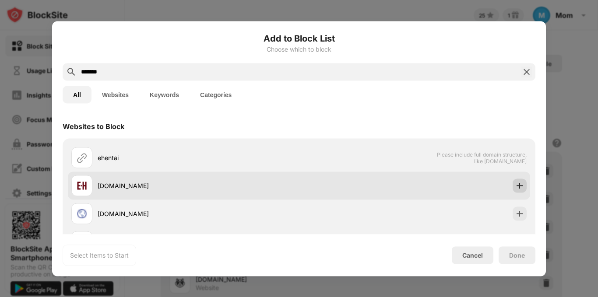
type input "*******"
click at [516, 188] on img at bounding box center [520, 185] width 9 height 9
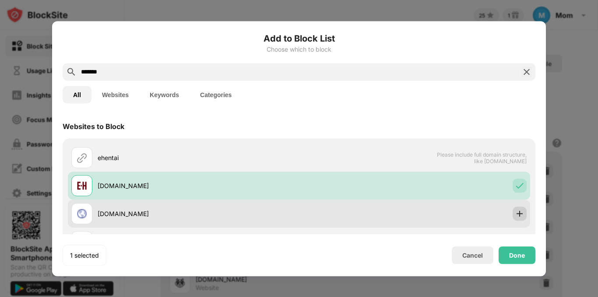
click at [516, 216] on img at bounding box center [520, 213] width 9 height 9
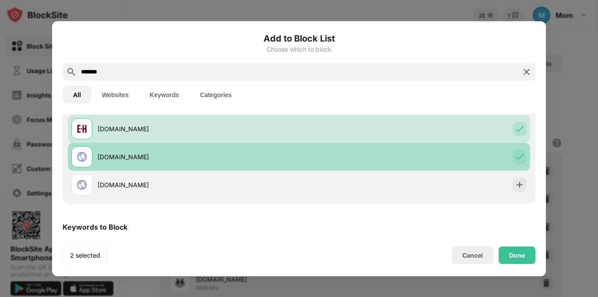
scroll to position [70, 0]
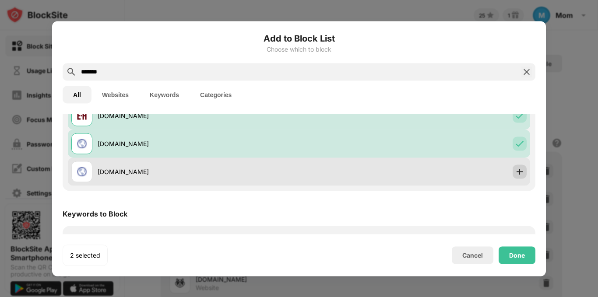
click at [516, 172] on img at bounding box center [520, 171] width 9 height 9
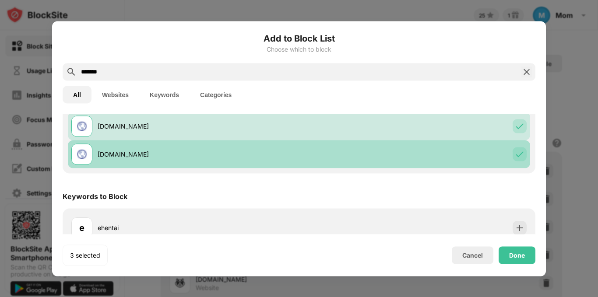
scroll to position [100, 0]
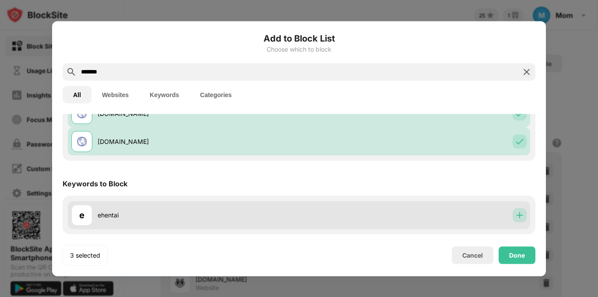
click at [516, 219] on img at bounding box center [520, 215] width 9 height 9
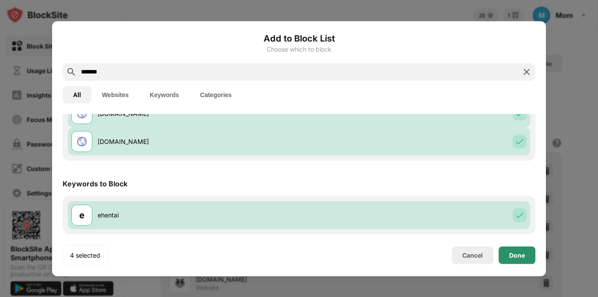
click at [515, 257] on div "Done" at bounding box center [517, 255] width 16 height 7
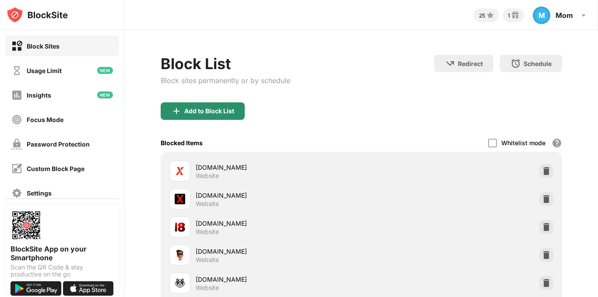
click at [219, 110] on div "Add to Block List" at bounding box center [209, 111] width 50 height 7
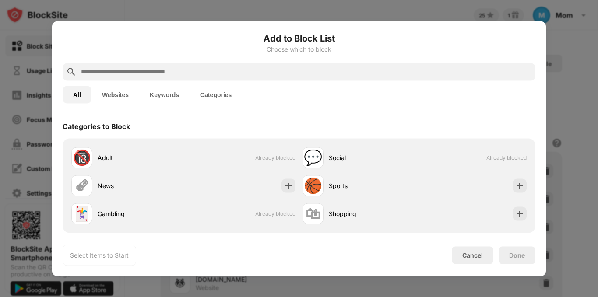
click at [192, 71] on input "text" at bounding box center [306, 72] width 452 height 11
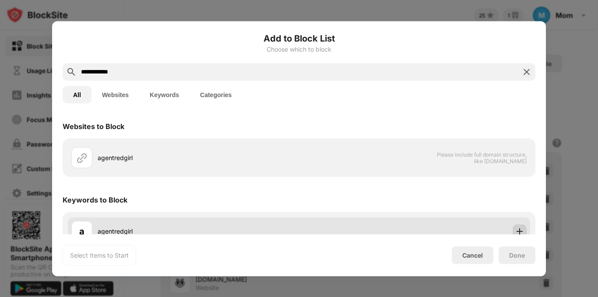
type input "**********"
click at [517, 226] on div at bounding box center [520, 231] width 14 height 14
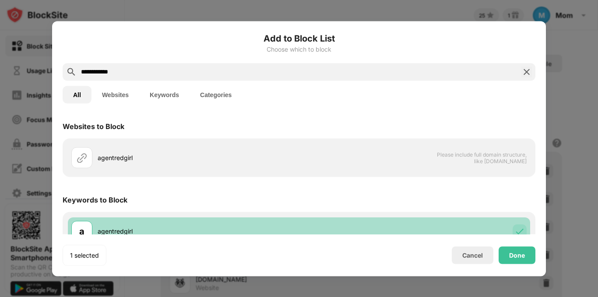
scroll to position [16, 0]
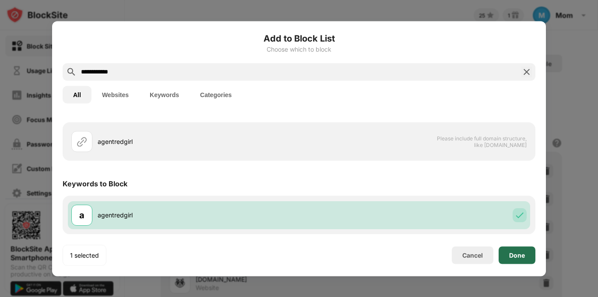
click at [517, 252] on div "Done" at bounding box center [517, 255] width 16 height 7
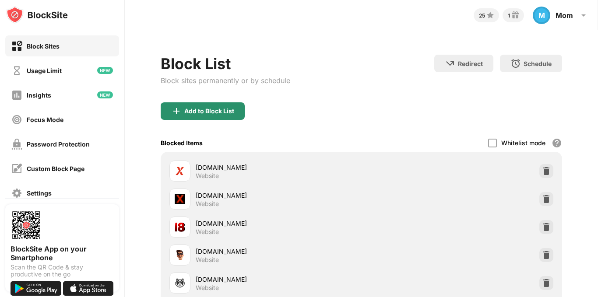
click at [204, 109] on div "Add to Block List" at bounding box center [209, 111] width 50 height 7
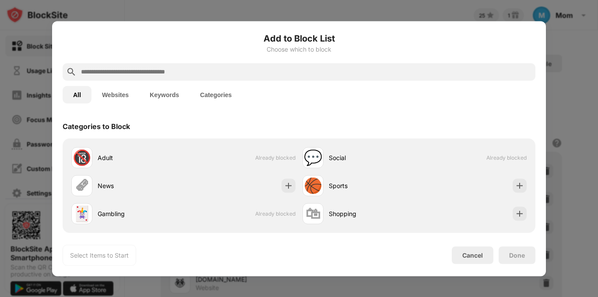
click at [202, 72] on input "text" at bounding box center [306, 72] width 452 height 11
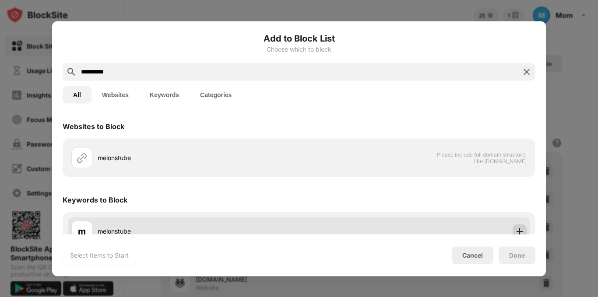
type input "**********"
click at [516, 230] on img at bounding box center [520, 231] width 9 height 9
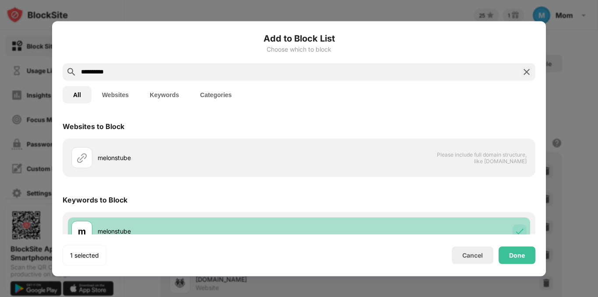
scroll to position [16, 0]
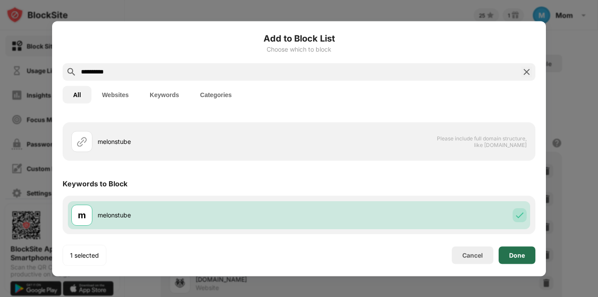
click at [515, 258] on div "Done" at bounding box center [517, 255] width 16 height 7
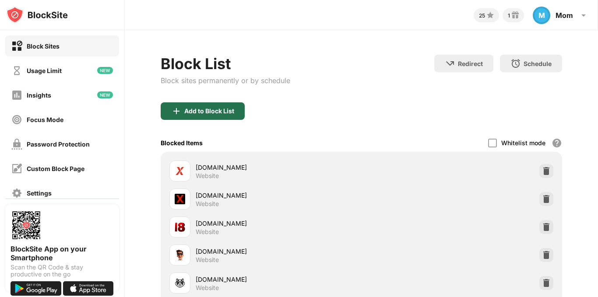
click at [226, 110] on div "Add to Block List" at bounding box center [209, 111] width 50 height 7
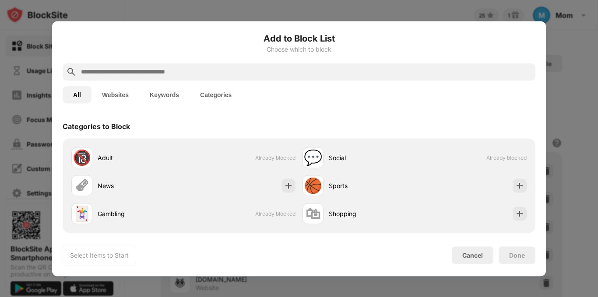
click at [191, 71] on input "text" at bounding box center [306, 72] width 452 height 11
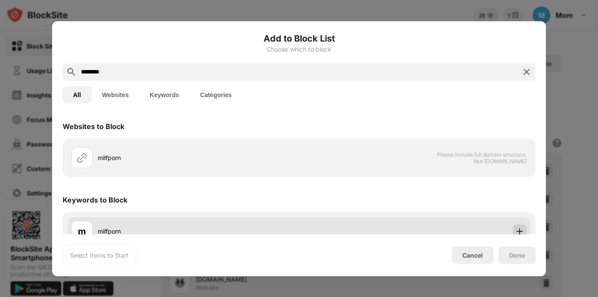
type input "********"
click at [516, 226] on div at bounding box center [520, 231] width 14 height 14
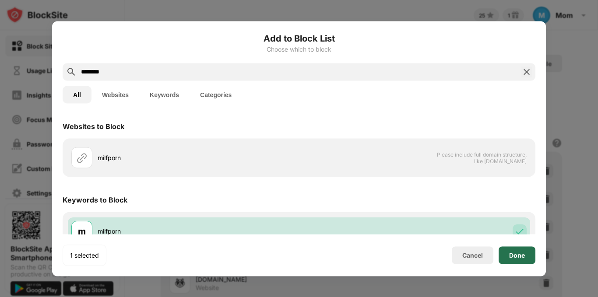
click at [516, 250] on div "Done" at bounding box center [517, 256] width 37 height 18
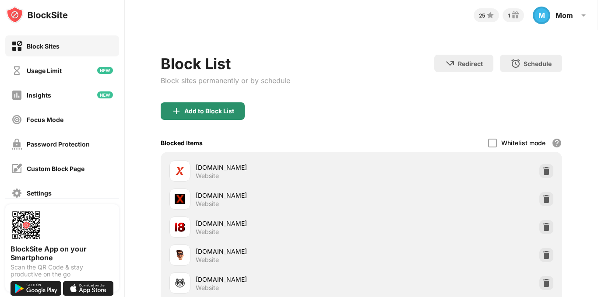
click at [226, 107] on div "Add to Block List" at bounding box center [203, 112] width 84 height 18
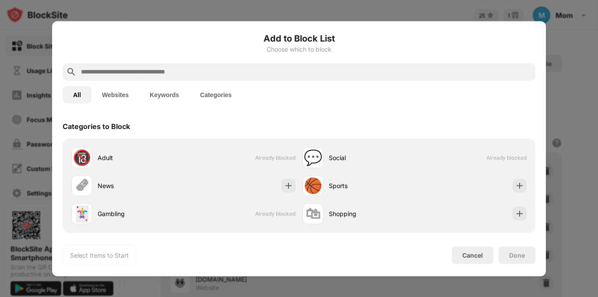
click at [192, 69] on input "text" at bounding box center [306, 72] width 452 height 11
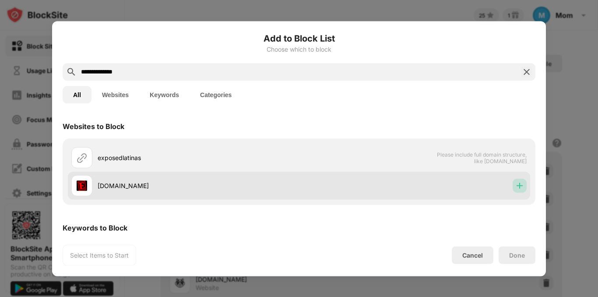
click at [516, 189] on img at bounding box center [520, 185] width 9 height 9
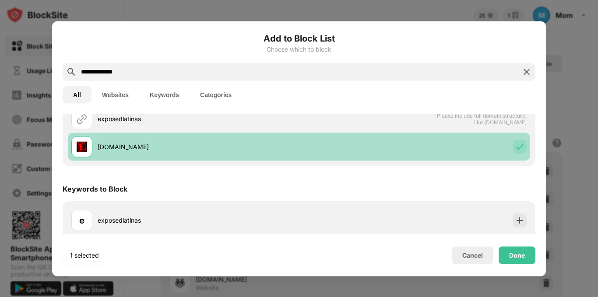
scroll to position [44, 0]
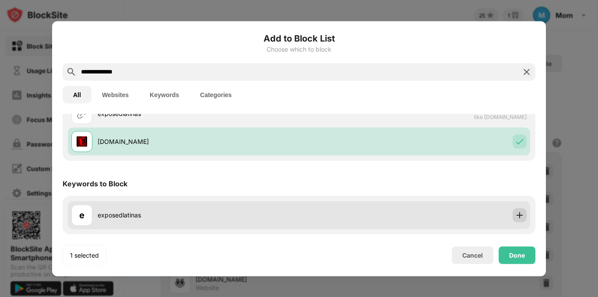
click at [513, 220] on div at bounding box center [520, 215] width 14 height 14
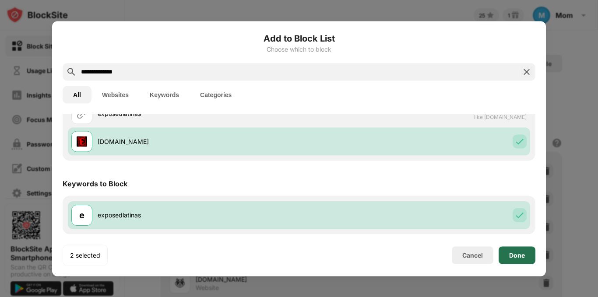
click at [514, 257] on div "Done" at bounding box center [517, 255] width 16 height 7
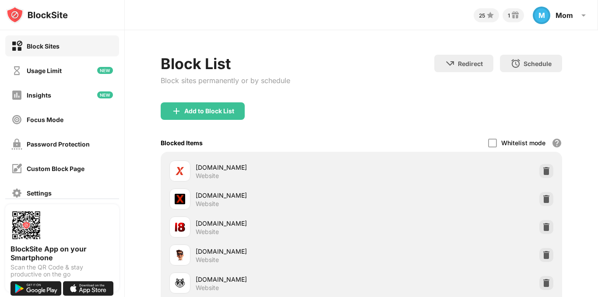
click at [211, 110] on div "Add to Block List" at bounding box center [209, 111] width 50 height 7
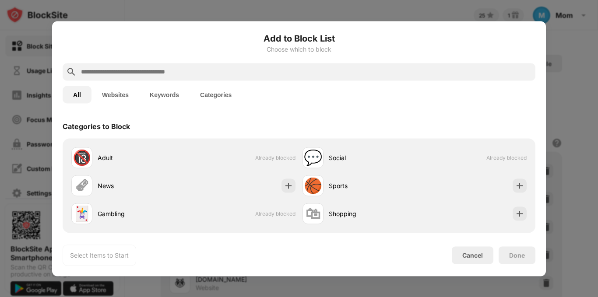
click at [134, 68] on input "text" at bounding box center [306, 72] width 452 height 11
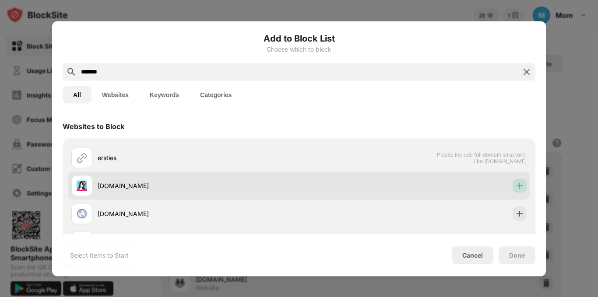
click at [513, 191] on div at bounding box center [520, 186] width 14 height 14
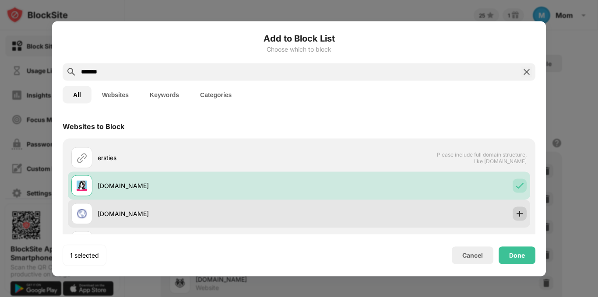
click at [516, 214] on img at bounding box center [520, 213] width 9 height 9
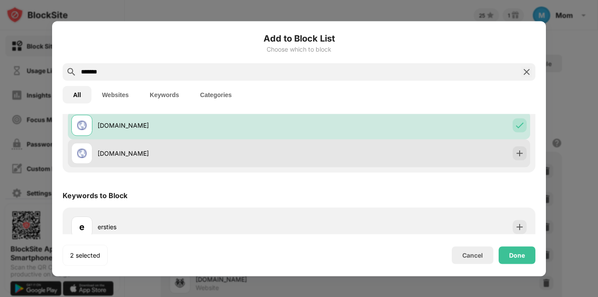
scroll to position [100, 0]
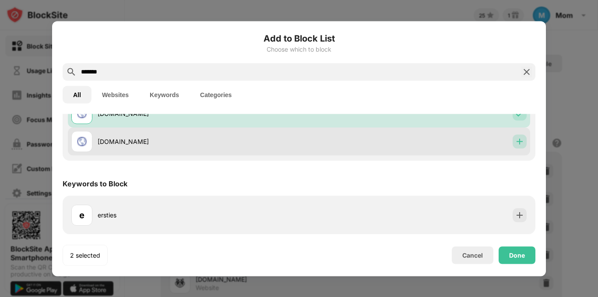
click at [513, 137] on div at bounding box center [520, 141] width 14 height 14
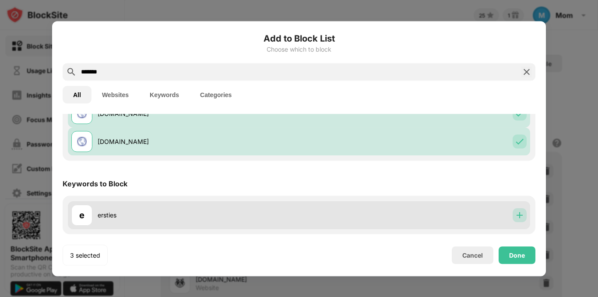
click at [517, 216] on img at bounding box center [520, 215] width 9 height 9
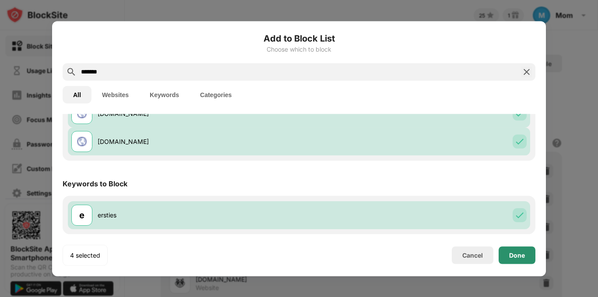
click at [521, 256] on div "Done" at bounding box center [517, 255] width 16 height 7
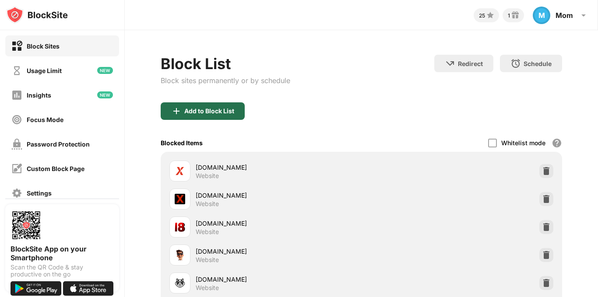
click at [215, 113] on div "Add to Block List" at bounding box center [209, 111] width 50 height 7
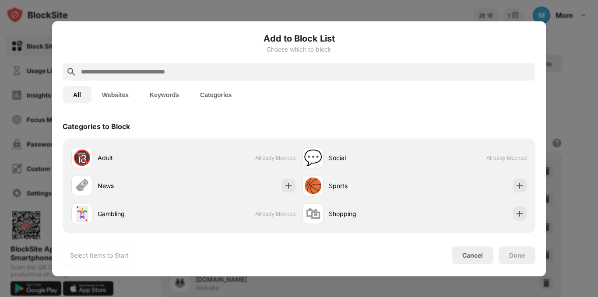
click at [208, 66] on div at bounding box center [299, 72] width 473 height 18
click at [209, 76] on input "text" at bounding box center [306, 72] width 452 height 11
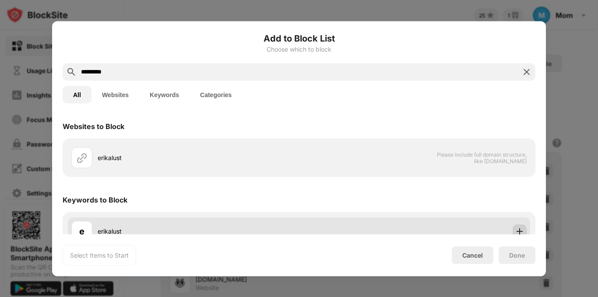
click at [516, 229] on img at bounding box center [520, 231] width 9 height 9
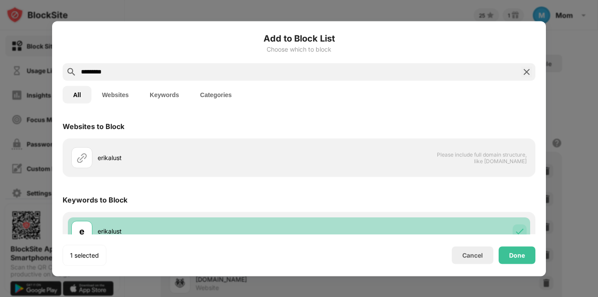
scroll to position [16, 0]
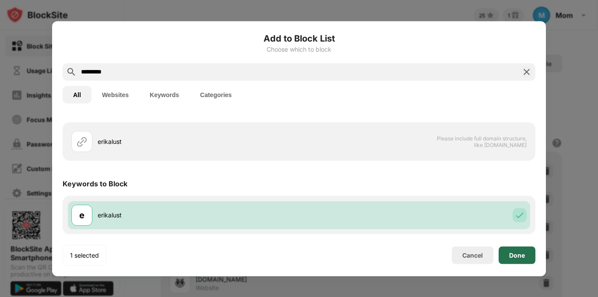
click at [517, 251] on div "Done" at bounding box center [517, 256] width 37 height 18
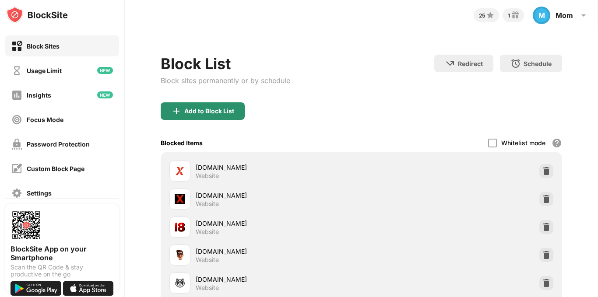
click at [225, 108] on div "Add to Block List" at bounding box center [209, 111] width 50 height 7
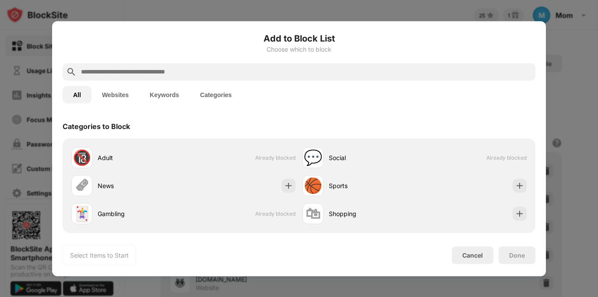
click at [230, 72] on input "text" at bounding box center [306, 72] width 452 height 11
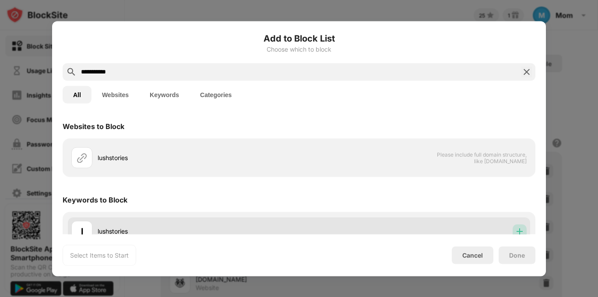
click at [516, 228] on img at bounding box center [520, 231] width 9 height 9
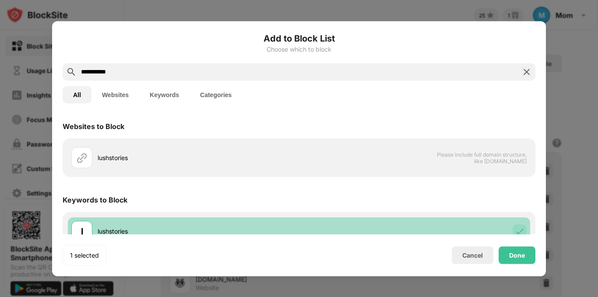
scroll to position [16, 0]
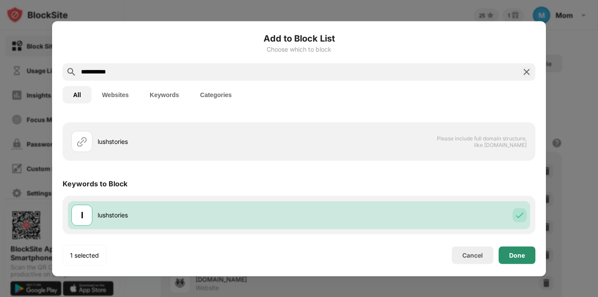
click at [514, 257] on div "Done" at bounding box center [517, 255] width 16 height 7
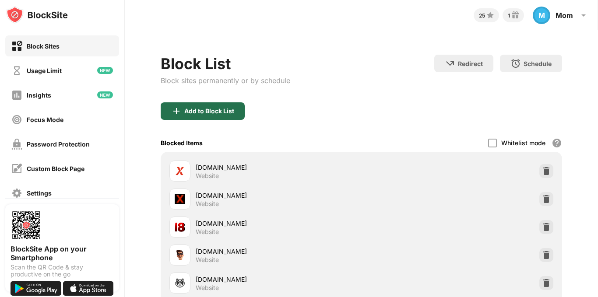
click at [221, 108] on div "Add to Block List" at bounding box center [209, 111] width 50 height 7
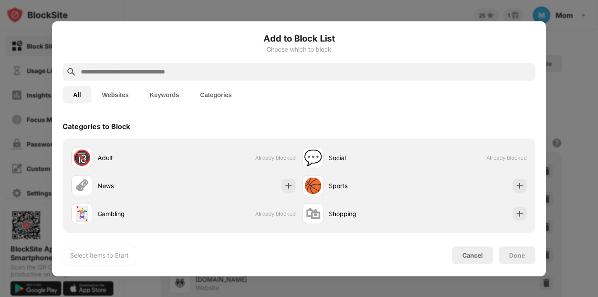
click at [201, 74] on div at bounding box center [299, 72] width 473 height 18
click at [201, 74] on input "text" at bounding box center [306, 72] width 452 height 11
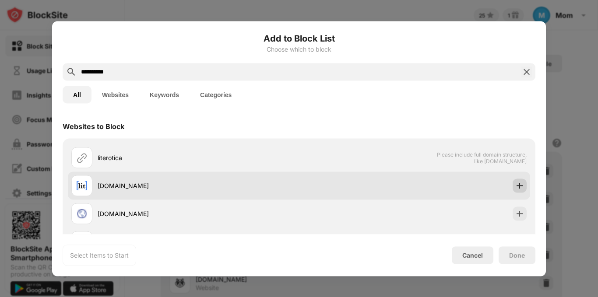
click at [518, 192] on div at bounding box center [520, 186] width 14 height 14
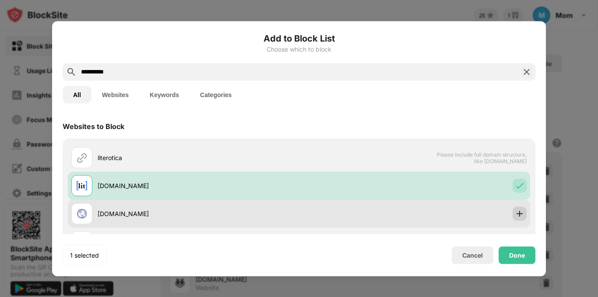
click at [516, 211] on img at bounding box center [520, 213] width 9 height 9
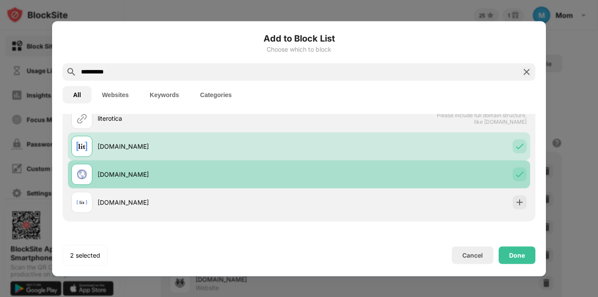
scroll to position [70, 0]
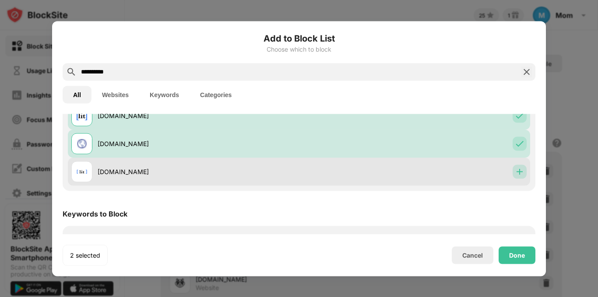
click at [516, 176] on img at bounding box center [520, 171] width 9 height 9
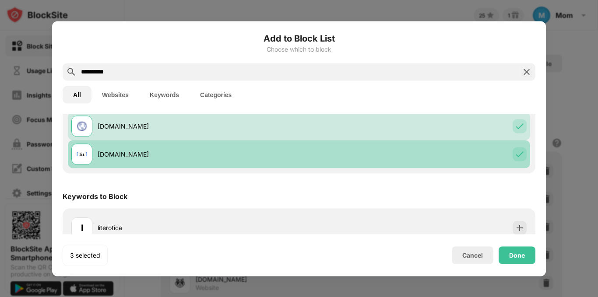
scroll to position [100, 0]
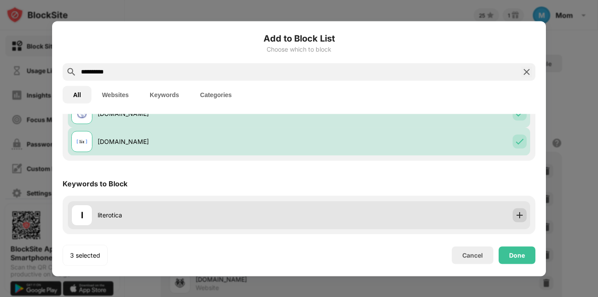
click at [516, 219] on img at bounding box center [520, 215] width 9 height 9
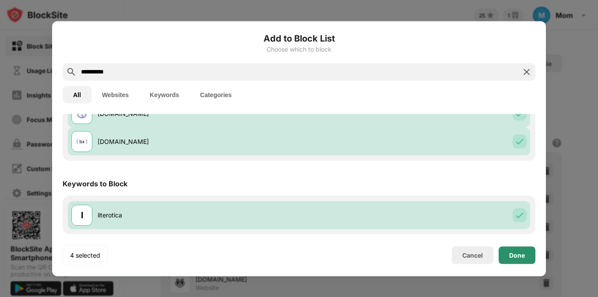
click at [517, 252] on div "Done" at bounding box center [517, 255] width 16 height 7
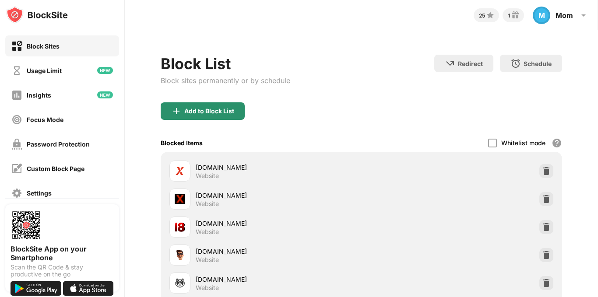
click at [194, 111] on div "Add to Block List" at bounding box center [209, 111] width 50 height 7
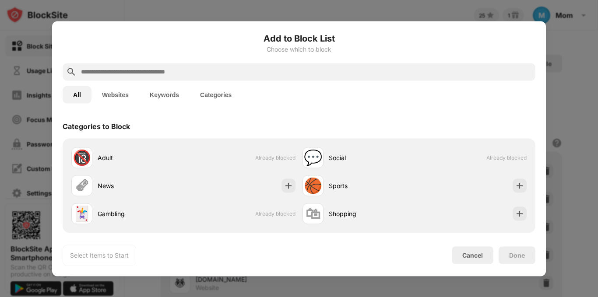
click at [185, 74] on input "text" at bounding box center [306, 72] width 452 height 11
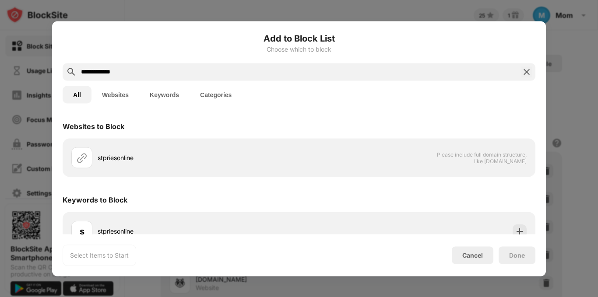
click at [89, 69] on input "**********" at bounding box center [299, 72] width 438 height 11
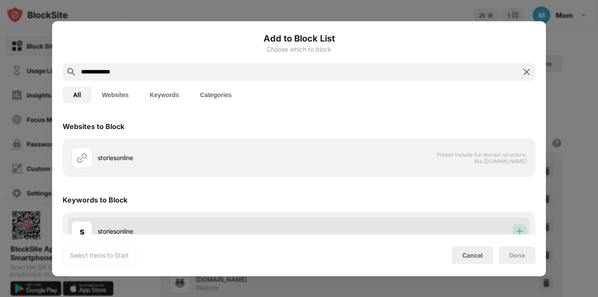
click at [518, 234] on div at bounding box center [520, 231] width 14 height 14
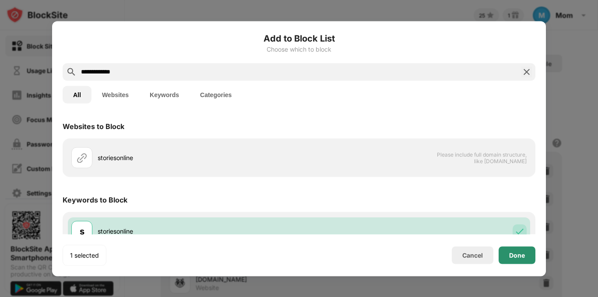
click at [518, 250] on div "Done" at bounding box center [517, 256] width 37 height 18
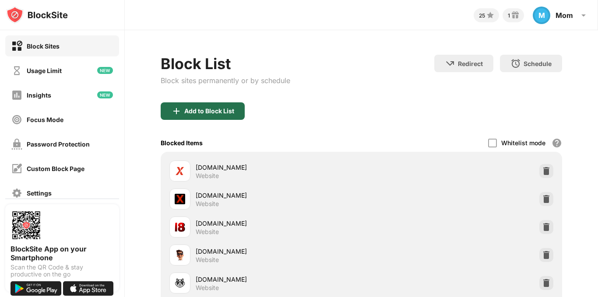
click at [182, 107] on div "Add to Block List" at bounding box center [203, 112] width 84 height 18
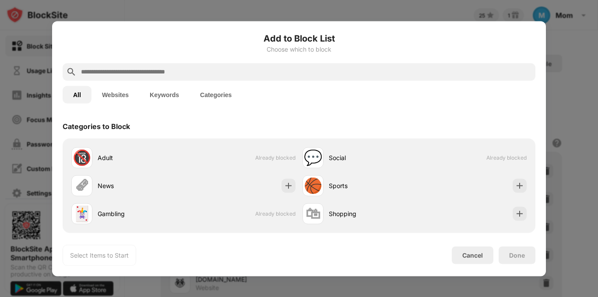
click at [169, 72] on input "text" at bounding box center [306, 72] width 452 height 11
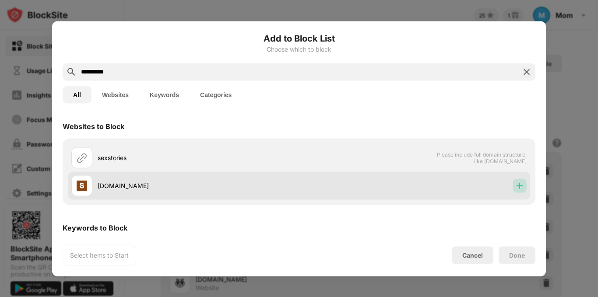
click at [516, 184] on img at bounding box center [520, 185] width 9 height 9
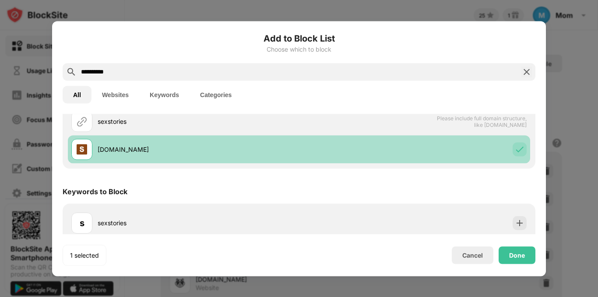
scroll to position [44, 0]
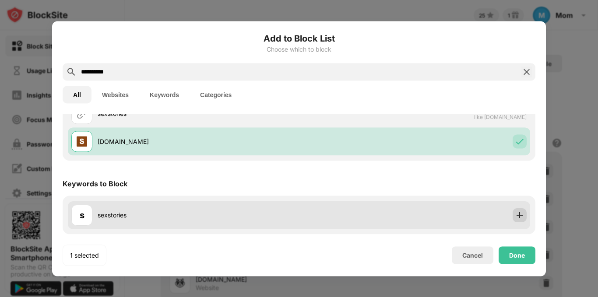
click at [516, 215] on img at bounding box center [520, 215] width 9 height 9
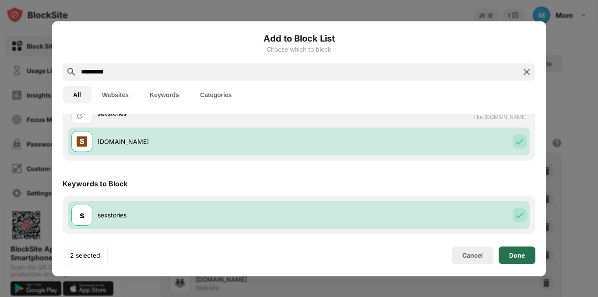
click at [518, 252] on div "Done" at bounding box center [517, 255] width 16 height 7
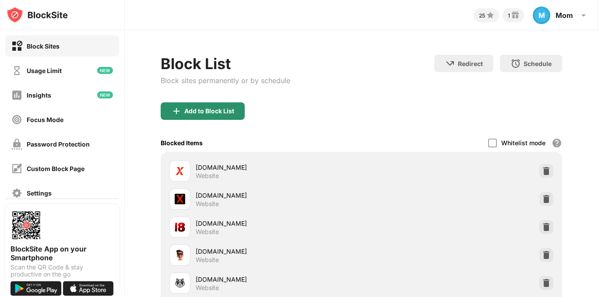
click at [185, 106] on div "Add to Block List" at bounding box center [203, 112] width 84 height 18
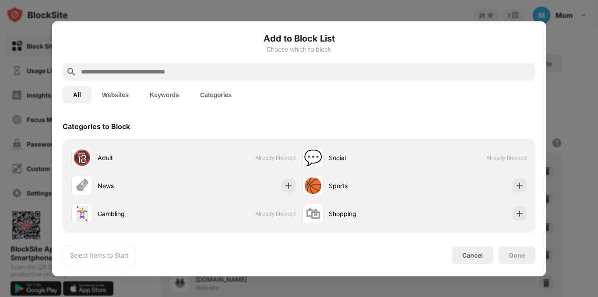
click at [168, 74] on input "text" at bounding box center [306, 72] width 452 height 11
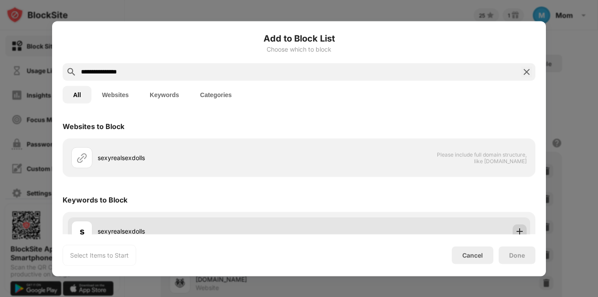
click at [516, 230] on img at bounding box center [520, 231] width 9 height 9
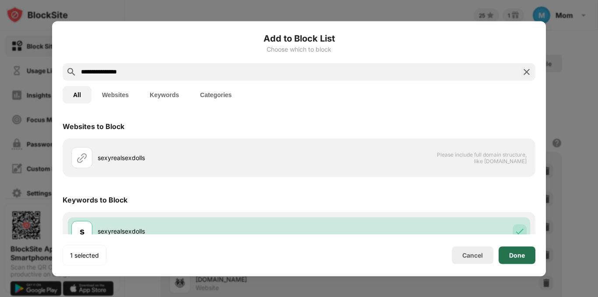
click at [516, 251] on div "Done" at bounding box center [517, 256] width 37 height 18
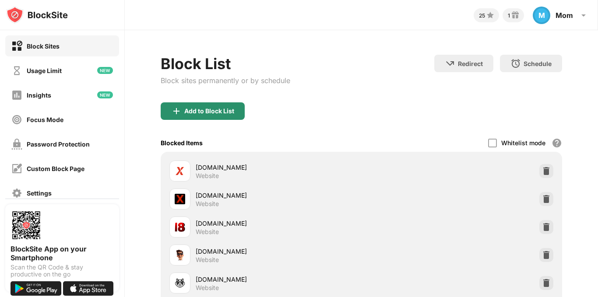
click at [220, 110] on div "Add to Block List" at bounding box center [209, 111] width 50 height 7
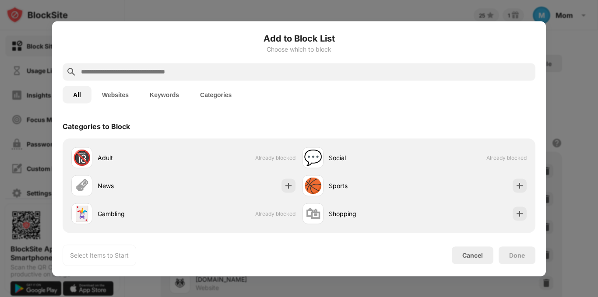
click at [254, 74] on input "text" at bounding box center [306, 72] width 452 height 11
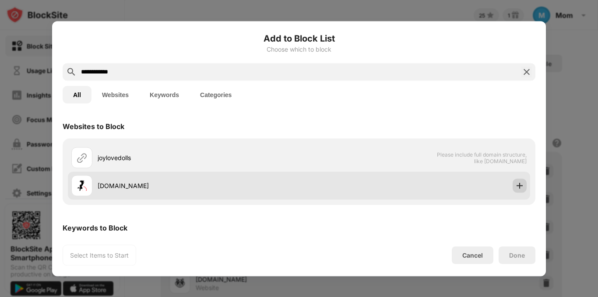
click at [516, 188] on img at bounding box center [520, 185] width 9 height 9
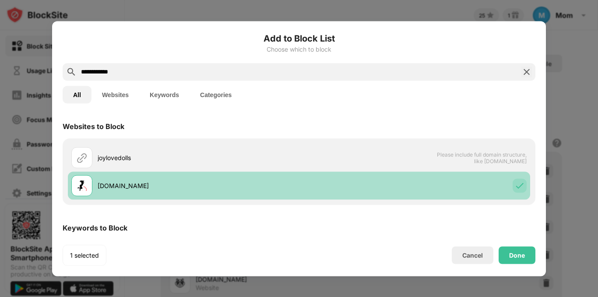
scroll to position [44, 0]
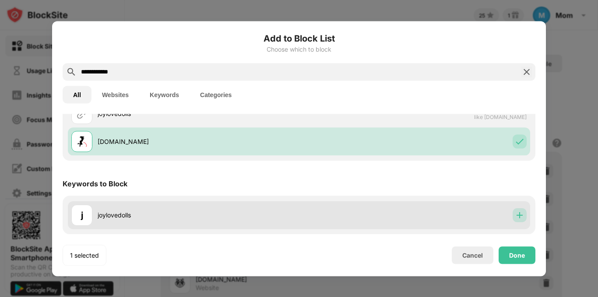
click at [516, 212] on img at bounding box center [520, 215] width 9 height 9
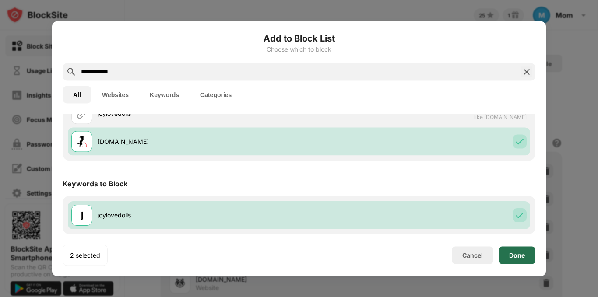
click at [519, 253] on div "Done" at bounding box center [517, 255] width 16 height 7
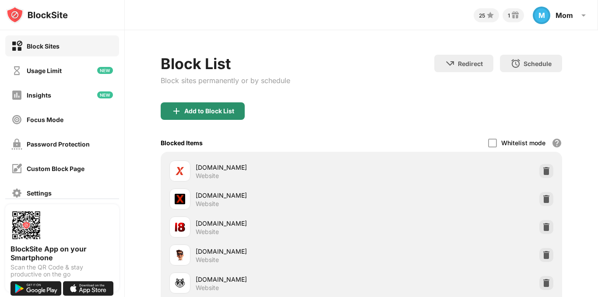
click at [194, 115] on div "Add to Block List" at bounding box center [203, 112] width 84 height 18
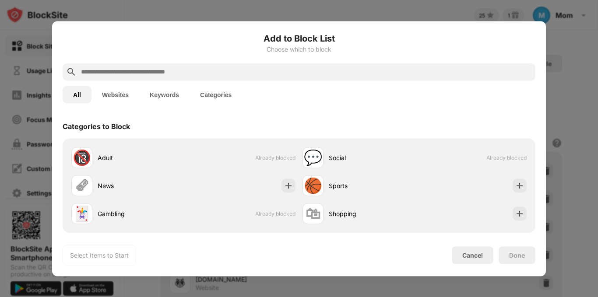
click at [160, 75] on input "text" at bounding box center [306, 72] width 452 height 11
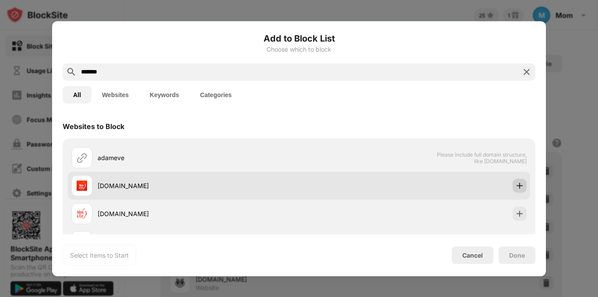
click at [516, 182] on img at bounding box center [520, 185] width 9 height 9
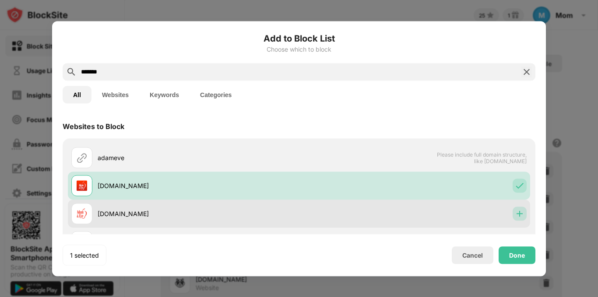
click at [516, 210] on img at bounding box center [520, 213] width 9 height 9
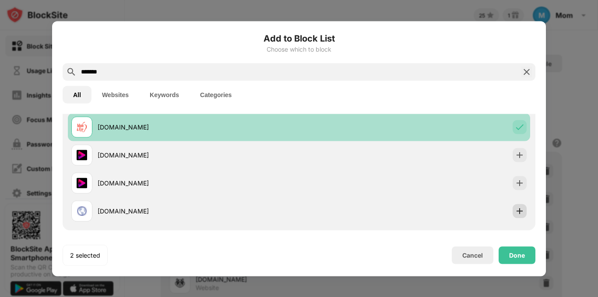
scroll to position [88, 0]
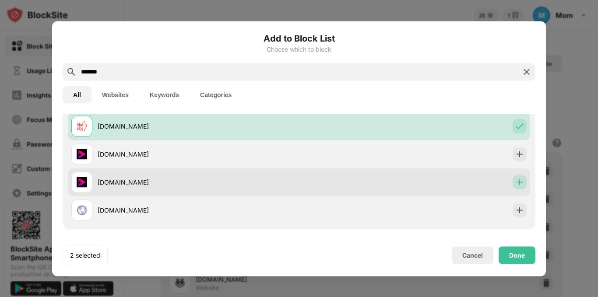
click at [516, 181] on img at bounding box center [520, 182] width 9 height 9
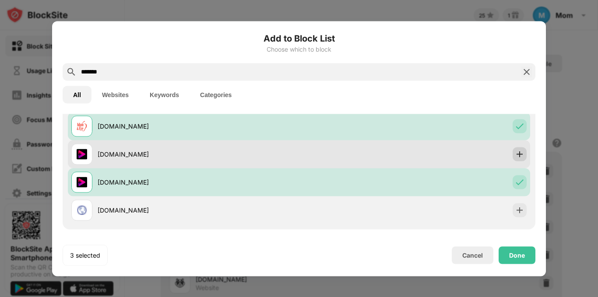
click at [516, 158] on img at bounding box center [520, 154] width 9 height 9
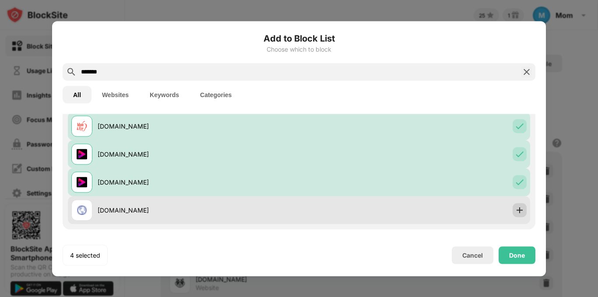
click at [515, 215] on div at bounding box center [520, 210] width 14 height 14
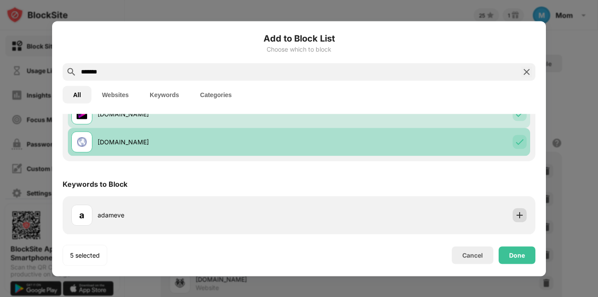
scroll to position [156, 0]
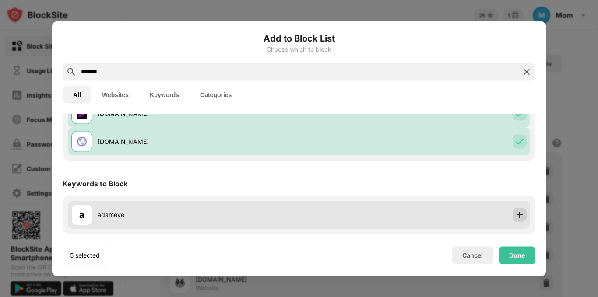
click at [516, 215] on img at bounding box center [520, 215] width 9 height 9
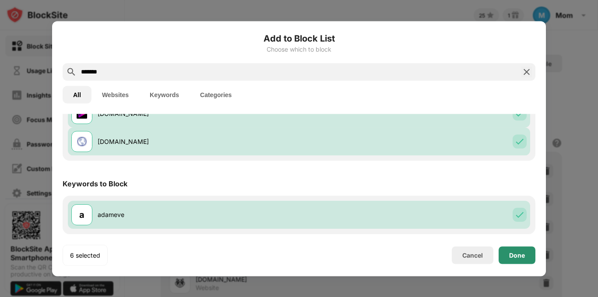
click at [514, 253] on div "Done" at bounding box center [517, 255] width 16 height 7
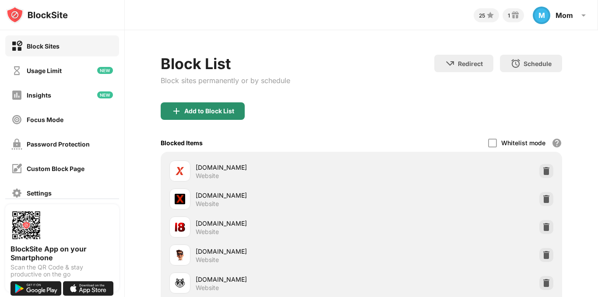
click at [216, 109] on div "Add to Block List" at bounding box center [209, 111] width 50 height 7
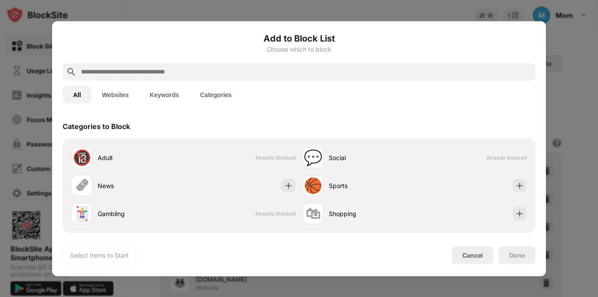
click at [144, 67] on input "text" at bounding box center [306, 72] width 452 height 11
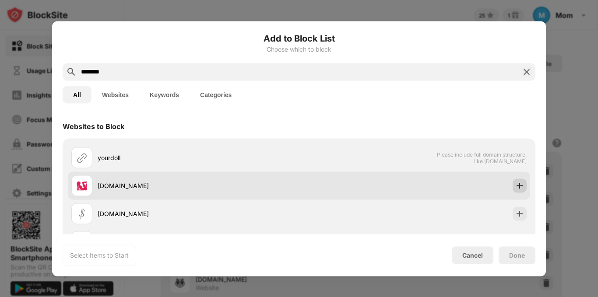
click at [516, 187] on img at bounding box center [520, 185] width 9 height 9
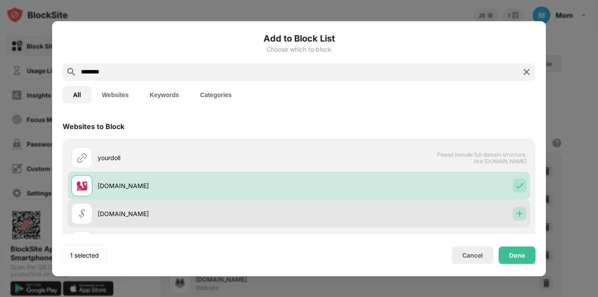
click at [517, 218] on img at bounding box center [520, 213] width 9 height 9
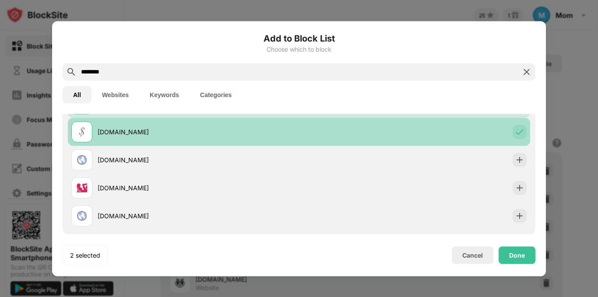
scroll to position [88, 0]
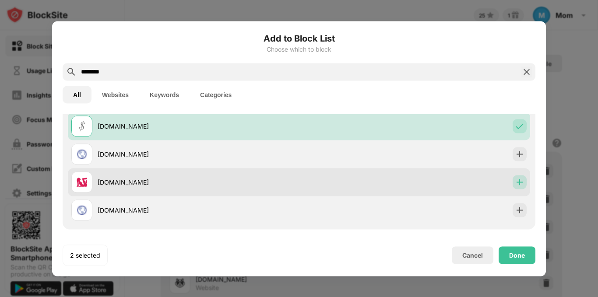
click at [515, 177] on div at bounding box center [520, 182] width 14 height 14
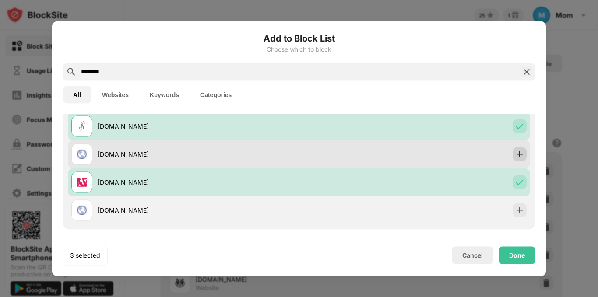
click at [514, 159] on div at bounding box center [520, 154] width 14 height 14
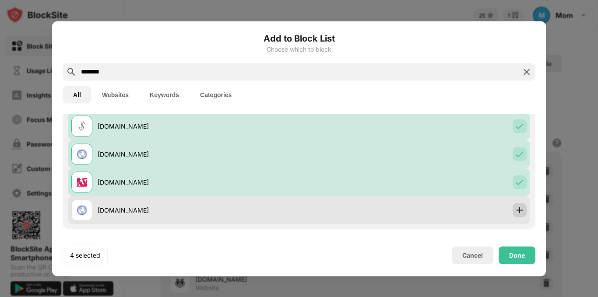
click at [517, 210] on img at bounding box center [520, 210] width 9 height 9
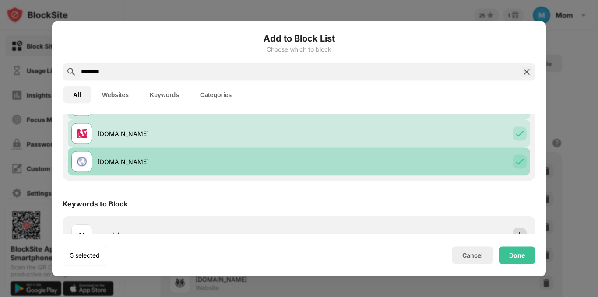
scroll to position [156, 0]
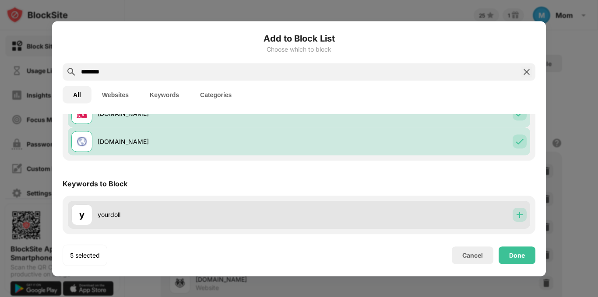
click at [516, 212] on img at bounding box center [520, 215] width 9 height 9
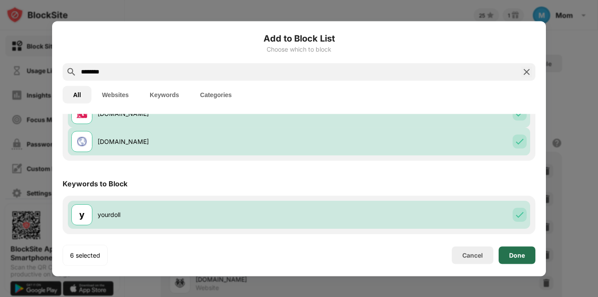
click at [514, 256] on div "Done" at bounding box center [517, 255] width 16 height 7
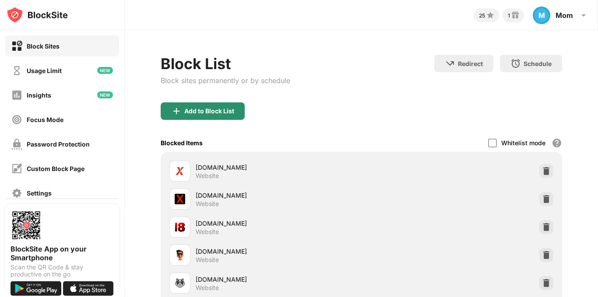
click at [219, 113] on div "Add to Block List" at bounding box center [209, 111] width 50 height 7
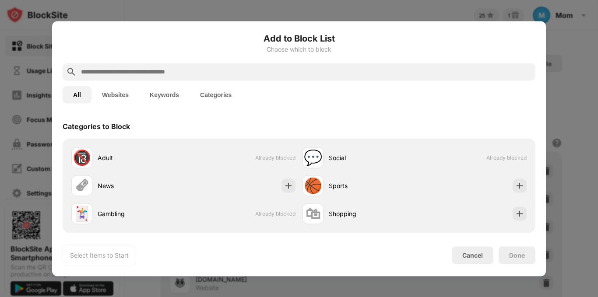
click at [131, 67] on input "text" at bounding box center [306, 72] width 452 height 11
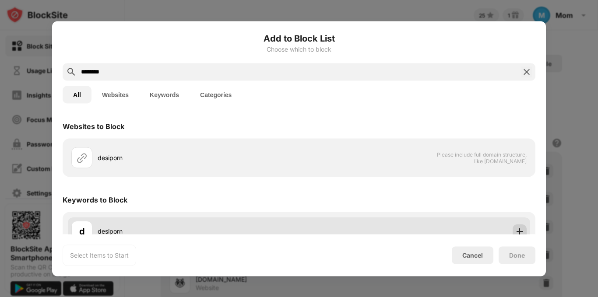
click at [516, 229] on img at bounding box center [520, 231] width 9 height 9
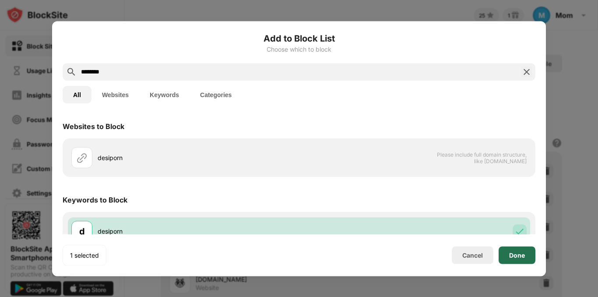
click at [515, 254] on div "Done" at bounding box center [517, 255] width 16 height 7
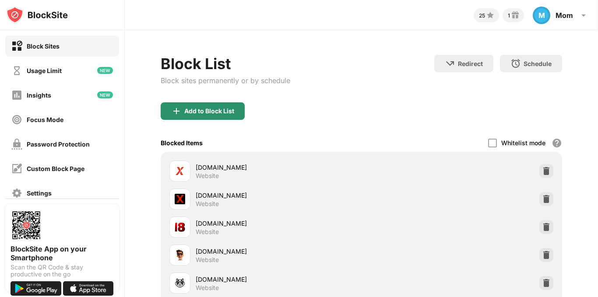
click at [179, 111] on img at bounding box center [176, 111] width 11 height 11
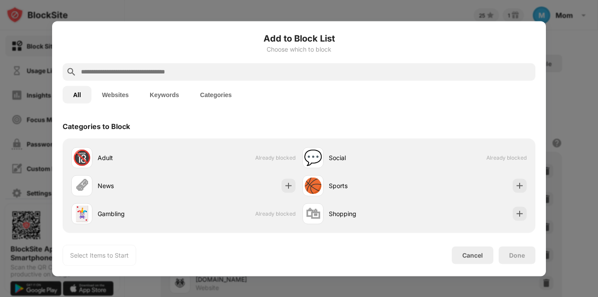
click at [199, 72] on input "text" at bounding box center [306, 72] width 452 height 11
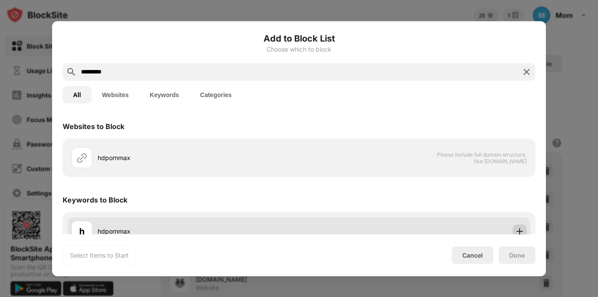
click at [516, 234] on img at bounding box center [520, 231] width 9 height 9
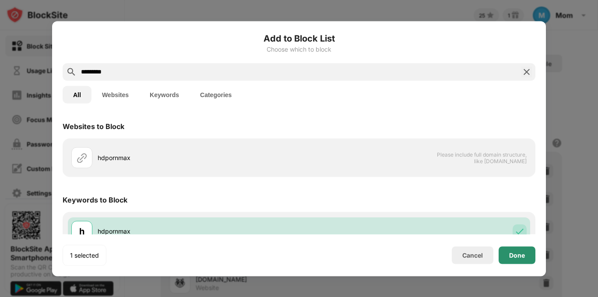
click at [518, 257] on div "Done" at bounding box center [517, 255] width 16 height 7
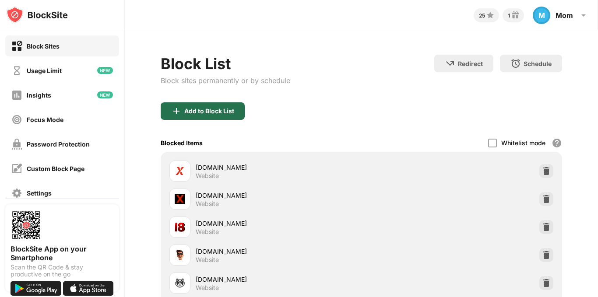
click at [218, 107] on div "Add to Block List" at bounding box center [203, 112] width 84 height 18
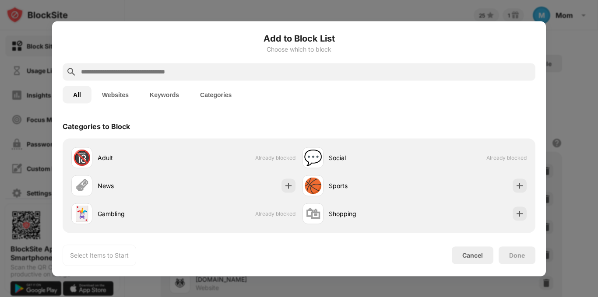
click at [198, 74] on input "text" at bounding box center [306, 72] width 452 height 11
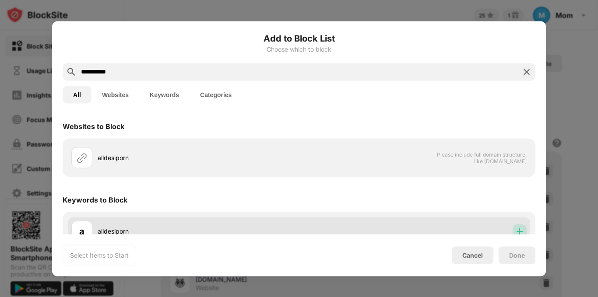
click at [516, 230] on img at bounding box center [520, 231] width 9 height 9
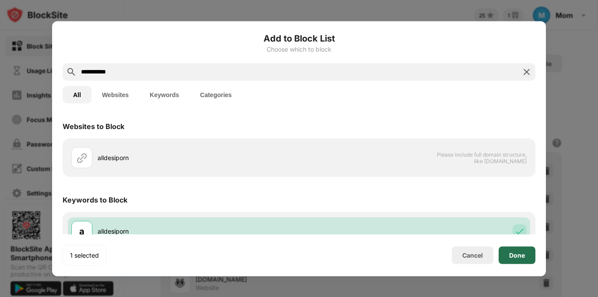
click at [517, 252] on div "Done" at bounding box center [517, 255] width 16 height 7
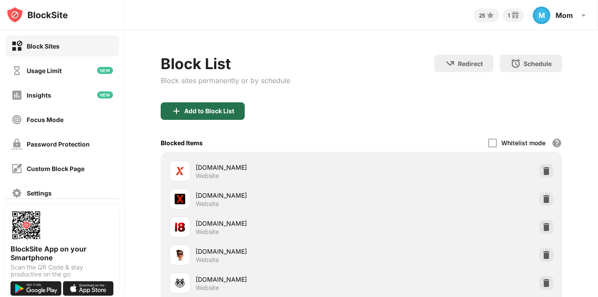
click at [178, 109] on img at bounding box center [176, 111] width 11 height 11
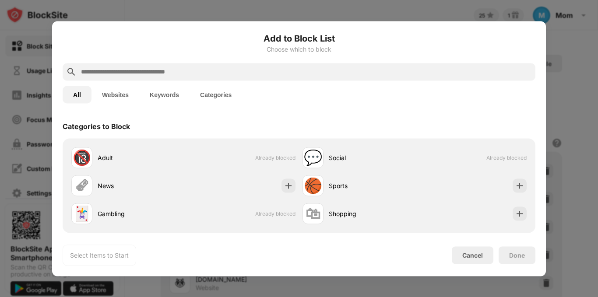
click at [175, 73] on input "text" at bounding box center [306, 72] width 452 height 11
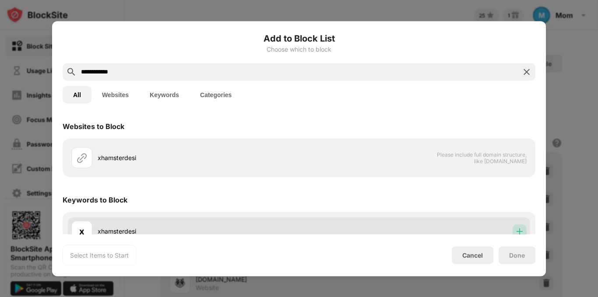
click at [516, 232] on img at bounding box center [520, 231] width 9 height 9
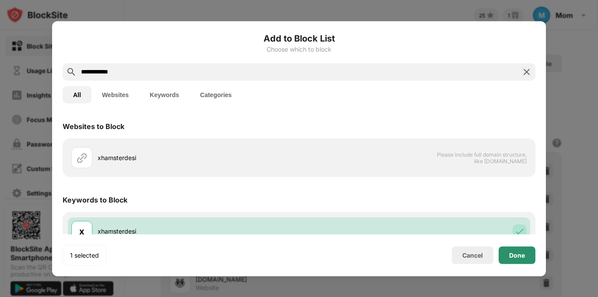
click at [517, 251] on div "Done" at bounding box center [517, 256] width 37 height 18
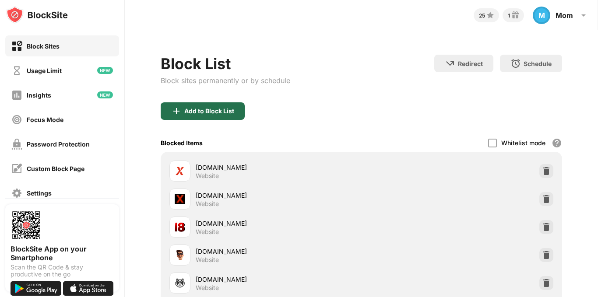
click at [216, 113] on div "Add to Block List" at bounding box center [209, 111] width 50 height 7
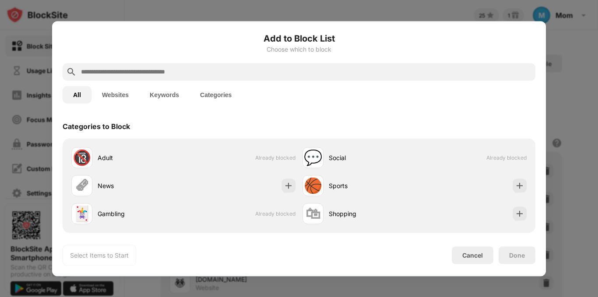
click at [213, 71] on input "text" at bounding box center [306, 72] width 452 height 11
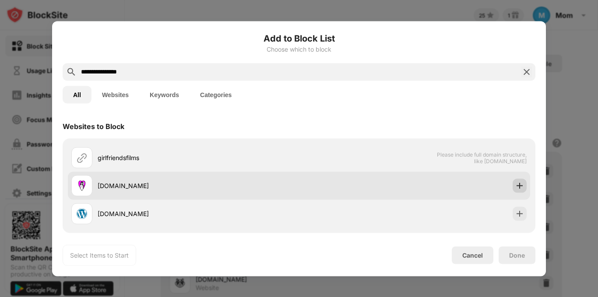
click at [517, 188] on img at bounding box center [520, 185] width 9 height 9
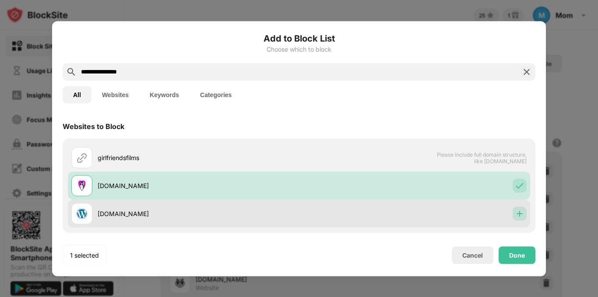
click at [516, 211] on img at bounding box center [520, 213] width 9 height 9
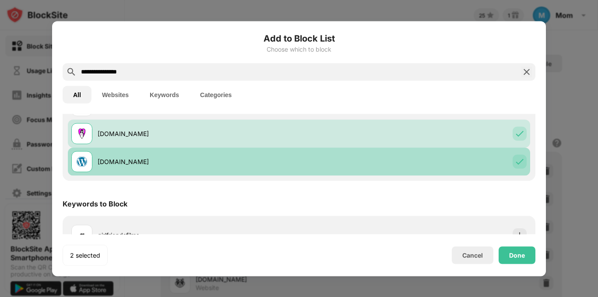
scroll to position [72, 0]
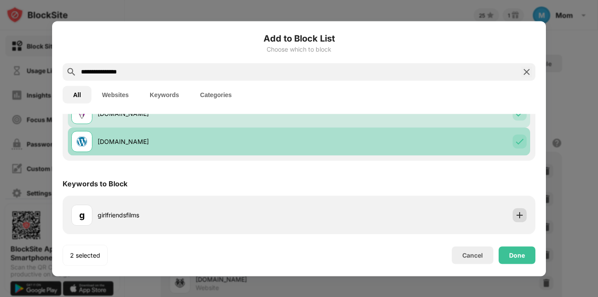
click at [516, 211] on img at bounding box center [520, 215] width 9 height 9
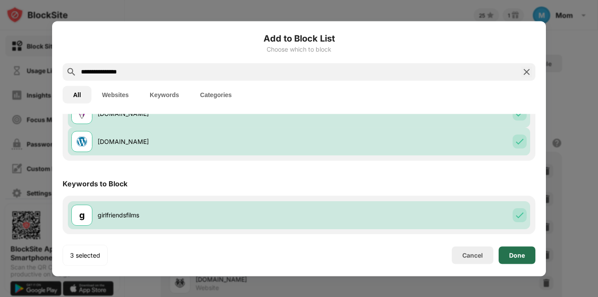
click at [520, 257] on div "Done" at bounding box center [517, 255] width 16 height 7
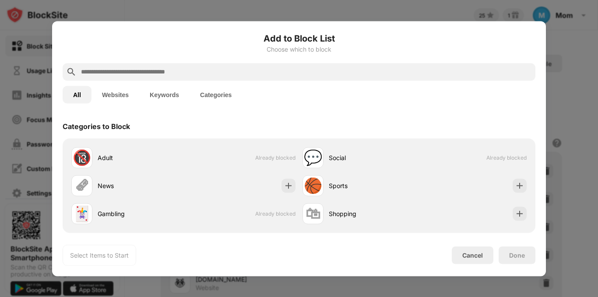
click at [177, 71] on input "text" at bounding box center [306, 72] width 452 height 11
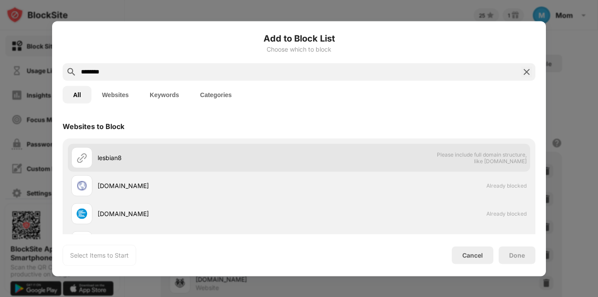
type input "********"
click at [412, 168] on div "lesbian8 Please include full domain structure, like [DOMAIN_NAME]" at bounding box center [299, 158] width 463 height 28
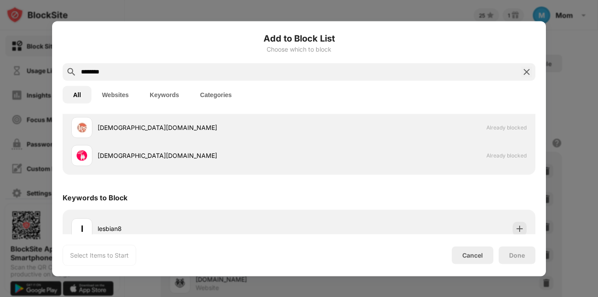
scroll to position [156, 0]
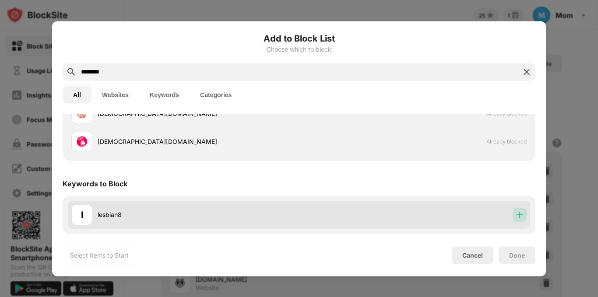
click at [516, 212] on img at bounding box center [520, 215] width 9 height 9
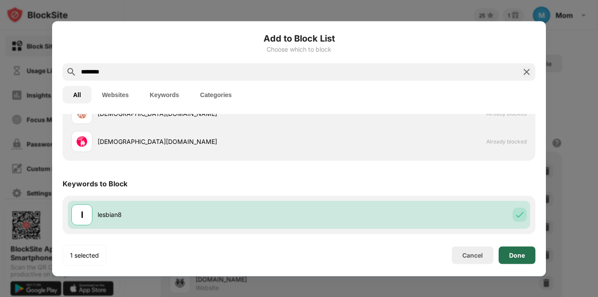
click at [521, 254] on div "Done" at bounding box center [517, 255] width 16 height 7
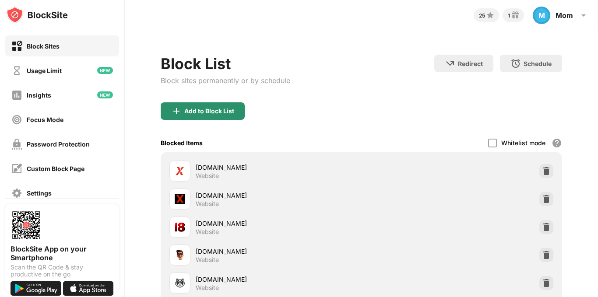
click at [212, 110] on div "Add to Block List" at bounding box center [209, 111] width 50 height 7
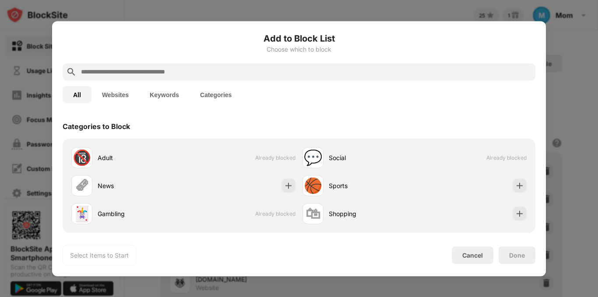
click at [249, 76] on input "text" at bounding box center [306, 72] width 452 height 11
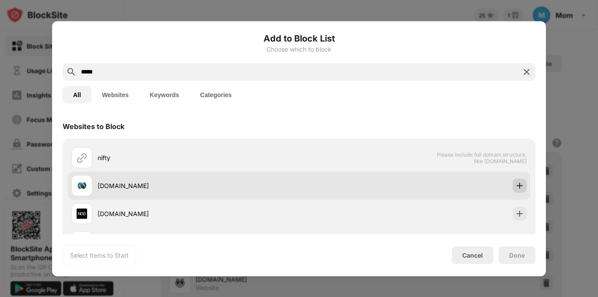
type input "*****"
click at [516, 187] on img at bounding box center [520, 185] width 9 height 9
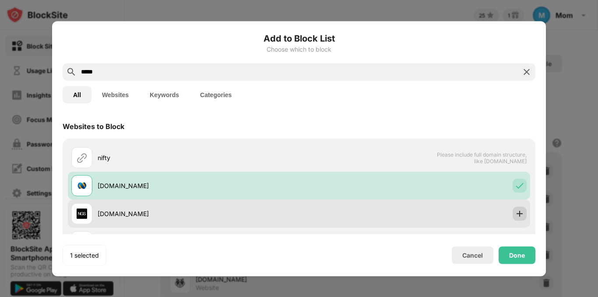
click at [516, 216] on img at bounding box center [520, 213] width 9 height 9
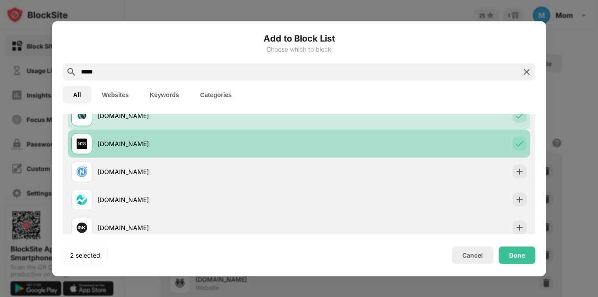
scroll to position [88, 0]
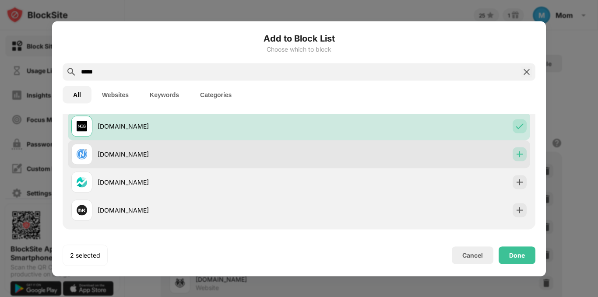
click at [516, 155] on img at bounding box center [520, 154] width 9 height 9
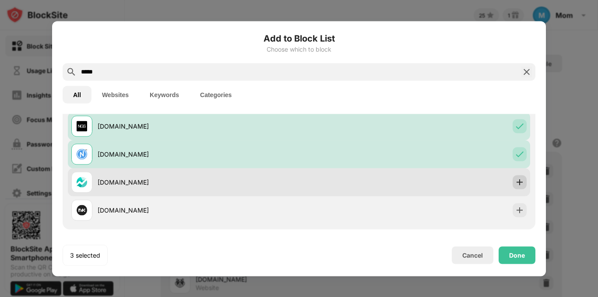
click at [516, 179] on img at bounding box center [520, 182] width 9 height 9
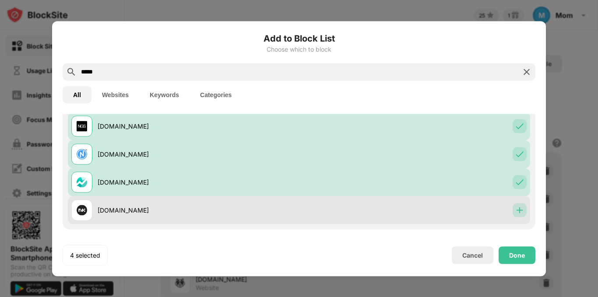
click at [516, 214] on img at bounding box center [520, 210] width 9 height 9
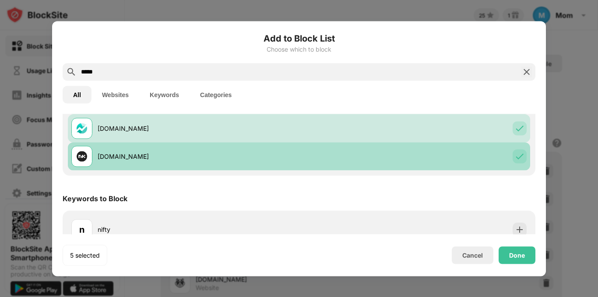
scroll to position [156, 0]
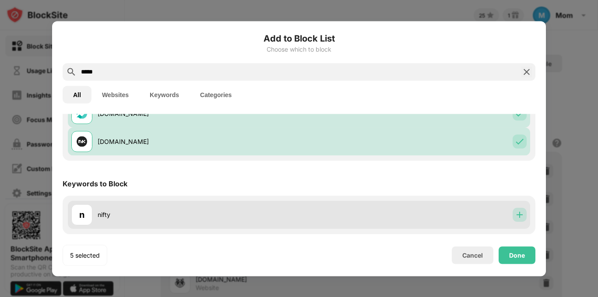
click at [516, 212] on img at bounding box center [520, 215] width 9 height 9
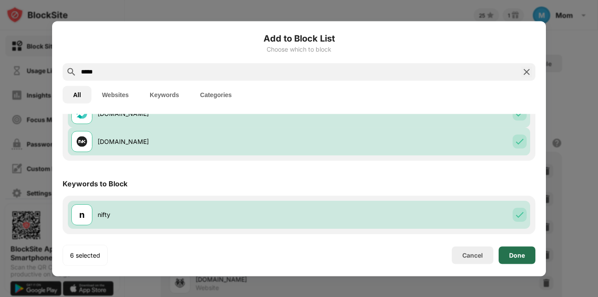
click at [521, 255] on div "Done" at bounding box center [517, 255] width 16 height 7
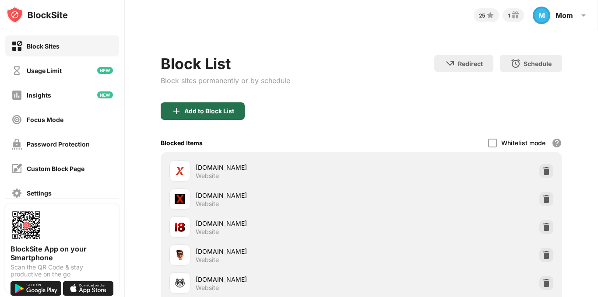
click at [235, 112] on div "Add to Block List" at bounding box center [203, 112] width 84 height 18
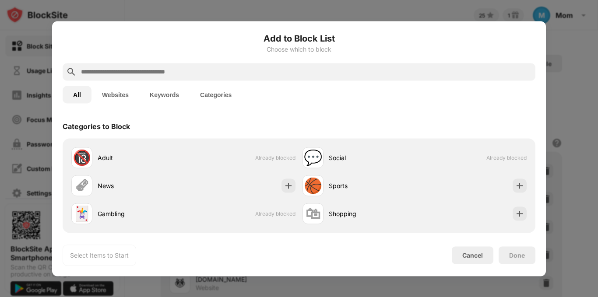
click at [206, 74] on input "text" at bounding box center [306, 72] width 452 height 11
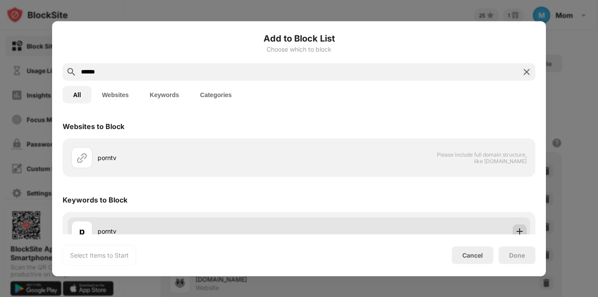
type input "******"
click at [516, 233] on img at bounding box center [520, 231] width 9 height 9
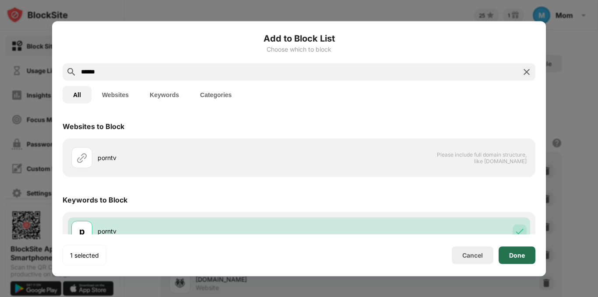
click at [517, 257] on div "Done" at bounding box center [517, 255] width 16 height 7
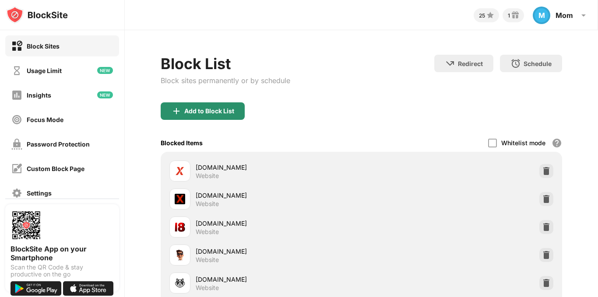
click at [212, 110] on div "Add to Block List" at bounding box center [209, 111] width 50 height 7
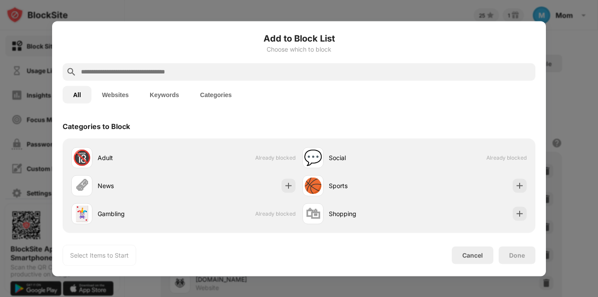
click at [179, 67] on input "text" at bounding box center [306, 72] width 452 height 11
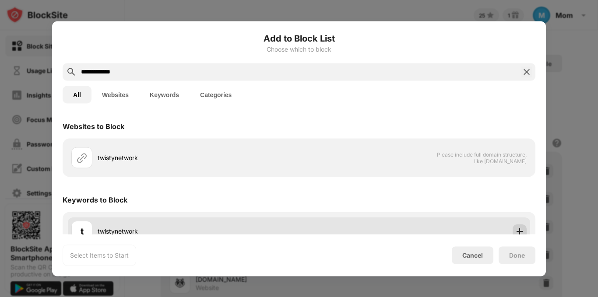
type input "**********"
click at [516, 228] on img at bounding box center [520, 231] width 9 height 9
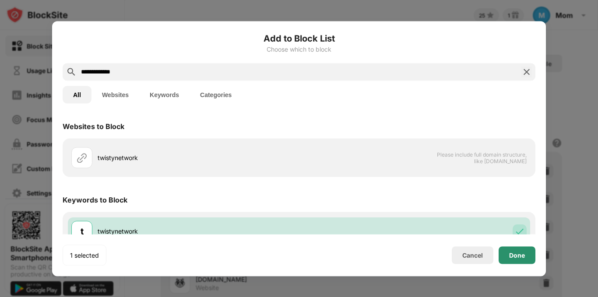
click at [517, 254] on div "Done" at bounding box center [517, 255] width 16 height 7
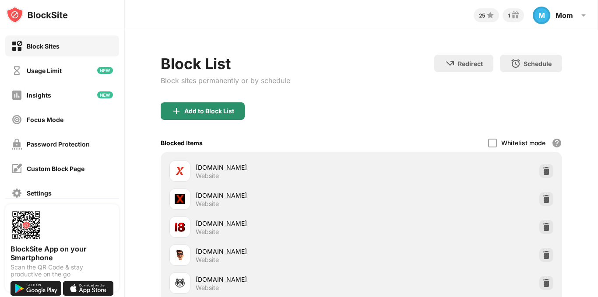
click at [203, 113] on div "Add to Block List" at bounding box center [209, 111] width 50 height 7
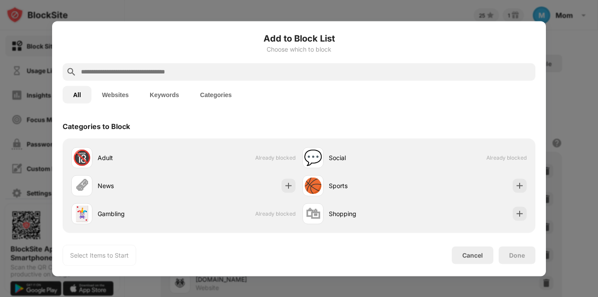
click at [192, 71] on input "text" at bounding box center [306, 72] width 452 height 11
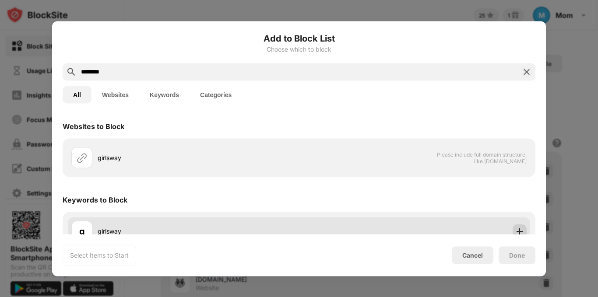
type input "********"
click at [513, 226] on div at bounding box center [520, 231] width 14 height 14
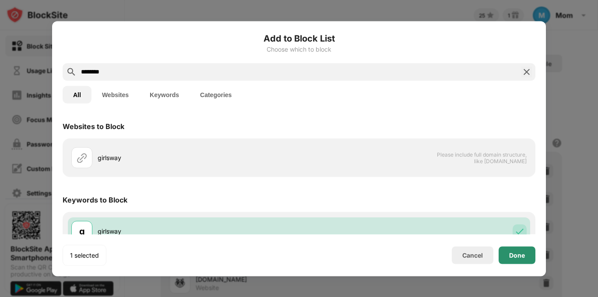
click at [520, 261] on div "Done" at bounding box center [517, 256] width 37 height 18
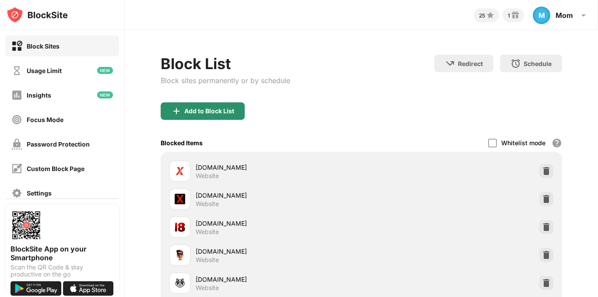
click at [223, 114] on div "Add to Block List" at bounding box center [209, 111] width 50 height 7
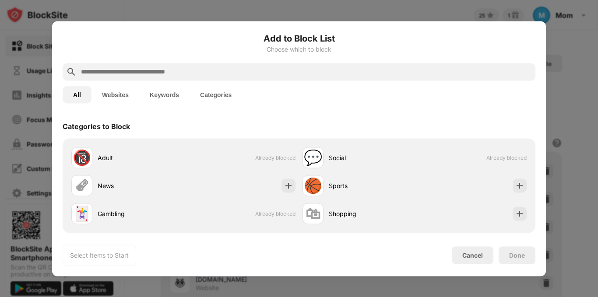
click at [188, 70] on input "text" at bounding box center [306, 72] width 452 height 11
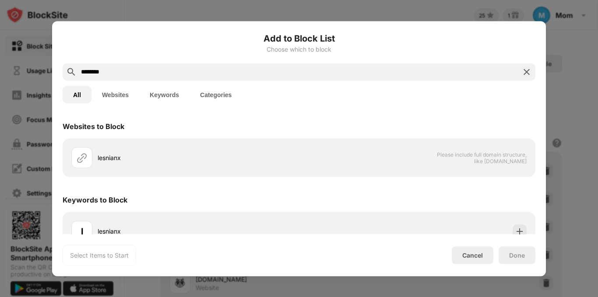
click at [93, 74] on input "********" at bounding box center [299, 72] width 438 height 11
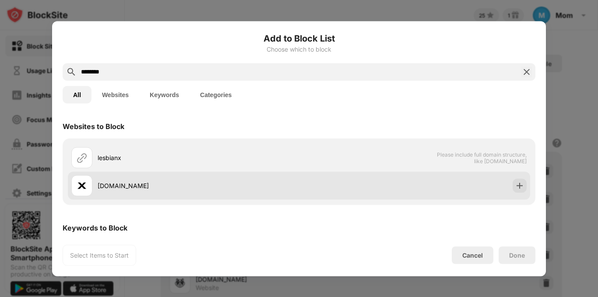
type input "********"
click at [515, 194] on div "[DOMAIN_NAME]" at bounding box center [299, 186] width 463 height 28
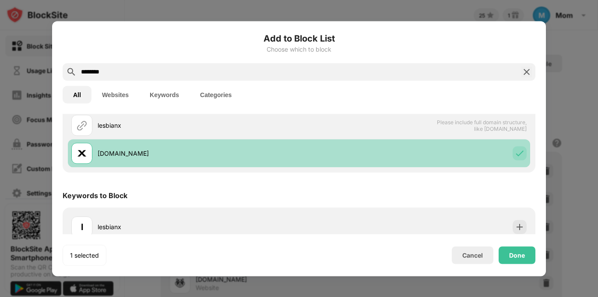
scroll to position [44, 0]
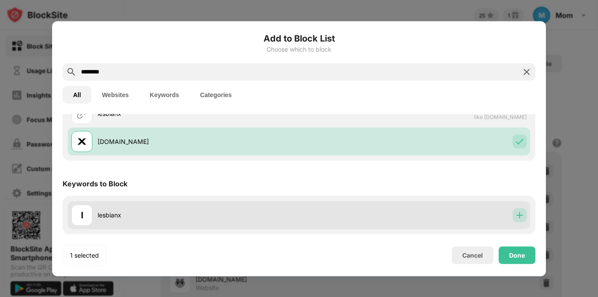
click at [513, 219] on div at bounding box center [520, 215] width 14 height 14
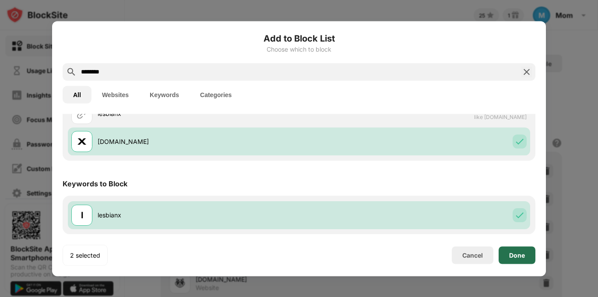
click at [520, 252] on div "Done" at bounding box center [517, 255] width 16 height 7
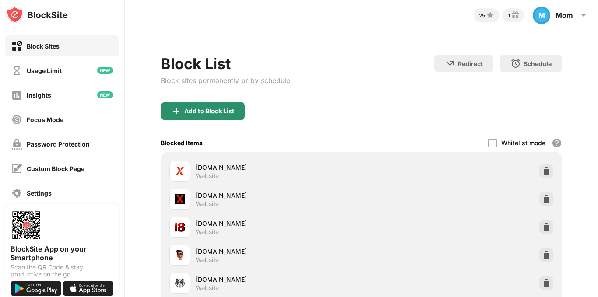
click at [220, 110] on div "Add to Block List" at bounding box center [209, 111] width 50 height 7
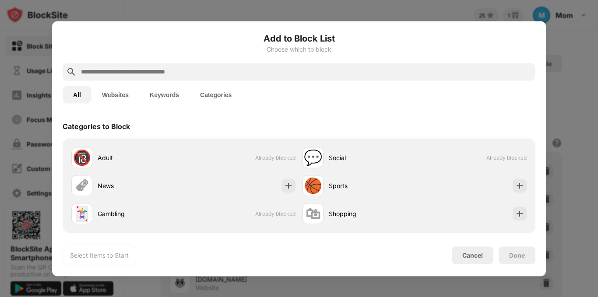
click at [222, 72] on input "text" at bounding box center [306, 72] width 452 height 11
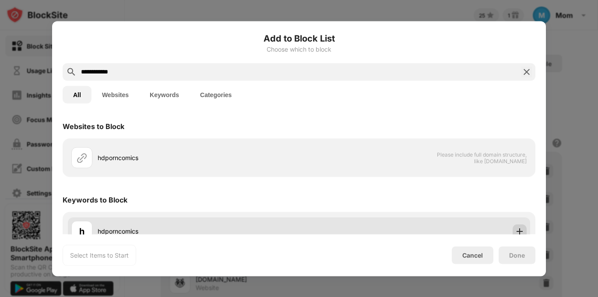
type input "**********"
click at [516, 230] on img at bounding box center [520, 231] width 9 height 9
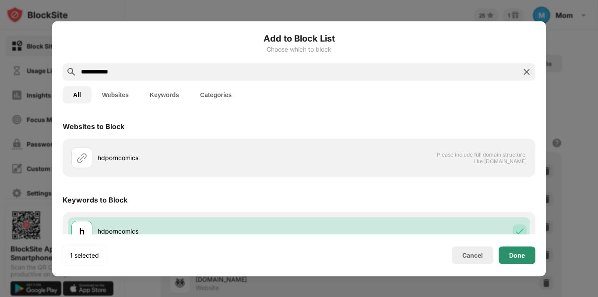
click at [509, 256] on div "Done" at bounding box center [517, 256] width 37 height 18
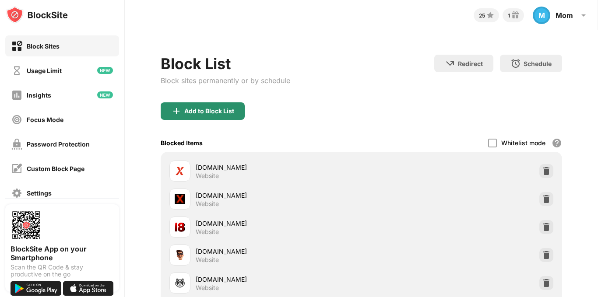
click at [227, 109] on div "Add to Block List" at bounding box center [209, 111] width 50 height 7
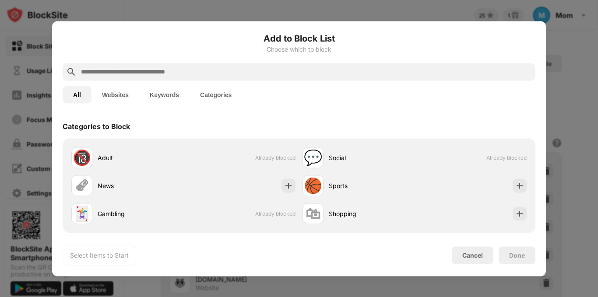
click at [203, 74] on input "text" at bounding box center [306, 72] width 452 height 11
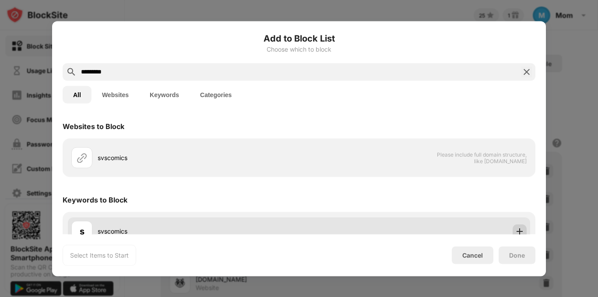
type input "*********"
click at [517, 231] on img at bounding box center [520, 231] width 9 height 9
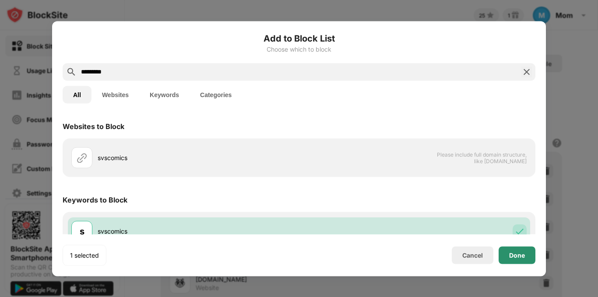
click at [518, 249] on div "Done" at bounding box center [517, 256] width 37 height 18
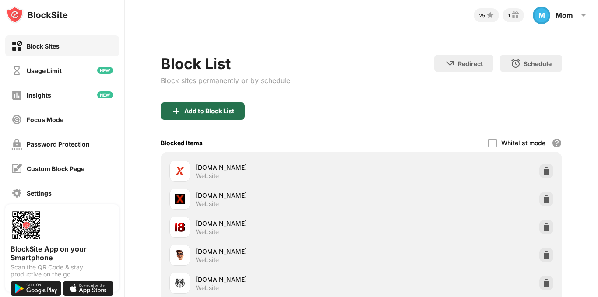
click at [183, 110] on div "Add to Block List" at bounding box center [203, 112] width 84 height 18
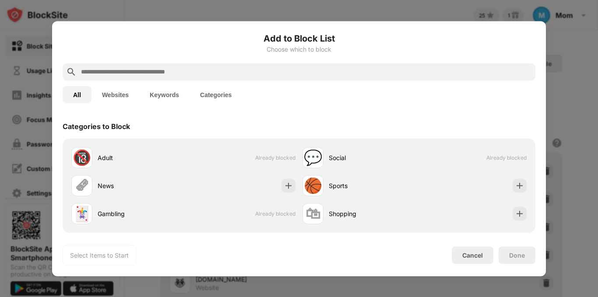
click at [168, 73] on input "text" at bounding box center [306, 72] width 452 height 11
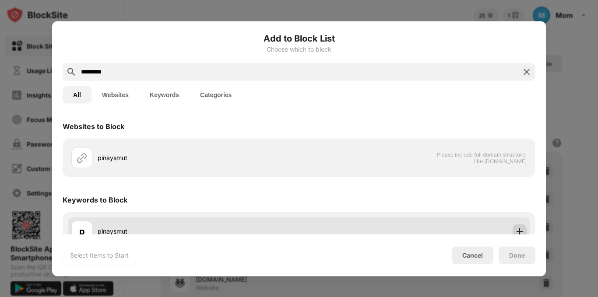
type input "*********"
click at [513, 226] on div at bounding box center [520, 231] width 14 height 14
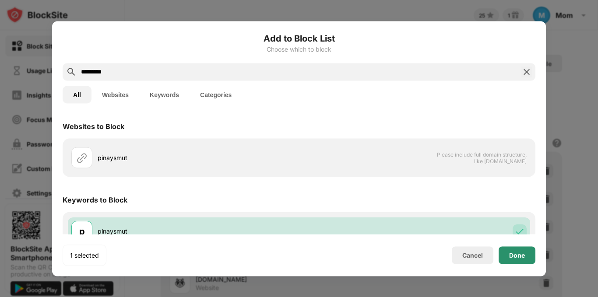
click at [516, 254] on div "Done" at bounding box center [517, 255] width 16 height 7
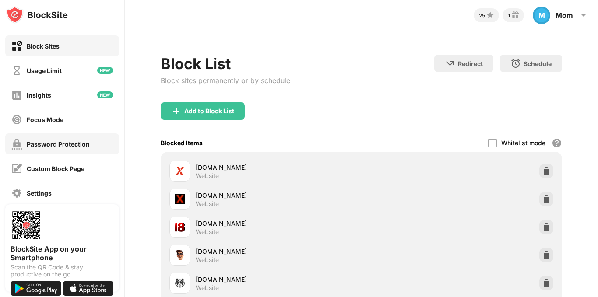
click at [194, 112] on div "Add to Block List" at bounding box center [209, 111] width 50 height 7
click at [184, 109] on body "Block Sites Usage Limit Insights Focus Mode Password Protection Custom Block Pa…" at bounding box center [299, 148] width 598 height 297
click at [214, 108] on div "All Websites Keywords Categories" at bounding box center [299, 95] width 473 height 28
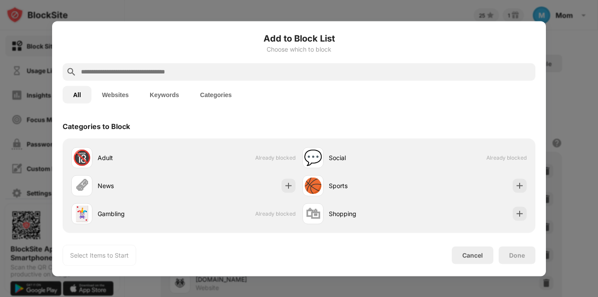
click at [179, 73] on input "text" at bounding box center [306, 72] width 452 height 11
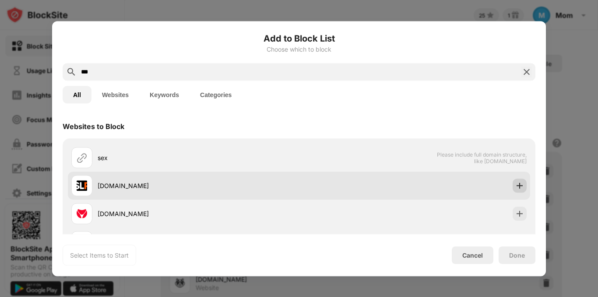
type input "***"
click at [518, 183] on div at bounding box center [520, 186] width 14 height 14
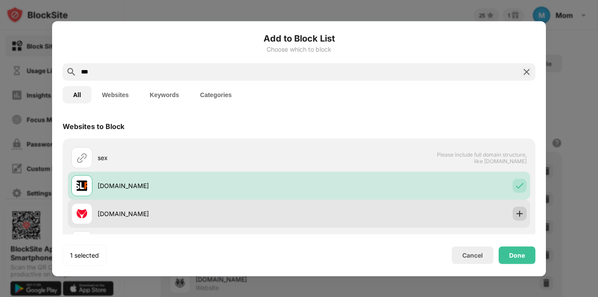
click at [517, 214] on img at bounding box center [520, 213] width 9 height 9
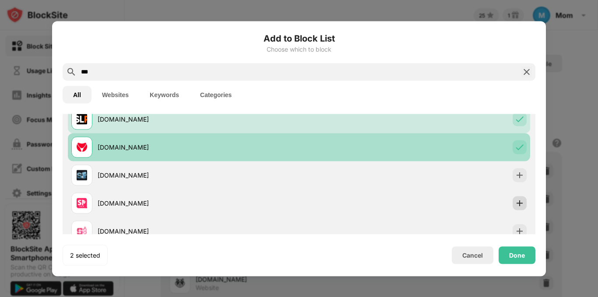
scroll to position [88, 0]
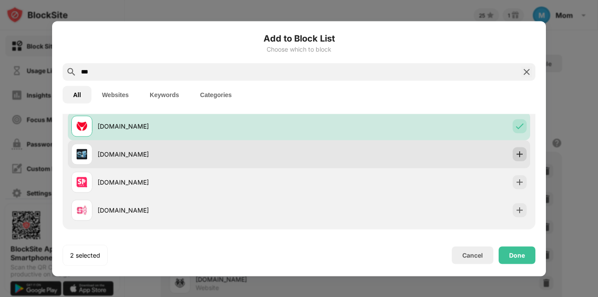
click at [516, 157] on img at bounding box center [520, 154] width 9 height 9
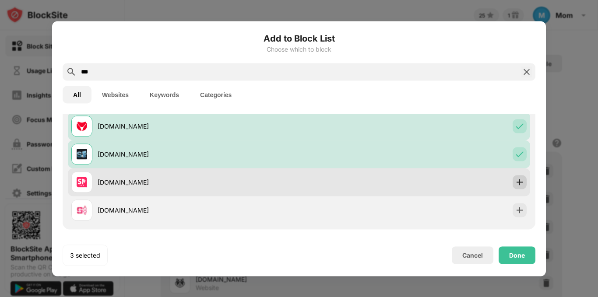
click at [514, 177] on div at bounding box center [520, 182] width 14 height 14
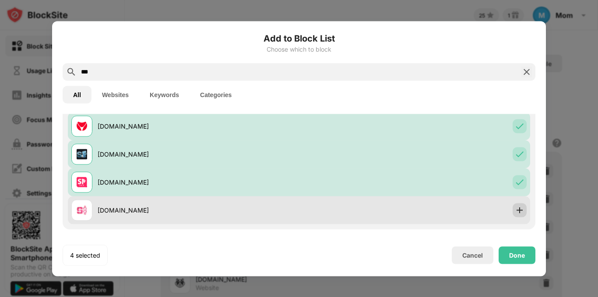
click at [516, 213] on img at bounding box center [520, 210] width 9 height 9
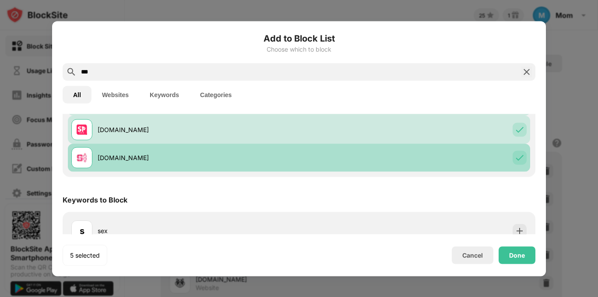
scroll to position [156, 0]
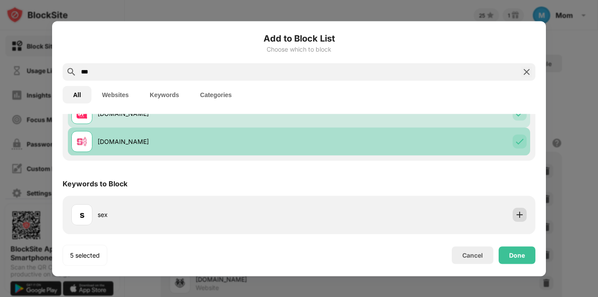
click at [516, 213] on img at bounding box center [520, 215] width 9 height 9
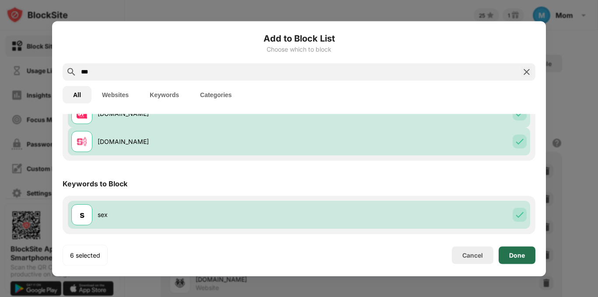
click at [520, 253] on div "Done" at bounding box center [517, 255] width 16 height 7
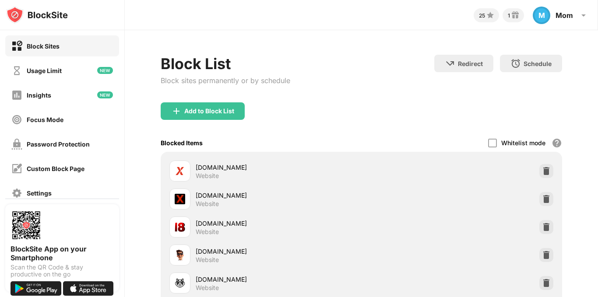
click at [211, 110] on div "Add to Block List" at bounding box center [209, 111] width 50 height 7
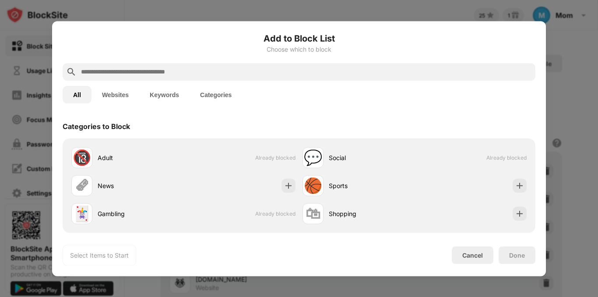
click at [186, 72] on input "text" at bounding box center [306, 72] width 452 height 11
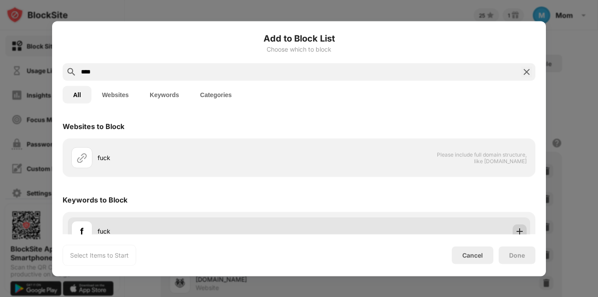
type input "****"
click at [516, 232] on img at bounding box center [520, 231] width 9 height 9
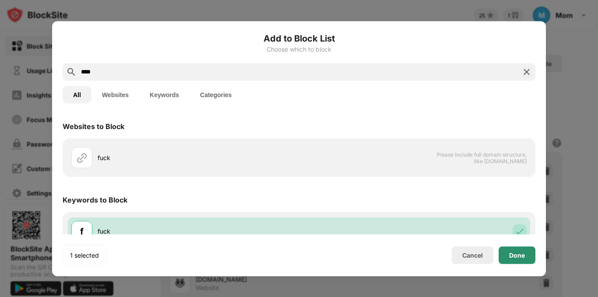
click at [516, 252] on div "Done" at bounding box center [517, 255] width 16 height 7
click at [511, 261] on div "Done" at bounding box center [517, 256] width 37 height 18
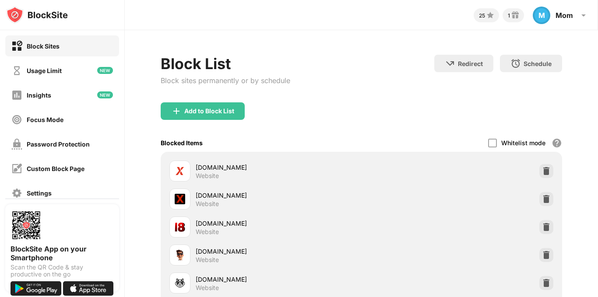
click at [207, 113] on div "Add to Block List Choose which to block **** All Websites Keywords Categories W…" at bounding box center [299, 149] width 473 height 234
click at [207, 113] on div "Add to Block List" at bounding box center [209, 111] width 50 height 7
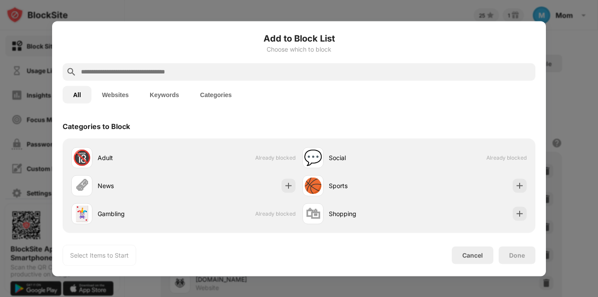
click at [132, 74] on input "text" at bounding box center [306, 72] width 452 height 11
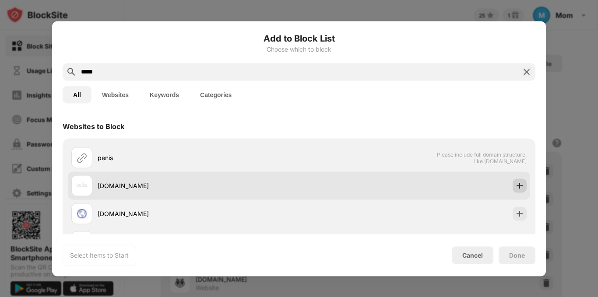
type input "*****"
click at [516, 189] on img at bounding box center [520, 185] width 9 height 9
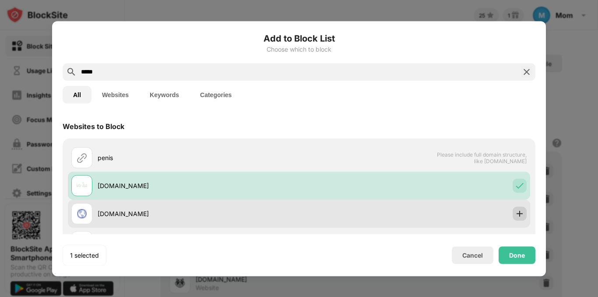
click at [516, 210] on img at bounding box center [520, 213] width 9 height 9
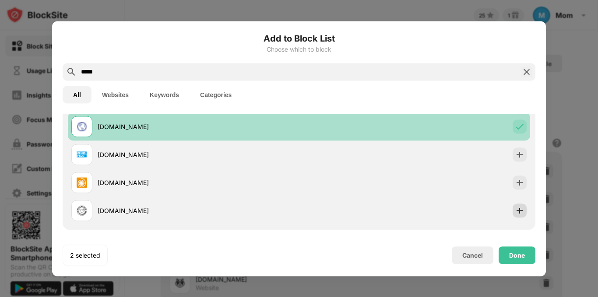
scroll to position [88, 0]
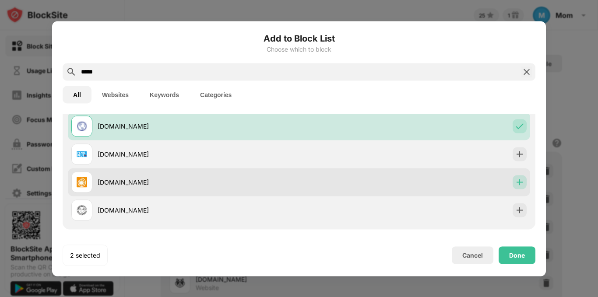
click at [516, 178] on img at bounding box center [520, 182] width 9 height 9
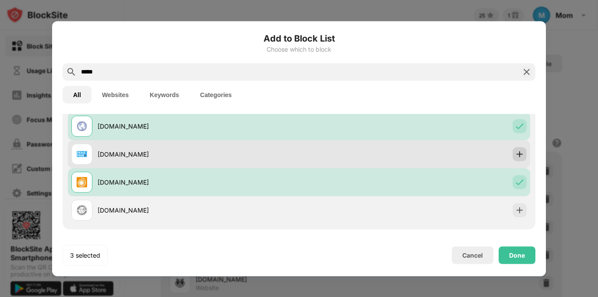
click at [516, 153] on img at bounding box center [520, 154] width 9 height 9
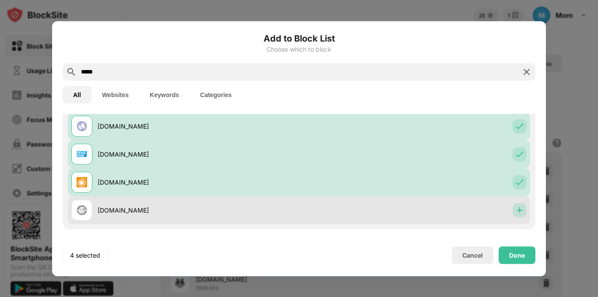
click at [514, 205] on div at bounding box center [520, 210] width 14 height 14
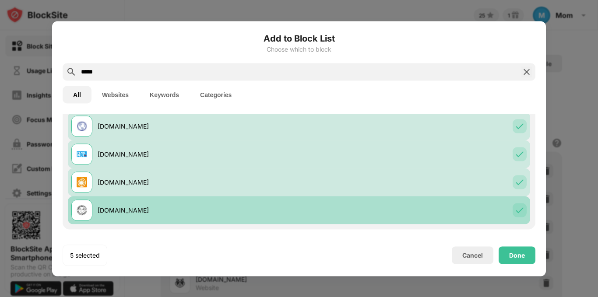
scroll to position [156, 0]
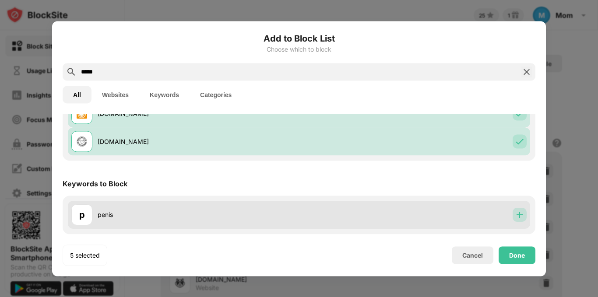
click at [516, 213] on img at bounding box center [520, 215] width 9 height 9
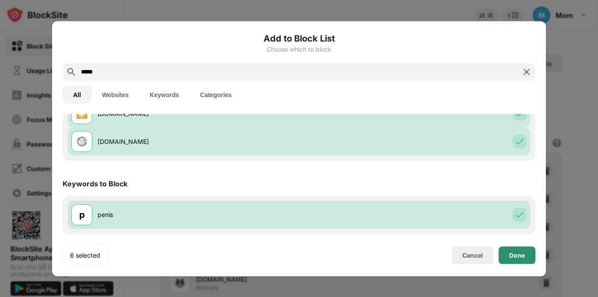
click at [512, 256] on div "Done" at bounding box center [517, 255] width 16 height 7
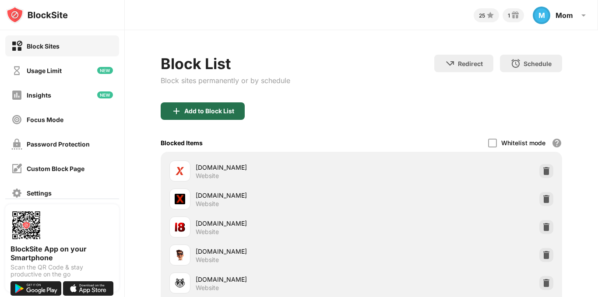
click at [228, 108] on div "Add to Block List" at bounding box center [209, 111] width 50 height 7
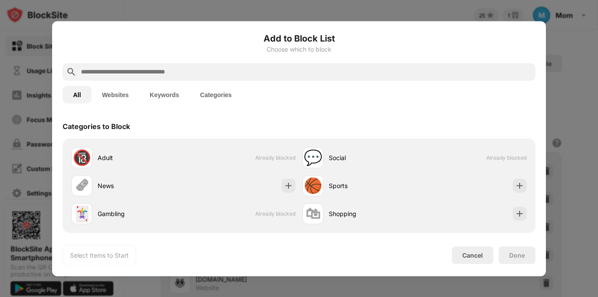
click at [219, 77] on input "text" at bounding box center [306, 72] width 452 height 11
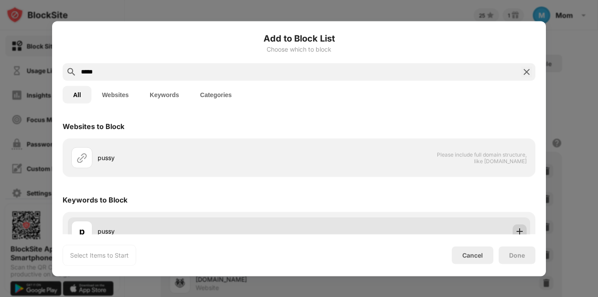
type input "*****"
click at [518, 234] on div at bounding box center [520, 231] width 14 height 14
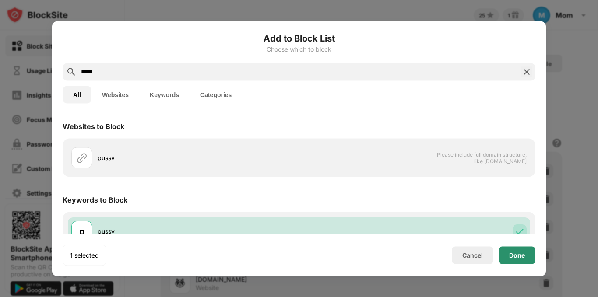
click at [520, 256] on div "Done" at bounding box center [517, 255] width 16 height 7
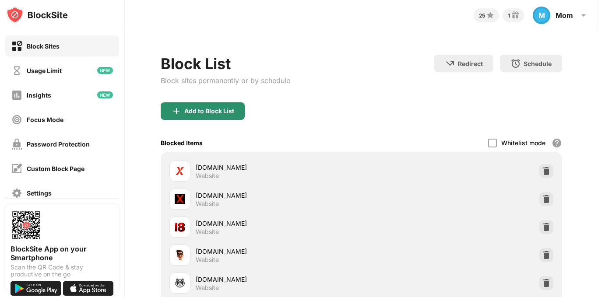
click at [181, 111] on img at bounding box center [176, 111] width 11 height 11
click at [180, 110] on div "Add to Block List Choose which to block All Websites Keywords Categories Catego…" at bounding box center [299, 149] width 473 height 234
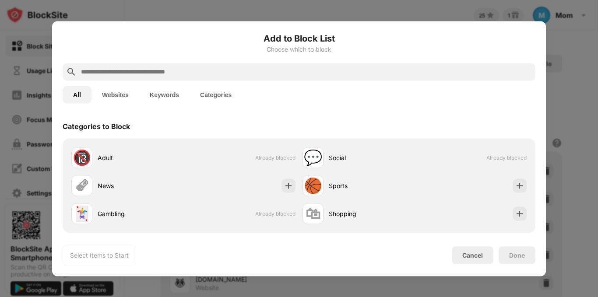
click at [172, 75] on input "text" at bounding box center [306, 72] width 452 height 11
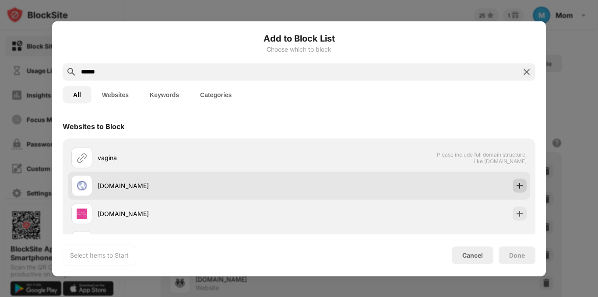
type input "******"
click at [516, 186] on img at bounding box center [520, 185] width 9 height 9
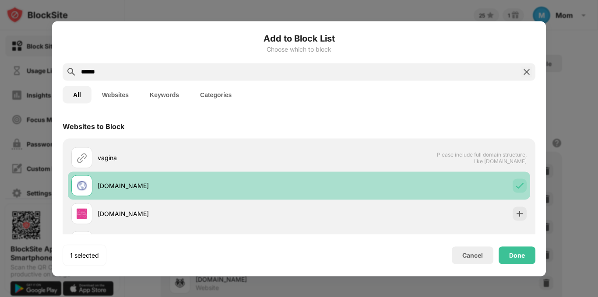
click at [516, 186] on img at bounding box center [520, 185] width 9 height 9
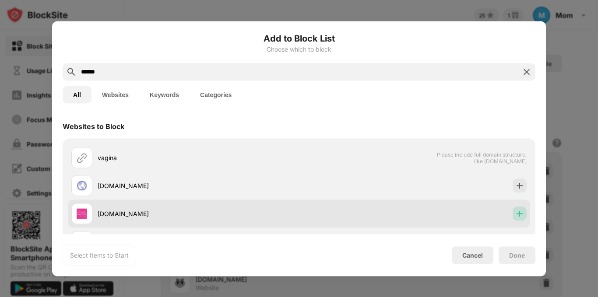
click at [515, 218] on div at bounding box center [520, 214] width 14 height 14
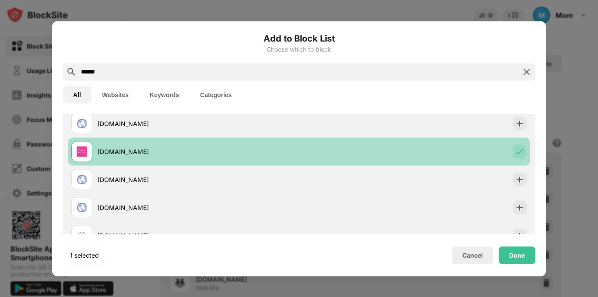
scroll to position [70, 0]
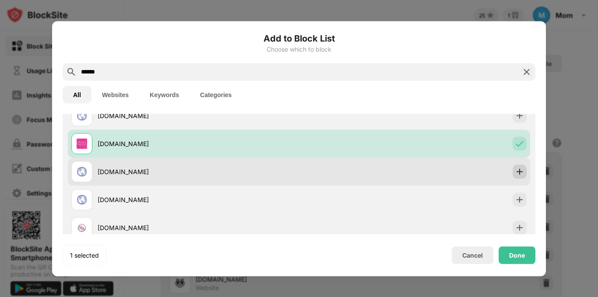
click at [516, 175] on img at bounding box center [520, 171] width 9 height 9
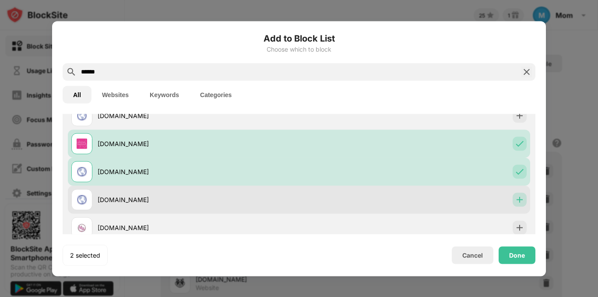
click at [516, 197] on img at bounding box center [520, 199] width 9 height 9
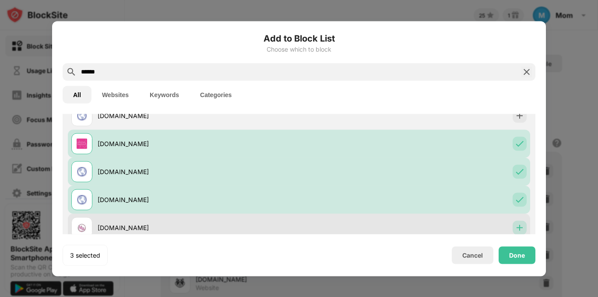
click at [516, 223] on img at bounding box center [520, 227] width 9 height 9
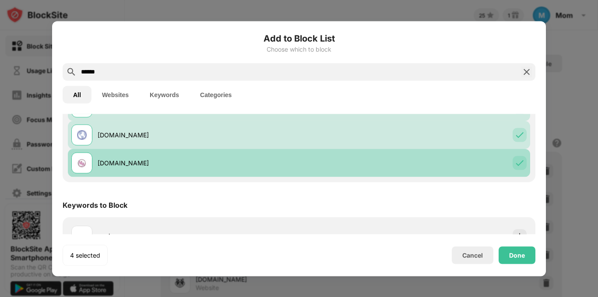
scroll to position [156, 0]
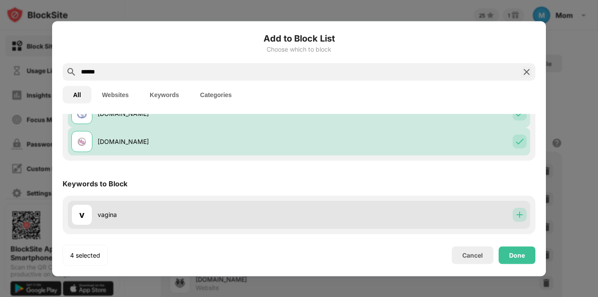
click at [516, 219] on img at bounding box center [520, 215] width 9 height 9
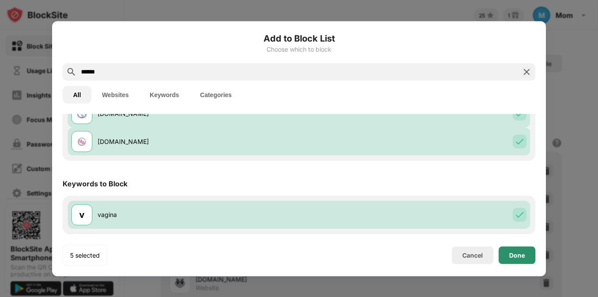
click at [517, 252] on div "Done" at bounding box center [517, 255] width 16 height 7
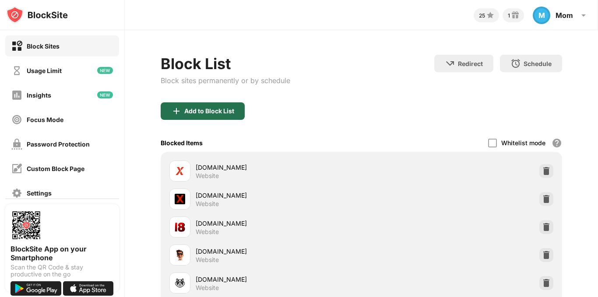
click at [193, 108] on div "Add to Block List" at bounding box center [209, 111] width 50 height 7
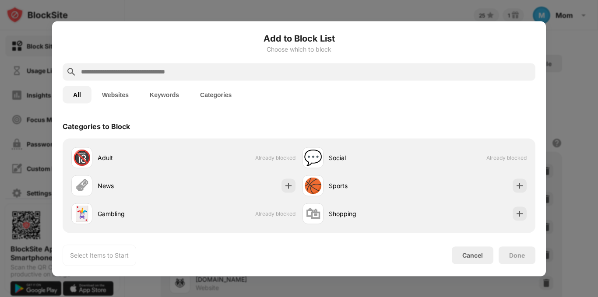
click at [178, 76] on input "text" at bounding box center [306, 72] width 452 height 11
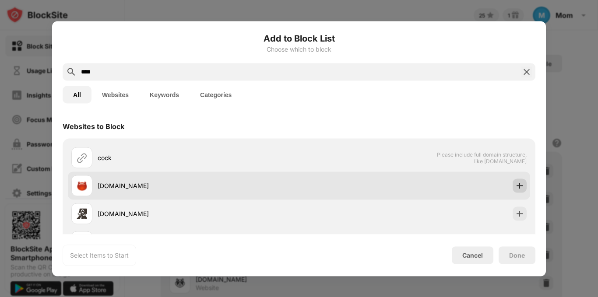
type input "****"
click at [517, 188] on img at bounding box center [520, 185] width 9 height 9
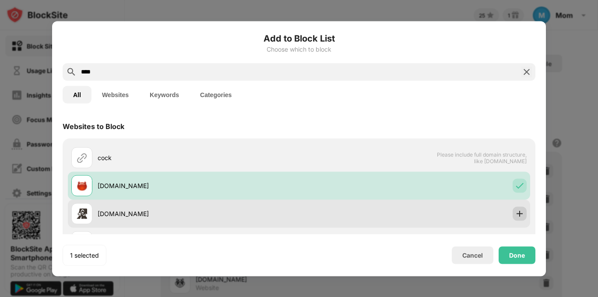
click at [516, 213] on img at bounding box center [520, 213] width 9 height 9
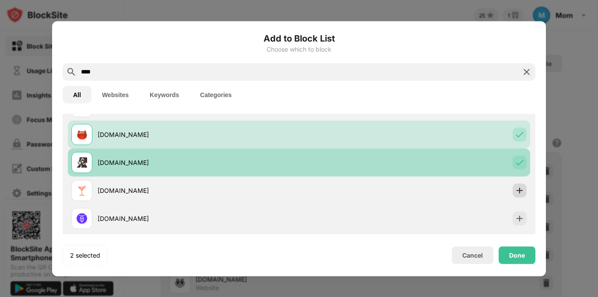
scroll to position [53, 0]
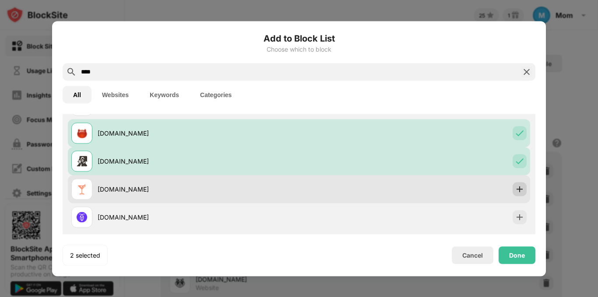
click at [513, 195] on div at bounding box center [520, 189] width 14 height 14
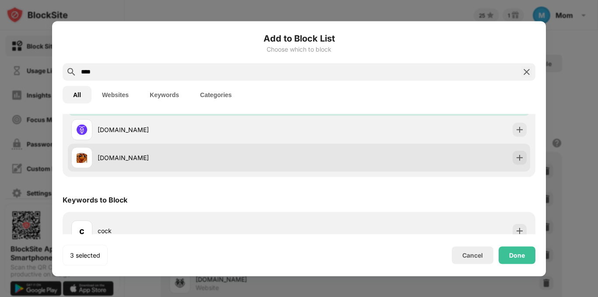
scroll to position [156, 0]
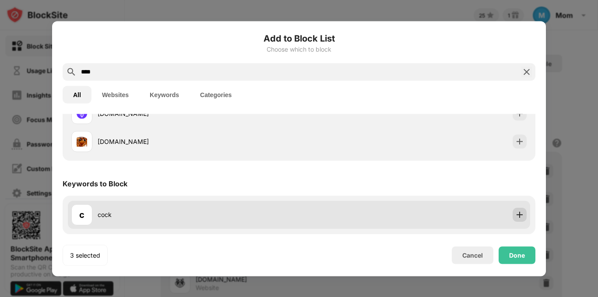
click at [516, 214] on img at bounding box center [520, 215] width 9 height 9
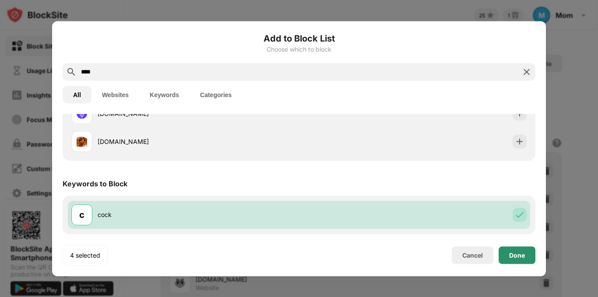
click at [514, 254] on div "Done" at bounding box center [517, 255] width 16 height 7
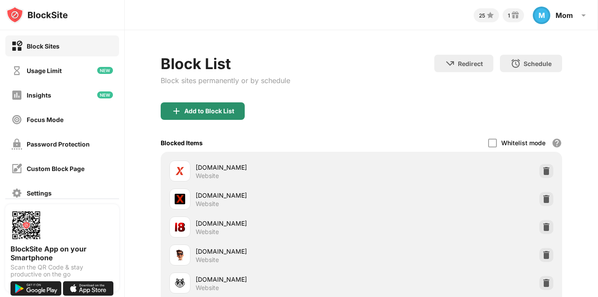
click at [188, 110] on div "Add to Block List" at bounding box center [209, 111] width 50 height 7
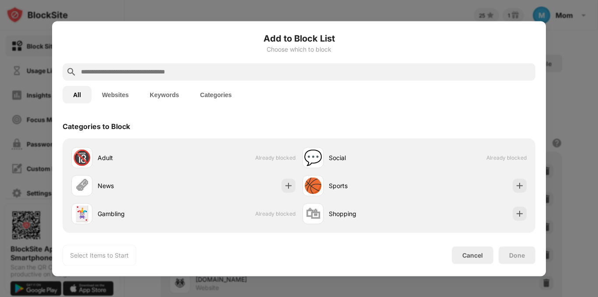
click at [177, 71] on input "text" at bounding box center [306, 72] width 452 height 11
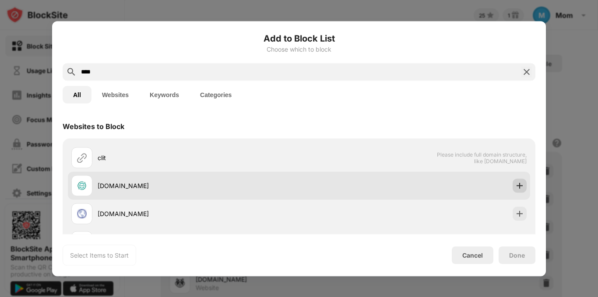
type input "****"
click at [516, 188] on img at bounding box center [520, 185] width 9 height 9
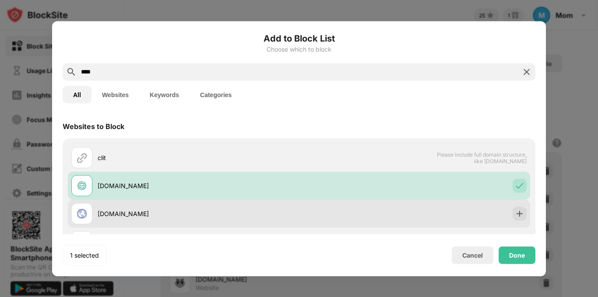
click at [513, 206] on div "[DOMAIN_NAME]" at bounding box center [299, 214] width 463 height 28
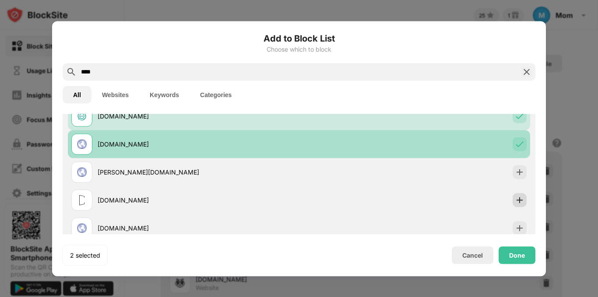
scroll to position [70, 0]
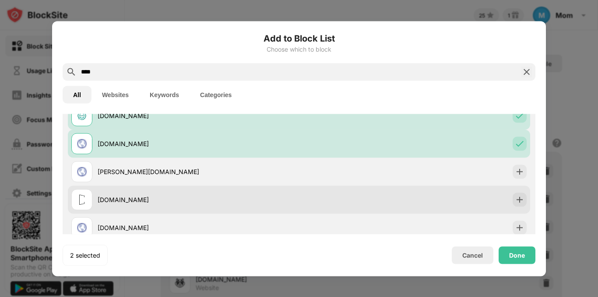
click at [513, 191] on div "[DOMAIN_NAME]" at bounding box center [299, 200] width 463 height 28
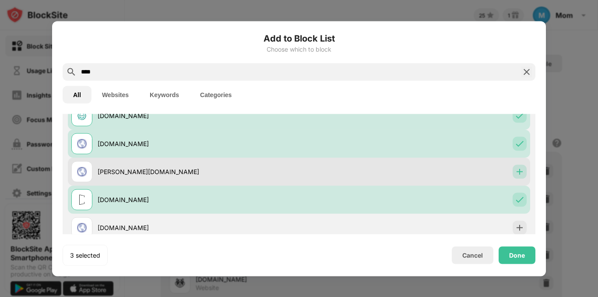
click at [516, 174] on img at bounding box center [520, 171] width 9 height 9
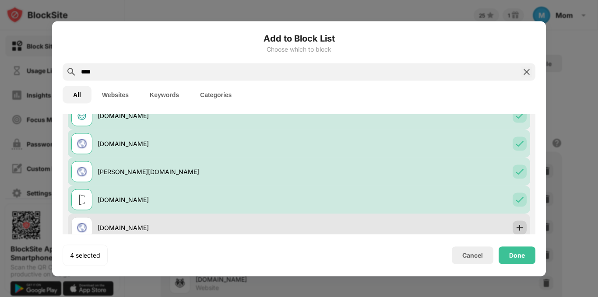
click at [517, 229] on img at bounding box center [520, 227] width 9 height 9
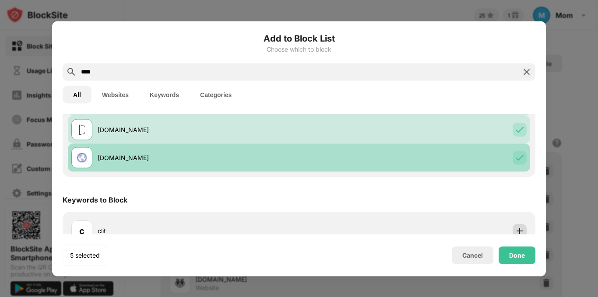
scroll to position [156, 0]
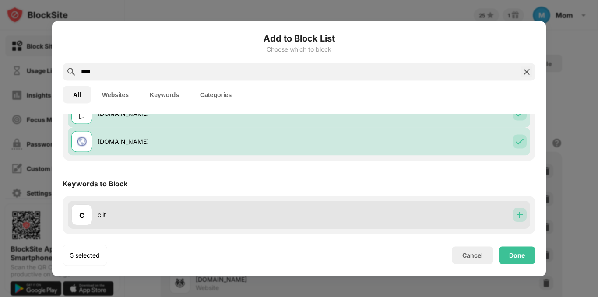
click at [516, 215] on img at bounding box center [520, 215] width 9 height 9
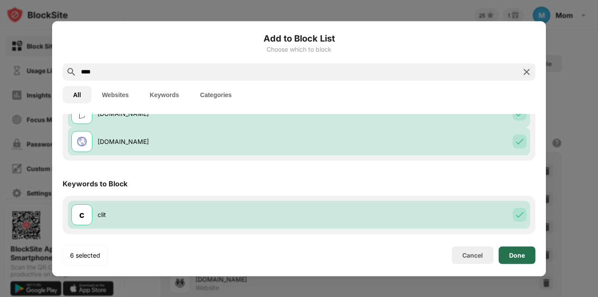
click at [513, 252] on div "Done" at bounding box center [517, 255] width 16 height 7
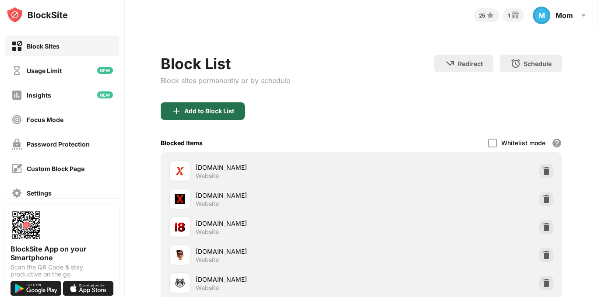
click at [207, 106] on div "Add to Block List" at bounding box center [203, 112] width 84 height 18
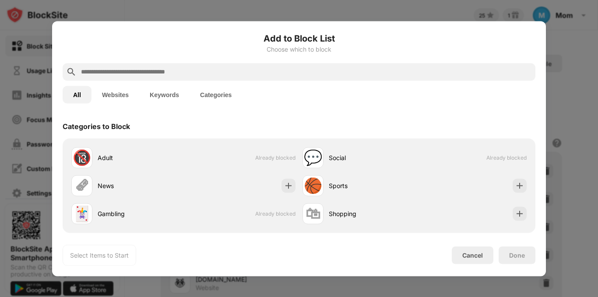
click at [192, 75] on input "text" at bounding box center [306, 72] width 452 height 11
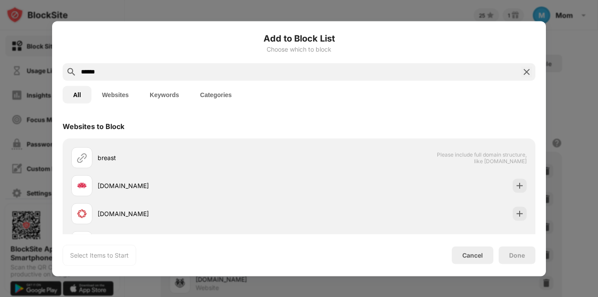
click at [114, 70] on input "******" at bounding box center [299, 72] width 438 height 11
type input "*"
click at [437, 126] on div "Websites to Block" at bounding box center [299, 126] width 473 height 25
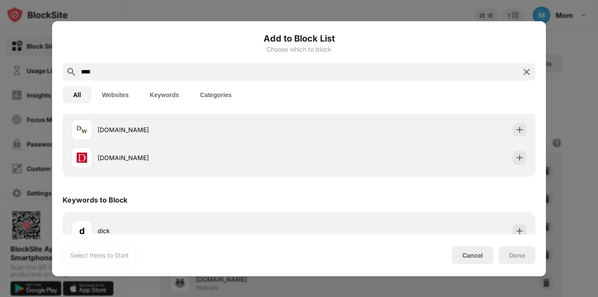
scroll to position [156, 0]
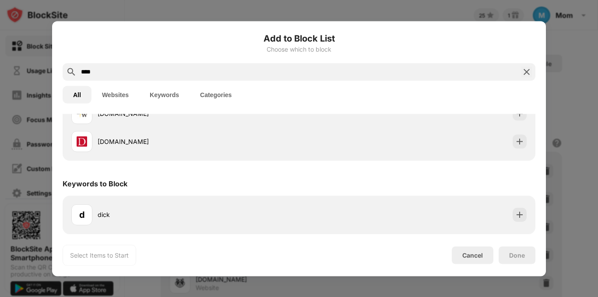
click at [105, 72] on input "****" at bounding box center [299, 72] width 438 height 11
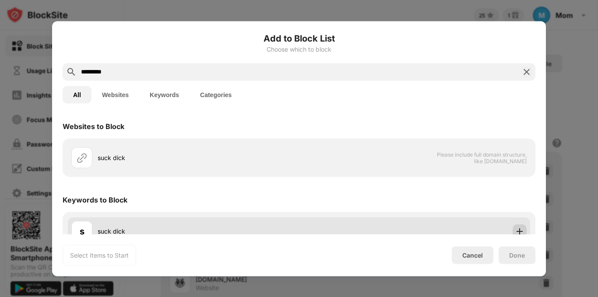
type input "*********"
click at [516, 232] on img at bounding box center [520, 231] width 9 height 9
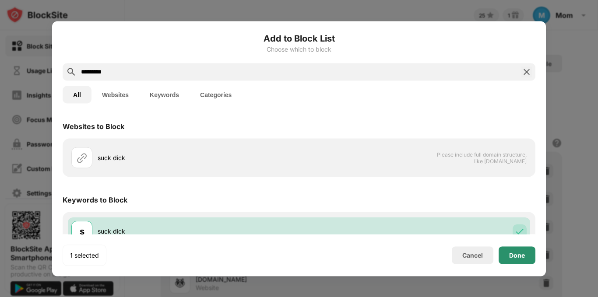
click at [519, 259] on div "Done" at bounding box center [517, 256] width 37 height 18
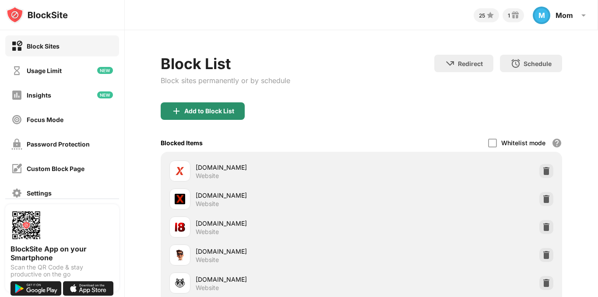
click at [196, 103] on div "Add to Block List" at bounding box center [203, 112] width 84 height 18
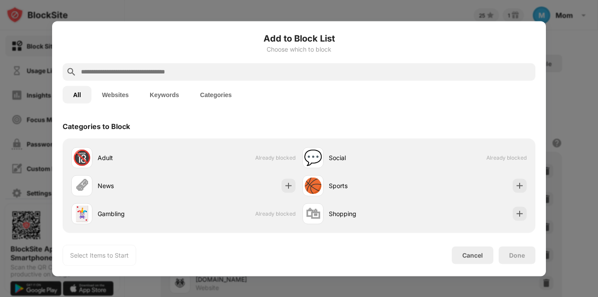
click at [159, 69] on input "text" at bounding box center [306, 72] width 452 height 11
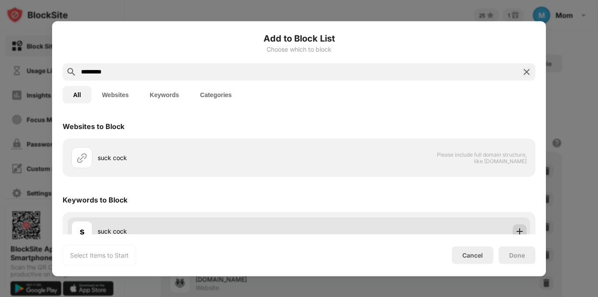
type input "*********"
click at [516, 229] on img at bounding box center [520, 231] width 9 height 9
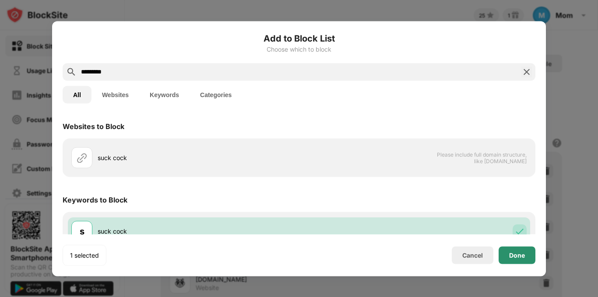
click at [519, 256] on div "Done" at bounding box center [517, 255] width 16 height 7
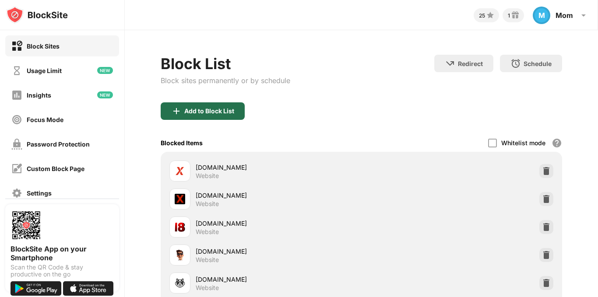
click at [218, 111] on div "Add to Block List" at bounding box center [209, 111] width 50 height 7
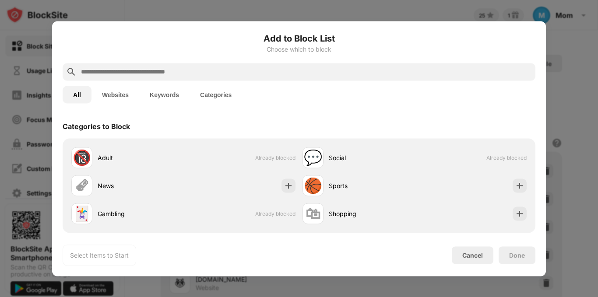
click at [187, 72] on input "text" at bounding box center [306, 72] width 452 height 11
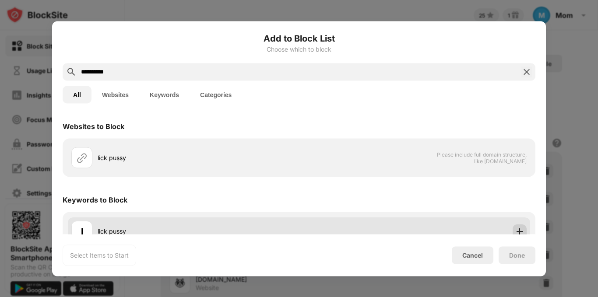
type input "**********"
click at [516, 228] on img at bounding box center [520, 231] width 9 height 9
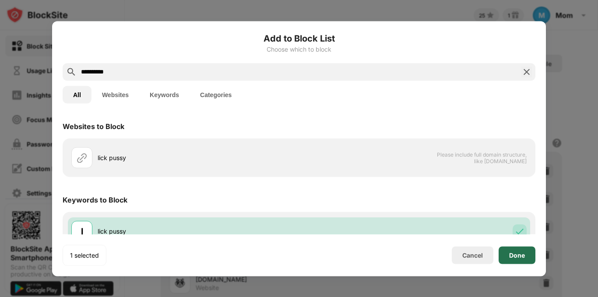
click at [522, 256] on div "Done" at bounding box center [517, 255] width 16 height 7
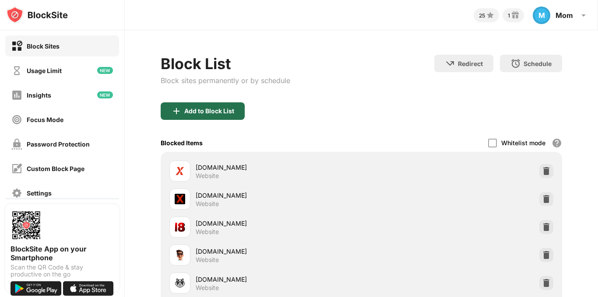
click at [234, 112] on div "Add to Block List" at bounding box center [209, 111] width 50 height 7
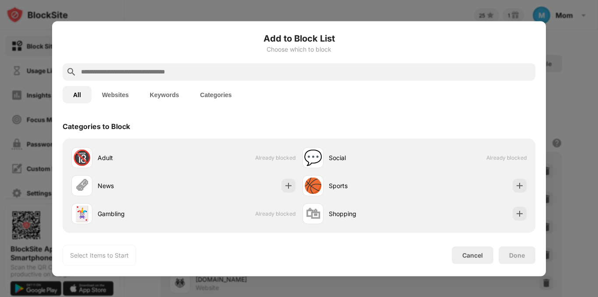
click at [213, 68] on input "text" at bounding box center [306, 72] width 452 height 11
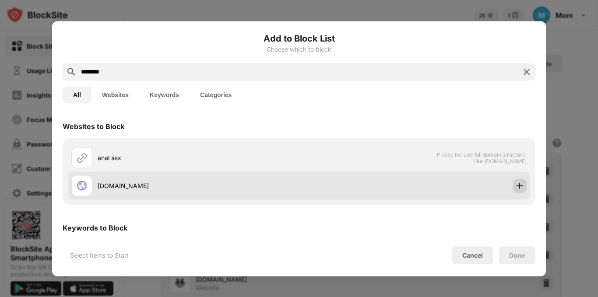
type input "********"
click at [516, 184] on img at bounding box center [520, 185] width 9 height 9
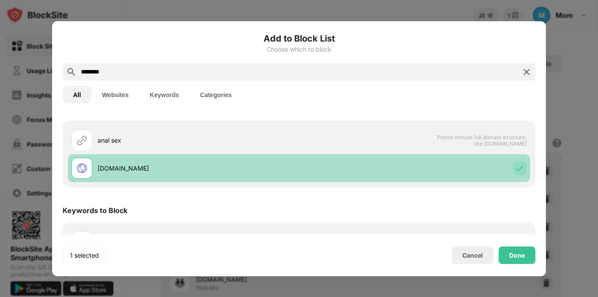
scroll to position [35, 0]
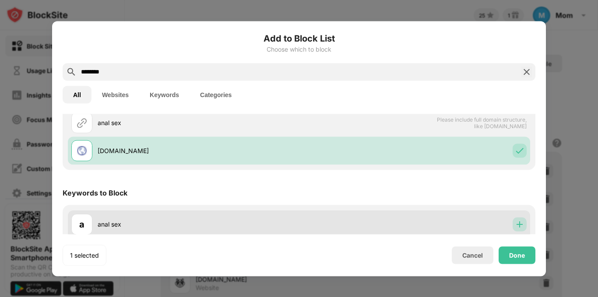
click at [516, 226] on img at bounding box center [520, 224] width 9 height 9
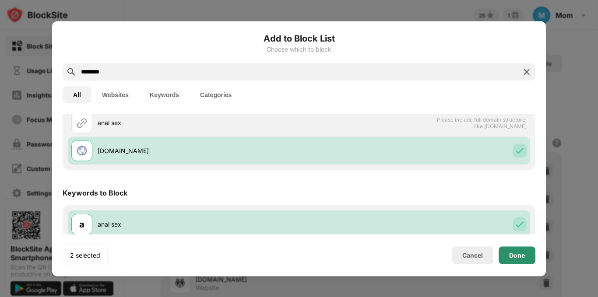
click at [520, 255] on div "Done" at bounding box center [517, 255] width 16 height 7
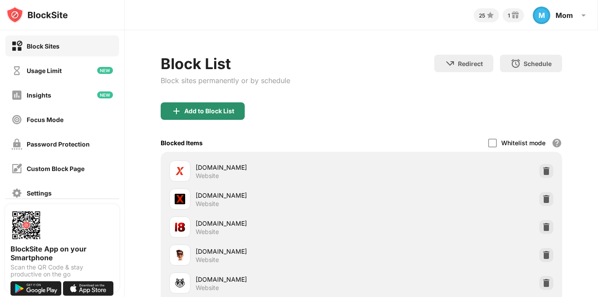
click at [179, 110] on img at bounding box center [176, 111] width 11 height 11
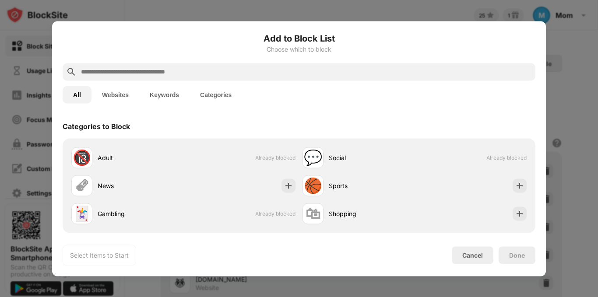
click at [185, 68] on input "text" at bounding box center [306, 72] width 452 height 11
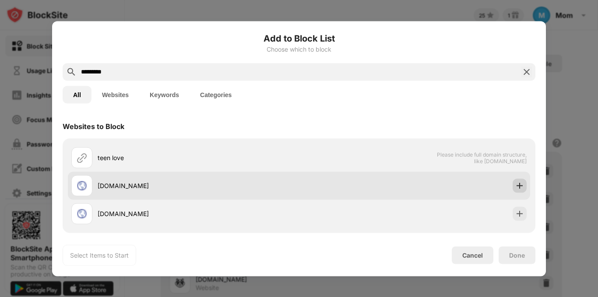
type input "*********"
click at [513, 191] on div at bounding box center [520, 186] width 14 height 14
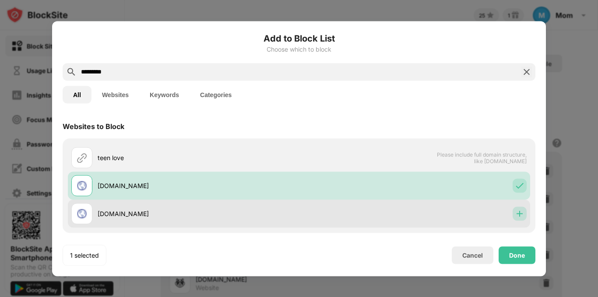
click at [516, 213] on img at bounding box center [520, 213] width 9 height 9
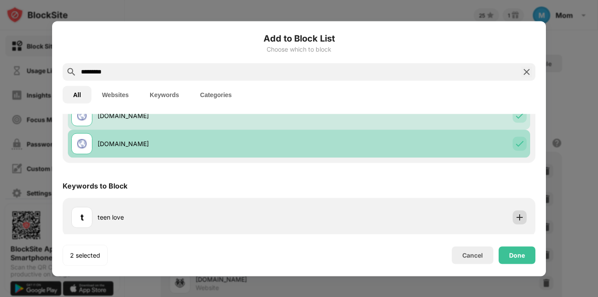
scroll to position [72, 0]
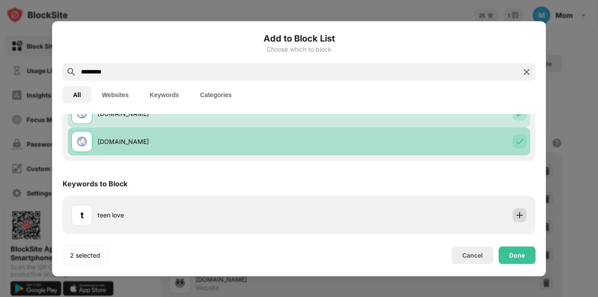
click at [516, 213] on img at bounding box center [520, 215] width 9 height 9
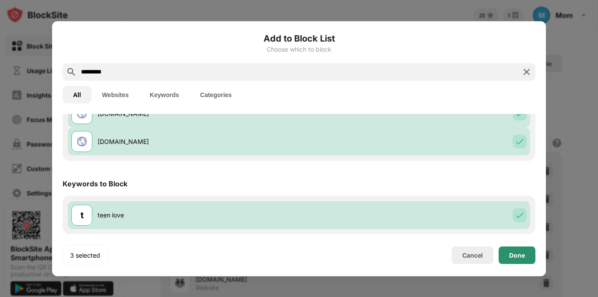
click at [527, 255] on div "Done" at bounding box center [517, 256] width 37 height 18
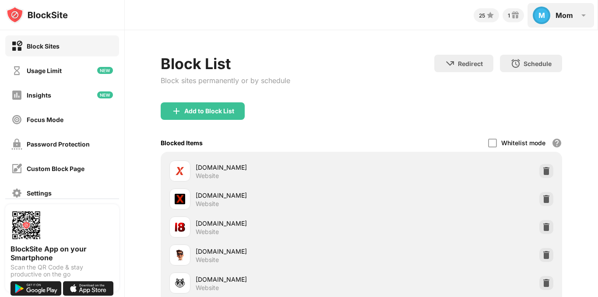
click at [585, 18] on img at bounding box center [584, 15] width 11 height 11
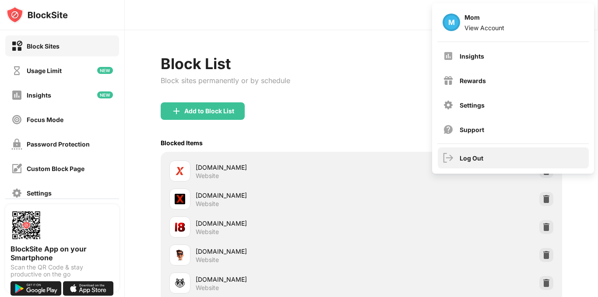
click at [463, 163] on div "Log Out" at bounding box center [513, 158] width 151 height 21
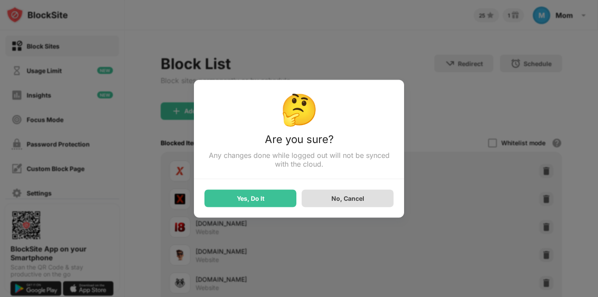
click at [328, 200] on div "No, Cancel" at bounding box center [348, 199] width 92 height 18
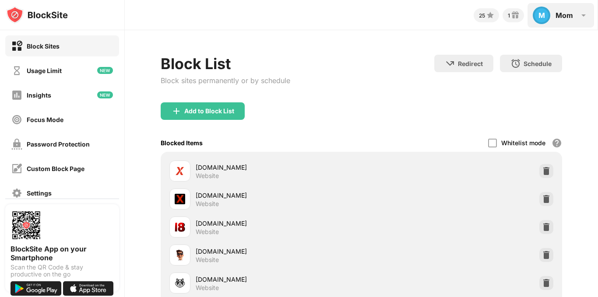
click at [576, 20] on div "M Mom M Mom View Account Insights Rewards Settings Support Log Out" at bounding box center [561, 15] width 67 height 25
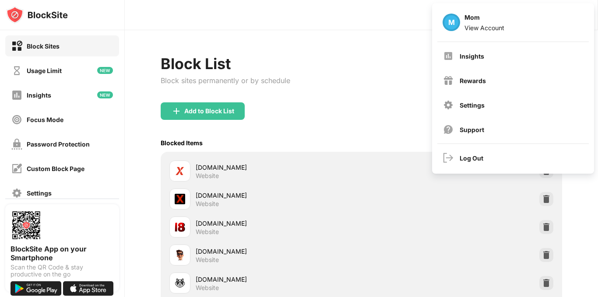
click at [366, 28] on div "25 1 M Mom M Mom View Account Insights Rewards Settings Support Log Out" at bounding box center [362, 15] width 474 height 30
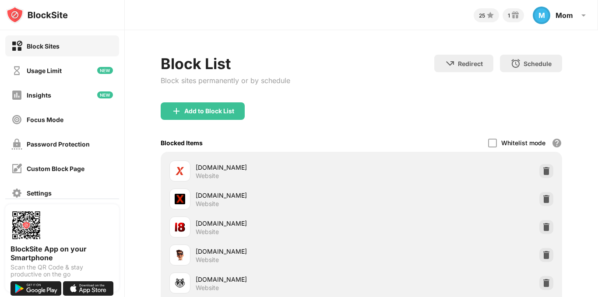
click at [366, 28] on div "25 1 M Mom M Mom View Account Insights Rewards Settings Support Log Out" at bounding box center [362, 15] width 474 height 30
